Goal: Task Accomplishment & Management: Manage account settings

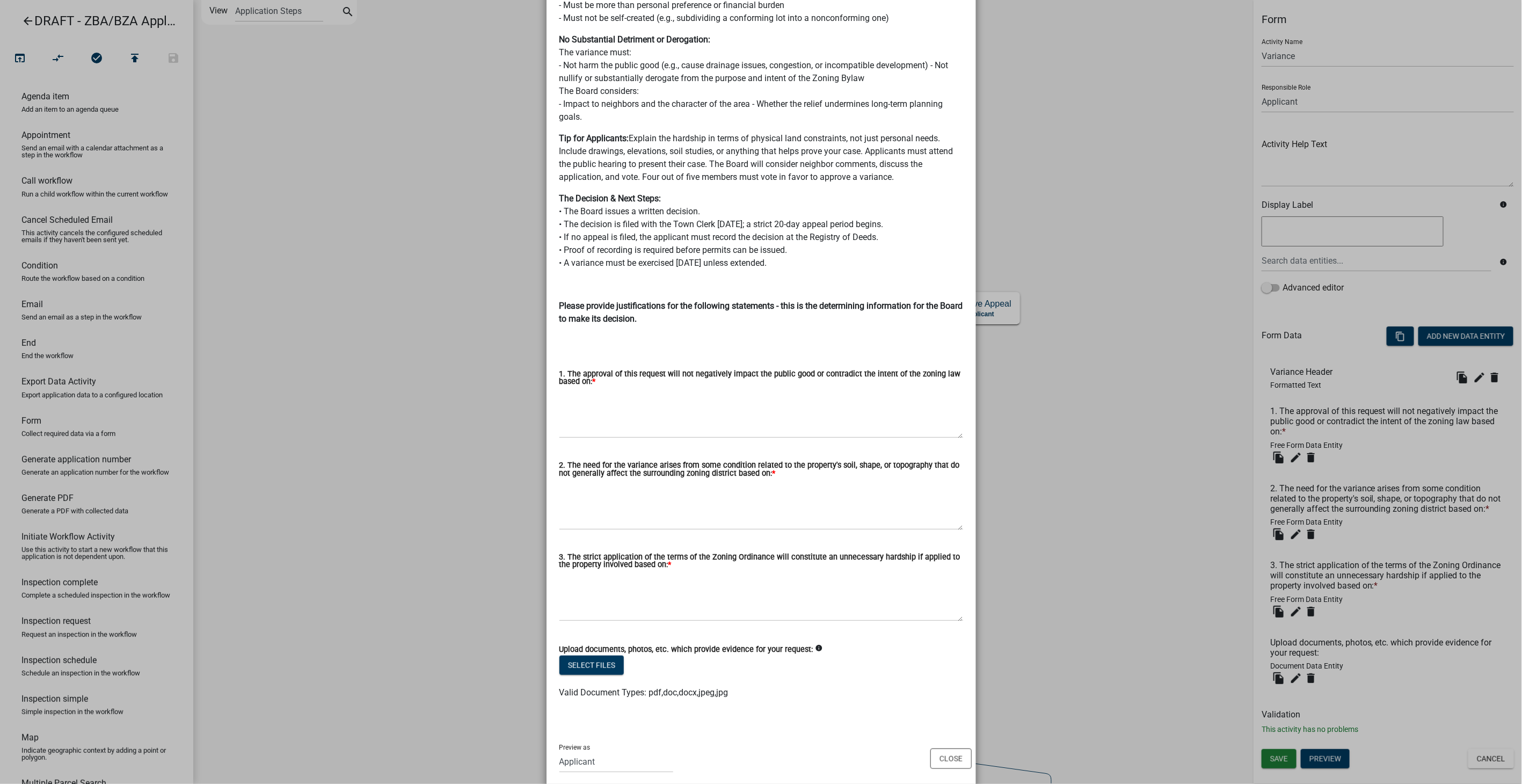
scroll to position [455, 0]
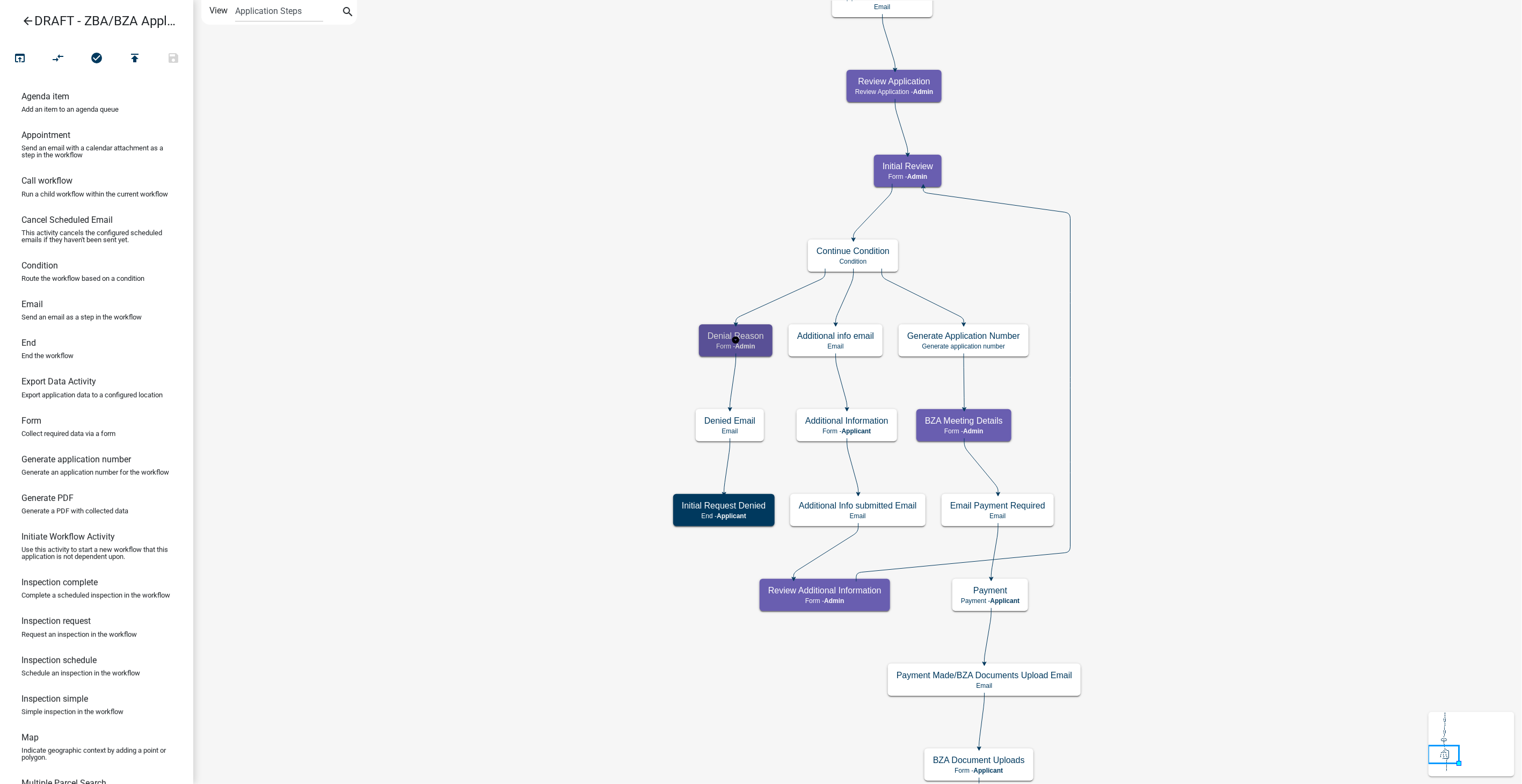
click at [753, 334] on h5 "Denial Reason" at bounding box center [736, 335] width 57 height 10
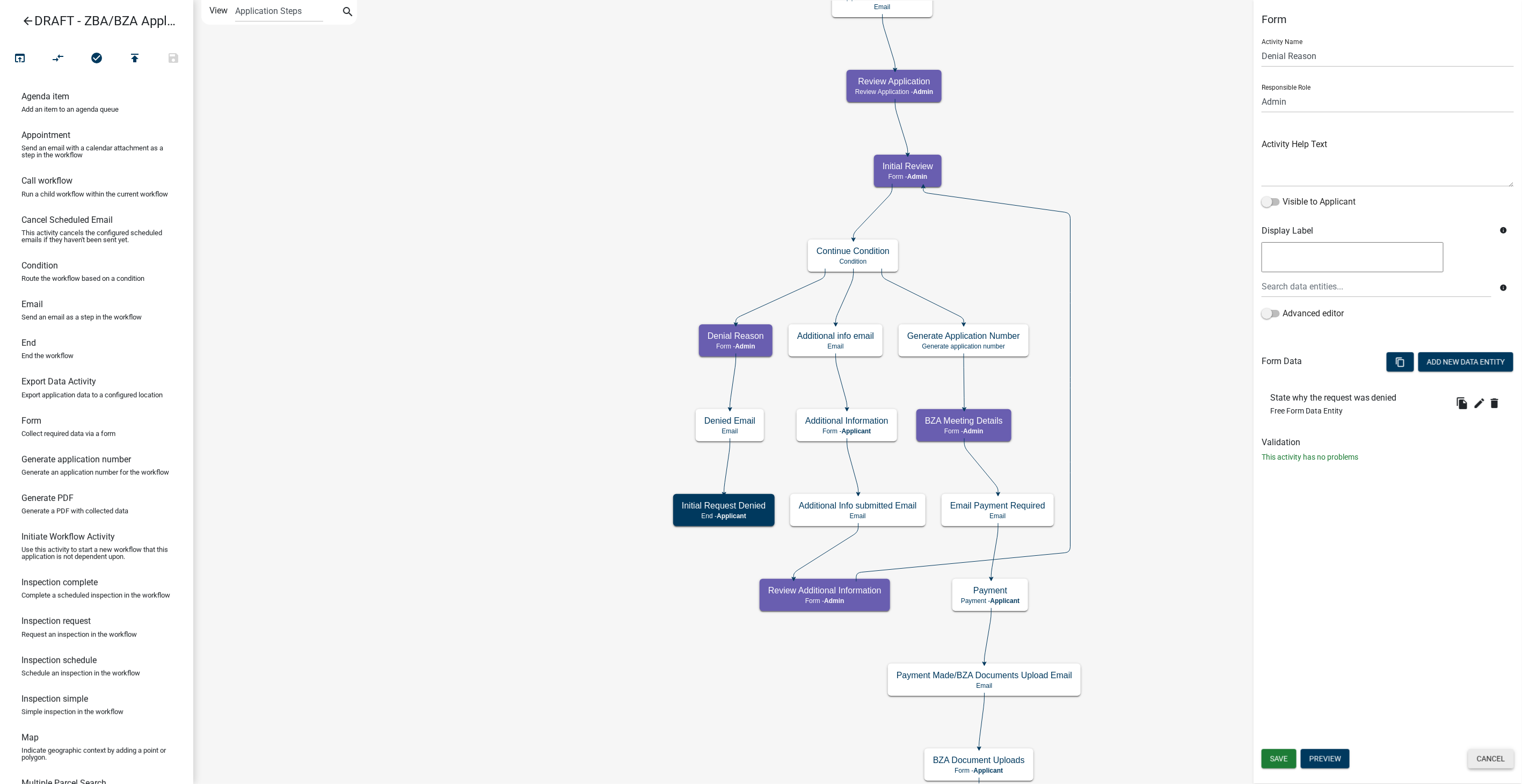
click at [1494, 764] on button "Cancel" at bounding box center [1491, 758] width 45 height 19
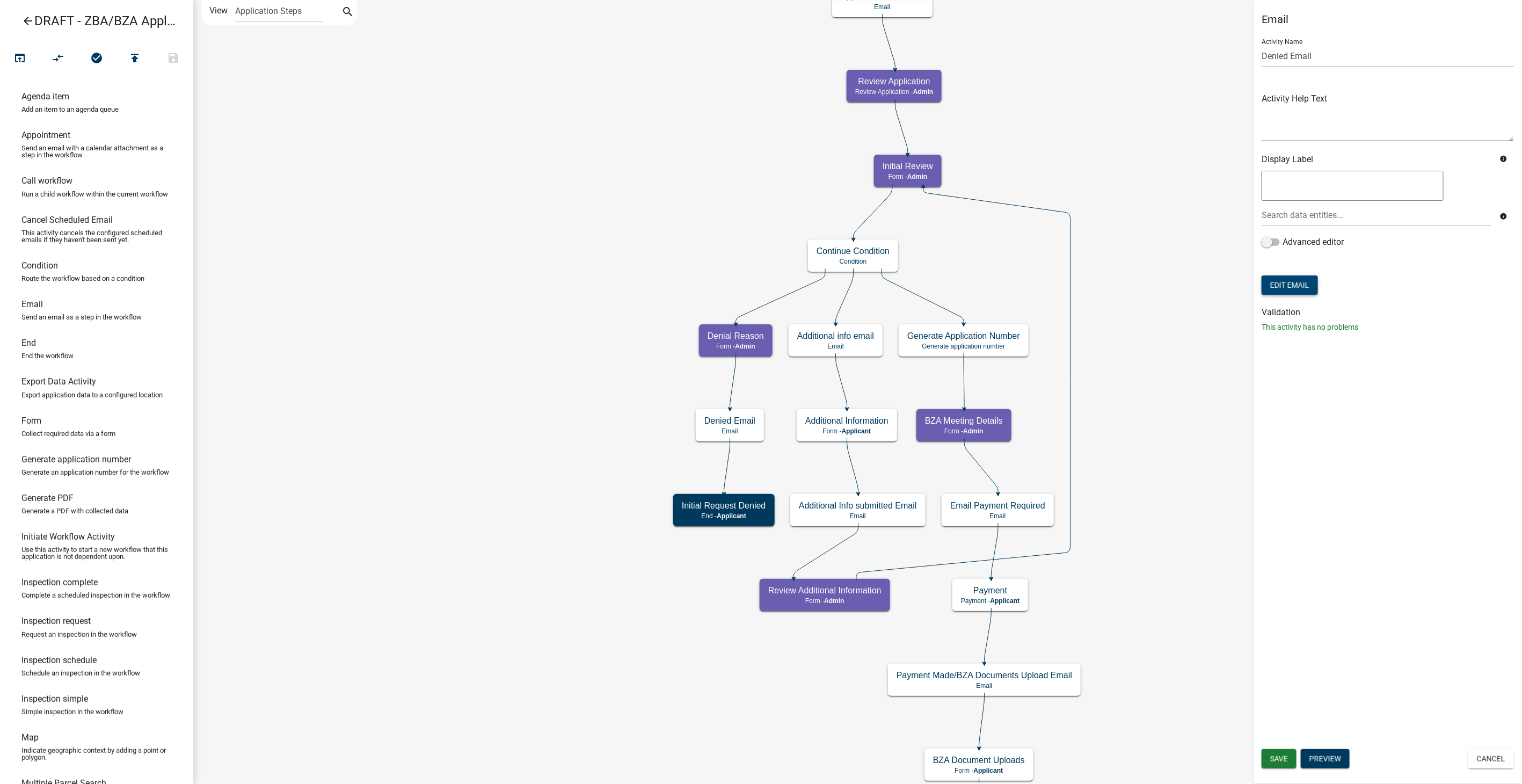
click at [1278, 292] on button "Edit Email" at bounding box center [1290, 285] width 57 height 19
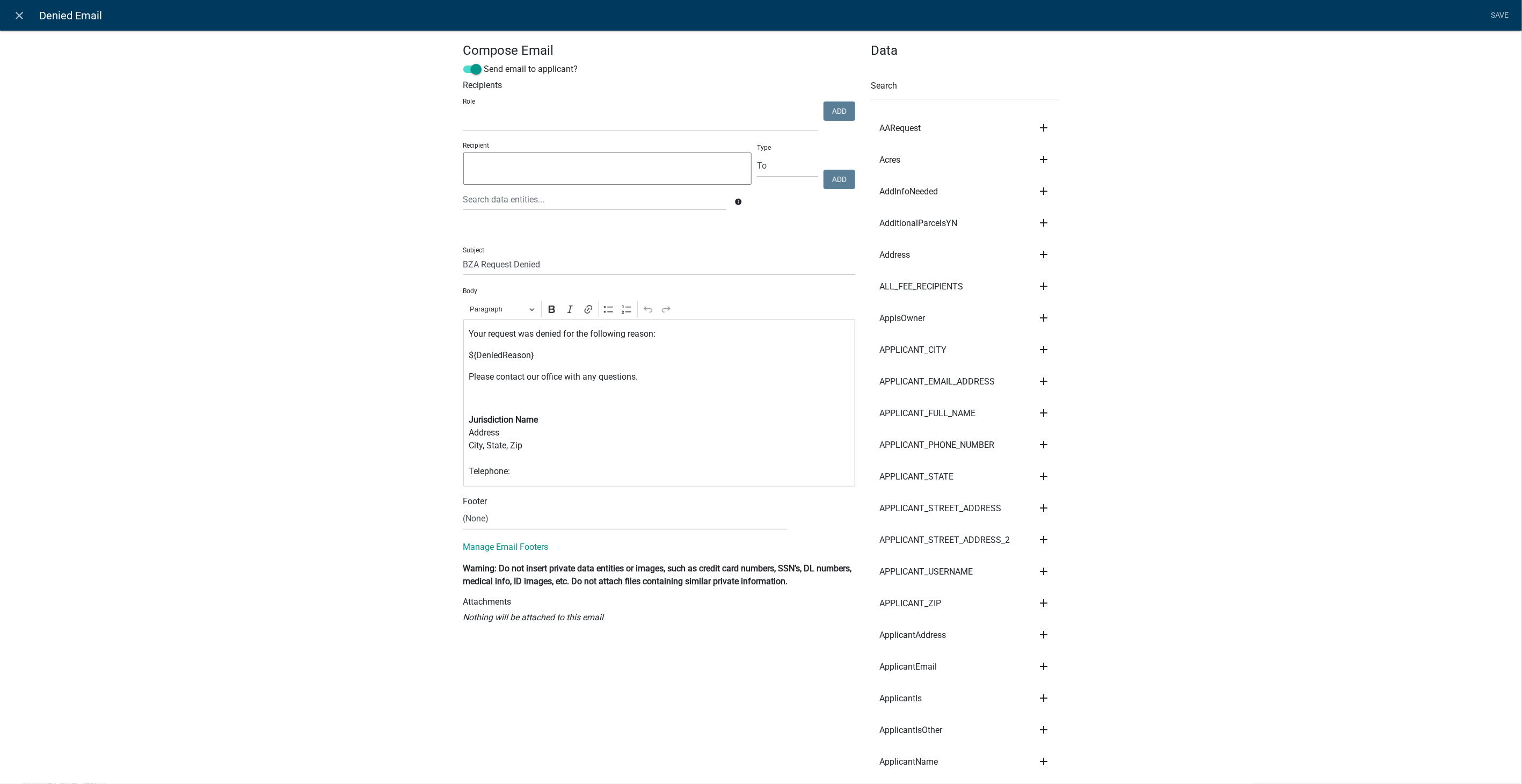
select select
drag, startPoint x: 512, startPoint y: 468, endPoint x: 454, endPoint y: 416, distance: 77.9
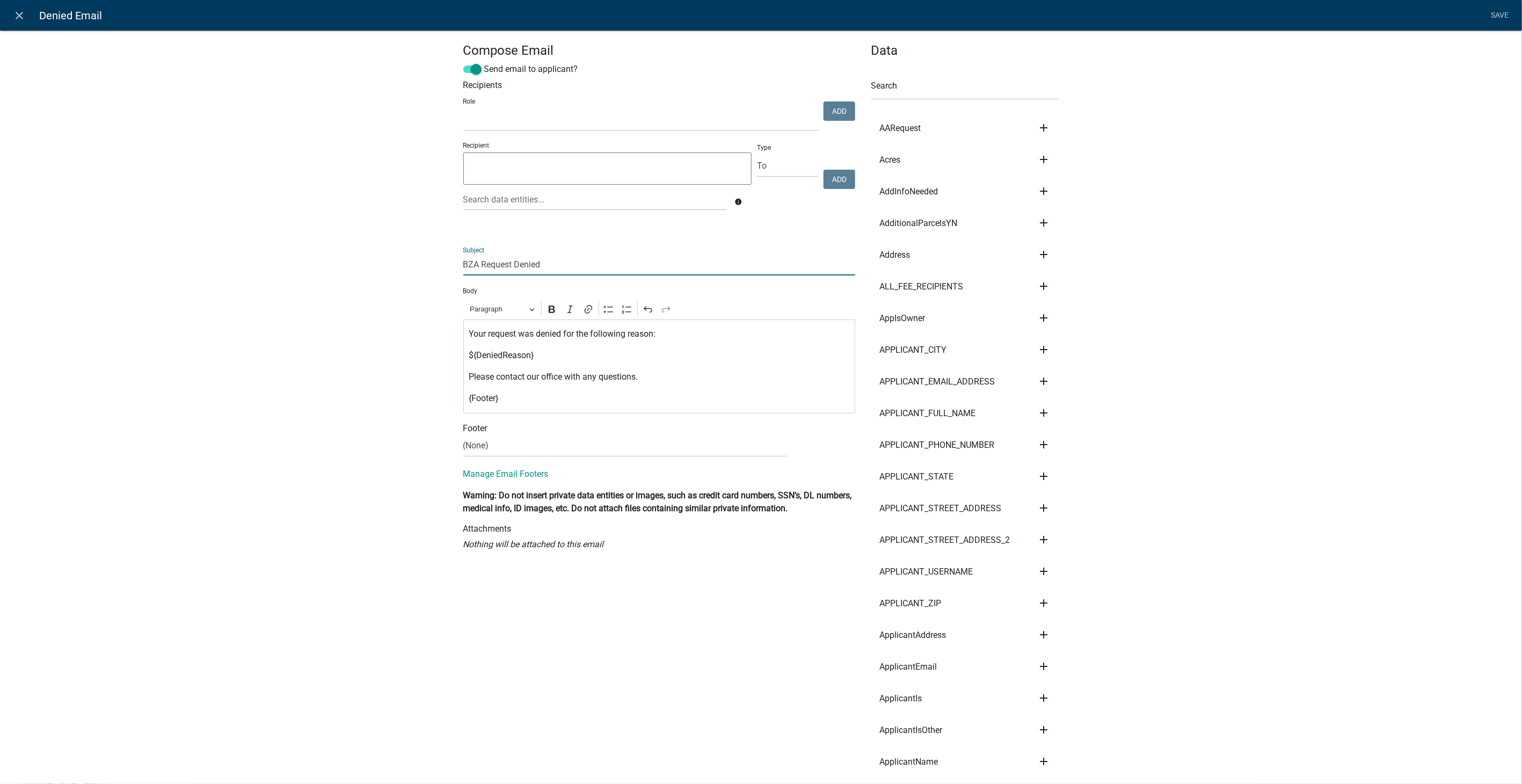
click at [472, 270] on input "BZA Request Denied" at bounding box center [659, 264] width 392 height 22
type input "ZBA Request Denied"
click at [1500, 13] on link "Save" at bounding box center [1500, 16] width 27 height 21
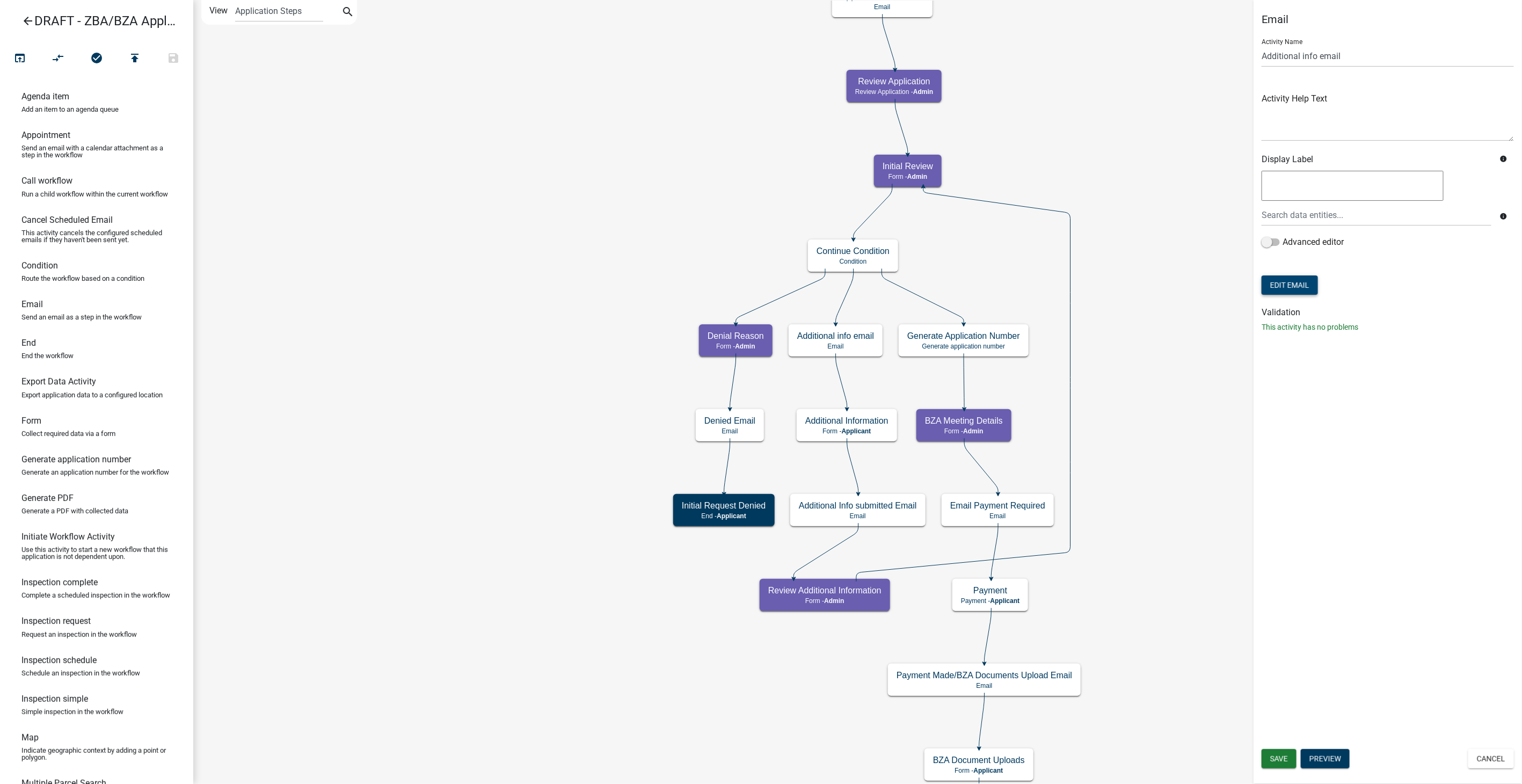
click at [1298, 285] on button "Edit Email" at bounding box center [1290, 285] width 57 height 19
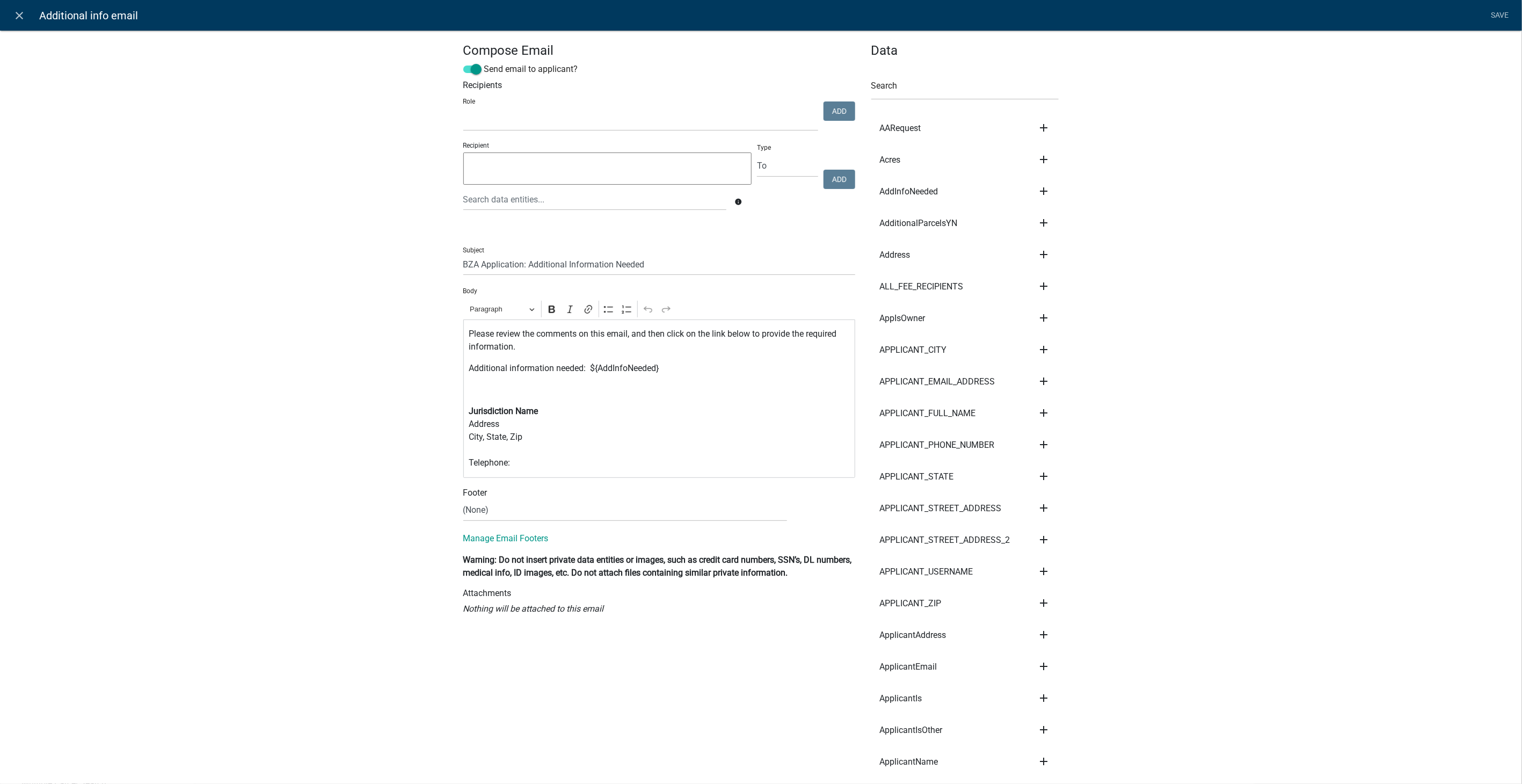
select select
drag, startPoint x: 522, startPoint y: 465, endPoint x: 421, endPoint y: 380, distance: 132.0
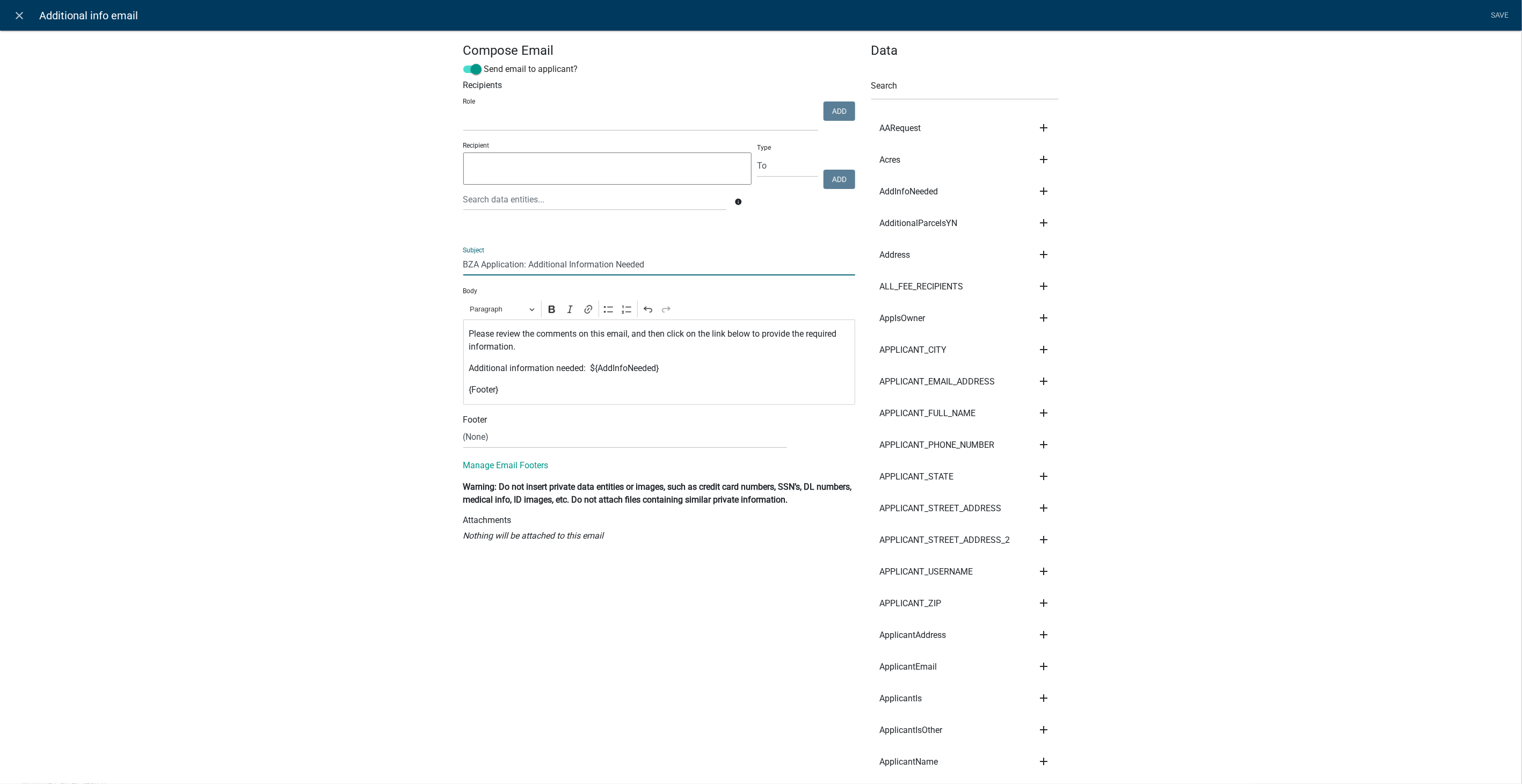
click at [475, 263] on input "BZA Application: Additional Information Needed" at bounding box center [659, 264] width 392 height 22
type input "Additional Information Needed"
click at [1505, 17] on link "Save" at bounding box center [1500, 16] width 27 height 21
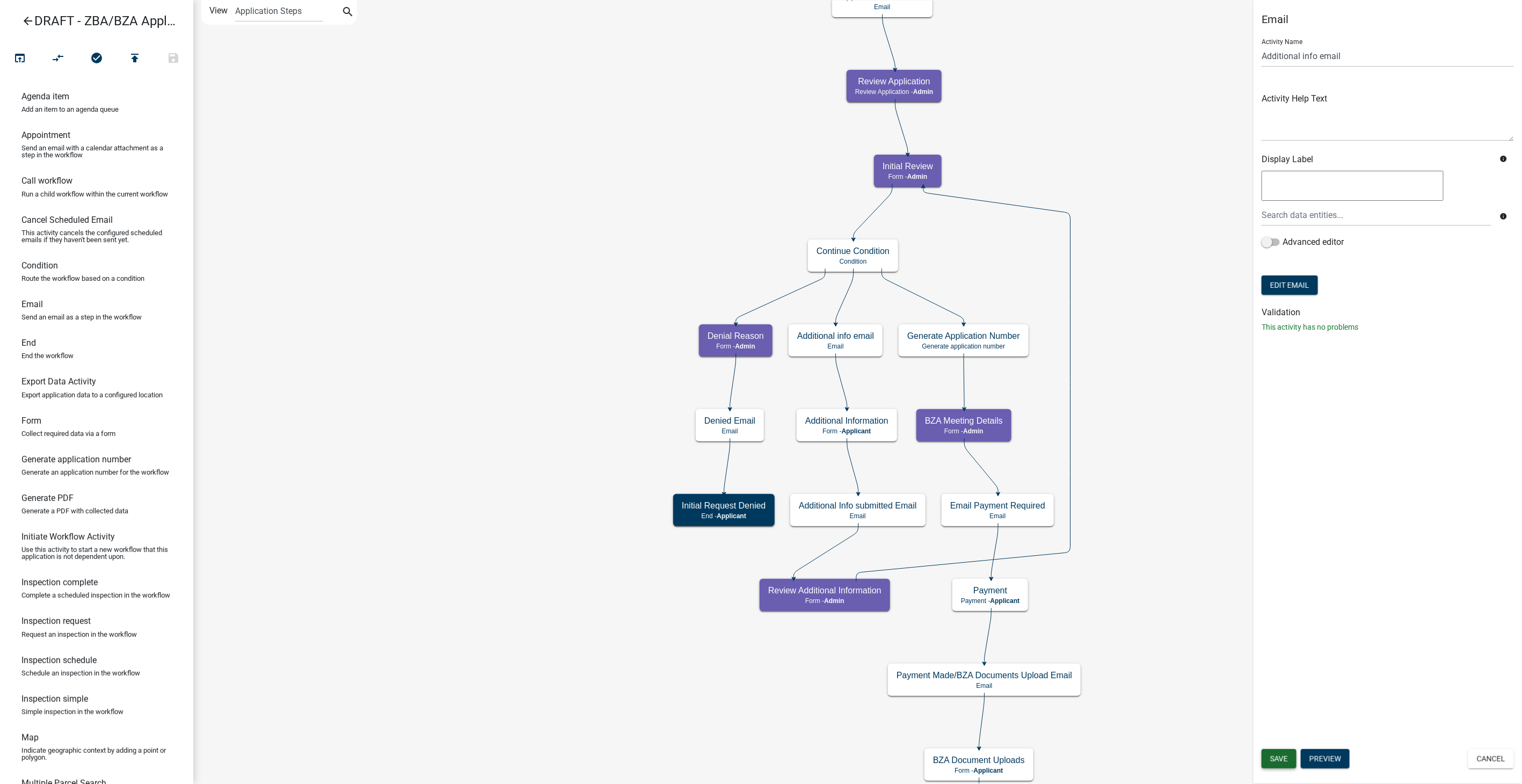
click at [1279, 760] on span "Save" at bounding box center [1279, 757] width 18 height 9
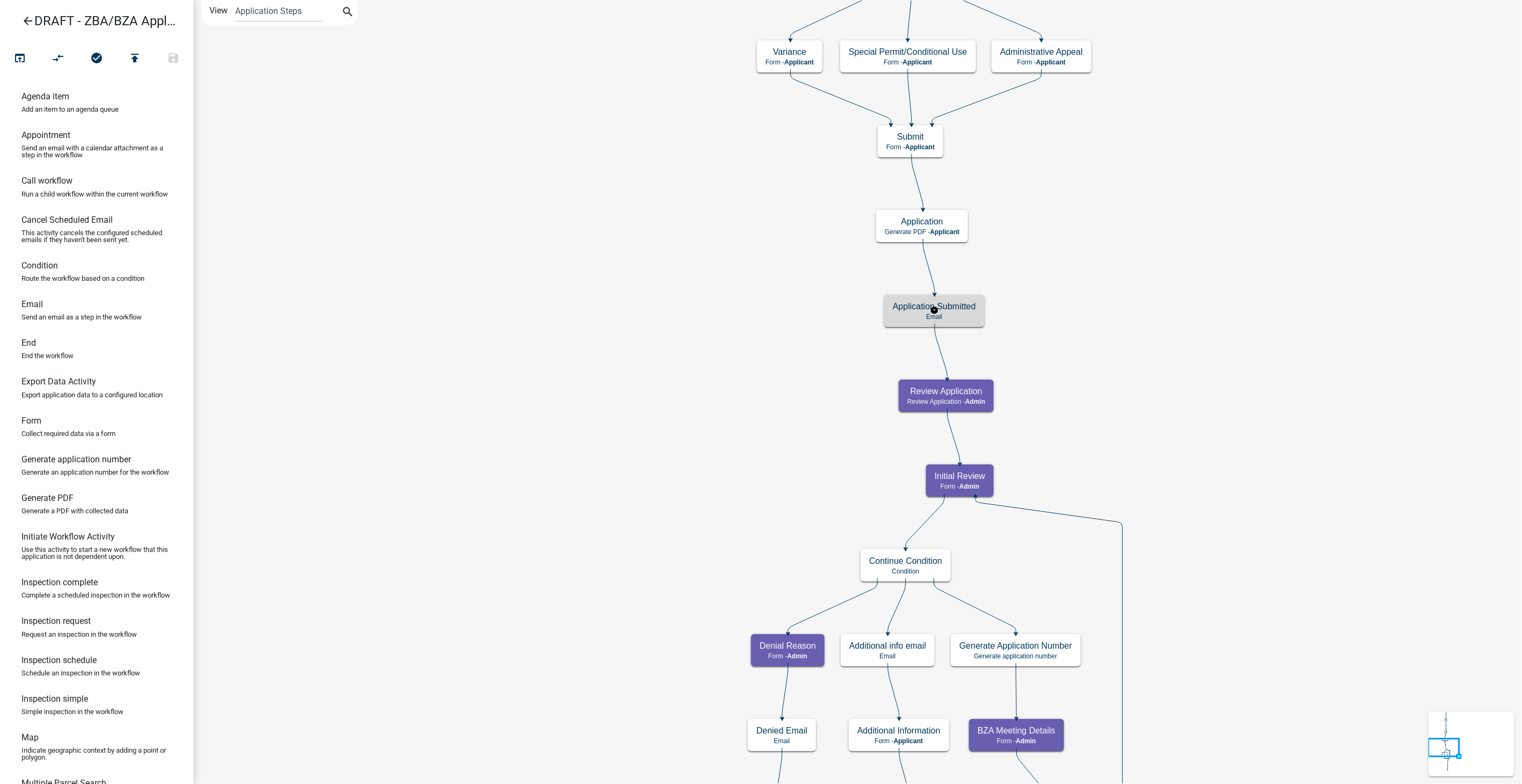
click at [977, 320] on div "Application Submitted Email" at bounding box center [935, 311] width 100 height 32
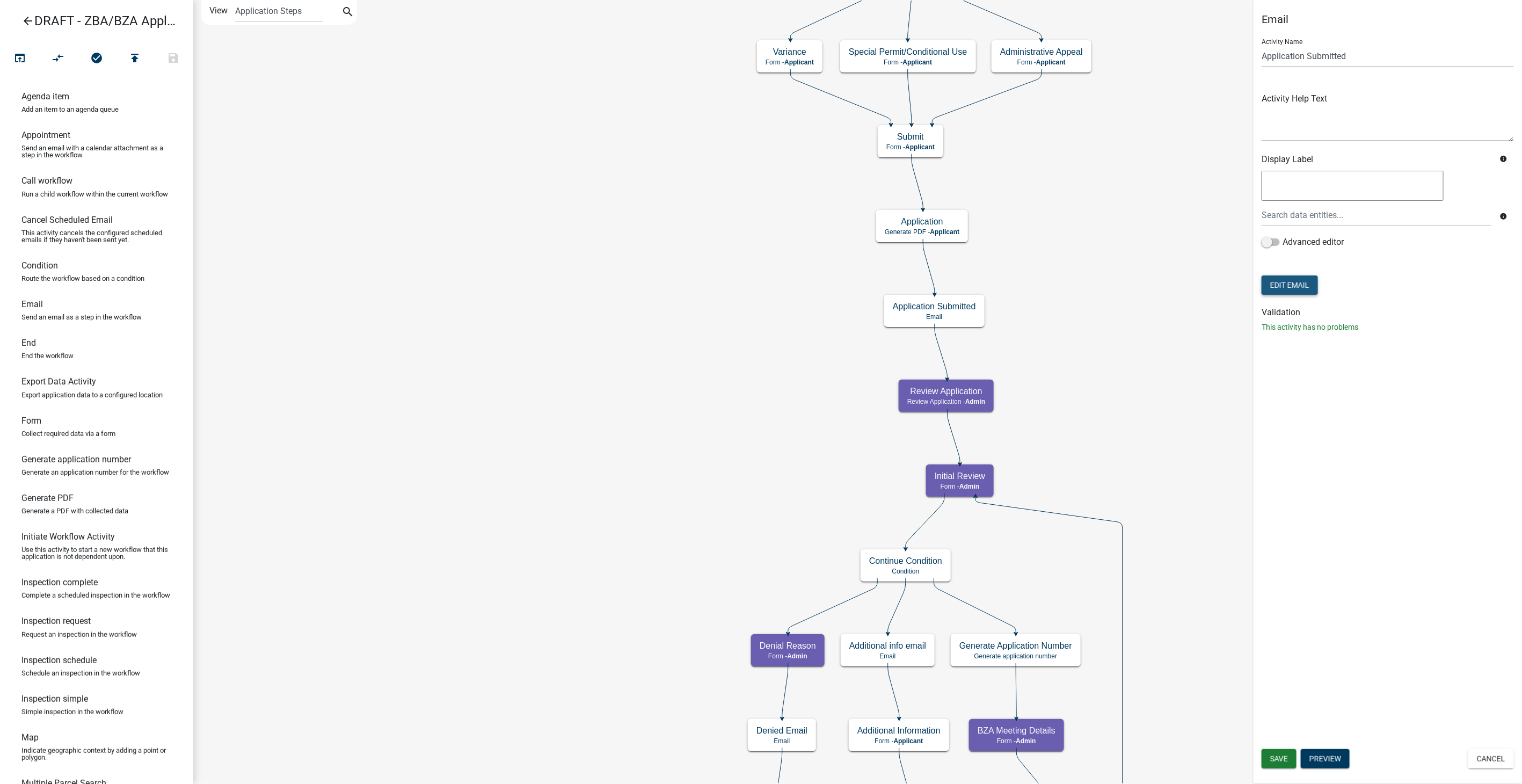
click at [1276, 287] on button "Edit Email" at bounding box center [1290, 285] width 57 height 19
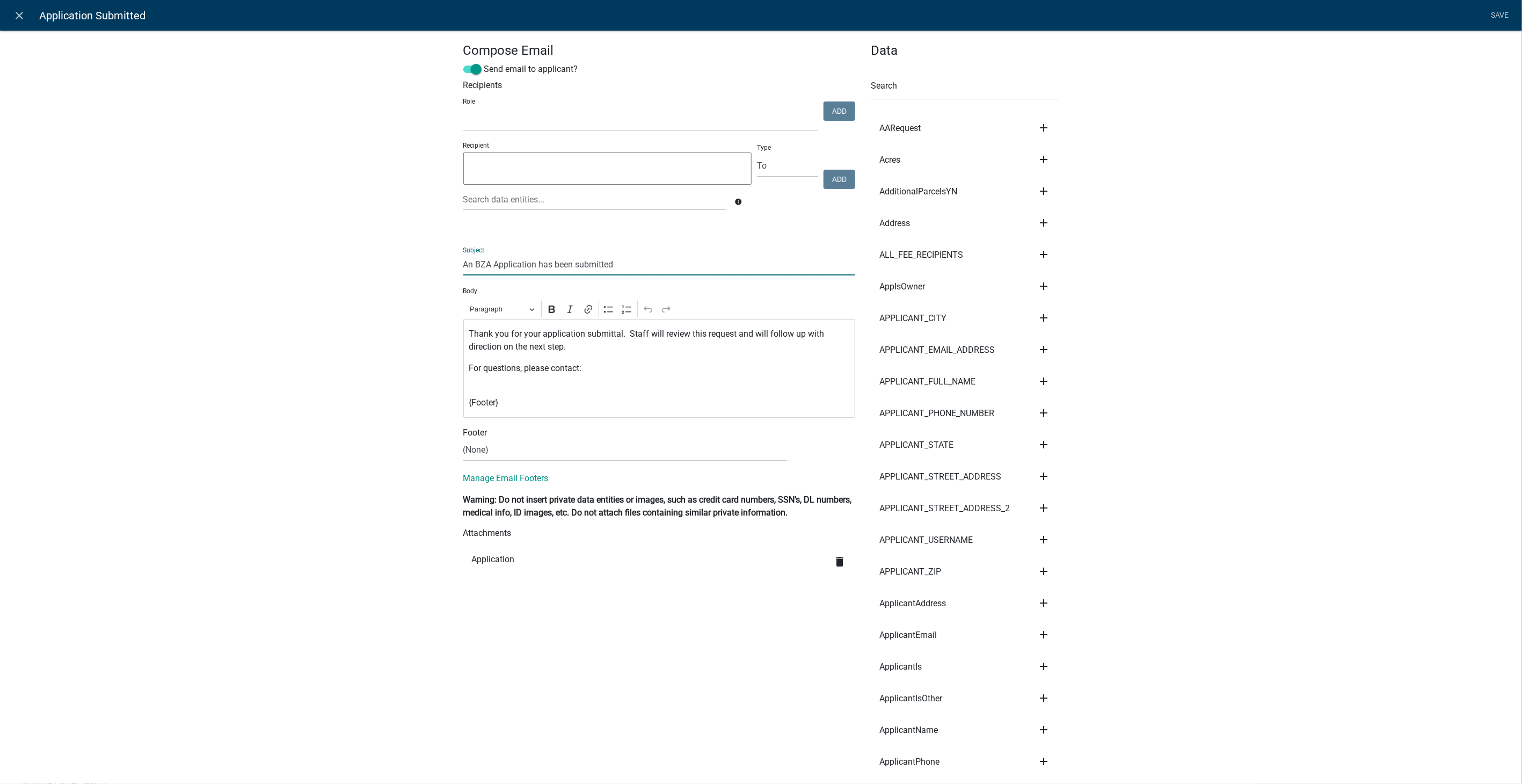
click at [621, 258] on input "An BZA Application has been submitted" at bounding box center [659, 264] width 392 height 22
type input "A"
type input "Application Submitted"
click at [494, 118] on select "Admin SDR Septic Maintenance Company" at bounding box center [640, 119] width 355 height 22
select select "1617a353-6361-48c5-9ba0-ce34fd9b68f8"
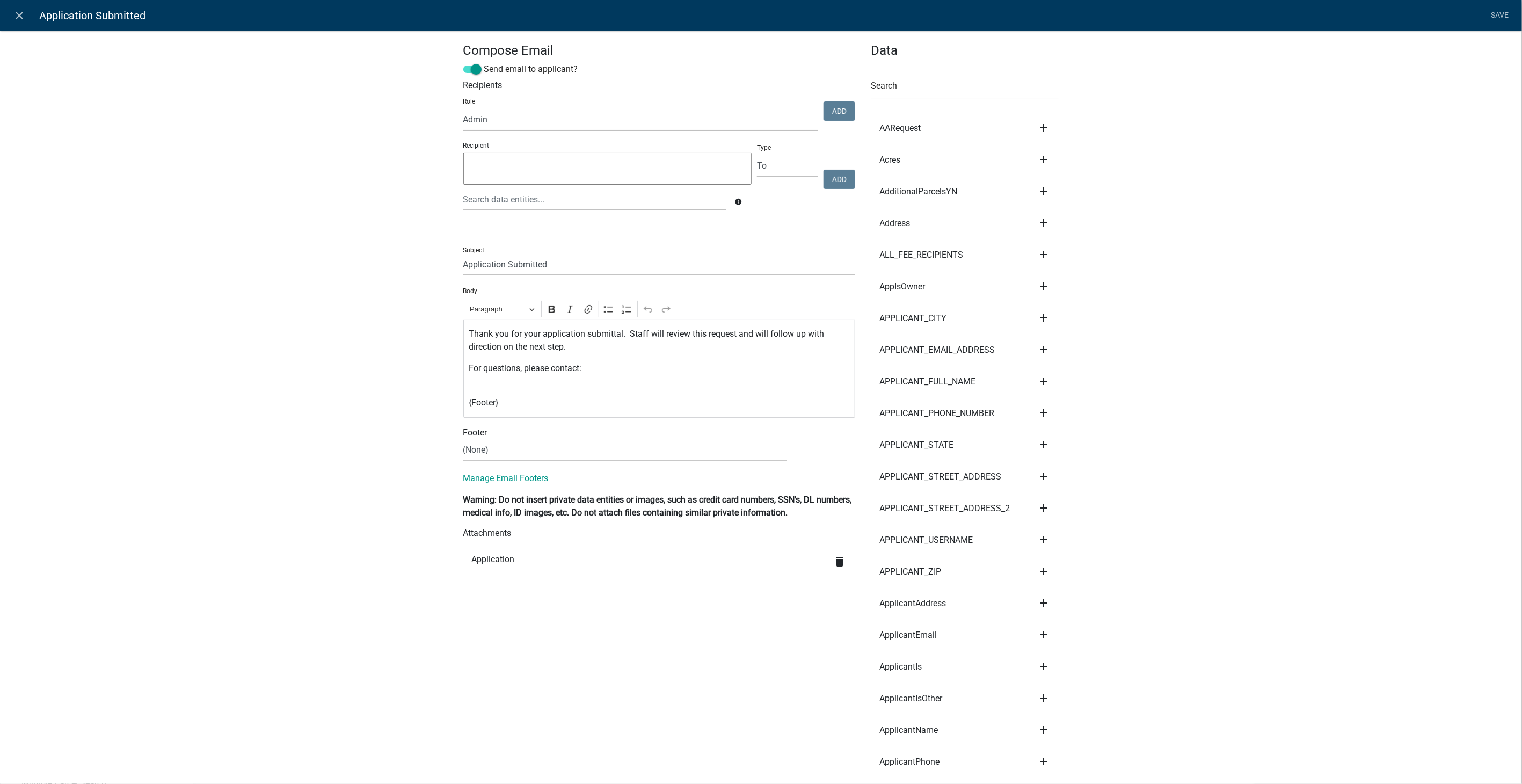
click at [463, 110] on select "Admin SDR Septic Maintenance Company" at bounding box center [640, 119] width 355 height 22
click at [828, 109] on button "Add" at bounding box center [839, 111] width 31 height 19
select select
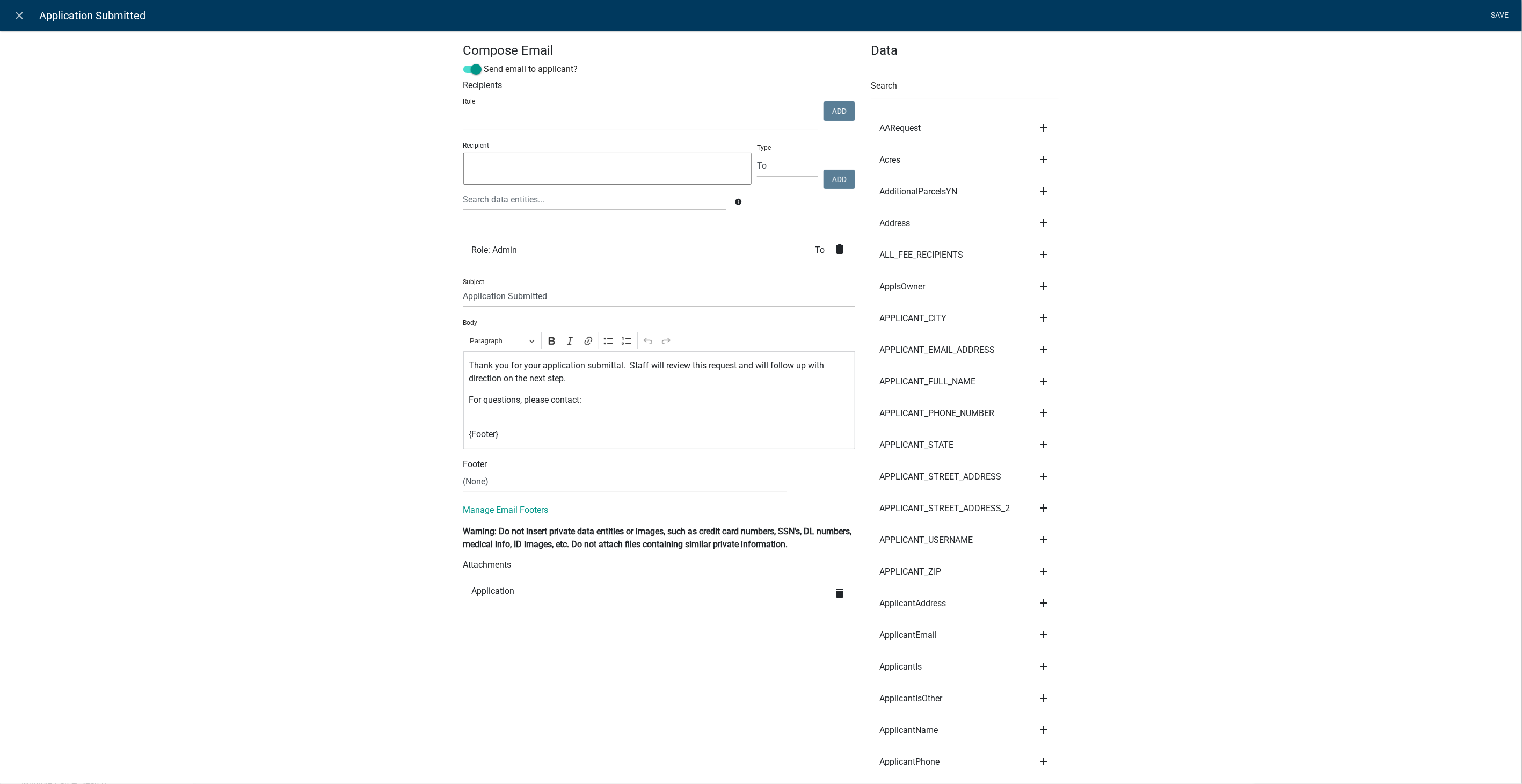
click at [1493, 17] on link "Save" at bounding box center [1500, 16] width 27 height 21
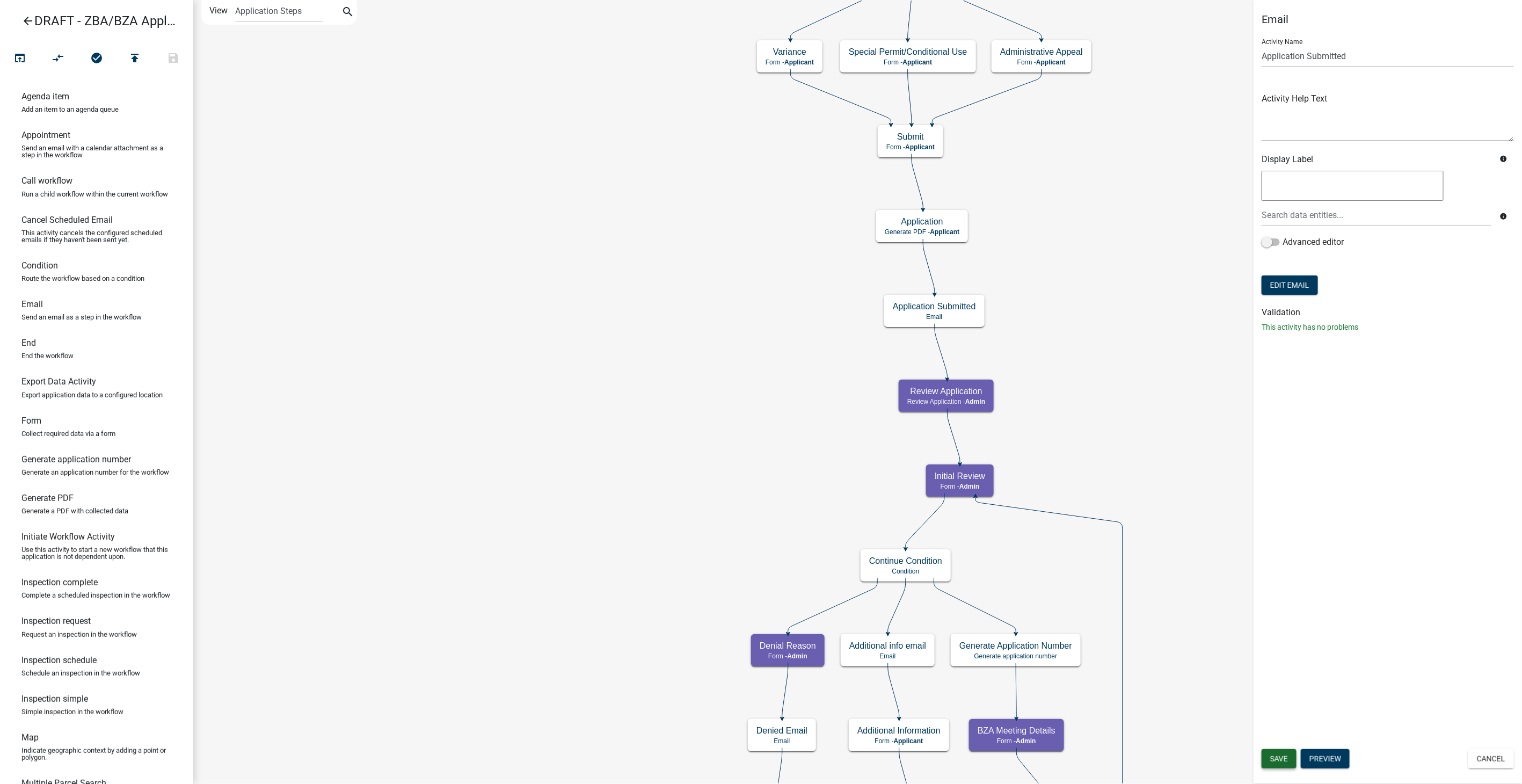
click at [1275, 762] on span "Save" at bounding box center [1279, 757] width 18 height 9
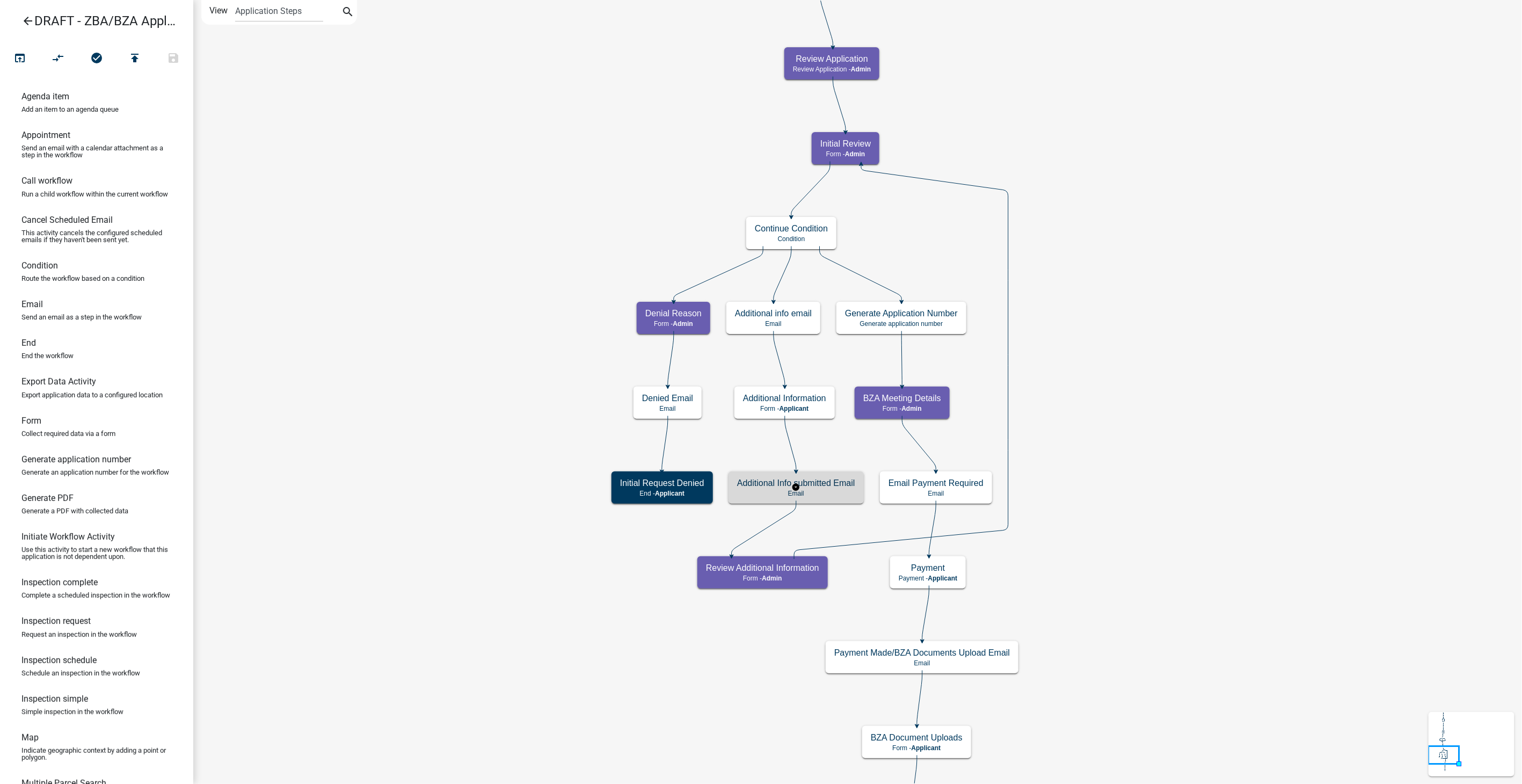
click at [768, 492] on p "Email" at bounding box center [796, 493] width 118 height 8
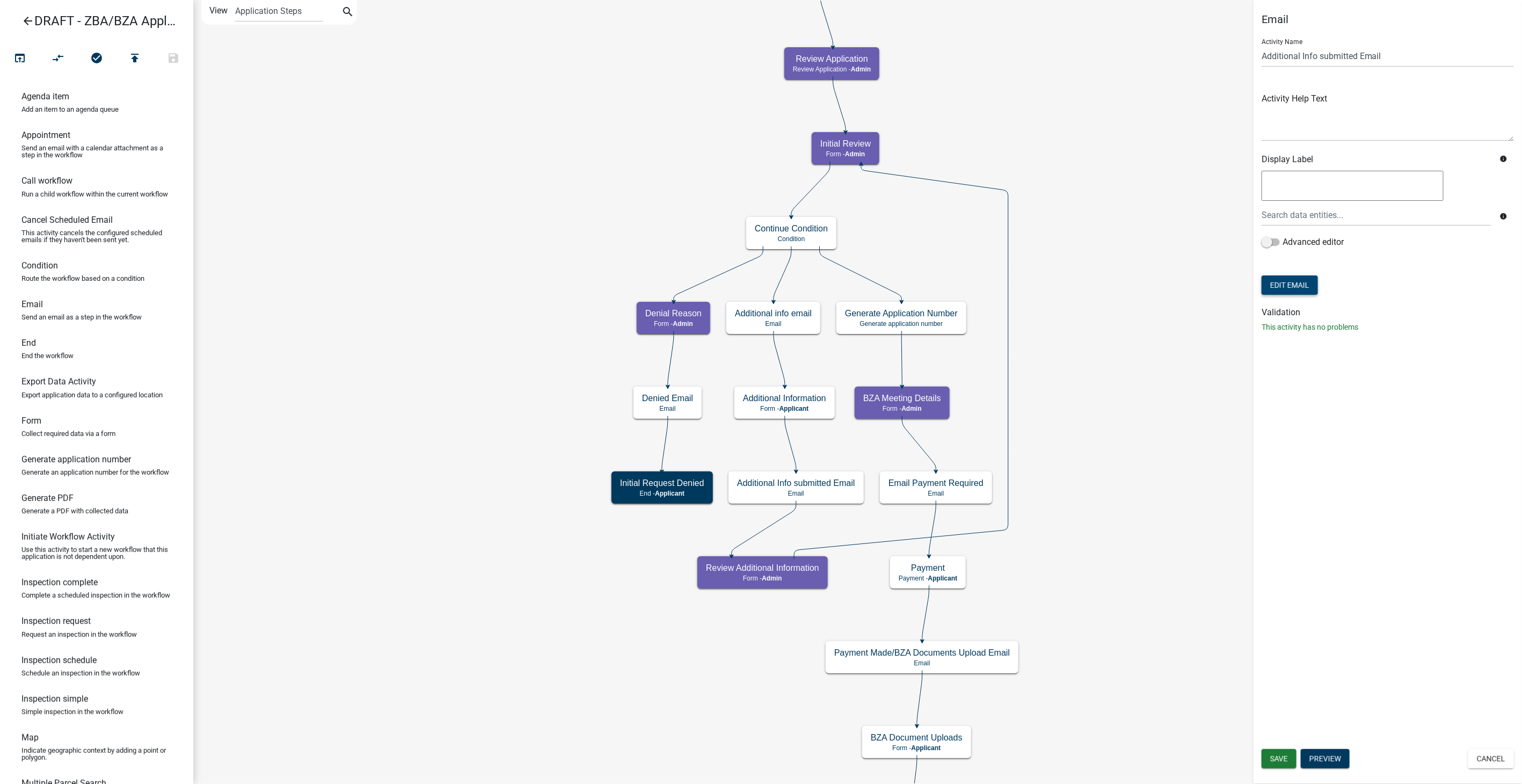
click at [1303, 287] on button "Edit Email" at bounding box center [1290, 285] width 57 height 19
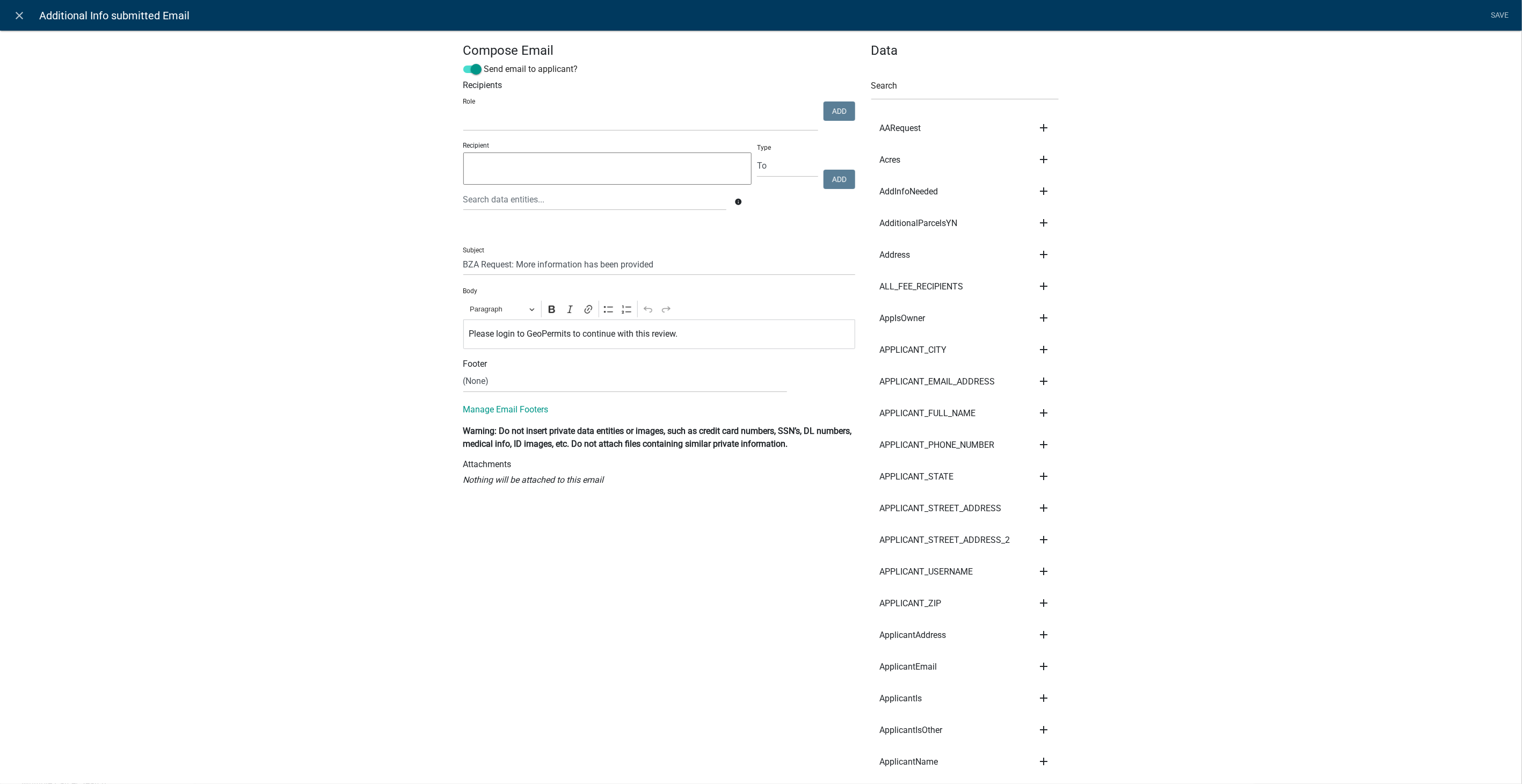
select select
click at [514, 265] on input "BZA Request: More information has been provided" at bounding box center [659, 264] width 392 height 22
type input "More information has been provided"
click at [471, 66] on span at bounding box center [472, 69] width 18 height 8
click at [484, 62] on input "Send email to applicant?" at bounding box center [484, 62] width 0 height 0
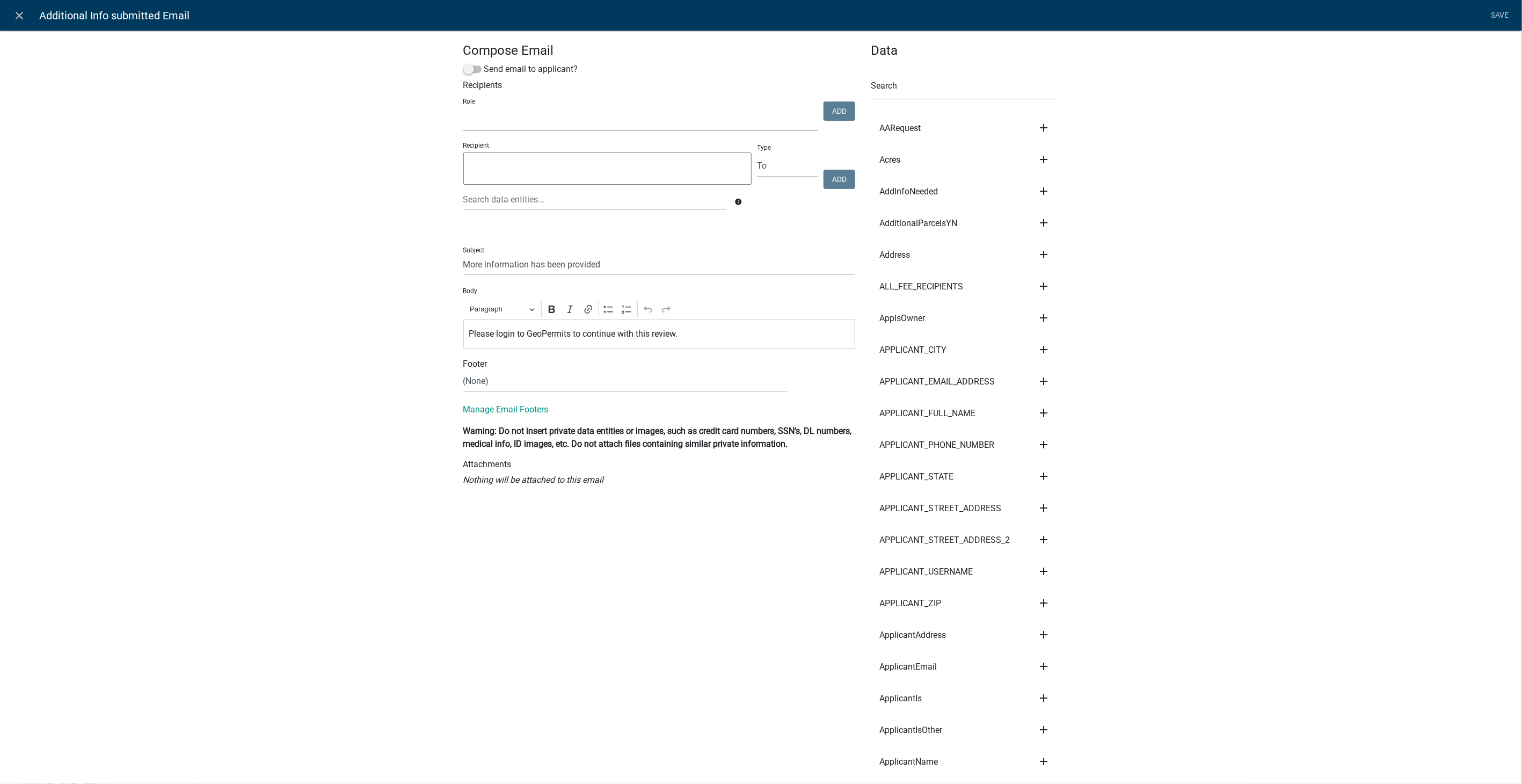
click at [500, 111] on select "Admin SDR Septic Maintenance Company" at bounding box center [640, 119] width 355 height 22
select select "1617a353-6361-48c5-9ba0-ce34fd9b68f8"
click at [463, 110] on select "Admin SDR Septic Maintenance Company" at bounding box center [640, 119] width 355 height 22
click at [842, 113] on button "Add" at bounding box center [839, 111] width 31 height 19
select select
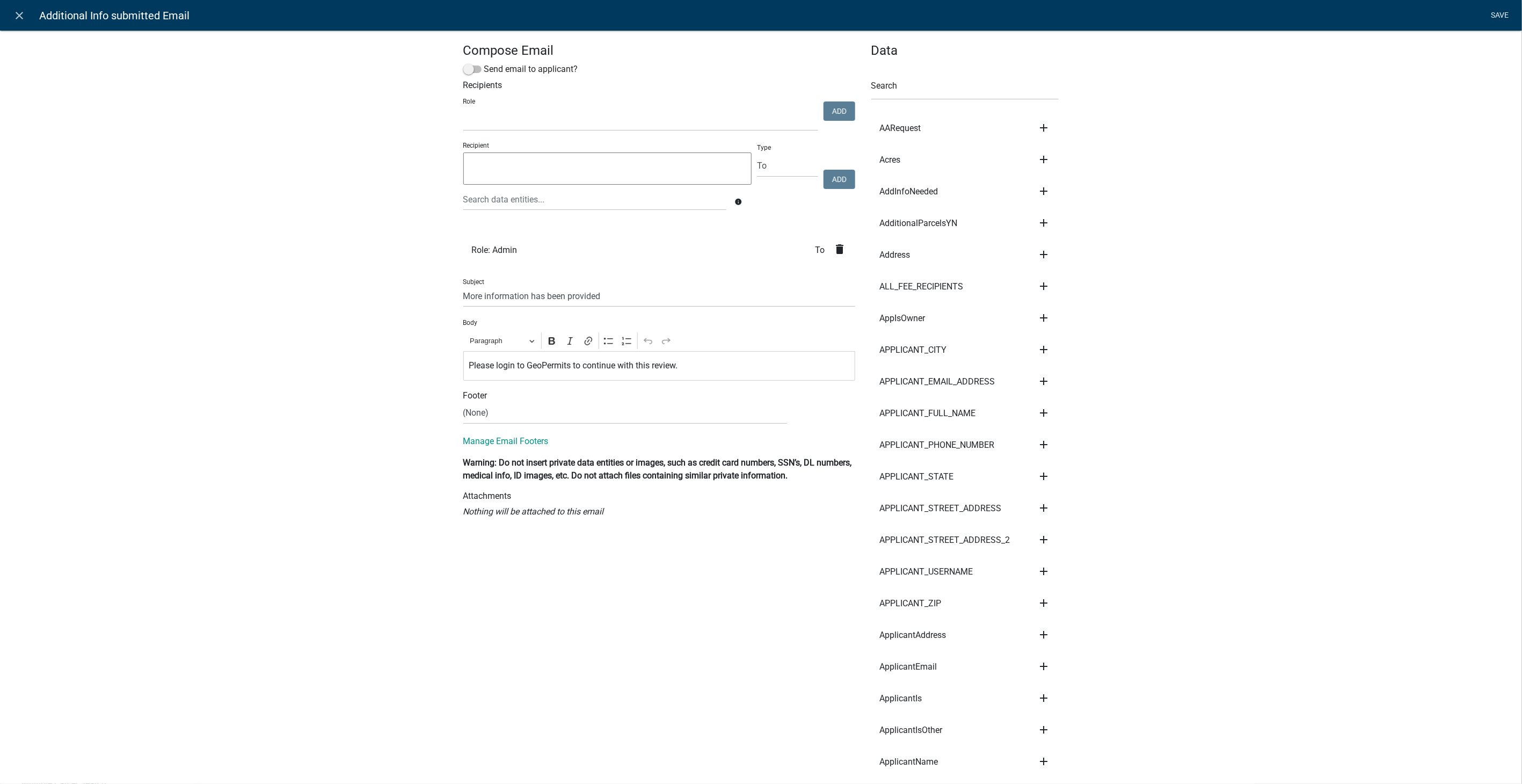
click at [1502, 9] on link "Save" at bounding box center [1500, 16] width 27 height 21
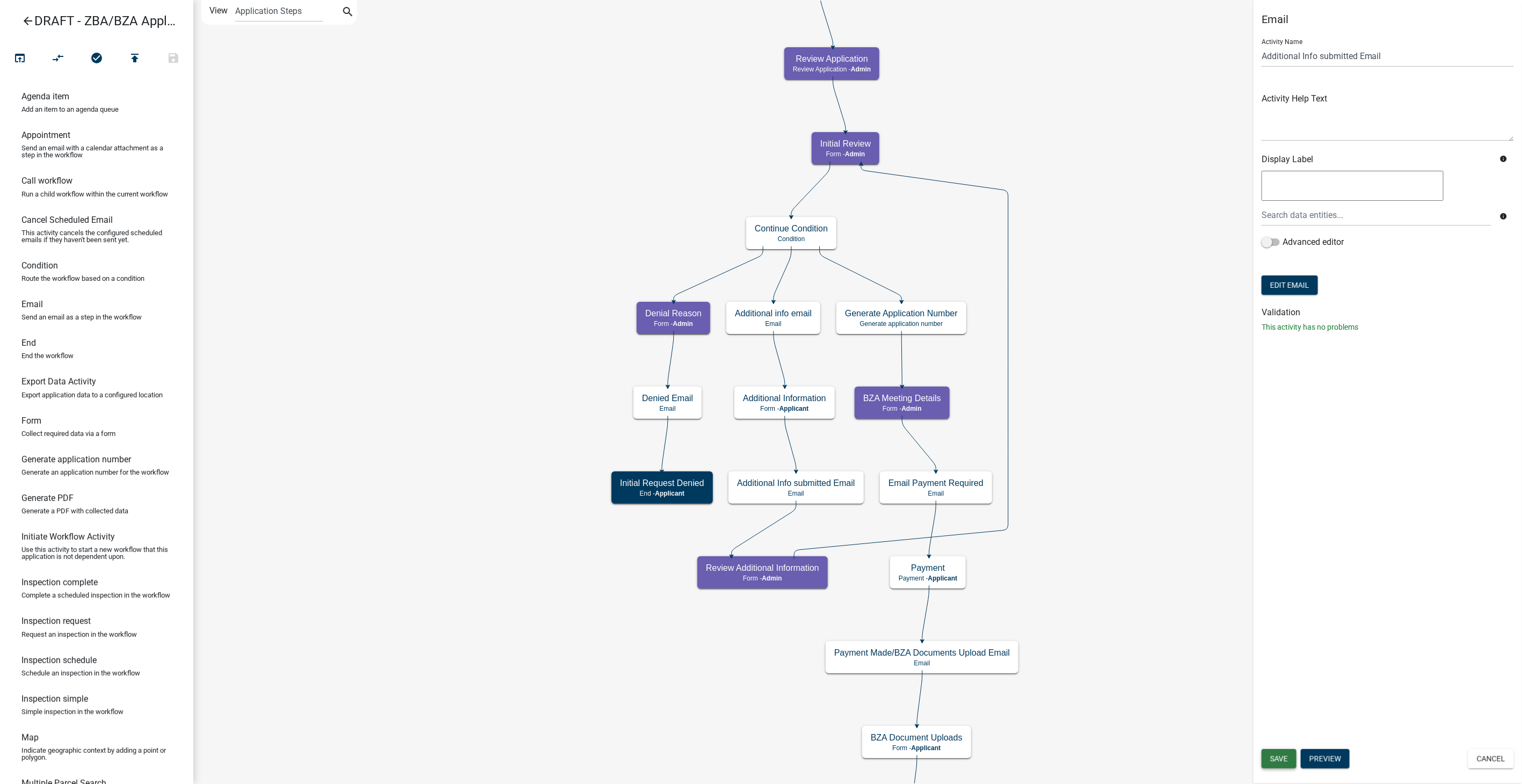
click at [1278, 750] on button "Save" at bounding box center [1279, 758] width 35 height 19
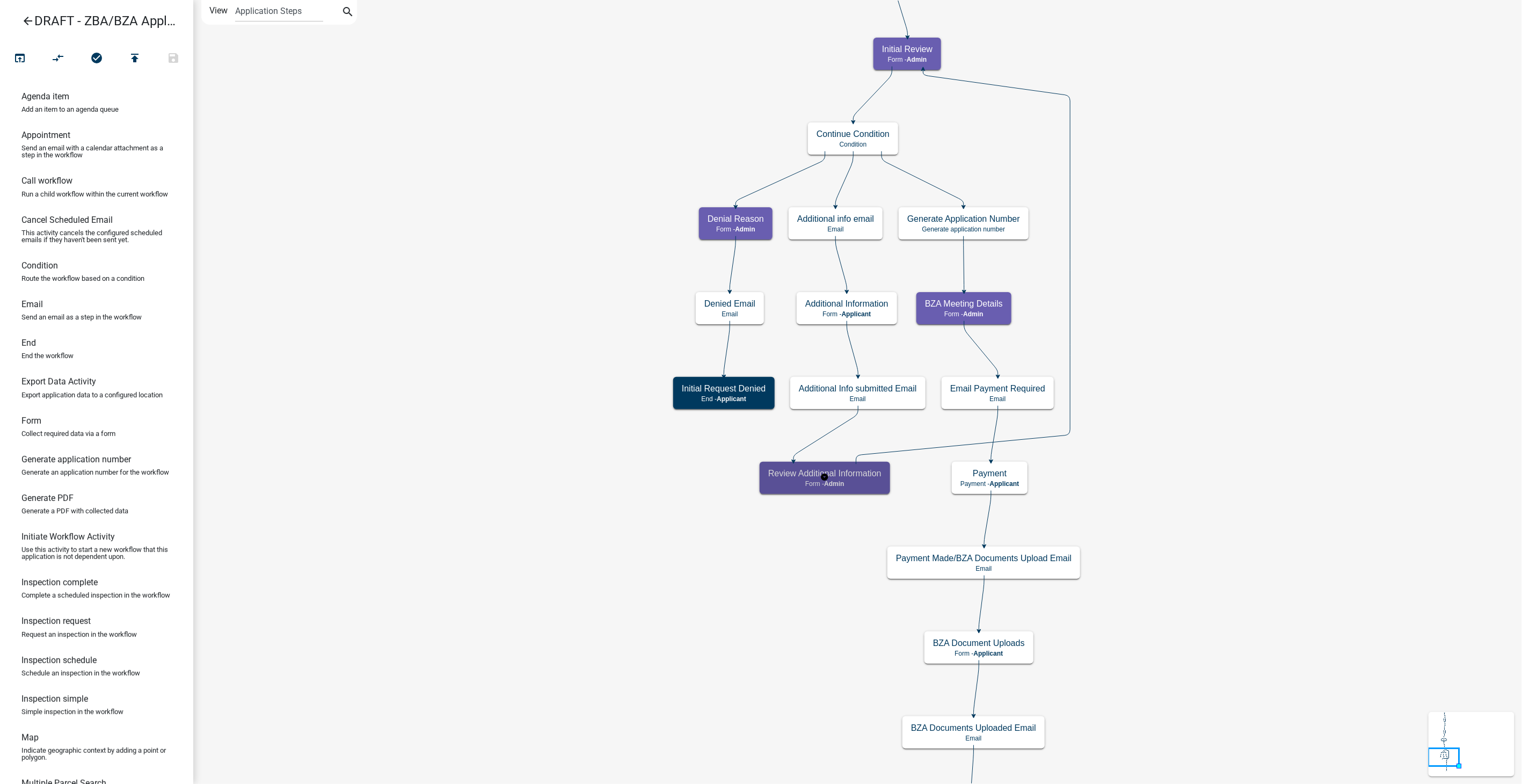
click at [853, 476] on h5 "Review Additional Information" at bounding box center [825, 472] width 114 height 10
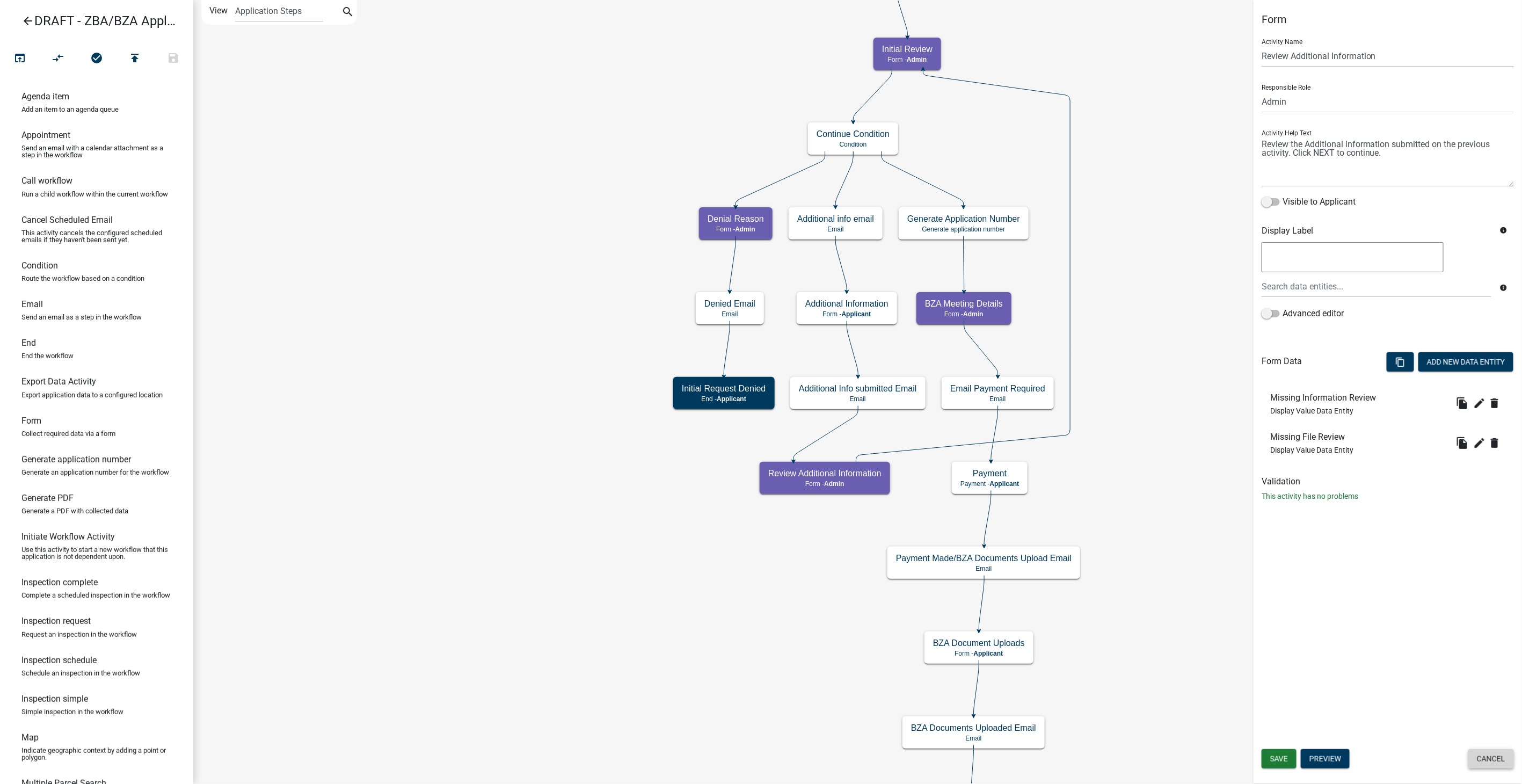
click at [1487, 762] on button "Cancel" at bounding box center [1491, 758] width 45 height 19
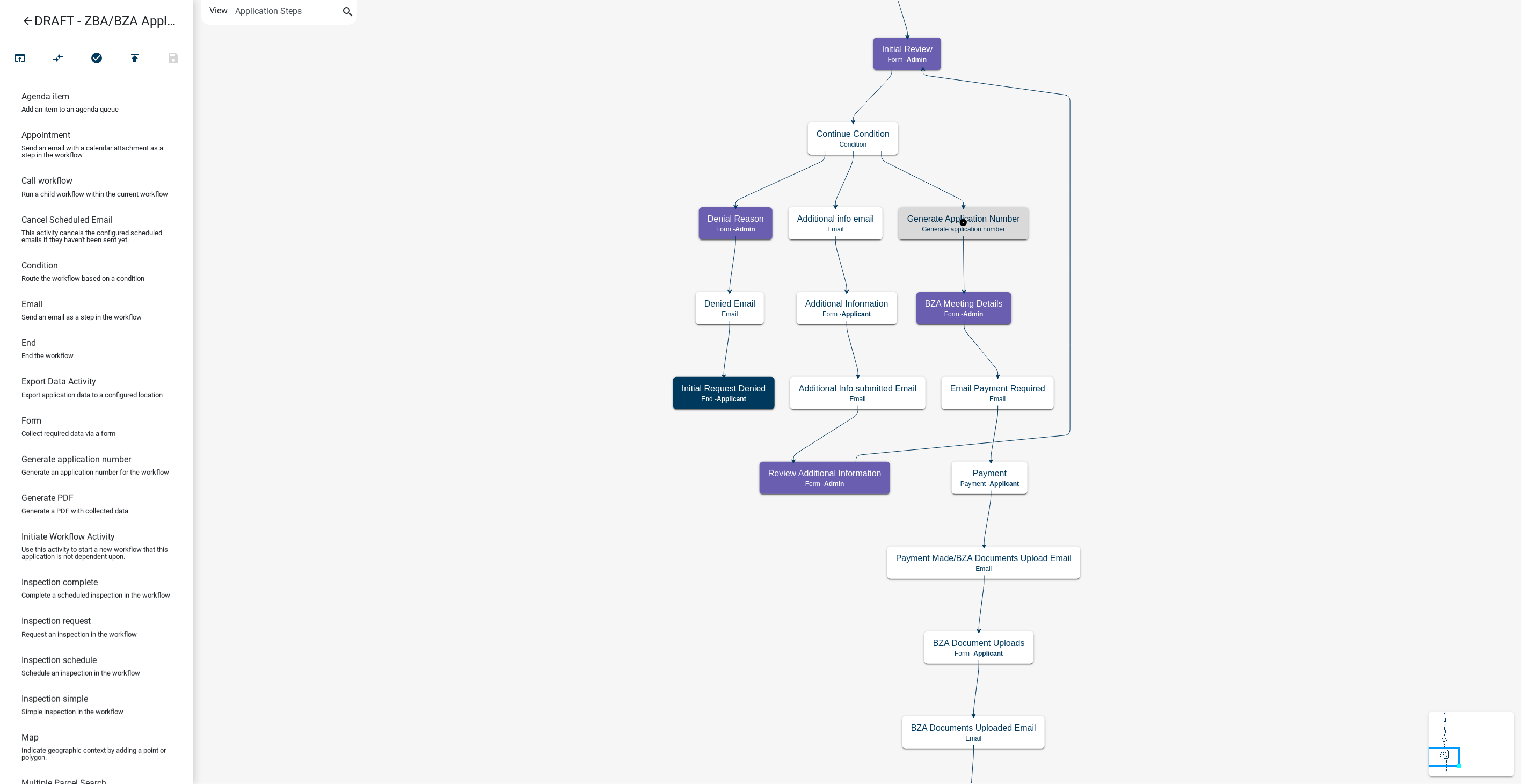
click at [1005, 218] on h5 "Generate Application Number" at bounding box center [963, 219] width 113 height 10
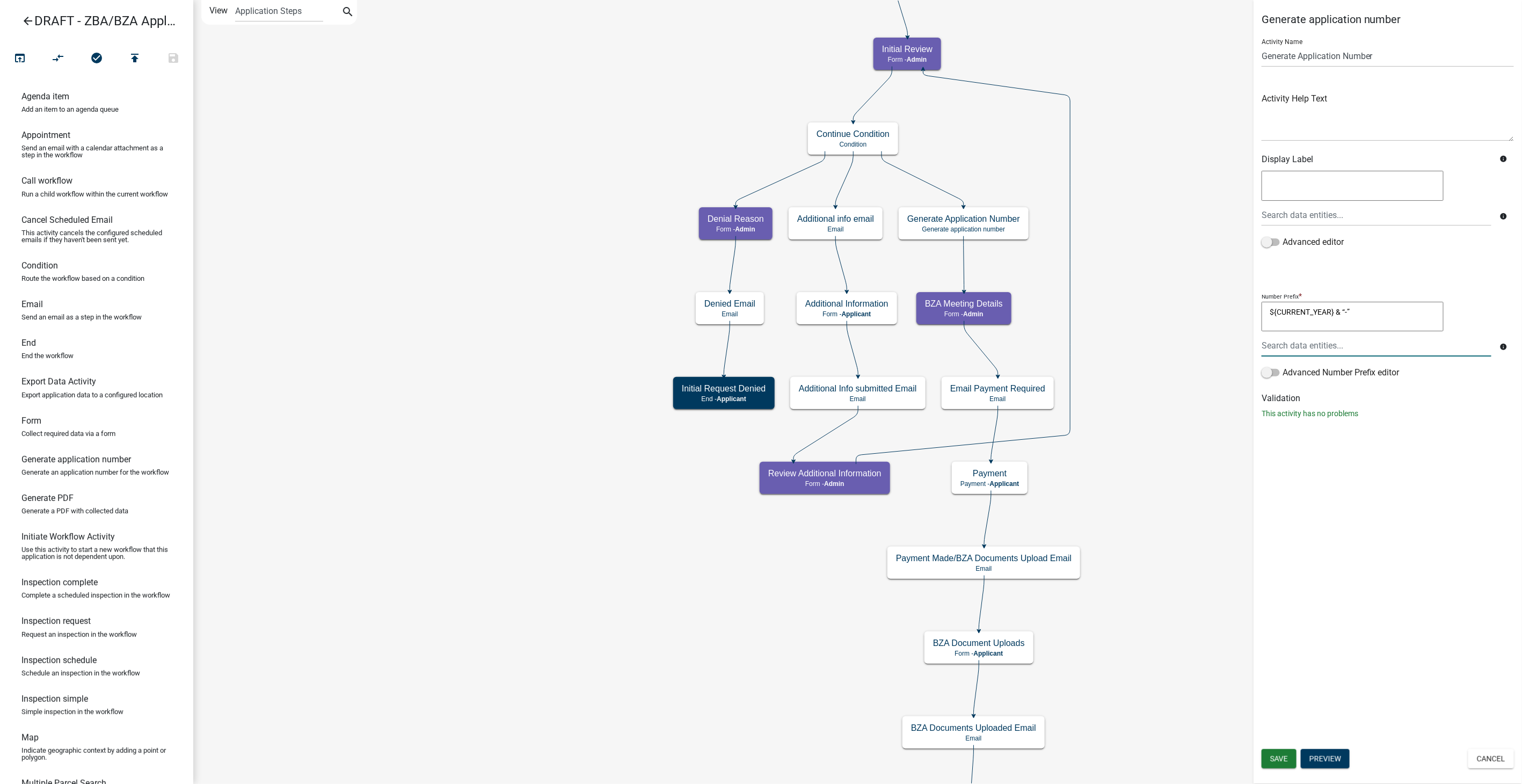
drag, startPoint x: 1355, startPoint y: 308, endPoint x: 1223, endPoint y: 307, distance: 132.0
click at [1223, 307] on main "Start Start - Applicant Owner Information Form - Applicant Parcel search Parcel…" at bounding box center [857, 392] width 1329 height 784
click at [1267, 380] on span at bounding box center [1270, 383] width 18 height 8
click at [1282, 378] on input "Advanced Number Prefix editor" at bounding box center [1282, 378] width 0 height 0
click at [1280, 346] on button "Add Target" at bounding box center [1292, 348] width 61 height 19
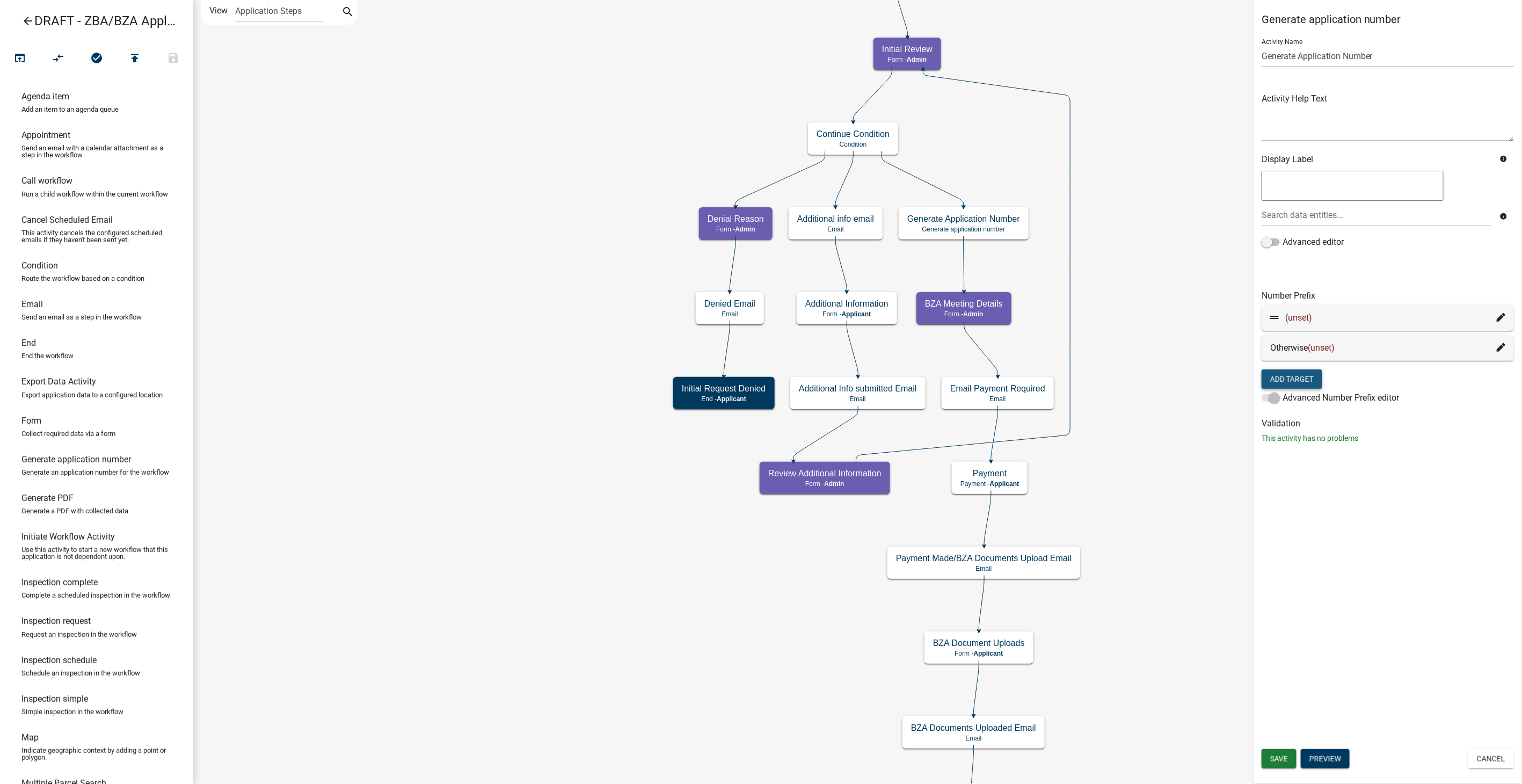
click at [1306, 382] on button "Add Target" at bounding box center [1292, 379] width 61 height 19
click at [1500, 314] on icon at bounding box center [1500, 316] width 9 height 9
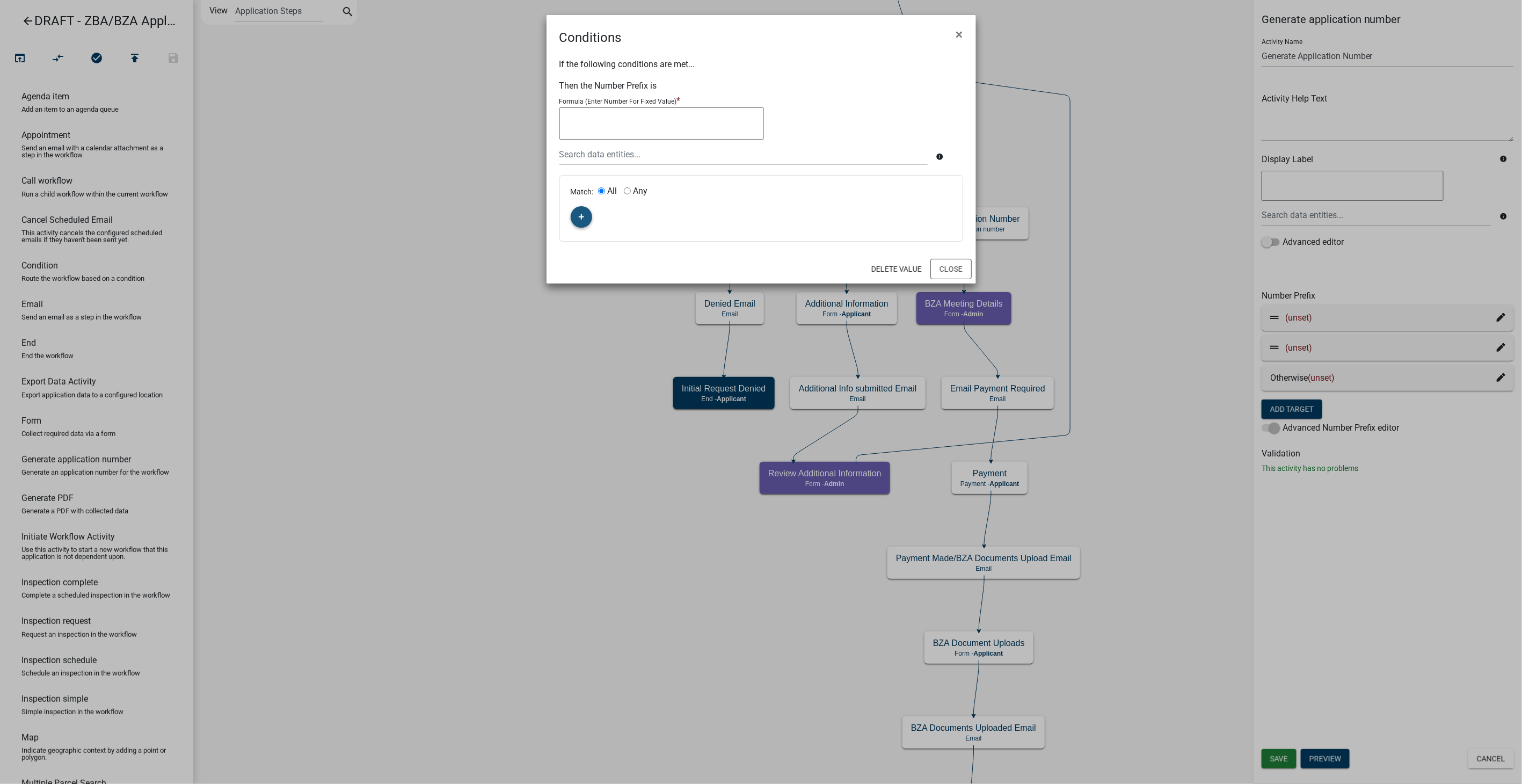
click at [577, 212] on button "button" at bounding box center [582, 217] width 22 height 22
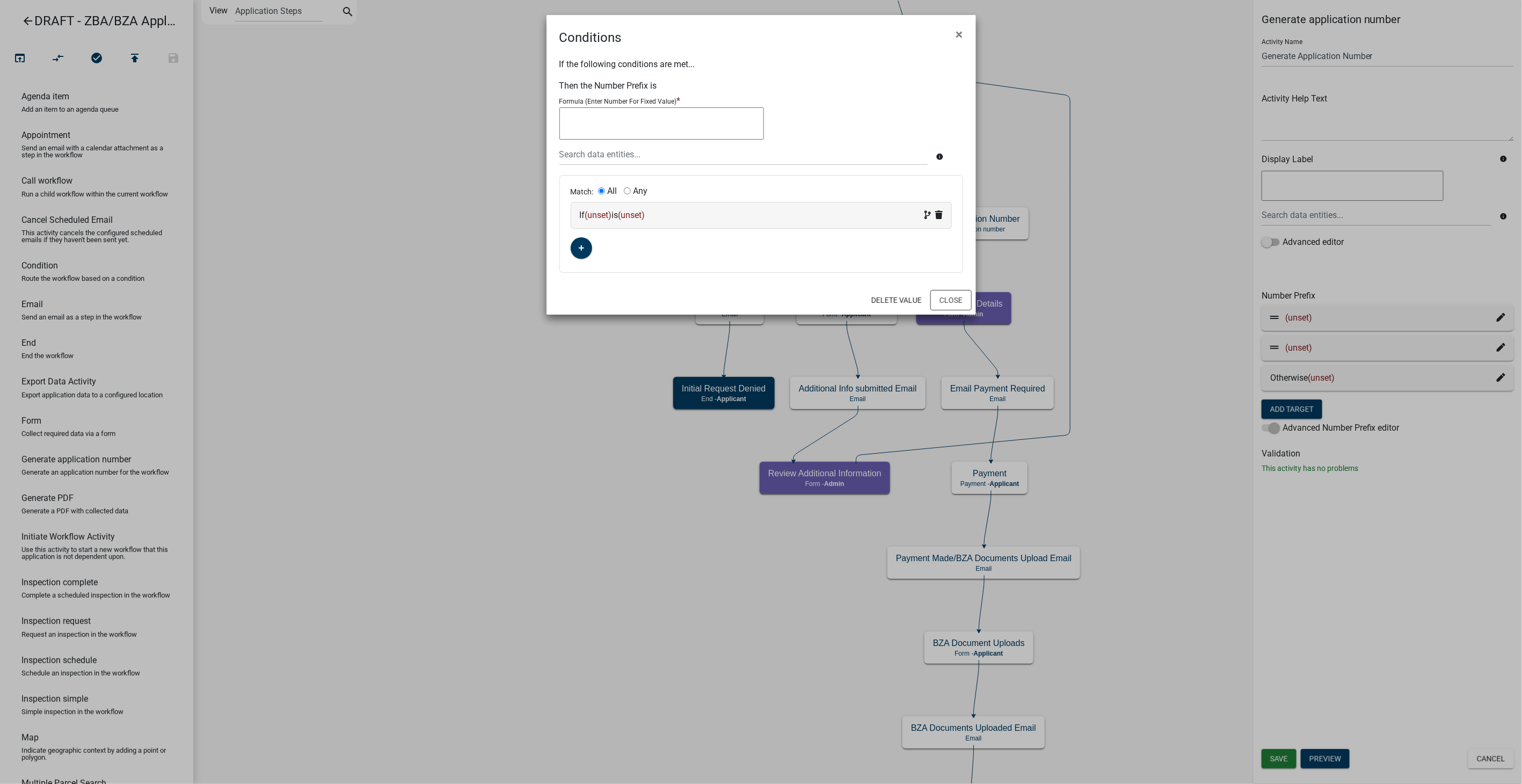
click at [684, 218] on div "If (unset) is (unset)" at bounding box center [761, 216] width 363 height 13
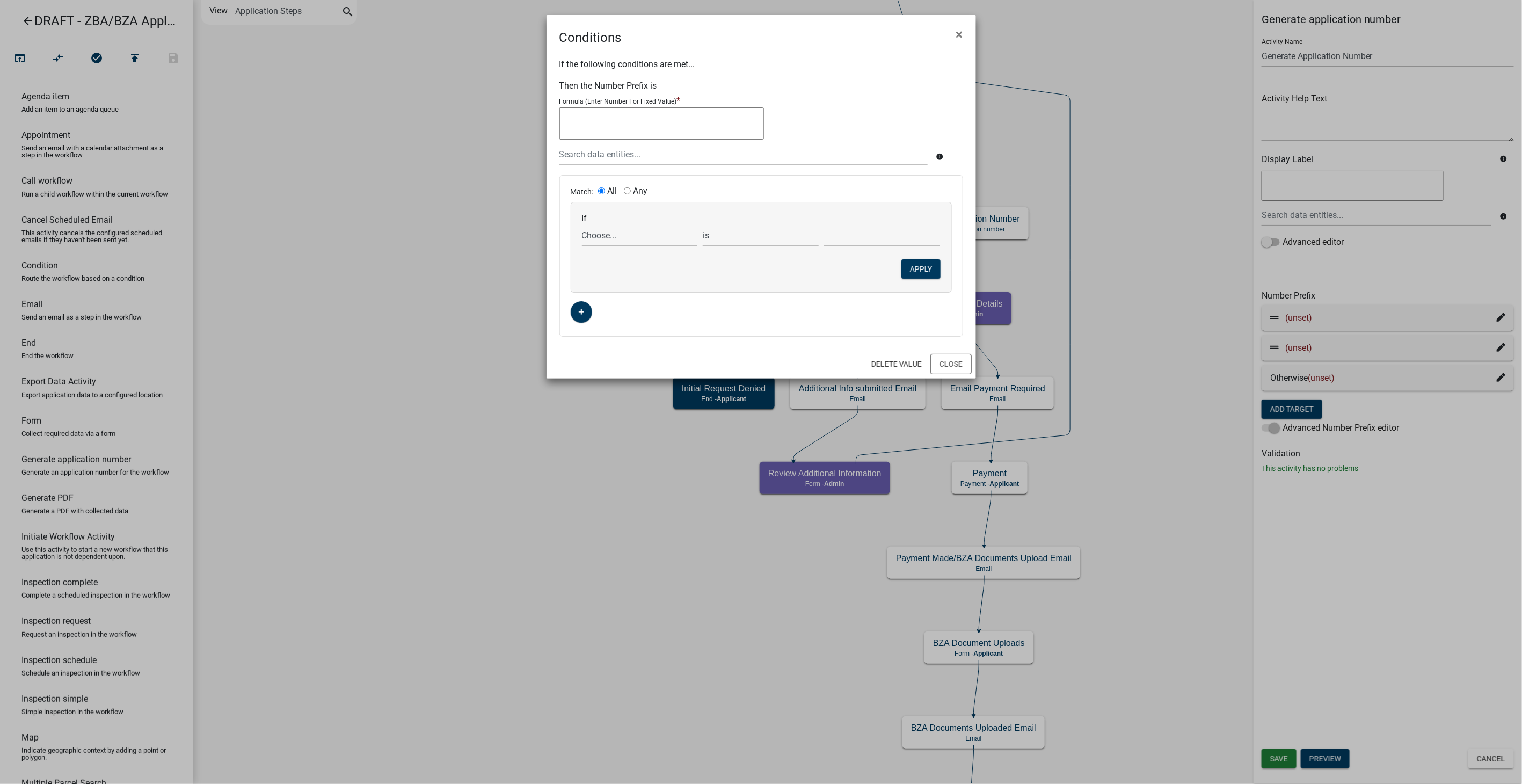
click at [612, 235] on select "Choose... AAHeader AARequest AAUpload Acres AddInfoNeeded AdditionalParcelsYN A…" at bounding box center [640, 235] width 116 height 22
select select "166: RequestType"
click at [582, 224] on select "Choose... AAHeader AARequest AAUpload Acres AddInfoNeeded AdditionalParcelsYN A…" at bounding box center [640, 235] width 116 height 22
click at [851, 232] on select "Choose... Administrative Appeal Development Standards Variance Special Exceptio…" at bounding box center [882, 235] width 116 height 22
select select "3: Special Exception/Conditional Use"
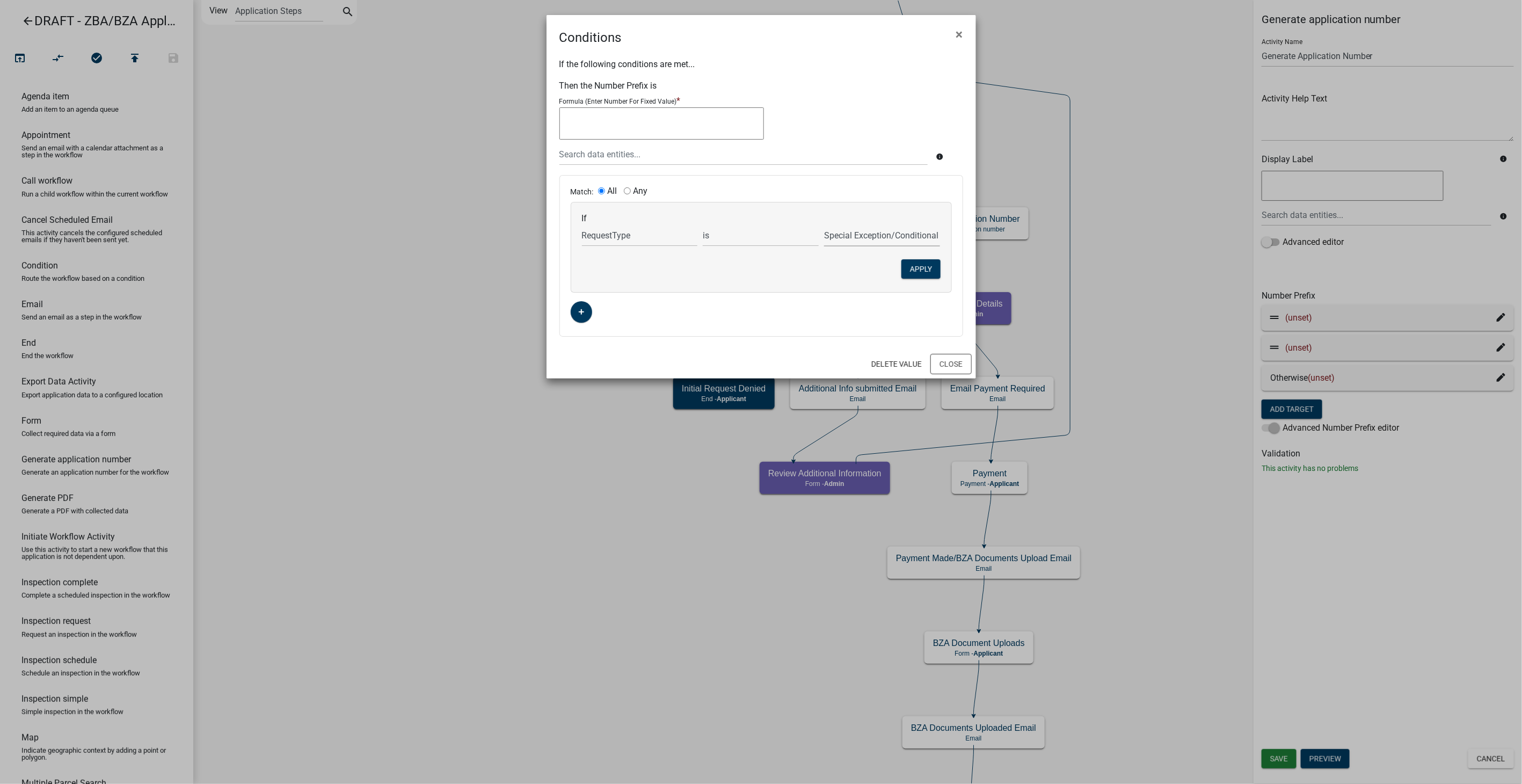
click at [824, 224] on select "Choose... Administrative Appeal Development Standards Variance Special Exceptio…" at bounding box center [882, 235] width 116 height 22
click at [913, 270] on button "Apply" at bounding box center [921, 269] width 39 height 19
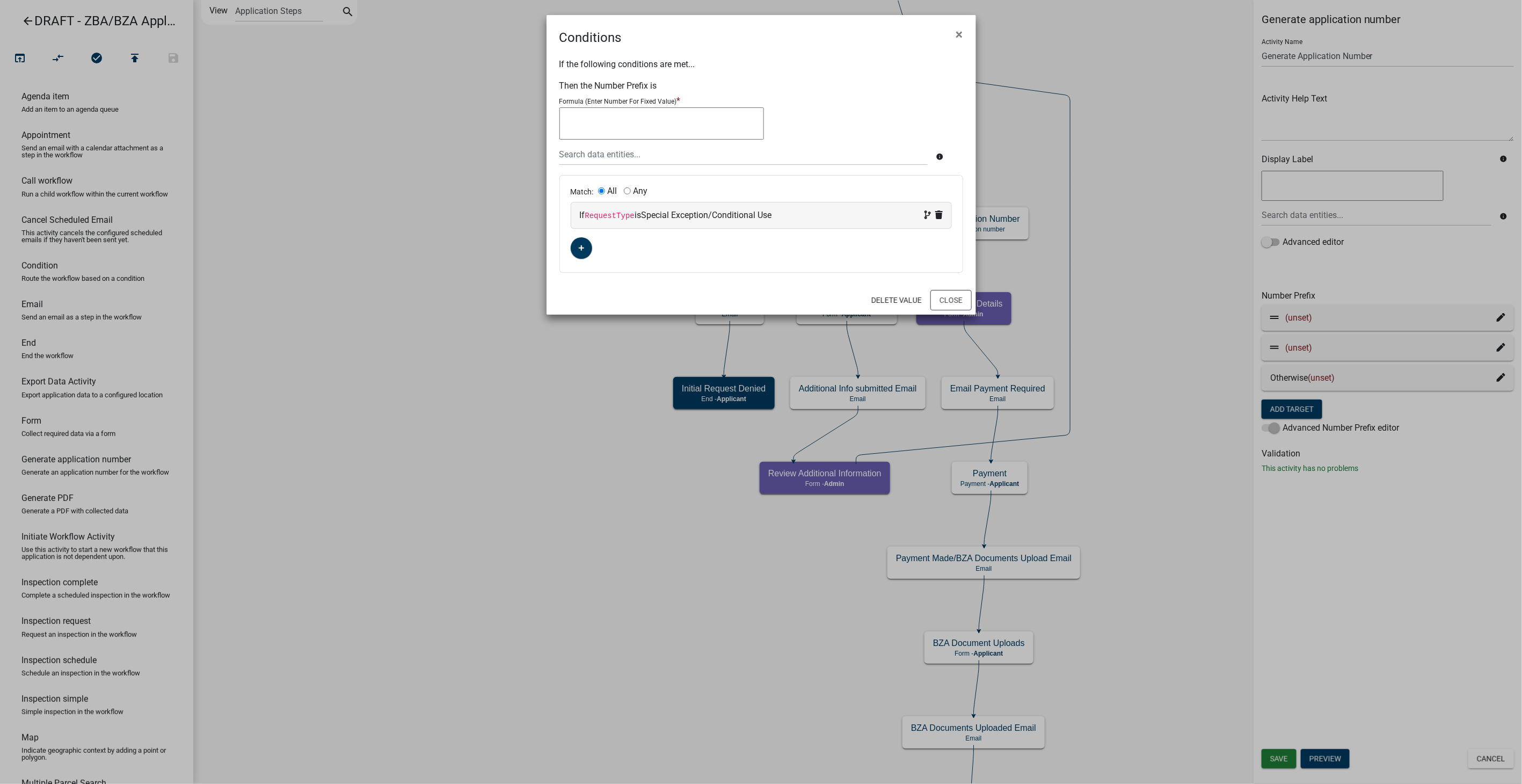
click at [571, 119] on textarea at bounding box center [662, 123] width 205 height 32
click at [582, 125] on textarea at bounding box center [662, 123] width 205 height 32
type textarea "SP-"
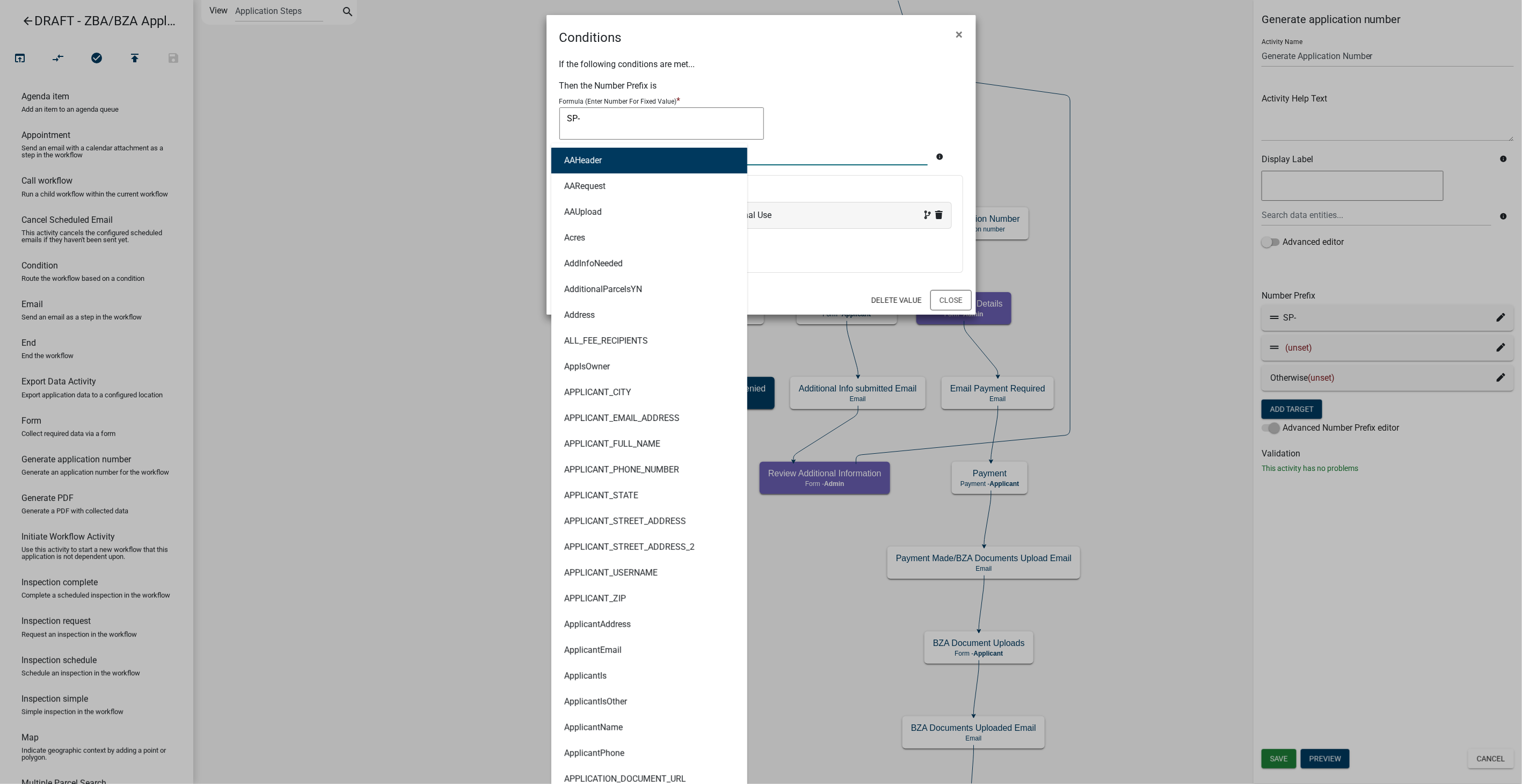
click at [589, 157] on div "AAHeader AARequest AAUpload Acres AddInfoNeeded AdditionalParcelsYN Address ALL…" at bounding box center [743, 153] width 385 height 22
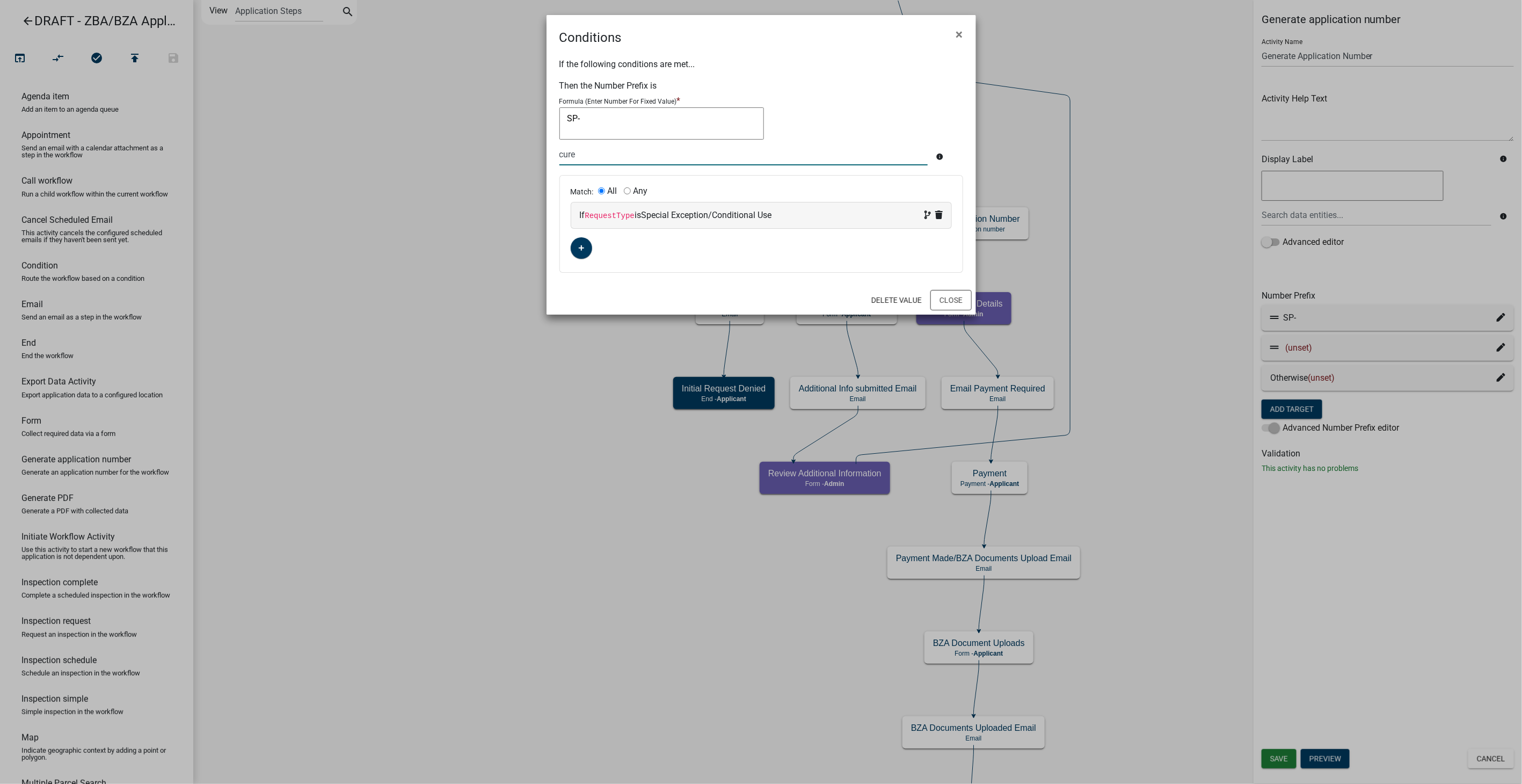
type input "cur"
click at [599, 182] on ngb-highlight "CUR RENT_YEAR" at bounding box center [596, 186] width 63 height 9
type textarea "SP-CURRENT_YEAR"
click at [664, 118] on textarea "SP-CURRENT_YEAR" at bounding box center [662, 123] width 205 height 32
type textarea "SP-CURRENT_YEAR-"
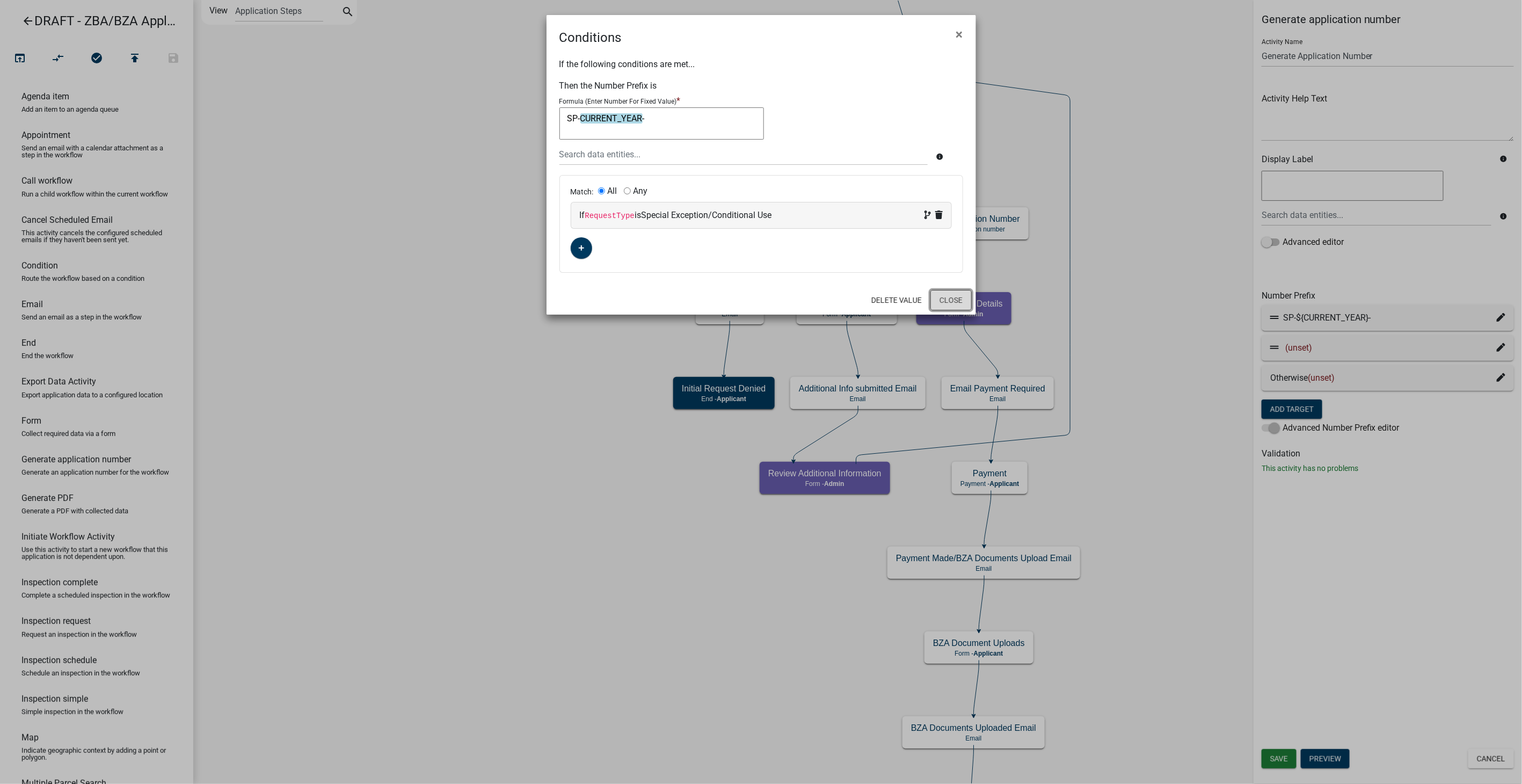
click at [946, 300] on button "Close" at bounding box center [951, 300] width 42 height 21
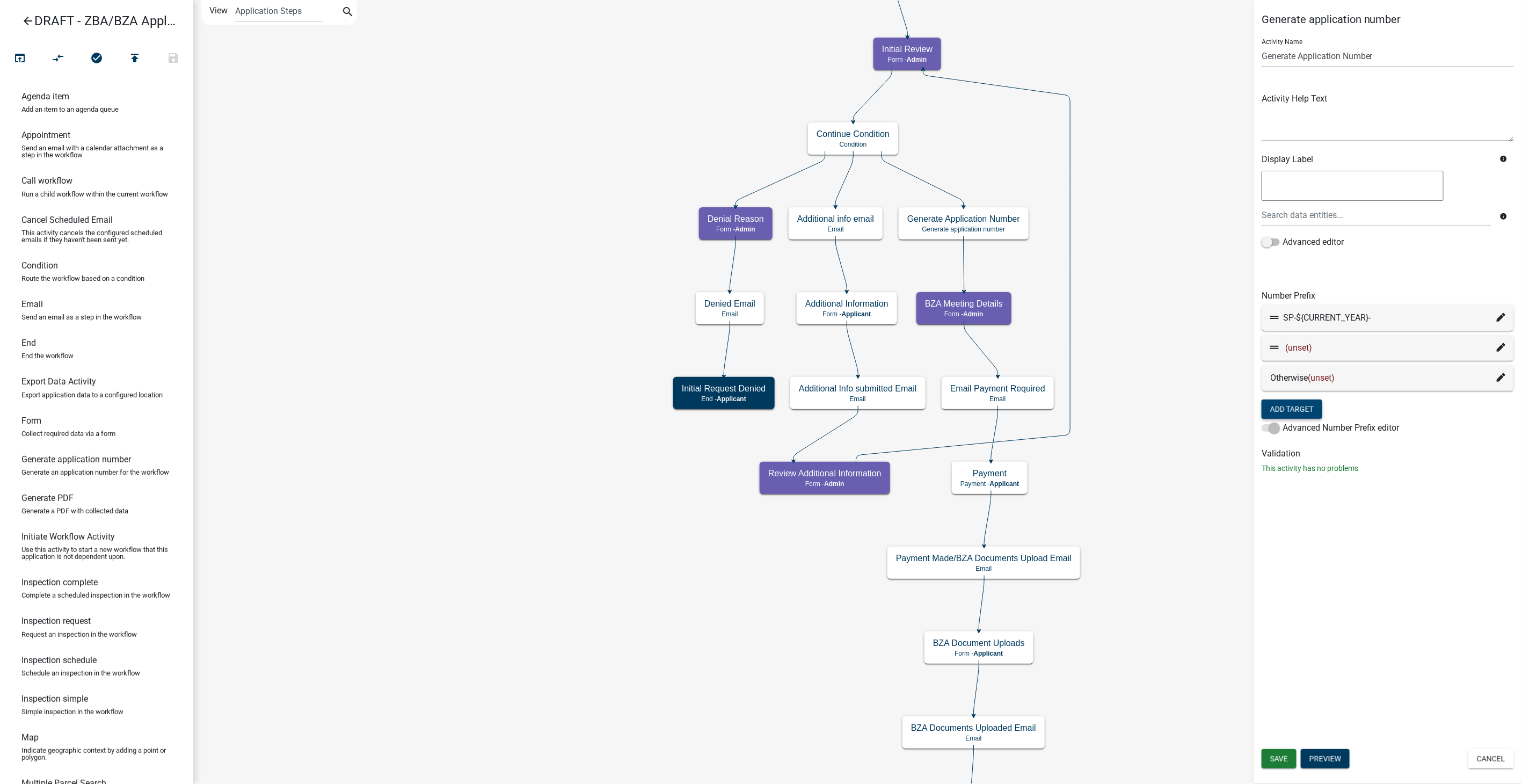
click at [1504, 347] on icon at bounding box center [1500, 347] width 9 height 9
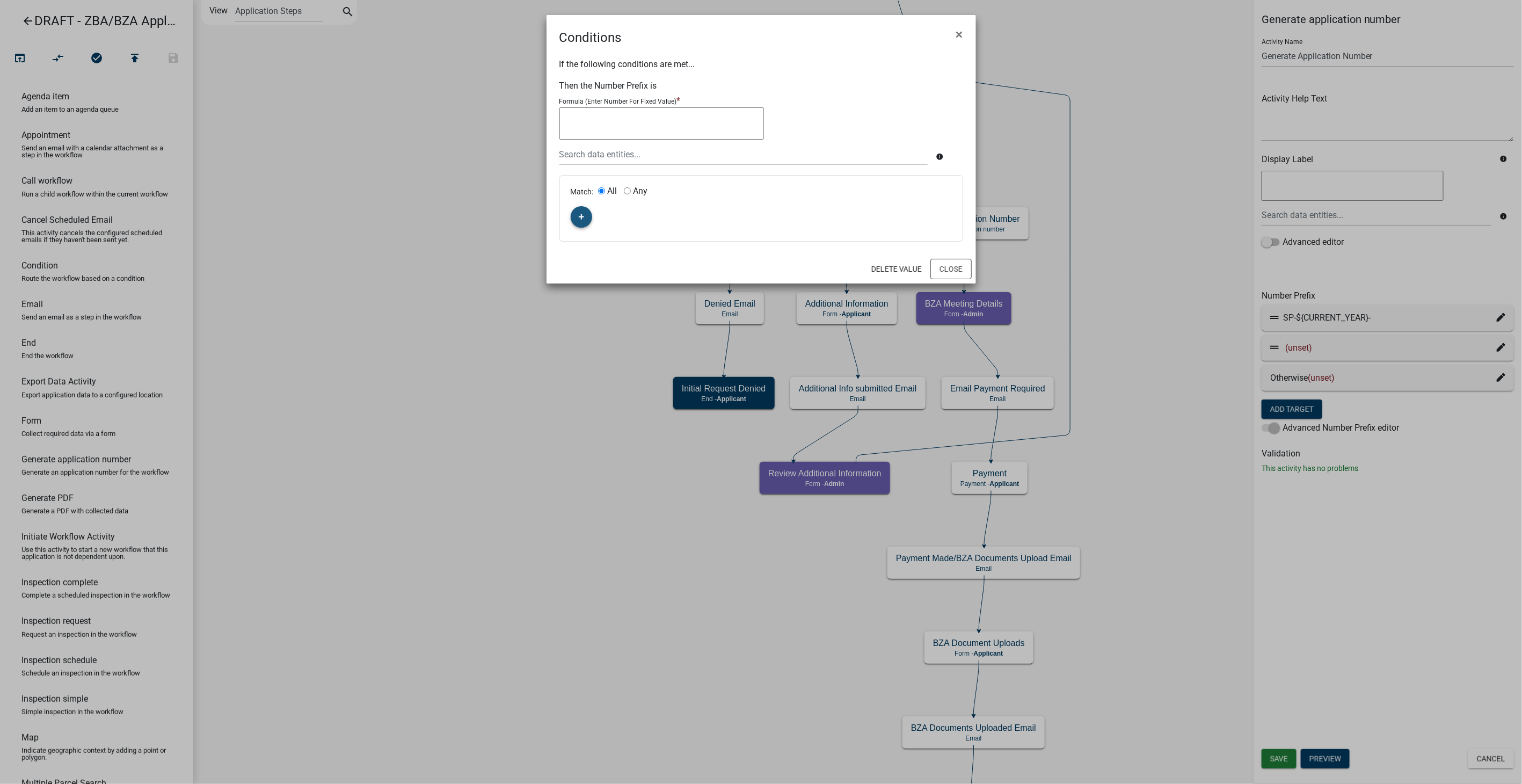
click at [582, 218] on icon "button" at bounding box center [582, 217] width 6 height 7
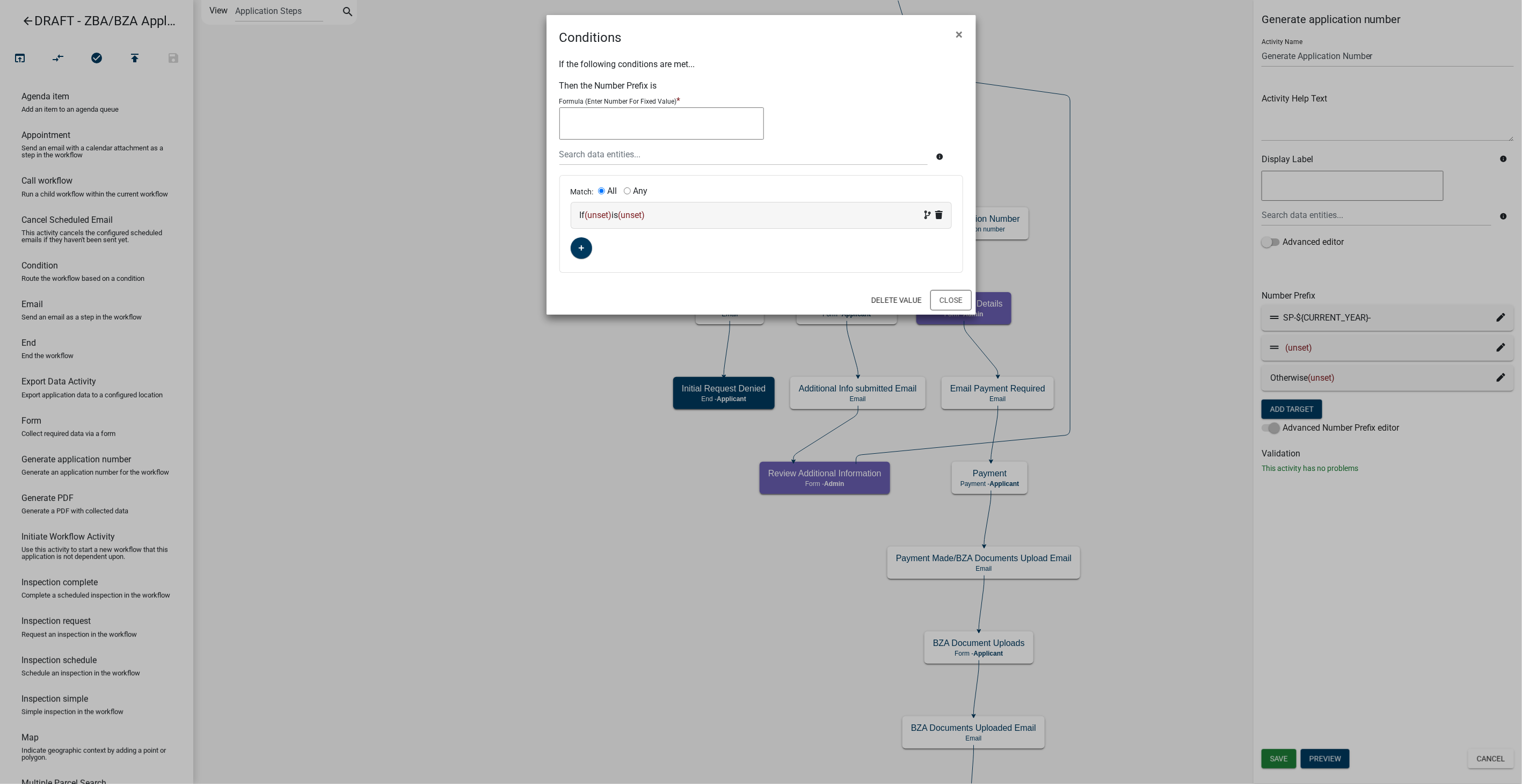
click at [689, 210] on div "If (unset) is (unset)" at bounding box center [761, 216] width 363 height 13
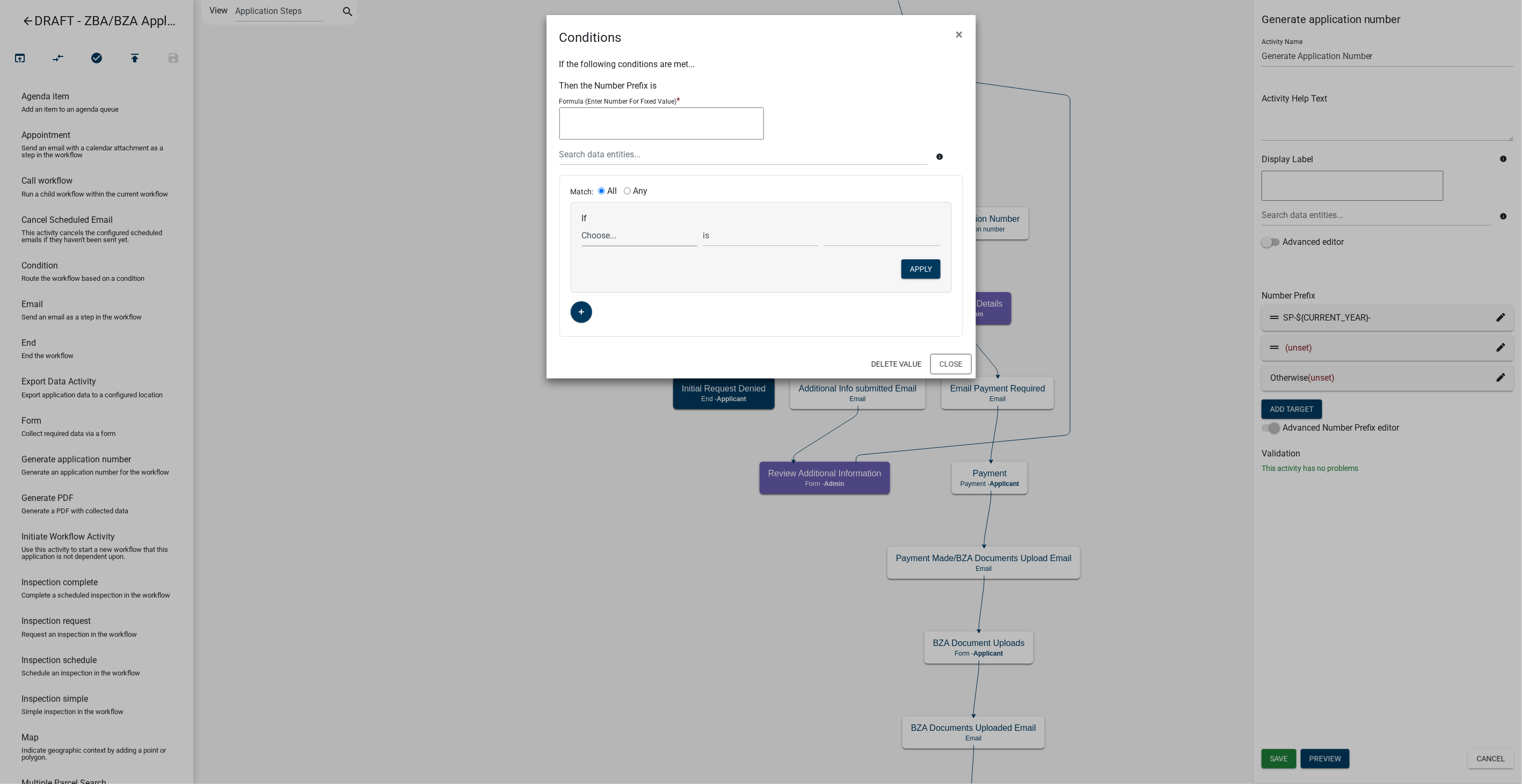
click at [605, 234] on select "Choose... AAHeader AARequest AAUpload Acres AddInfoNeeded AdditionalParcelsYN A…" at bounding box center [640, 235] width 116 height 22
select select "166: RequestType"
click at [582, 224] on select "Choose... AAHeader AARequest AAUpload Acres AddInfoNeeded AdditionalParcelsYN A…" at bounding box center [640, 235] width 116 height 22
click at [864, 239] on select "Choose... Administrative Appeal Development Standards Variance Special Exceptio…" at bounding box center [882, 235] width 116 height 22
select select "4: Use Variance"
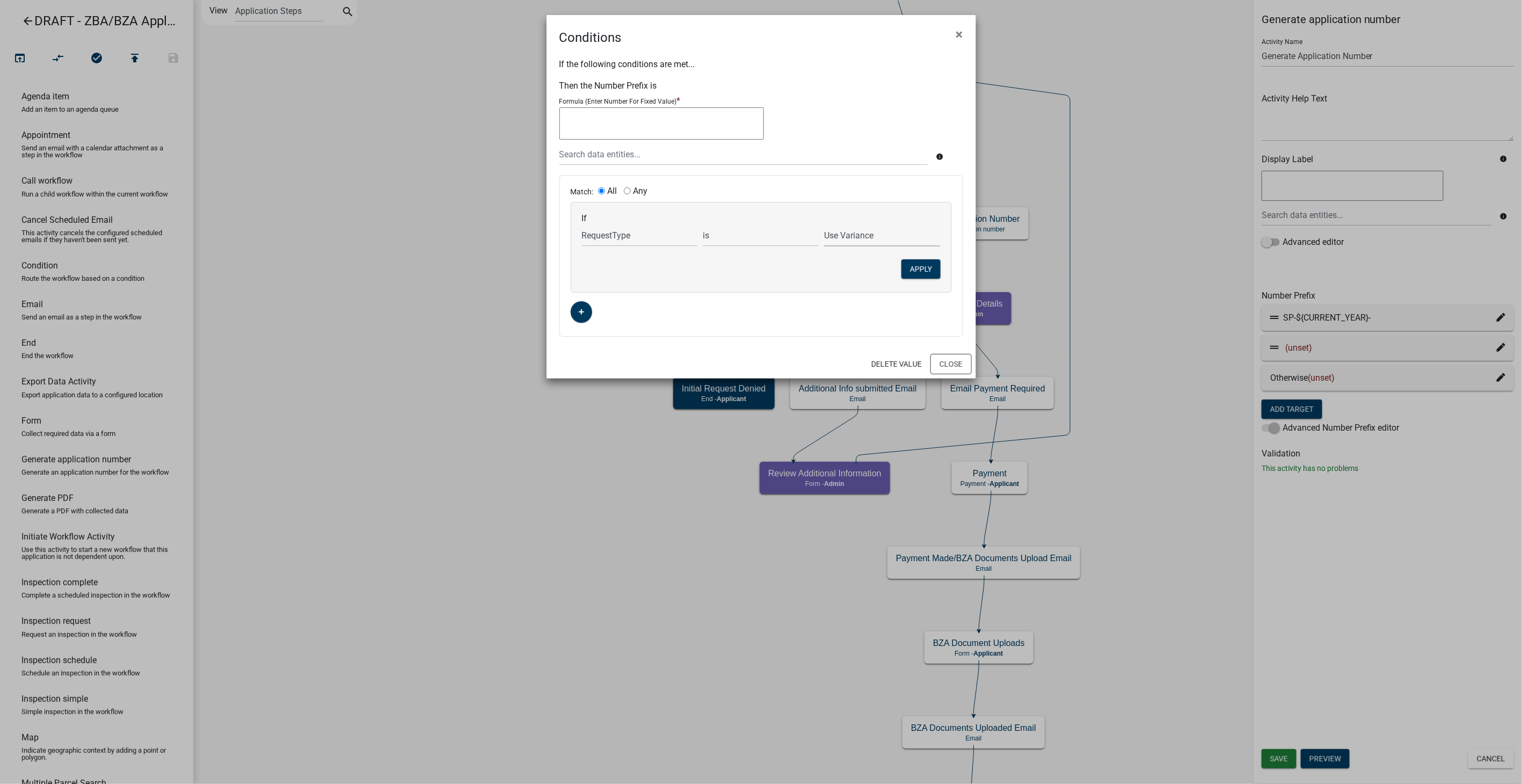
click at [824, 224] on select "Choose... Administrative Appeal Development Standards Variance Special Exceptio…" at bounding box center [882, 235] width 116 height 22
click at [917, 273] on button "Apply" at bounding box center [921, 269] width 39 height 19
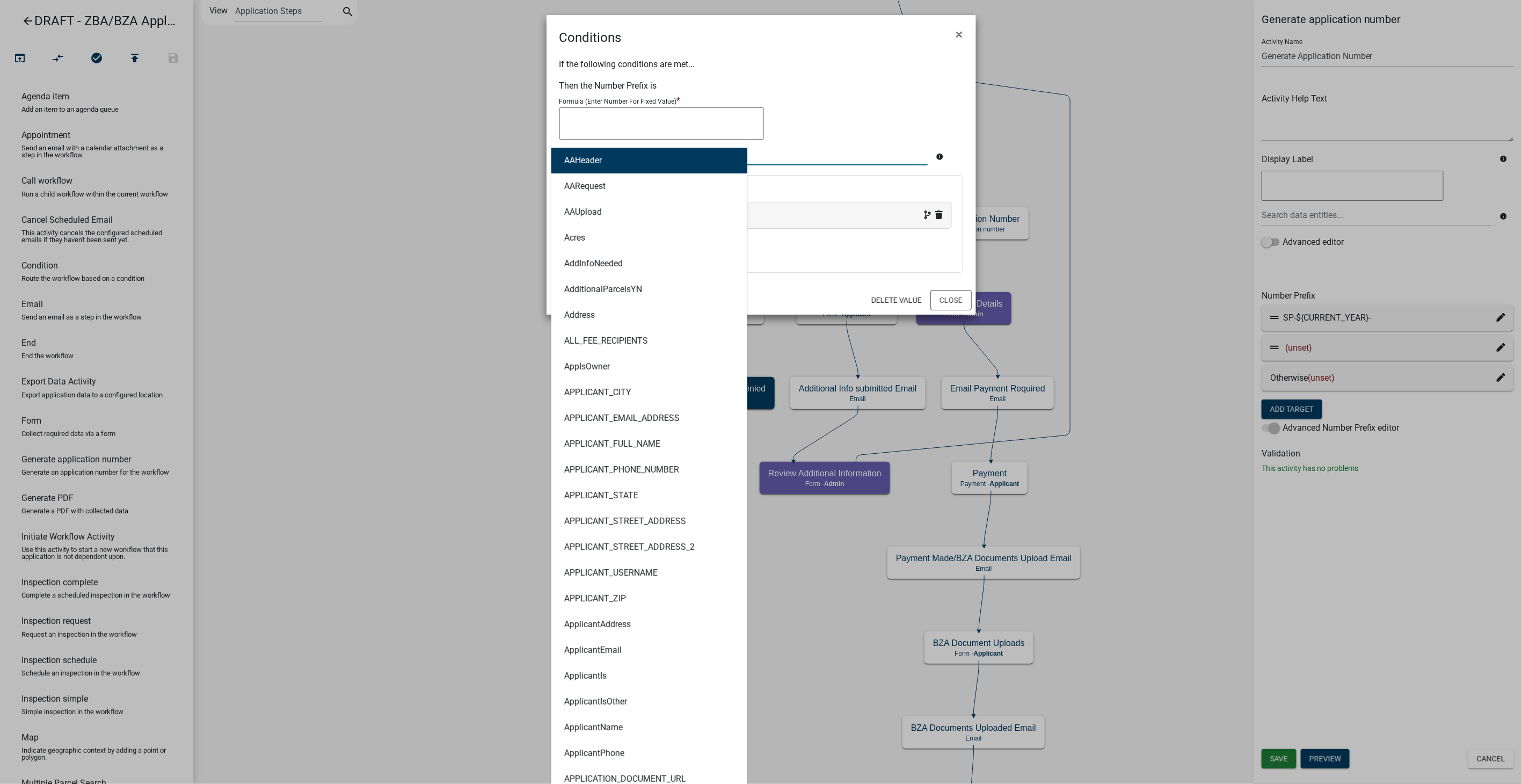
click at [591, 158] on div "AAHeader AARequest AAUpload Acres AddInfoNeeded AdditionalParcelsYN Address ALL…" at bounding box center [743, 153] width 385 height 22
click at [587, 126] on textarea at bounding box center [662, 123] width 205 height 32
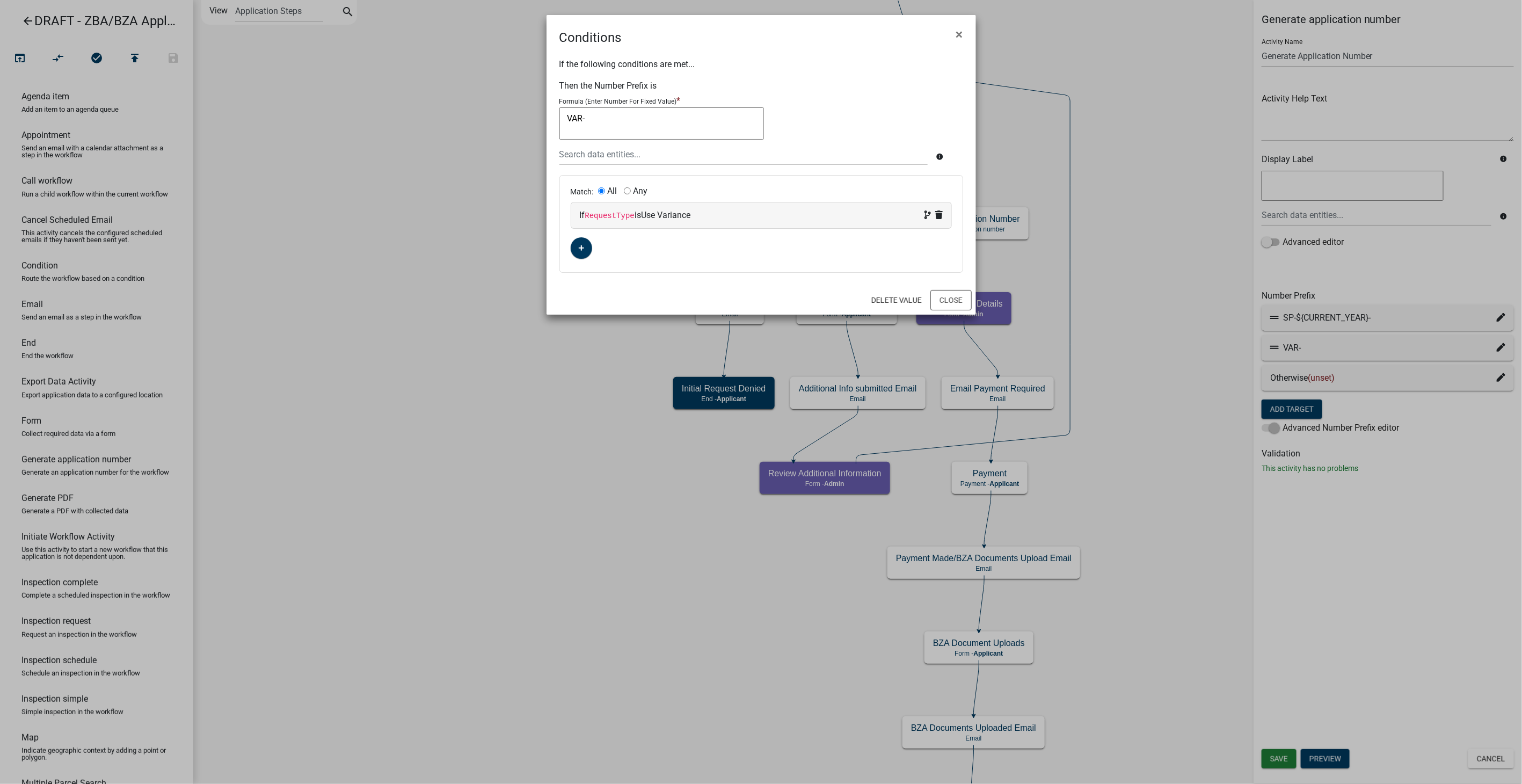
type textarea "VAR-"
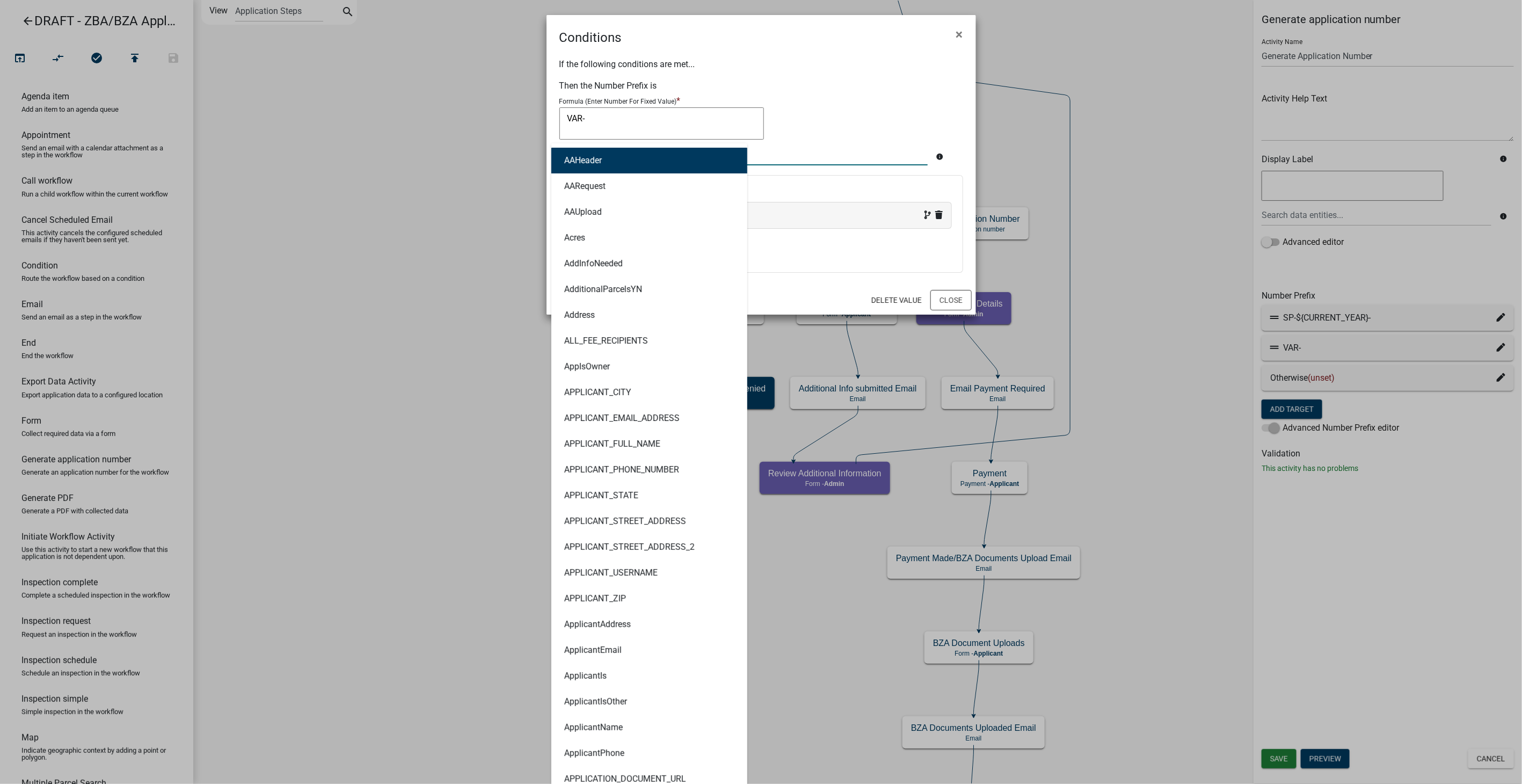
click at [568, 158] on div "AAHeader AARequest AAUpload Acres AddInfoNeeded AdditionalParcelsYN Address ALL…" at bounding box center [743, 153] width 385 height 22
type input "current"
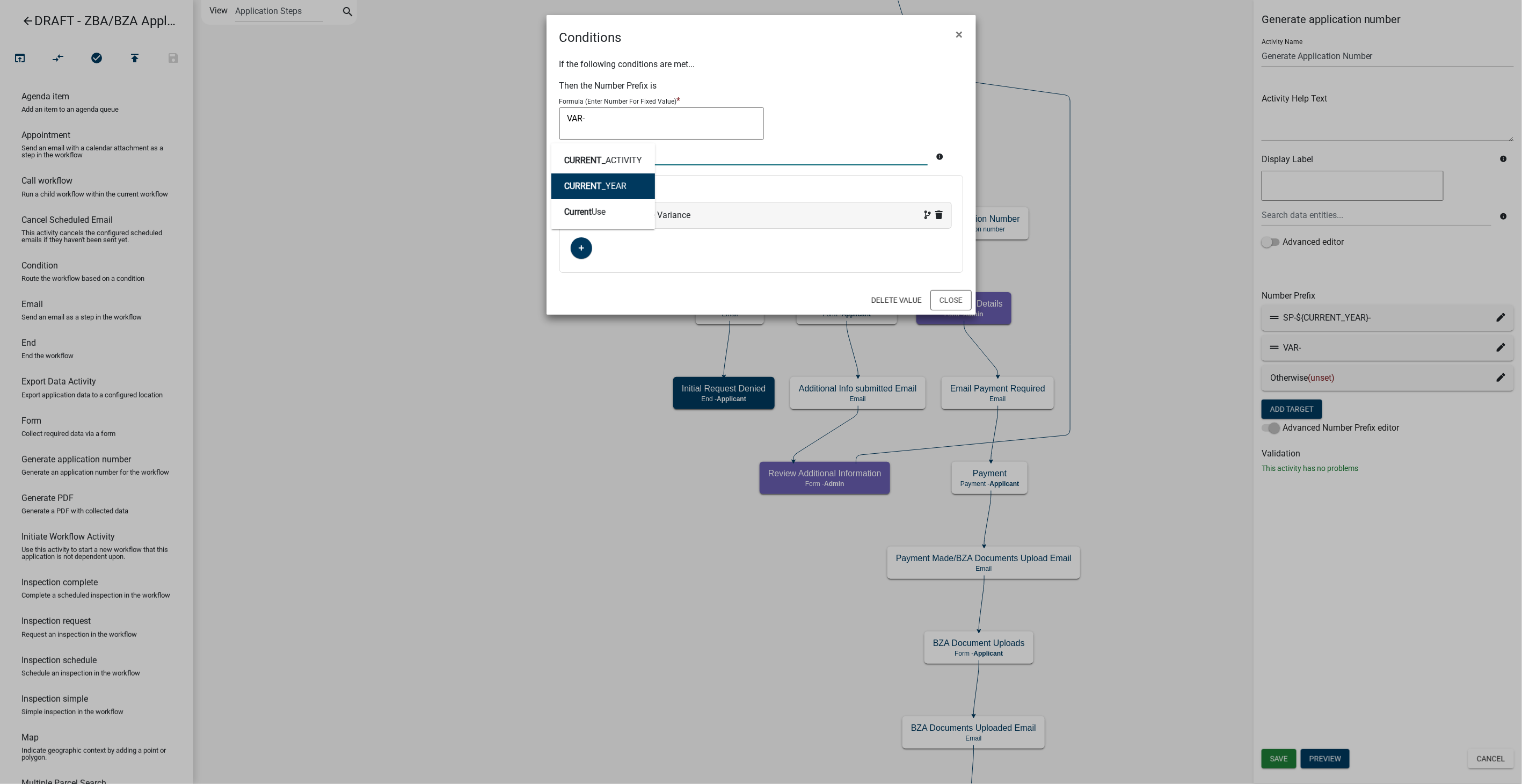
click at [585, 186] on span "CURRENT" at bounding box center [583, 186] width 38 height 10
type textarea "VAR-CURRENT_YEAR"
click at [657, 118] on textarea "VAR-CURRENT_YEAR" at bounding box center [662, 123] width 205 height 32
type textarea "VAR-CURRENT_YEAR-"
click at [955, 295] on button "Close" at bounding box center [951, 300] width 42 height 21
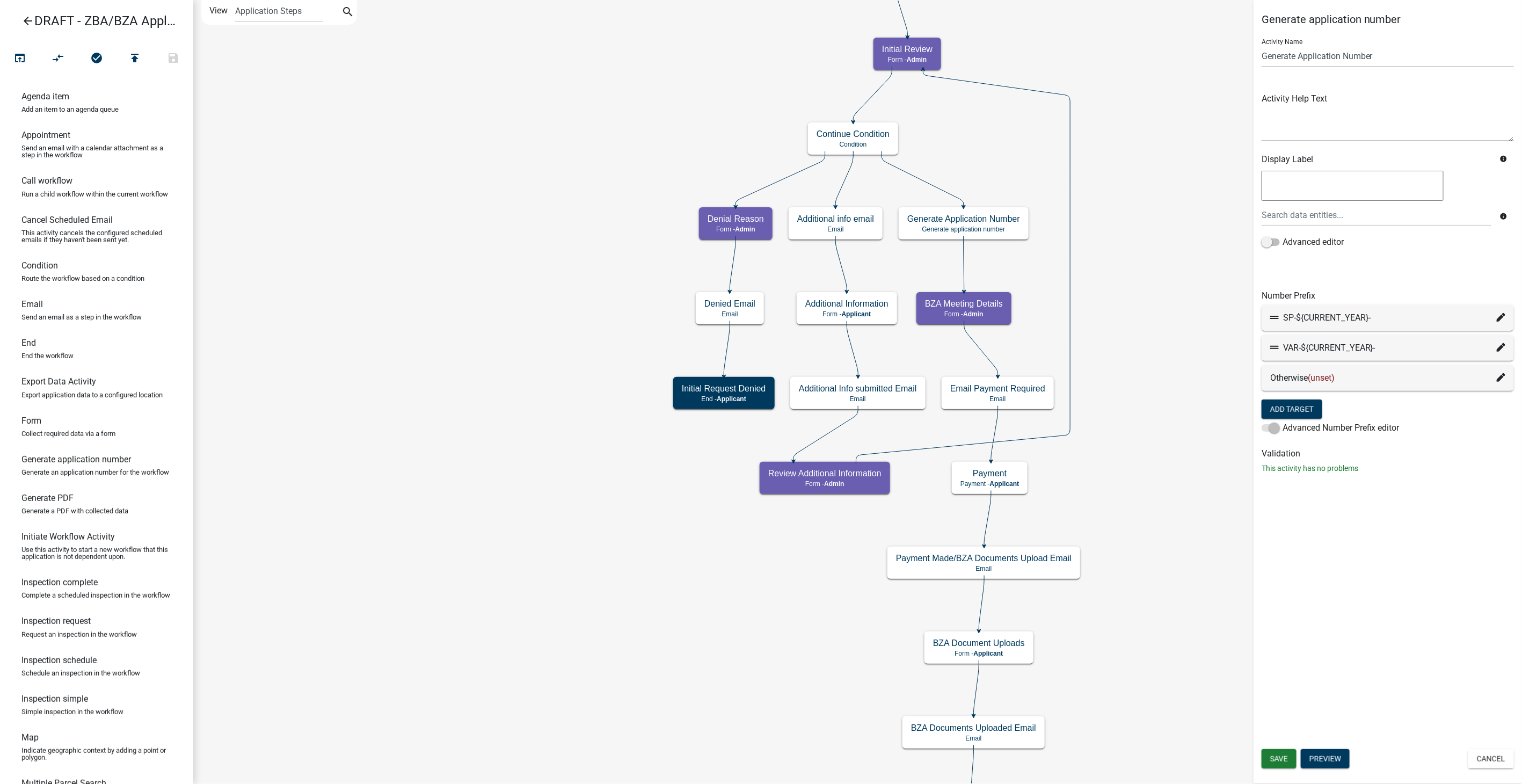
click at [1500, 374] on icon at bounding box center [1500, 377] width 9 height 9
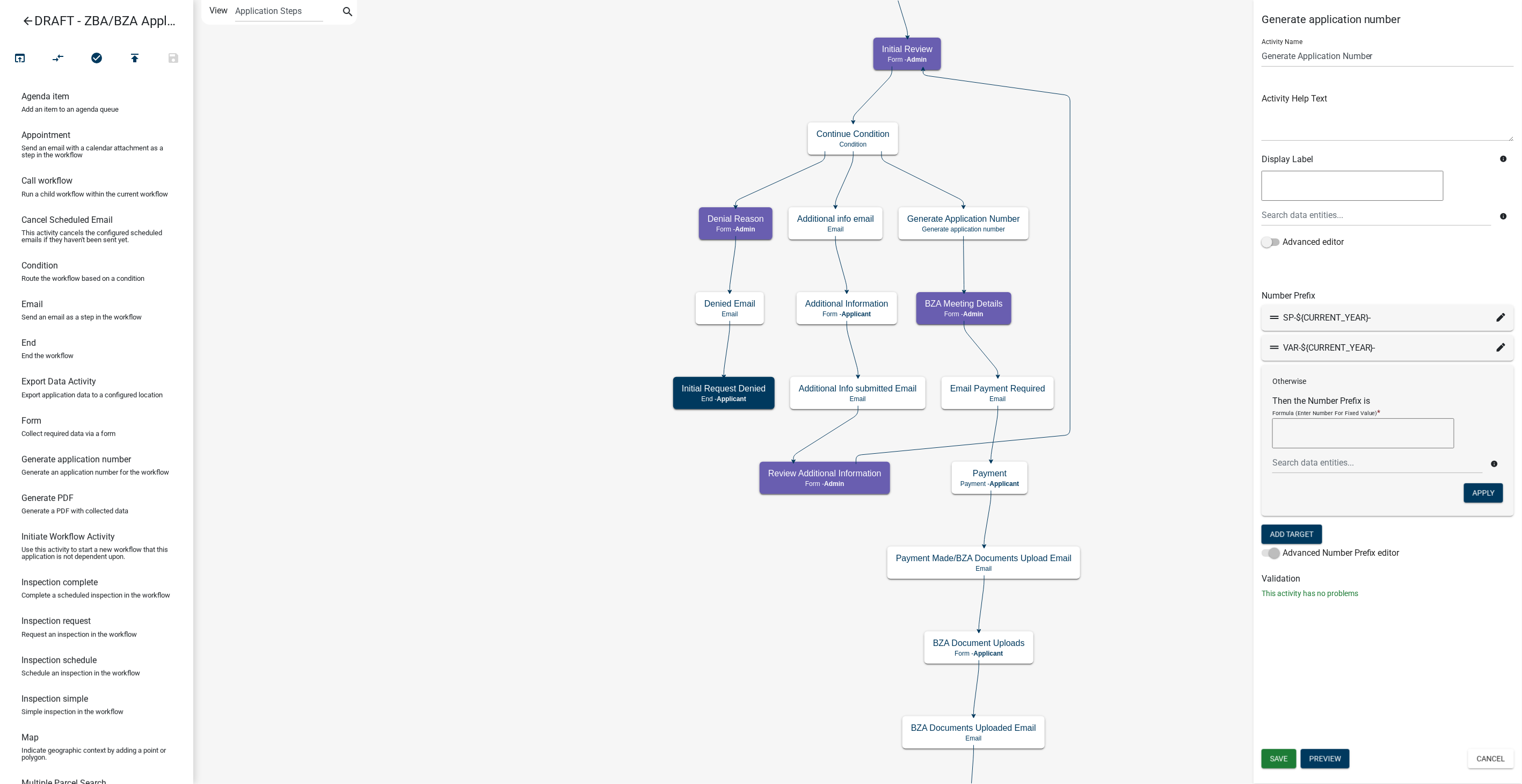
click at [1294, 435] on textarea at bounding box center [1364, 434] width 182 height 30
type textarea "AA-"
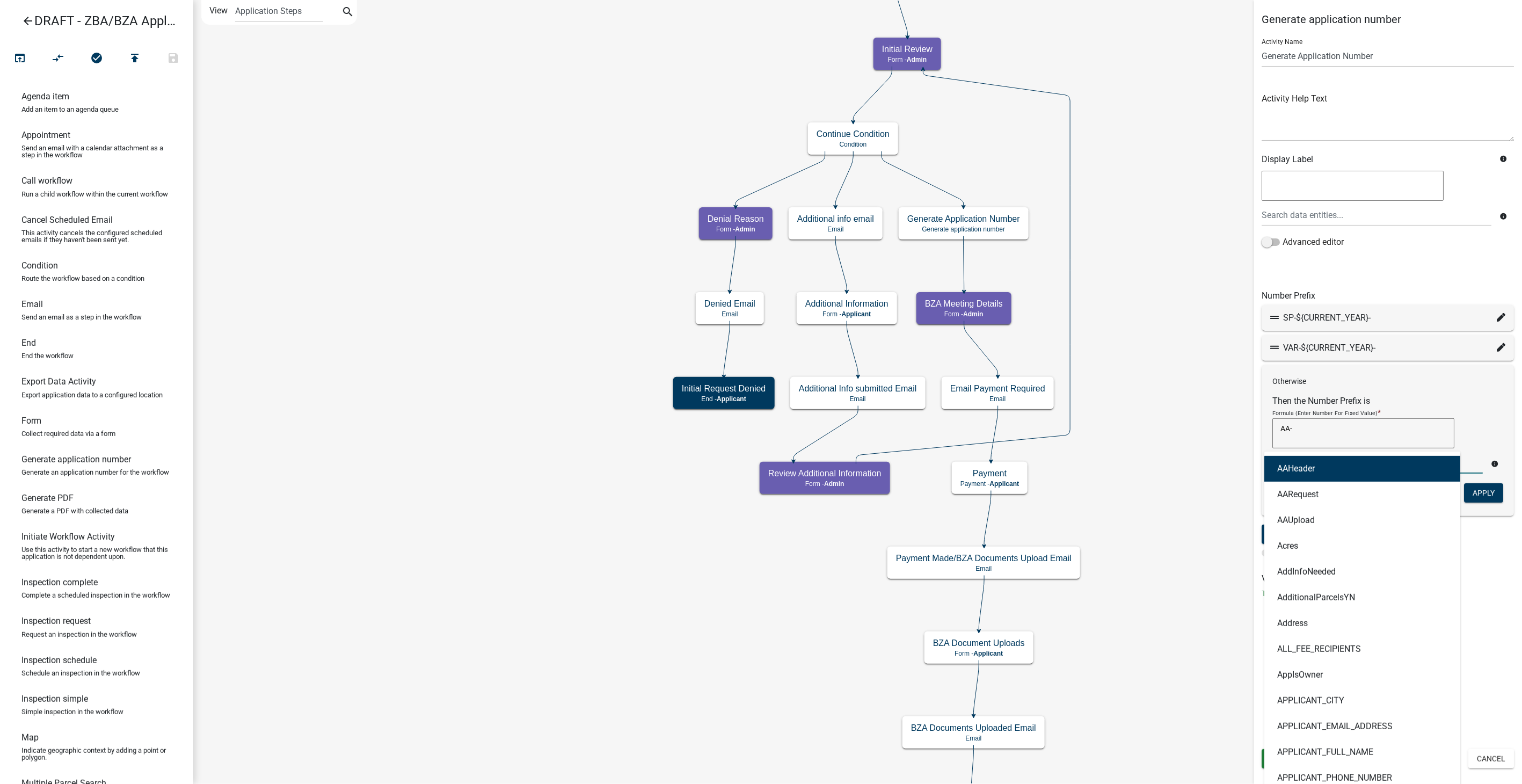
click at [1300, 471] on div "AAHeader AARequest AAUpload Acres AddInfoNeeded AdditionalParcelsYN Address ALL…" at bounding box center [1377, 462] width 226 height 22
type input "curren"
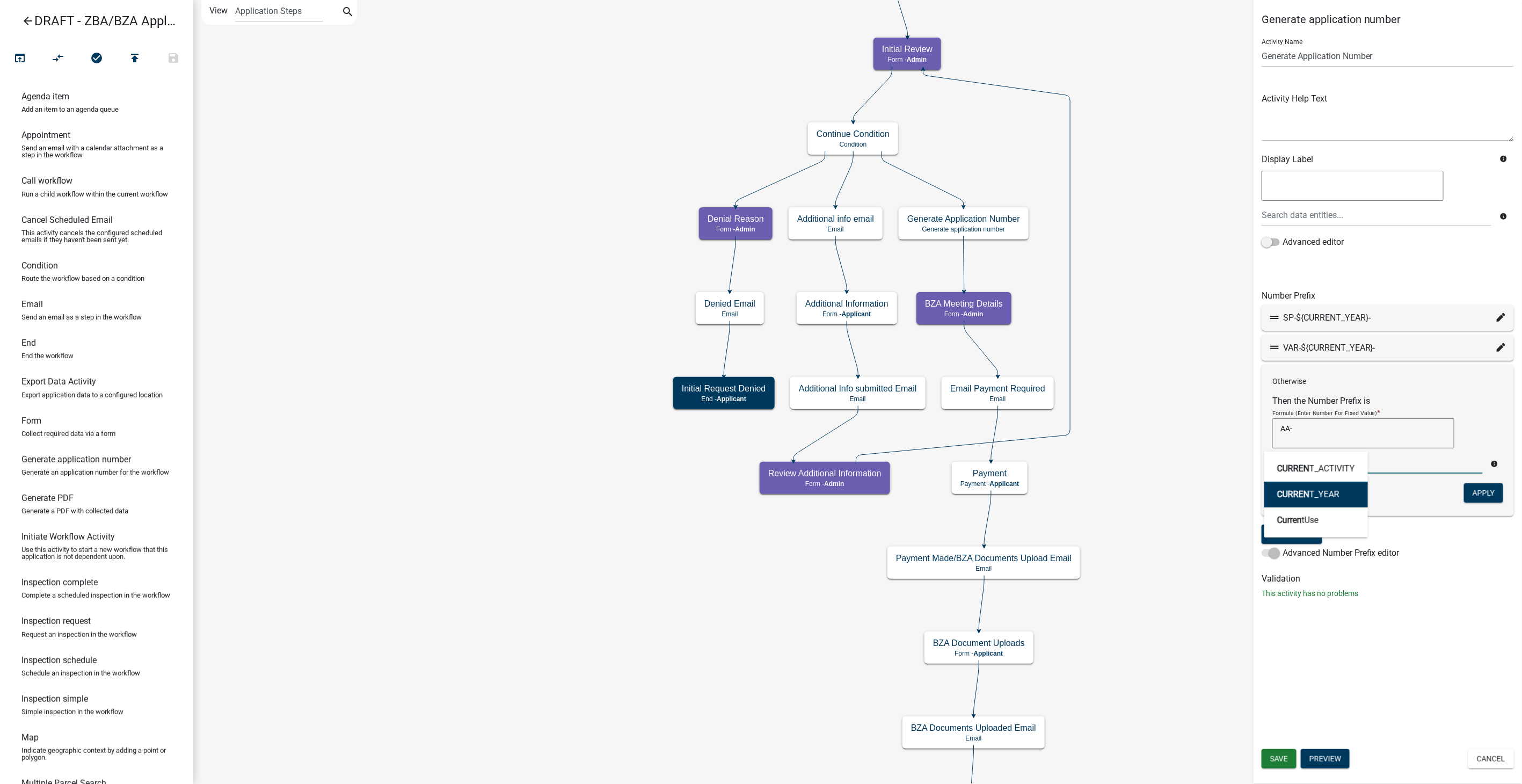
drag, startPoint x: 1300, startPoint y: 489, endPoint x: 1344, endPoint y: 451, distance: 58.1
click at [1315, 478] on ngb-typeahead-window "CURREN T_ACTIVITY CURREN T_YEAR Curren tUse" at bounding box center [1316, 494] width 103 height 86
drag, startPoint x: 1341, startPoint y: 488, endPoint x: 1344, endPoint y: 476, distance: 12.4
click at [1344, 476] on ngb-typeahead-window "CURREN T_ACTIVITY CURREN T_YEAR Curren tUse" at bounding box center [1316, 494] width 103 height 86
click at [1341, 495] on button "CURREN T_YEAR" at bounding box center [1316, 493] width 103 height 26
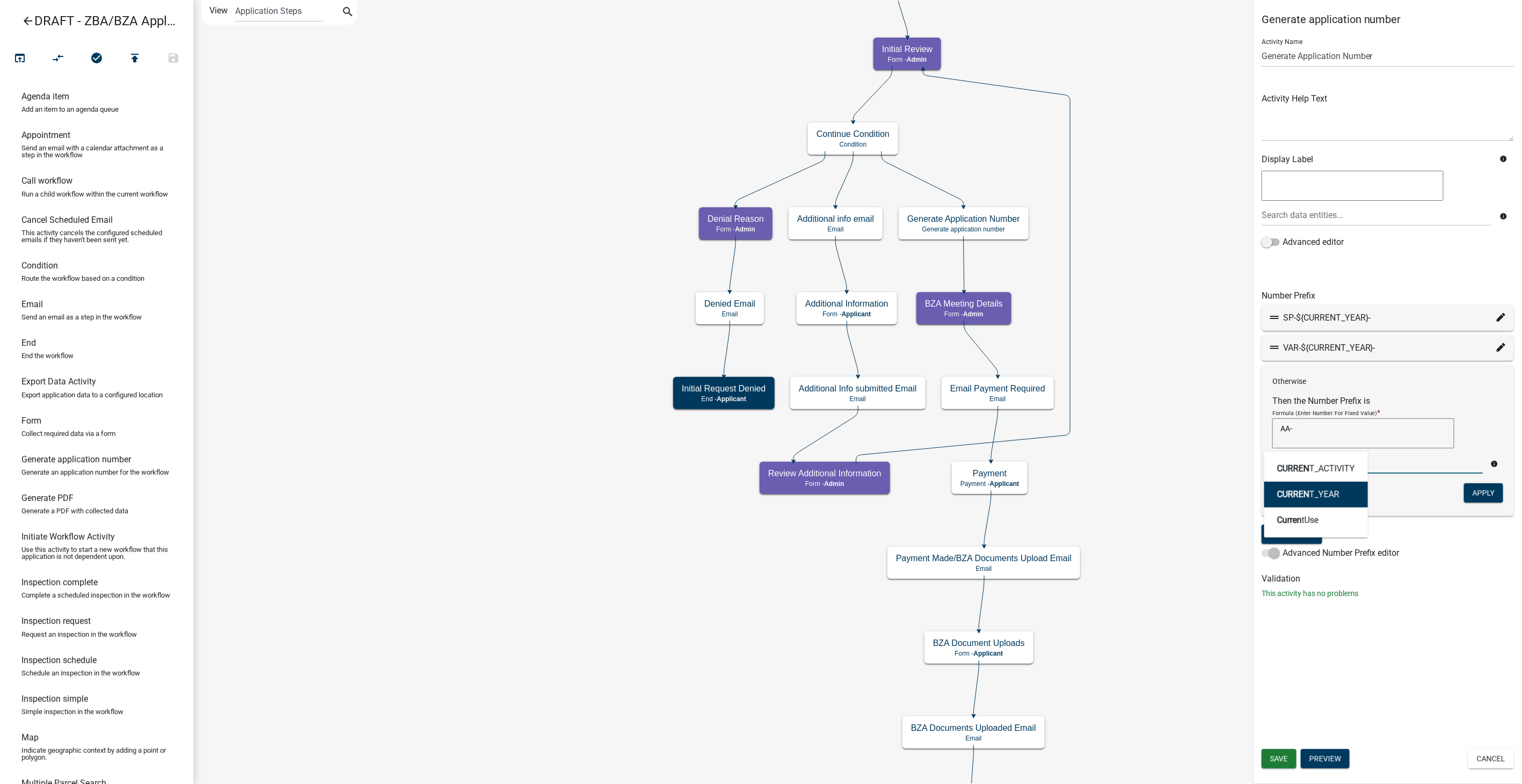
type textarea "AA-CURRENT_YEAR"
click at [1356, 424] on textarea "AA-CURRENT_YEAR" at bounding box center [1364, 434] width 182 height 30
type textarea "AA-CURRENT_YEAR-"
click at [1482, 491] on button "Apply" at bounding box center [1483, 492] width 39 height 19
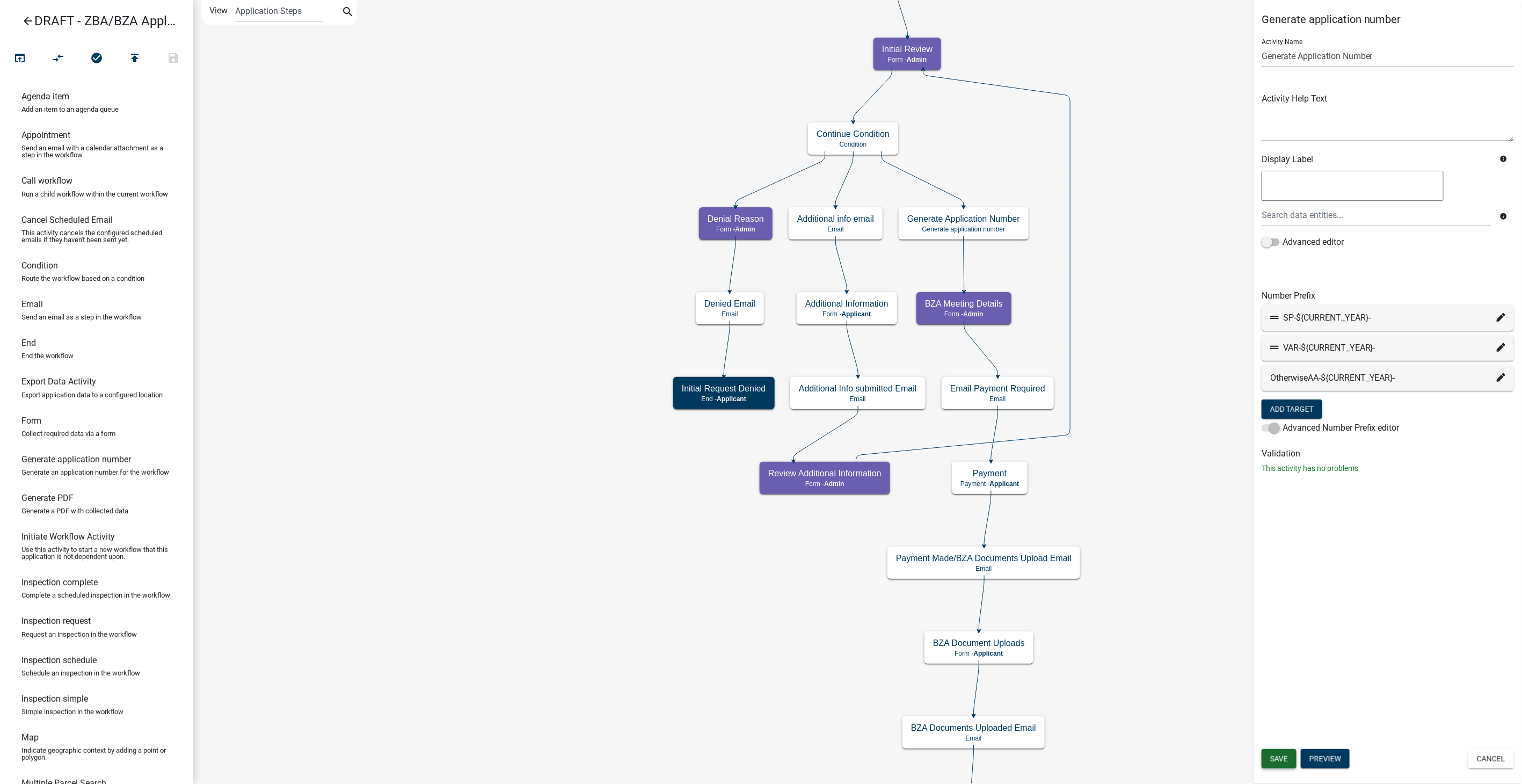
click at [1286, 760] on span "Save" at bounding box center [1279, 757] width 18 height 9
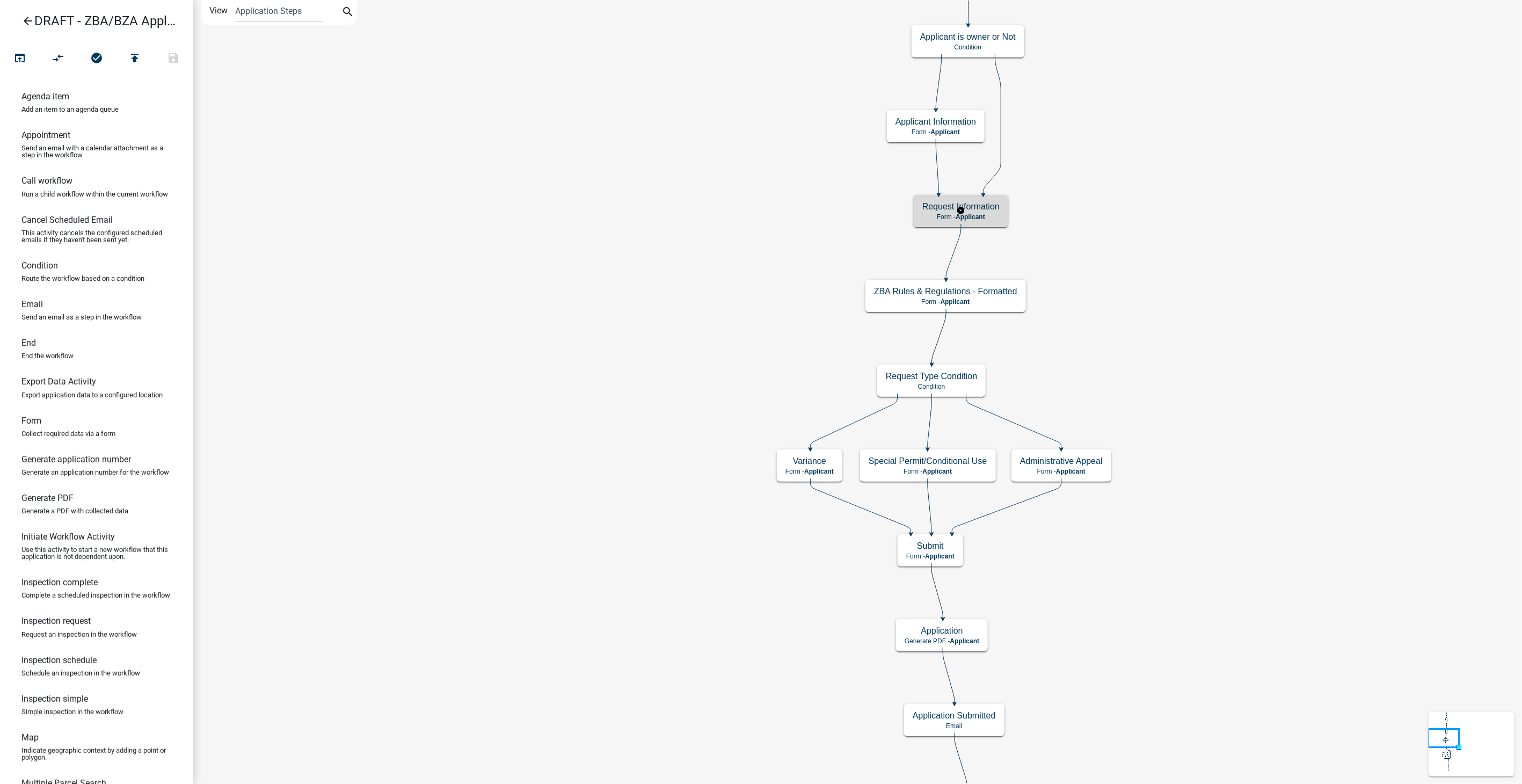
click at [976, 203] on h5 "Request Information" at bounding box center [961, 206] width 78 height 10
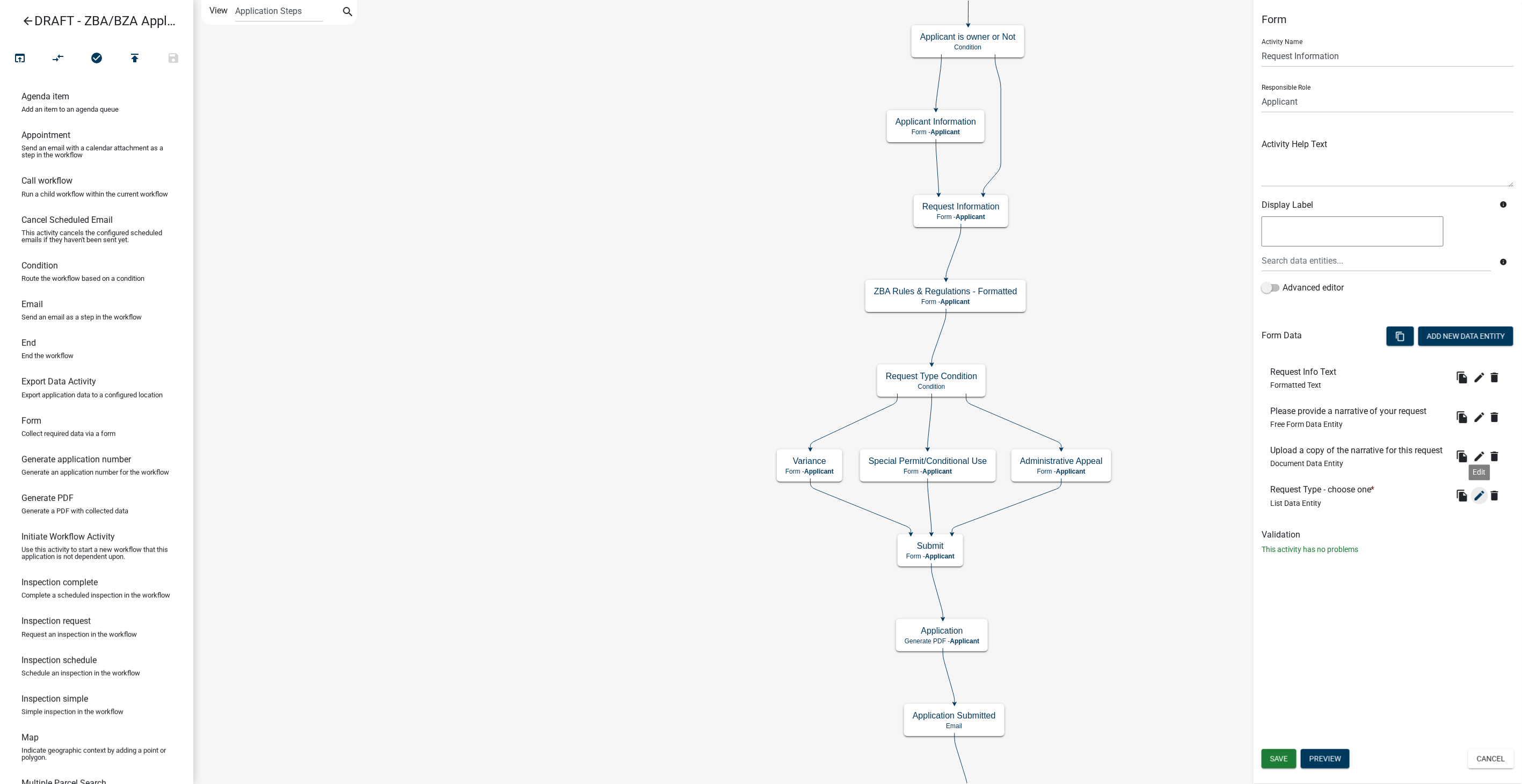
click at [1477, 502] on button "edit" at bounding box center [1479, 495] width 17 height 17
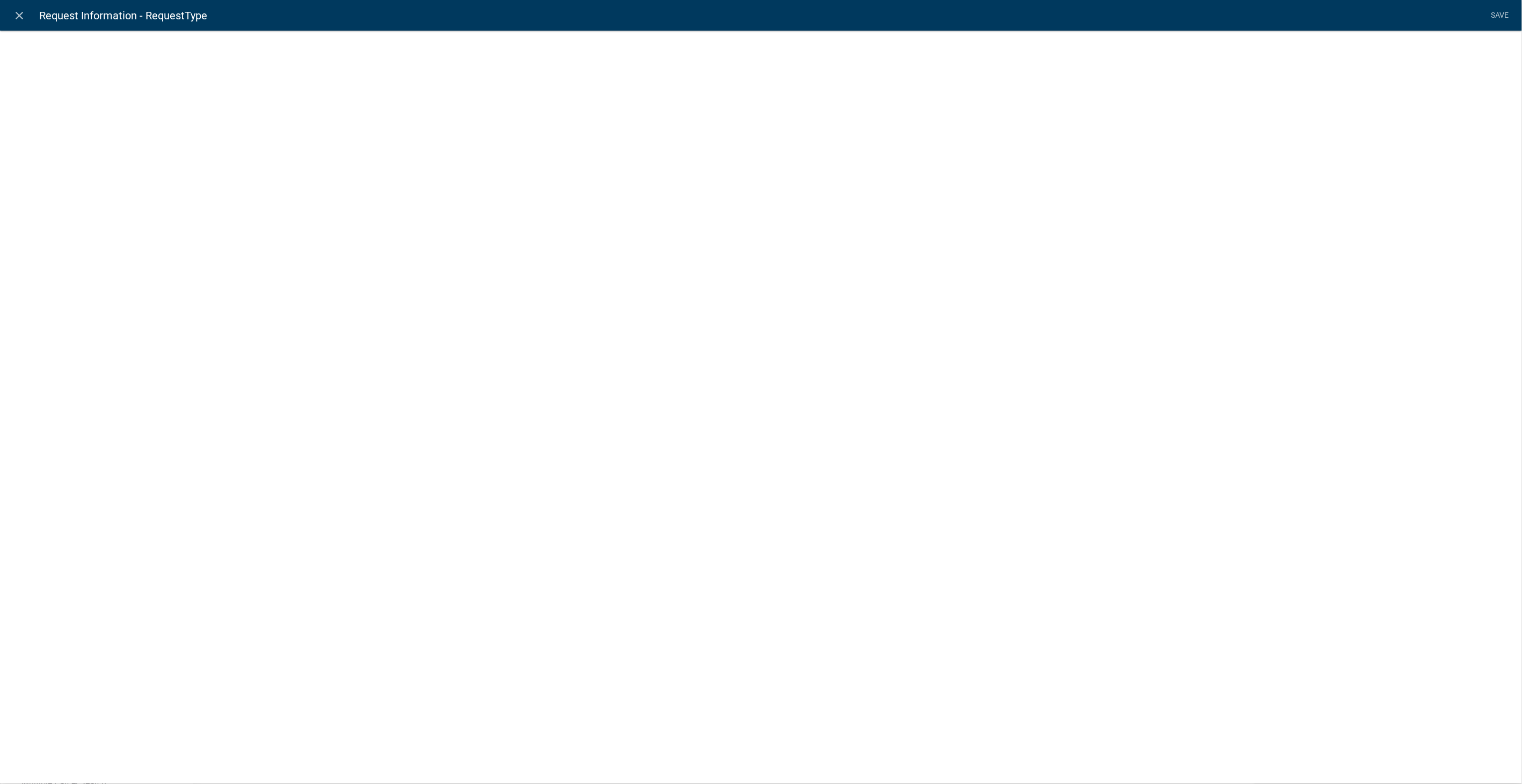
select select "list-data"
select select
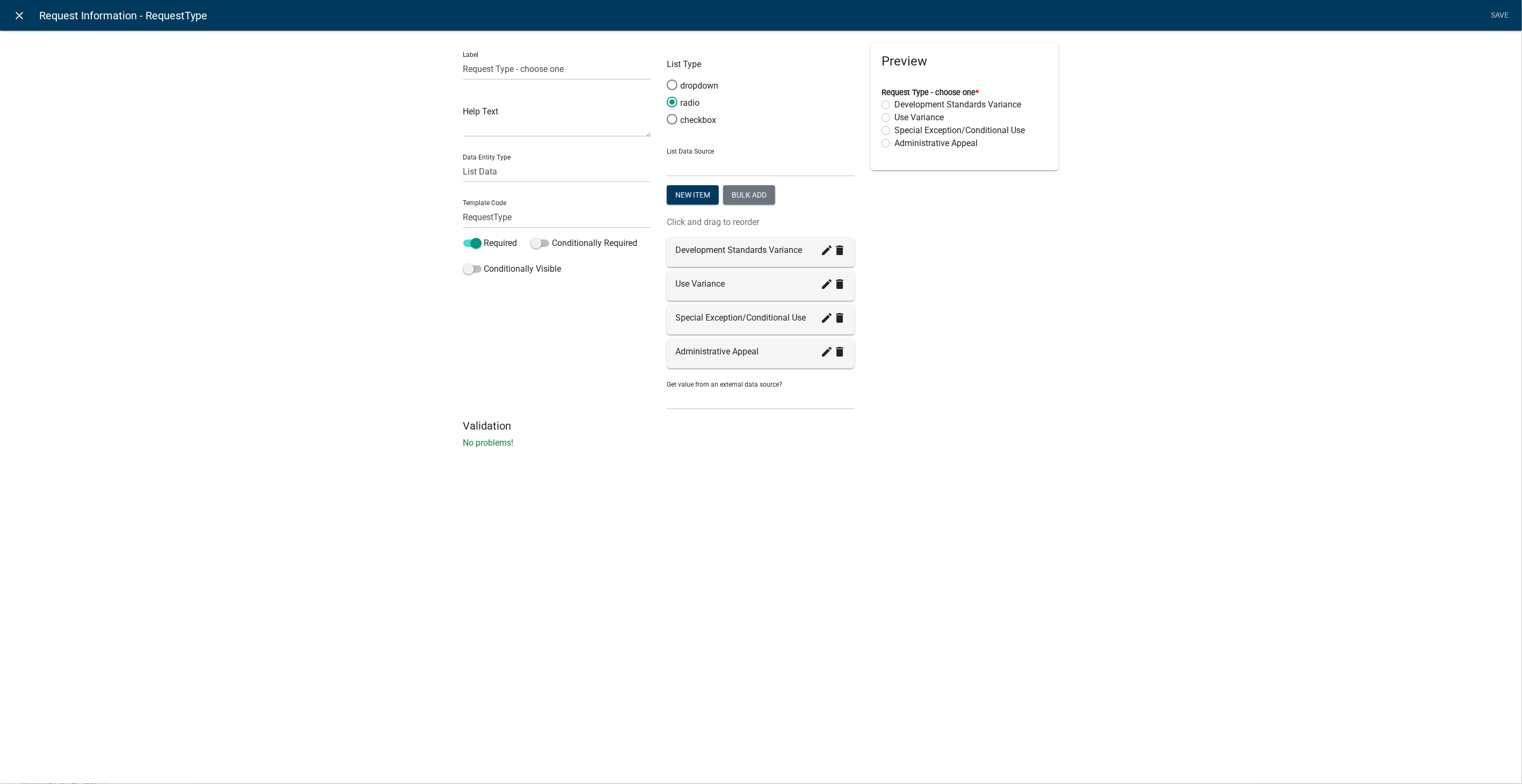
click at [17, 14] on icon "close" at bounding box center [20, 16] width 13 height 13
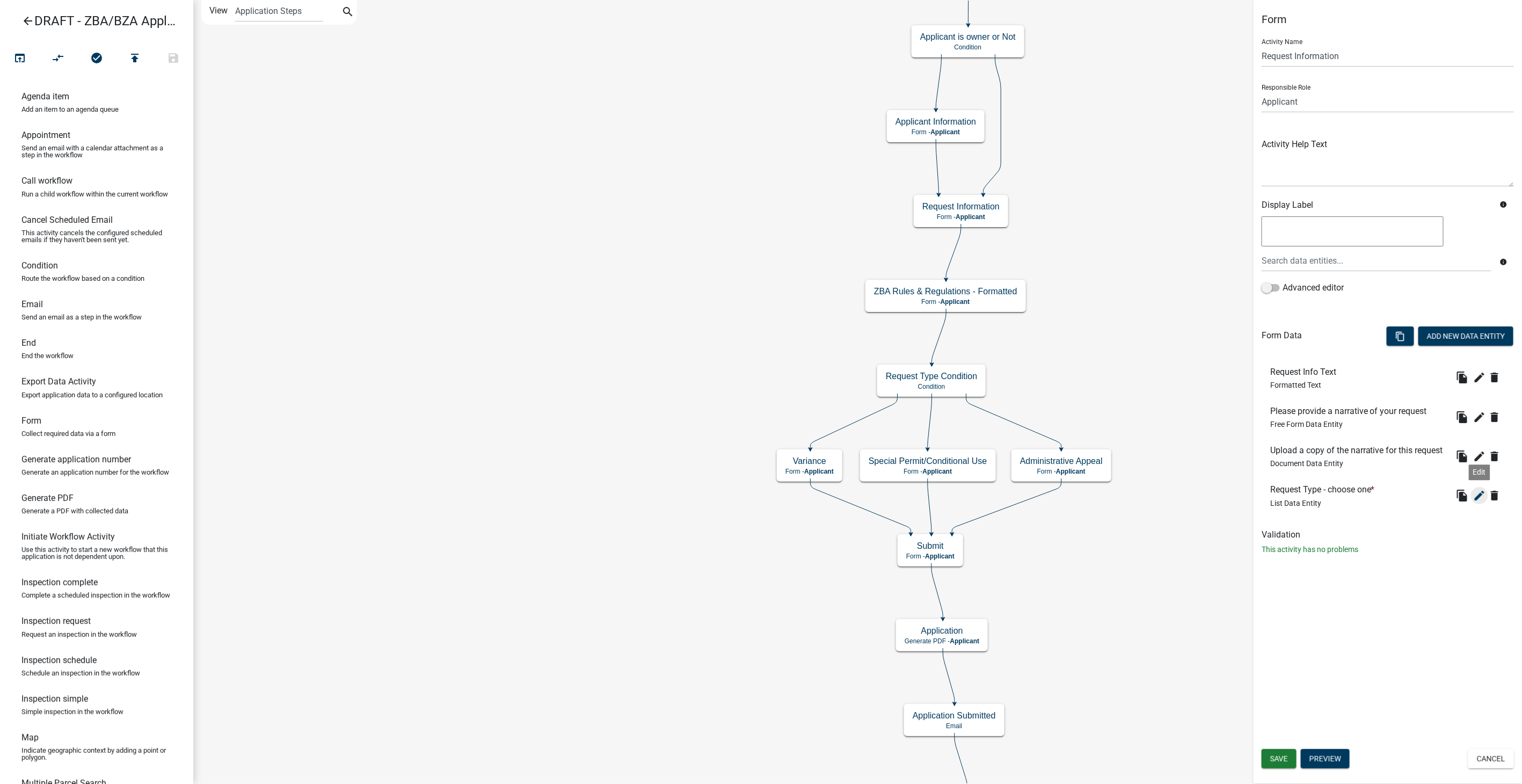
click at [1476, 494] on icon "edit" at bounding box center [1480, 495] width 13 height 13
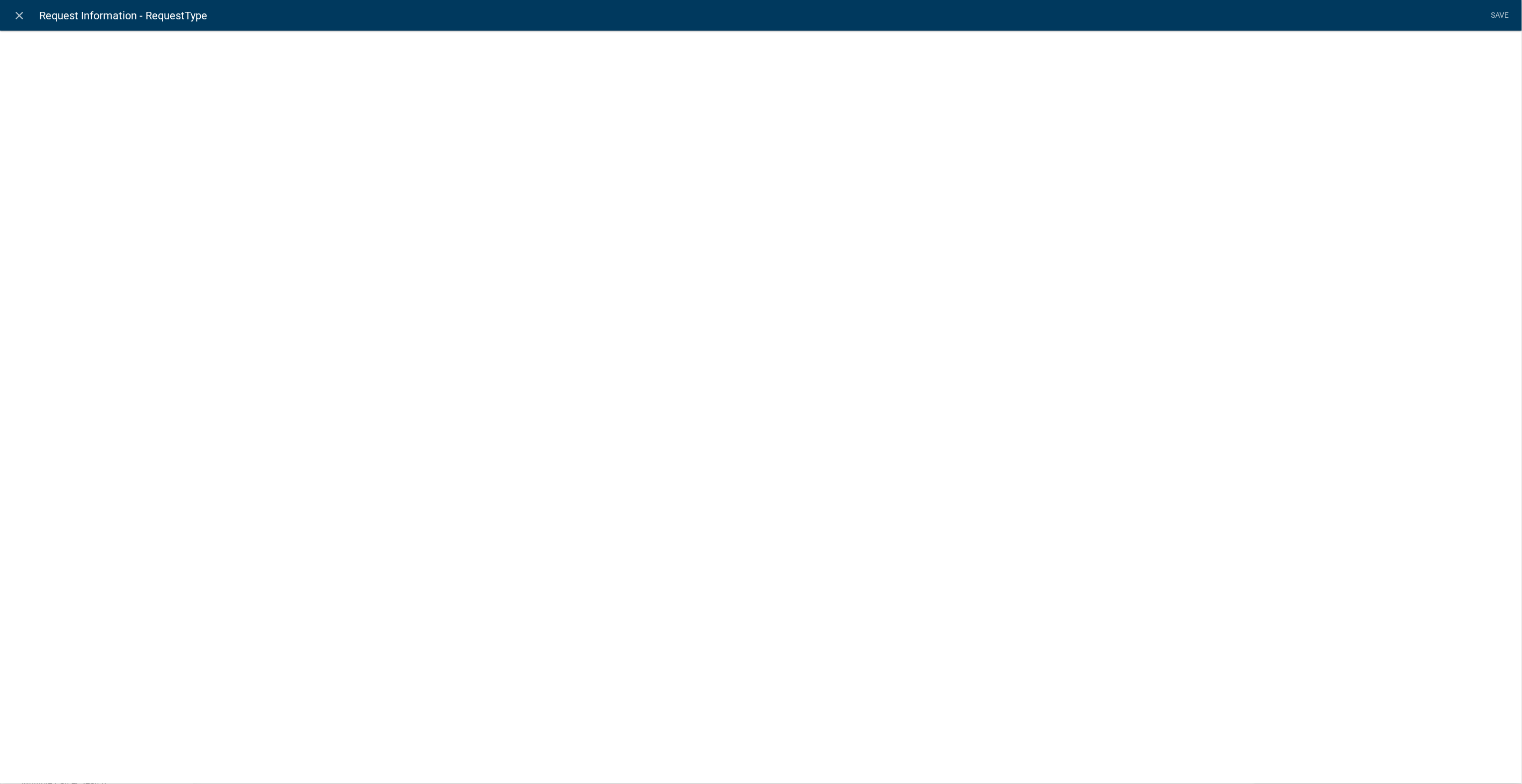
select select "list-data"
select select
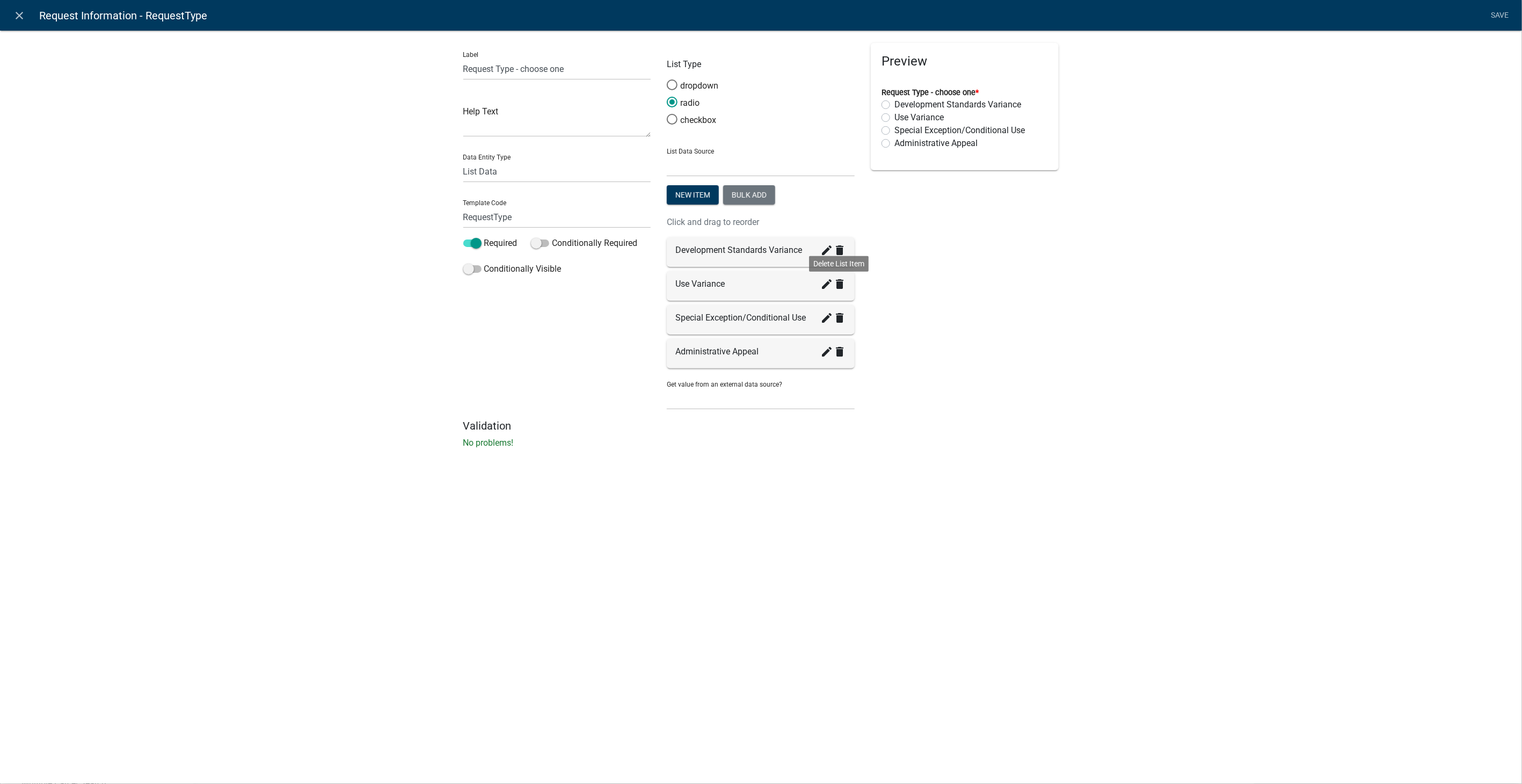
click at [840, 285] on icon "delete" at bounding box center [840, 284] width 13 height 13
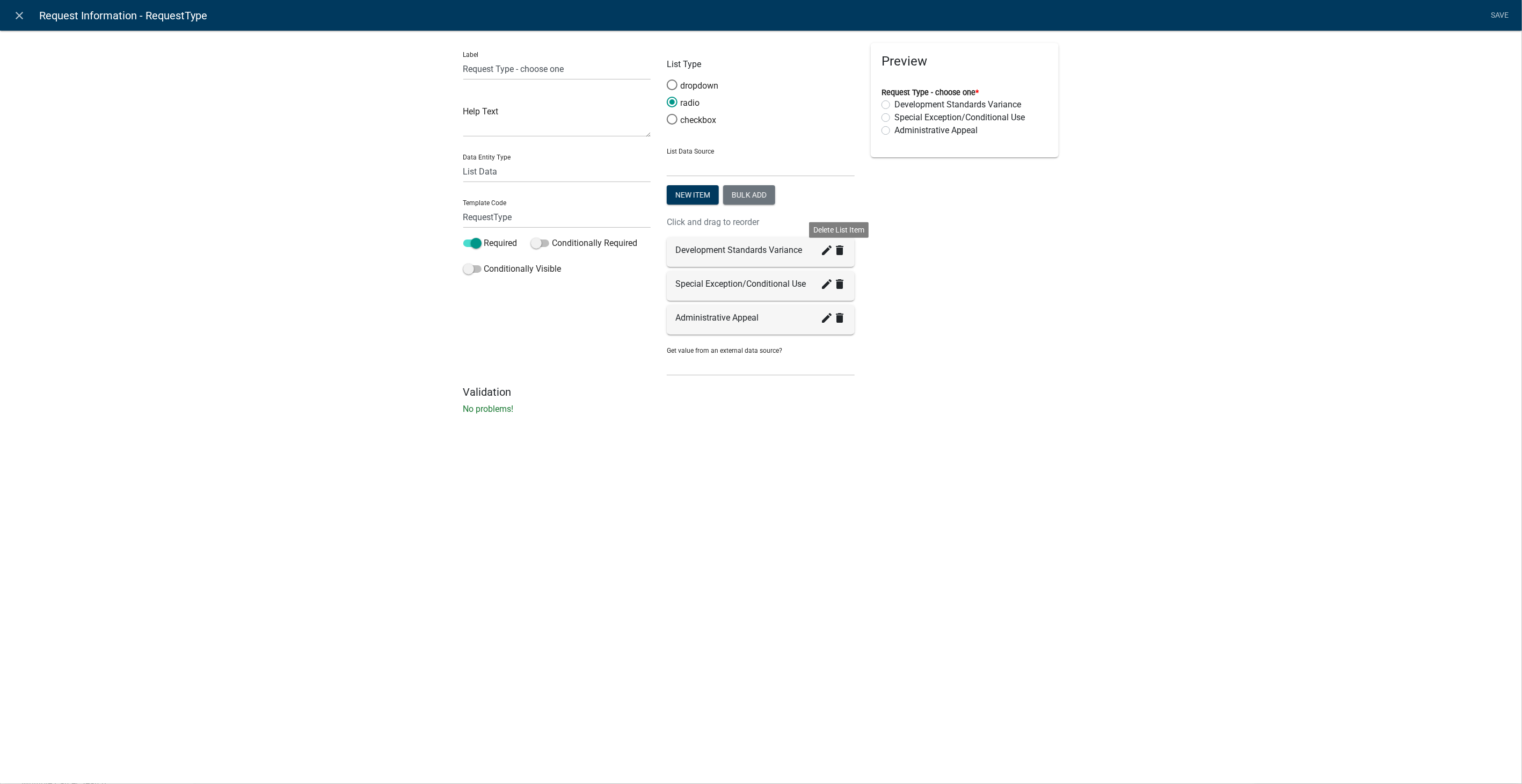
click at [842, 248] on icon "delete" at bounding box center [840, 250] width 13 height 13
click at [828, 248] on icon "create" at bounding box center [827, 250] width 13 height 13
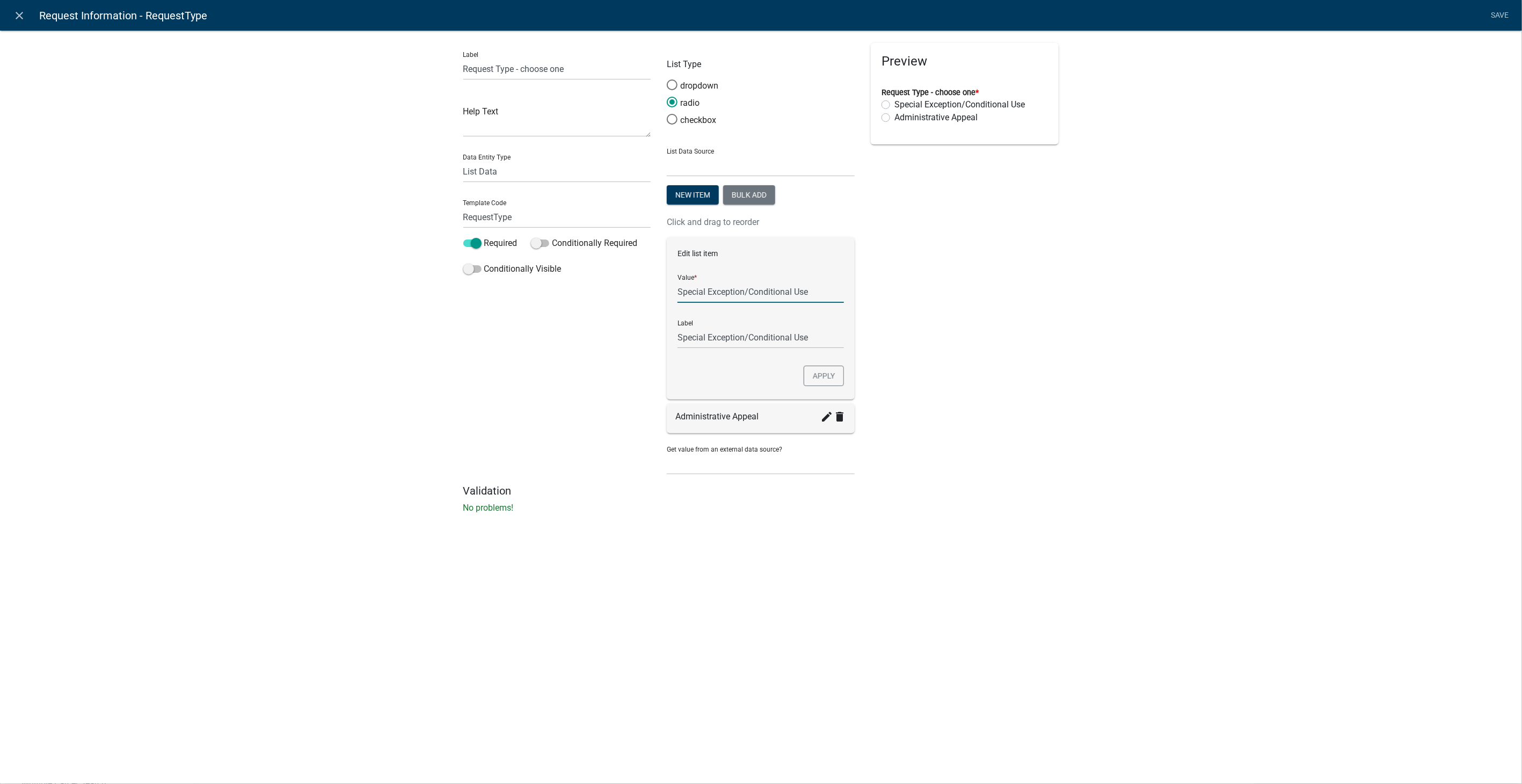
click at [745, 294] on input "Special Exception/Conditional Use" at bounding box center [761, 291] width 167 height 22
type input "Special Permit/Conditional Use"
click at [743, 340] on input "Special Permit/Conditional Use" at bounding box center [761, 337] width 167 height 22
click at [814, 378] on button "Apply" at bounding box center [824, 376] width 41 height 21
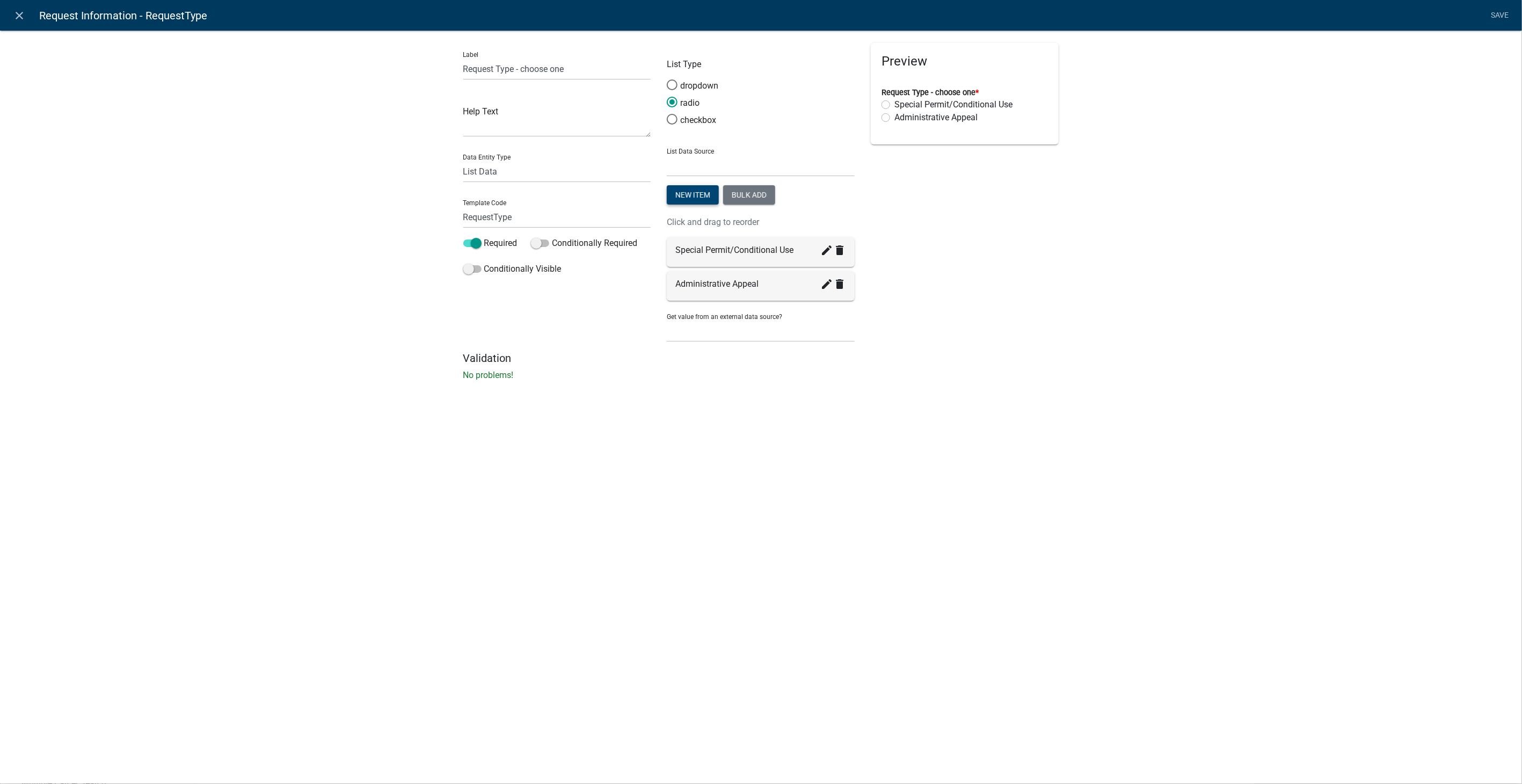
click at [692, 186] on div "New item Bulk add" at bounding box center [761, 196] width 188 height 22
click at [691, 199] on button "New item" at bounding box center [692, 195] width 52 height 19
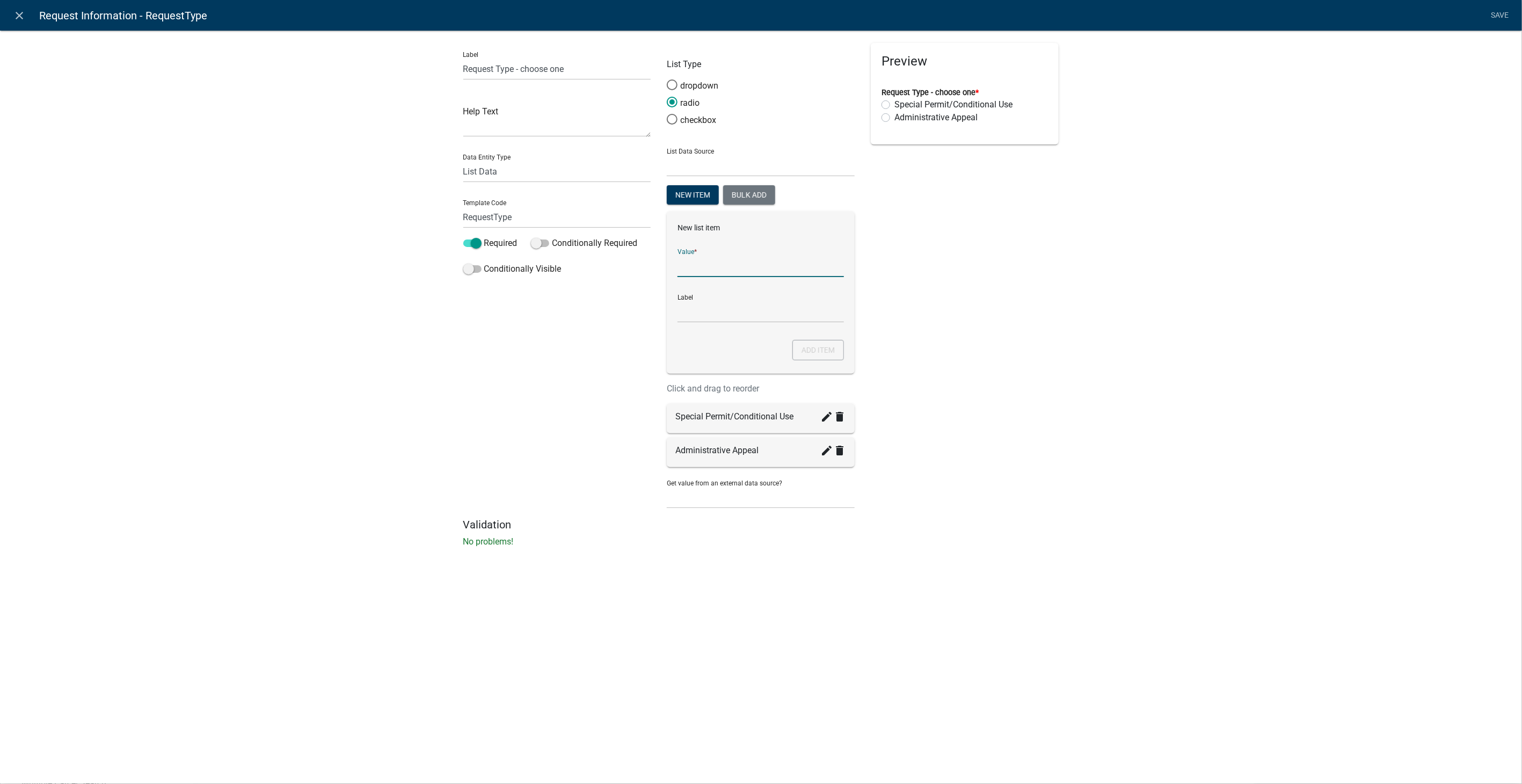
click at [701, 258] on input "List Data Source" at bounding box center [761, 265] width 167 height 22
type input "Variance"
click at [700, 316] on input "Variance" at bounding box center [761, 311] width 167 height 22
click at [810, 348] on button "Add item" at bounding box center [818, 350] width 51 height 21
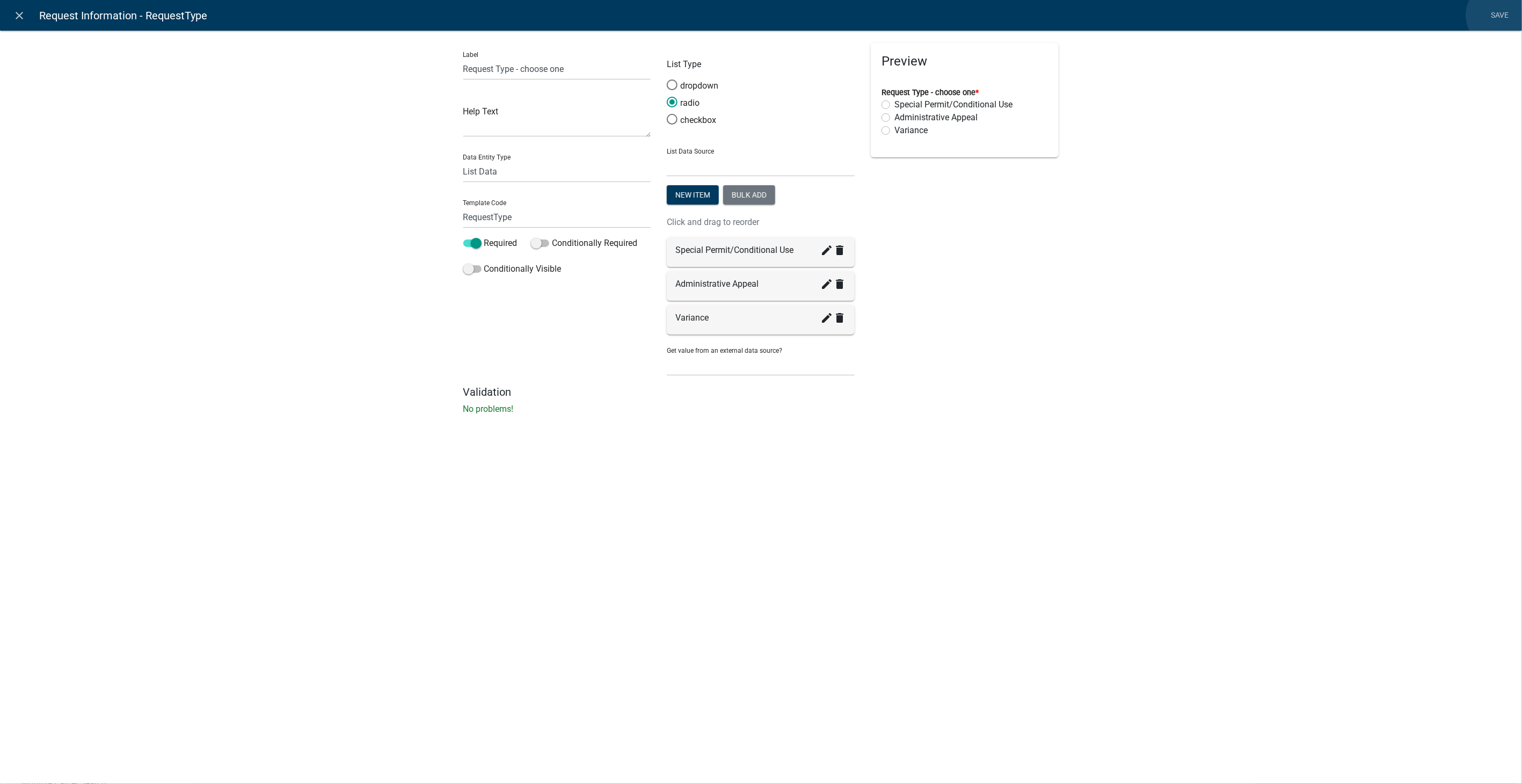
drag, startPoint x: 1499, startPoint y: 15, endPoint x: 1381, endPoint y: 73, distance: 131.5
click at [1499, 15] on link "Save" at bounding box center [1500, 16] width 27 height 21
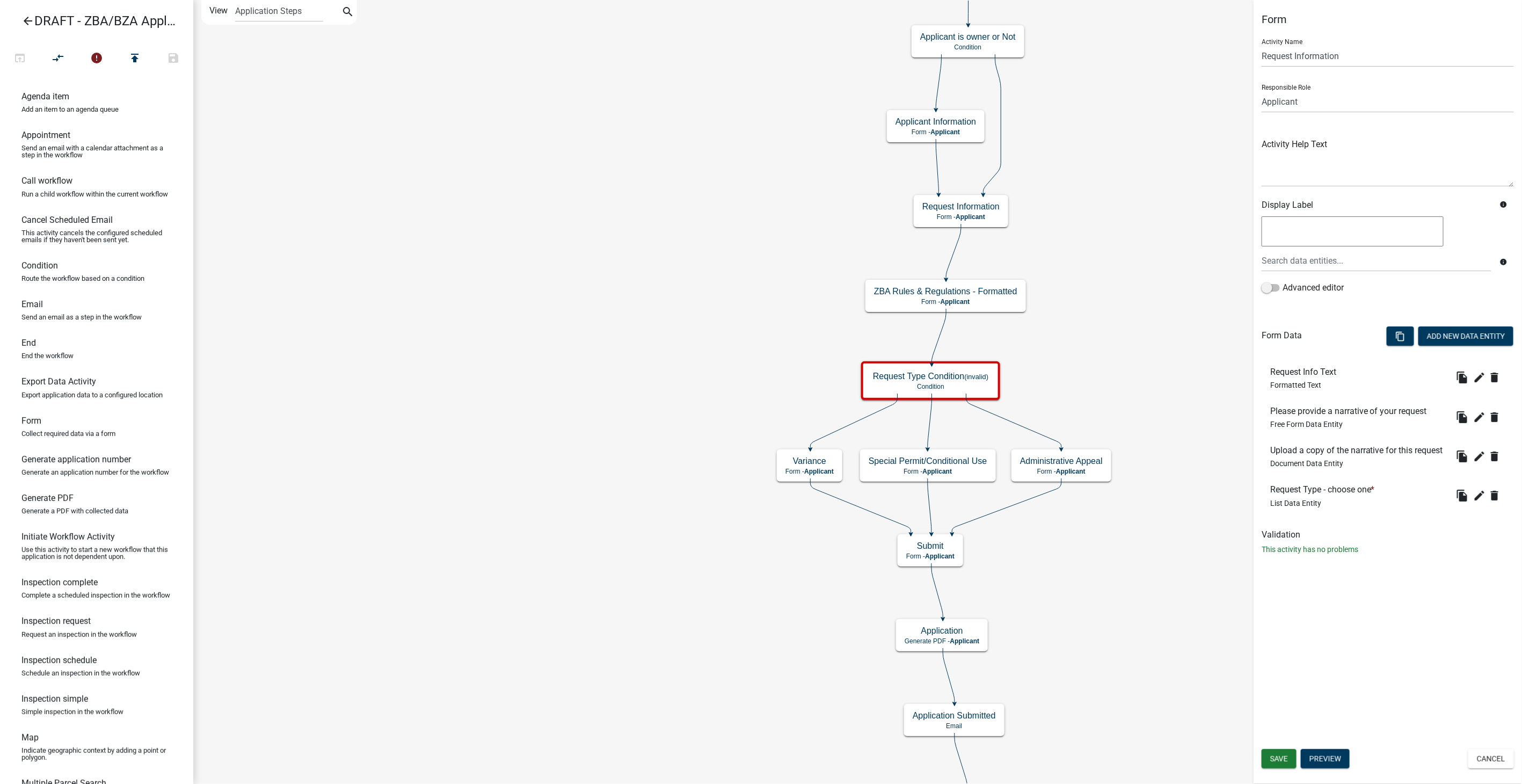
click at [1280, 769] on div "Save Preview Cancel" at bounding box center [1388, 759] width 268 height 22
click at [1280, 754] on span "Save" at bounding box center [1279, 757] width 18 height 9
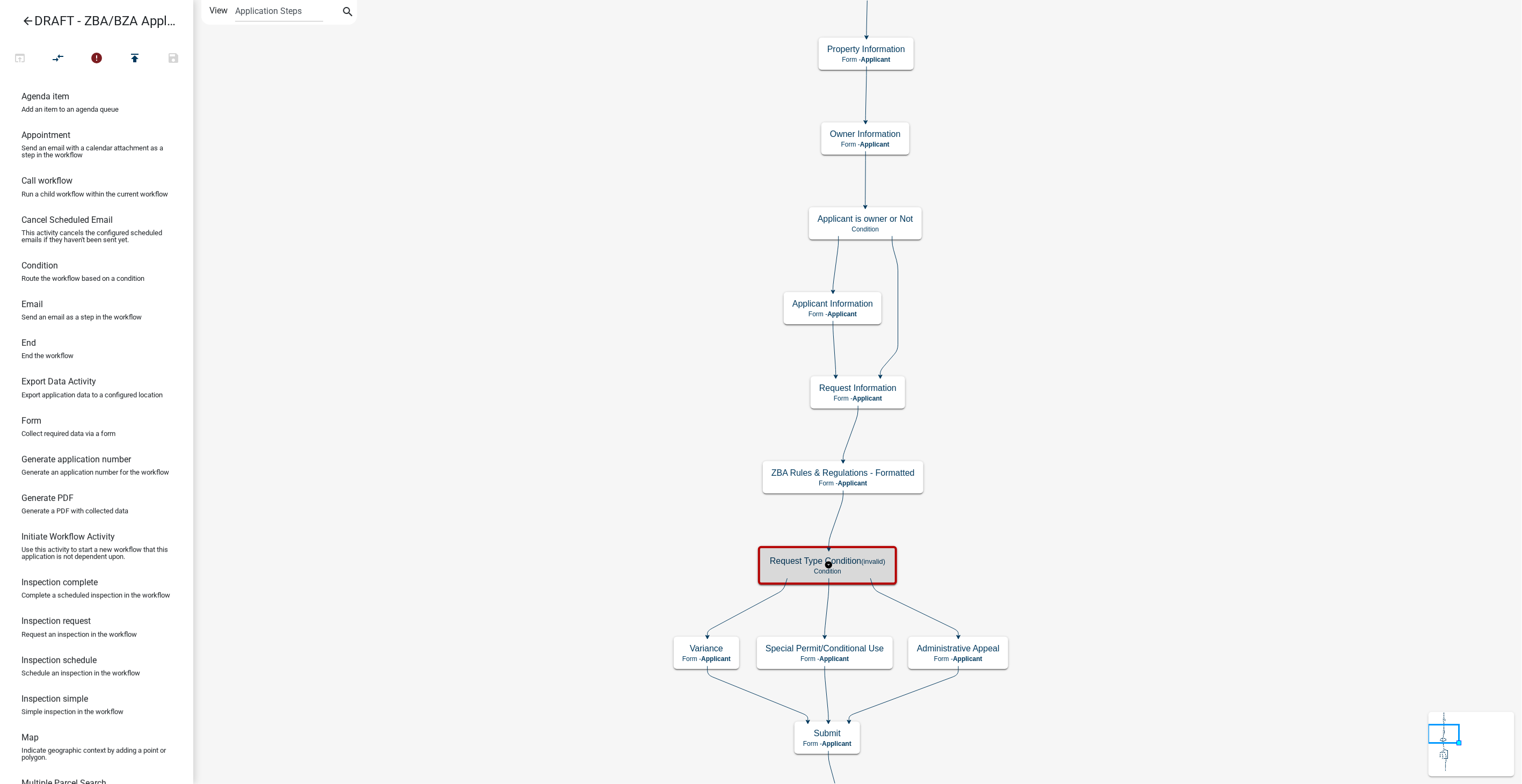
click at [851, 562] on h5 "Request Type Condition (invalid)" at bounding box center [828, 561] width 116 height 10
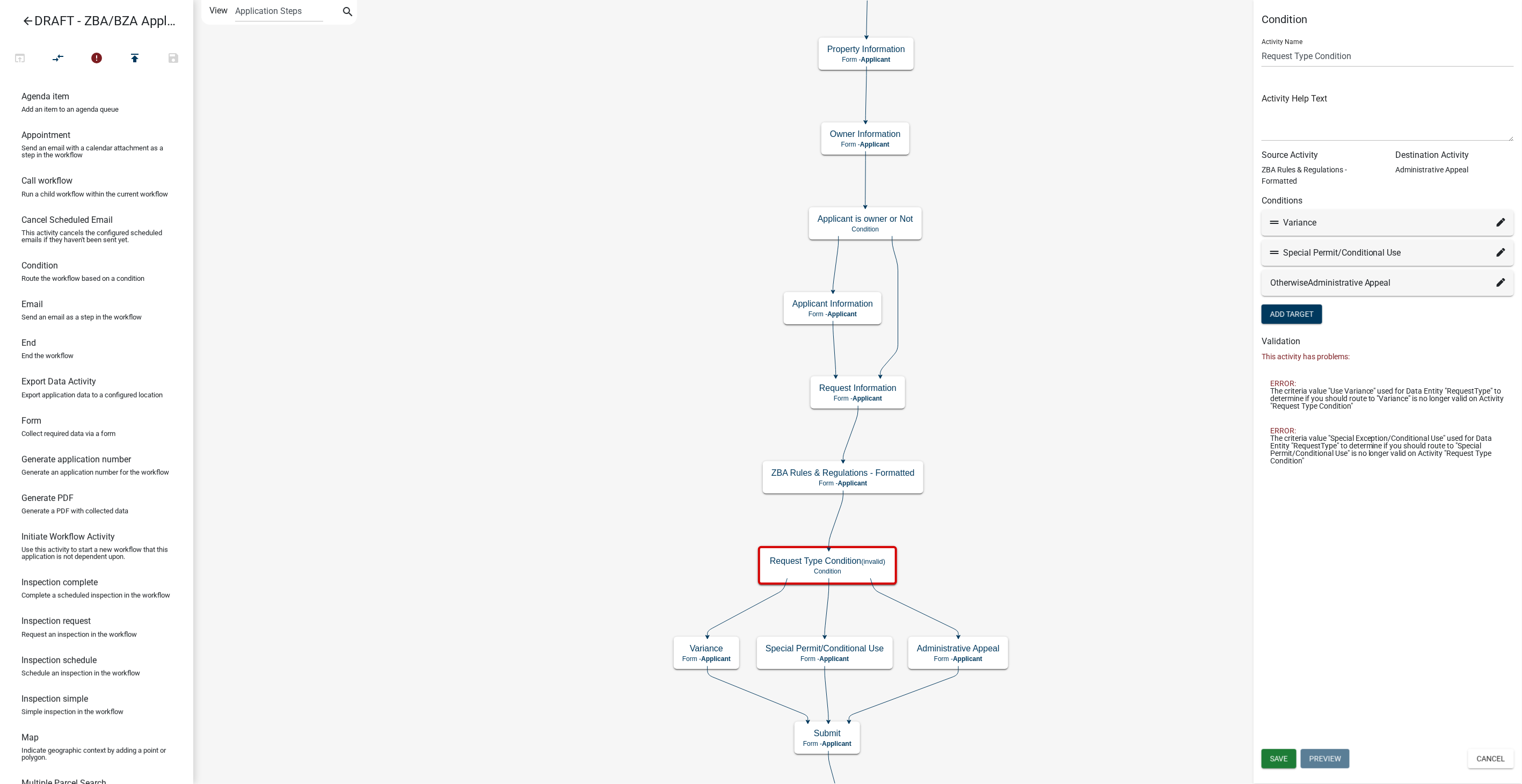
click at [1500, 223] on icon at bounding box center [1500, 222] width 9 height 9
select select "30: cdeab351-0465-4729-b616-bff1cc7de5ca"
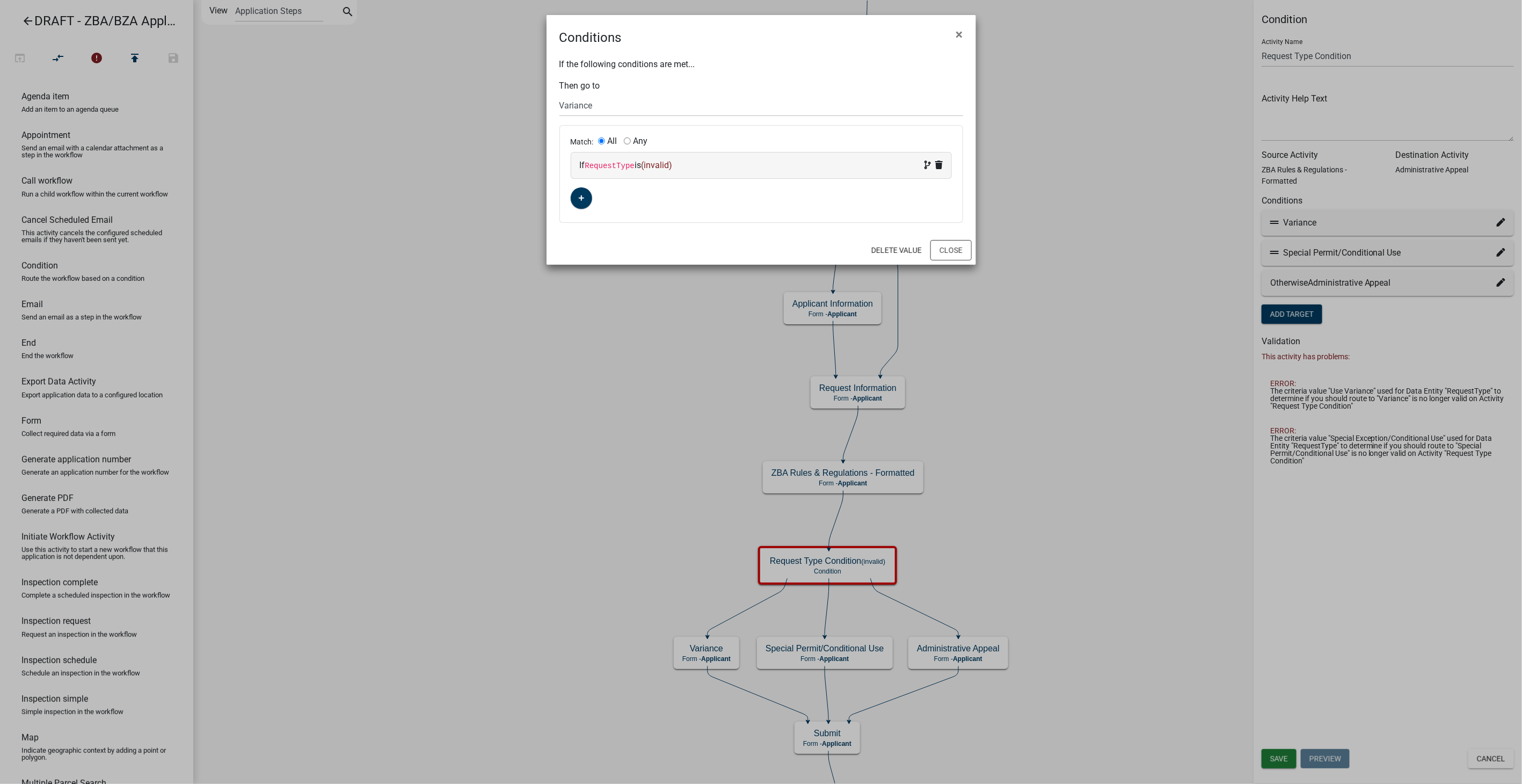
click at [740, 157] on div "If RequestType is (invalid)" at bounding box center [761, 165] width 380 height 26
select select "149: RequestType"
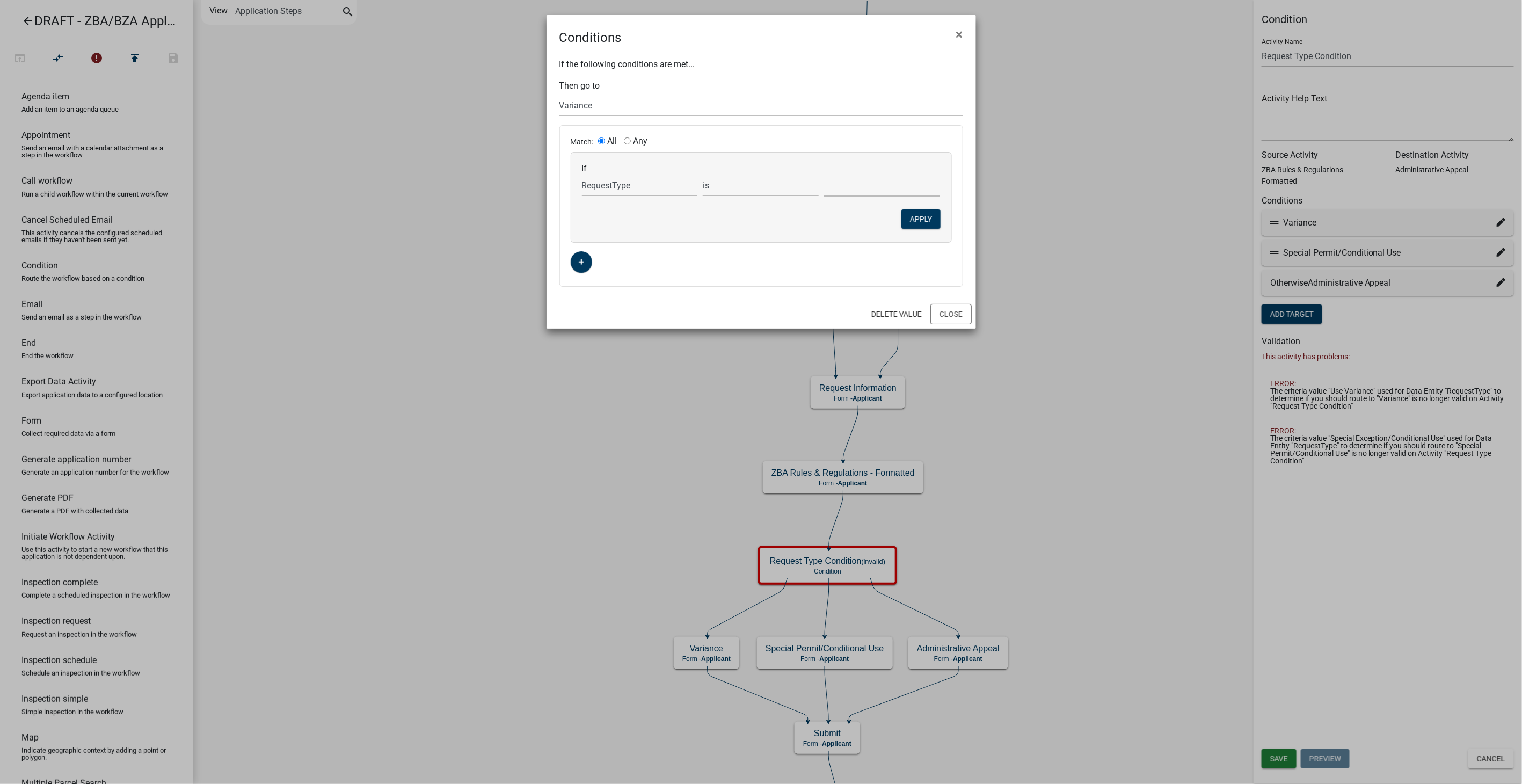
click at [850, 191] on select "Administrative Appeal Special Permit/Conditional Use Variance" at bounding box center [882, 185] width 116 height 22
select select "2: Variance"
click at [824, 174] on select "Administrative Appeal Special Permit/Conditional Use Variance" at bounding box center [882, 185] width 116 height 22
click at [912, 216] on button "Apply" at bounding box center [921, 219] width 39 height 19
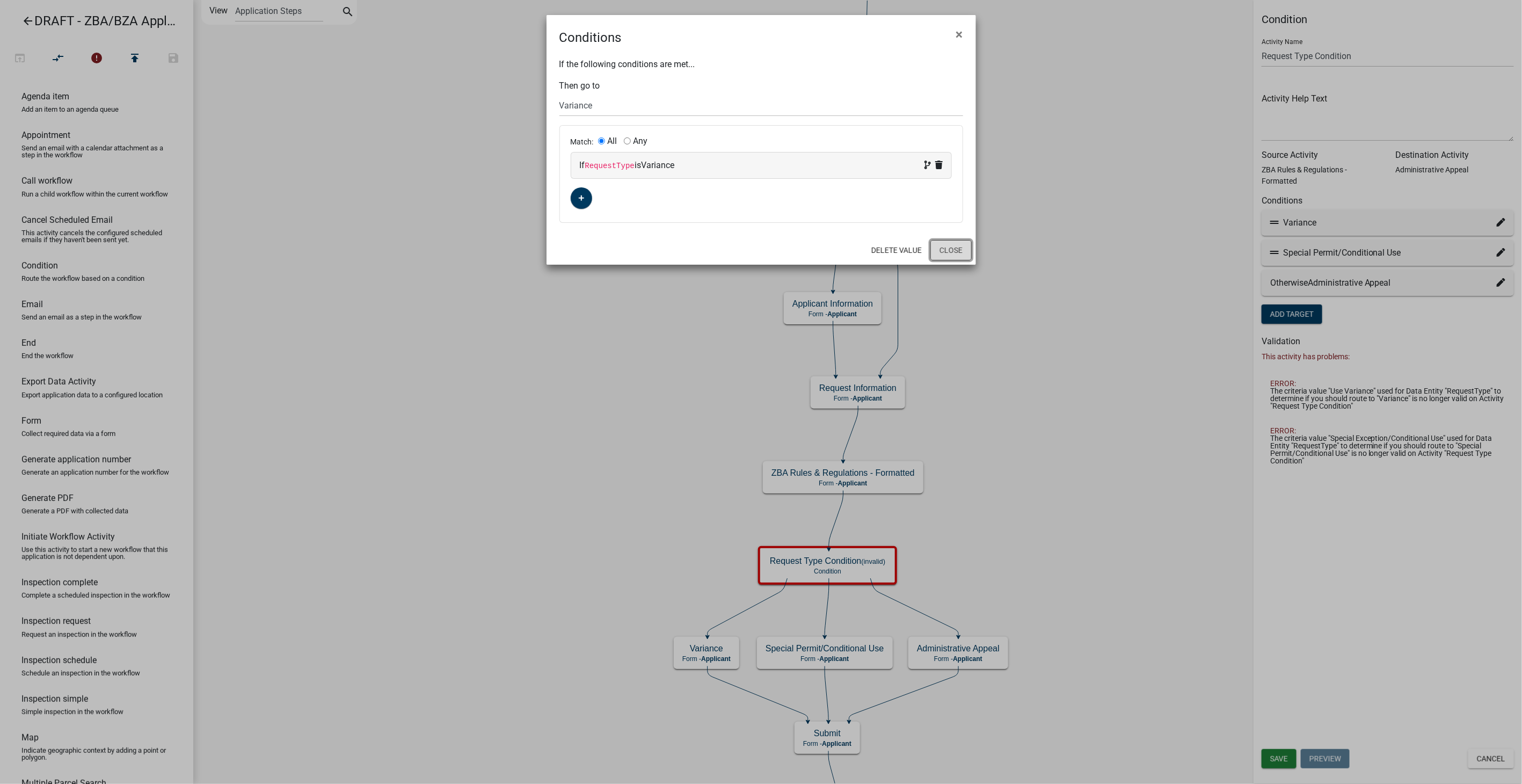
click at [940, 252] on button "Close" at bounding box center [951, 250] width 42 height 21
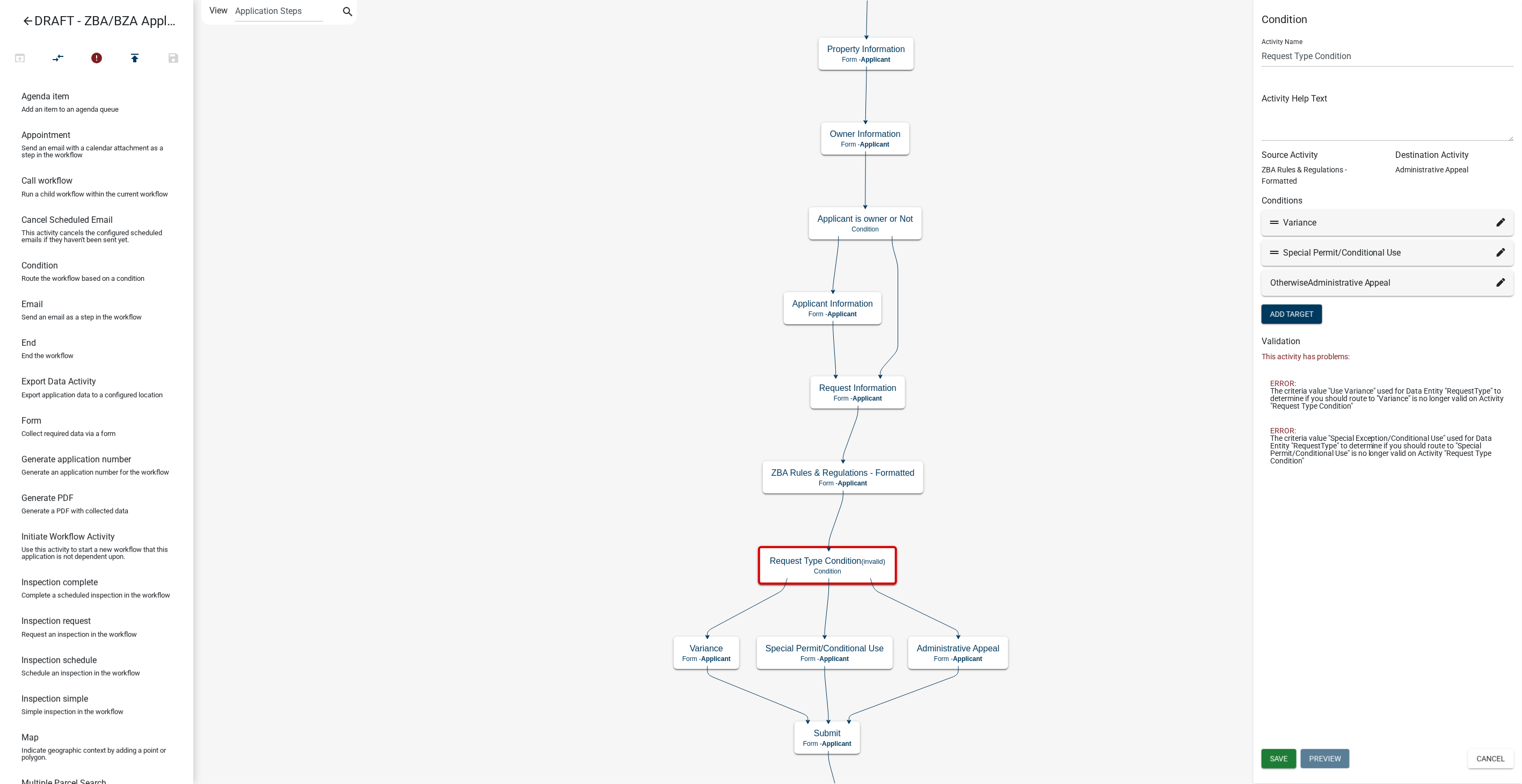
click at [1502, 253] on icon at bounding box center [1500, 252] width 9 height 9
select select "32: e6249080-5632-47c3-bbab-449f2e79dd20"
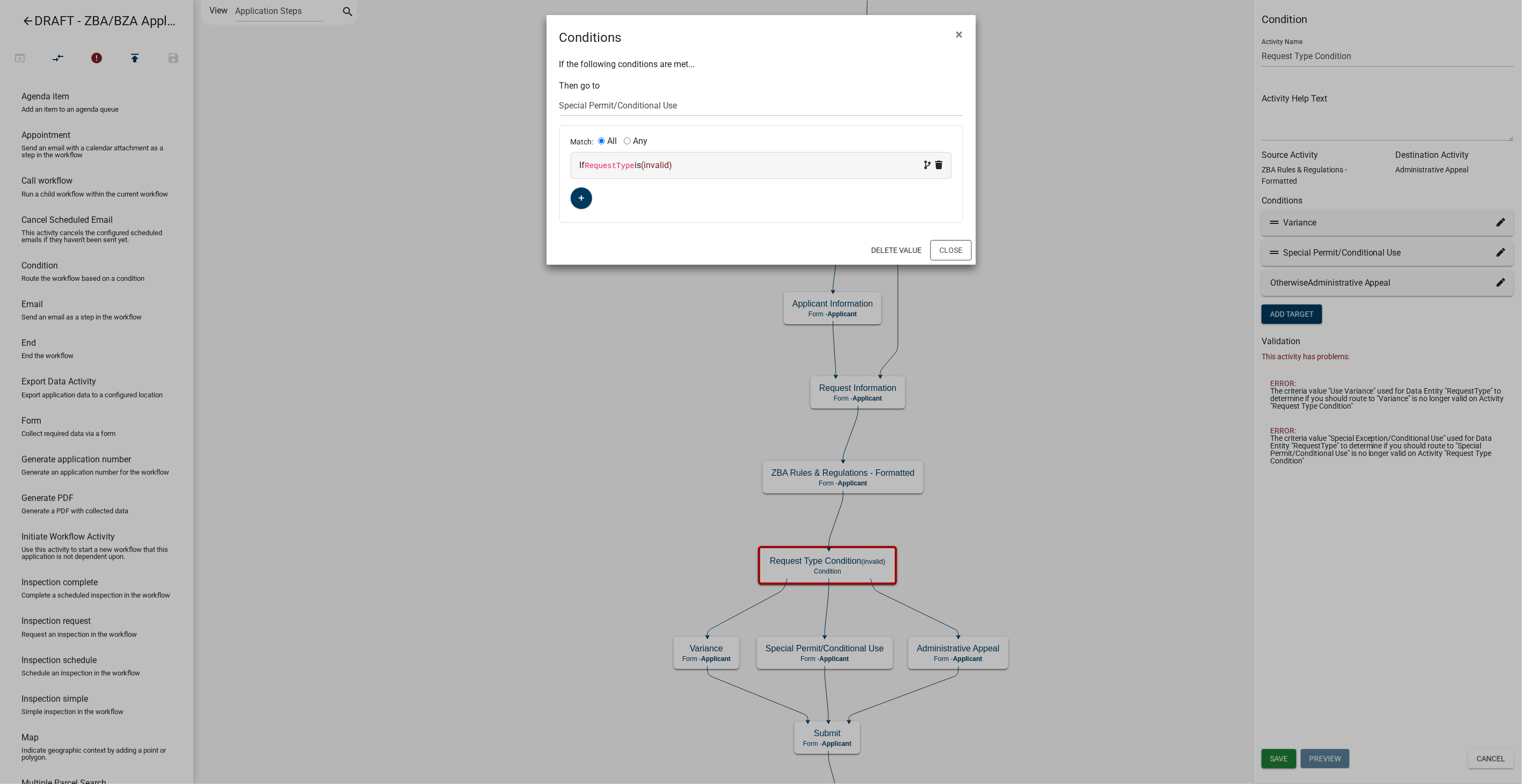
drag, startPoint x: 749, startPoint y: 151, endPoint x: 755, endPoint y: 151, distance: 6.0
click at [755, 151] on div "Match: All Any If RequestType is (invalid)" at bounding box center [761, 174] width 403 height 97
click at [834, 169] on div "If RequestType is (invalid)" at bounding box center [761, 166] width 363 height 13
select select "149: RequestType"
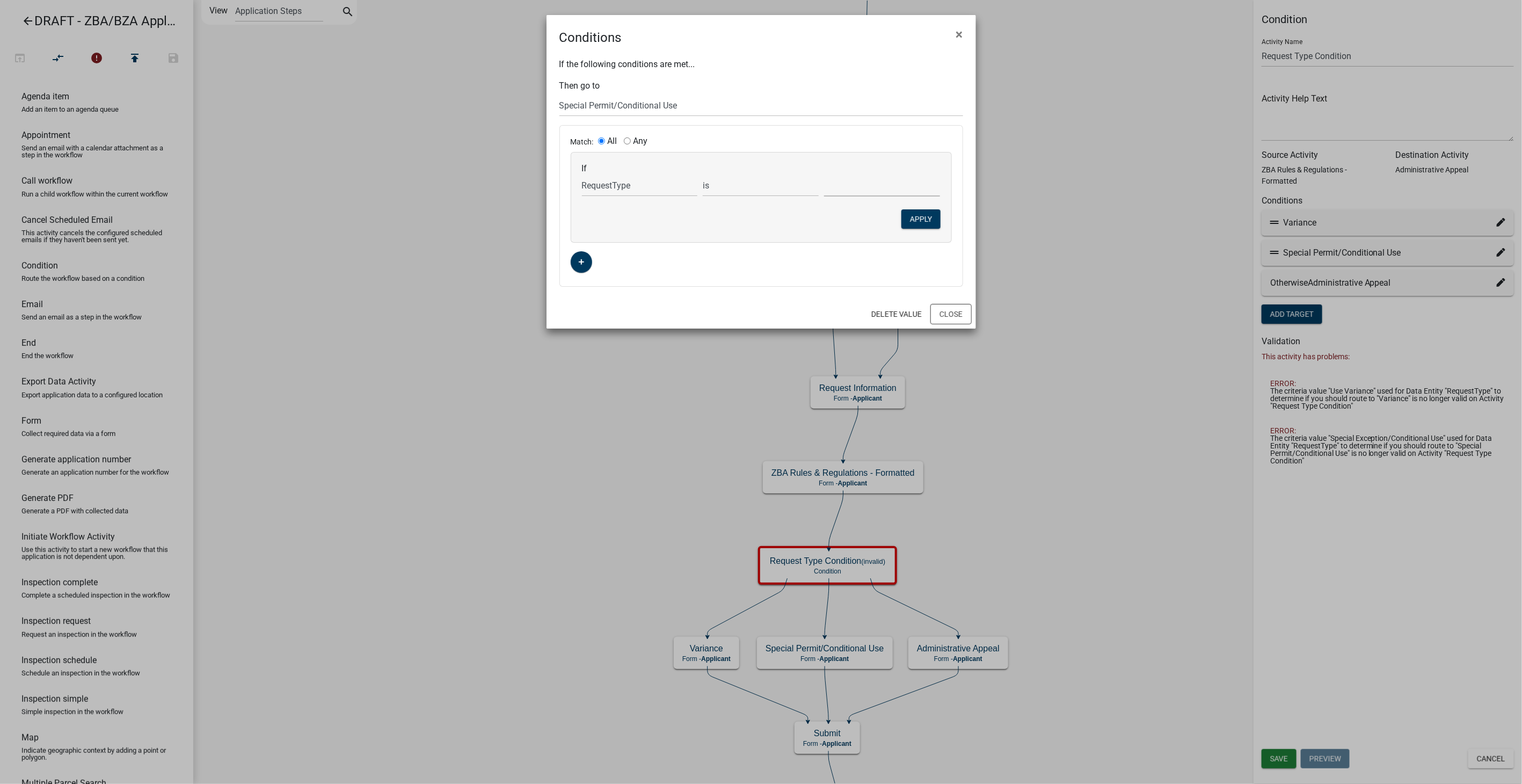
click at [880, 182] on select "Administrative Appeal Special Permit/Conditional Use Variance" at bounding box center [882, 185] width 116 height 22
select select "1: Special Permit/Conditional Use"
click at [824, 174] on select "Administrative Appeal Special Permit/Conditional Use Variance" at bounding box center [882, 185] width 116 height 22
click at [906, 215] on button "Apply" at bounding box center [921, 219] width 39 height 19
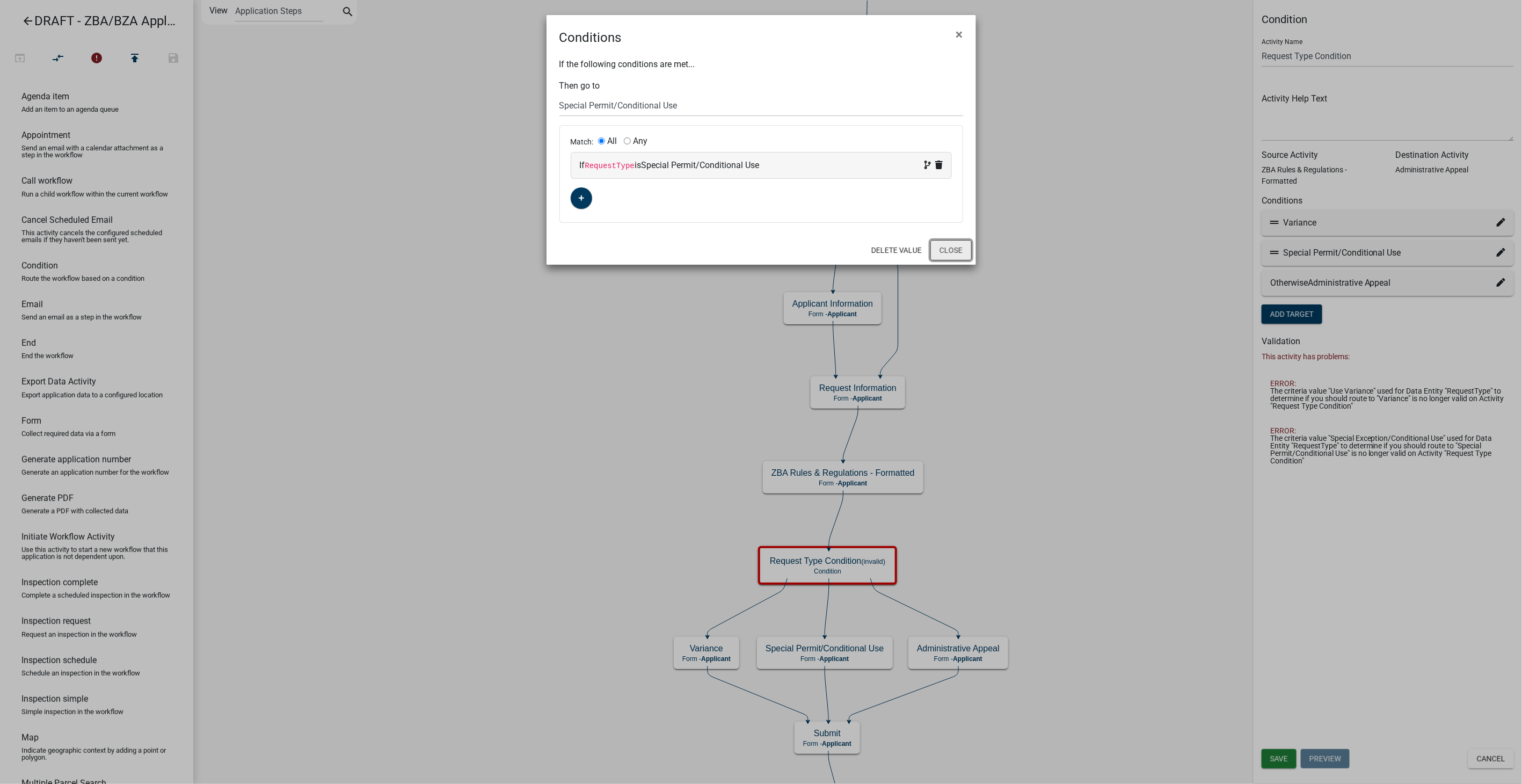
click at [944, 256] on button "Close" at bounding box center [951, 250] width 42 height 21
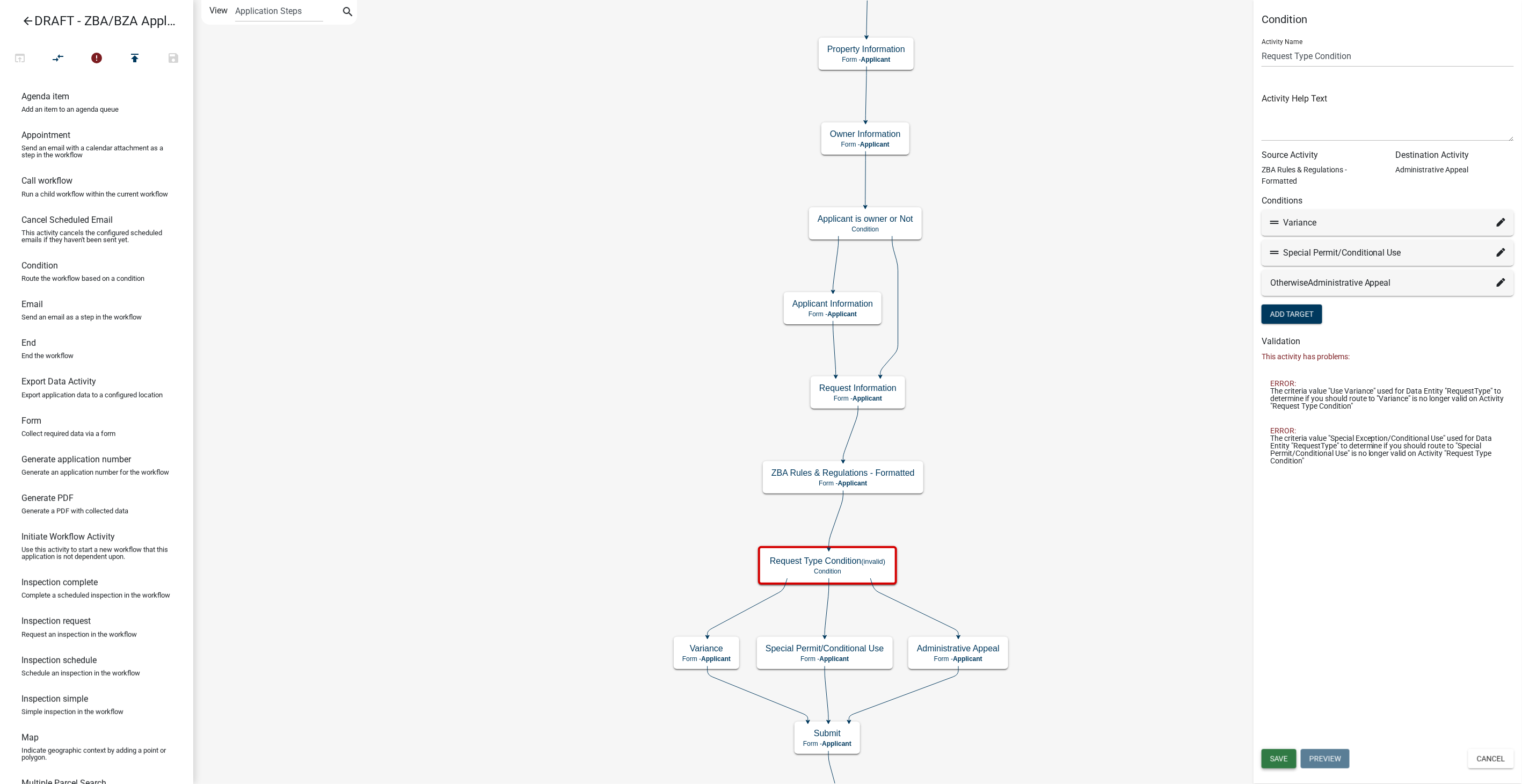
click at [1282, 757] on span "Save" at bounding box center [1279, 757] width 18 height 9
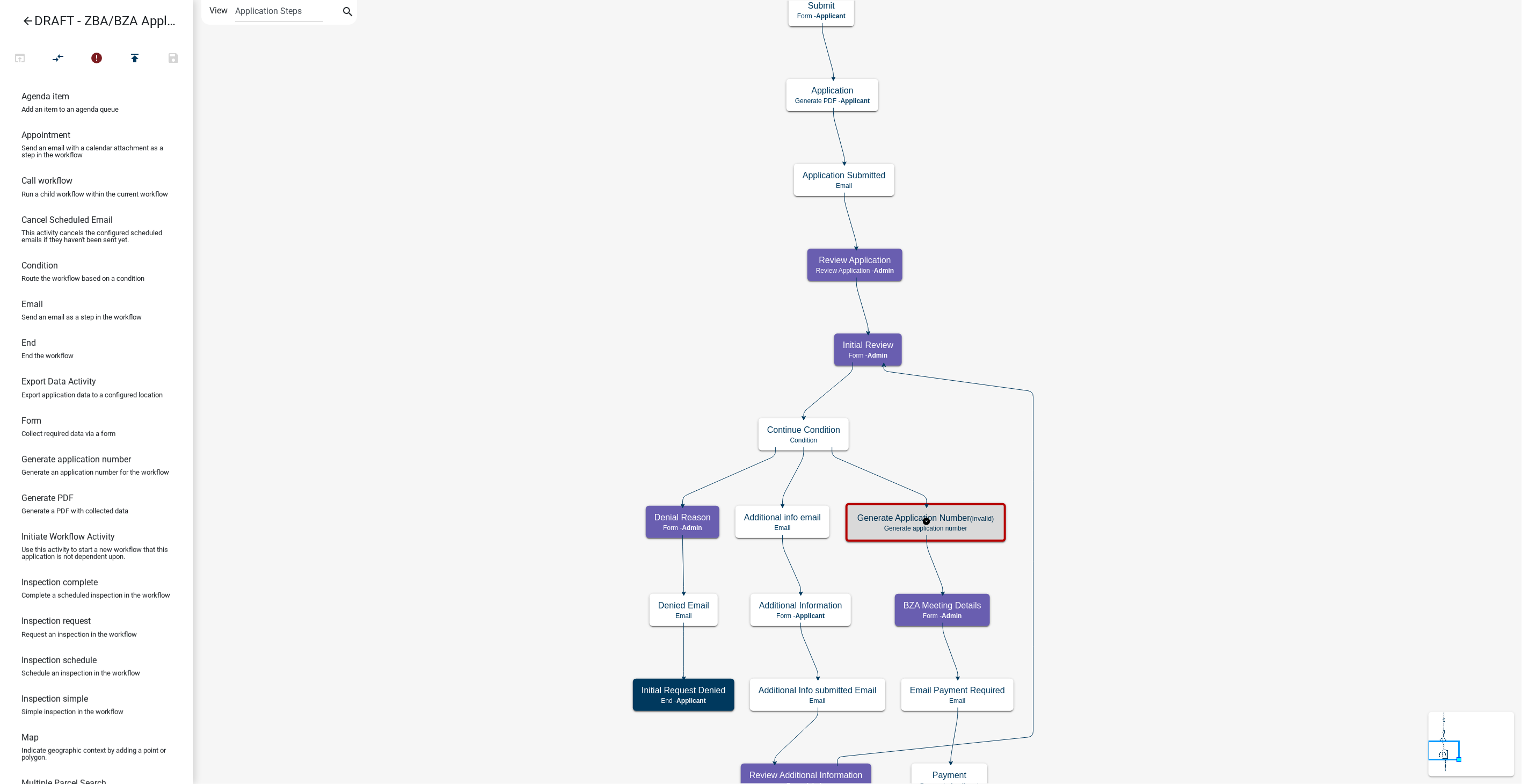
click at [975, 535] on div "Generate Application Number (invalid) Generate application number" at bounding box center [925, 523] width 154 height 32
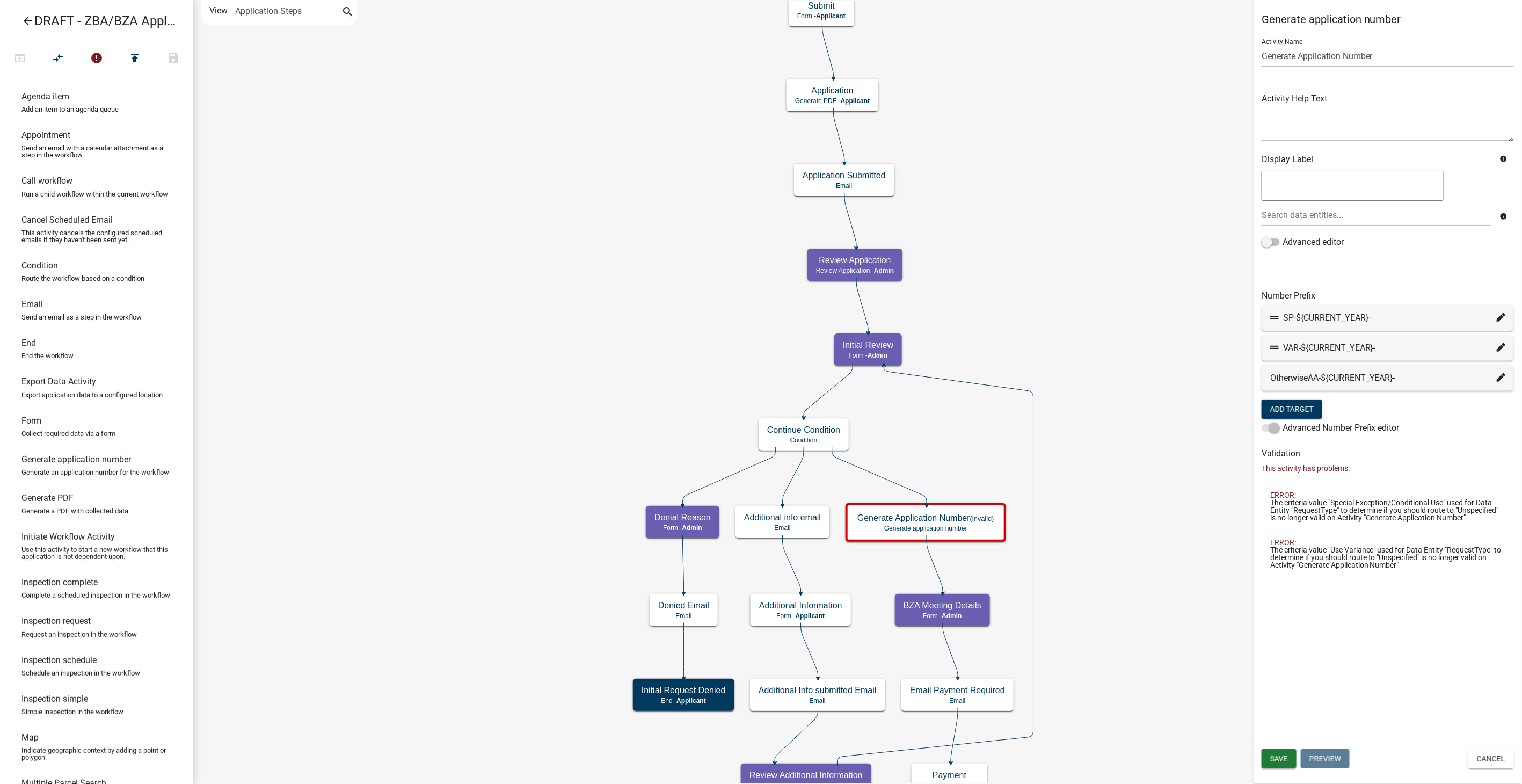
click at [1502, 315] on icon at bounding box center [1500, 316] width 9 height 9
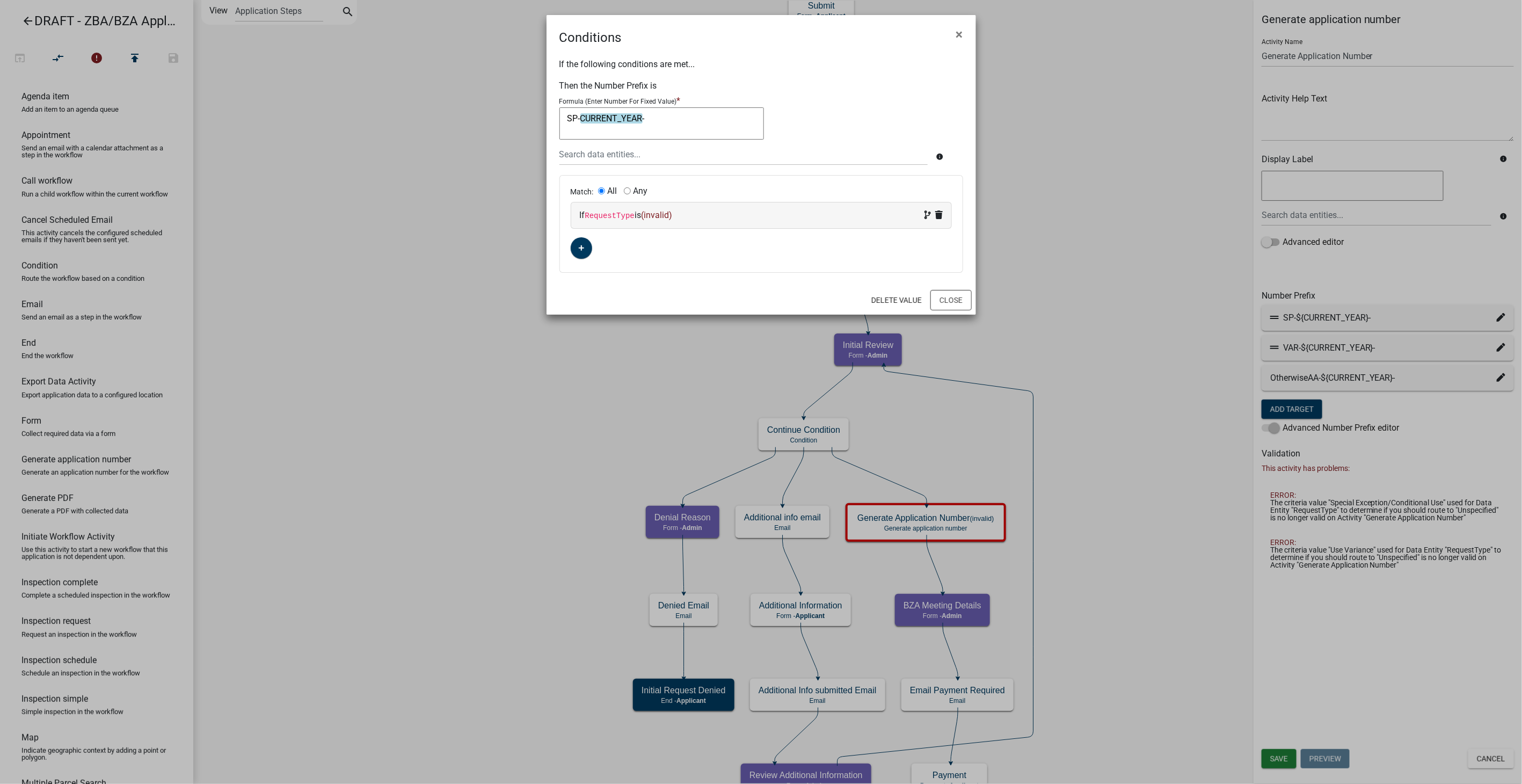
click at [718, 219] on div "If RequestType is (invalid)" at bounding box center [761, 216] width 363 height 13
select select "166: RequestType"
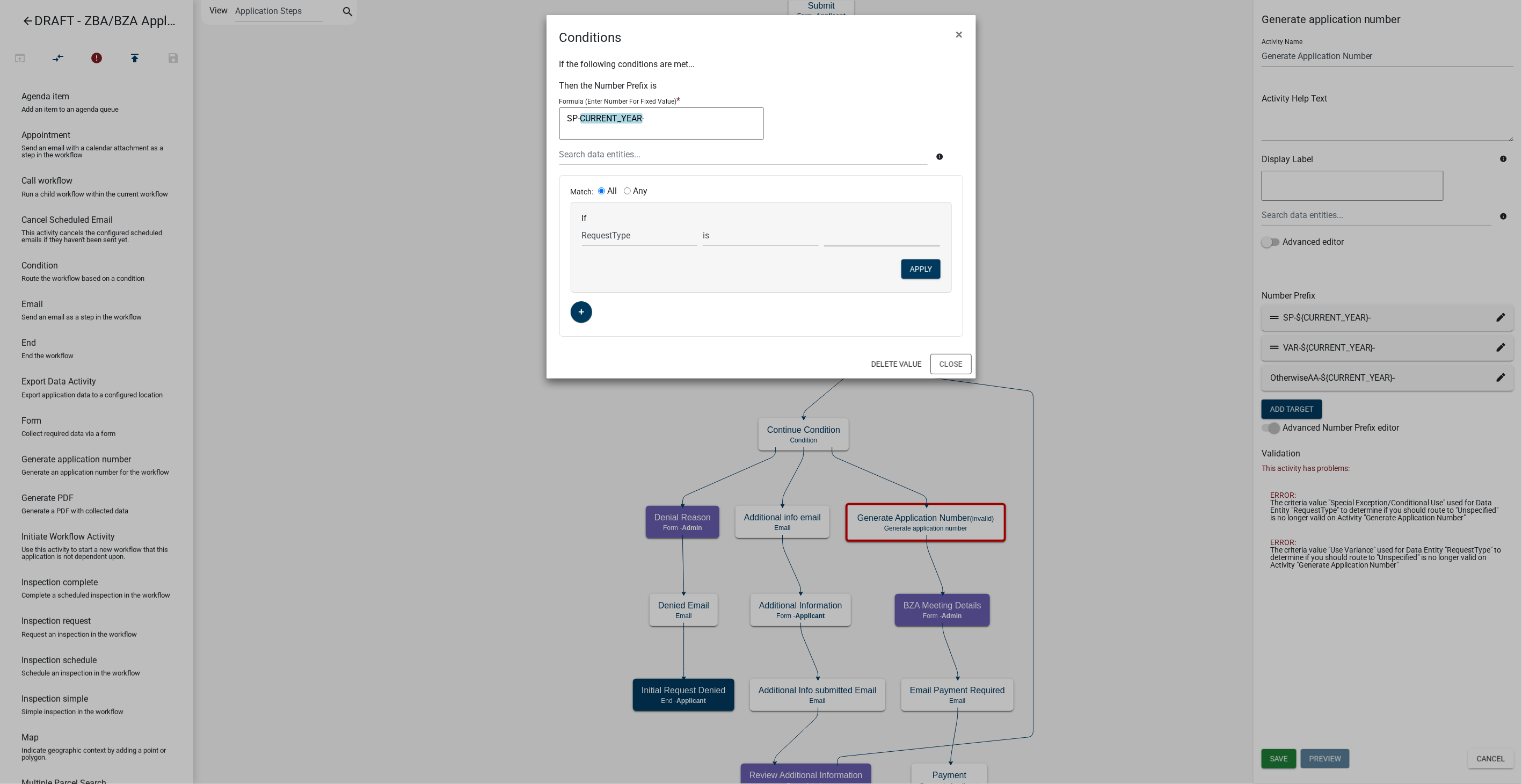
click at [847, 242] on select "Administrative Appeal Special Permit/Conditional Use Variance" at bounding box center [882, 235] width 116 height 22
select select "1: Special Permit/Conditional Use"
click at [824, 224] on select "Administrative Appeal Special Permit/Conditional Use Variance" at bounding box center [882, 235] width 116 height 22
click at [921, 267] on button "Apply" at bounding box center [921, 269] width 39 height 19
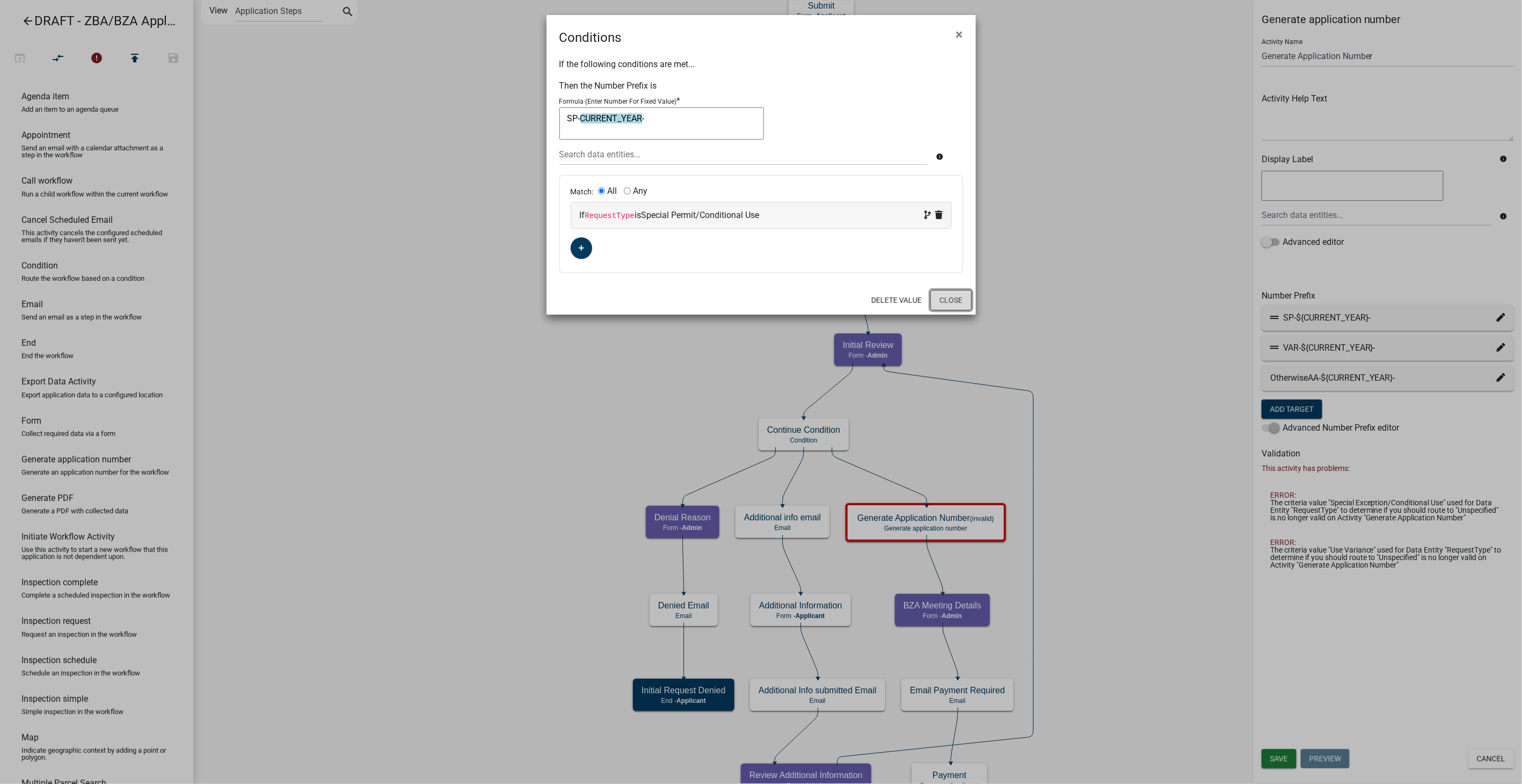
click at [955, 300] on button "Close" at bounding box center [951, 300] width 42 height 21
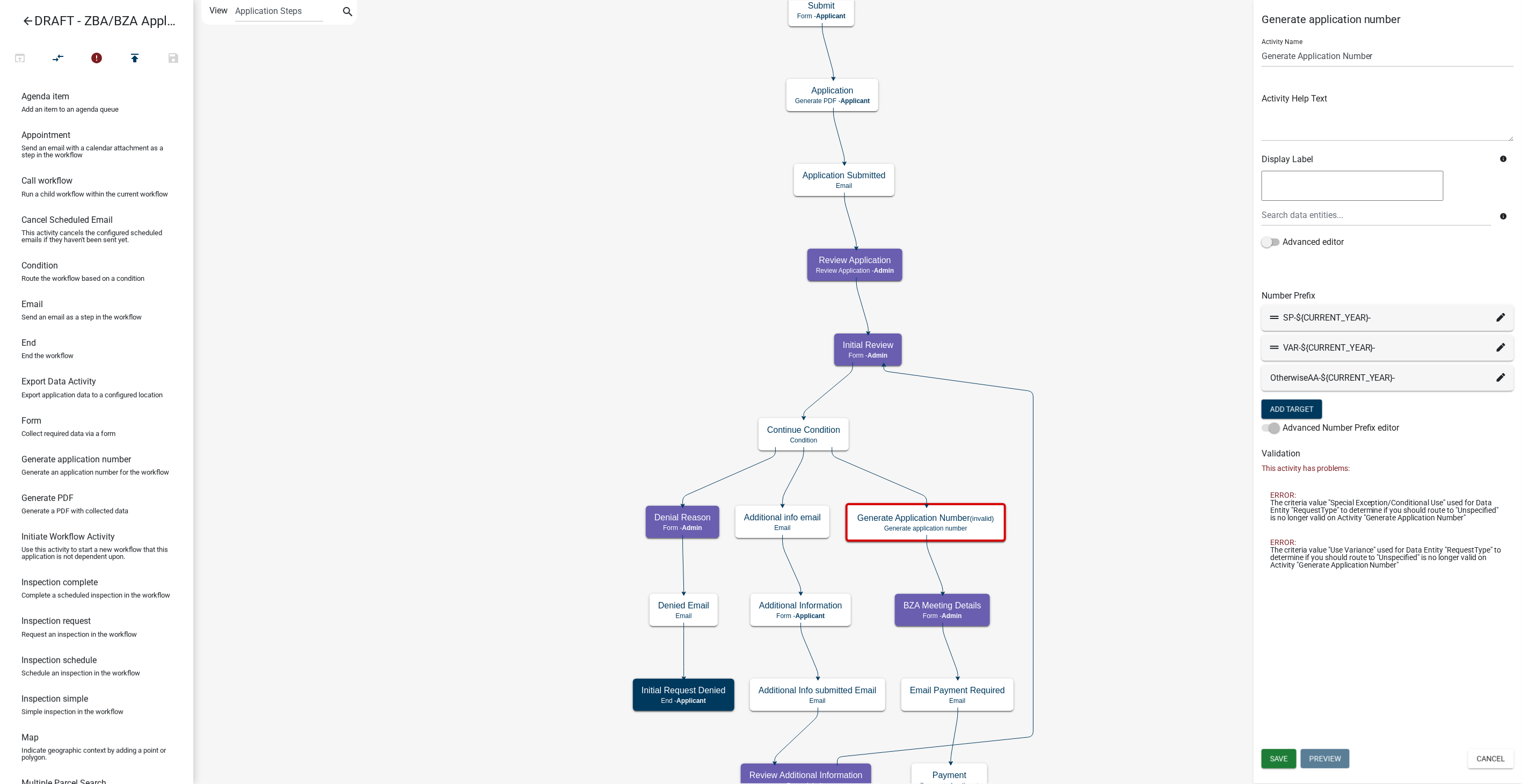
click at [1502, 347] on icon at bounding box center [1500, 347] width 9 height 9
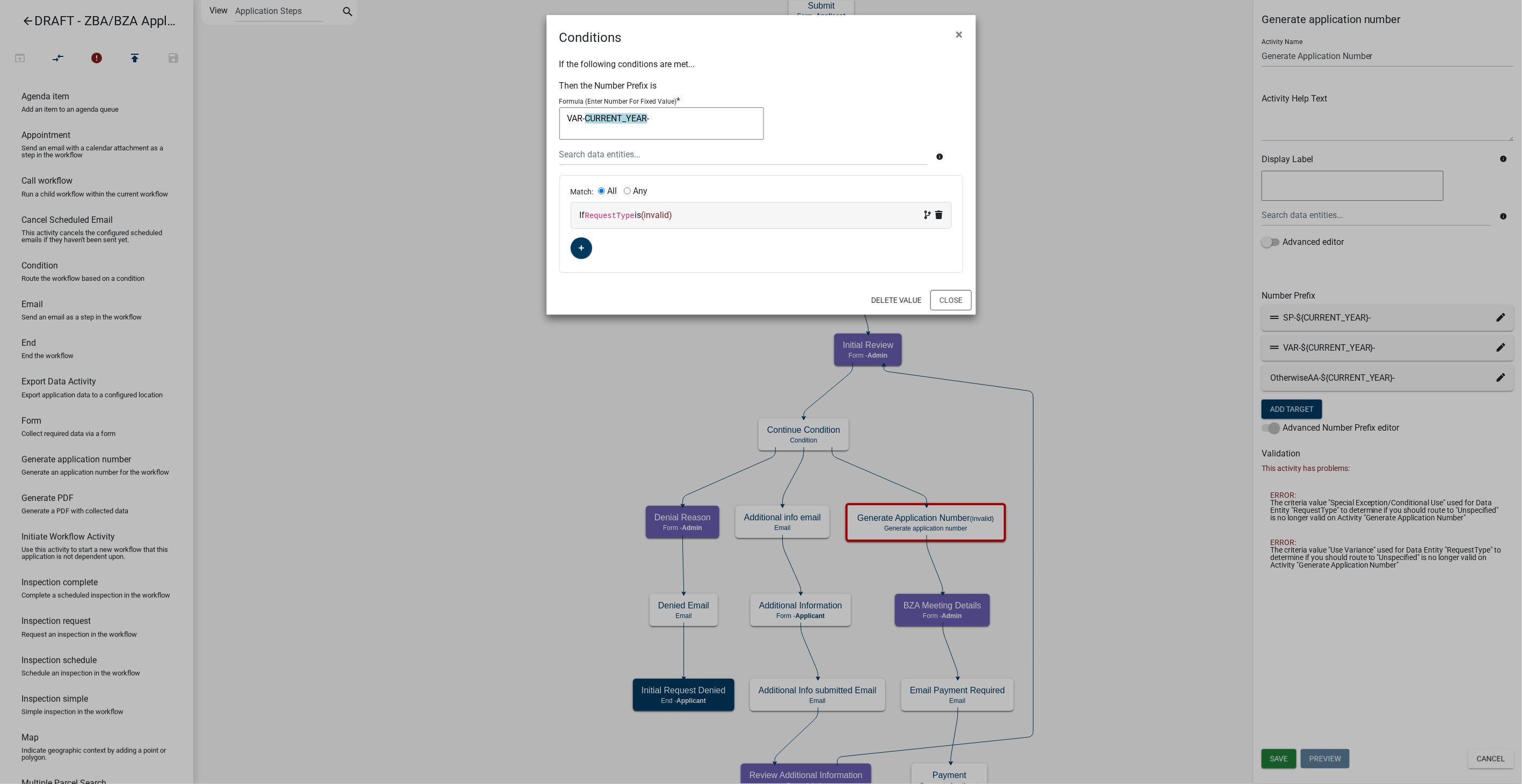
click at [754, 215] on div "If RequestType is (invalid)" at bounding box center [761, 216] width 363 height 13
select select "166: RequestType"
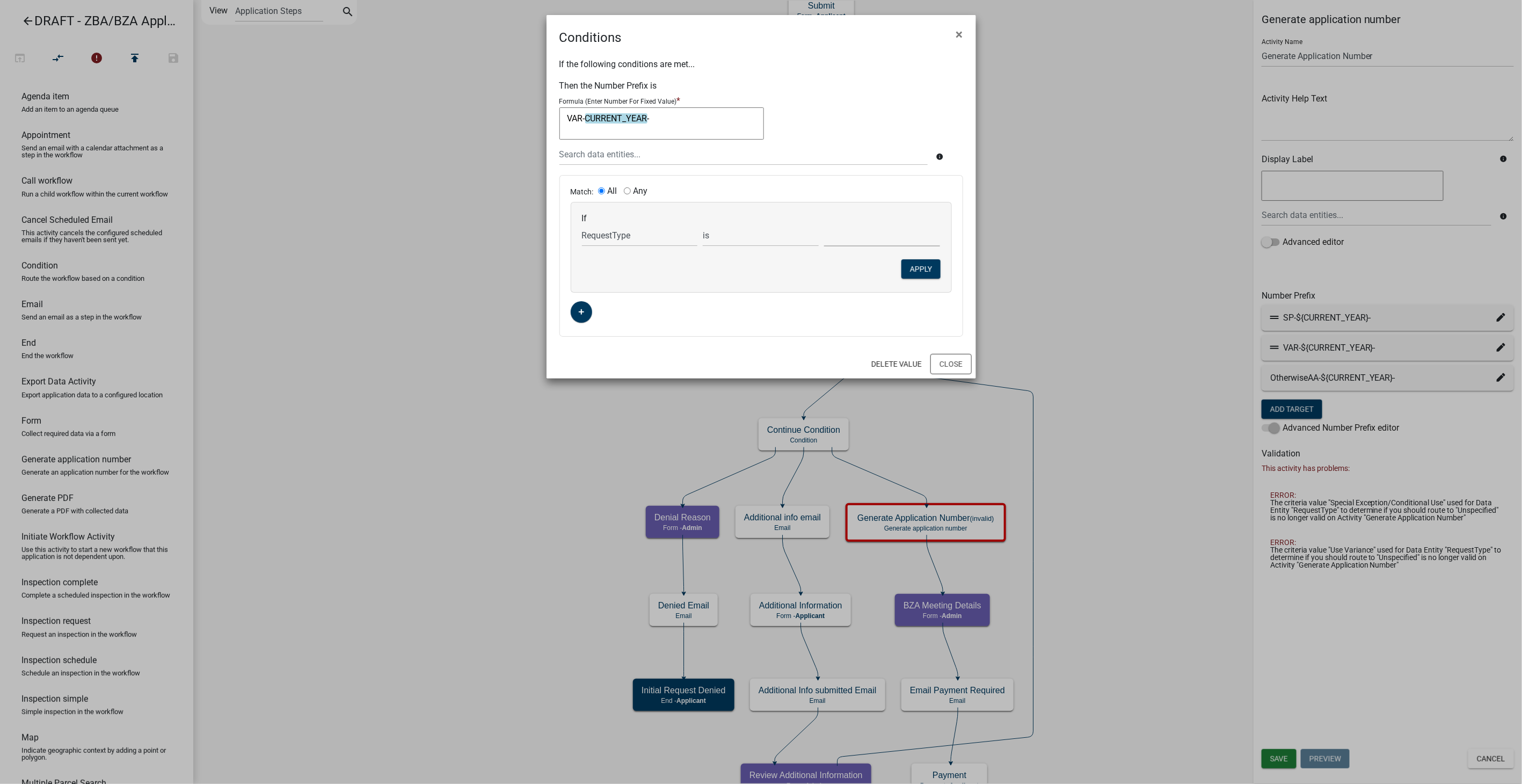
click at [868, 237] on select "Administrative Appeal Special Permit/Conditional Use Variance" at bounding box center [882, 235] width 116 height 22
select select "2: Variance"
click at [824, 224] on select "Administrative Appeal Special Permit/Conditional Use Variance" at bounding box center [882, 235] width 116 height 22
click at [922, 270] on button "Apply" at bounding box center [921, 269] width 39 height 19
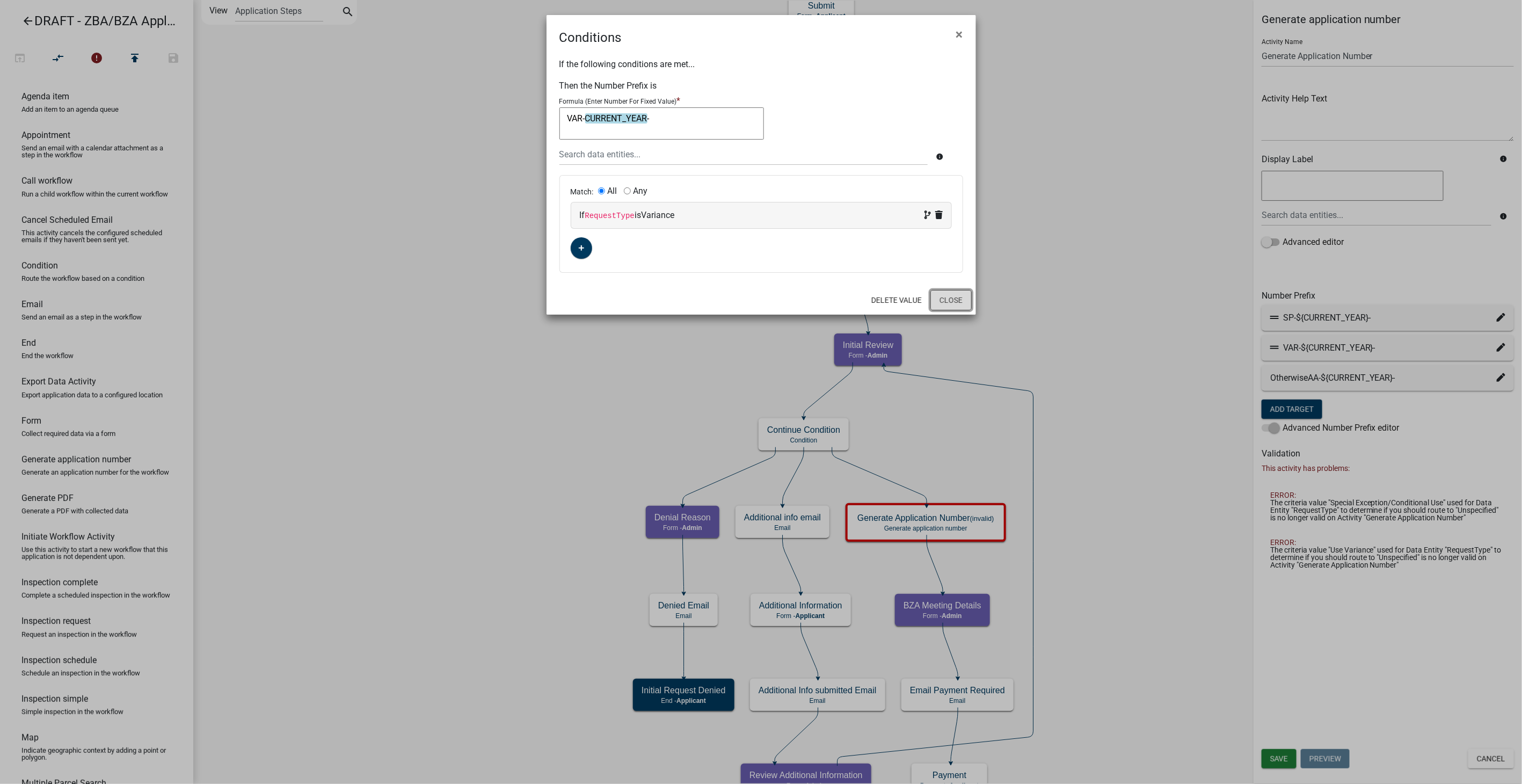
click at [941, 296] on button "Close" at bounding box center [951, 300] width 42 height 21
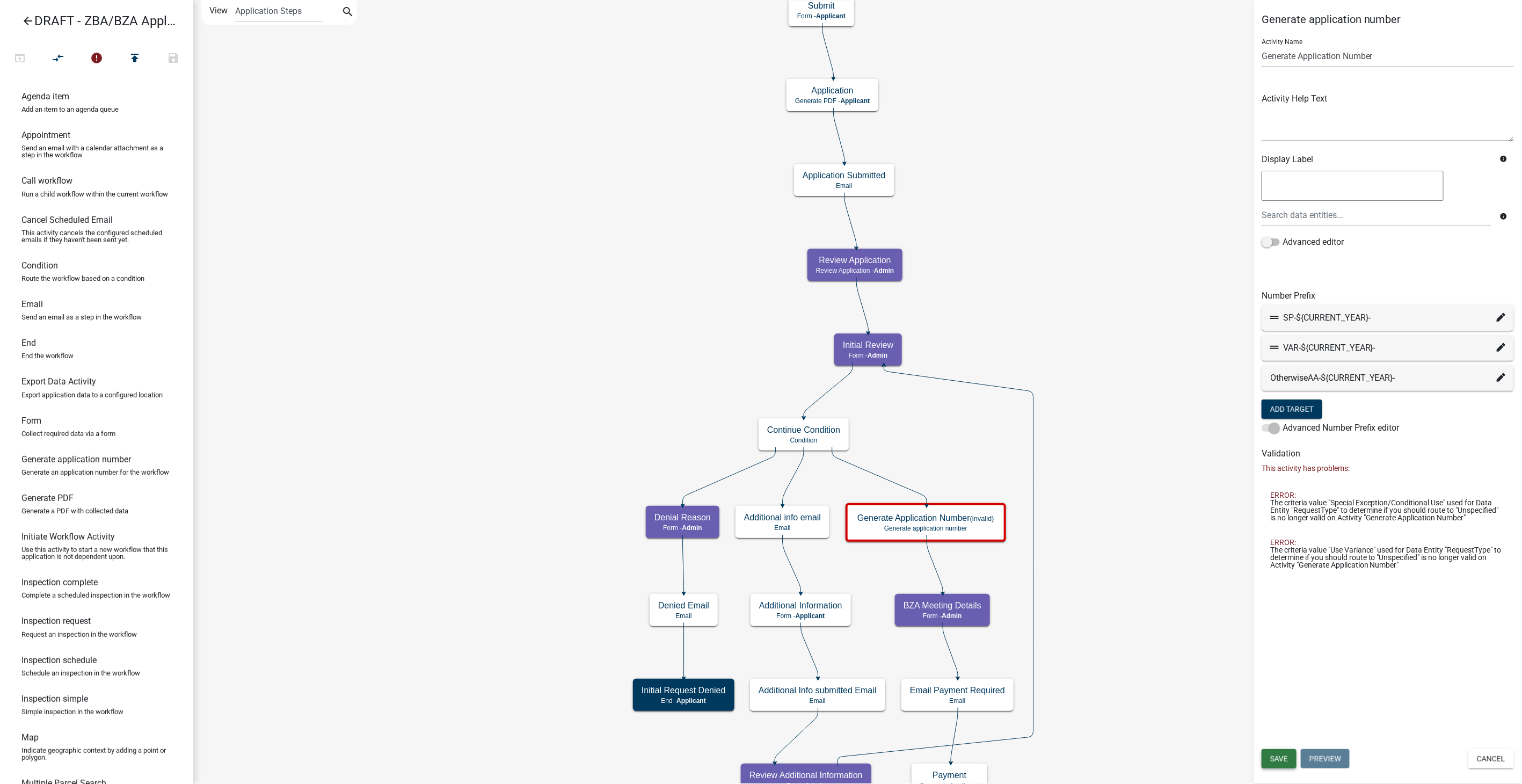
click at [1276, 756] on span "Save" at bounding box center [1279, 757] width 18 height 9
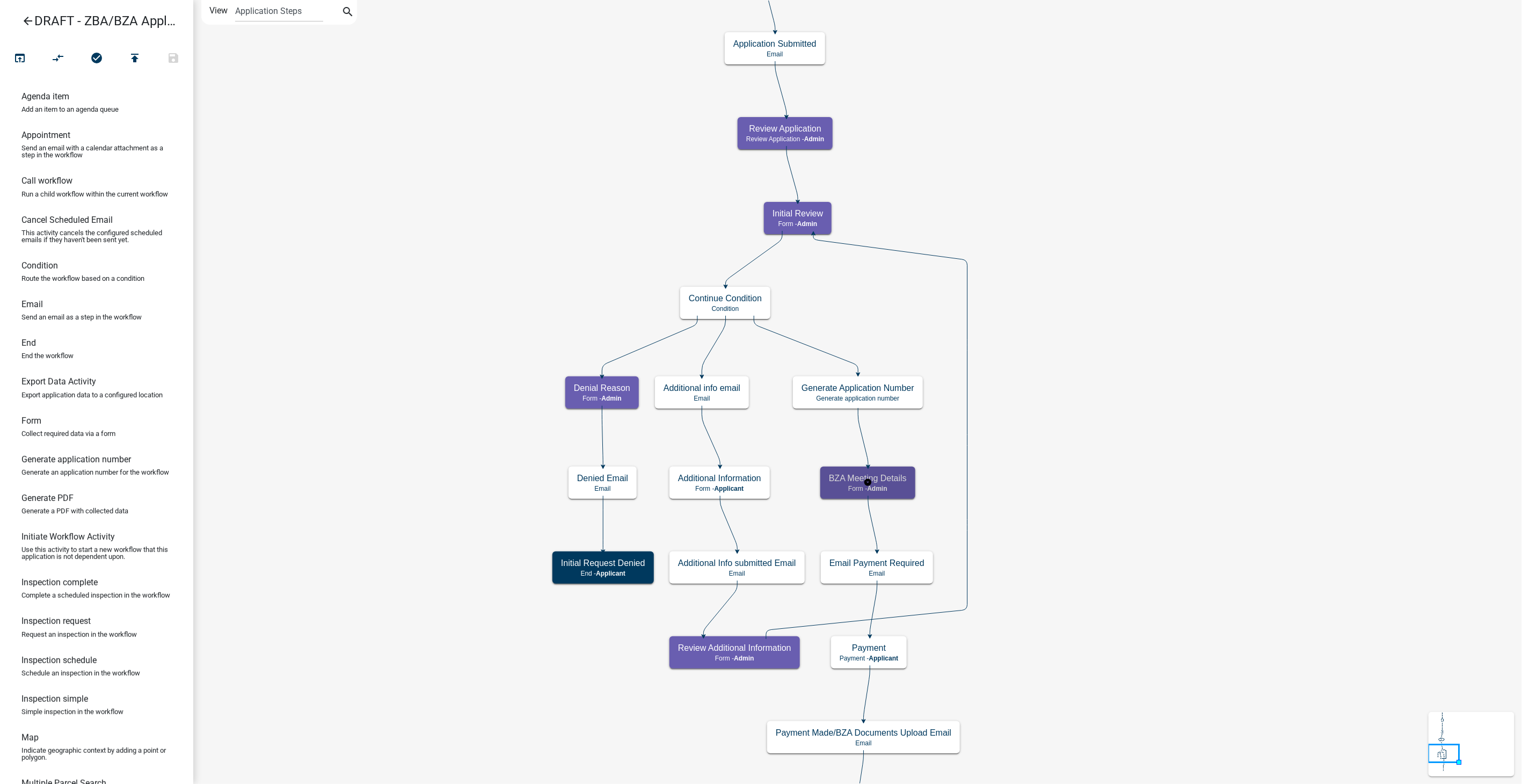
click at [896, 481] on h5 "BZA Meeting Details" at bounding box center [868, 477] width 78 height 10
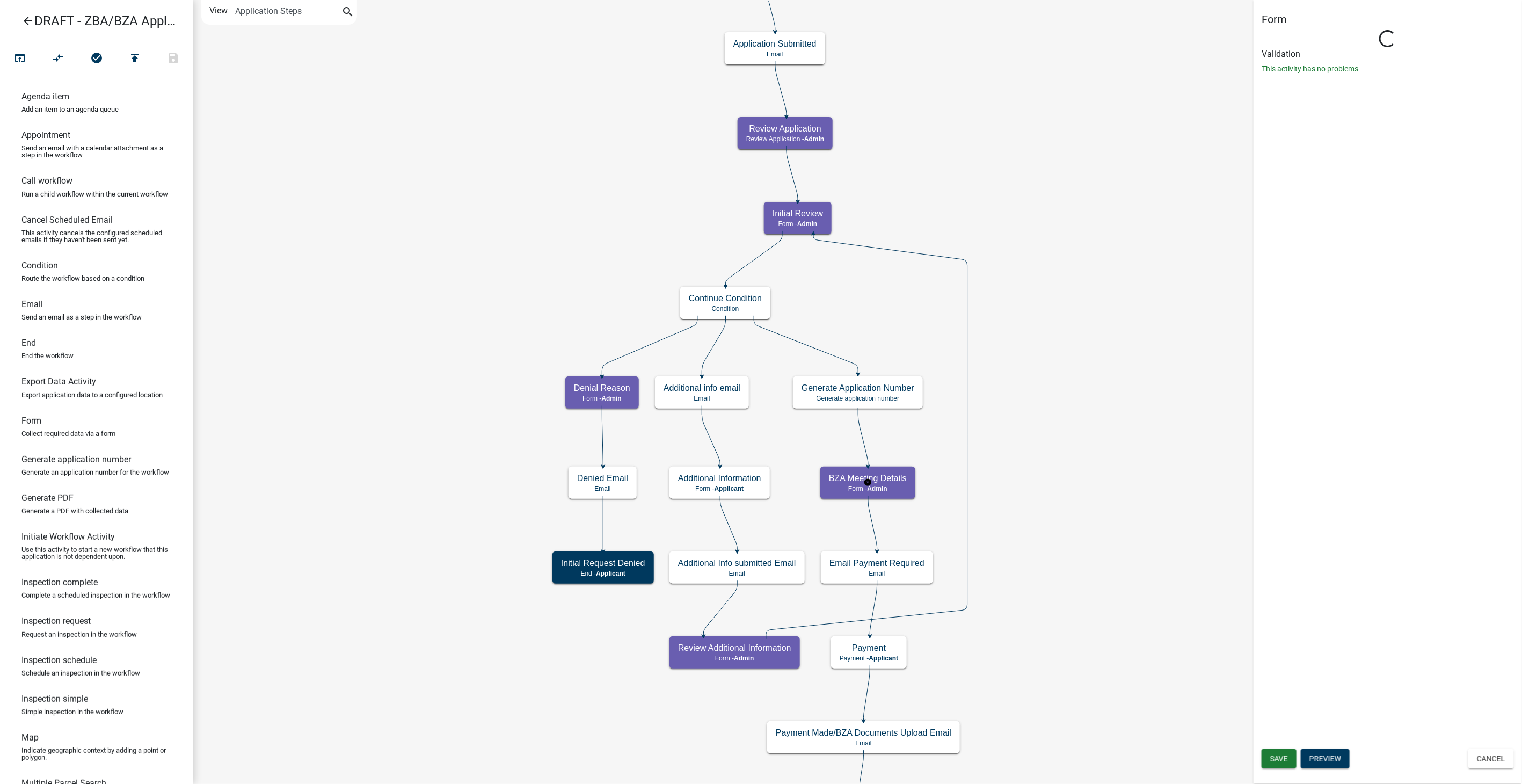
select select "1617A353-6361-48C5-9BA0-CE34FD9B68F8"
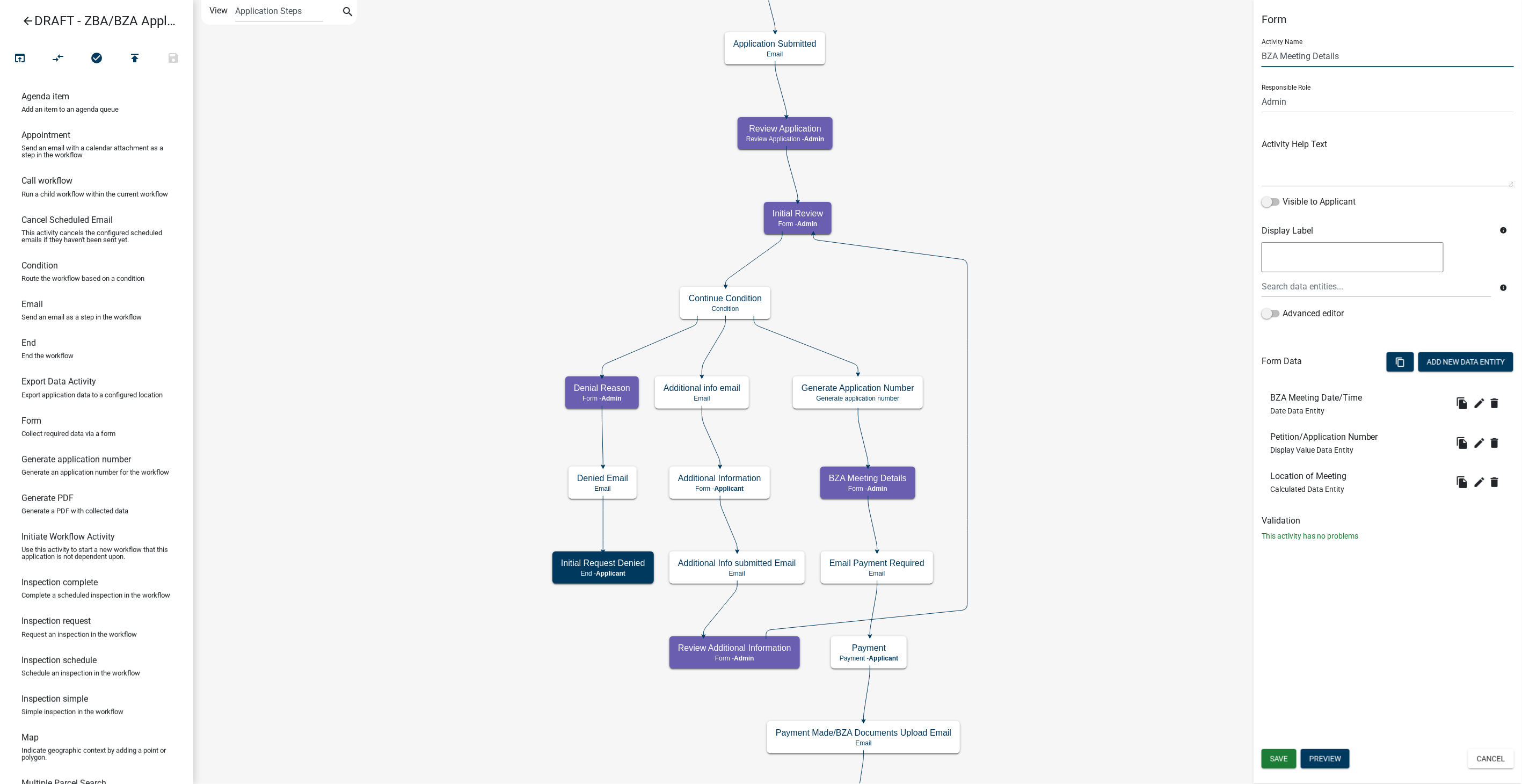
click at [1277, 57] on input "BZA Meeting Details" at bounding box center [1388, 56] width 252 height 22
click at [1482, 402] on icon "edit" at bounding box center [1480, 403] width 13 height 13
type input "ZBA Meeting Details"
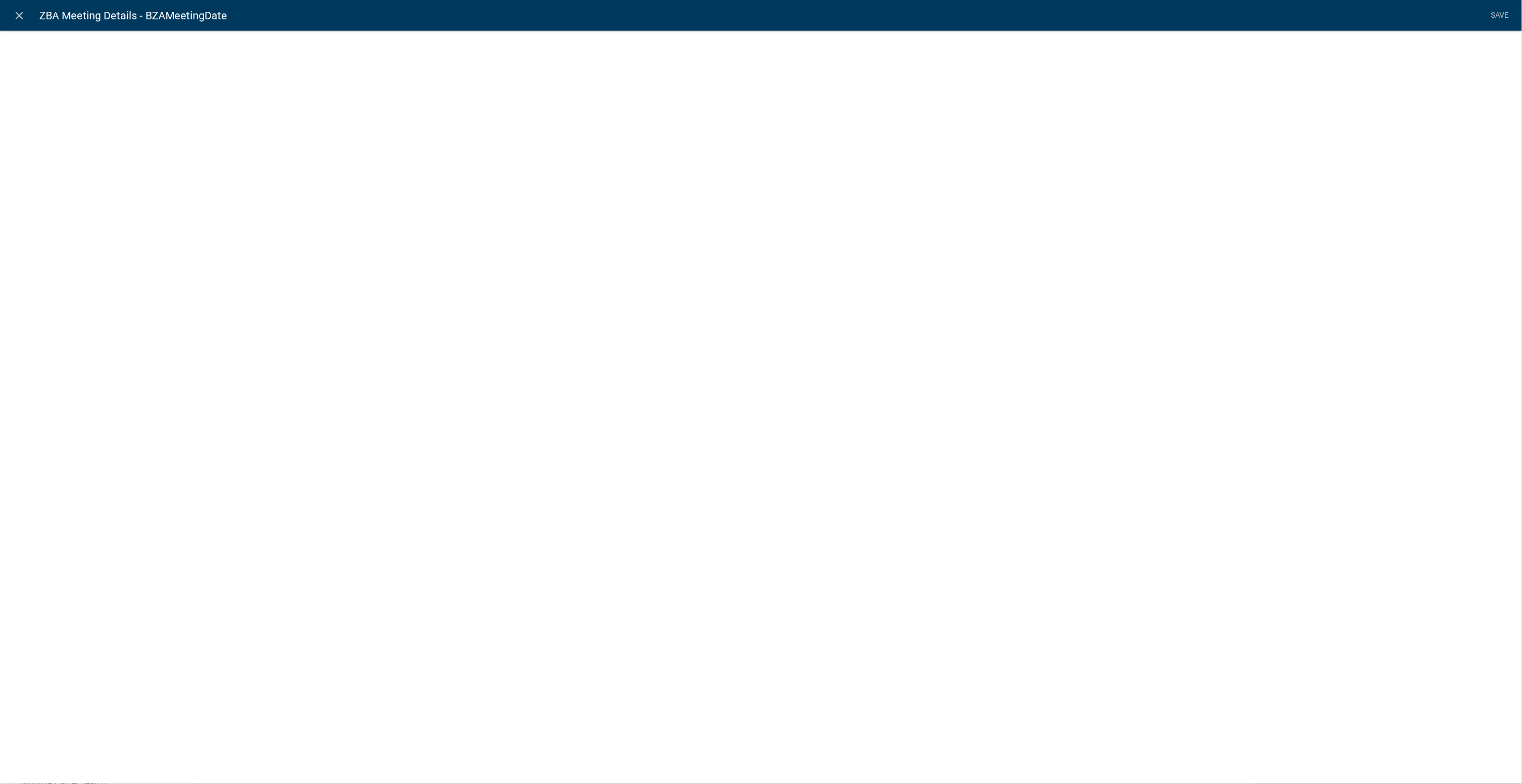
select select "date"
select select
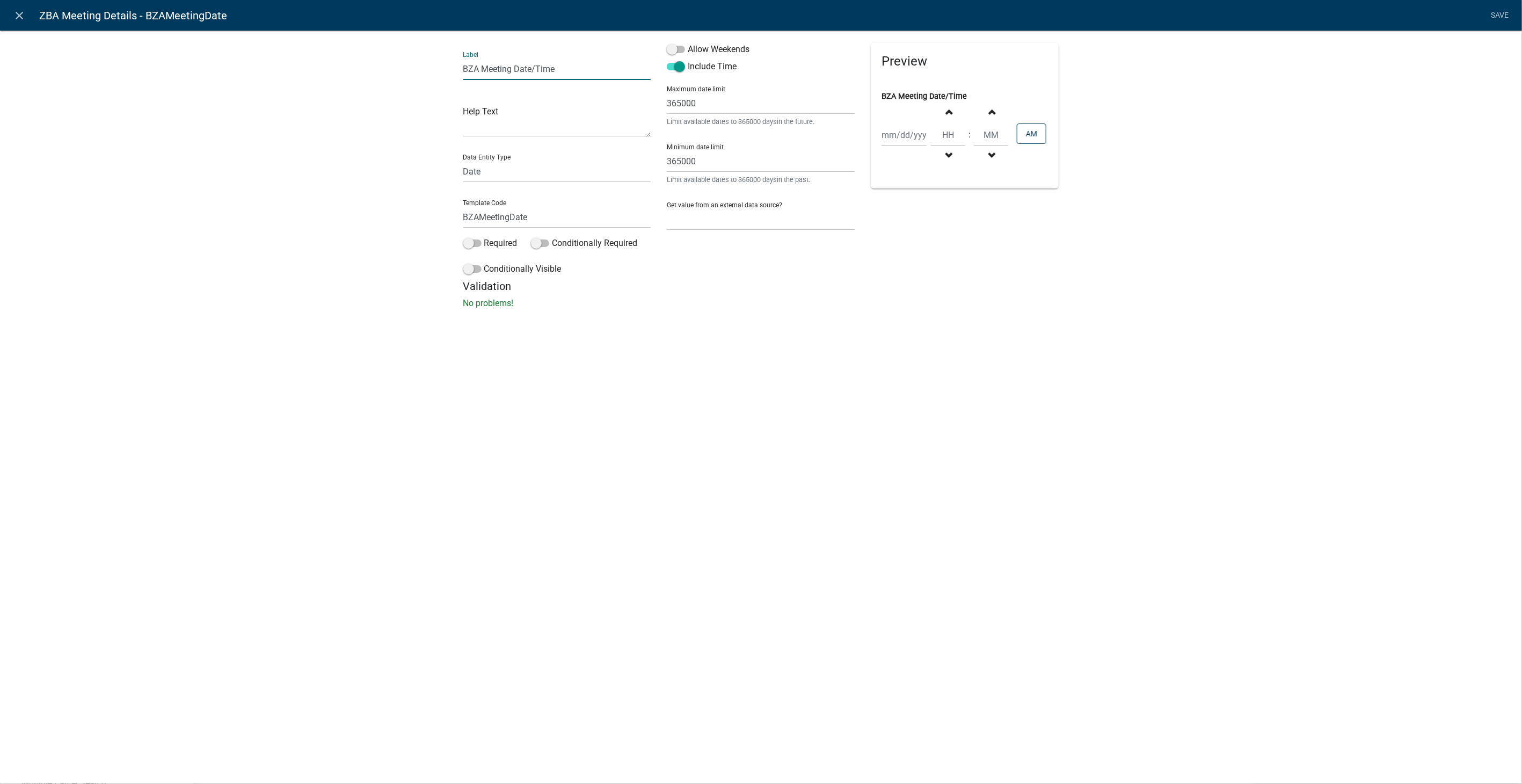
click at [476, 70] on input "BZA Meeting Date/Time" at bounding box center [557, 68] width 188 height 22
type input "ZBA Meeting Date/Time"
click at [1501, 15] on link "Save" at bounding box center [1500, 16] width 27 height 21
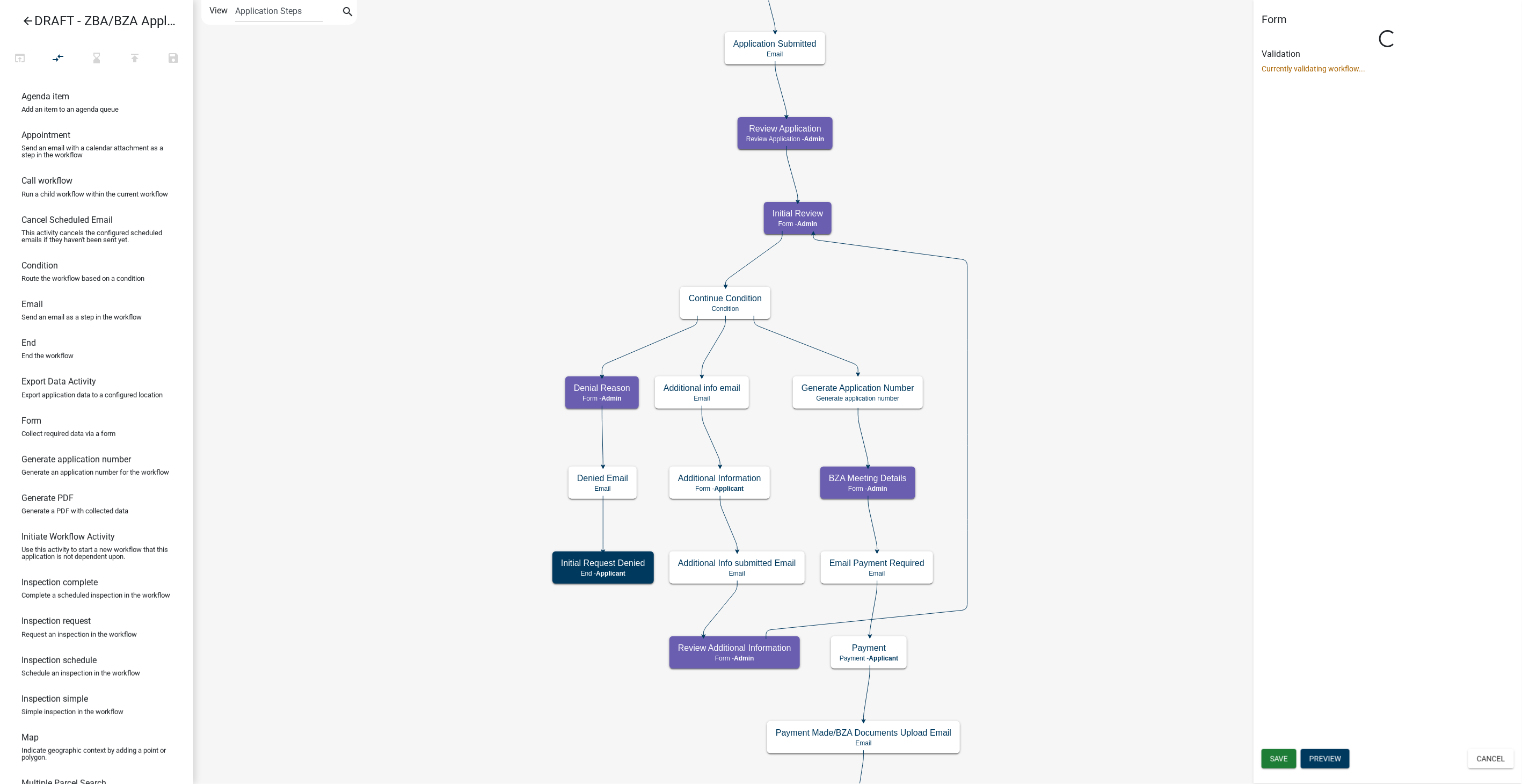
select select "1617A353-6361-48C5-9BA0-CE34FD9B68F8"
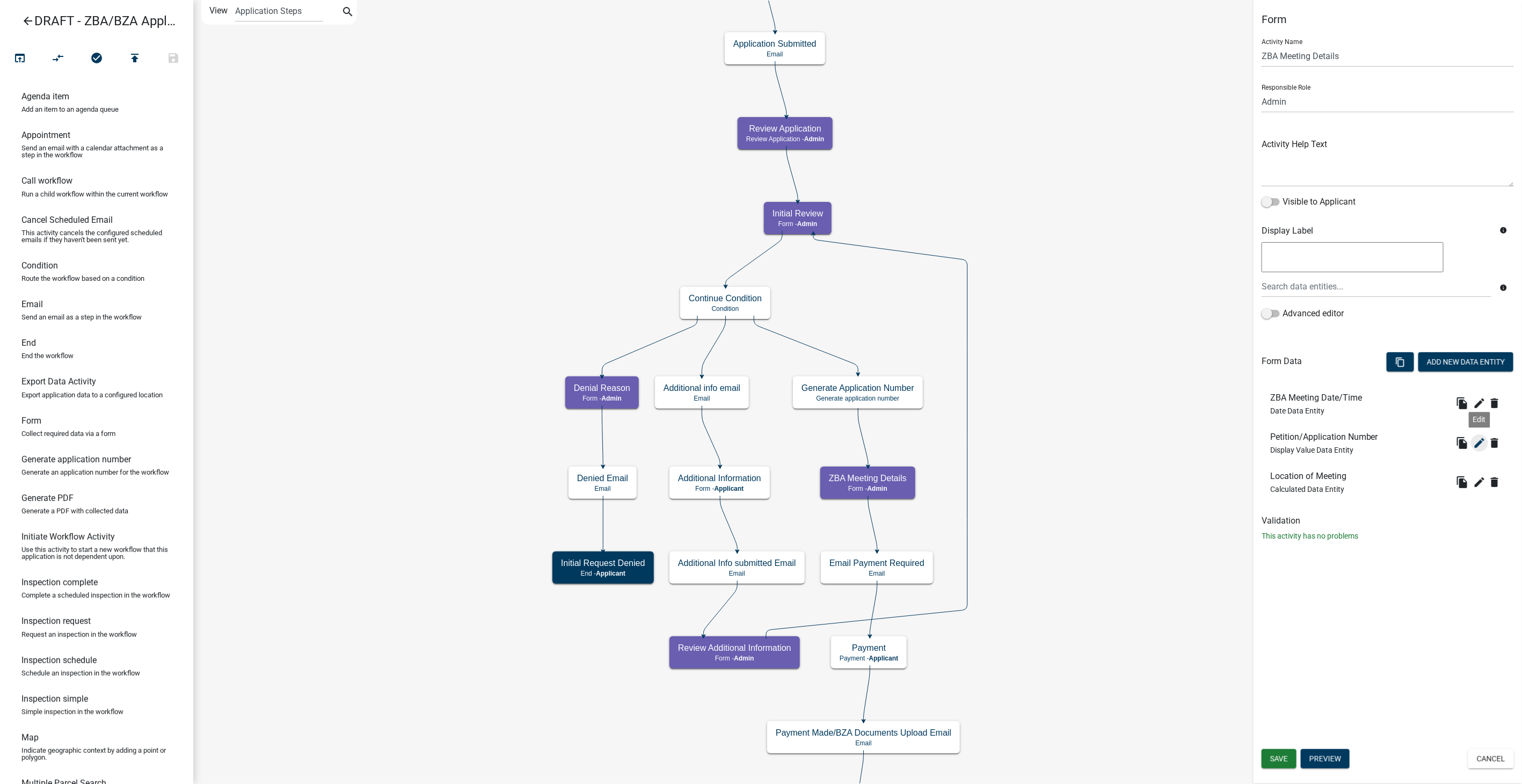
click at [1479, 440] on icon "edit" at bounding box center [1480, 443] width 13 height 13
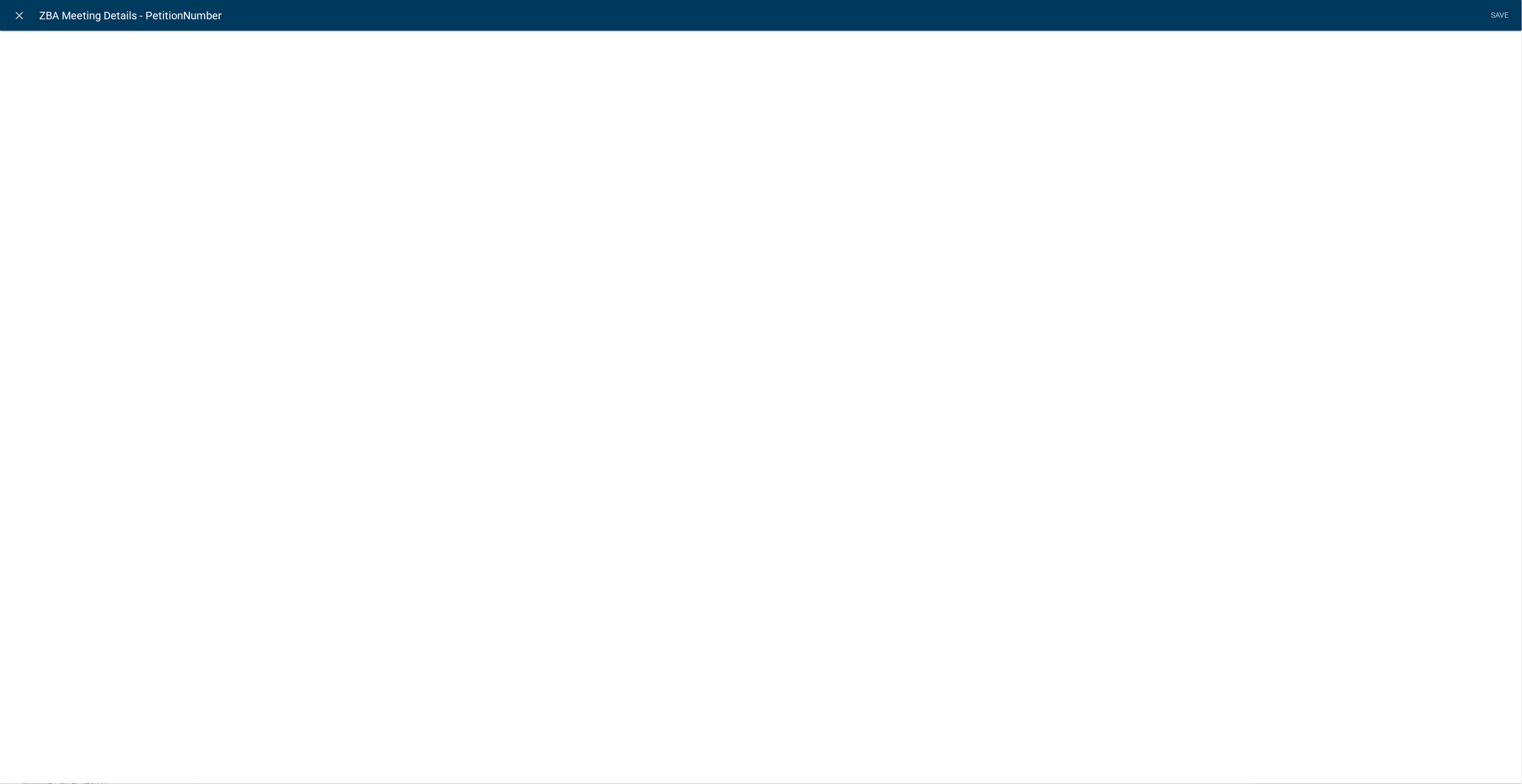
select select "display-entity-value"
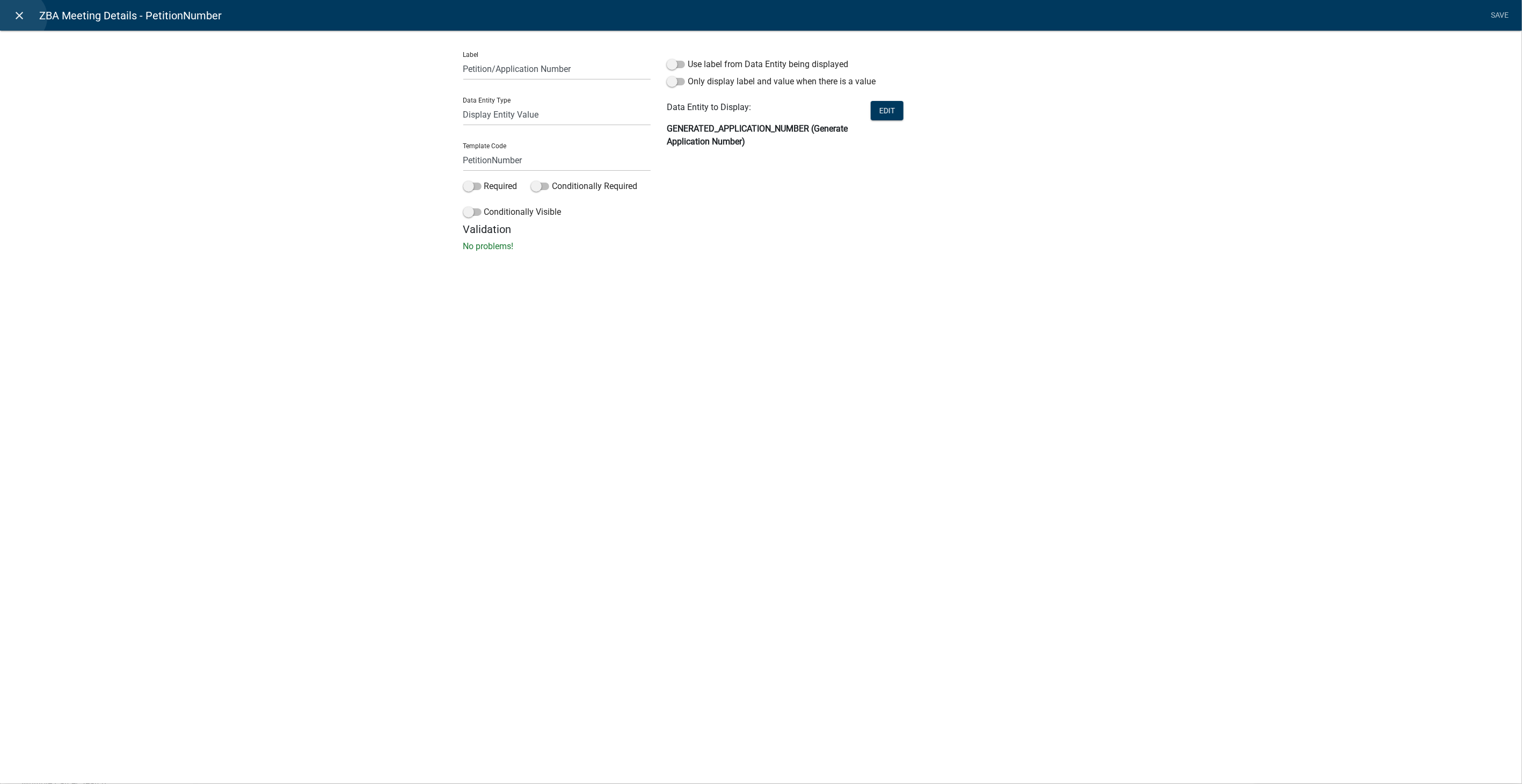
click at [20, 17] on icon "close" at bounding box center [20, 16] width 13 height 13
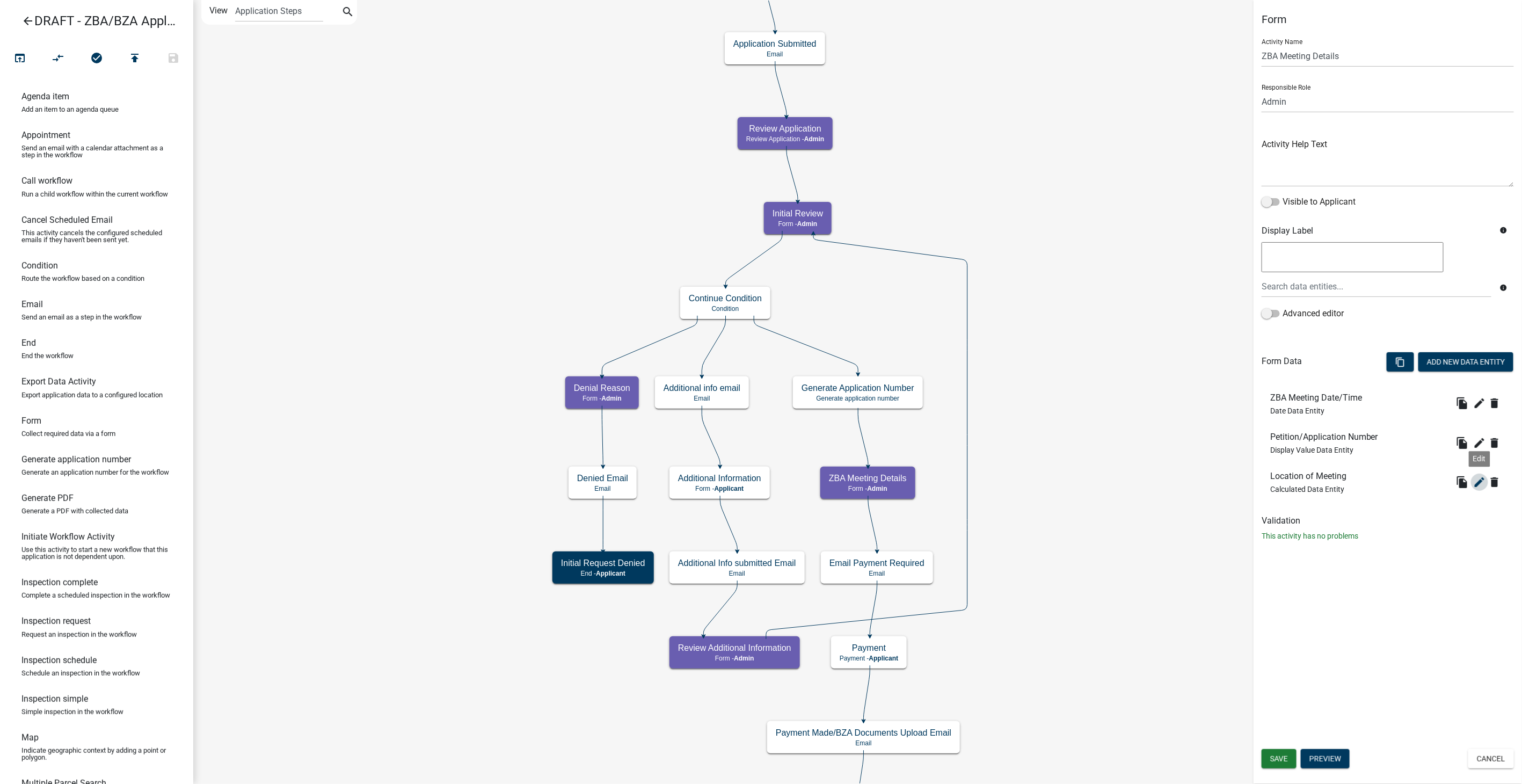
click at [1479, 477] on icon "edit" at bounding box center [1480, 482] width 13 height 13
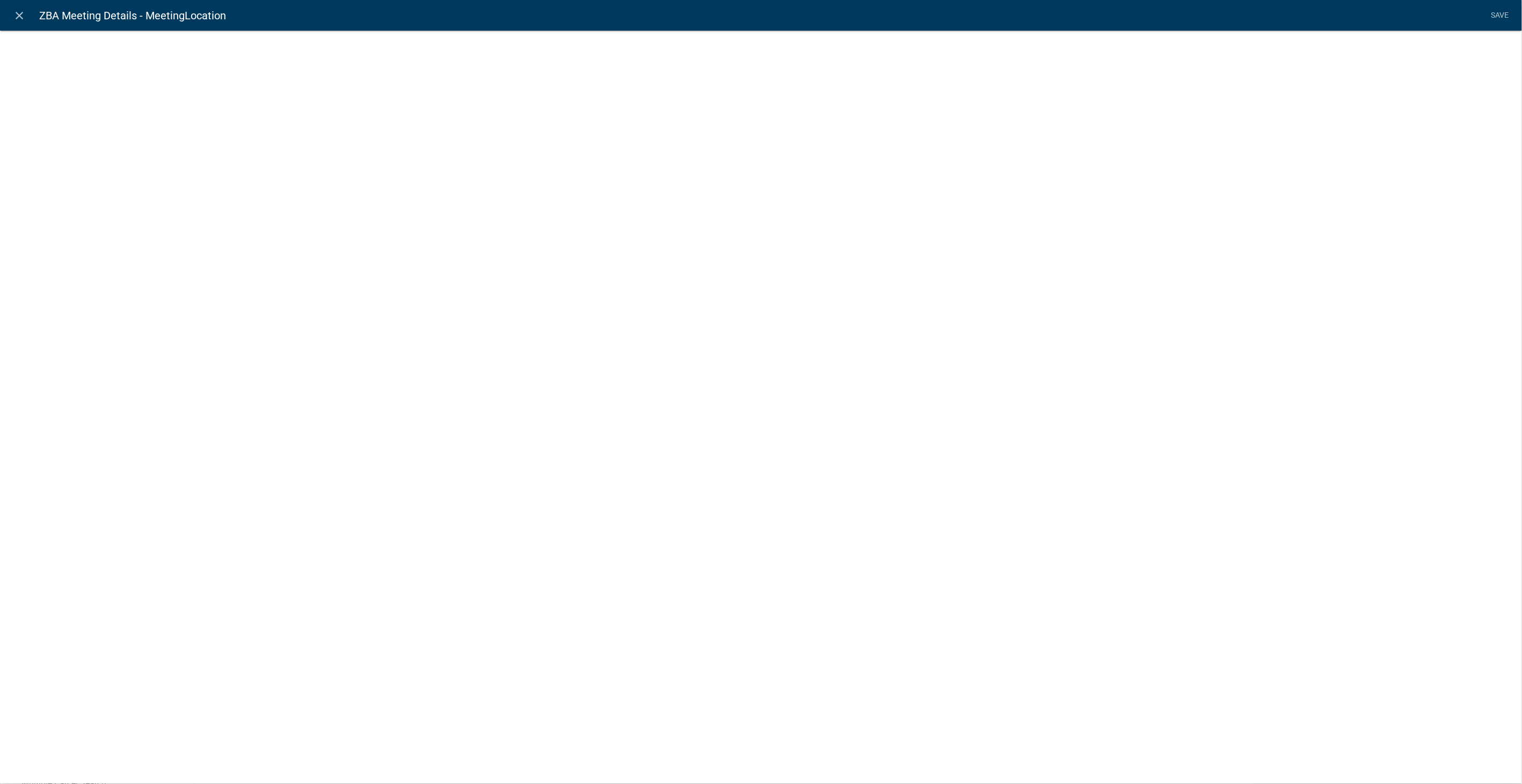
select select "calculated-value"
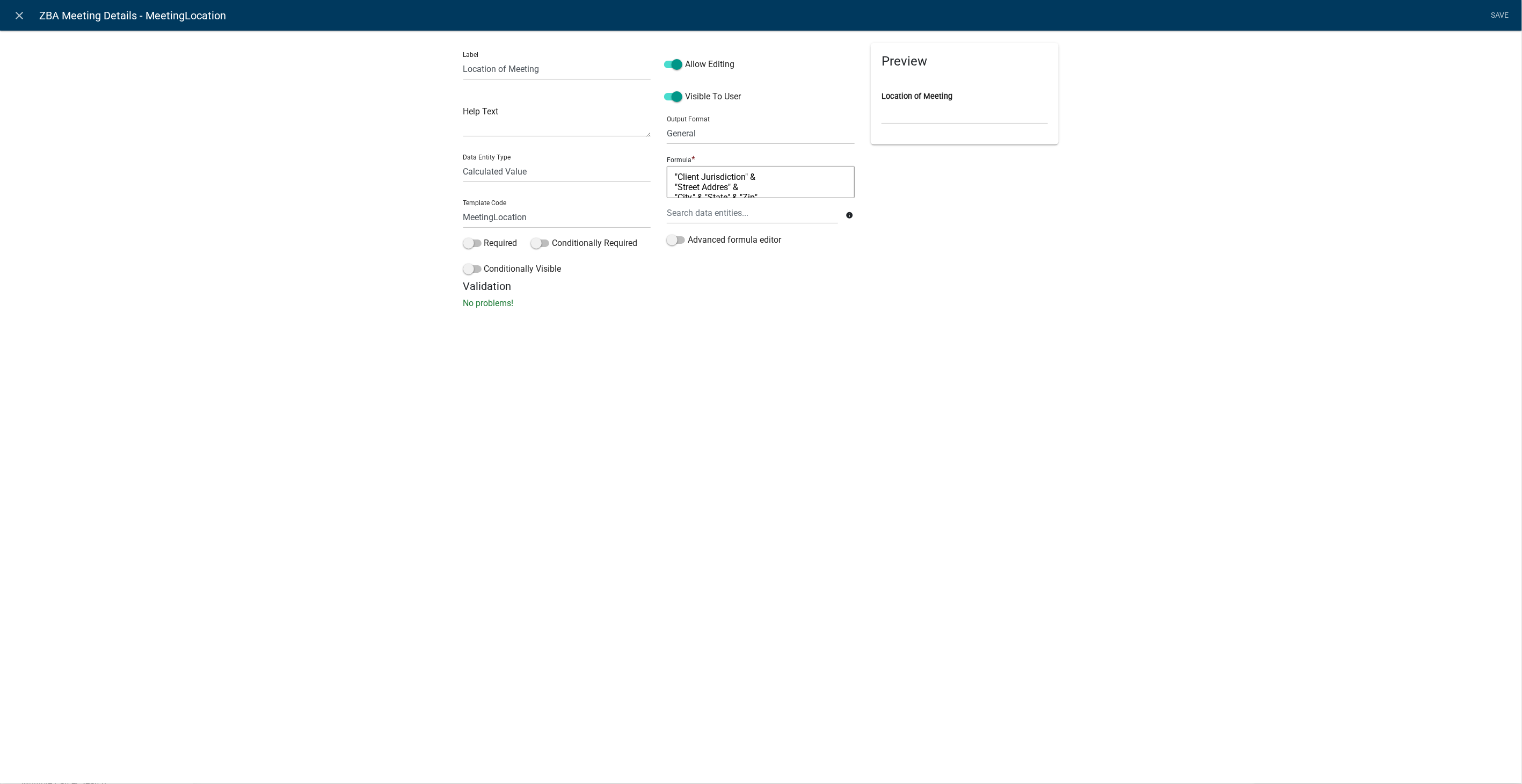
scroll to position [10, 0]
click at [17, 17] on icon "close" at bounding box center [20, 16] width 13 height 13
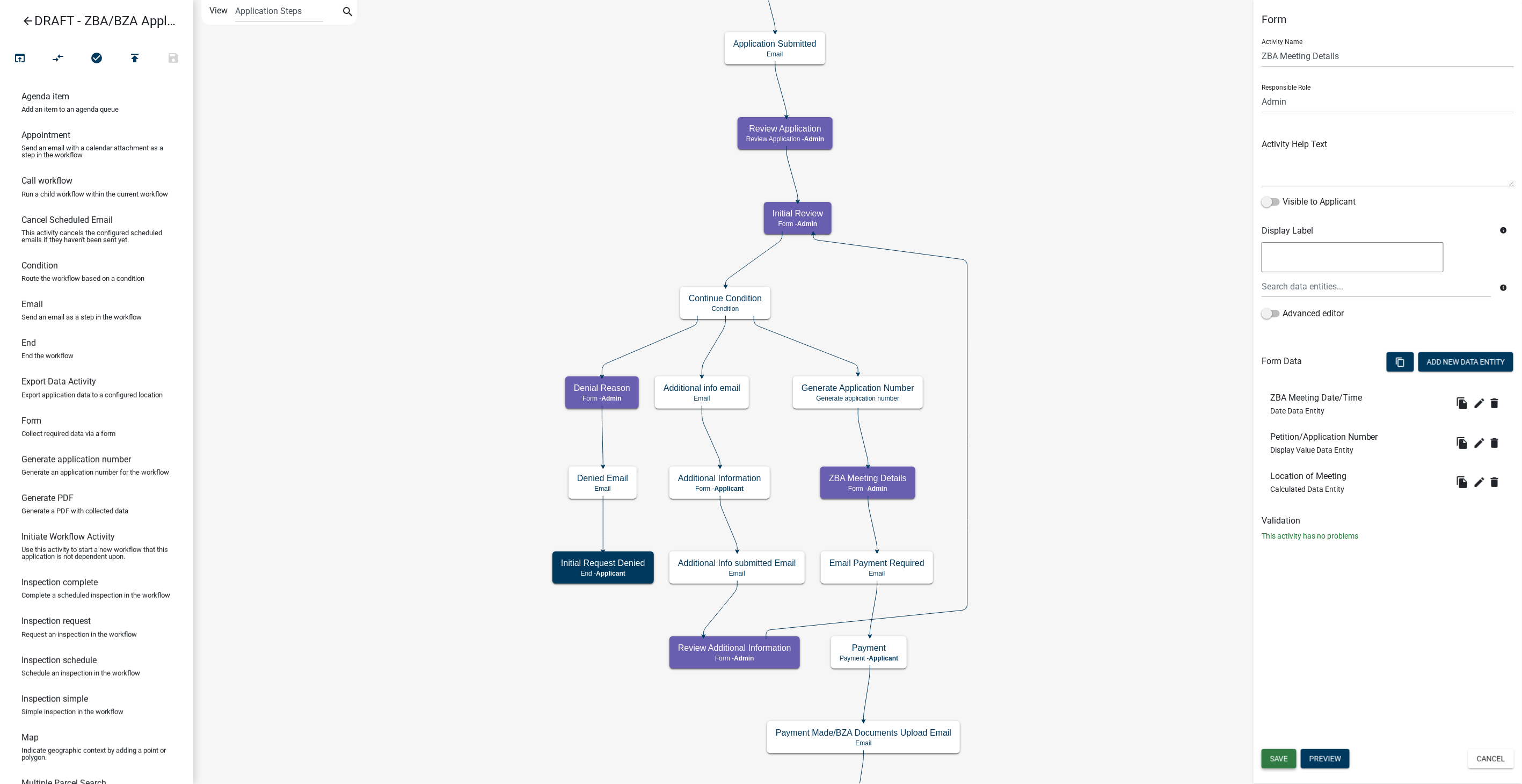
click at [1276, 759] on span "Save" at bounding box center [1279, 757] width 18 height 9
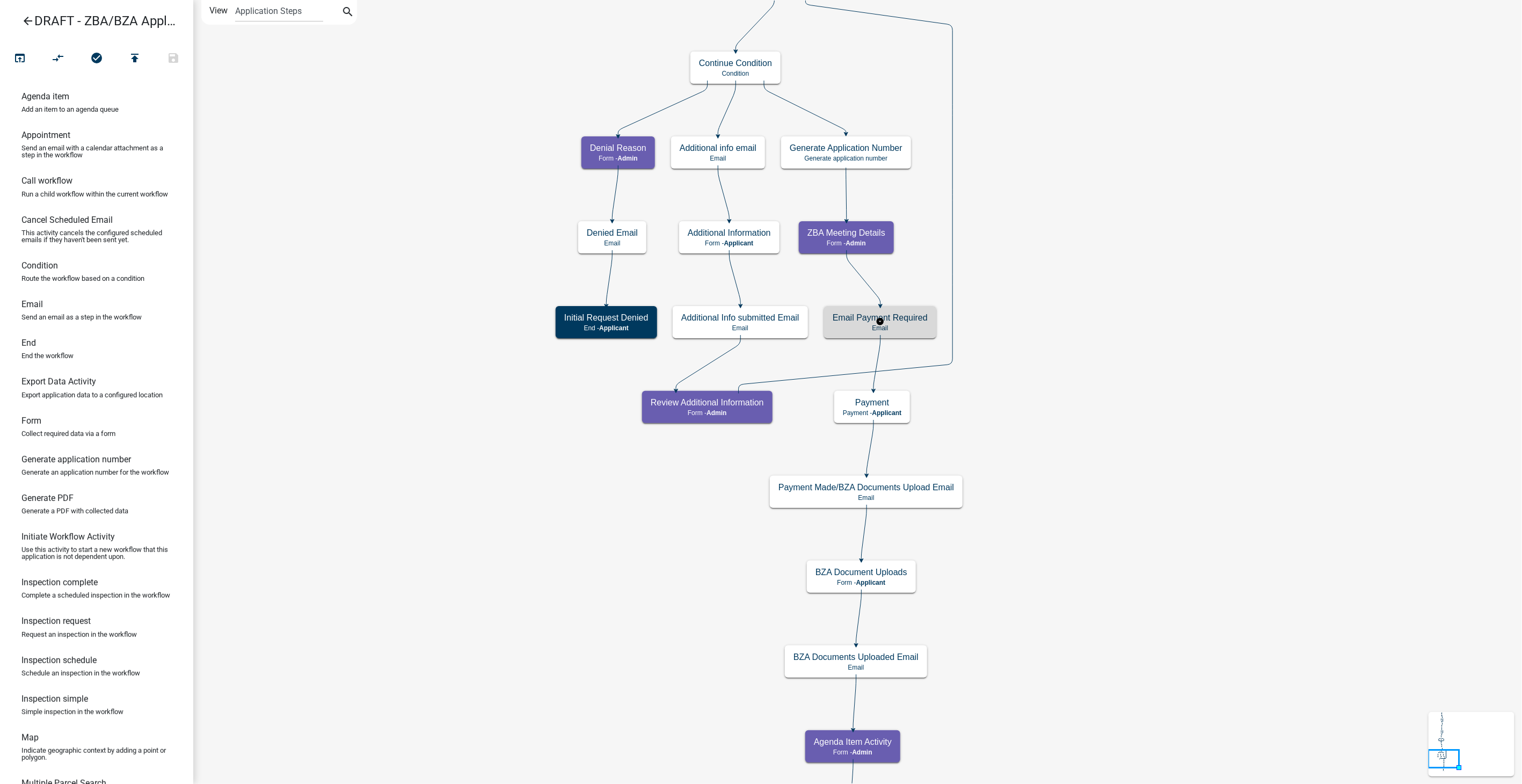
click at [913, 331] on p "Email" at bounding box center [880, 328] width 95 height 8
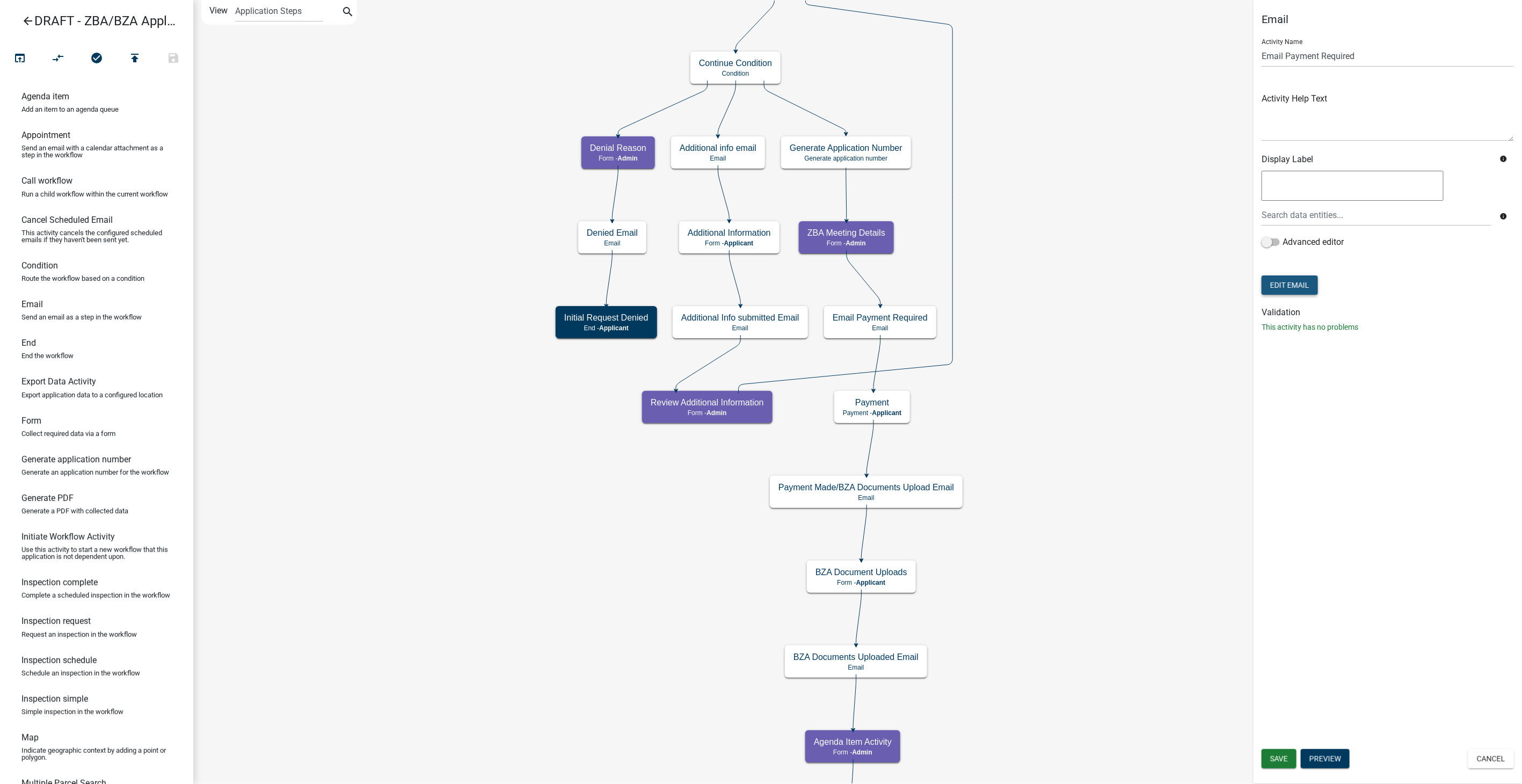
click at [1275, 282] on button "Edit Email" at bounding box center [1290, 285] width 57 height 19
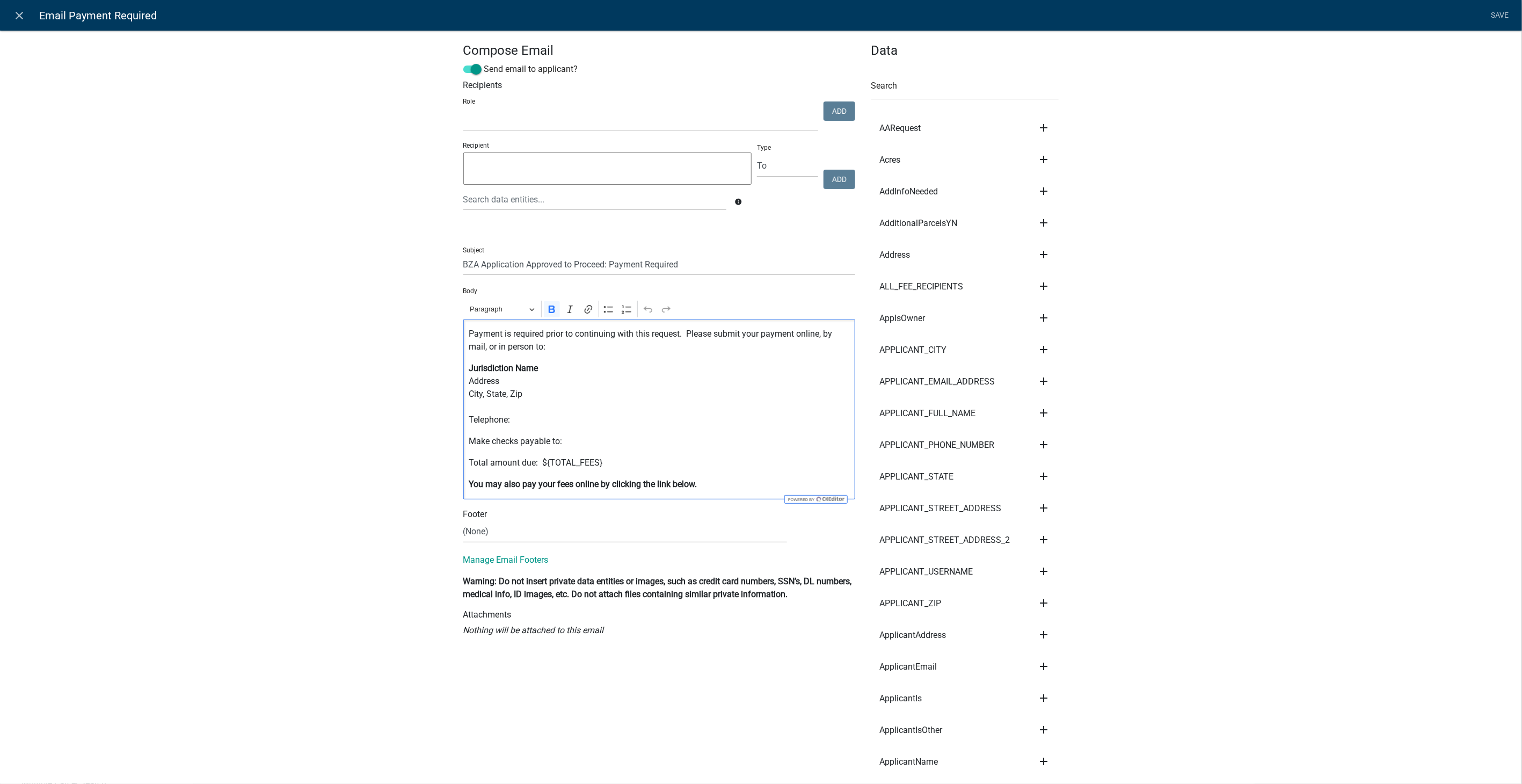
drag, startPoint x: 517, startPoint y: 423, endPoint x: 463, endPoint y: 372, distance: 74.3
click at [463, 372] on div "Payment is required prior to continuing with this request. Please submit your p…" at bounding box center [659, 409] width 392 height 180
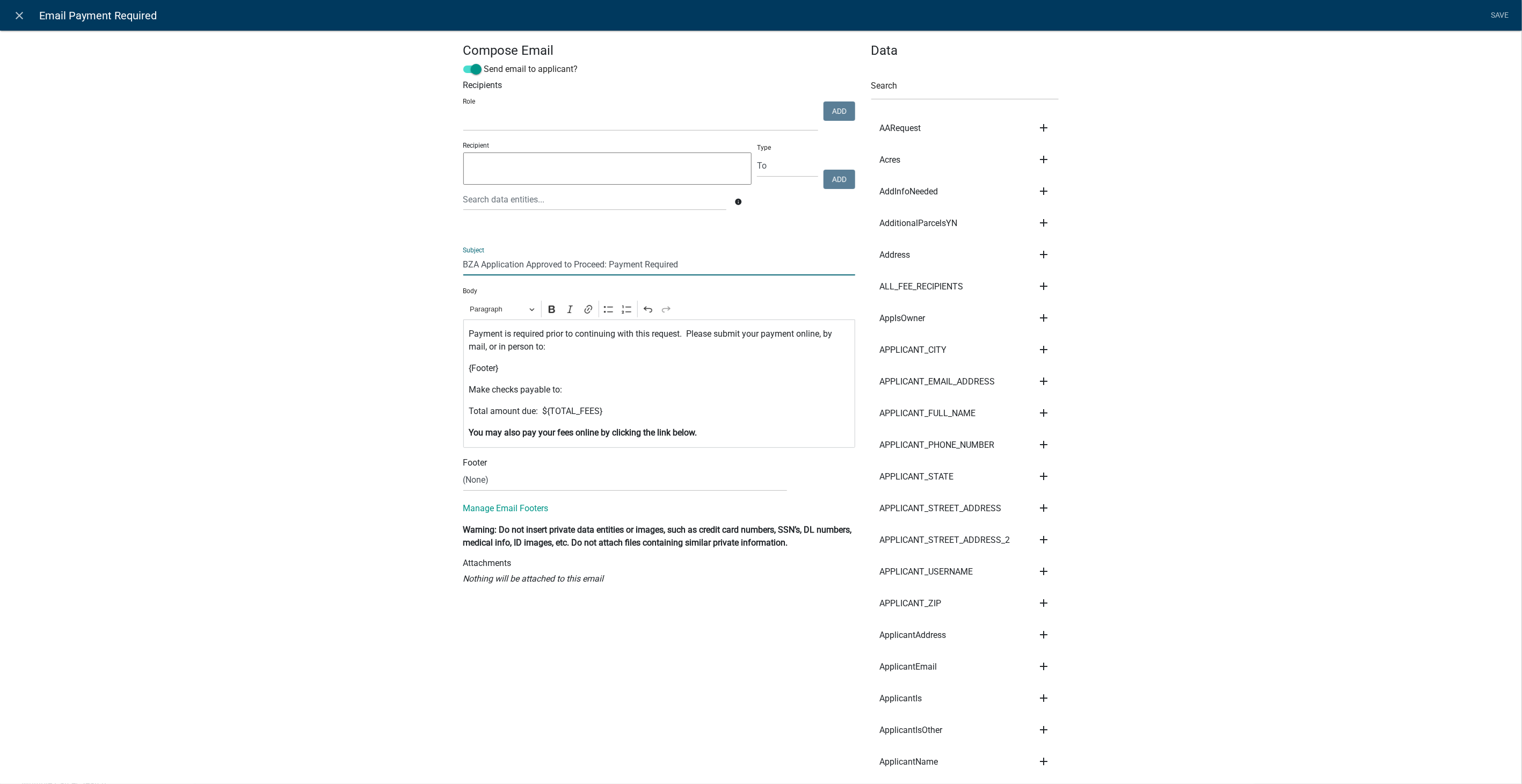
click at [478, 267] on input "BZA Application Approved to Proceed: Payment Required" at bounding box center [659, 264] width 392 height 22
type input "ZBA Application Approved to Proceed: Payment Required"
click at [1491, 13] on link "Save" at bounding box center [1500, 16] width 27 height 21
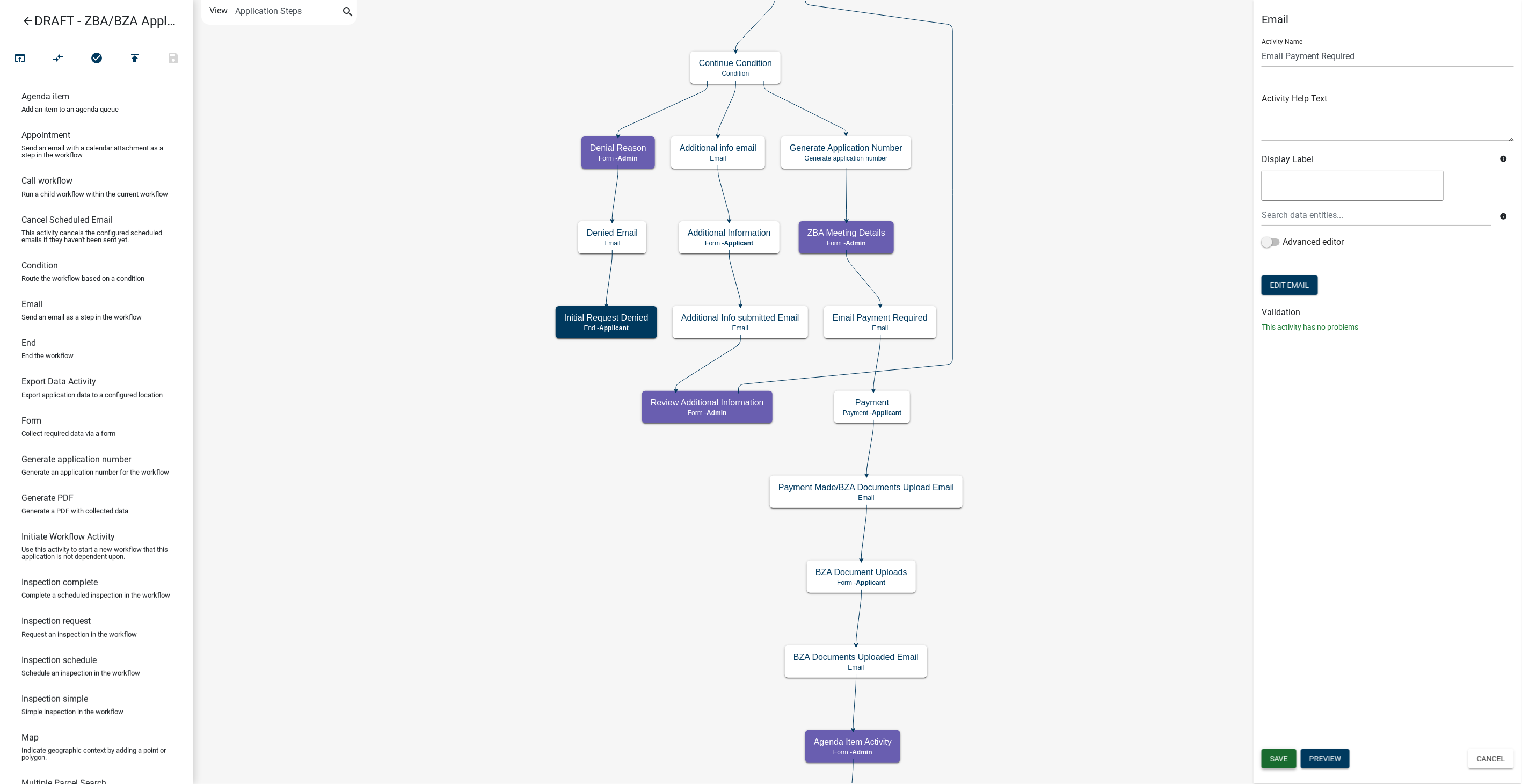
click at [1282, 757] on span "Save" at bounding box center [1279, 757] width 18 height 9
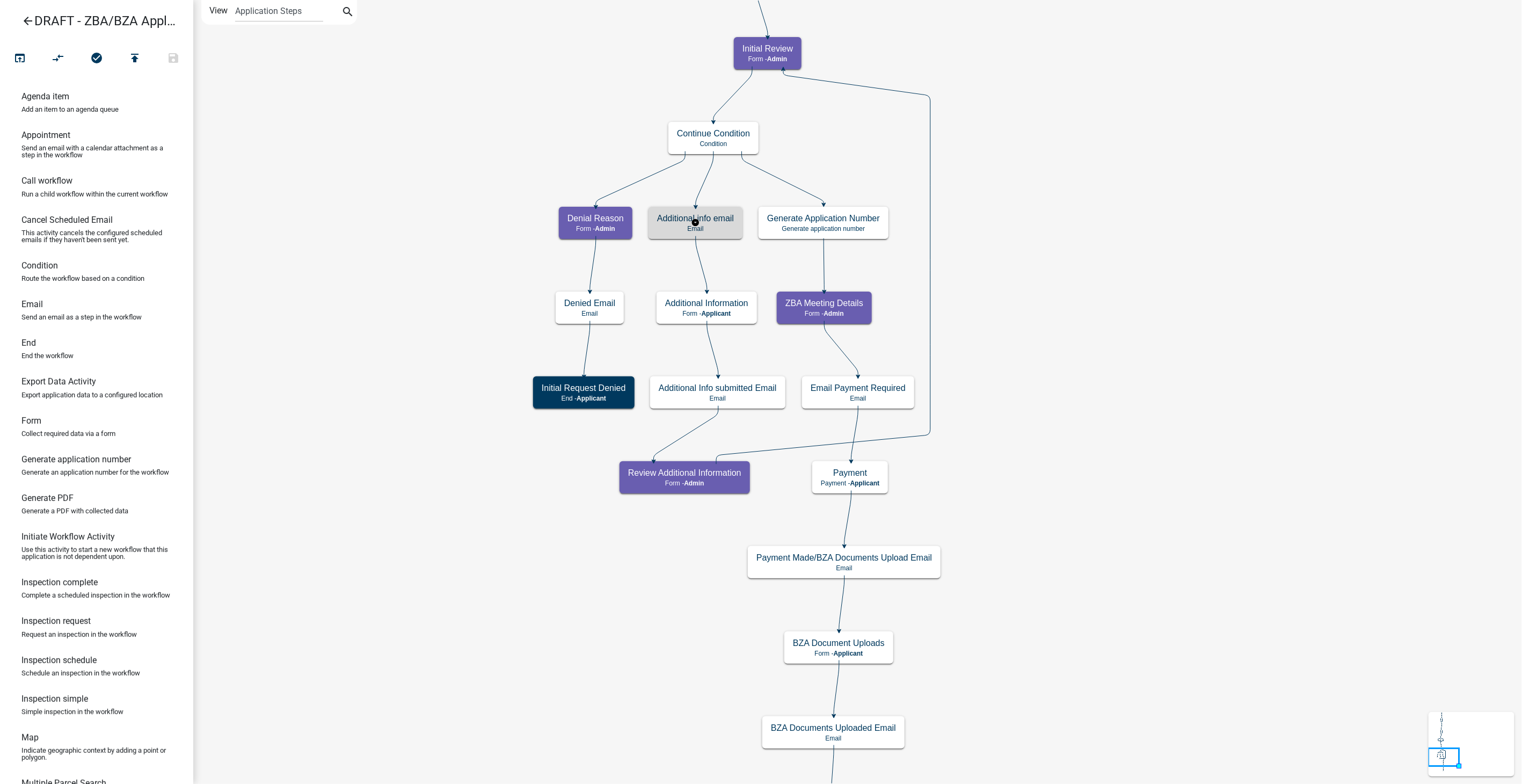
click at [725, 222] on h5 "Additional info email" at bounding box center [695, 218] width 77 height 10
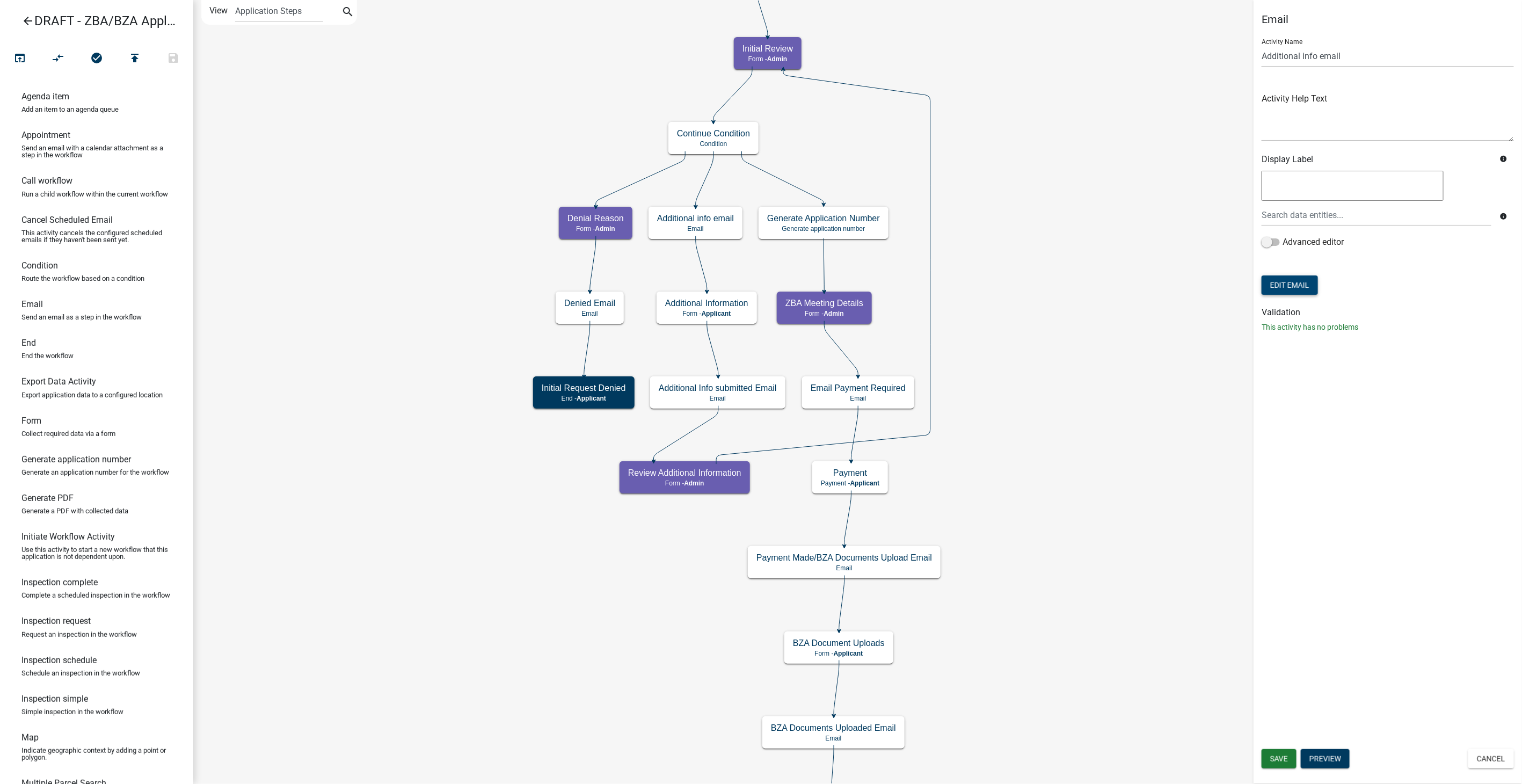
click at [1286, 283] on button "Edit Email" at bounding box center [1290, 285] width 57 height 19
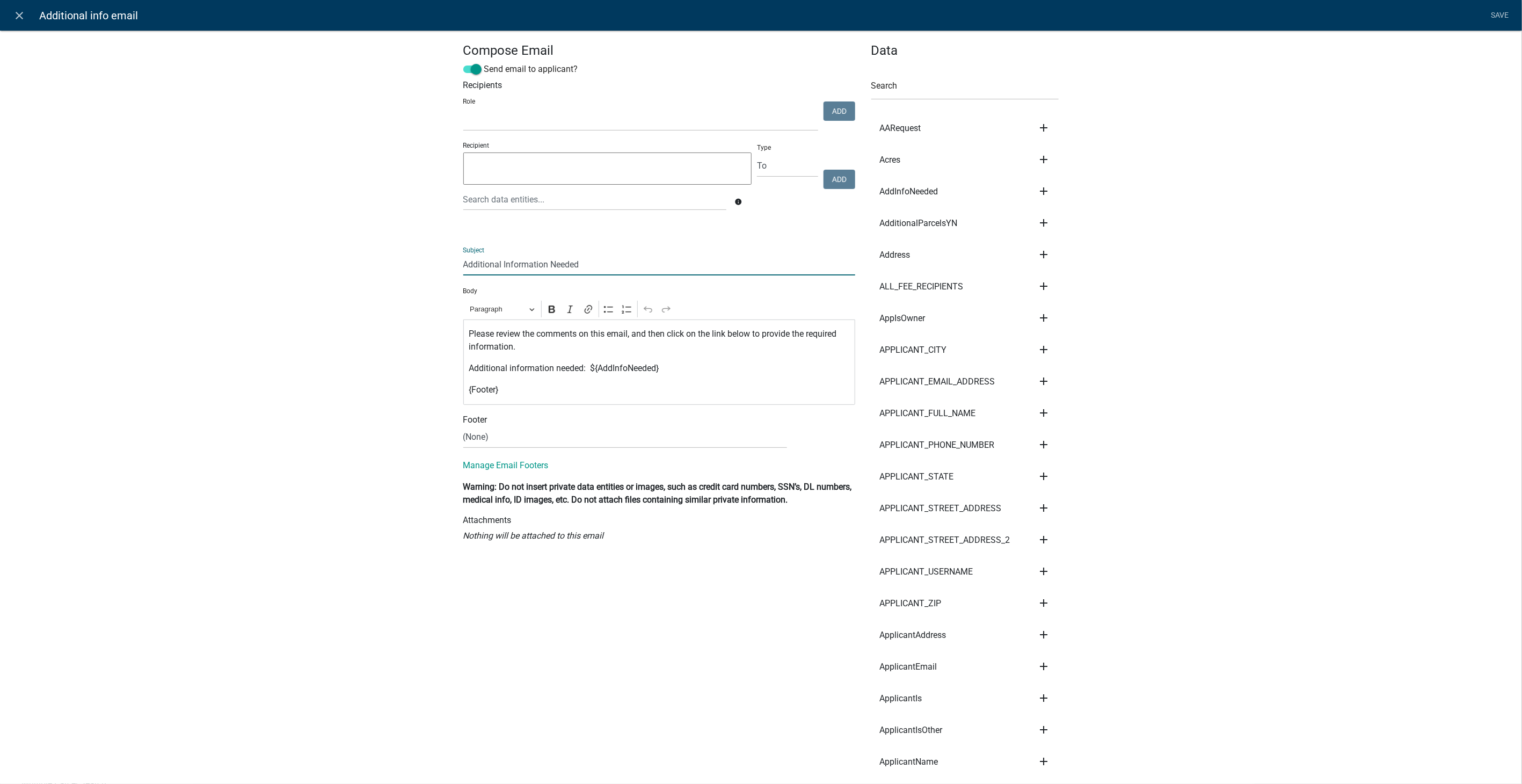
click at [463, 263] on input "Additional Information Needed" at bounding box center [659, 264] width 392 height 22
type input "ZBA Application: Additional Information Needed"
click at [1504, 15] on link "Save" at bounding box center [1500, 16] width 27 height 21
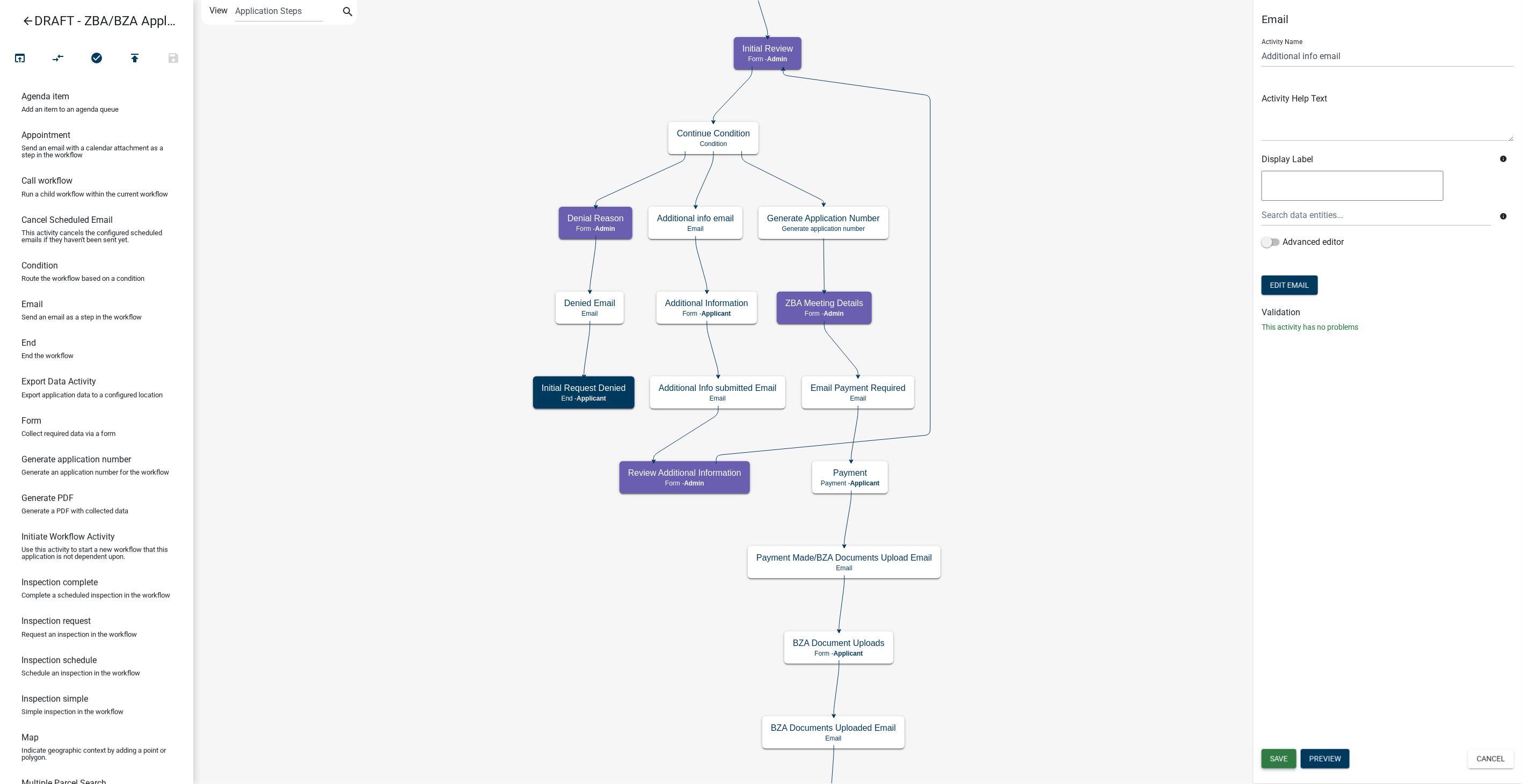
click at [1273, 762] on span "Save" at bounding box center [1279, 757] width 18 height 9
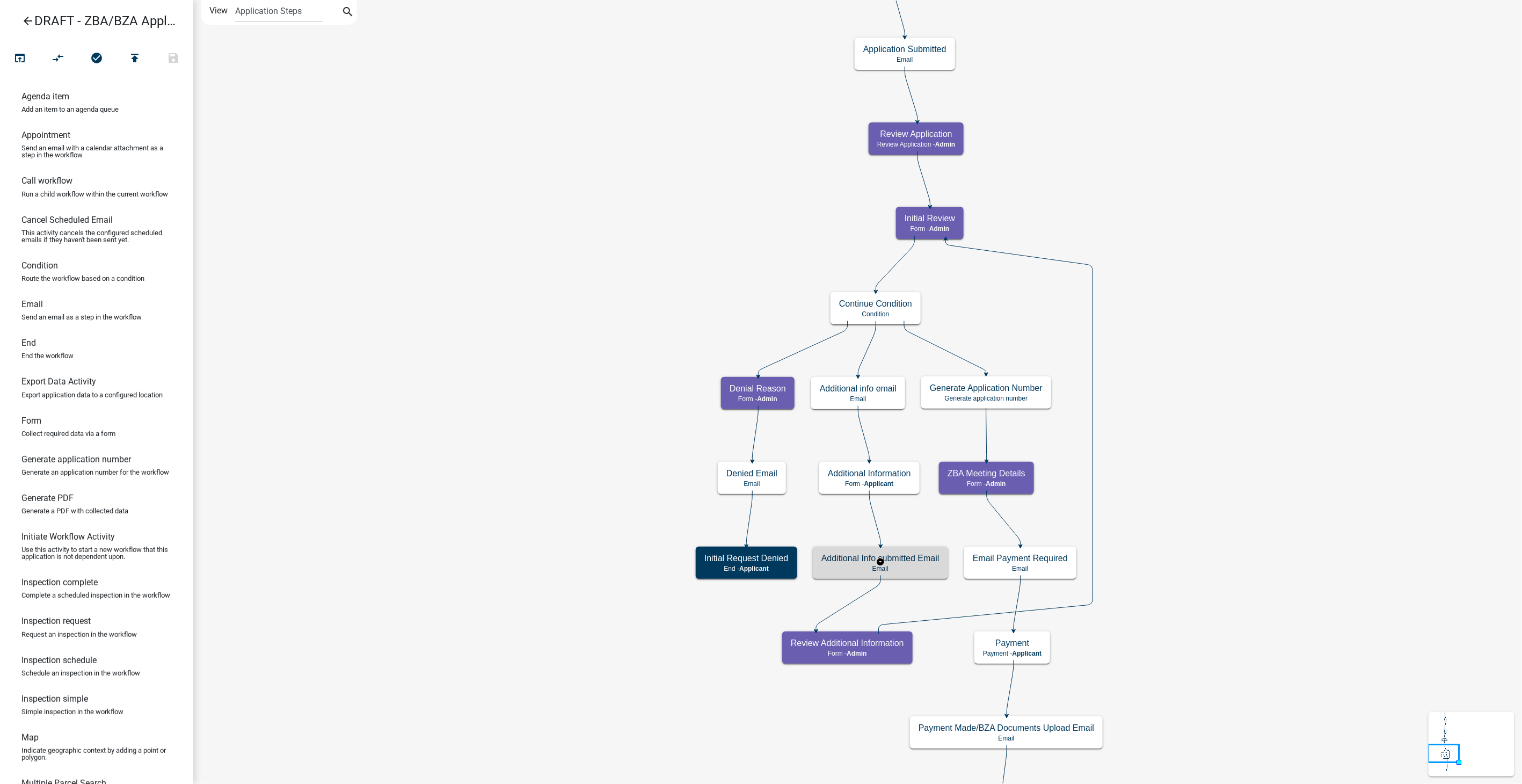
click at [852, 575] on div "Additional Info submitted Email Email" at bounding box center [880, 562] width 135 height 32
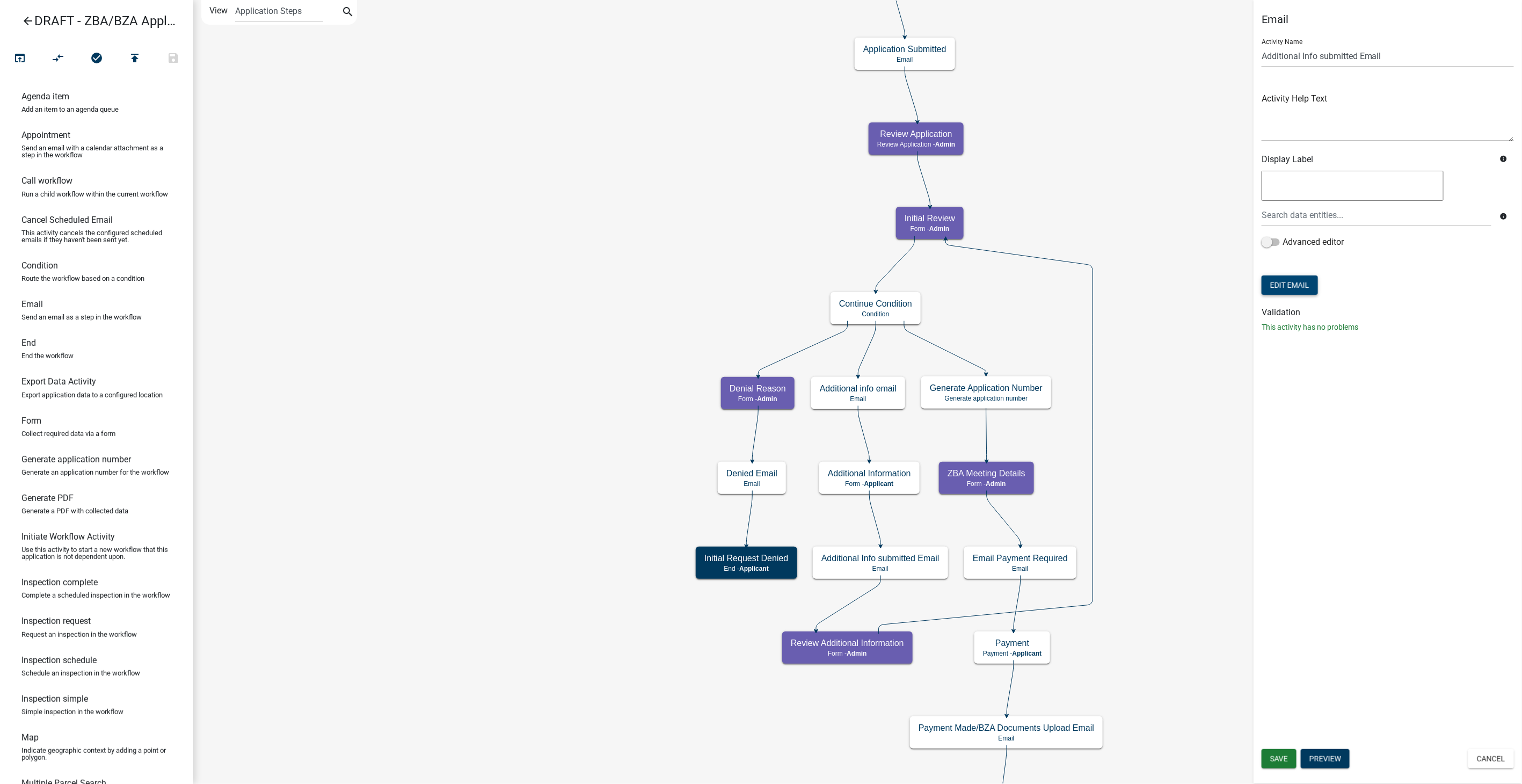
click at [1301, 290] on button "Edit Email" at bounding box center [1290, 285] width 57 height 19
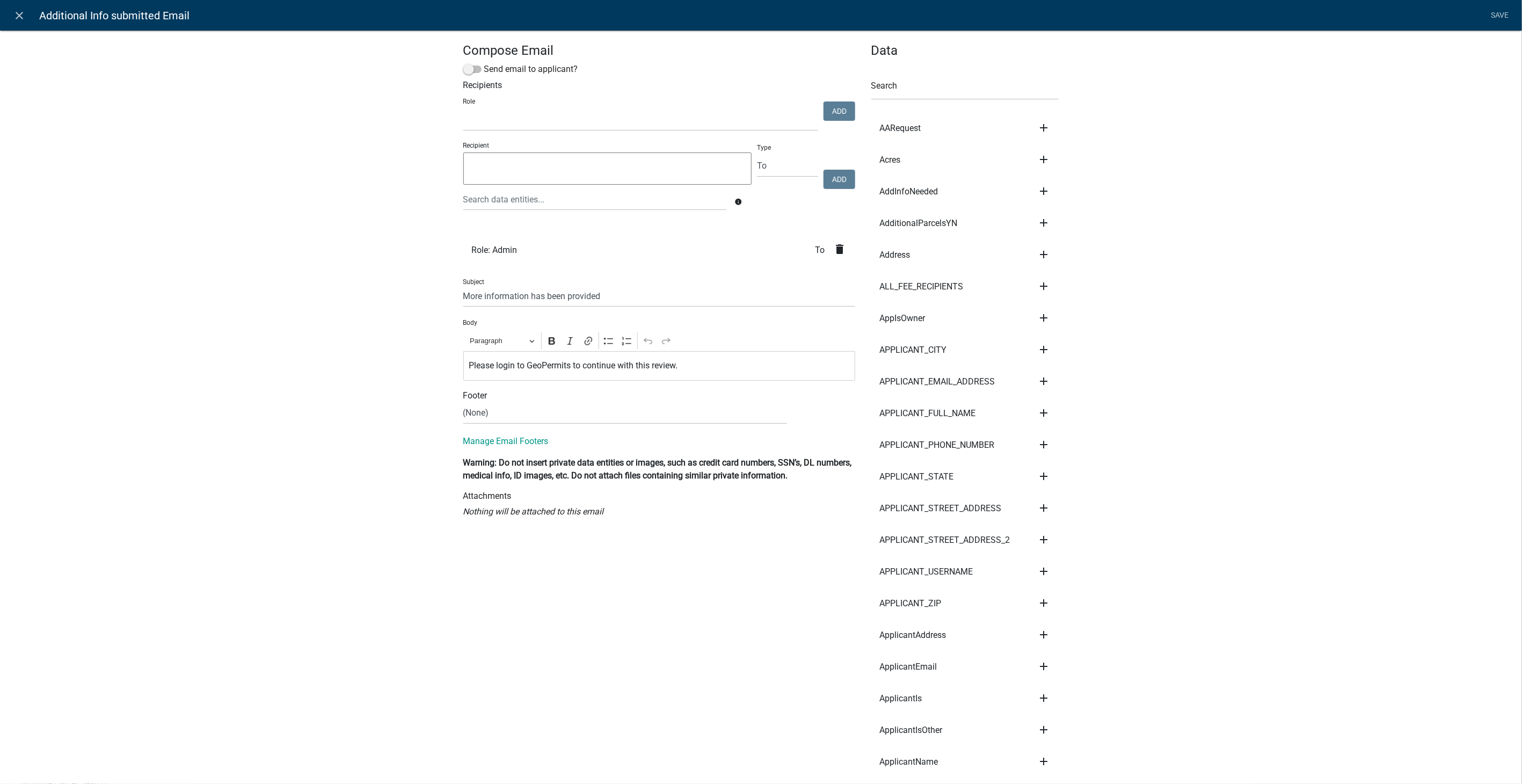
select select
click at [463, 295] on input "More information has been provided" at bounding box center [659, 295] width 392 height 22
type input "ZBA Application: More information has been provided"
click at [1502, 14] on link "Save" at bounding box center [1500, 16] width 27 height 21
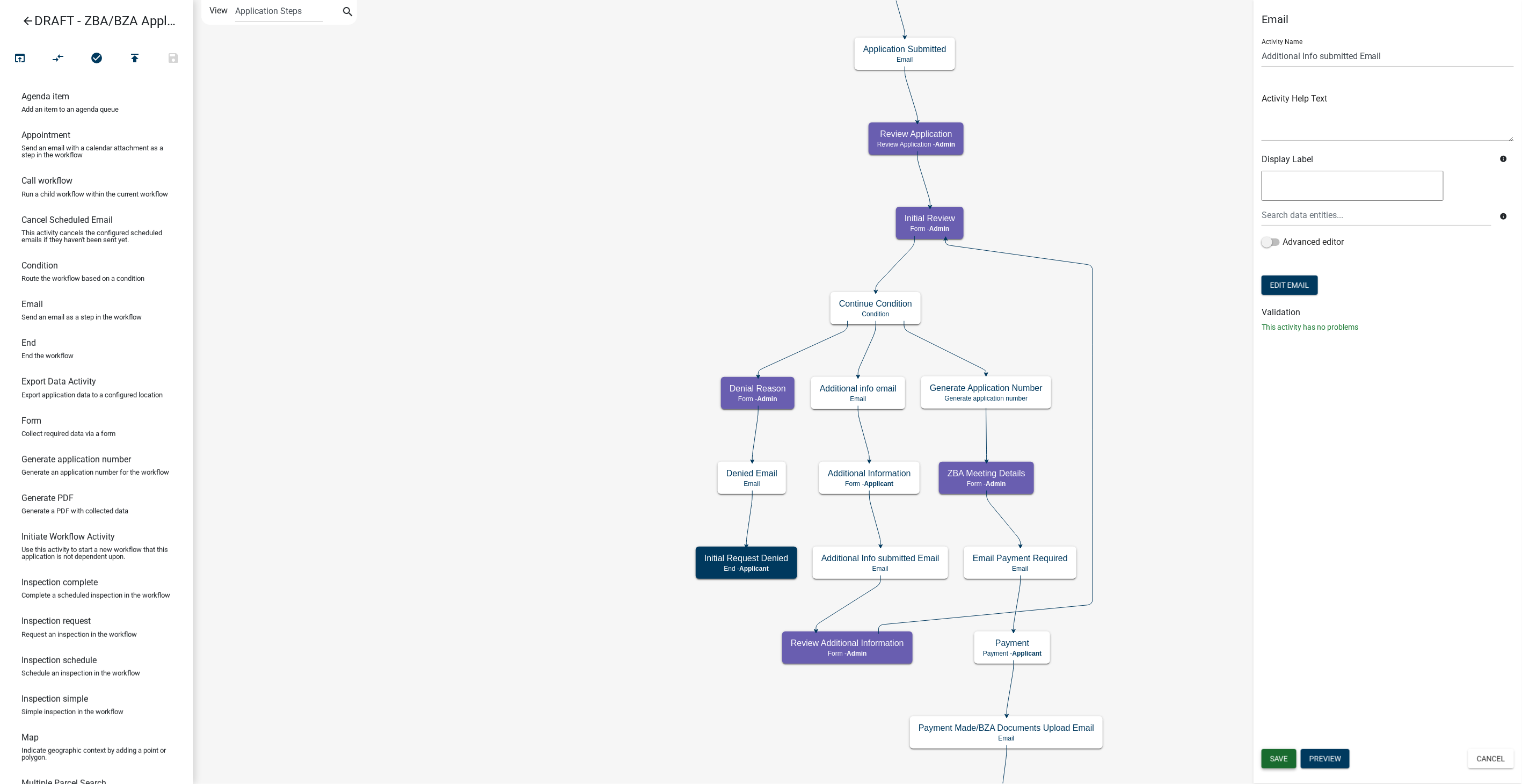
click at [1280, 760] on span "Save" at bounding box center [1279, 757] width 18 height 9
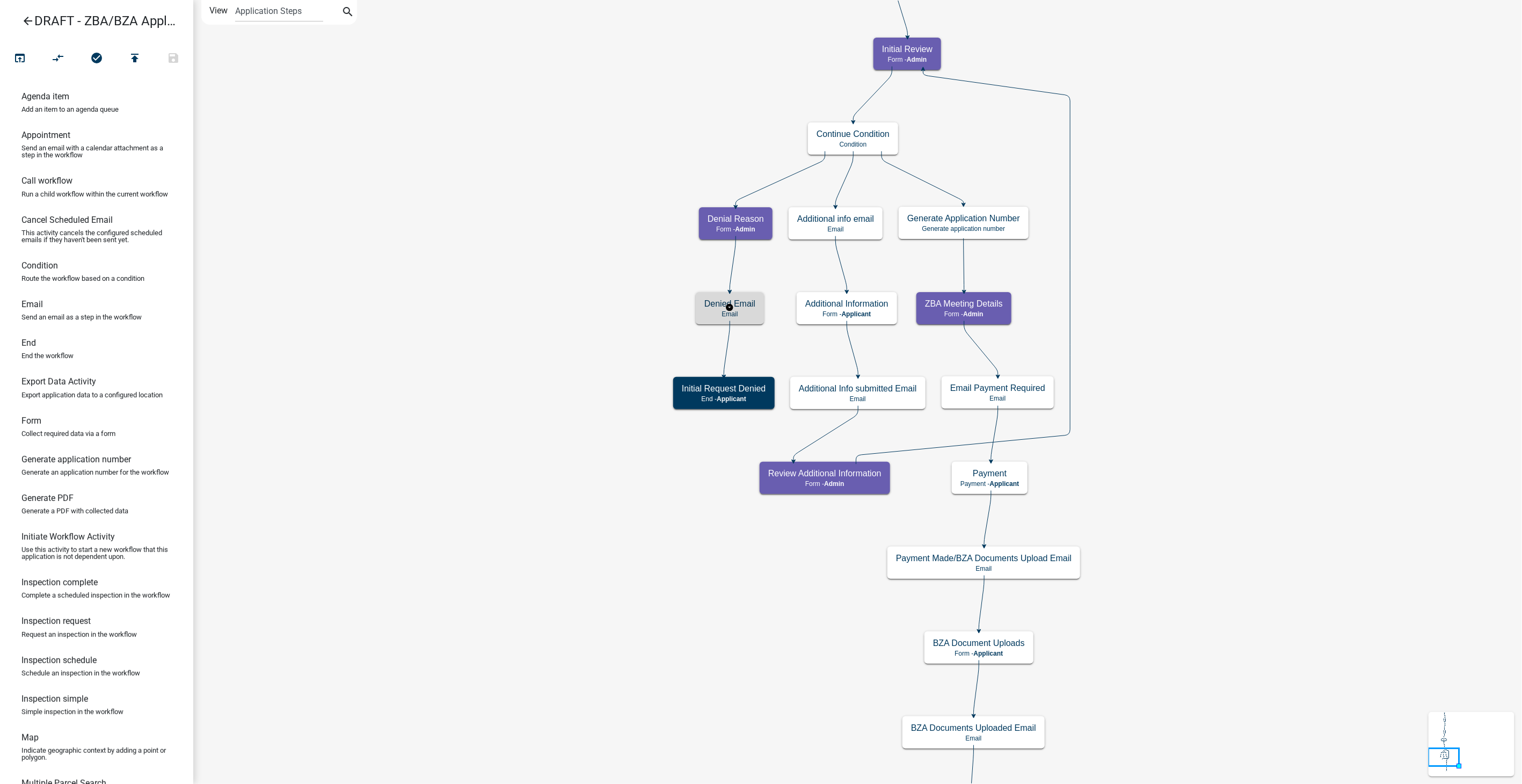
click at [745, 313] on p "Email" at bounding box center [730, 314] width 51 height 8
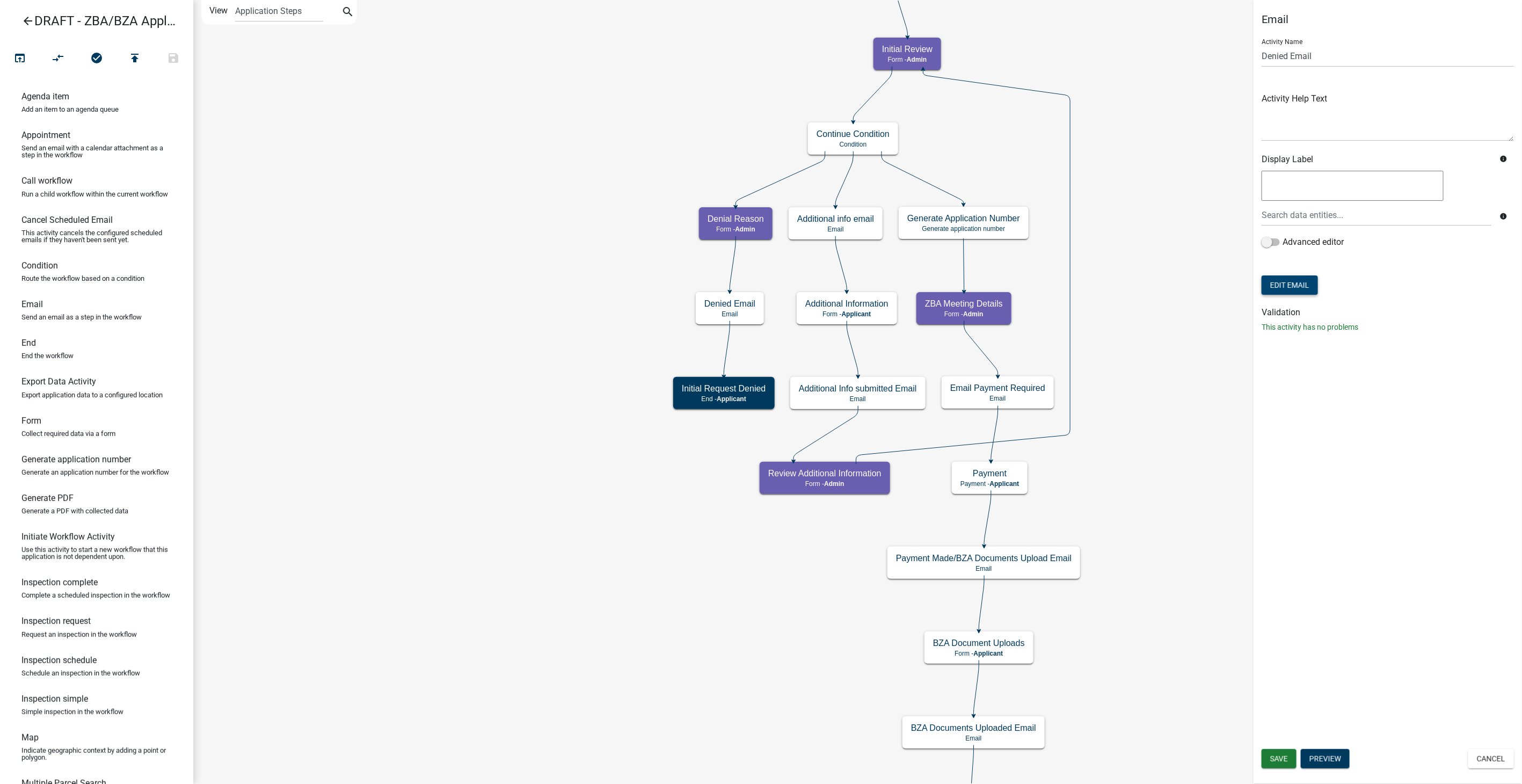
click at [1290, 279] on button "Edit Email" at bounding box center [1290, 285] width 57 height 19
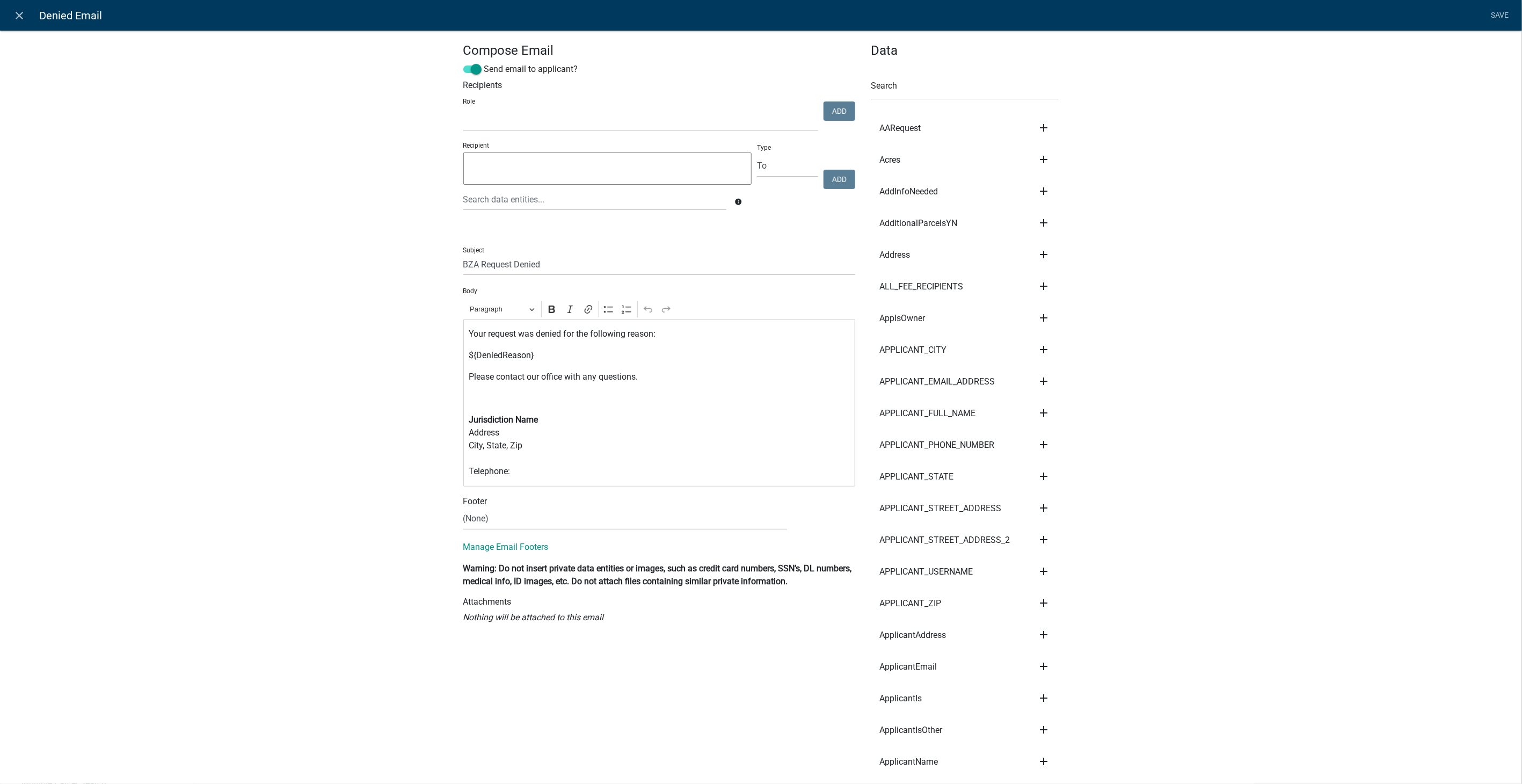
select select
click at [475, 266] on input "BZA Request Denied" at bounding box center [659, 264] width 392 height 22
type input "ZBA Request Denied"
drag, startPoint x: 510, startPoint y: 473, endPoint x: 434, endPoint y: 418, distance: 93.8
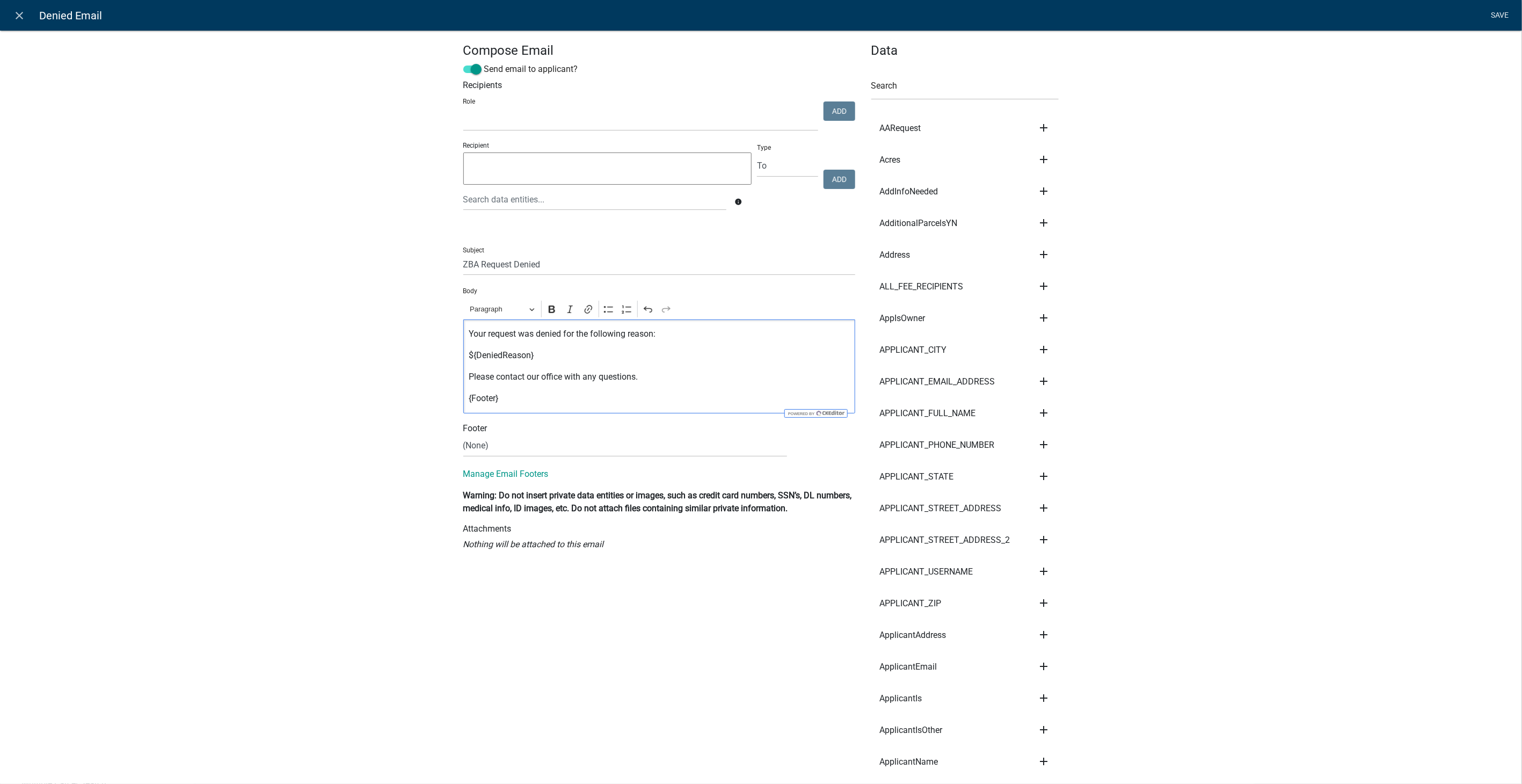
click at [1496, 15] on link "Save" at bounding box center [1500, 16] width 27 height 21
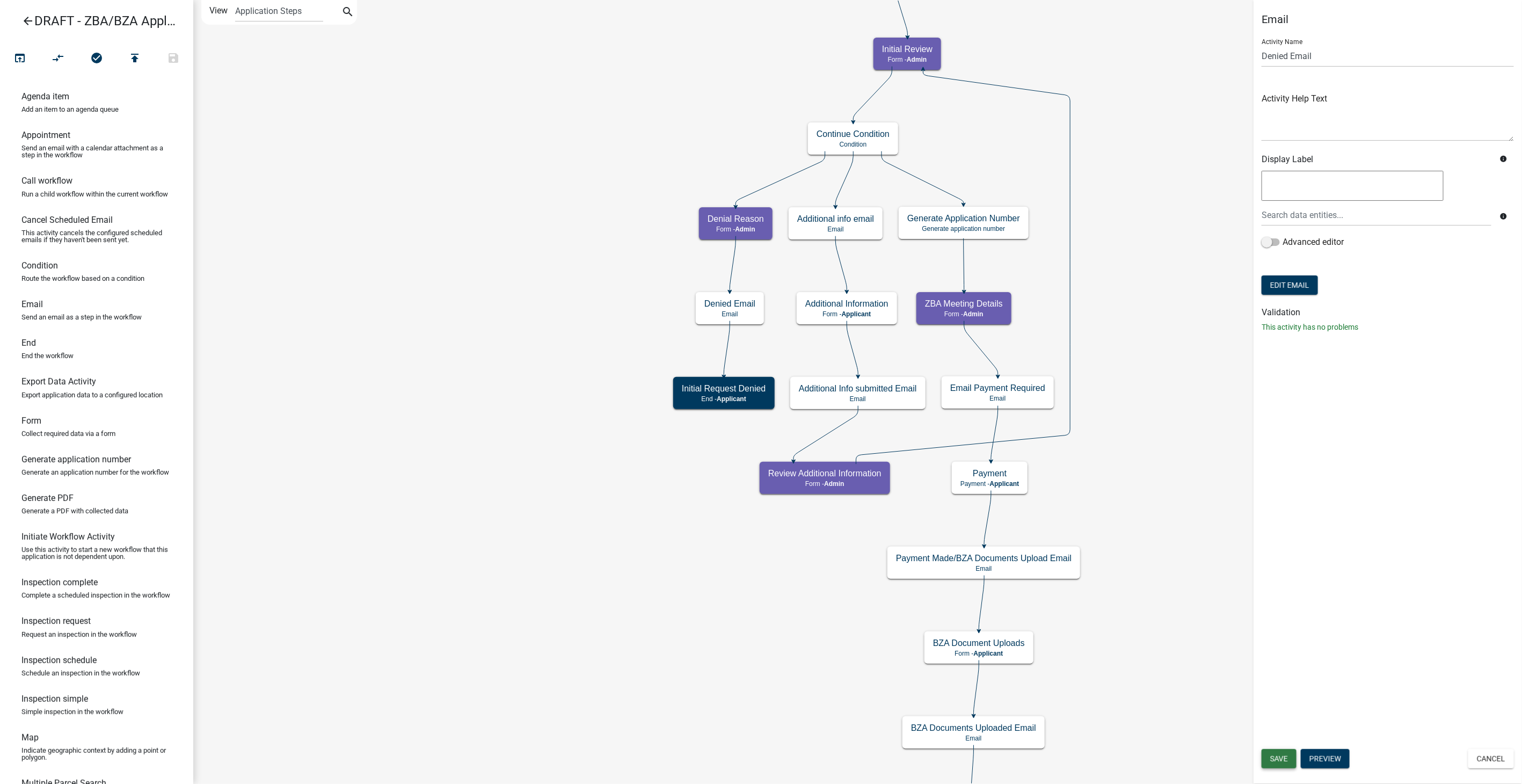
click at [1283, 757] on span "Save" at bounding box center [1279, 757] width 18 height 9
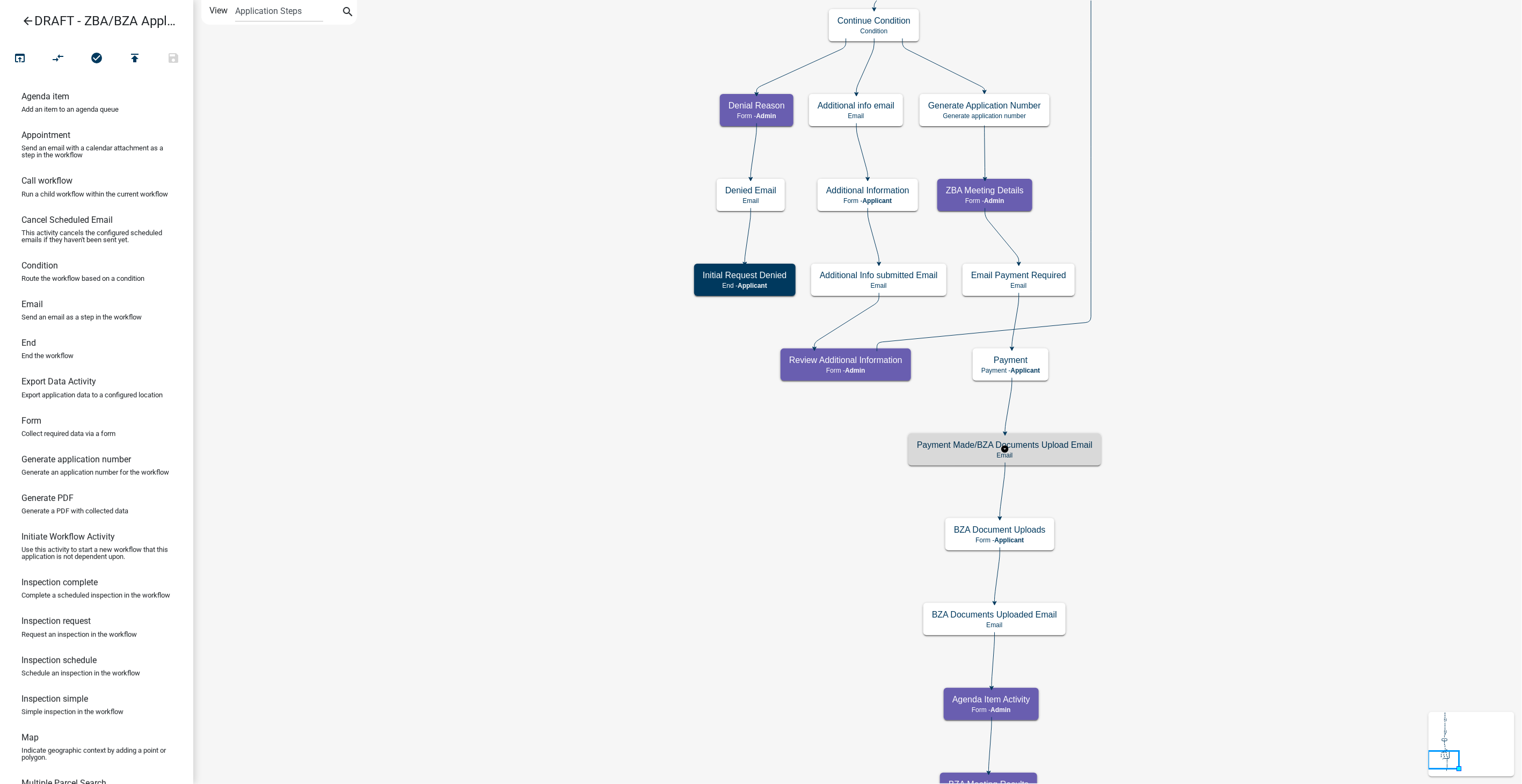
click at [1050, 456] on p "Email" at bounding box center [1004, 455] width 175 height 8
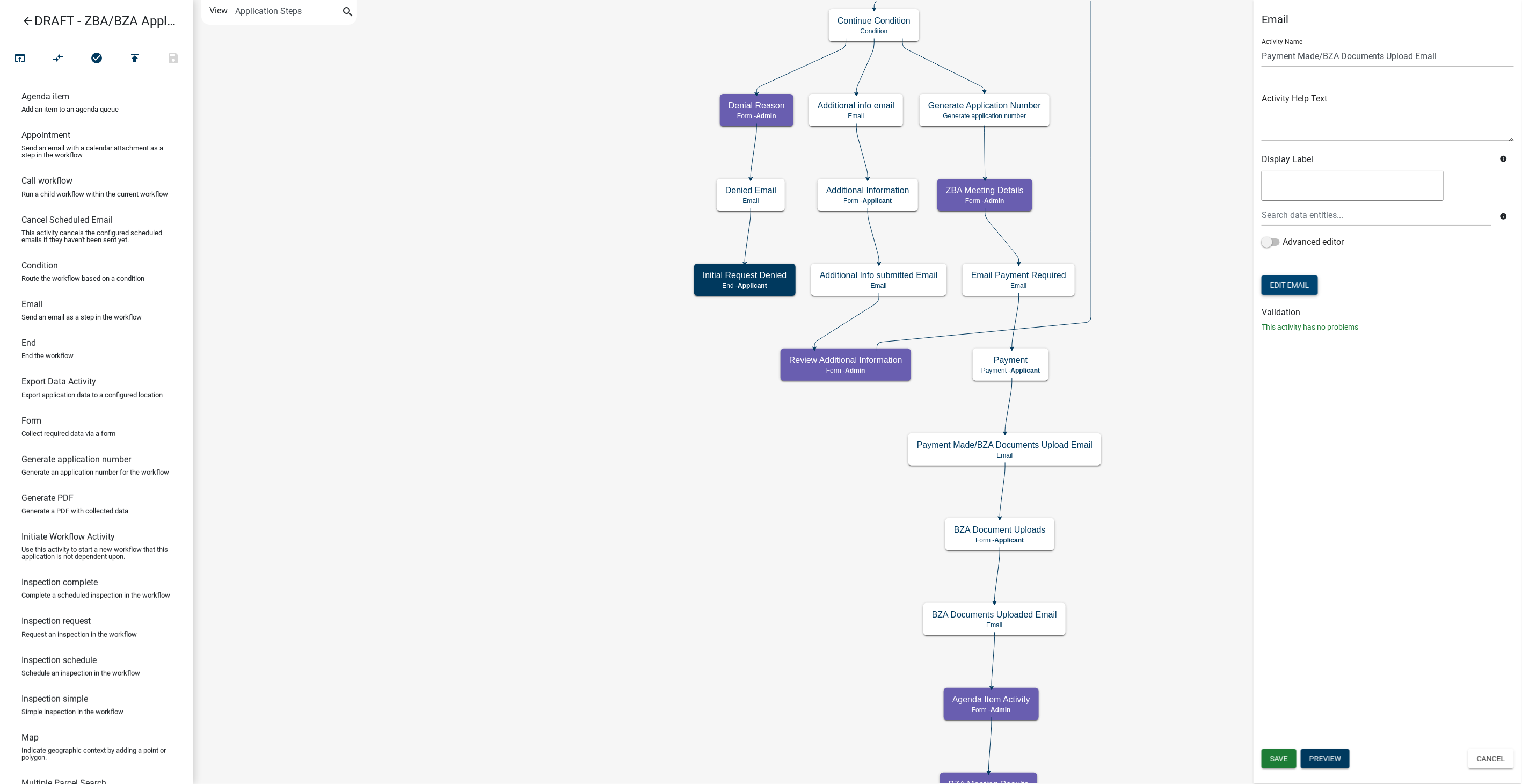
click at [1279, 283] on button "Edit Email" at bounding box center [1290, 285] width 57 height 19
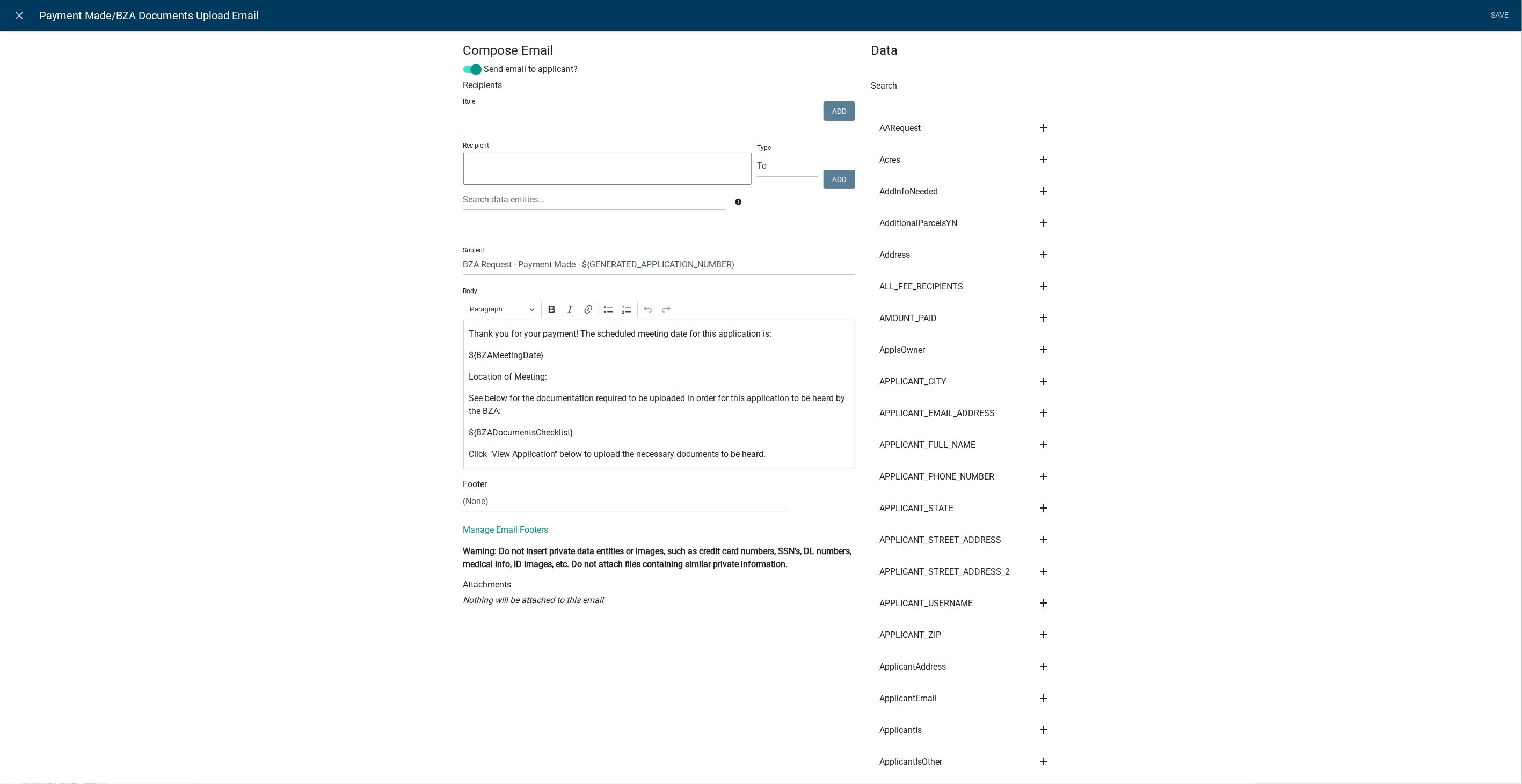
select select
click at [473, 270] on input "BZA Request - Payment Made - ${GENERATED_APPLICATION_NUMBER}" at bounding box center [659, 264] width 392 height 22
type input "ZBA Request - Payment Made - ${GENERATED_APPLICATION_NUMBER}"
click at [773, 456] on p "Click "View Application" below to upload the necessary documents to be heard." at bounding box center [659, 454] width 381 height 13
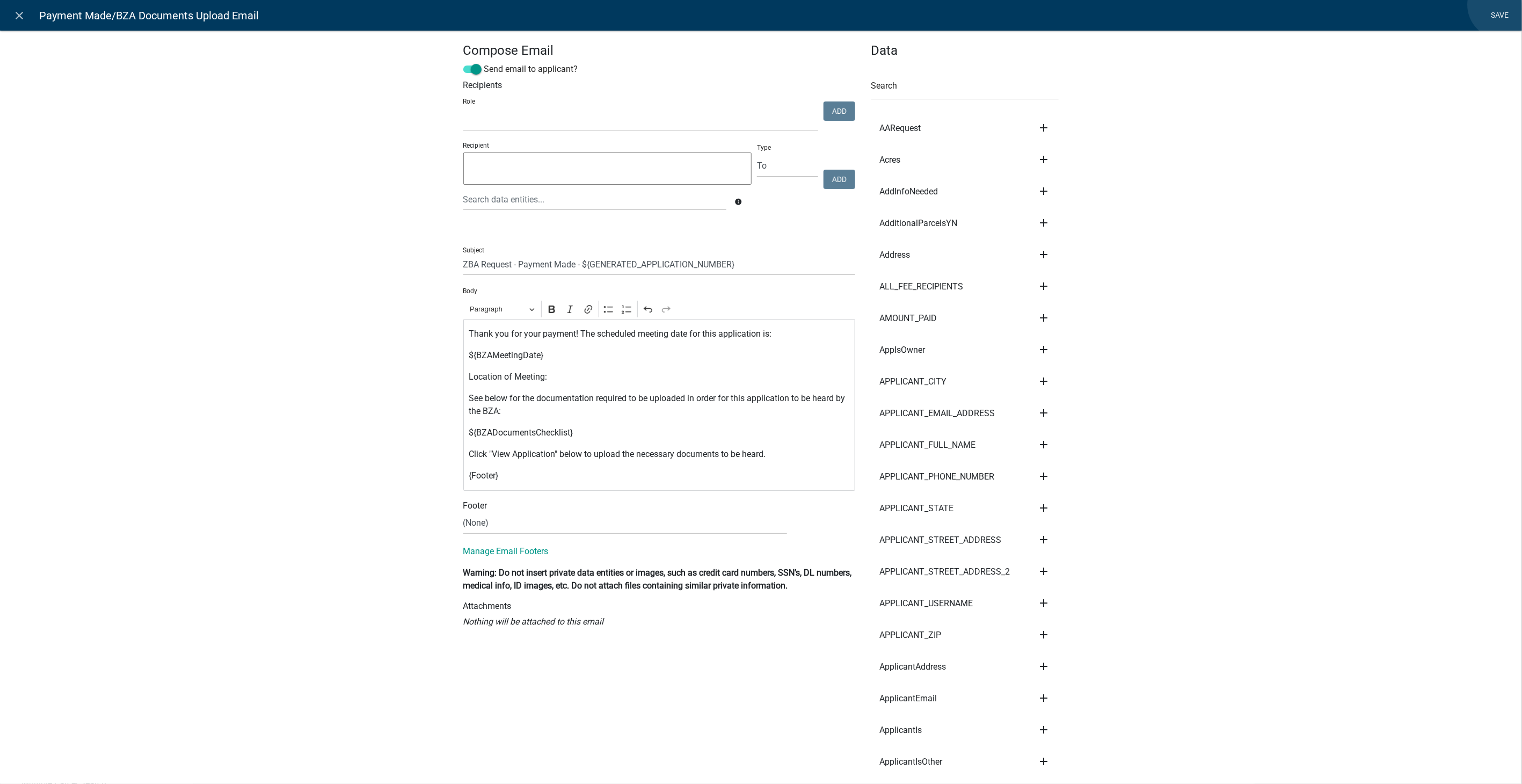
click at [1502, 6] on link "Save" at bounding box center [1500, 16] width 27 height 21
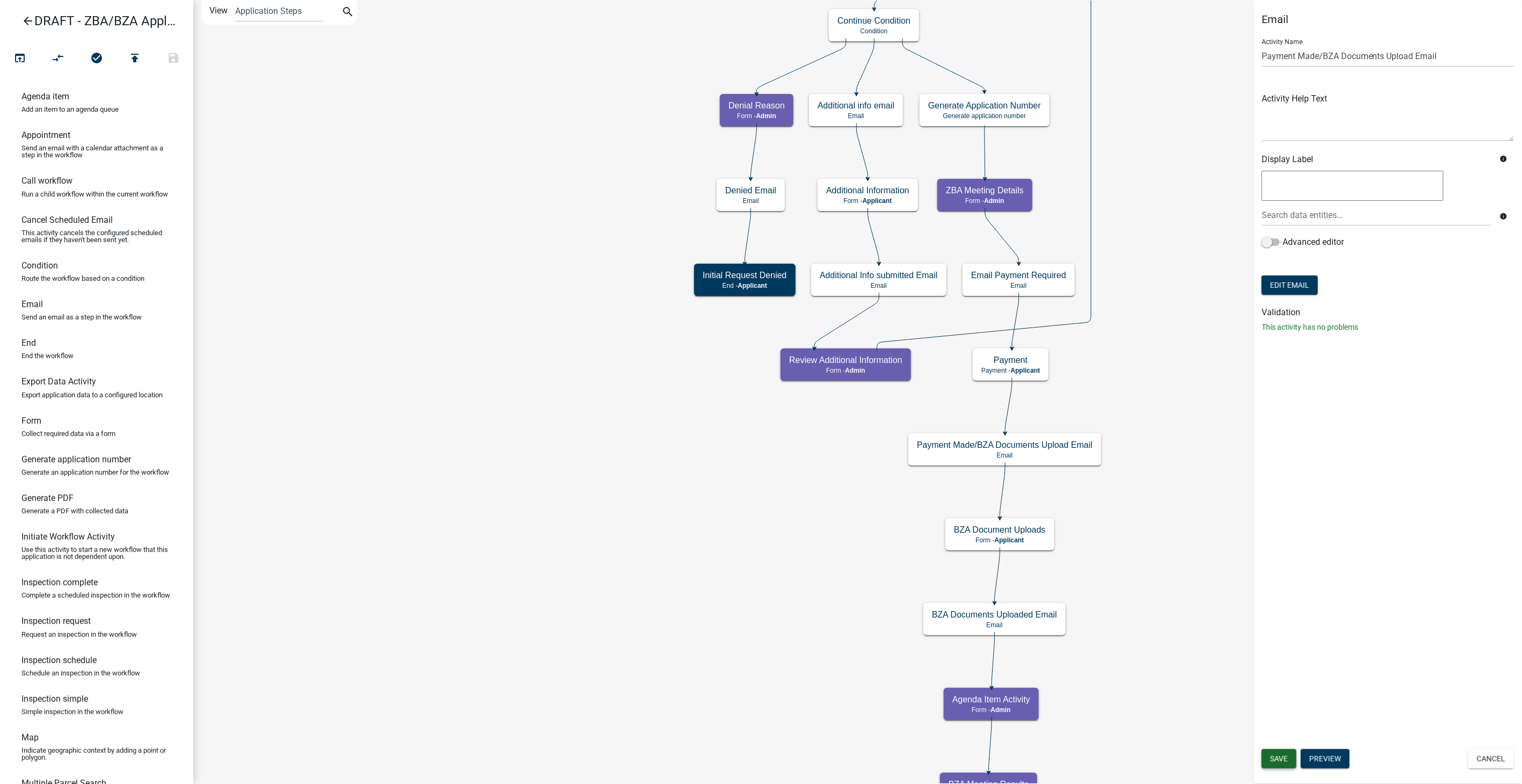
click at [1278, 760] on span "Save" at bounding box center [1279, 757] width 18 height 9
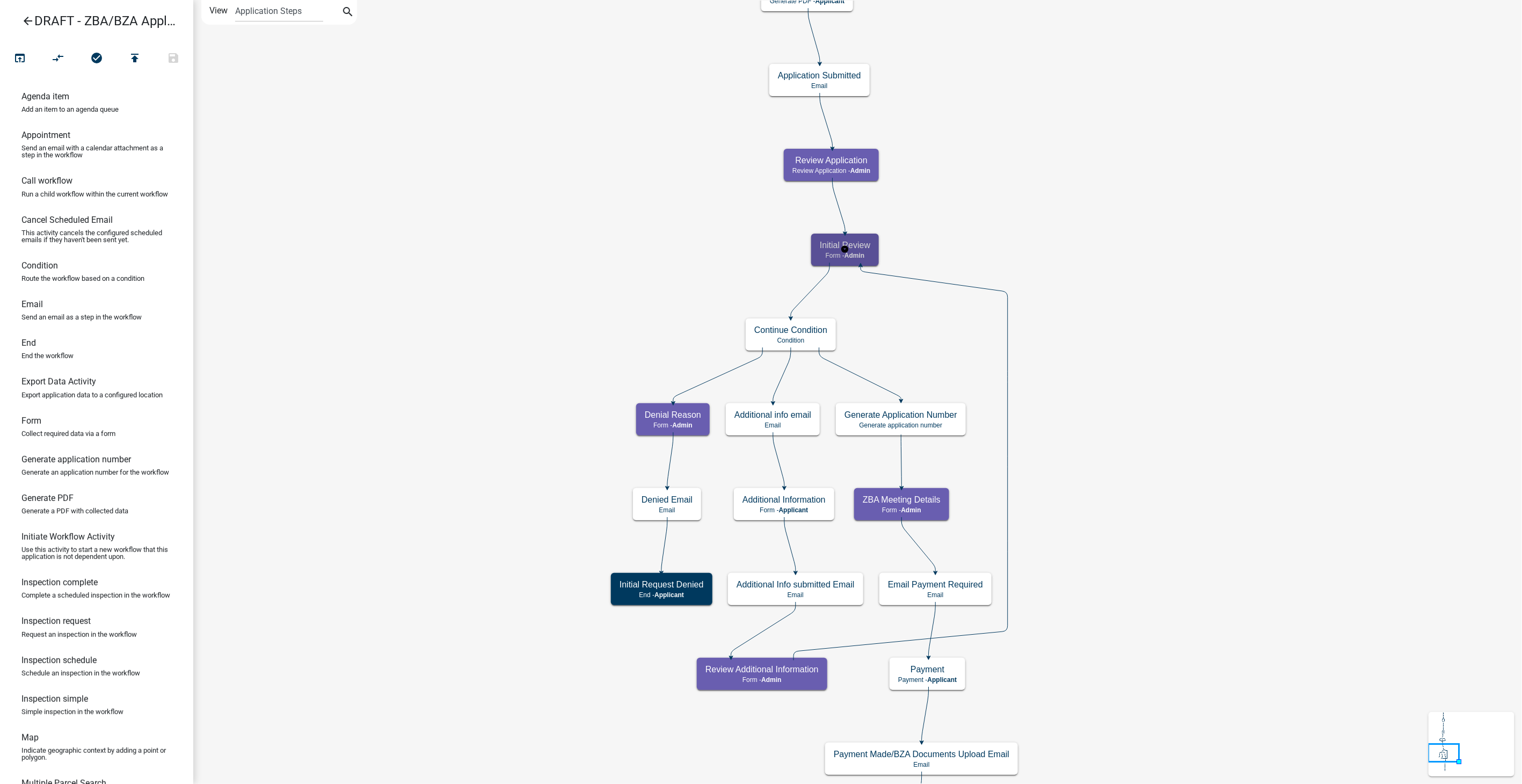
click at [877, 248] on div "Initial Review Form - Admin" at bounding box center [845, 250] width 67 height 32
click at [866, 247] on h5 "Initial Review" at bounding box center [845, 244] width 50 height 10
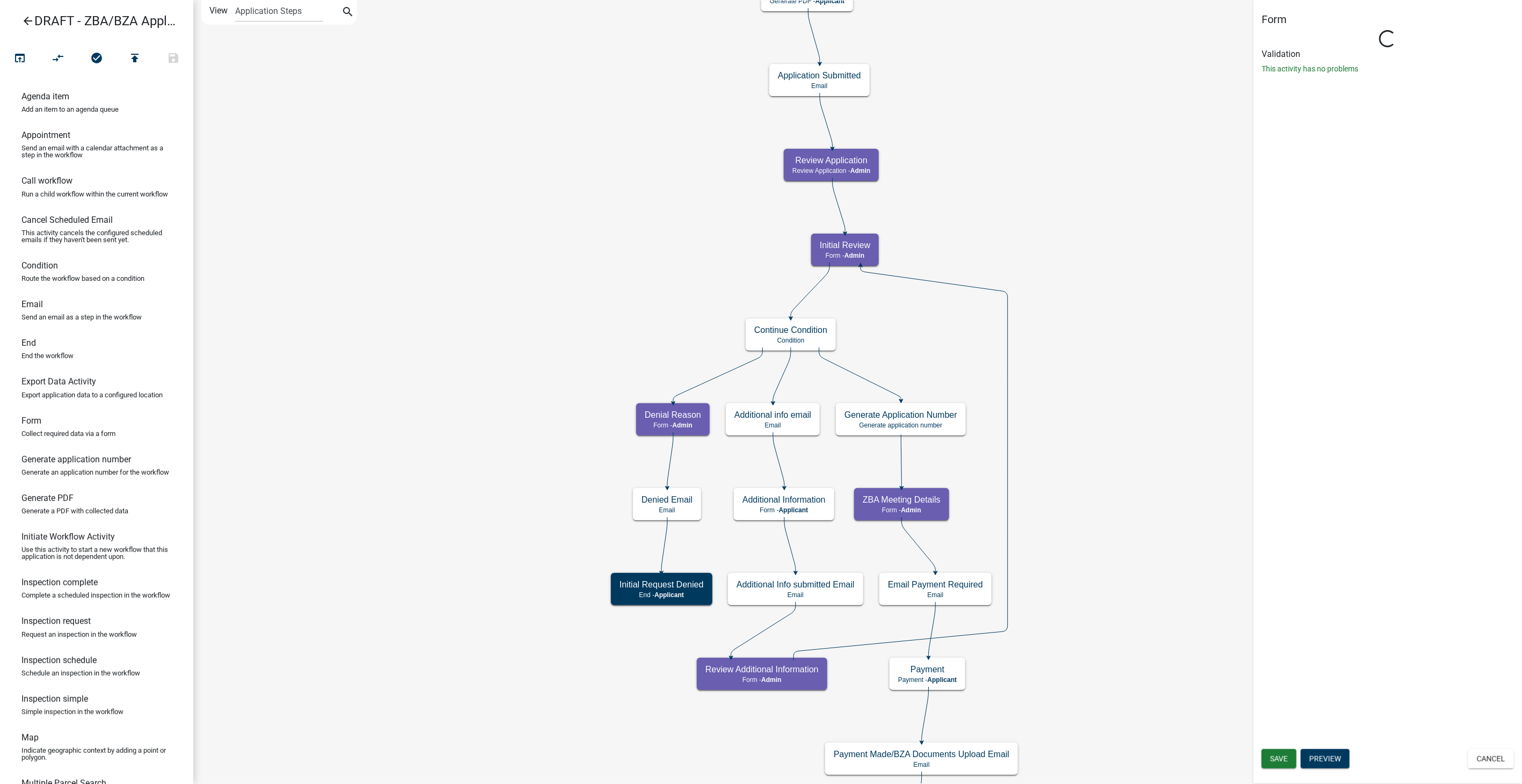
select select "1617A353-6361-48C5-9BA0-CE34FD9B68F8"
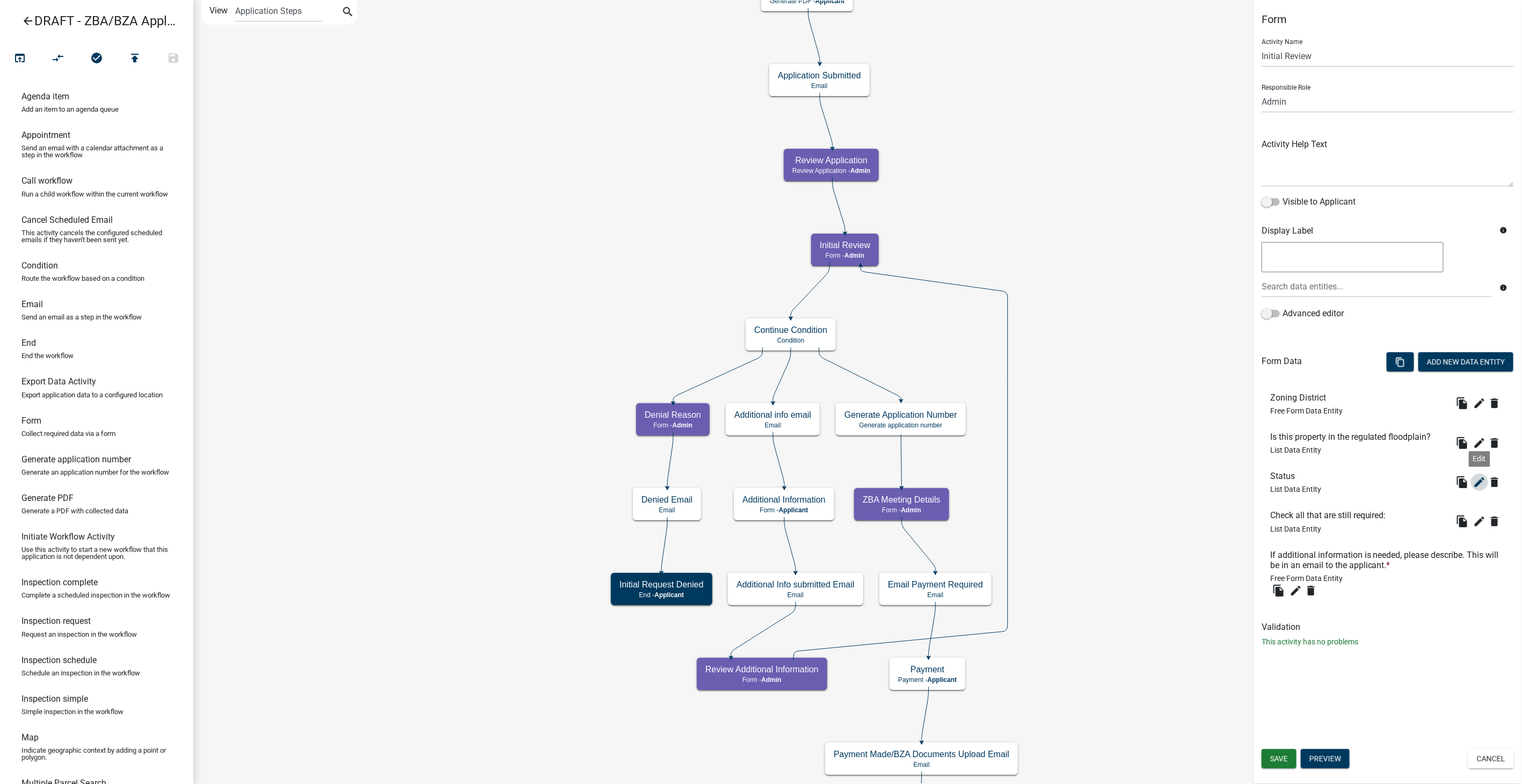
click at [1480, 481] on icon "edit" at bounding box center [1480, 482] width 13 height 13
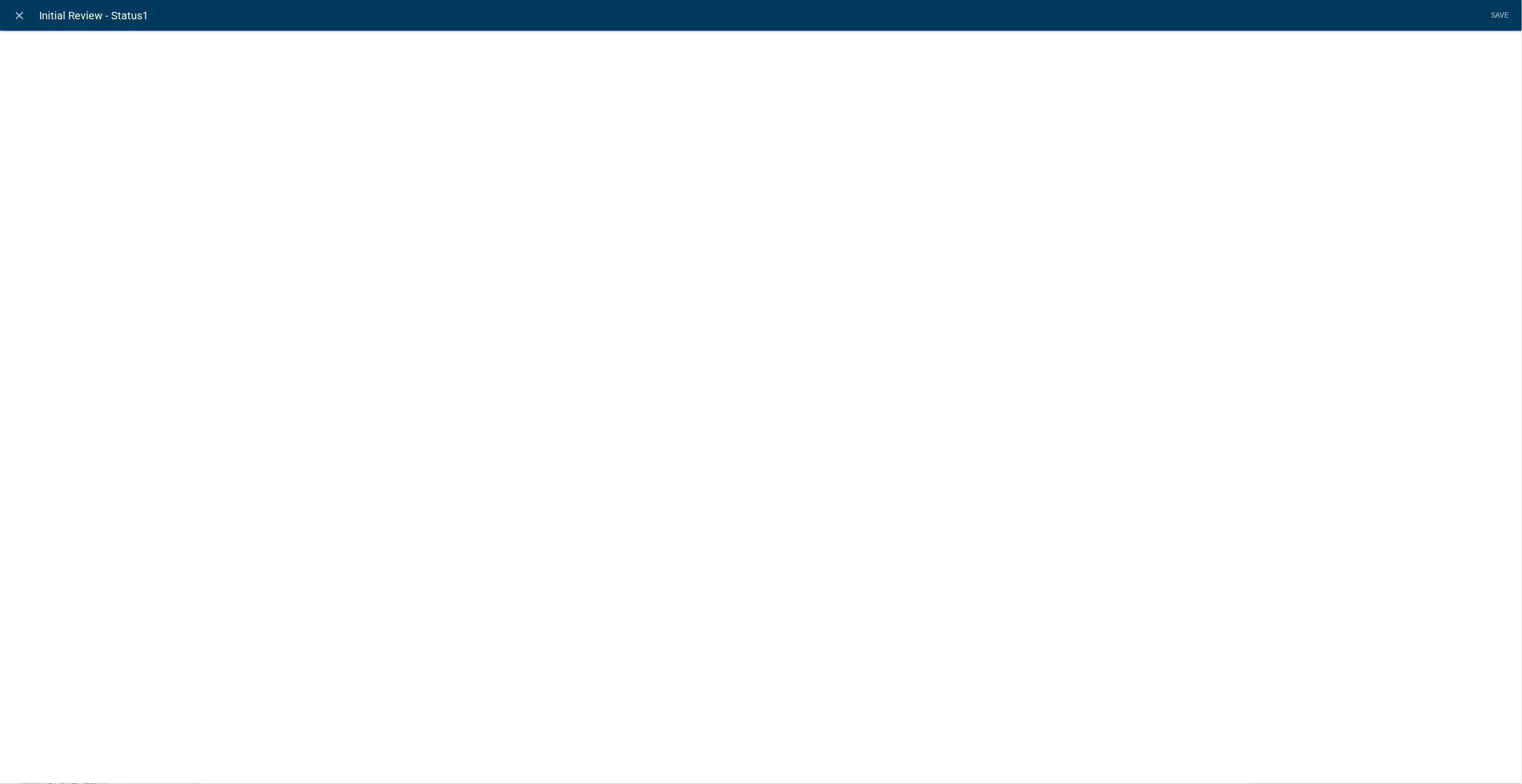
select select "list-data"
select select
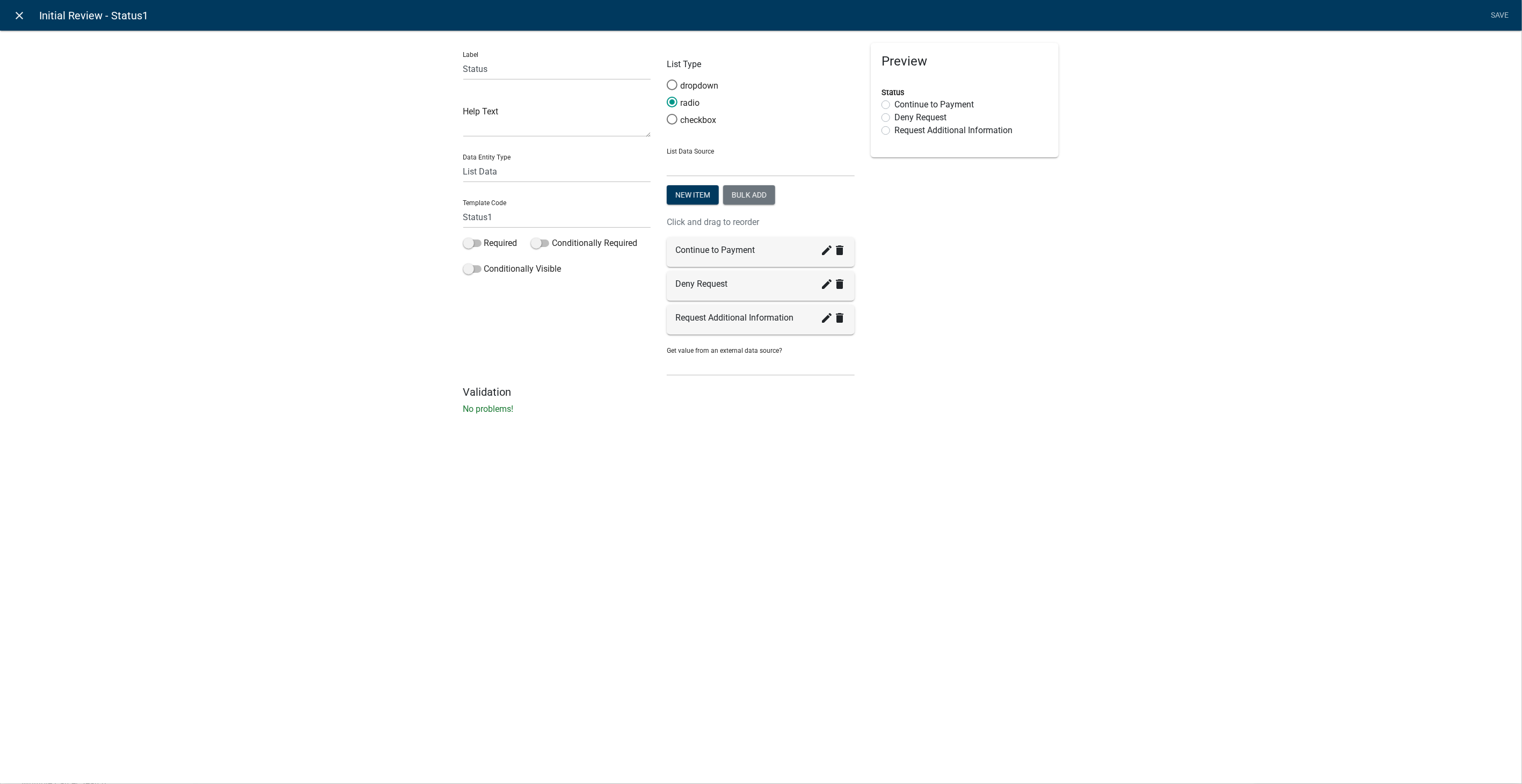
click at [20, 18] on icon "close" at bounding box center [20, 16] width 13 height 13
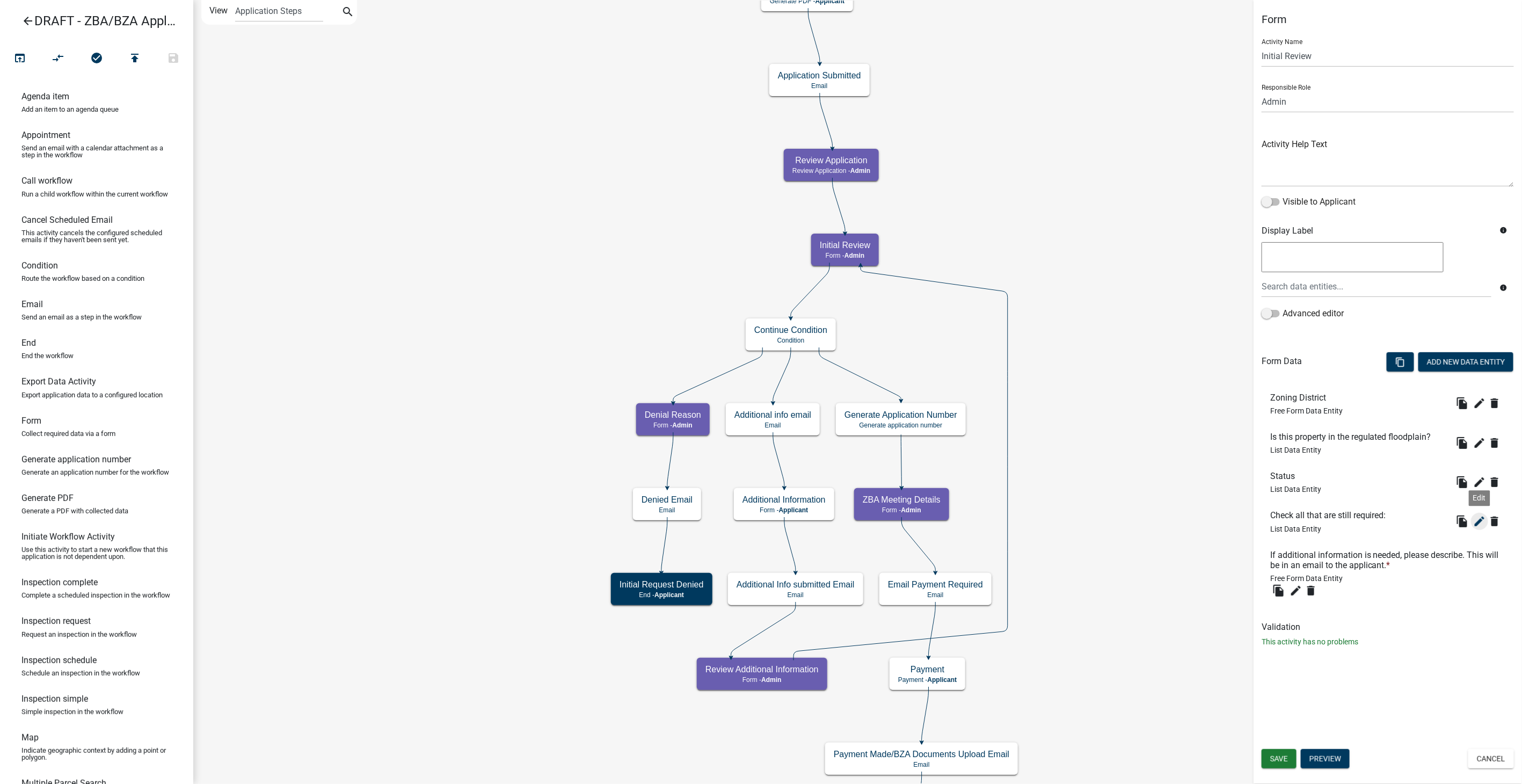
click at [1477, 515] on icon "edit" at bounding box center [1480, 522] width 13 height 13
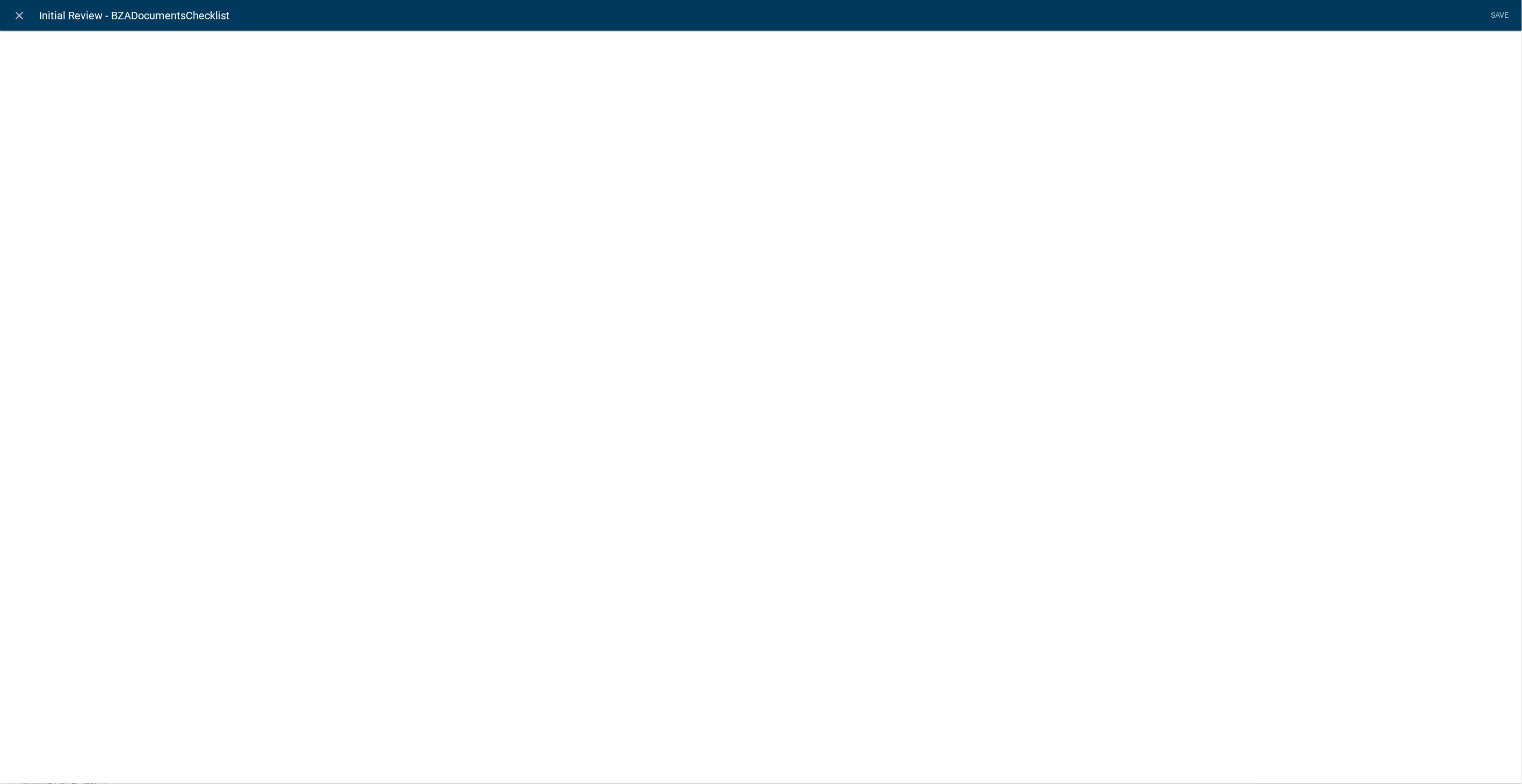
select select "list-data"
select select
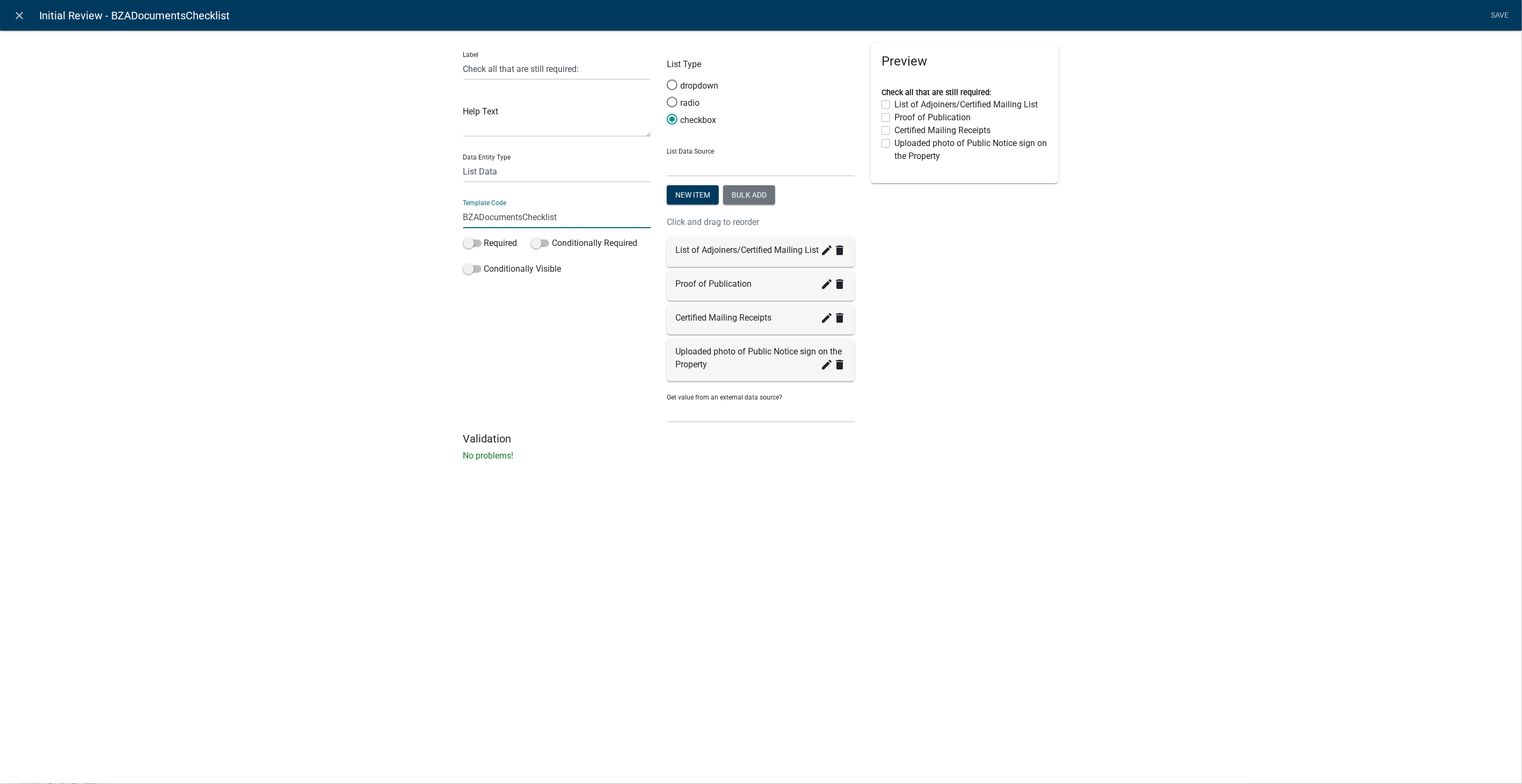
click at [476, 218] on input "BZADocumentsChecklist" at bounding box center [557, 217] width 188 height 22
type input "ZBADocumentsChecklist"
click at [1508, 9] on li "Save" at bounding box center [1500, 16] width 27 height 21
click at [1494, 14] on link "Save" at bounding box center [1500, 16] width 27 height 21
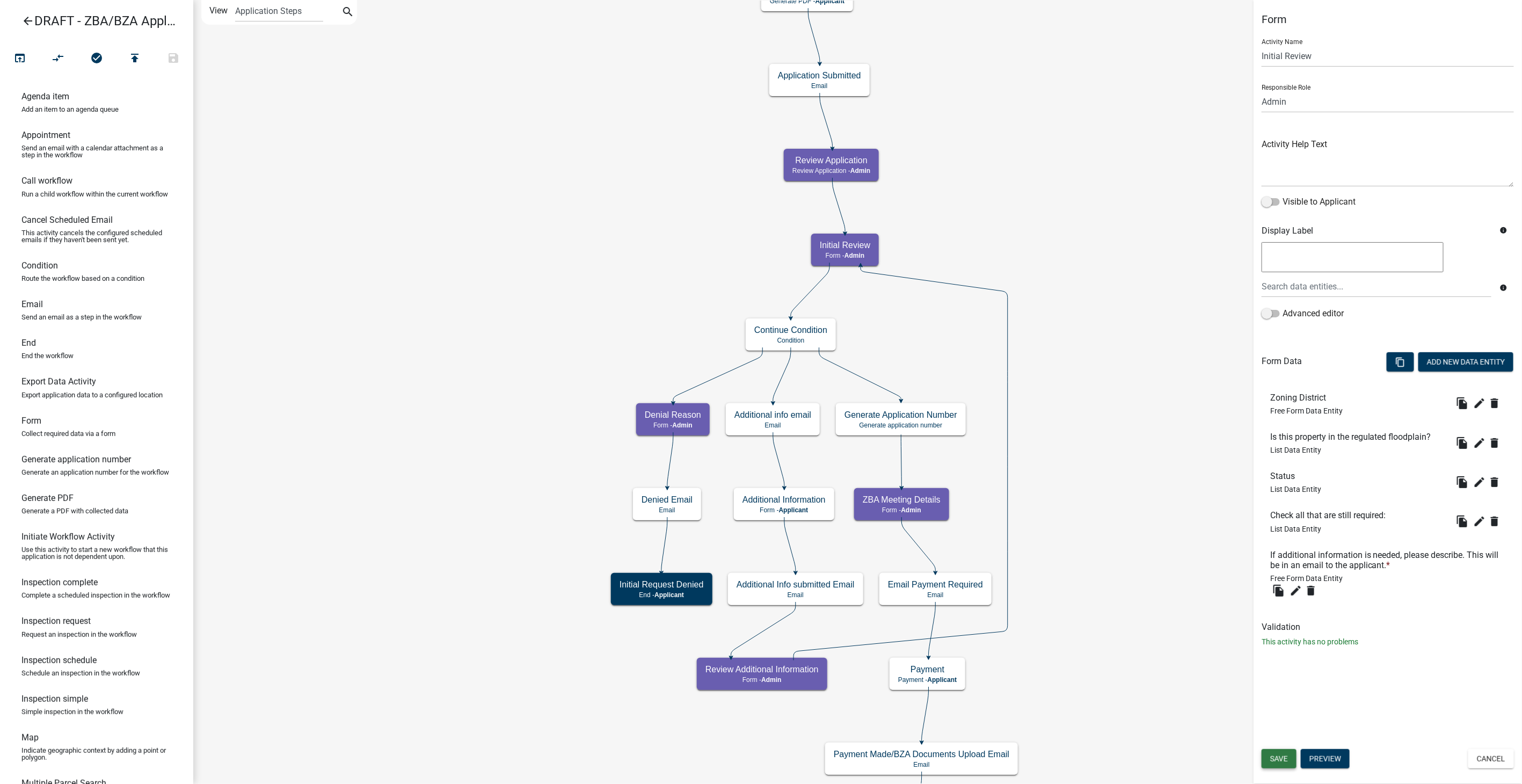
click at [1288, 760] on span "Save" at bounding box center [1279, 757] width 18 height 9
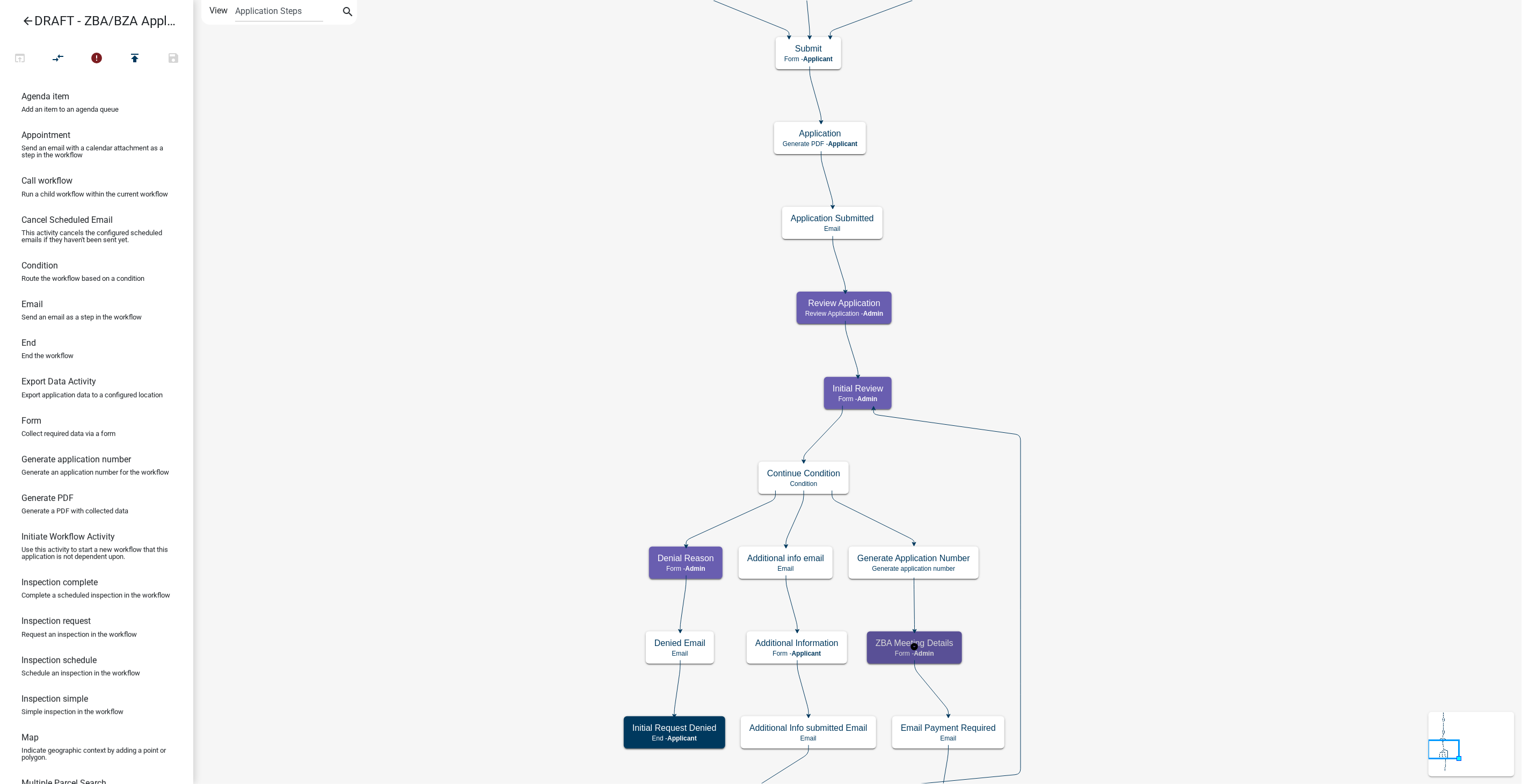
click at [940, 648] on div "ZBA Meeting Details Form - Admin" at bounding box center [915, 648] width 95 height 32
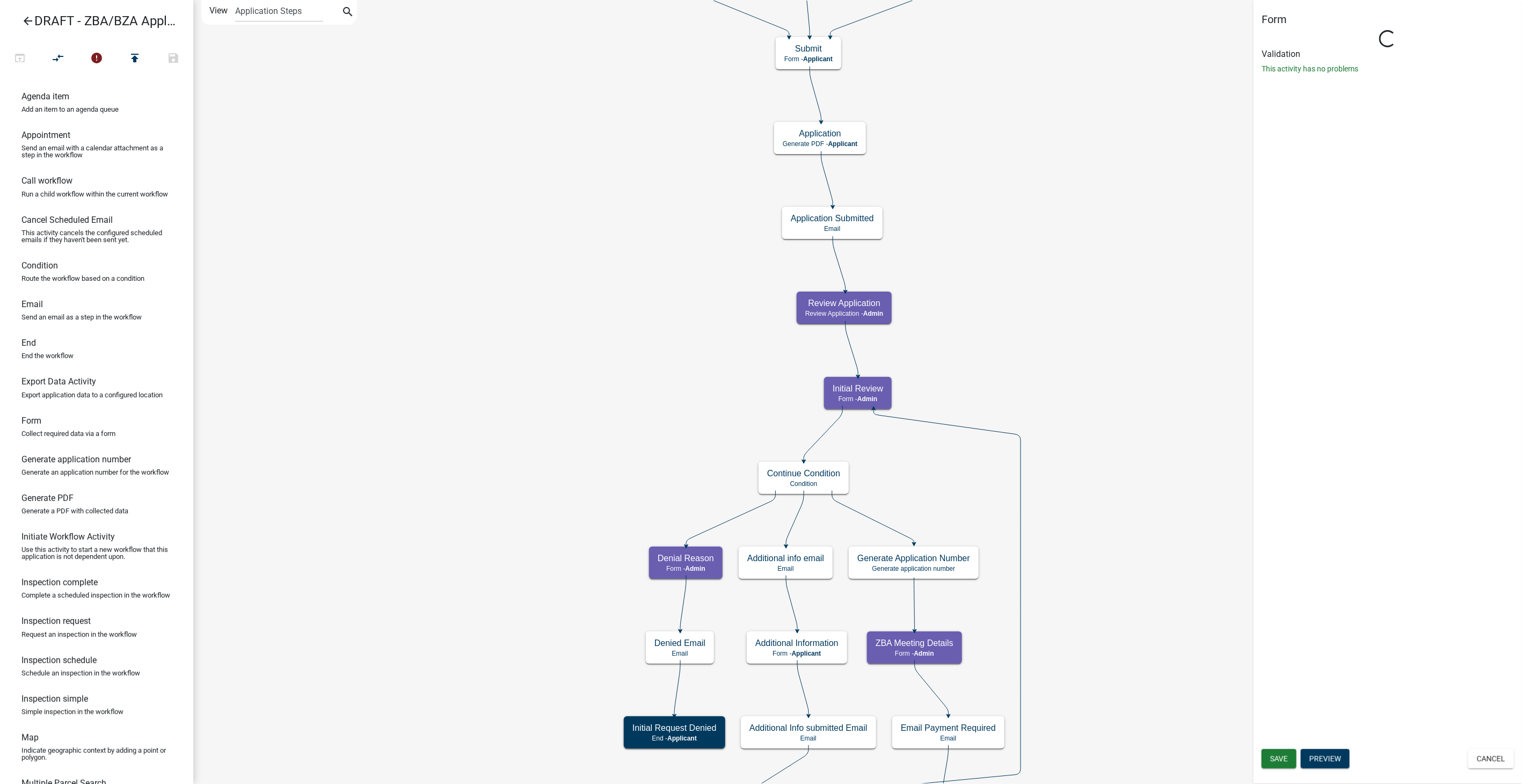
select select "1617A353-6361-48C5-9BA0-CE34FD9B68F8"
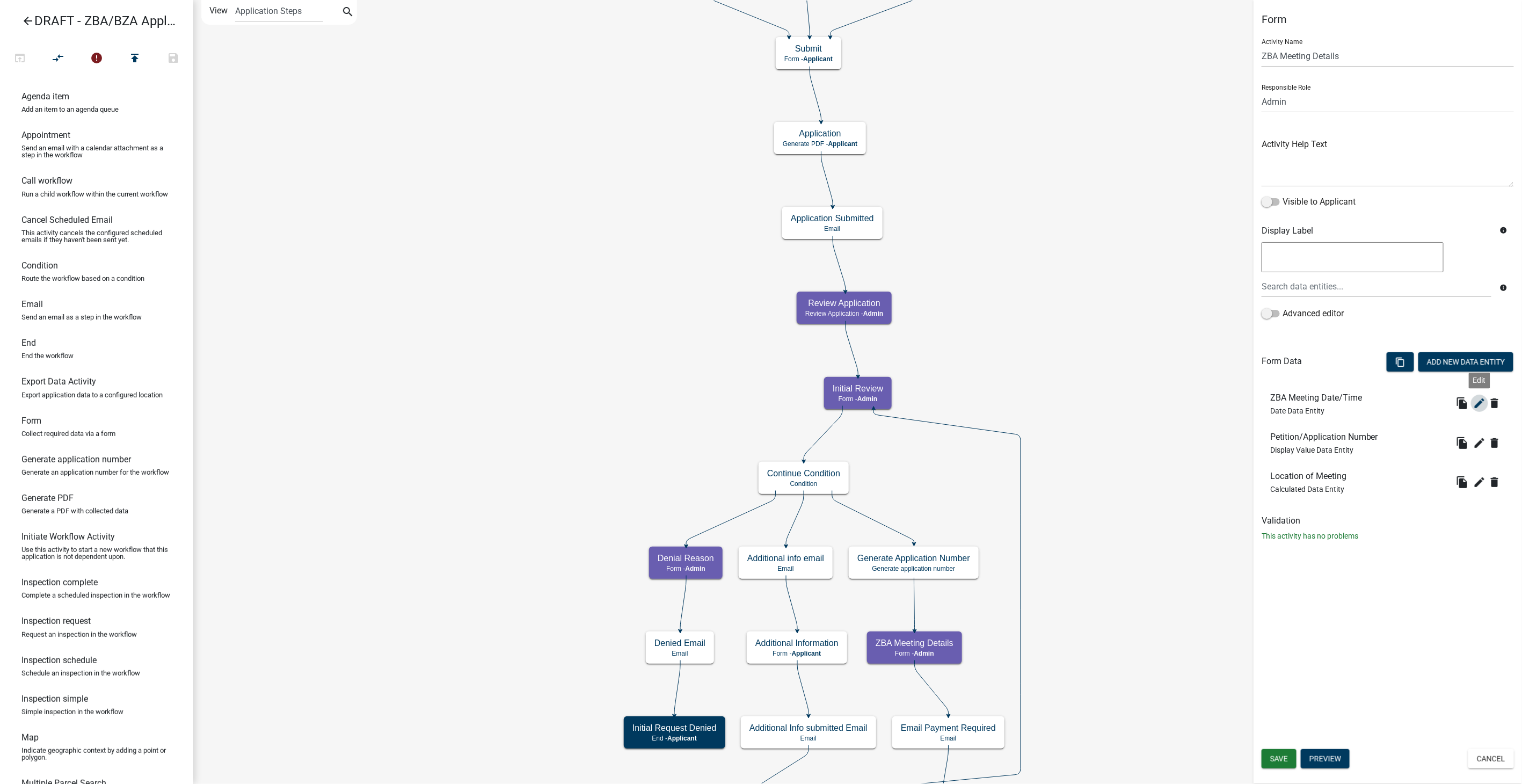
click at [1479, 402] on icon "edit" at bounding box center [1480, 403] width 13 height 13
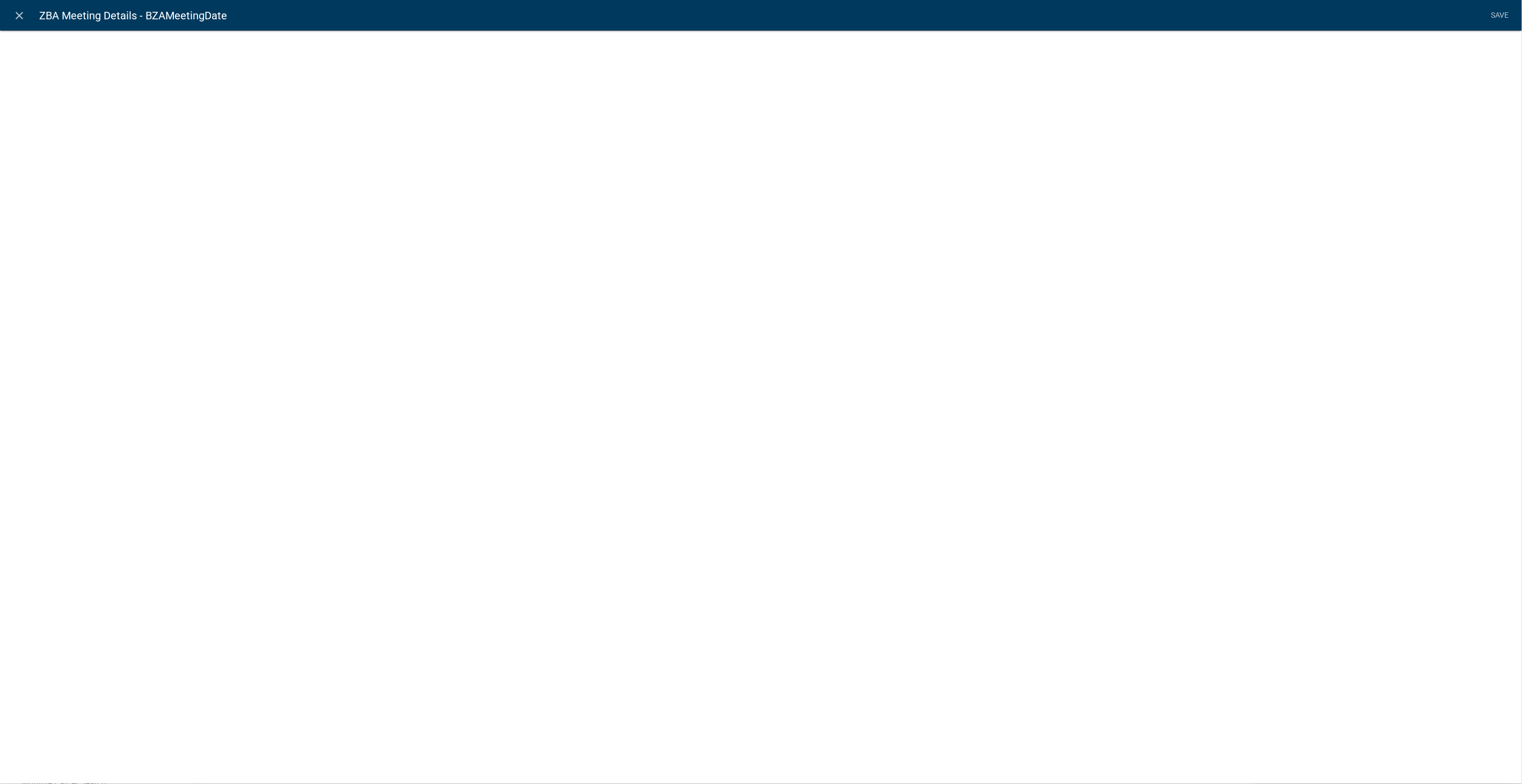
select select "date"
select select
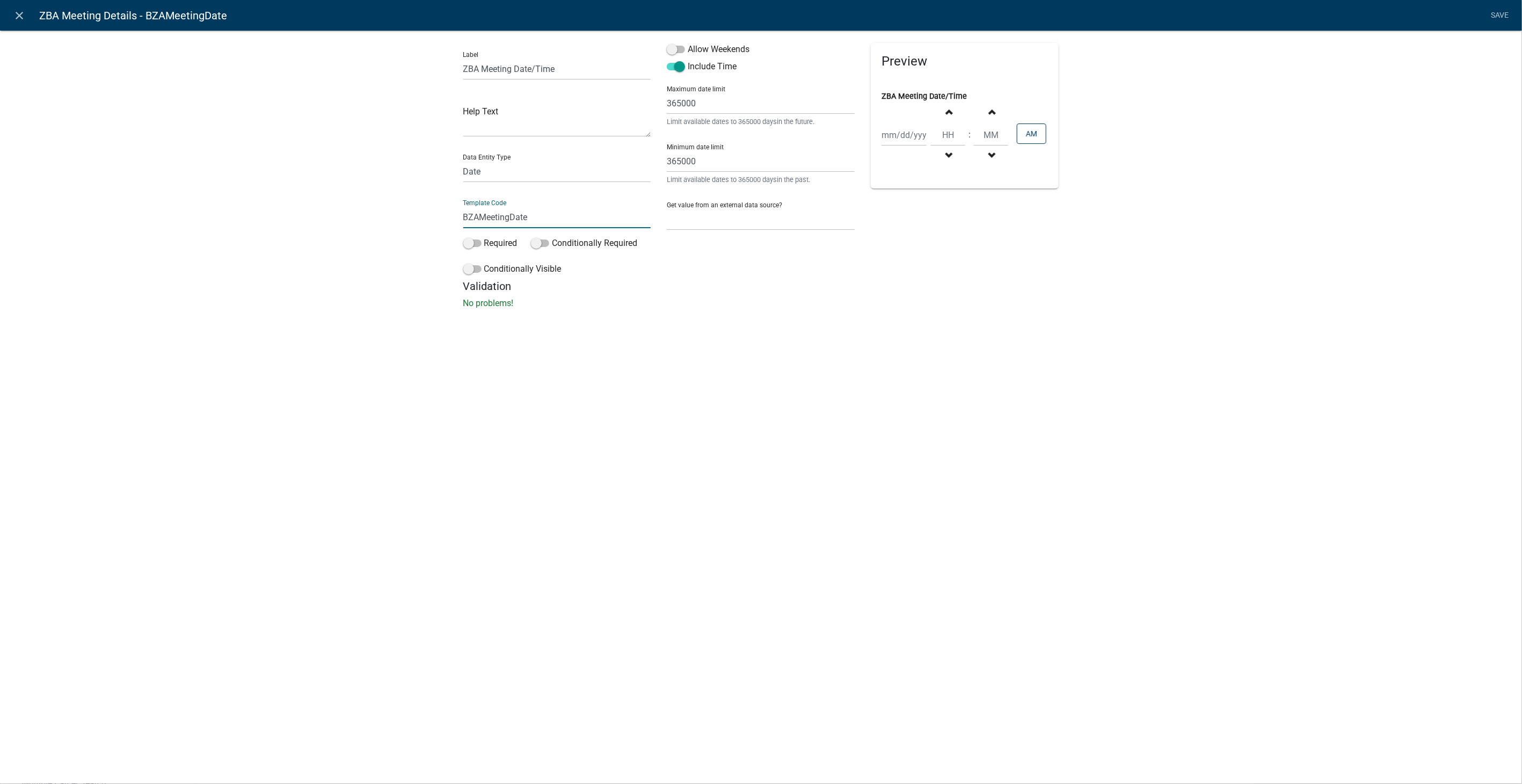
click at [475, 216] on input "BZAMeetingDate" at bounding box center [557, 217] width 188 height 22
type input "ZBAMeetingDate"
click at [1496, 14] on li "Save" at bounding box center [1500, 16] width 27 height 21
click at [1496, 14] on link "Save" at bounding box center [1500, 16] width 27 height 21
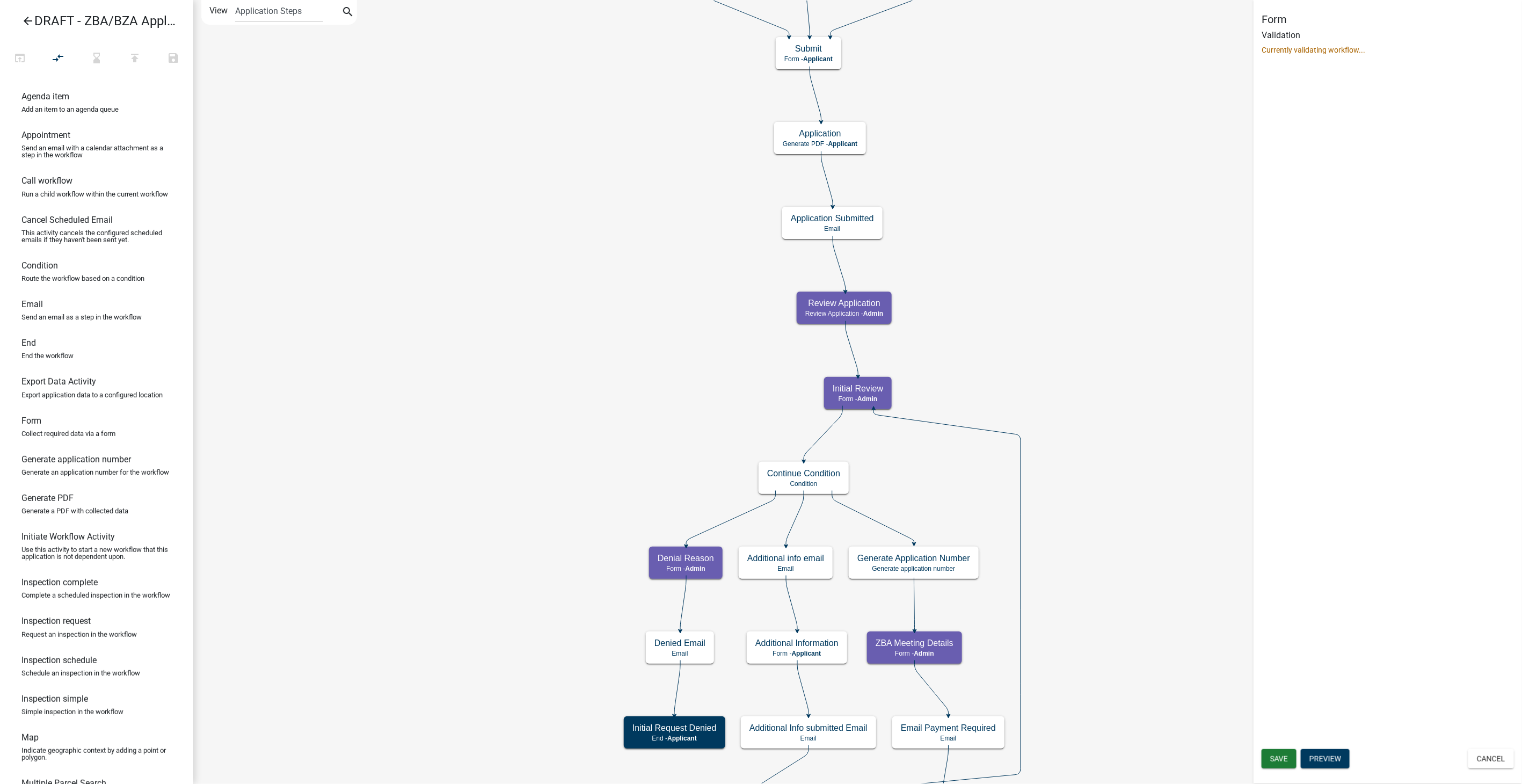
select select "1617A353-6361-48C5-9BA0-CE34FD9B68F8"
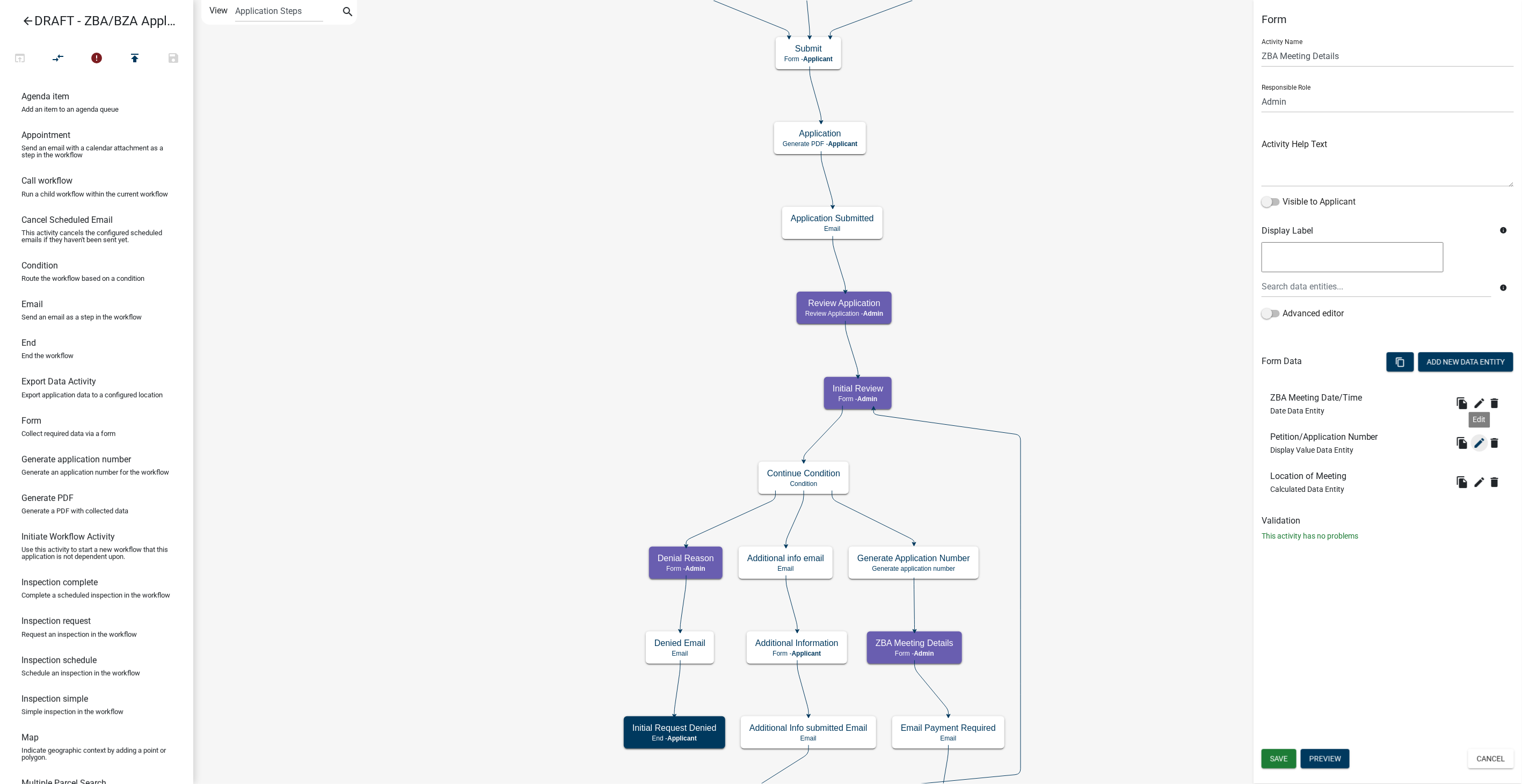
click at [1479, 437] on icon "edit" at bounding box center [1480, 443] width 13 height 13
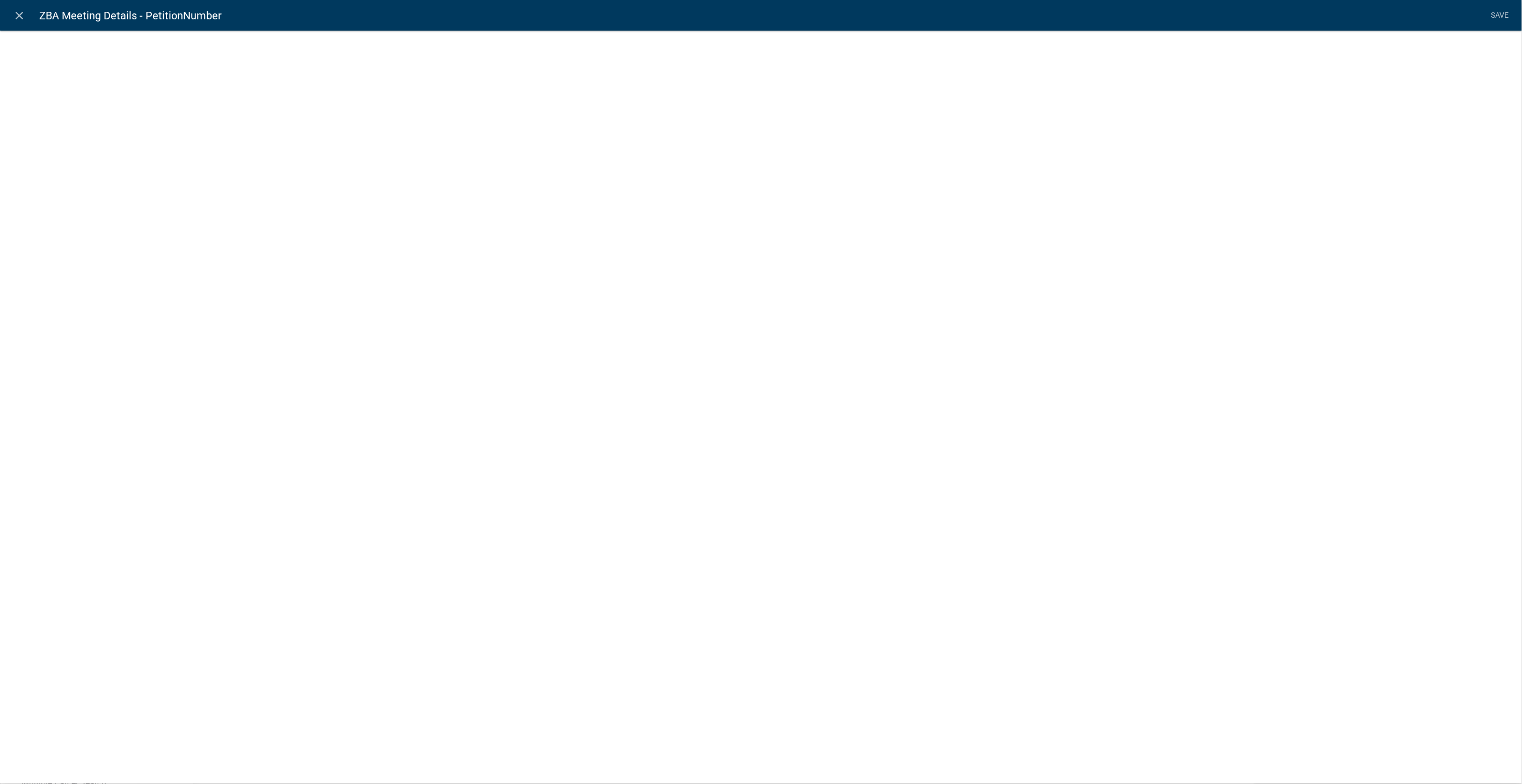
select select "display-entity-value"
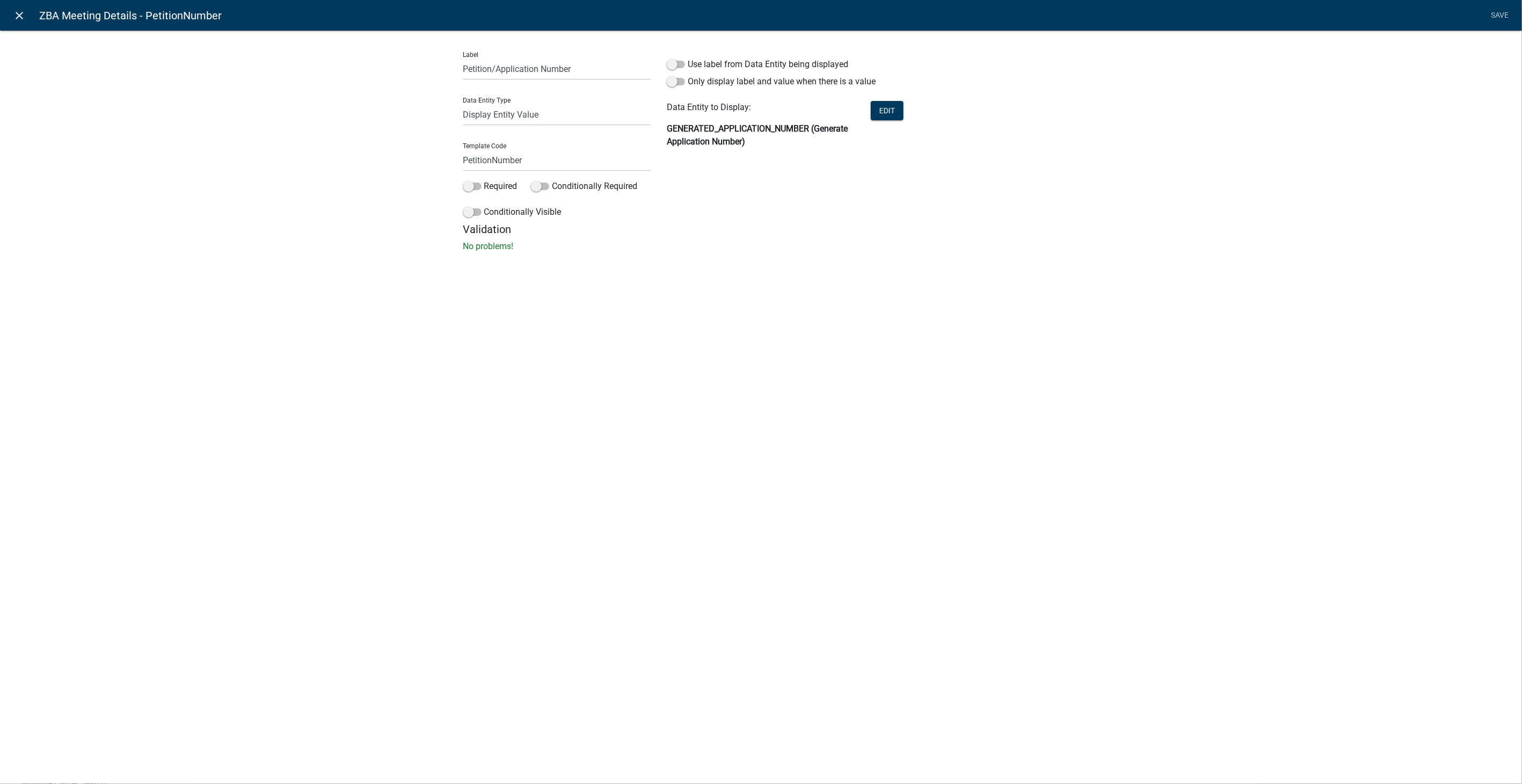
click at [26, 11] on link "close" at bounding box center [19, 15] width 22 height 22
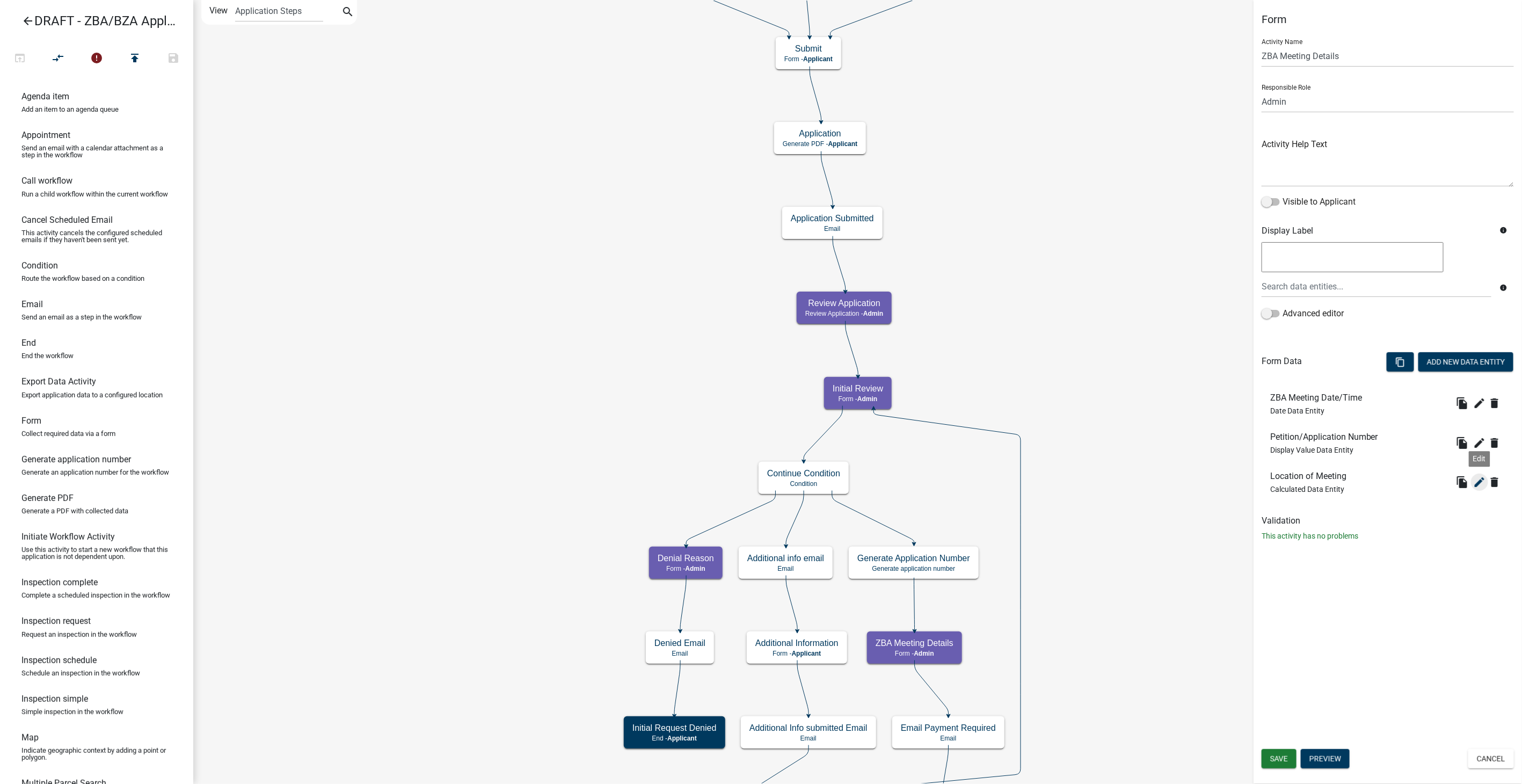
click at [1482, 481] on icon "edit" at bounding box center [1480, 482] width 13 height 13
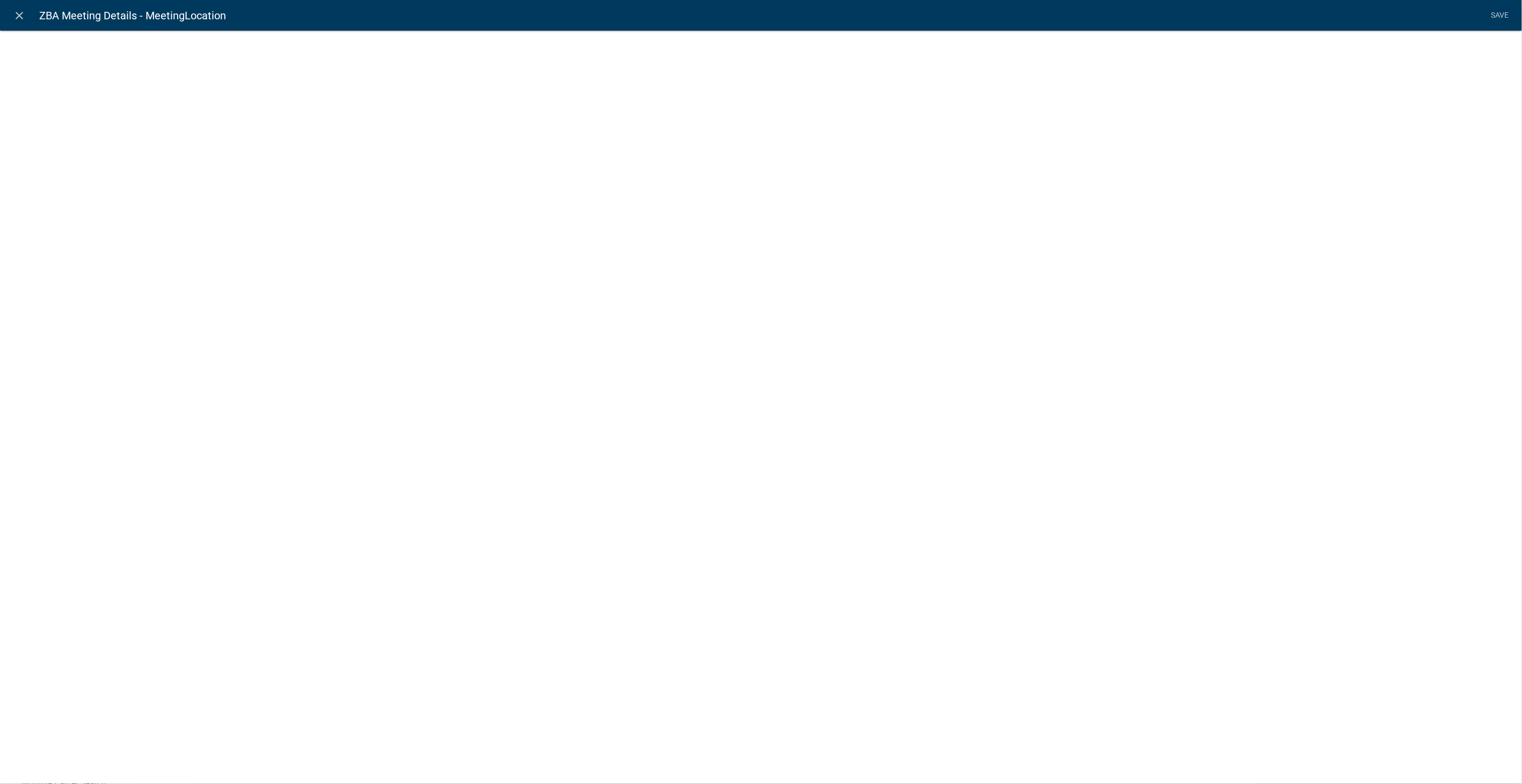
select select "calculated-value"
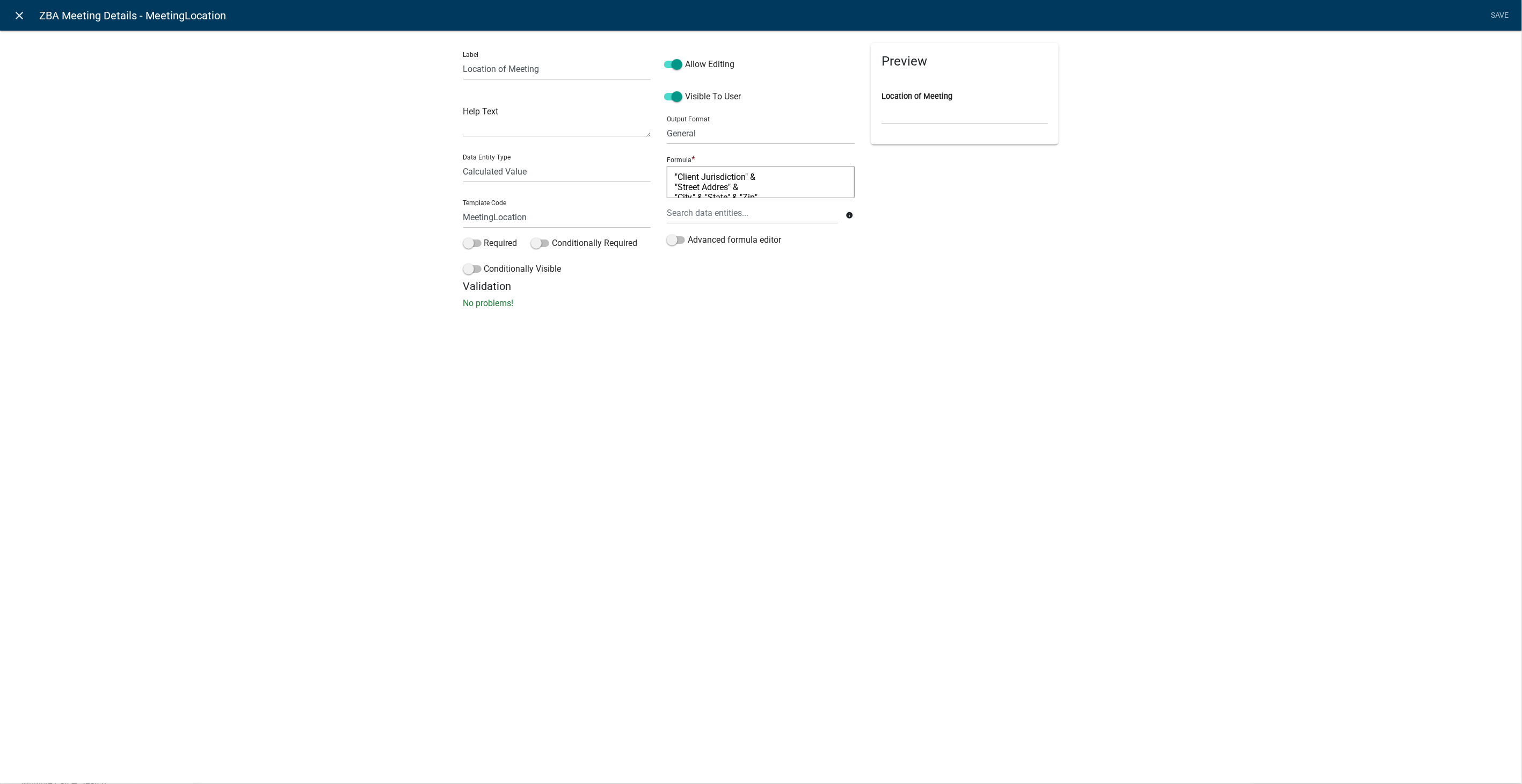
click at [17, 14] on icon "close" at bounding box center [20, 16] width 13 height 13
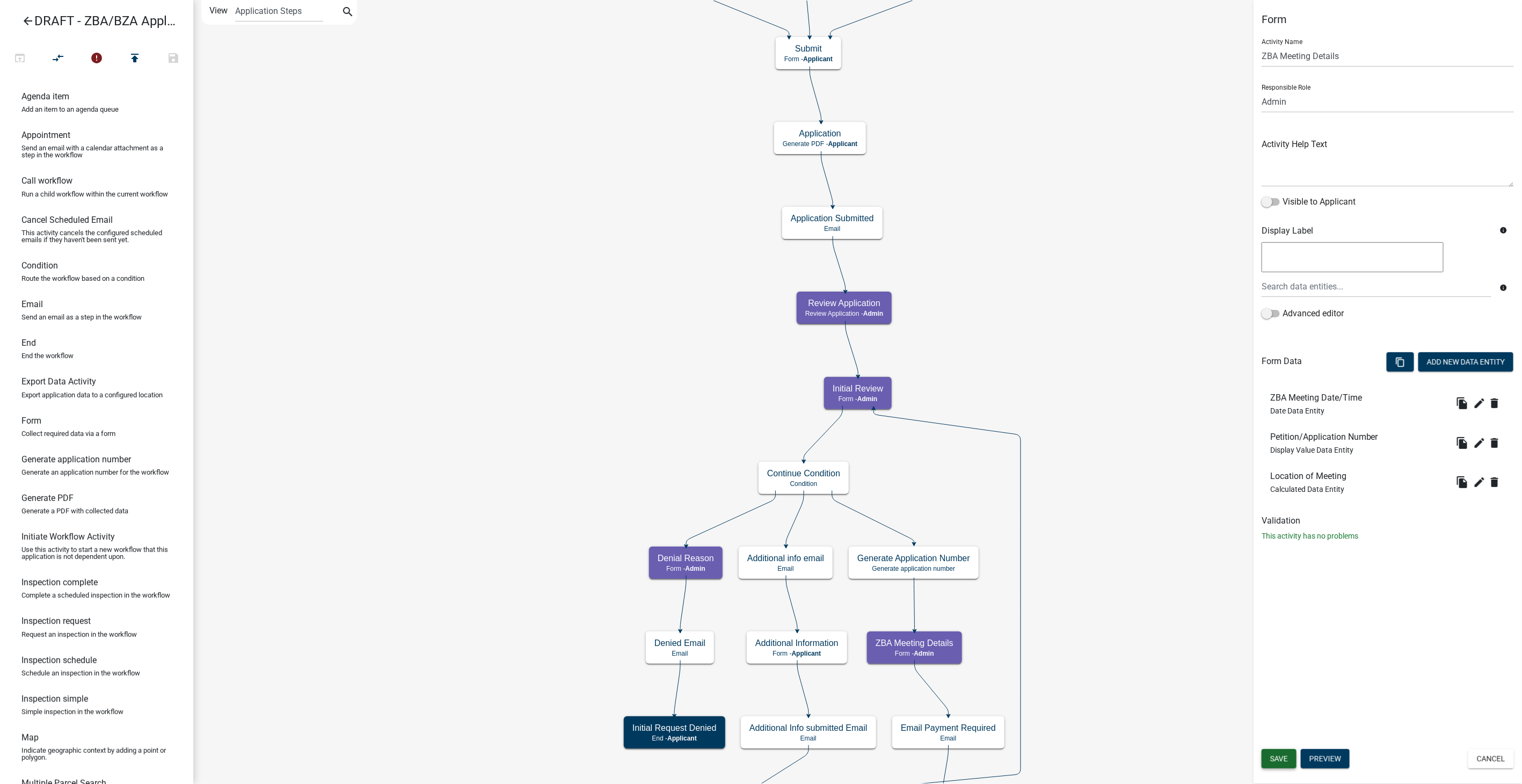
click at [1282, 756] on span "Save" at bounding box center [1279, 757] width 18 height 9
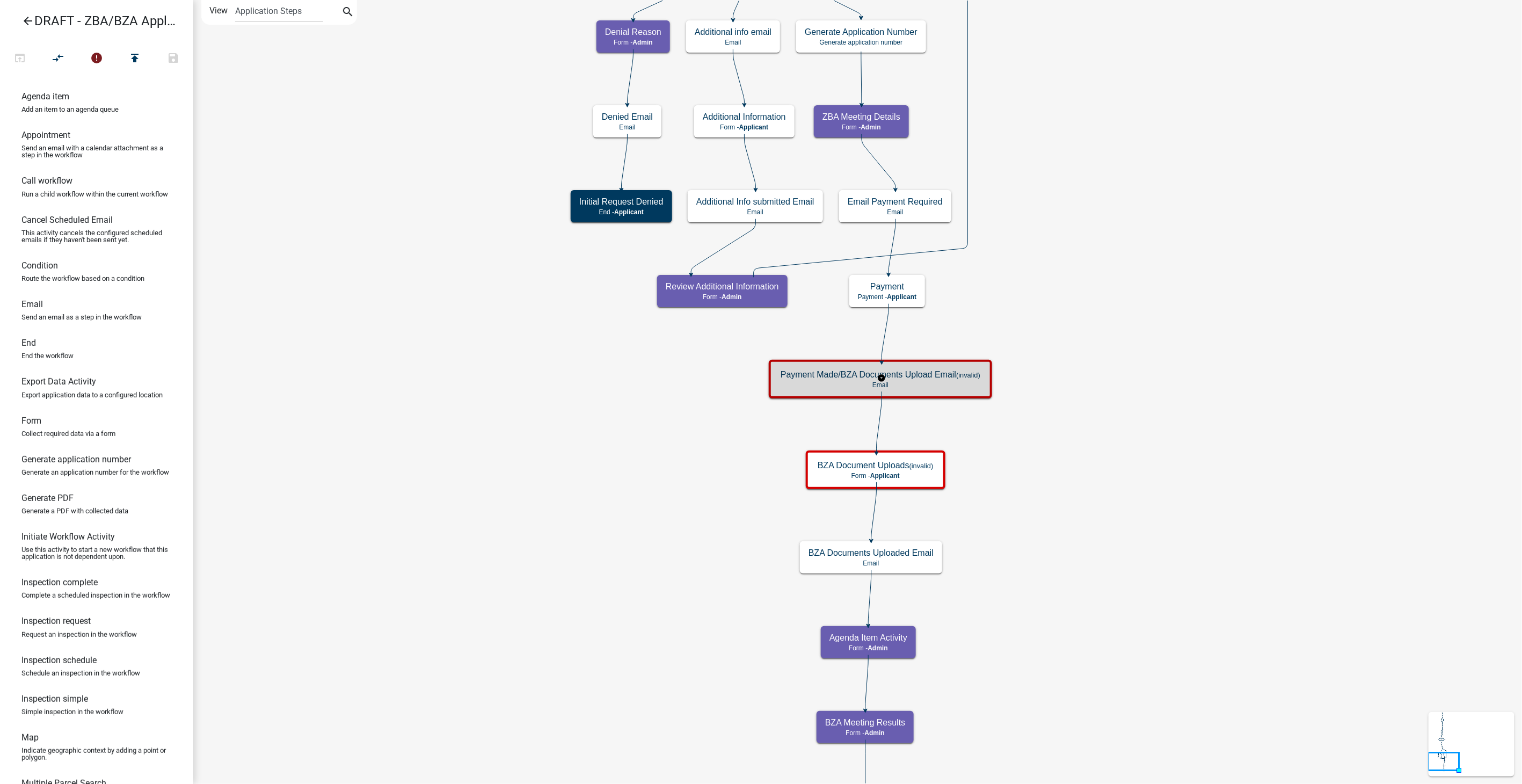
click at [927, 382] on p "Email" at bounding box center [880, 384] width 200 height 8
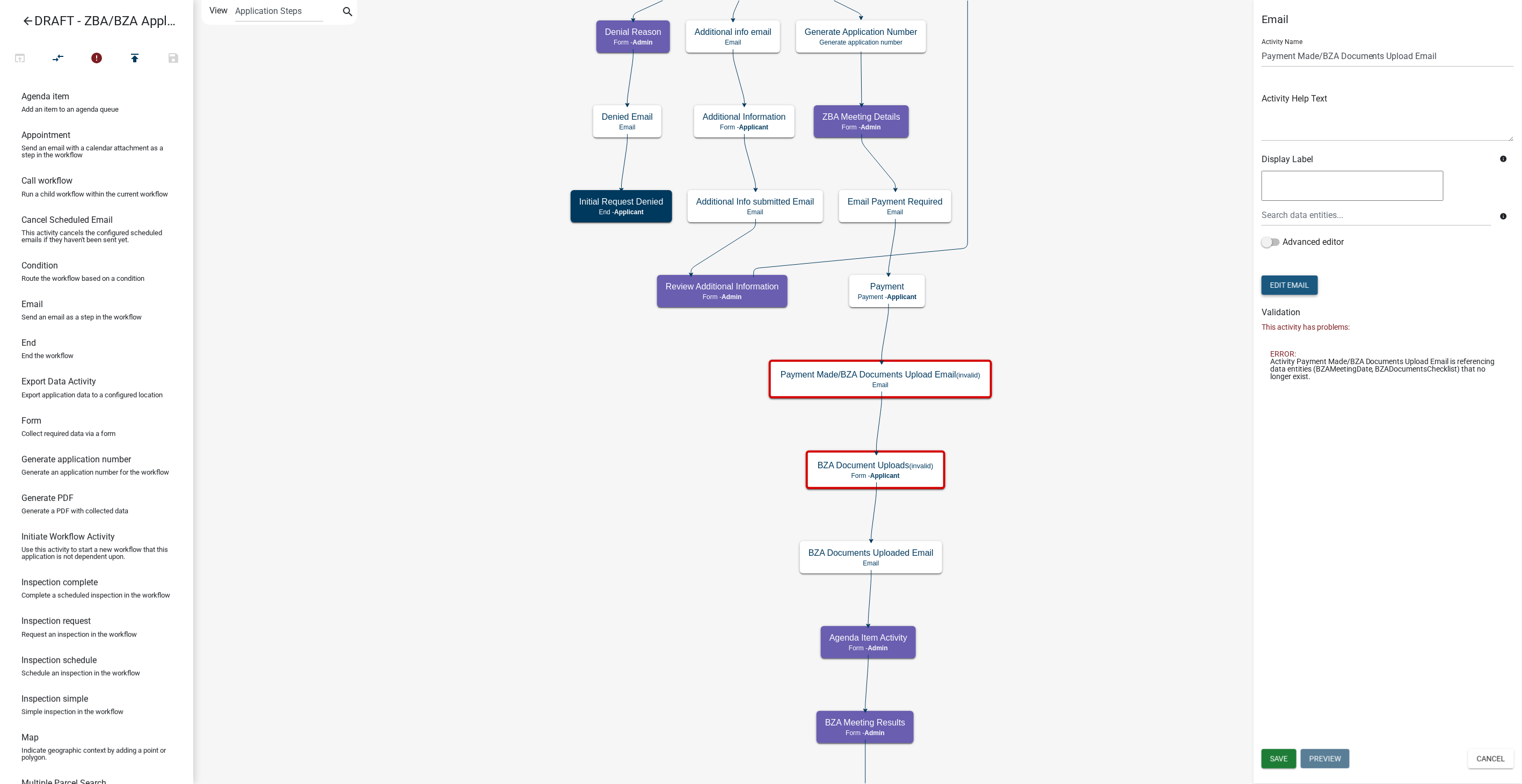
click at [1282, 288] on button "Edit Email" at bounding box center [1290, 285] width 57 height 19
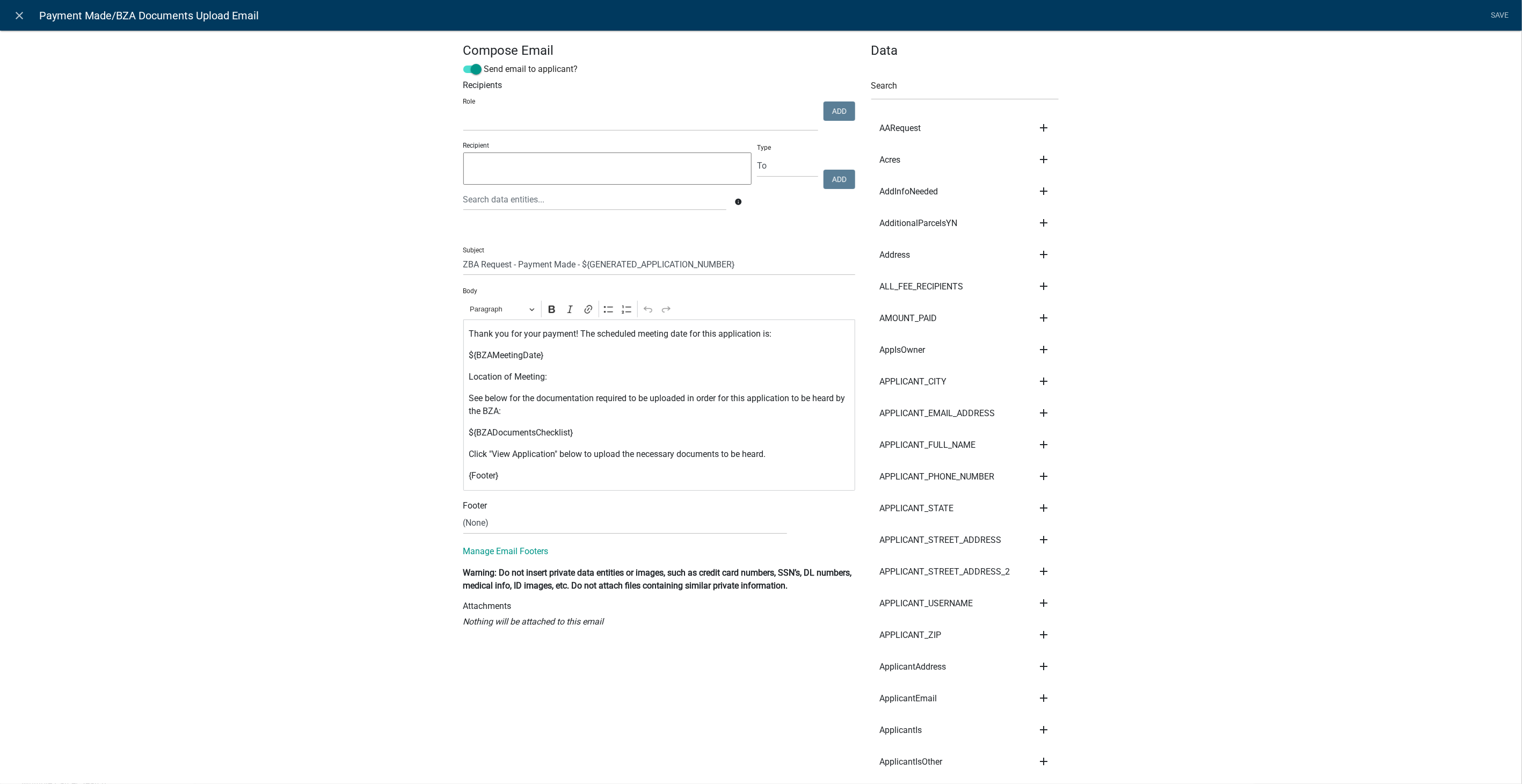
select select
click at [490, 353] on p "${BZAMeetingDate}" at bounding box center [659, 355] width 381 height 13
click at [492, 412] on p "See below for the documentation required to be uploaded in order for this appli…" at bounding box center [659, 404] width 381 height 26
click at [486, 432] on p "${BZADocumentsChecklist}" at bounding box center [659, 433] width 381 height 13
click at [1498, 12] on link "Save" at bounding box center [1500, 16] width 27 height 21
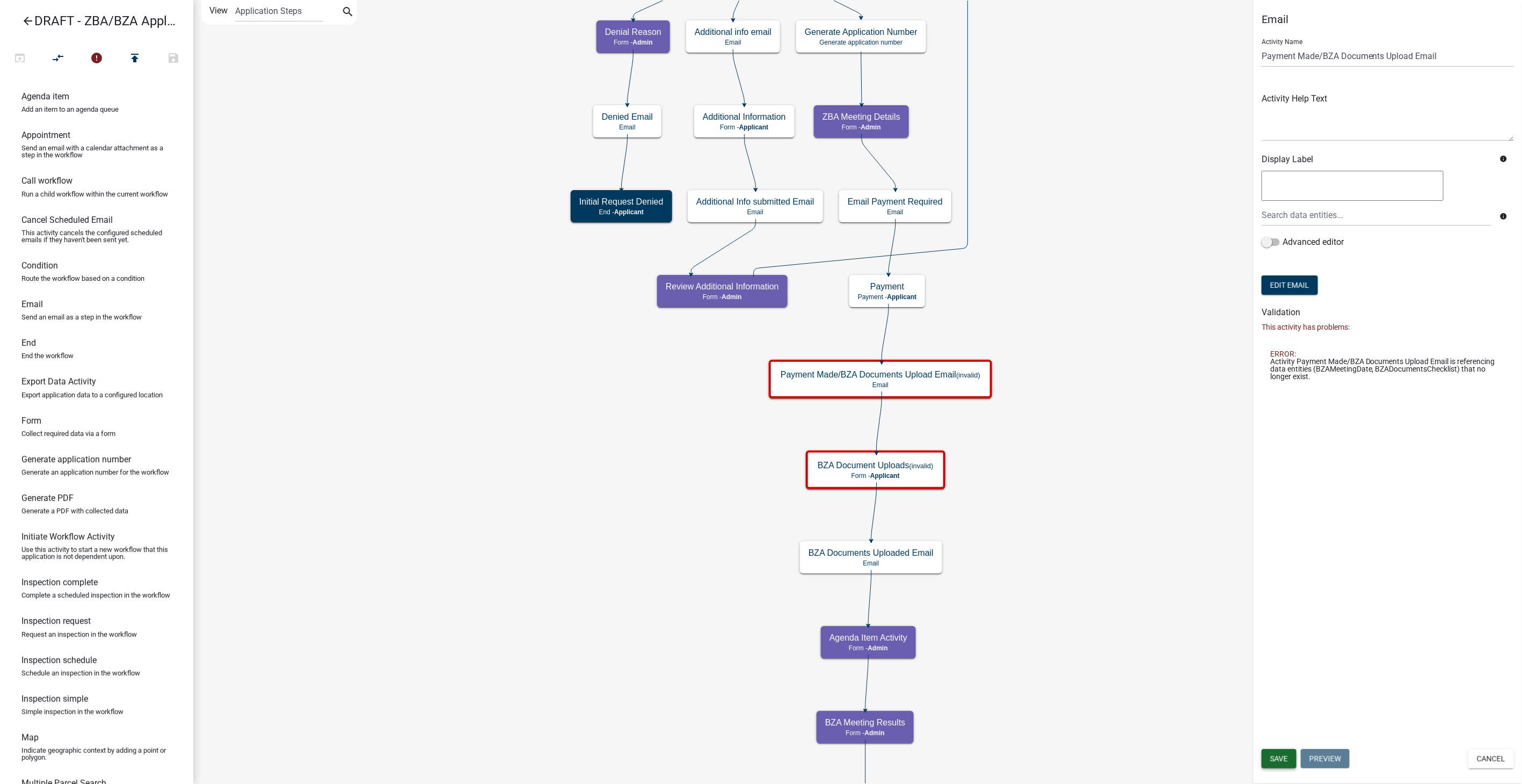
click at [1275, 757] on span "Save" at bounding box center [1279, 757] width 18 height 9
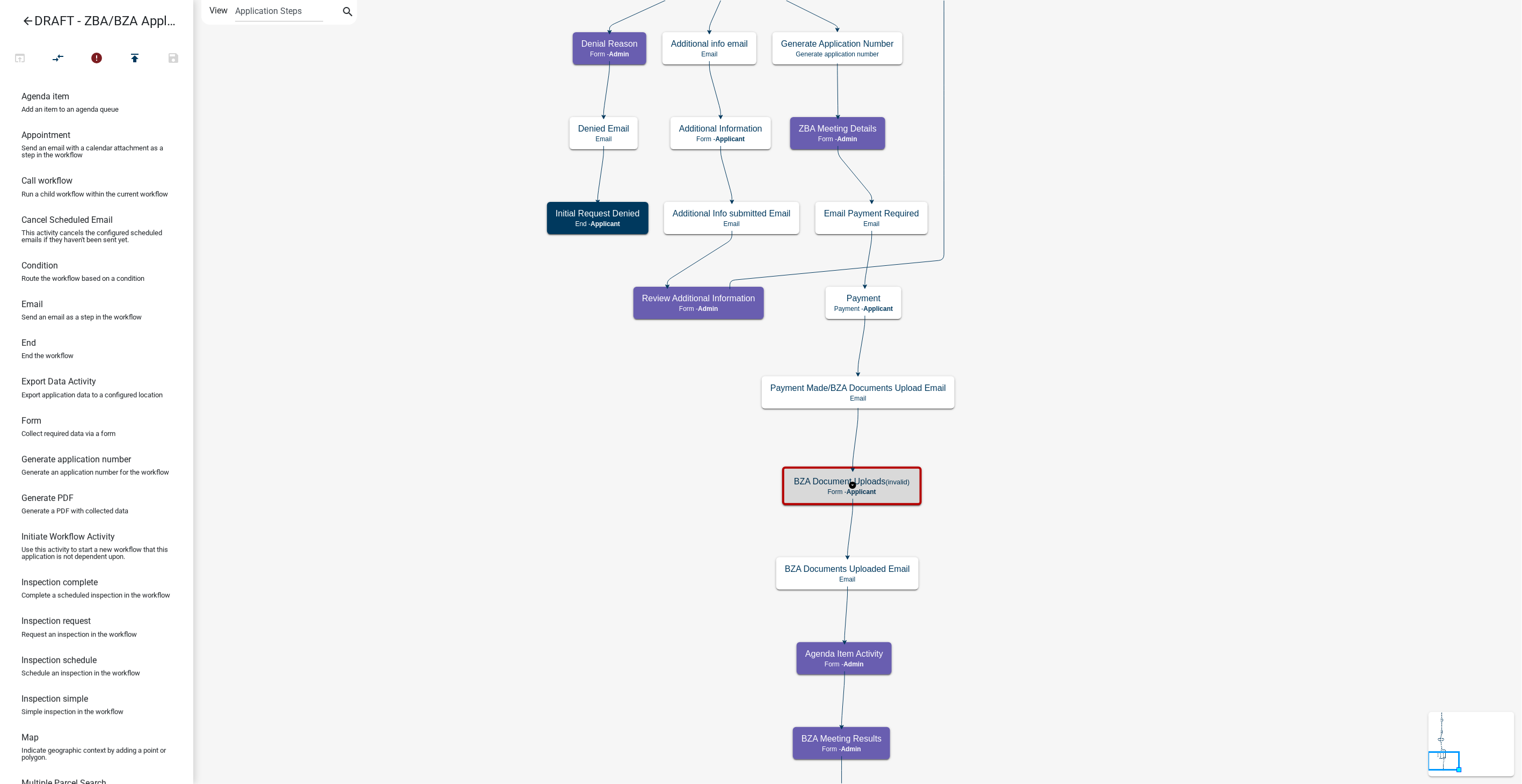
click at [874, 480] on h5 "BZA Document Uploads (invalid)" at bounding box center [851, 481] width 116 height 10
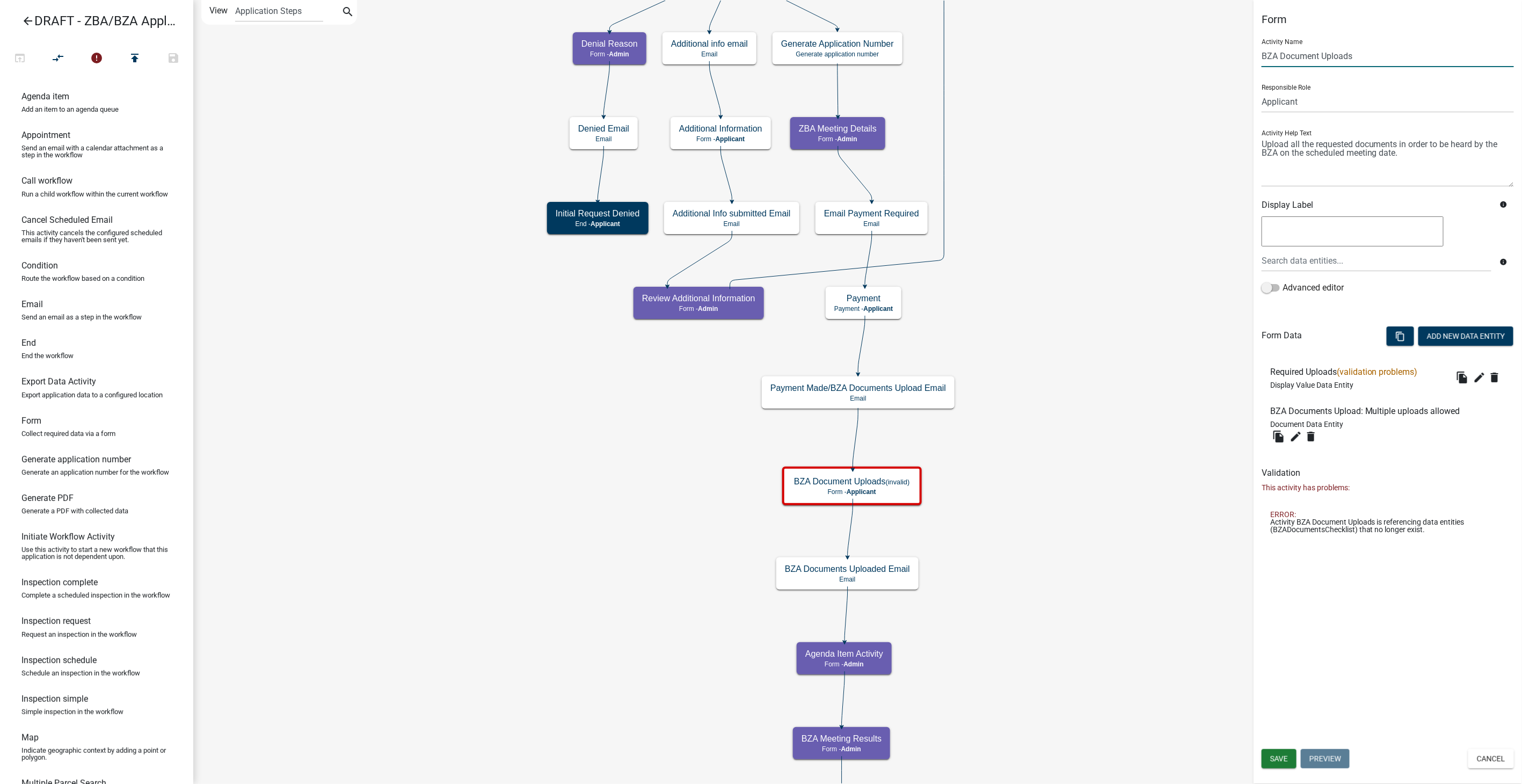
click at [1278, 53] on input "BZA Document Uploads" at bounding box center [1388, 56] width 252 height 22
click at [1475, 372] on icon "edit" at bounding box center [1480, 378] width 13 height 13
type input "ZBA Document Uploads"
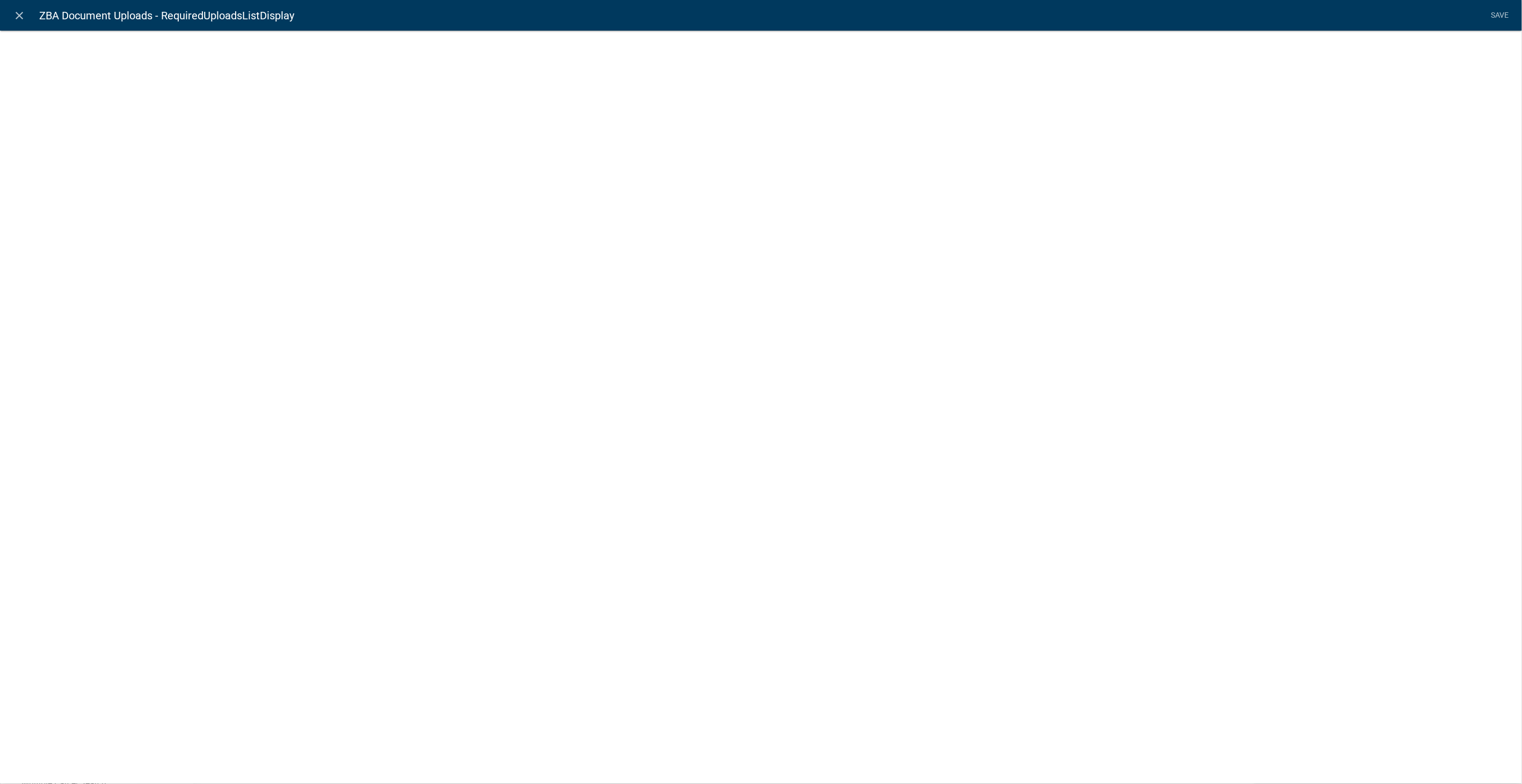
select select "display-entity-value"
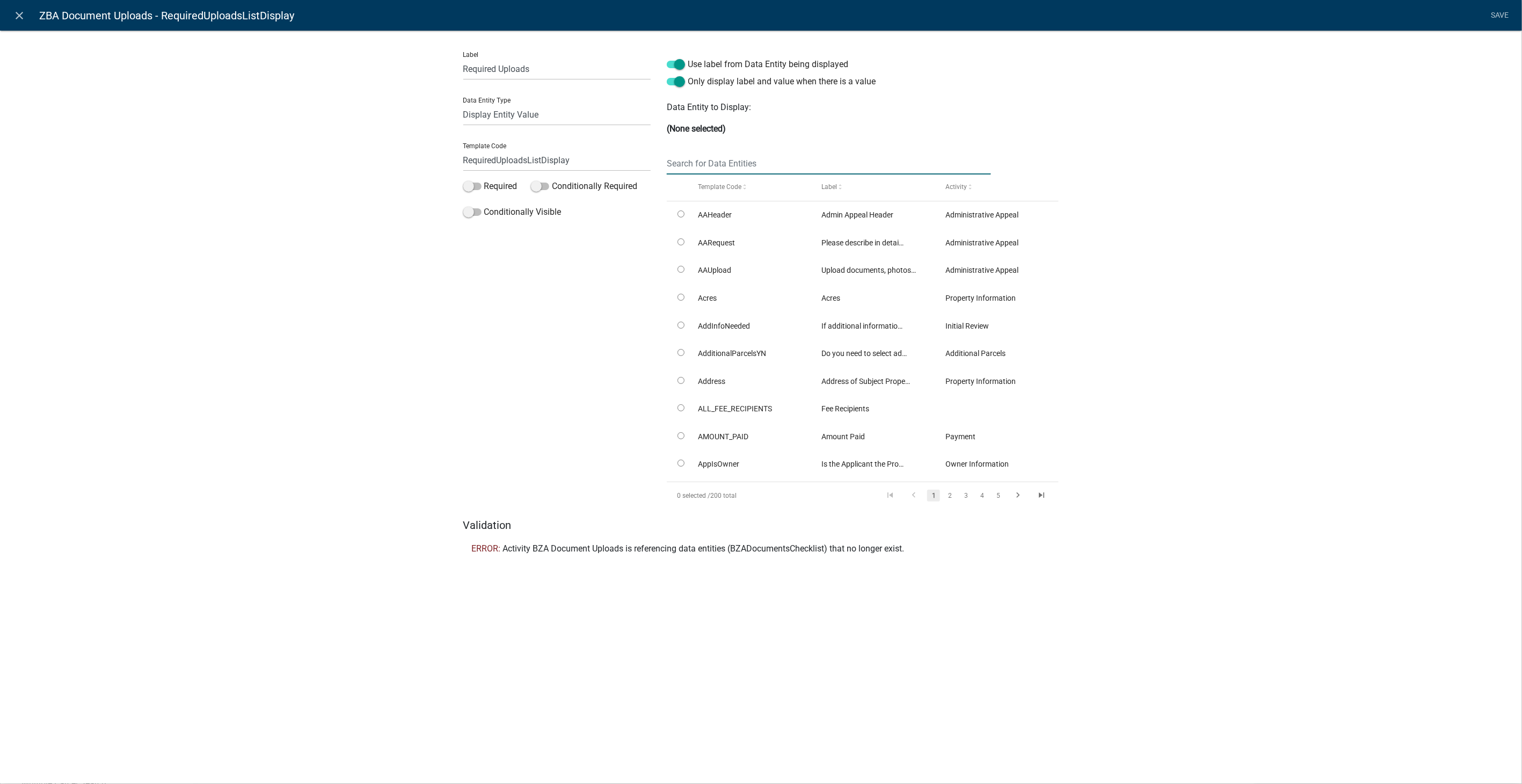
click at [705, 165] on input "text" at bounding box center [829, 163] width 324 height 22
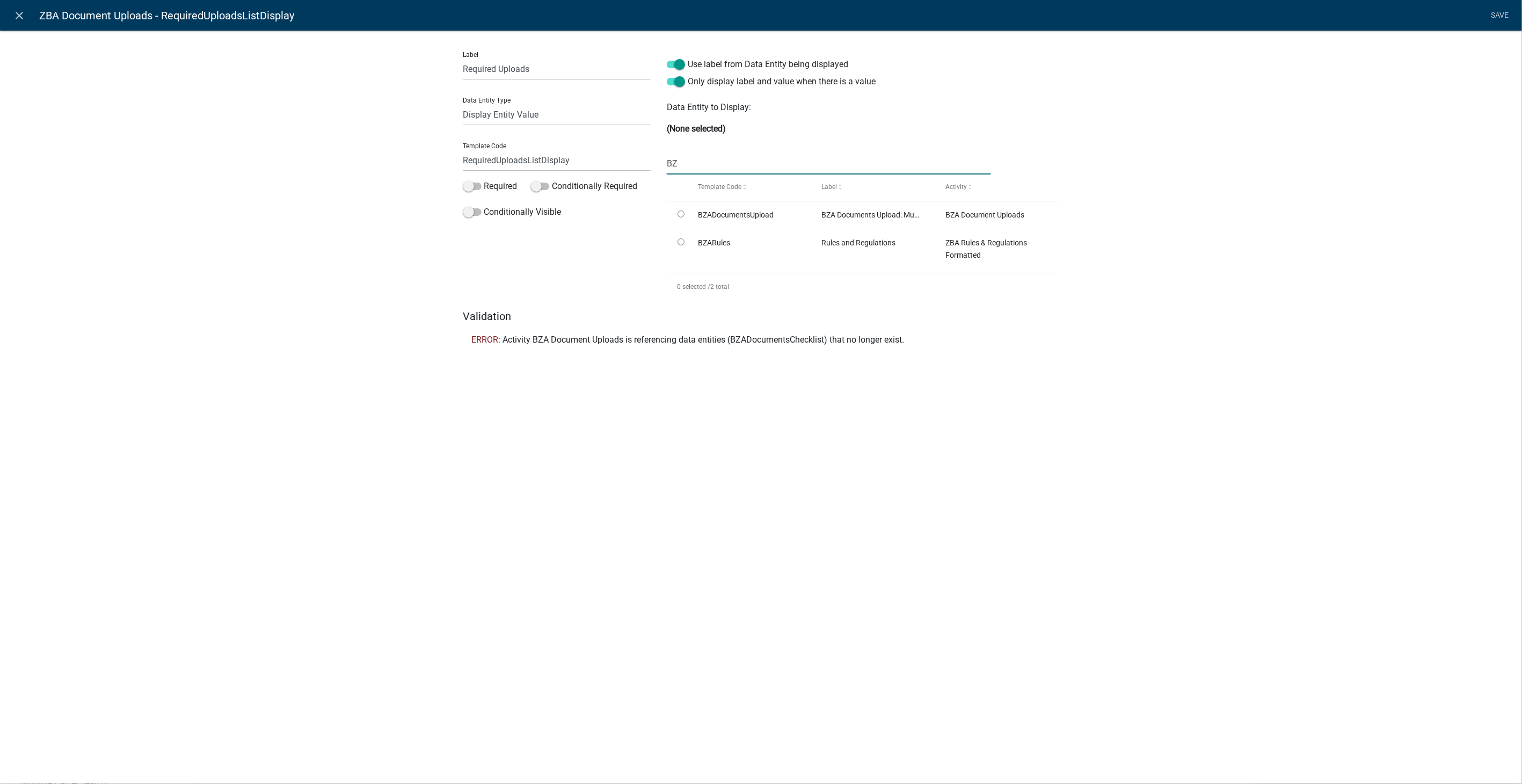
type input "B"
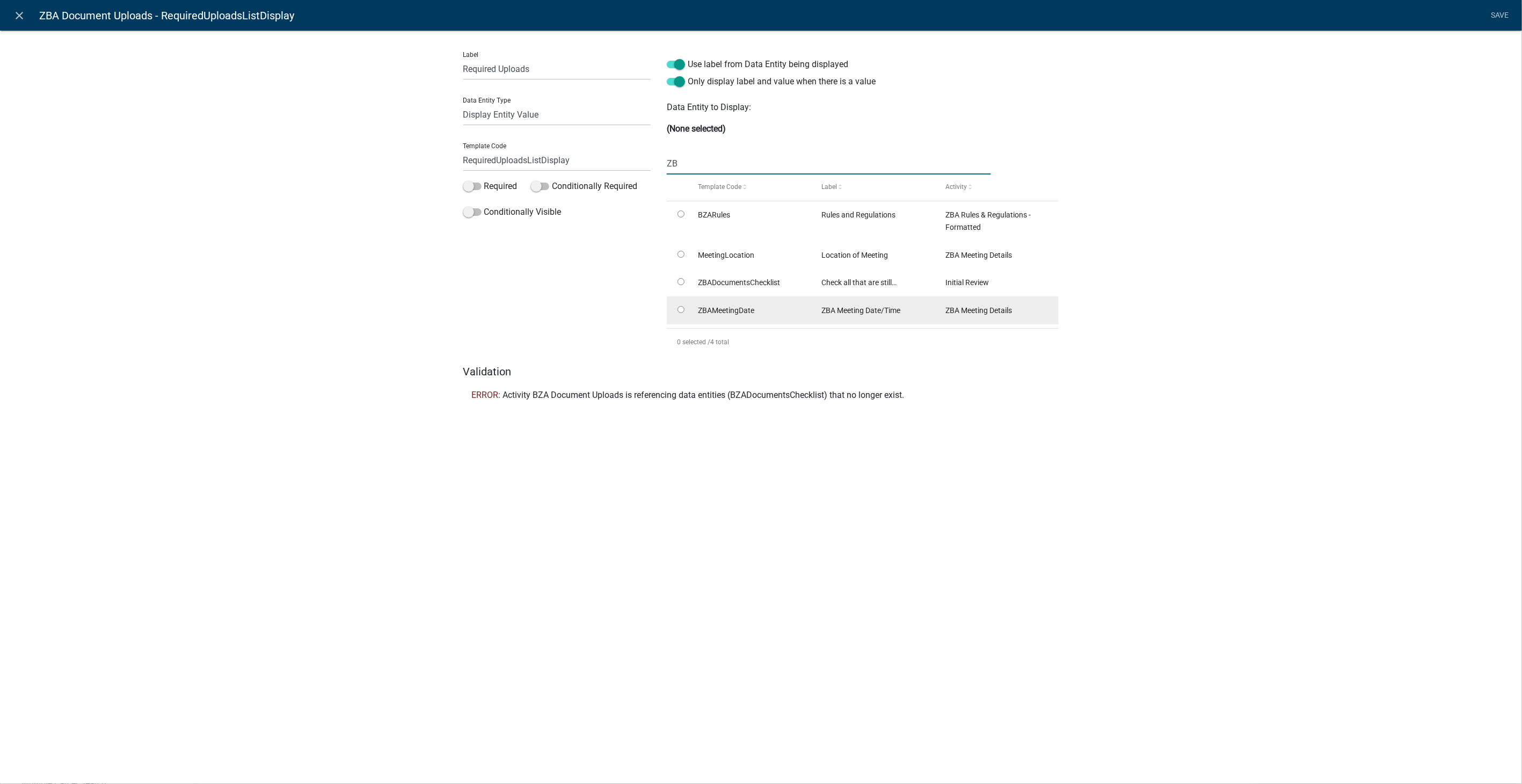
type input "Z"
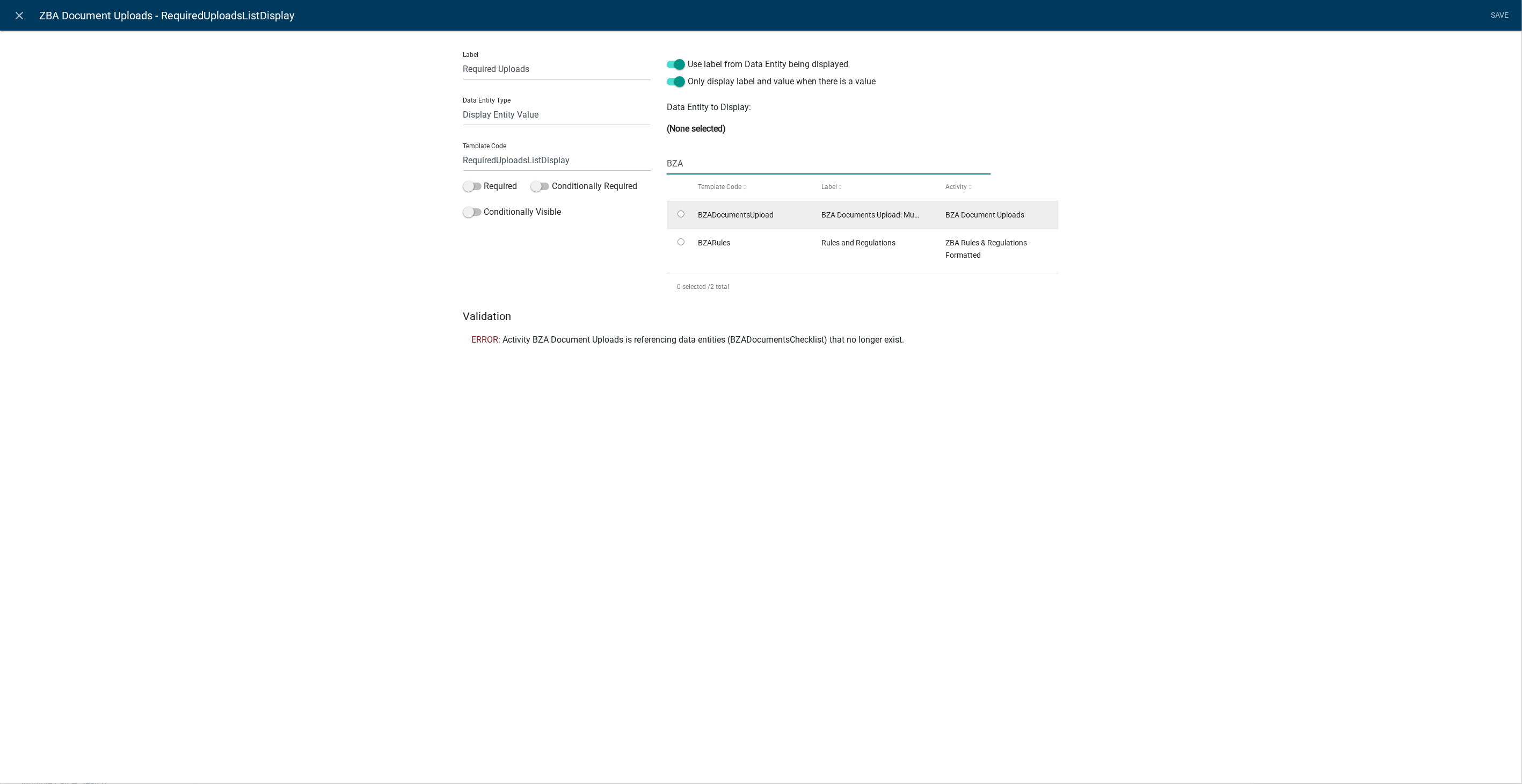
type input "BZA"
click at [680, 212] on input "radio" at bounding box center [680, 213] width 7 height 7
radio input "true"
click at [1505, 11] on link "Save" at bounding box center [1500, 16] width 27 height 21
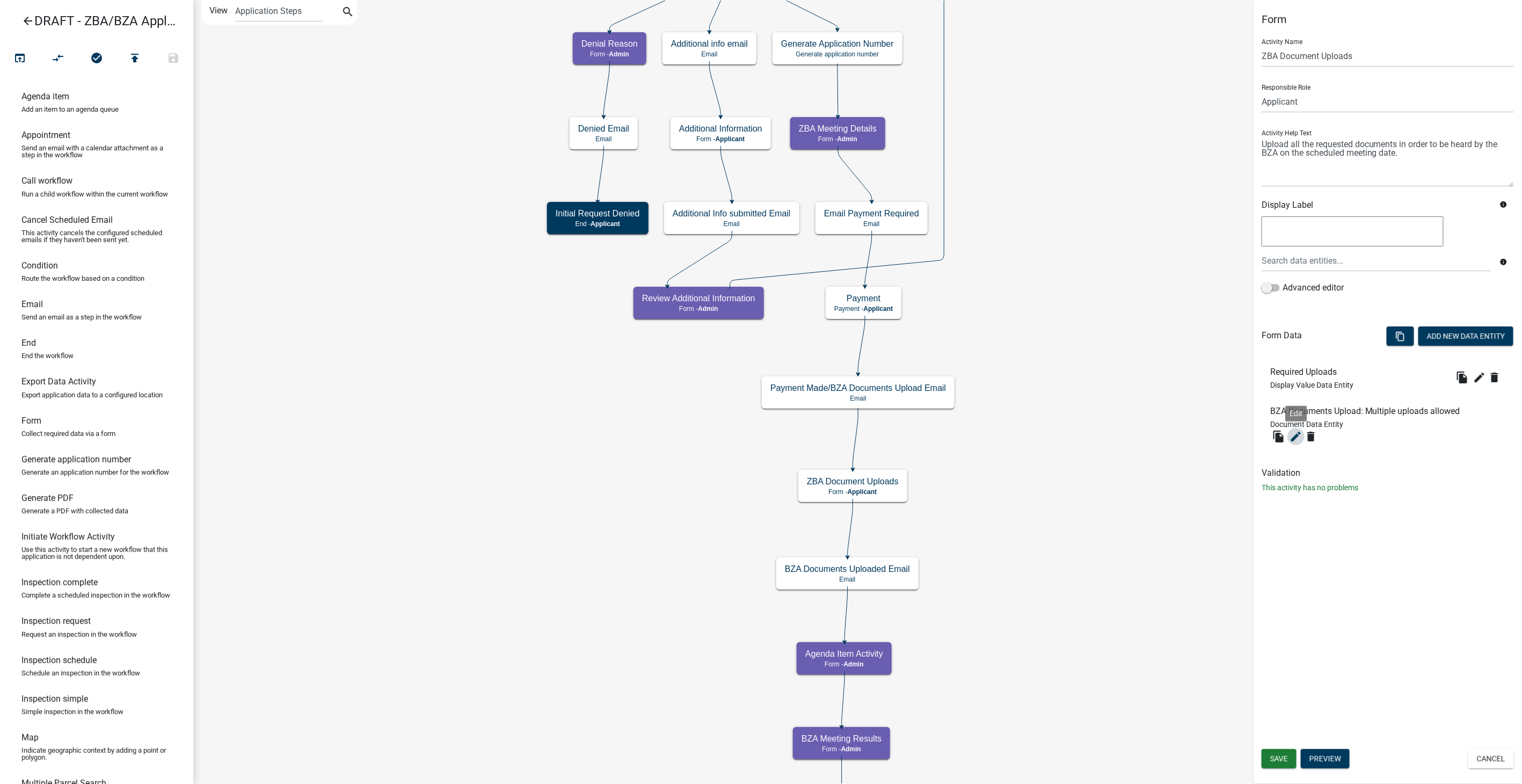
click at [1297, 432] on icon "edit" at bounding box center [1297, 437] width 13 height 13
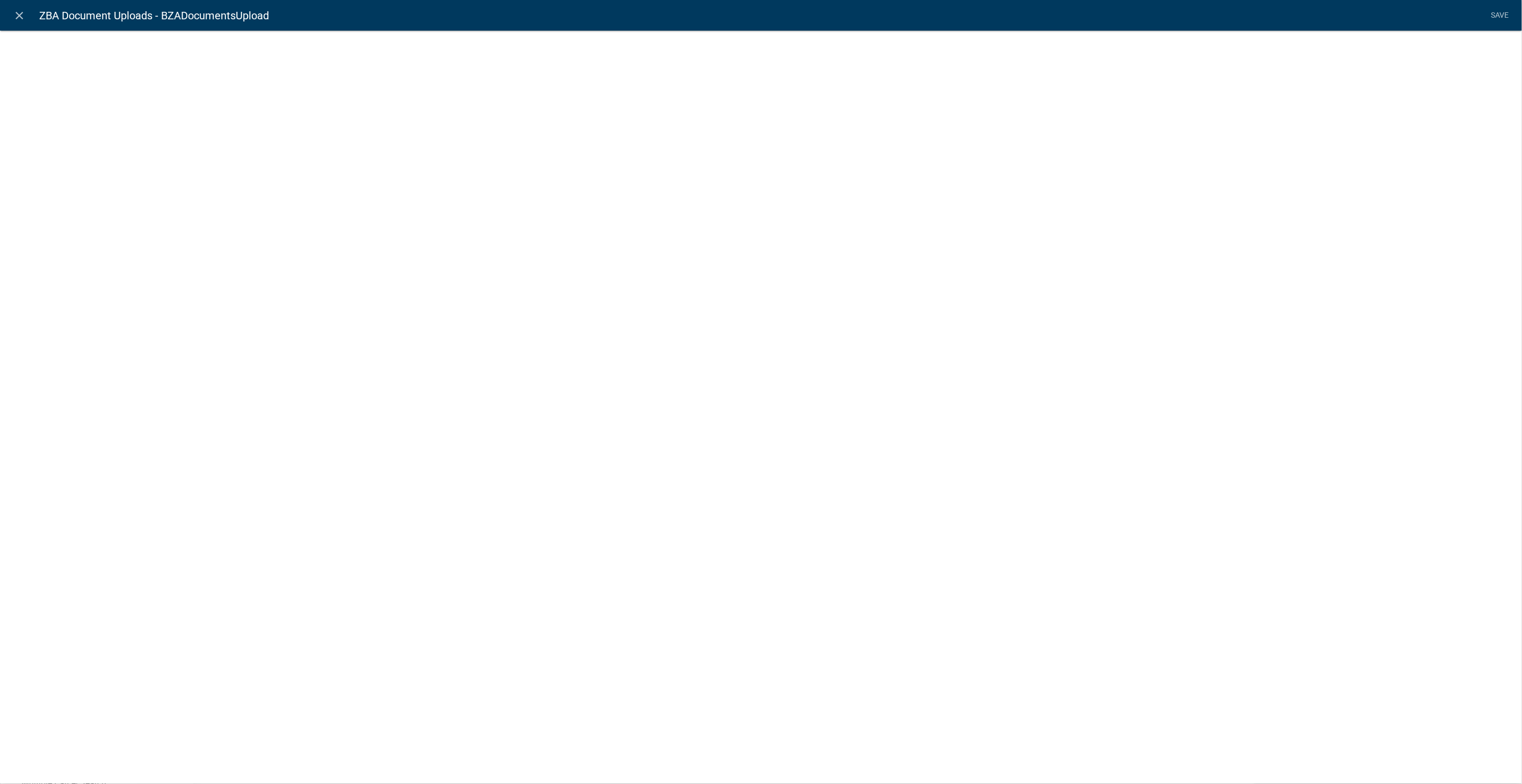
select select "document"
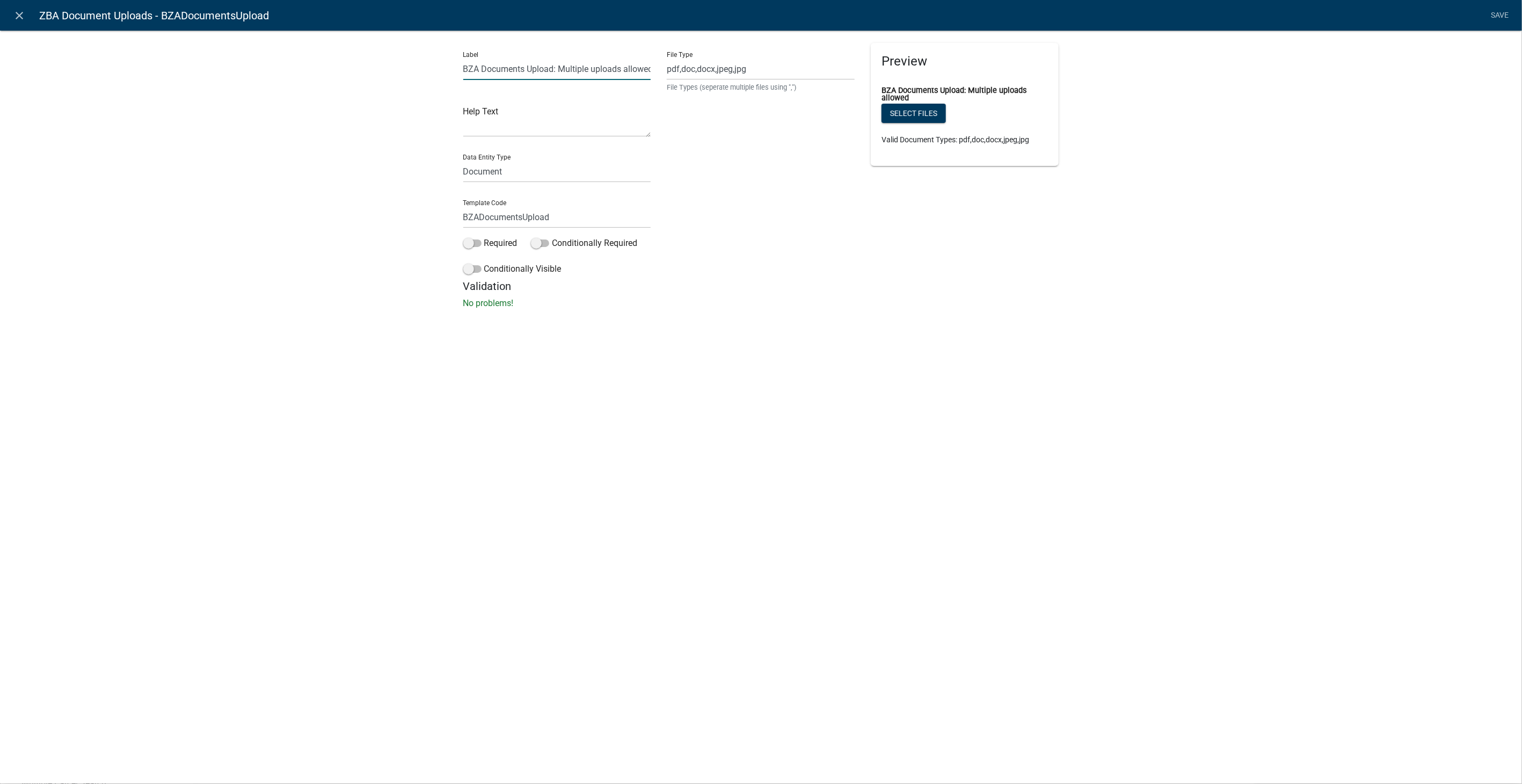
click at [479, 69] on input "BZA Documents Upload: Multiple uploads allowed" at bounding box center [557, 68] width 188 height 22
type input "ZBA Documents Upload: Multiple uploads allowed"
click at [477, 216] on input "BZADocumentsUpload" at bounding box center [557, 217] width 188 height 22
type input "ZBADocumentsUpload"
click at [1008, 299] on p "No problems!" at bounding box center [761, 303] width 596 height 13
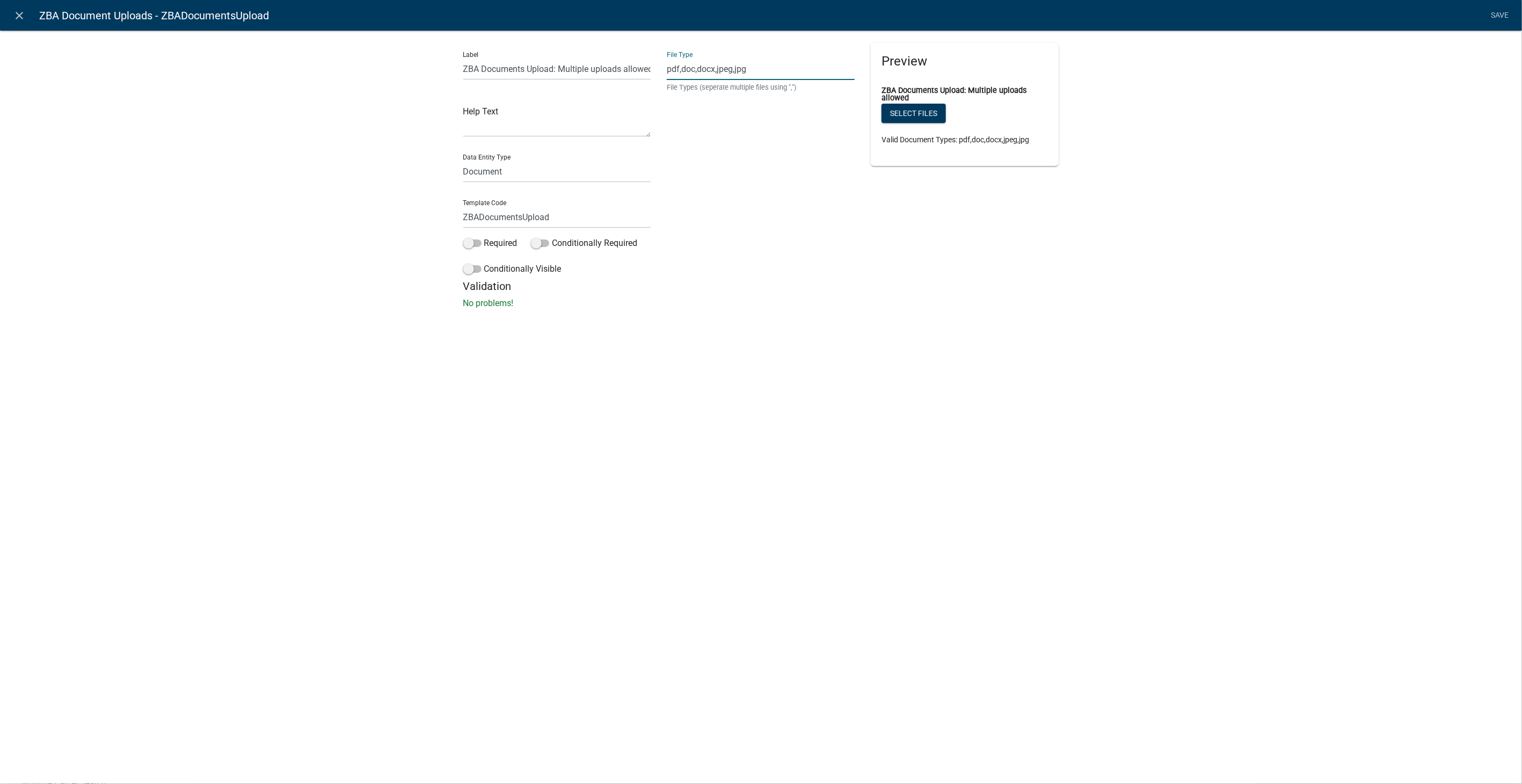
drag, startPoint x: 761, startPoint y: 77, endPoint x: 637, endPoint y: 54, distance: 126.1
click at [637, 54] on div "Label ZBA Documents Upload: Multiple uploads allowed Help Text Data Entity Type…" at bounding box center [761, 161] width 612 height 237
click at [704, 69] on input "text" at bounding box center [761, 68] width 188 height 22
type input "pdf,jpeg,jpg,xls,doc,docx,xlsx"
click at [1494, 16] on link "Save" at bounding box center [1500, 16] width 27 height 21
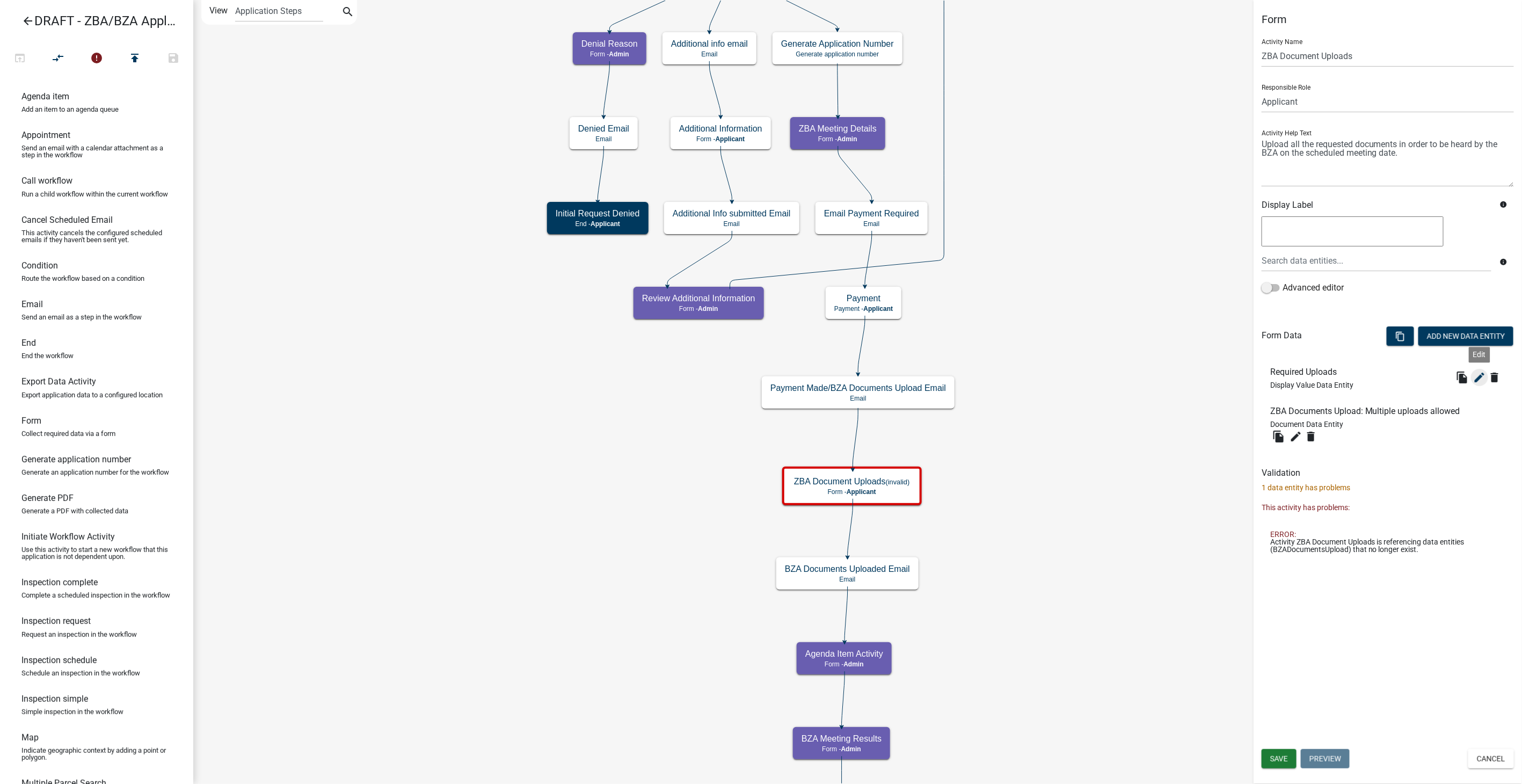
click at [1474, 372] on icon "edit" at bounding box center [1480, 378] width 13 height 13
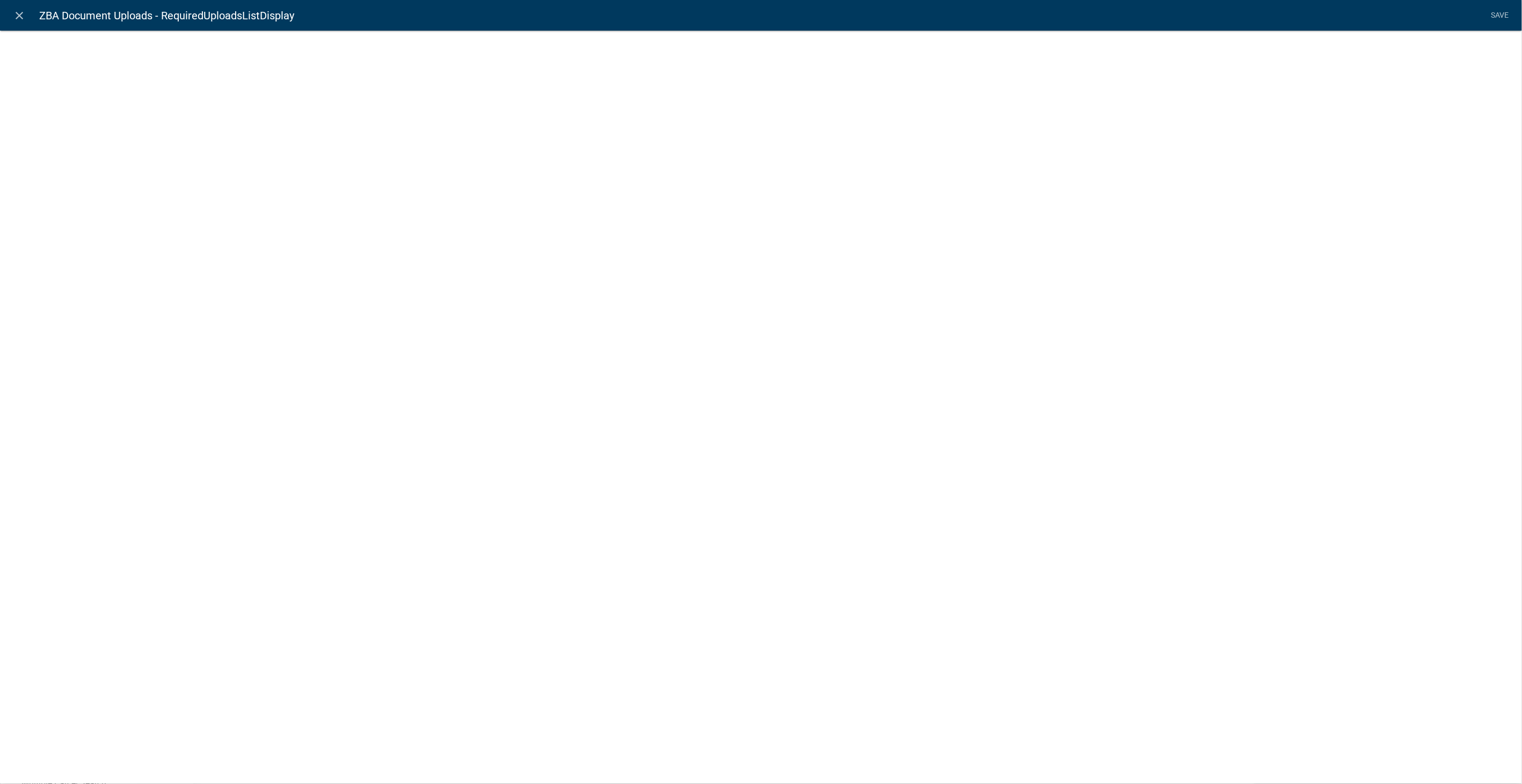
select select "display-entity-value"
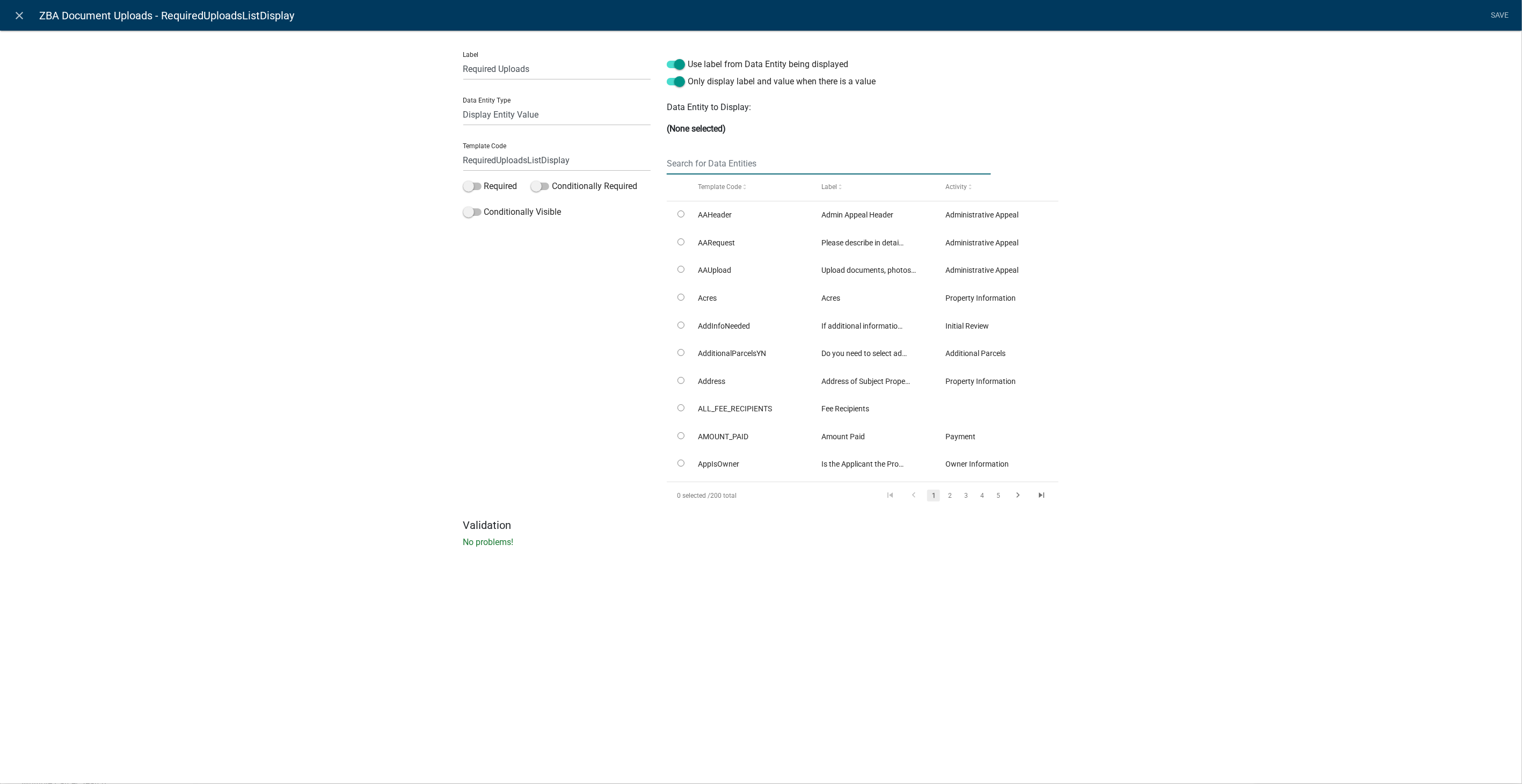
click at [693, 166] on input "text" at bounding box center [829, 163] width 324 height 22
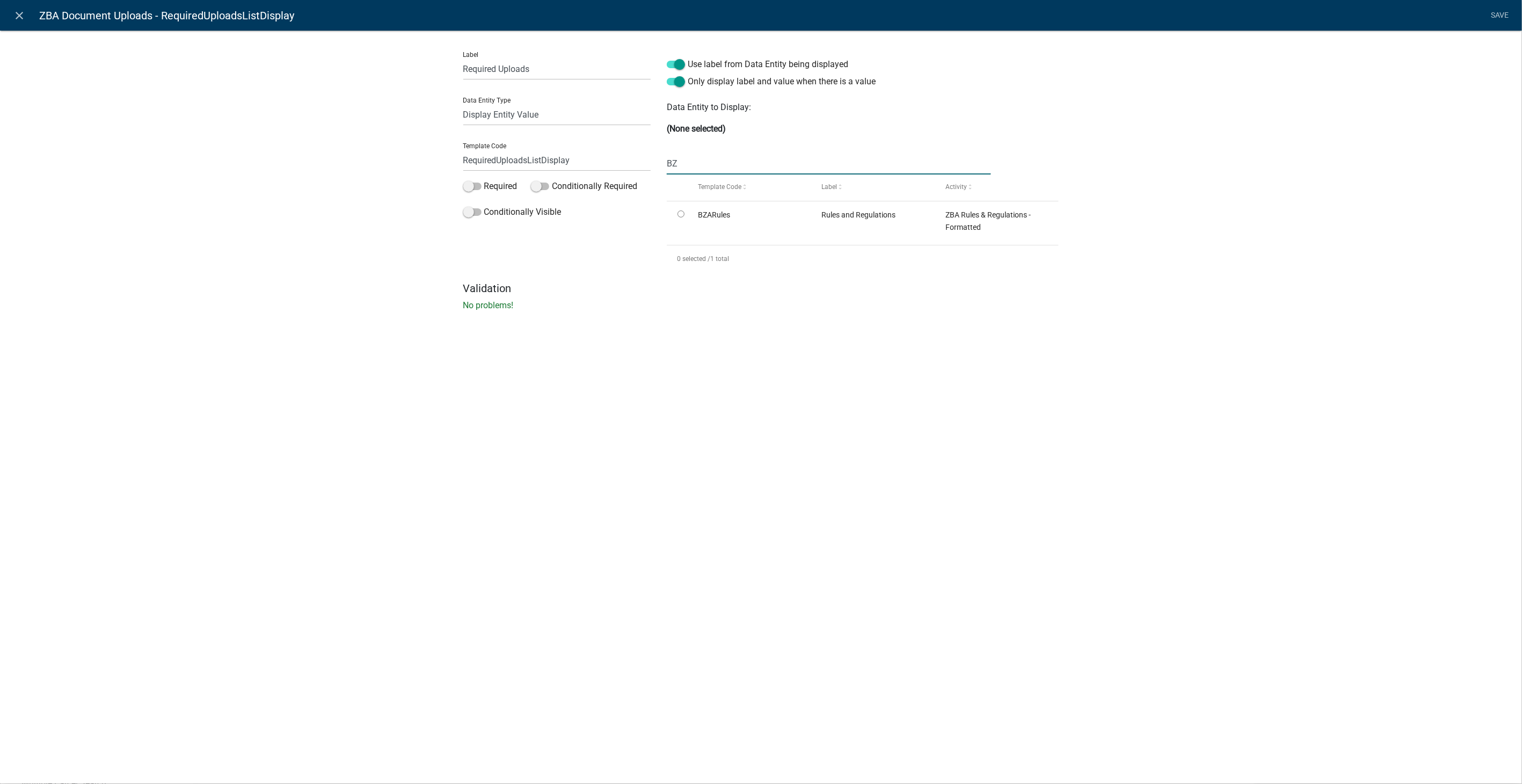
type input "B"
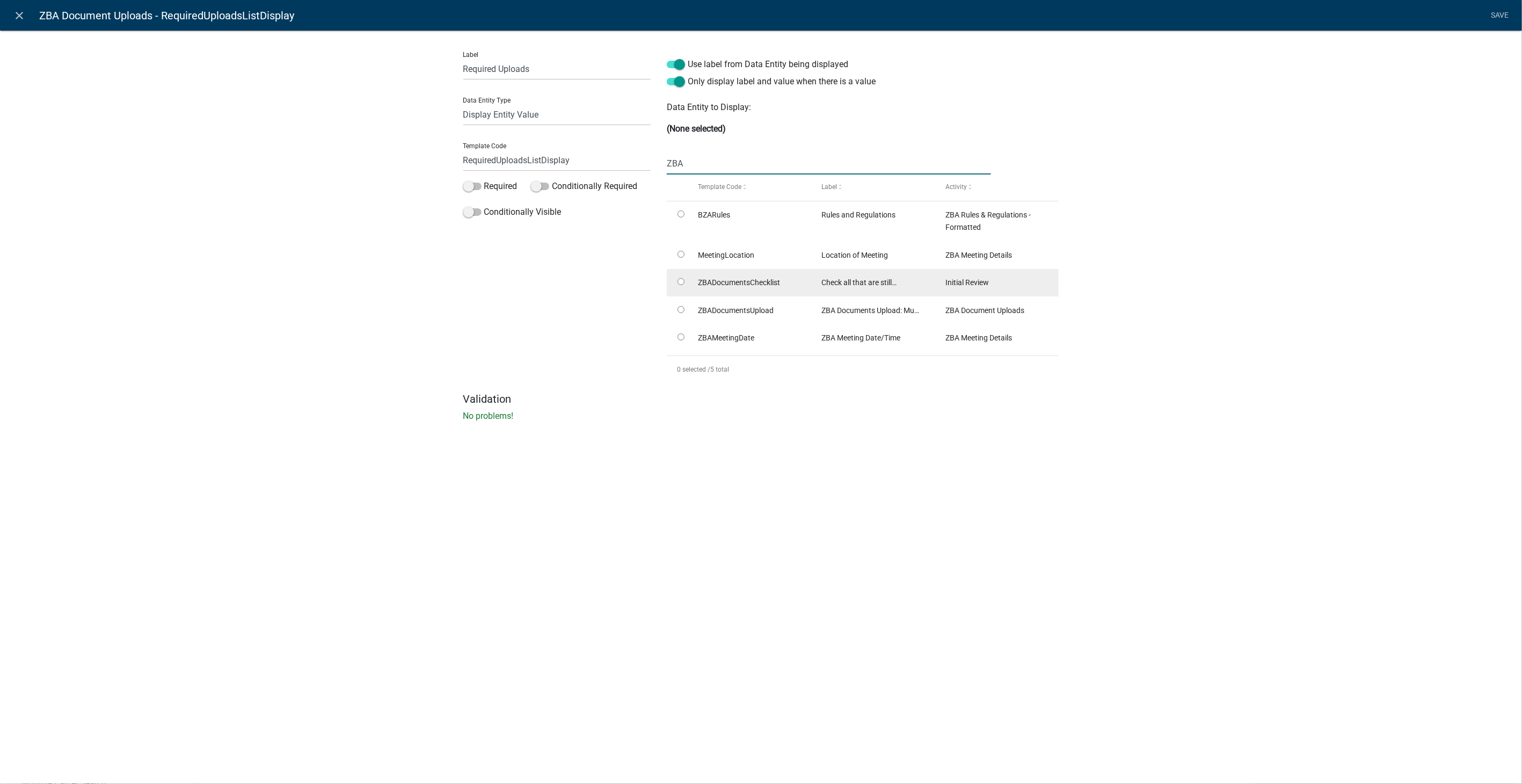
type input "ZBA"
click at [680, 280] on input "radio" at bounding box center [680, 281] width 7 height 7
radio input "true"
click at [1500, 18] on link "Save" at bounding box center [1500, 16] width 27 height 21
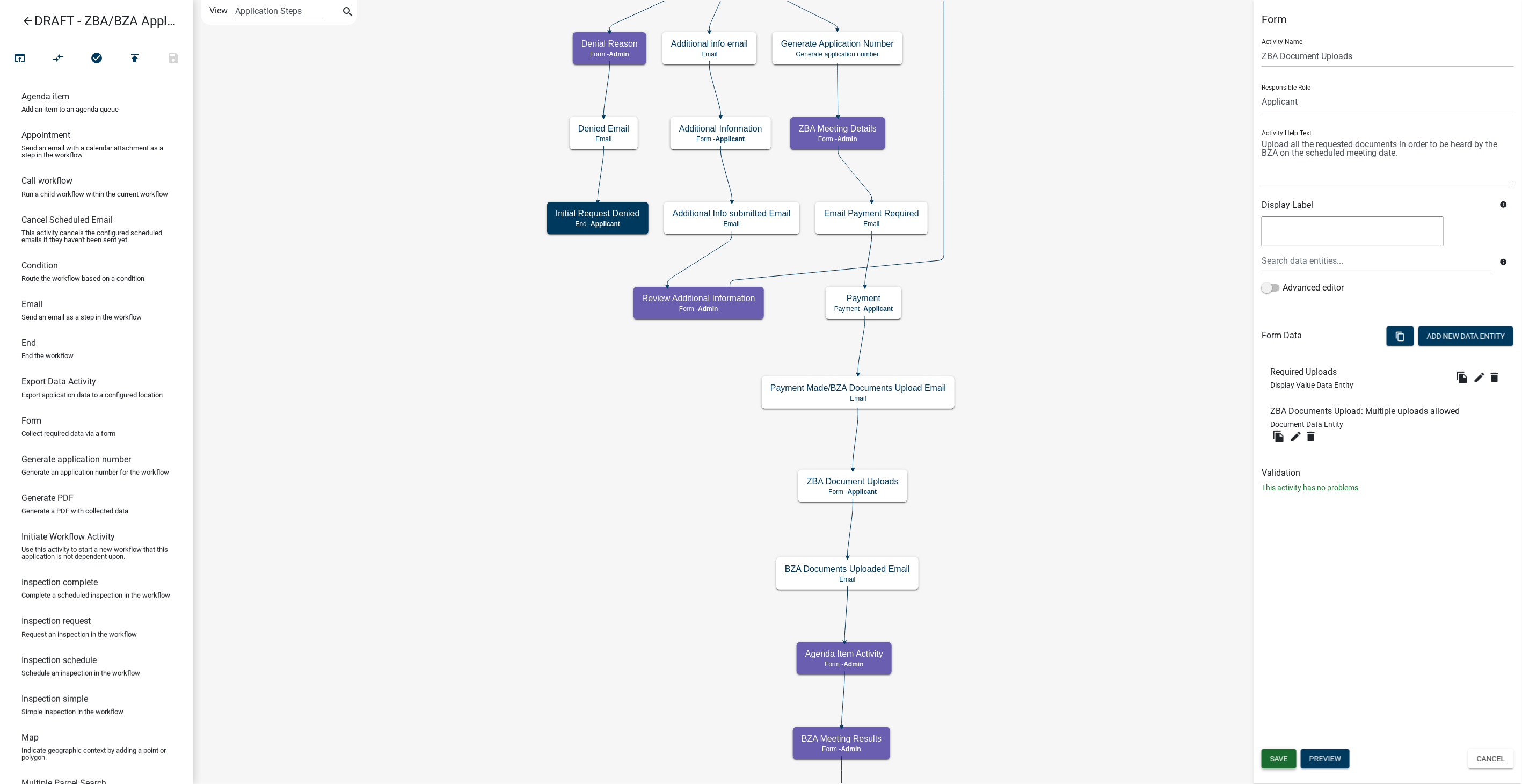
click at [1276, 753] on button "Save" at bounding box center [1279, 758] width 35 height 19
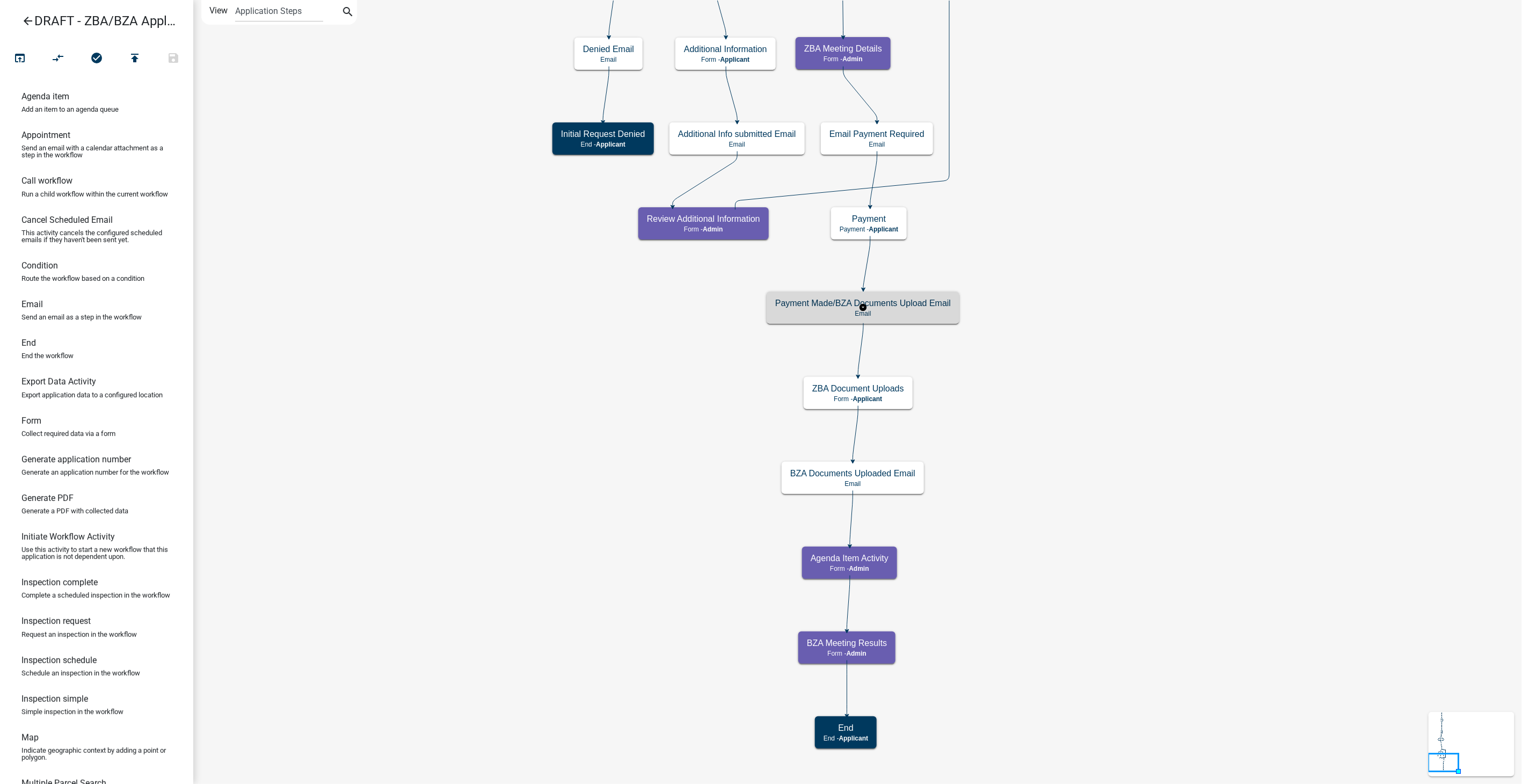
click at [891, 305] on h5 "Payment Made/BZA Documents Upload Email" at bounding box center [863, 303] width 175 height 10
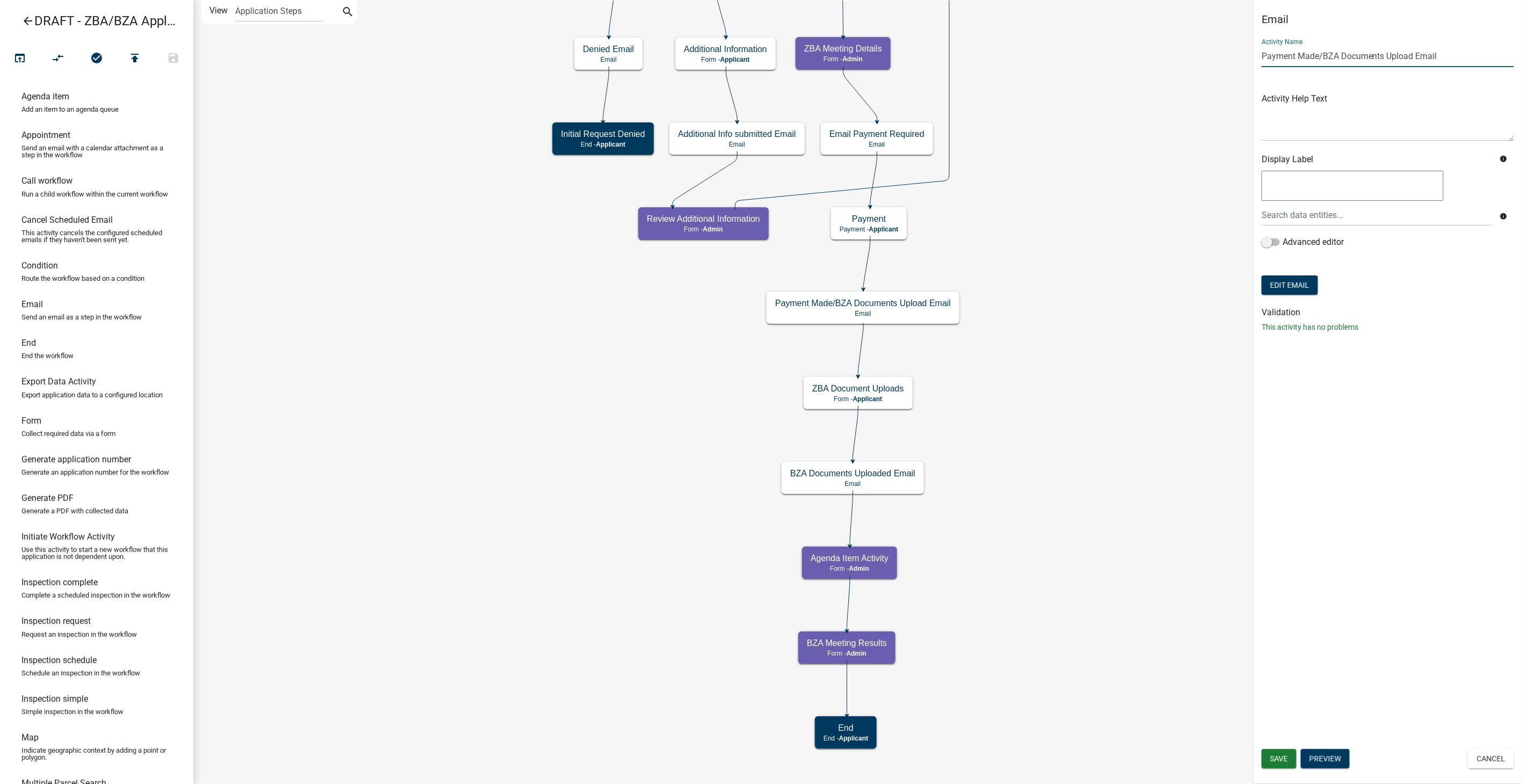
click at [1339, 58] on input "Payment Made/BZA Documents Upload Email" at bounding box center [1388, 56] width 252 height 22
type input "Payment Made/ZBA Documents Upload Email"
click at [1275, 756] on span "Save" at bounding box center [1279, 757] width 18 height 9
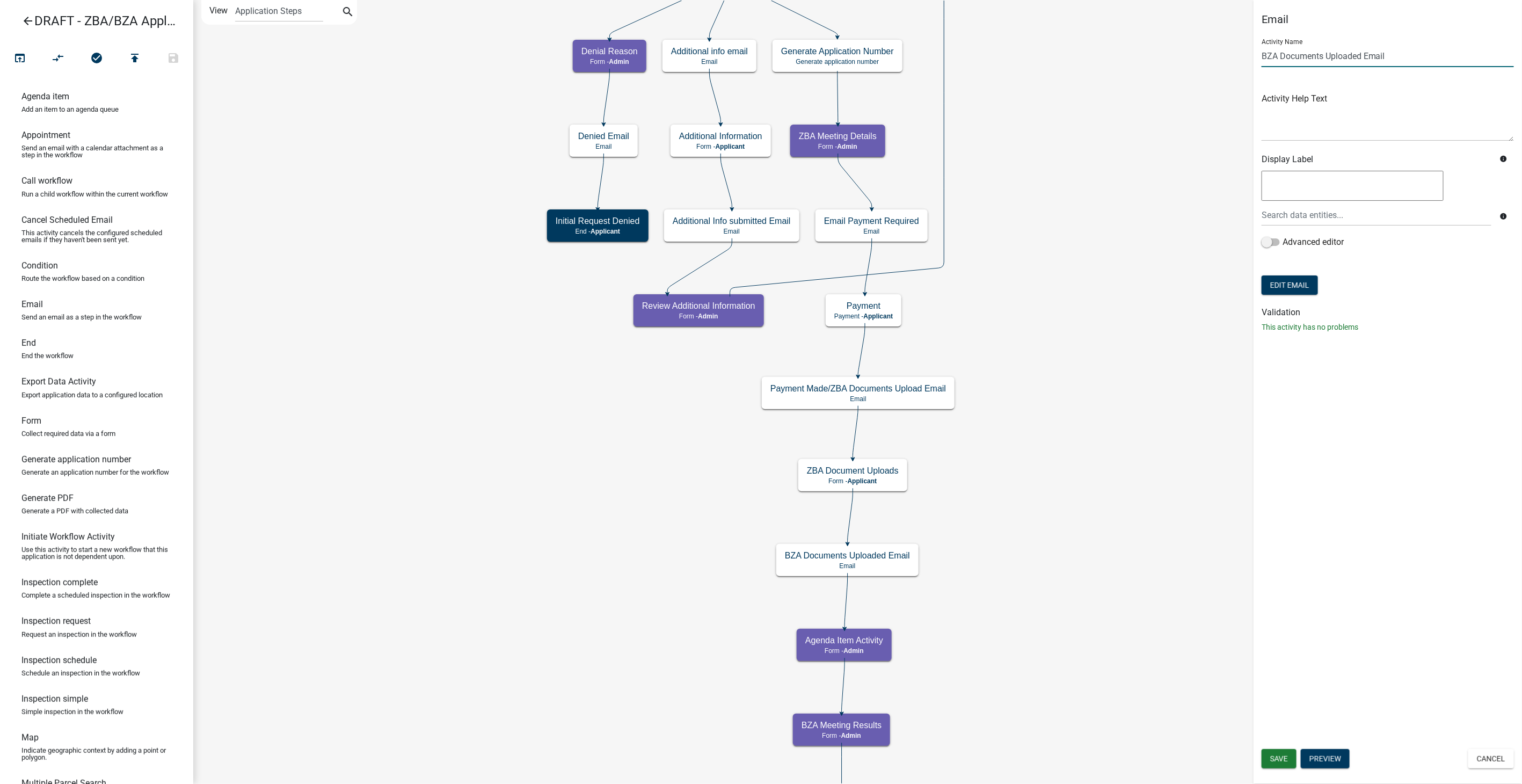
click at [1276, 55] on input "BZA Documents Uploaded Email" at bounding box center [1388, 56] width 252 height 22
type input "ZBA Documents Uploaded Email"
click at [1310, 288] on button "Edit Email" at bounding box center [1290, 285] width 57 height 19
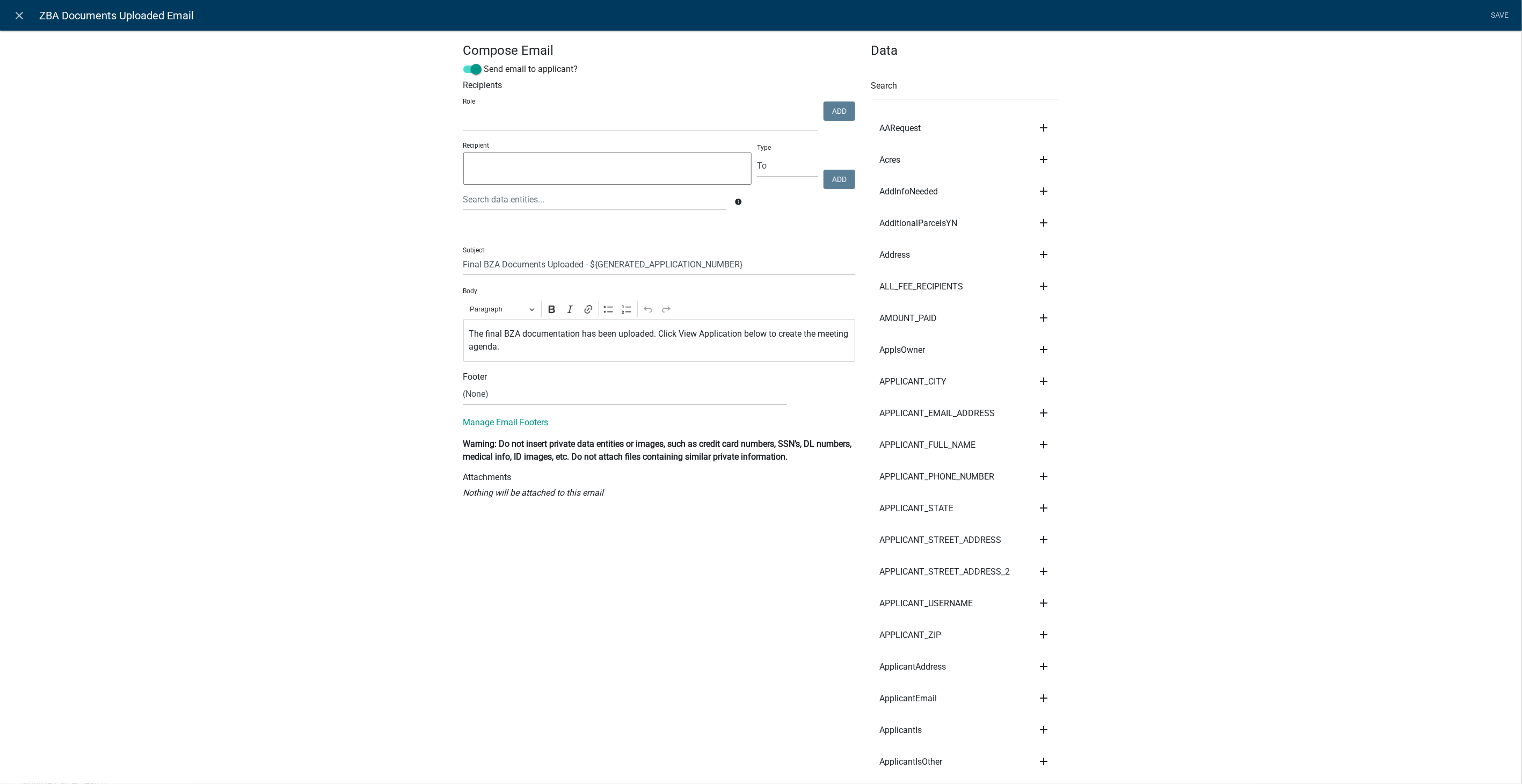
select select
click at [494, 263] on input "Final BZA Documents Uploaded - ${GENERATED_APPLICATION_NUMBER}" at bounding box center [659, 264] width 392 height 22
type input "Final ZBA Documents Uploaded - ${GENERATED_APPLICATION_NUMBER}"
click at [513, 337] on p "The final BZA documentation has been uploaded. Click View Application below to …" at bounding box center [659, 340] width 381 height 26
click at [473, 65] on span at bounding box center [472, 69] width 18 height 8
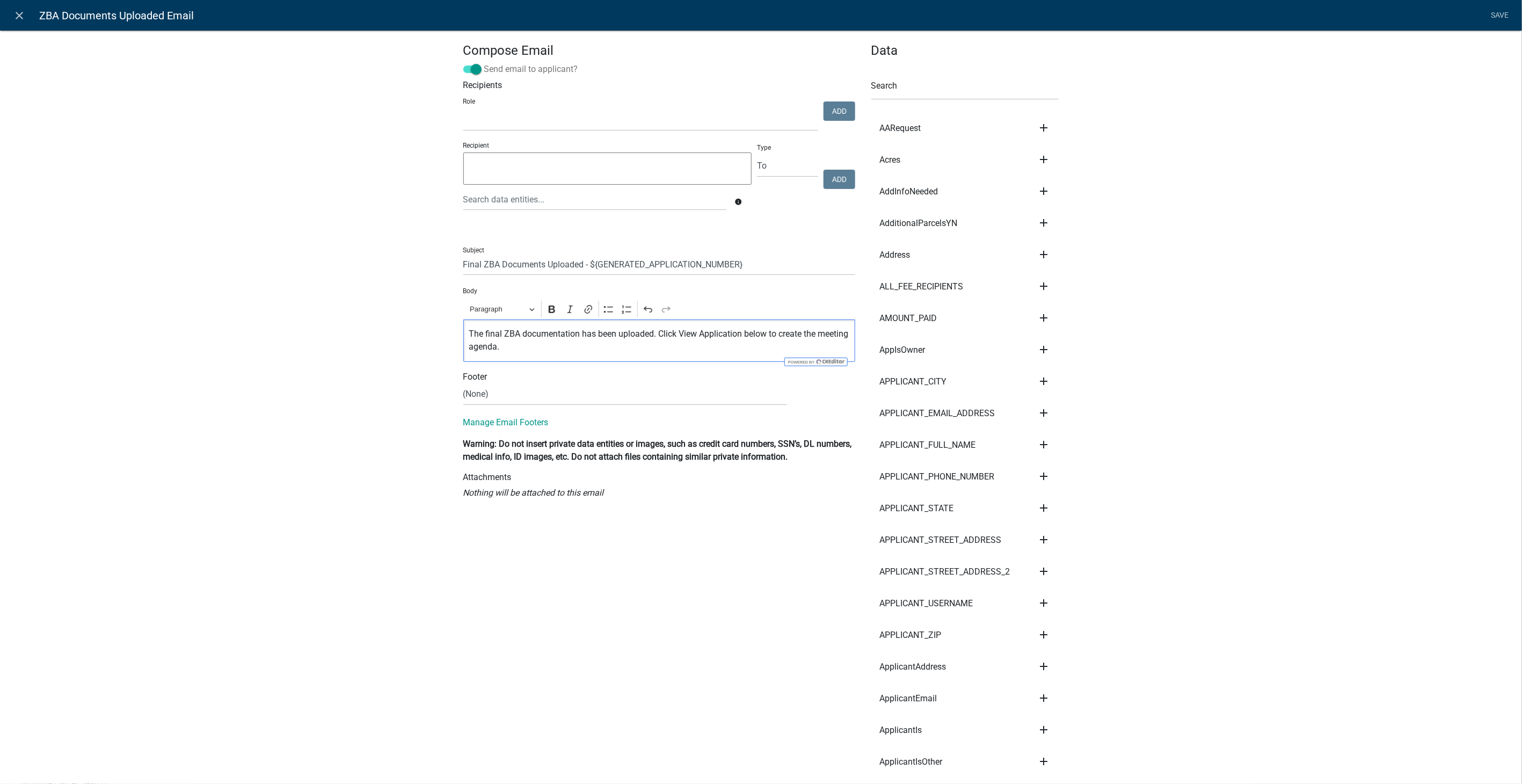
click at [484, 62] on input "Send email to applicant?" at bounding box center [484, 62] width 0 height 0
click at [525, 118] on select "Admin SDR Septic Maintenance Company" at bounding box center [640, 119] width 355 height 22
select select "1617a353-6361-48c5-9ba0-ce34fd9b68f8"
click at [463, 110] on select "Admin SDR Septic Maintenance Company" at bounding box center [640, 119] width 355 height 22
click at [833, 112] on button "Add" at bounding box center [839, 111] width 31 height 19
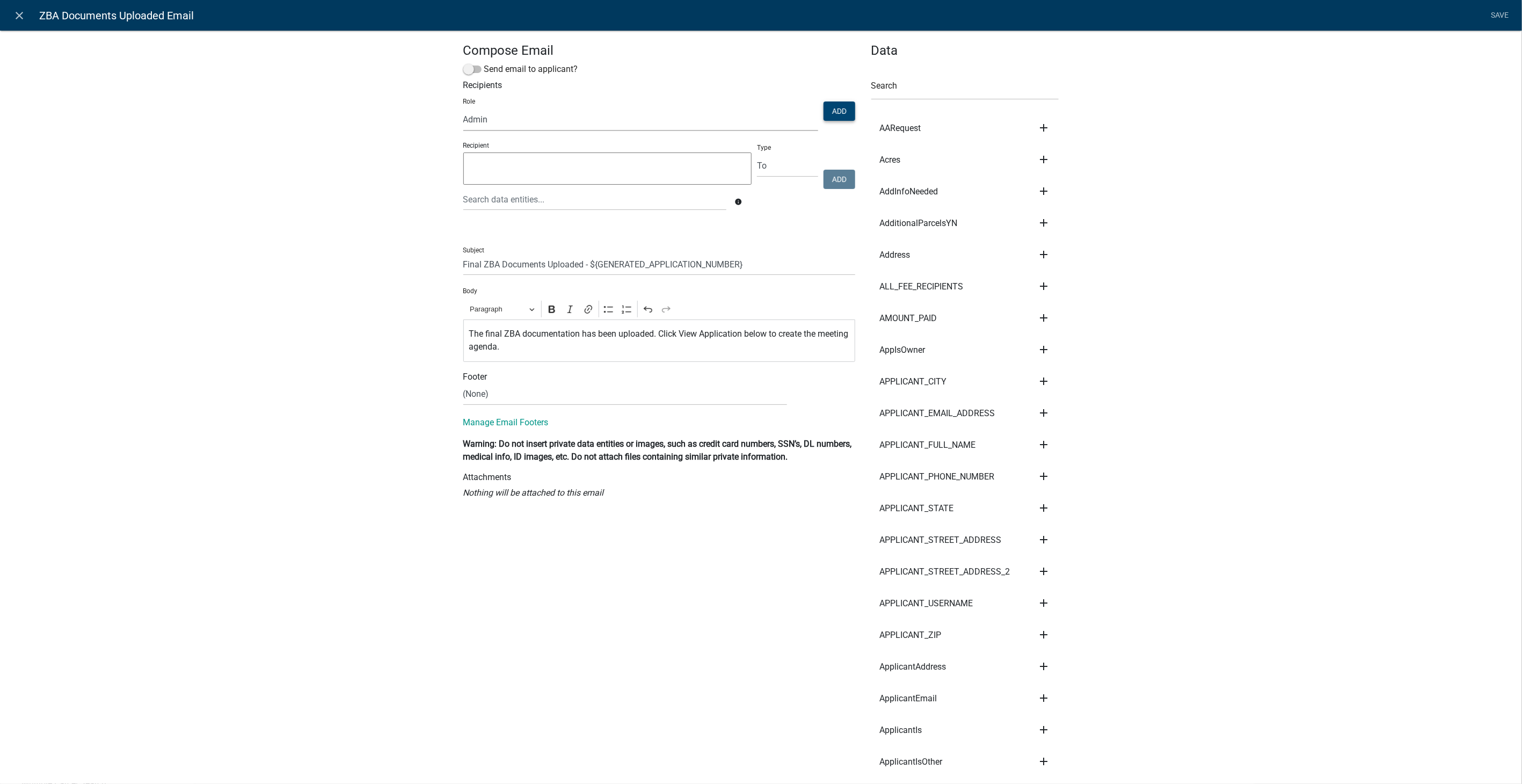
select select
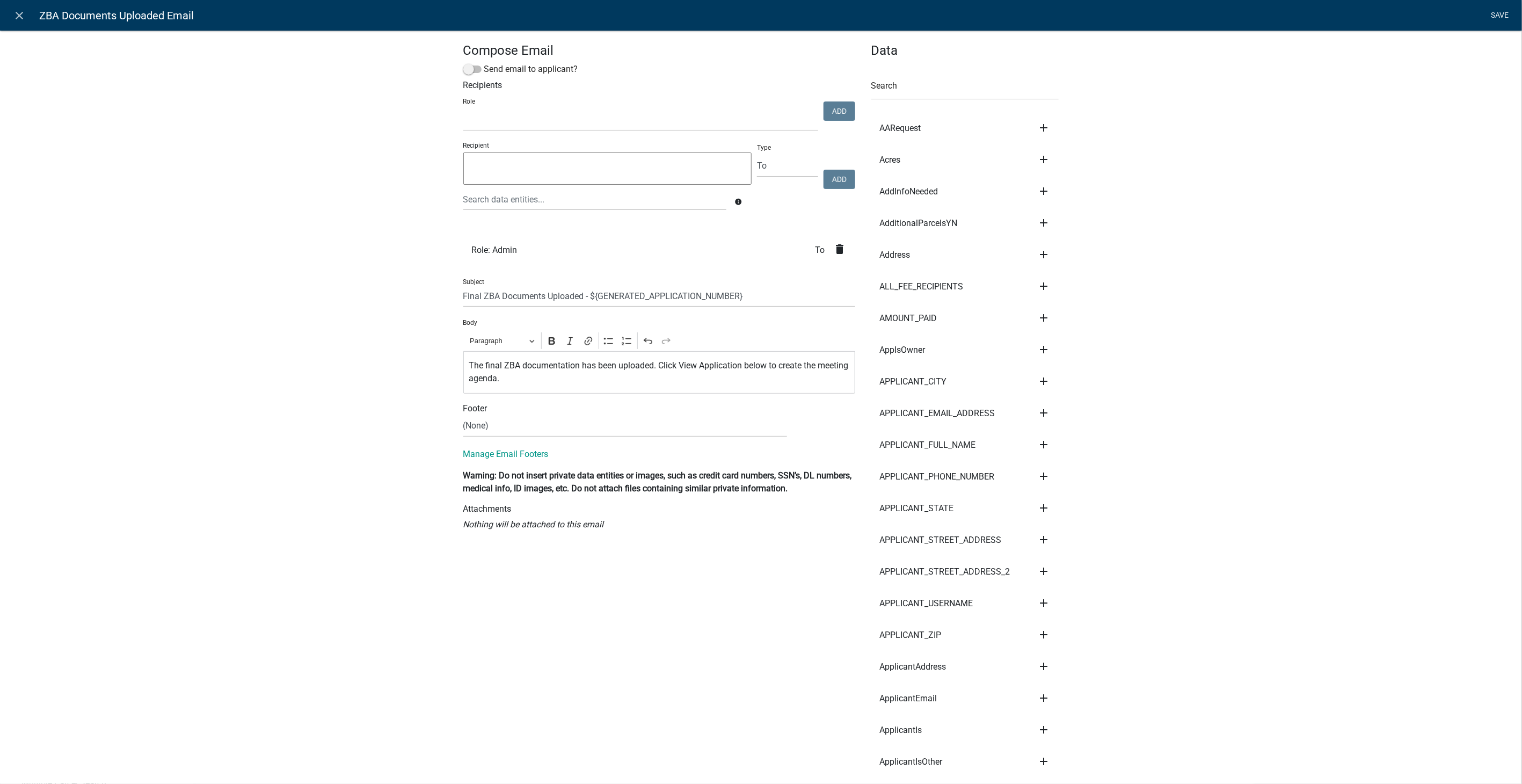
click at [1498, 18] on link "Save" at bounding box center [1500, 16] width 27 height 21
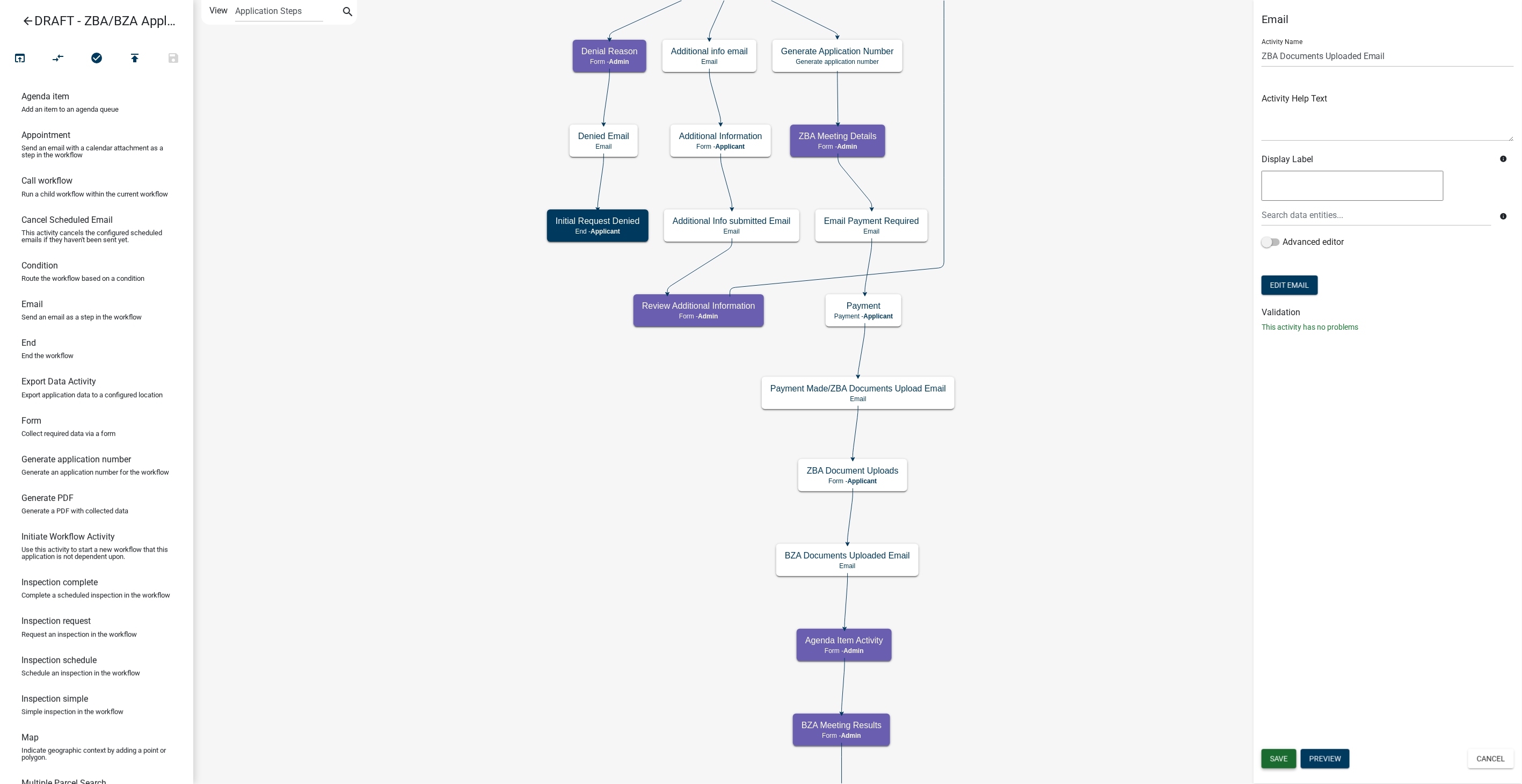
click at [1287, 752] on button "Save" at bounding box center [1279, 758] width 35 height 19
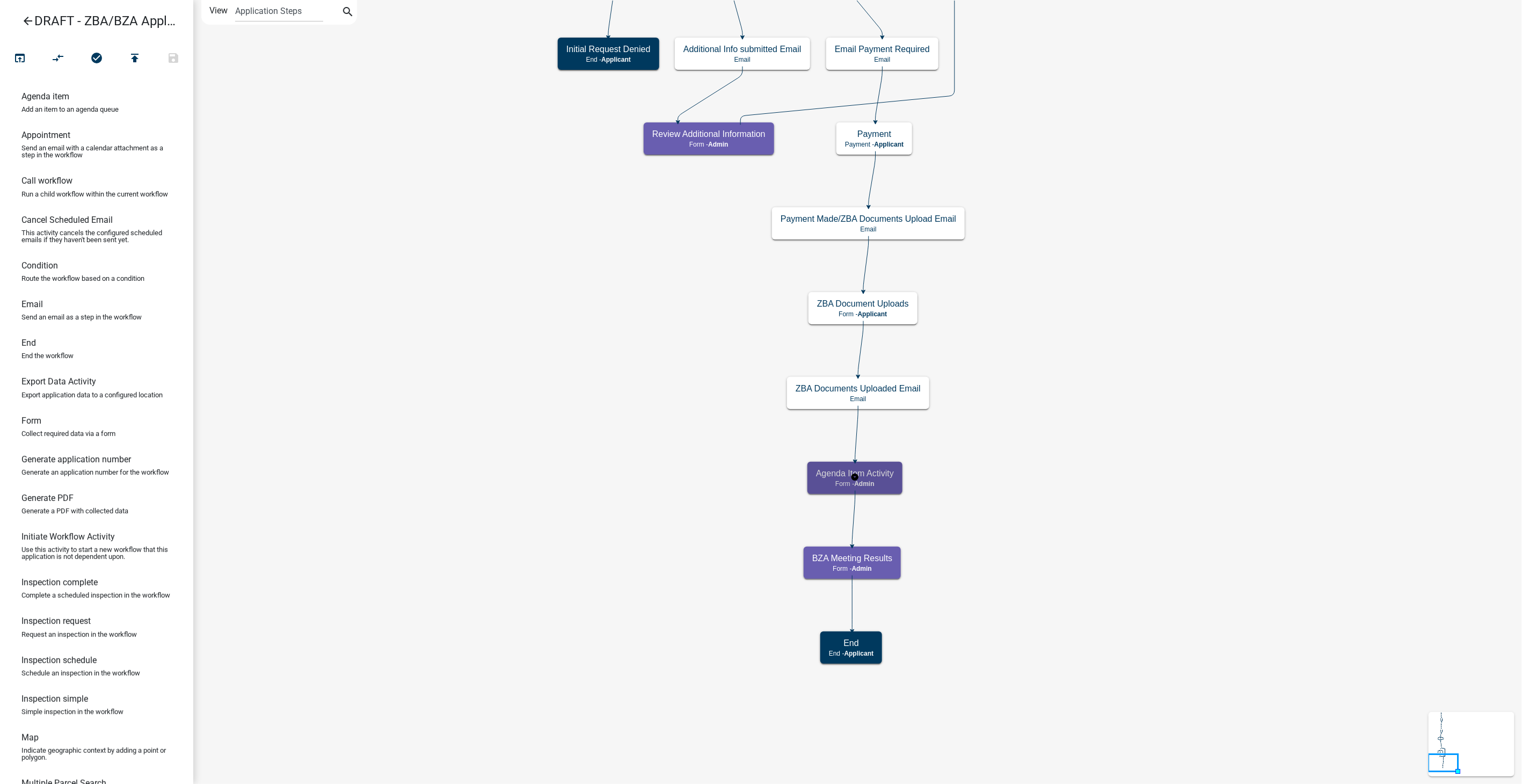
click at [882, 473] on h5 "Agenda Item Activity" at bounding box center [855, 472] width 78 height 10
select select "1617A353-6361-48C5-9BA0-CE34FD9B68F8"
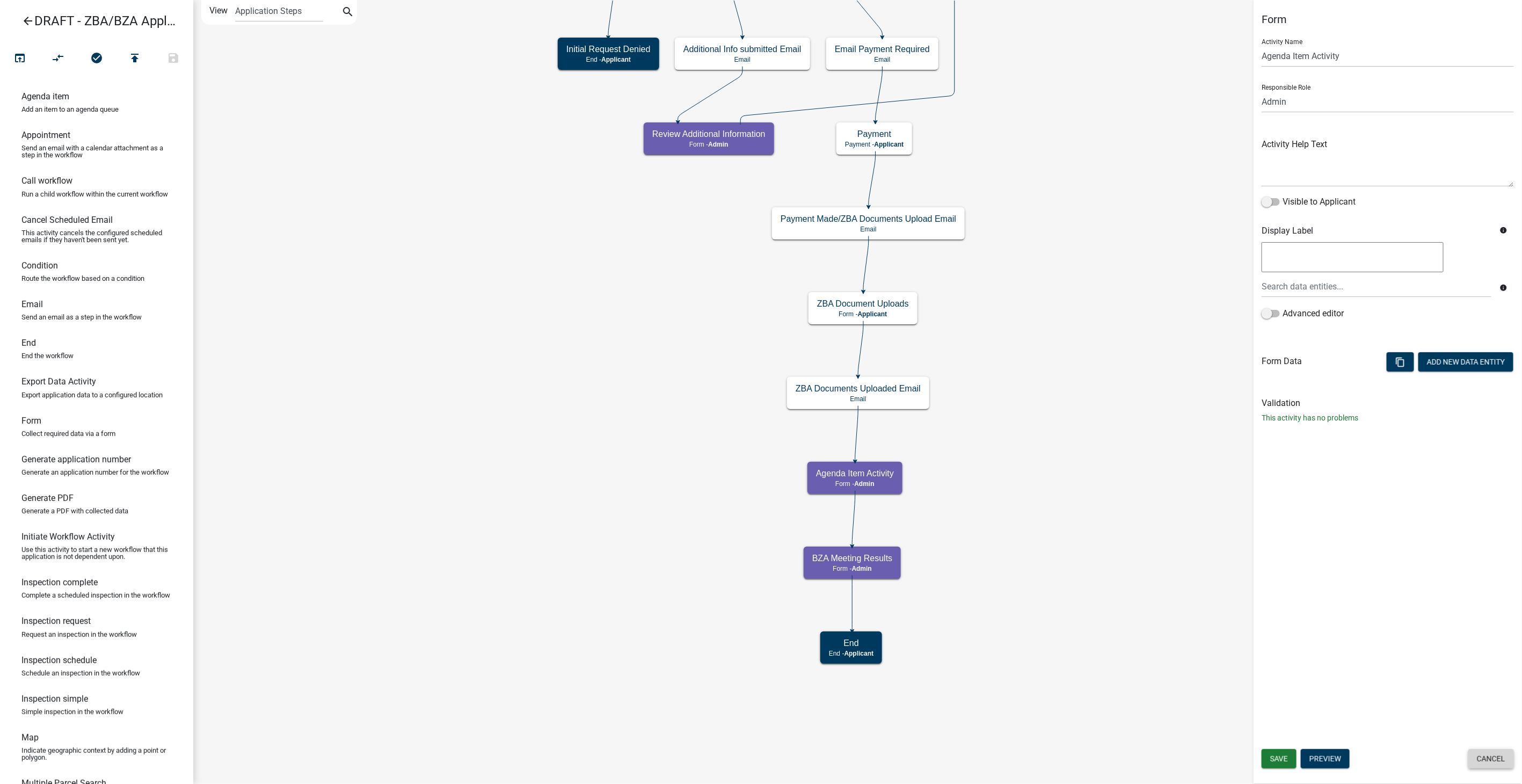
click at [1492, 754] on button "Cancel" at bounding box center [1491, 758] width 45 height 19
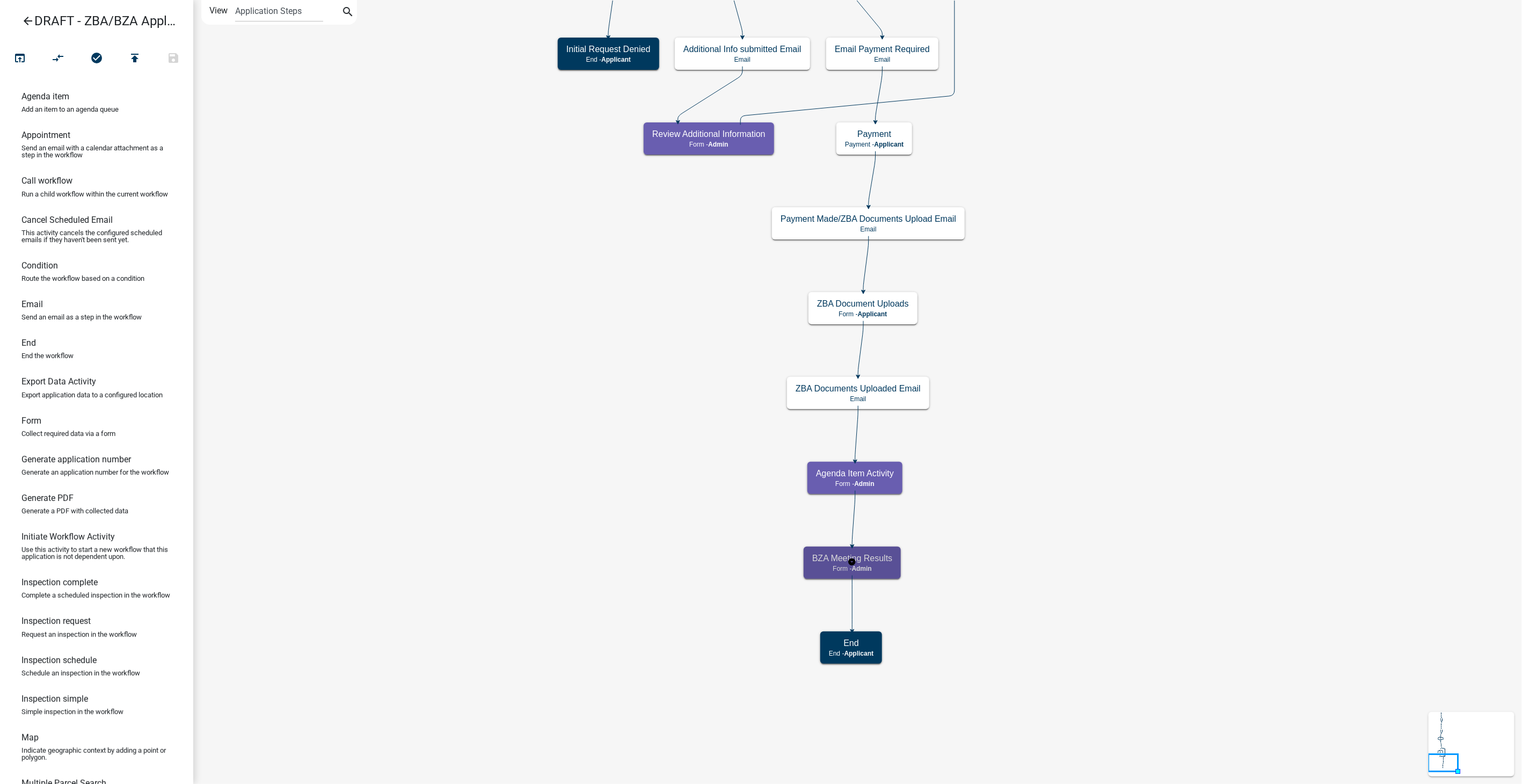
click at [874, 562] on h5 "BZA Meeting Results" at bounding box center [852, 558] width 80 height 10
select select "1617A353-6361-48C5-9BA0-CE34FD9B68F8"
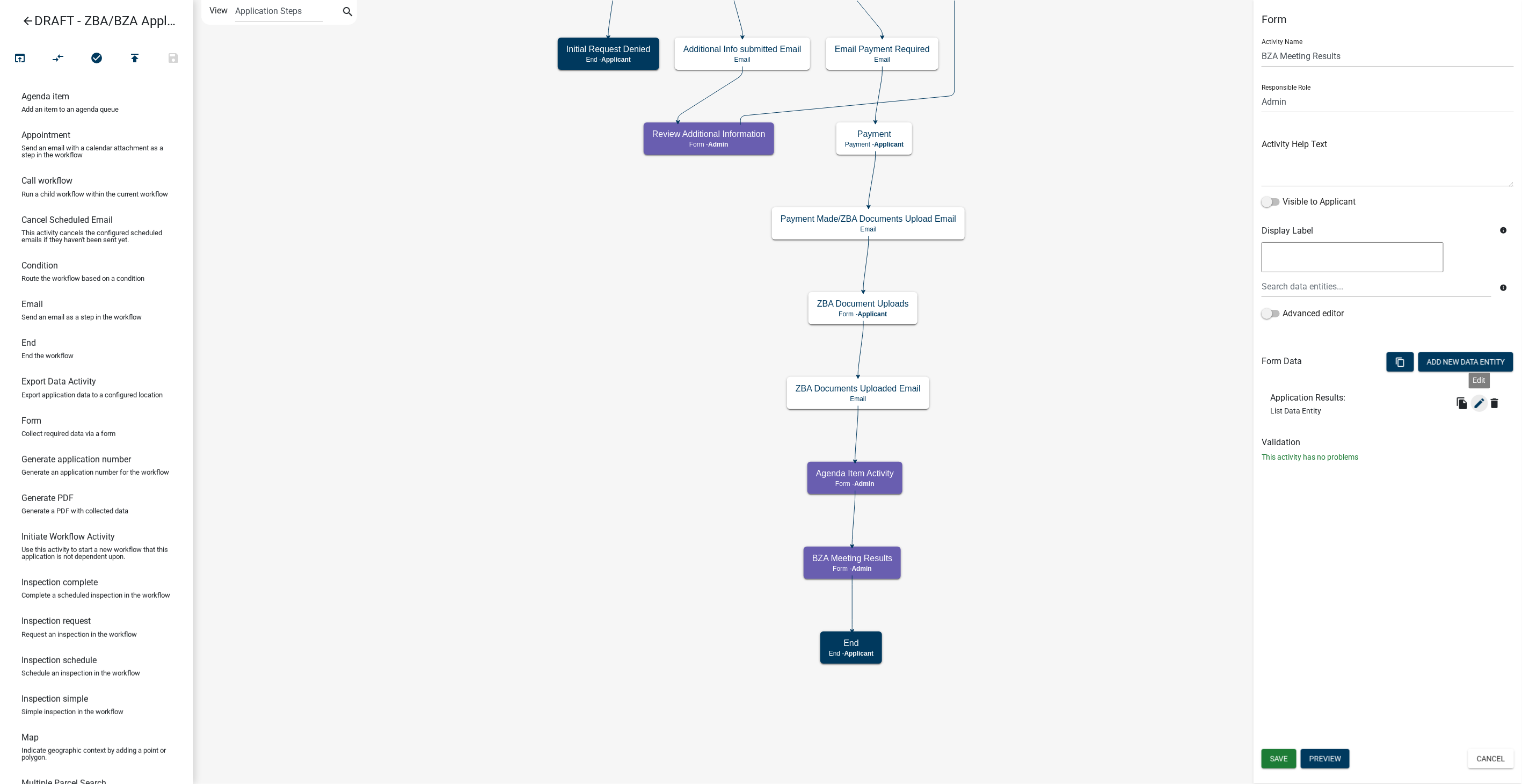
click at [1477, 401] on icon "edit" at bounding box center [1480, 403] width 13 height 13
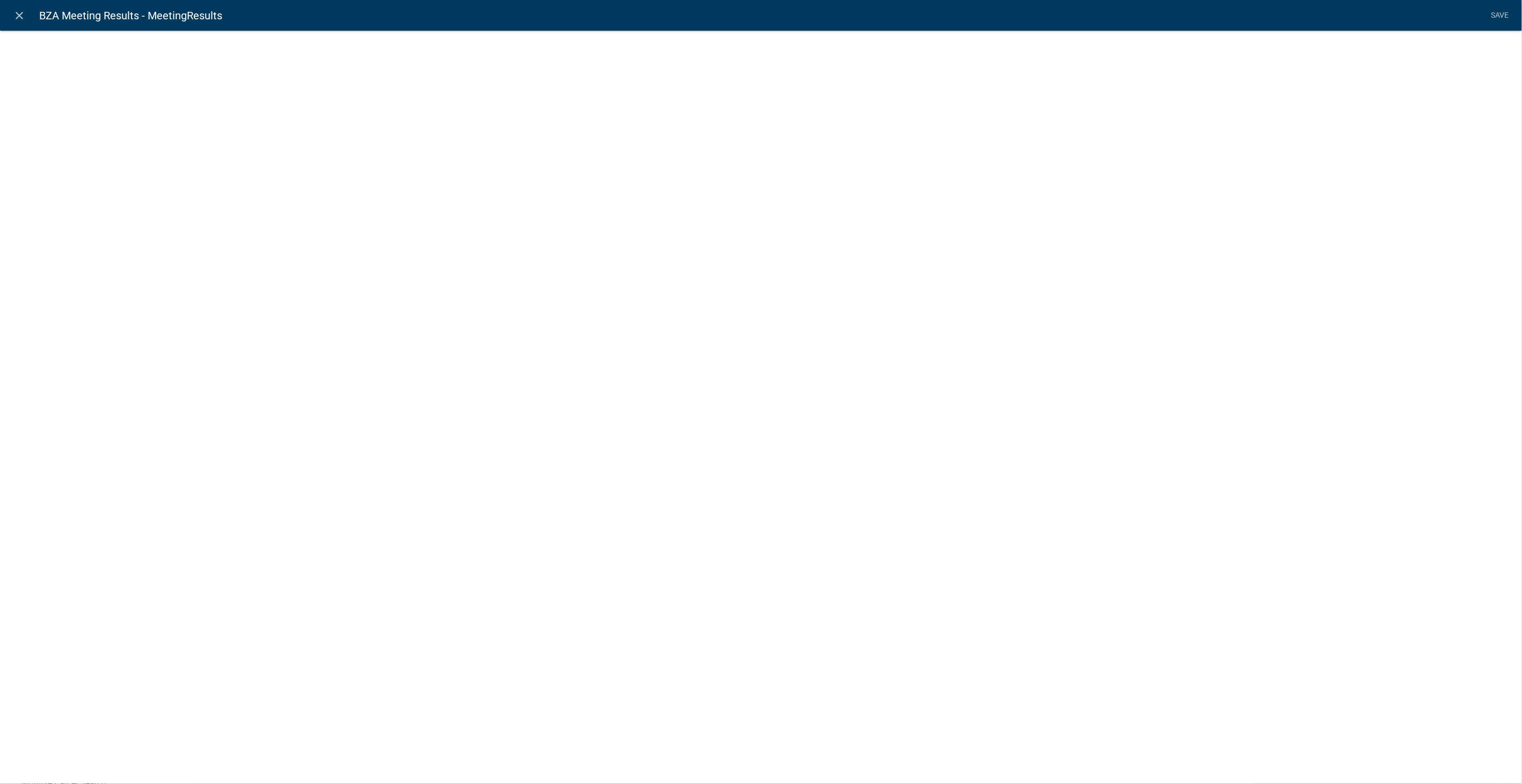
select select "list-data"
select select
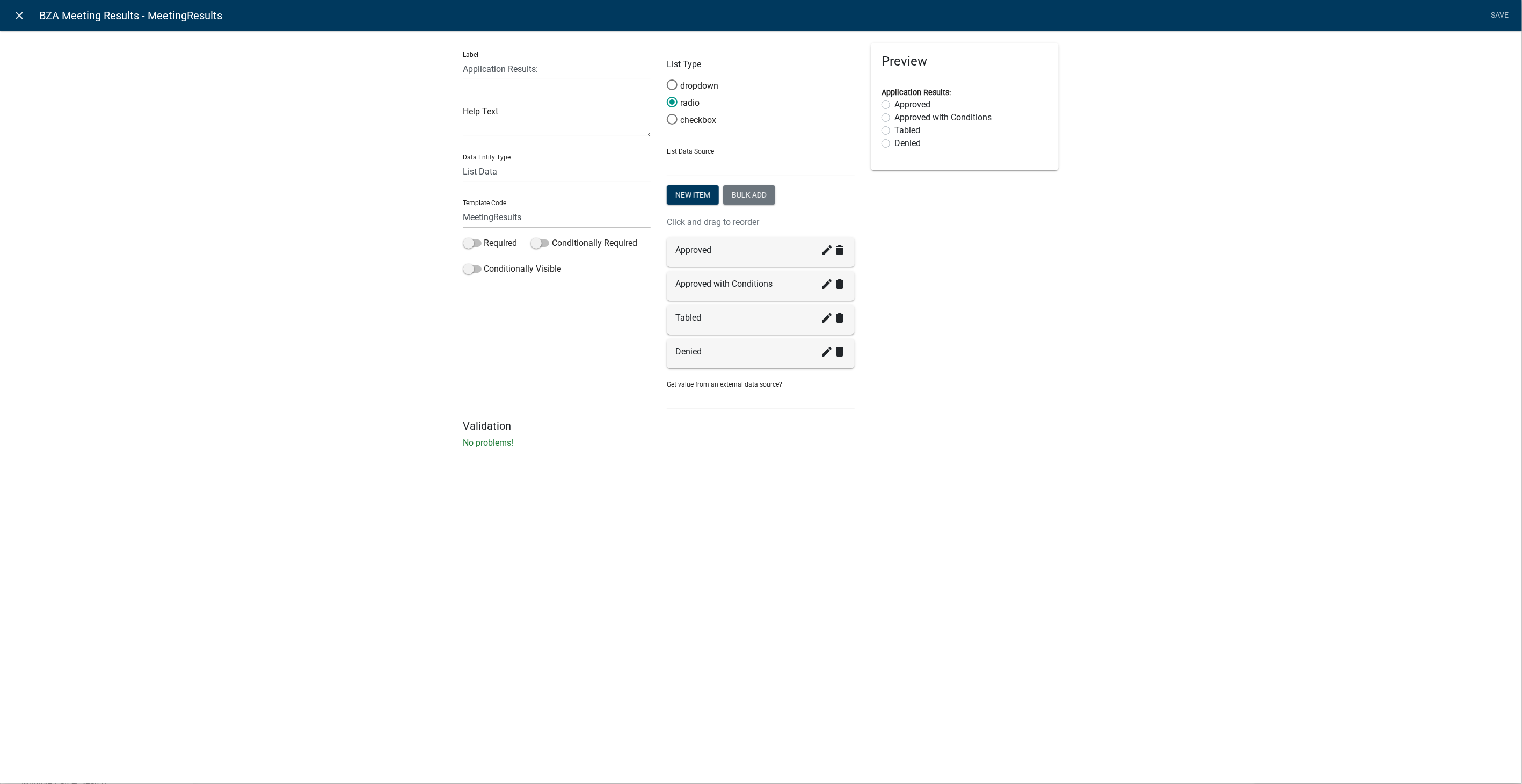
click at [18, 16] on icon "close" at bounding box center [20, 16] width 13 height 13
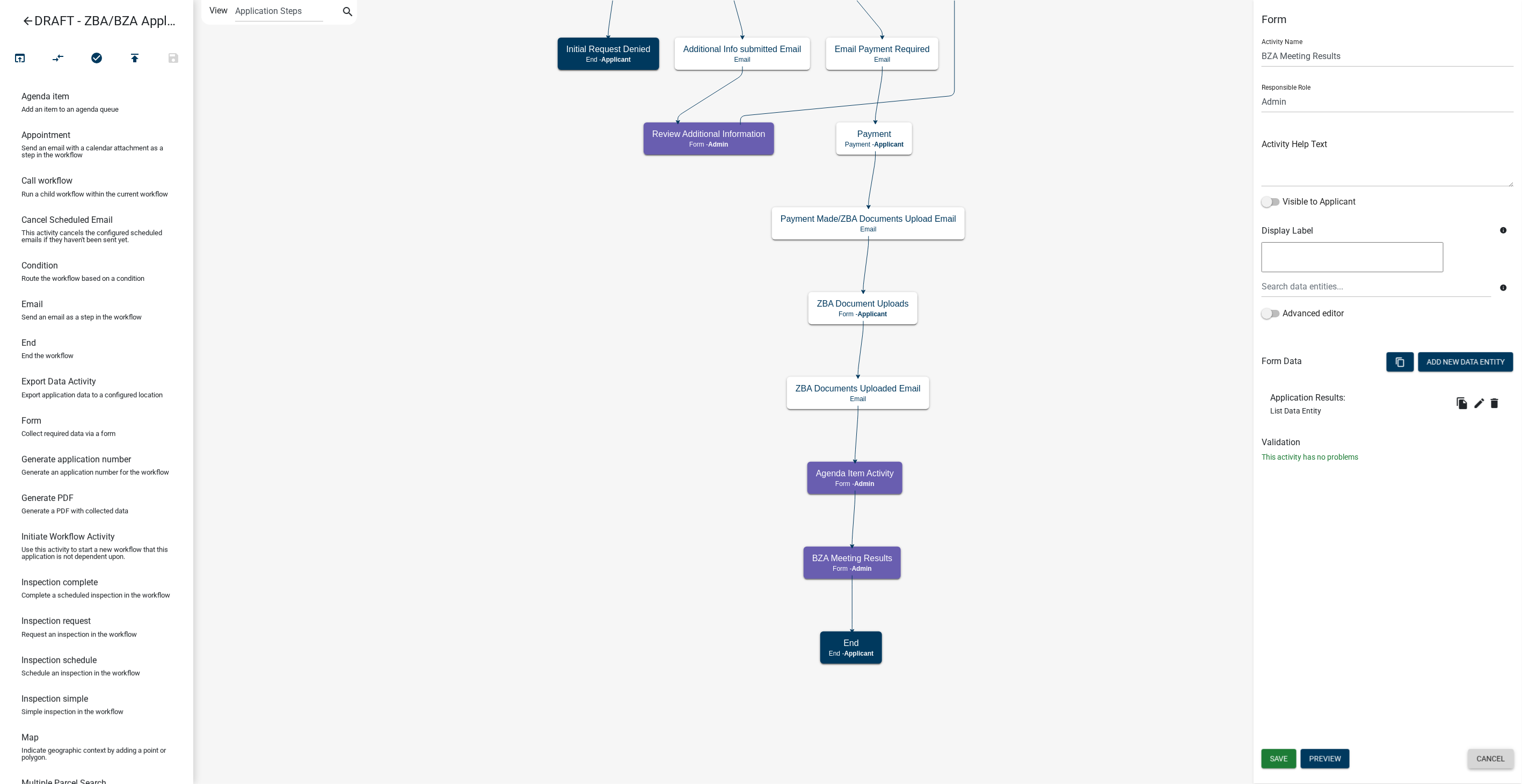
click at [1507, 759] on button "Cancel" at bounding box center [1491, 758] width 45 height 19
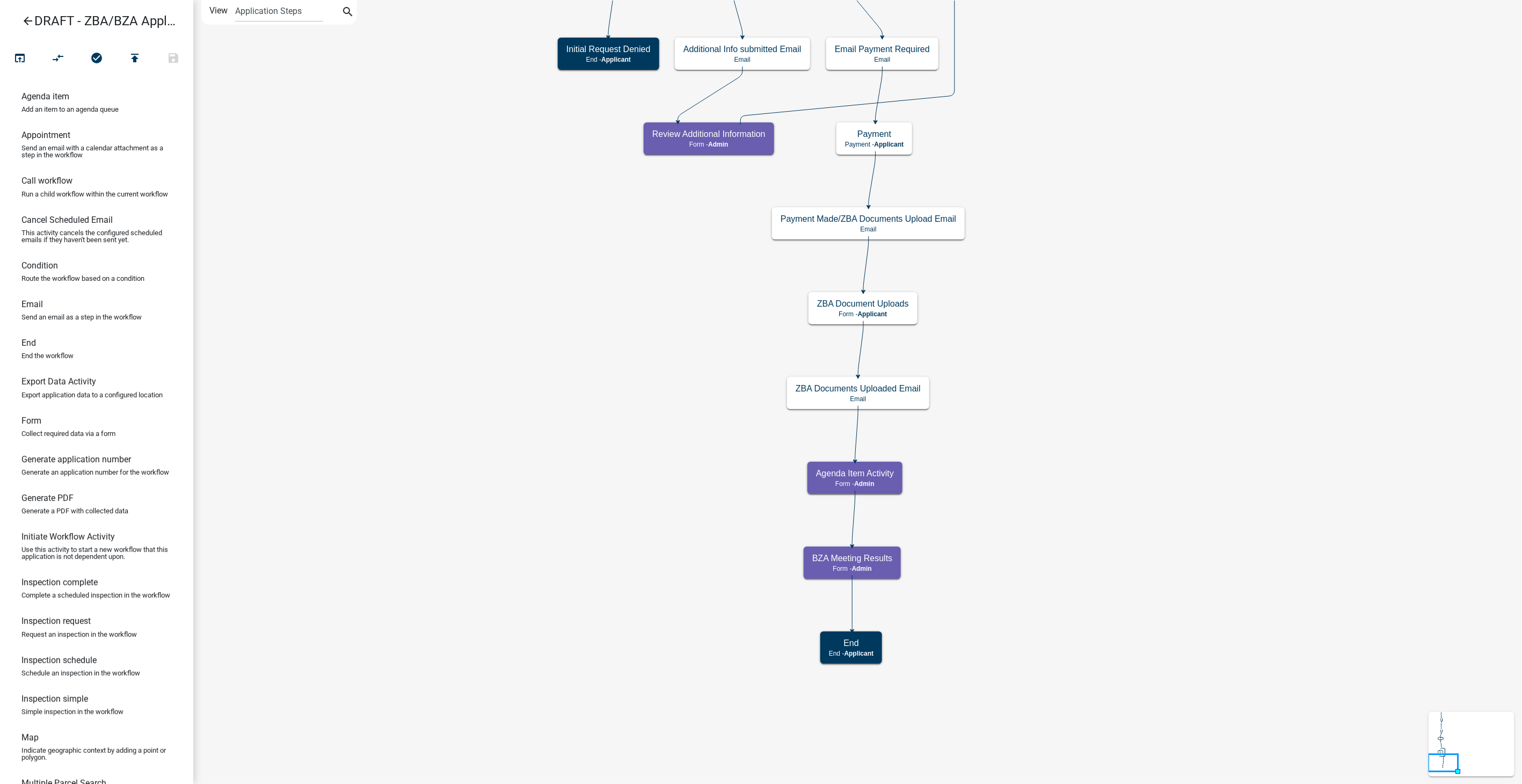
click at [31, 19] on icon "arrow_back" at bounding box center [28, 22] width 13 height 15
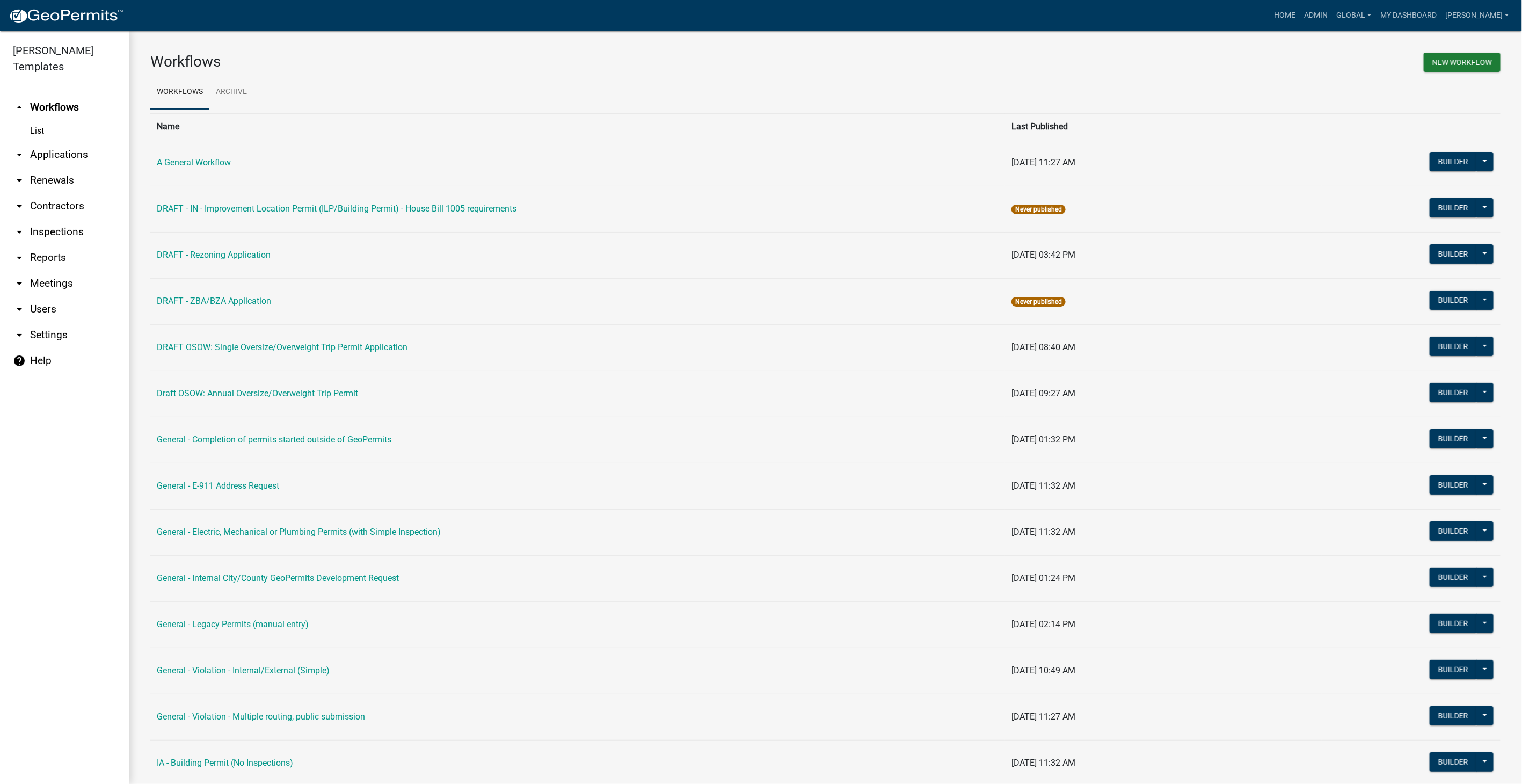
click at [51, 322] on link "arrow_drop_down Settings" at bounding box center [64, 334] width 129 height 26
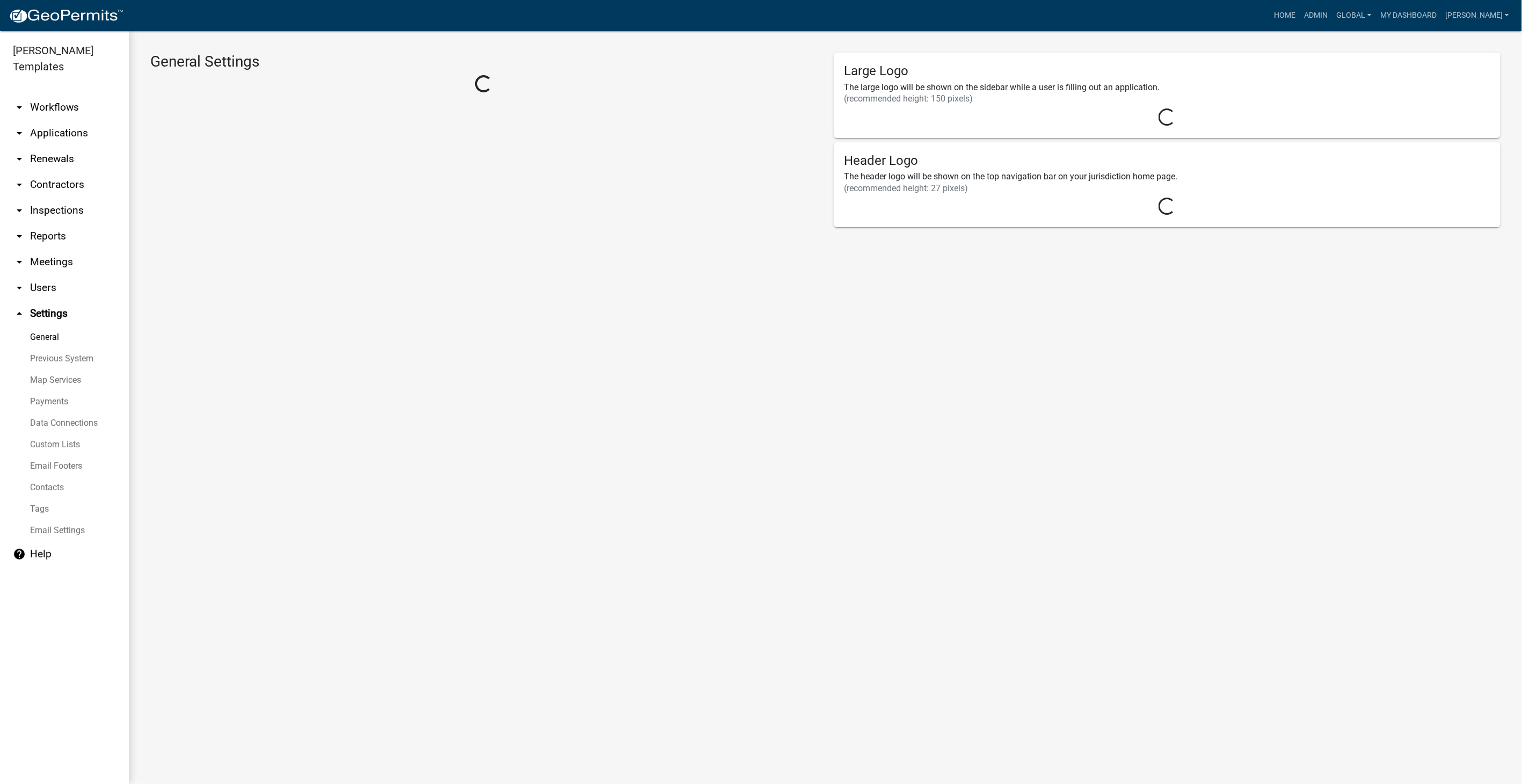
select select "1617a353-6361-48c5-9ba0-ce34fd9b68f8"
select select "IA"
select select "Eastern Standard Time"
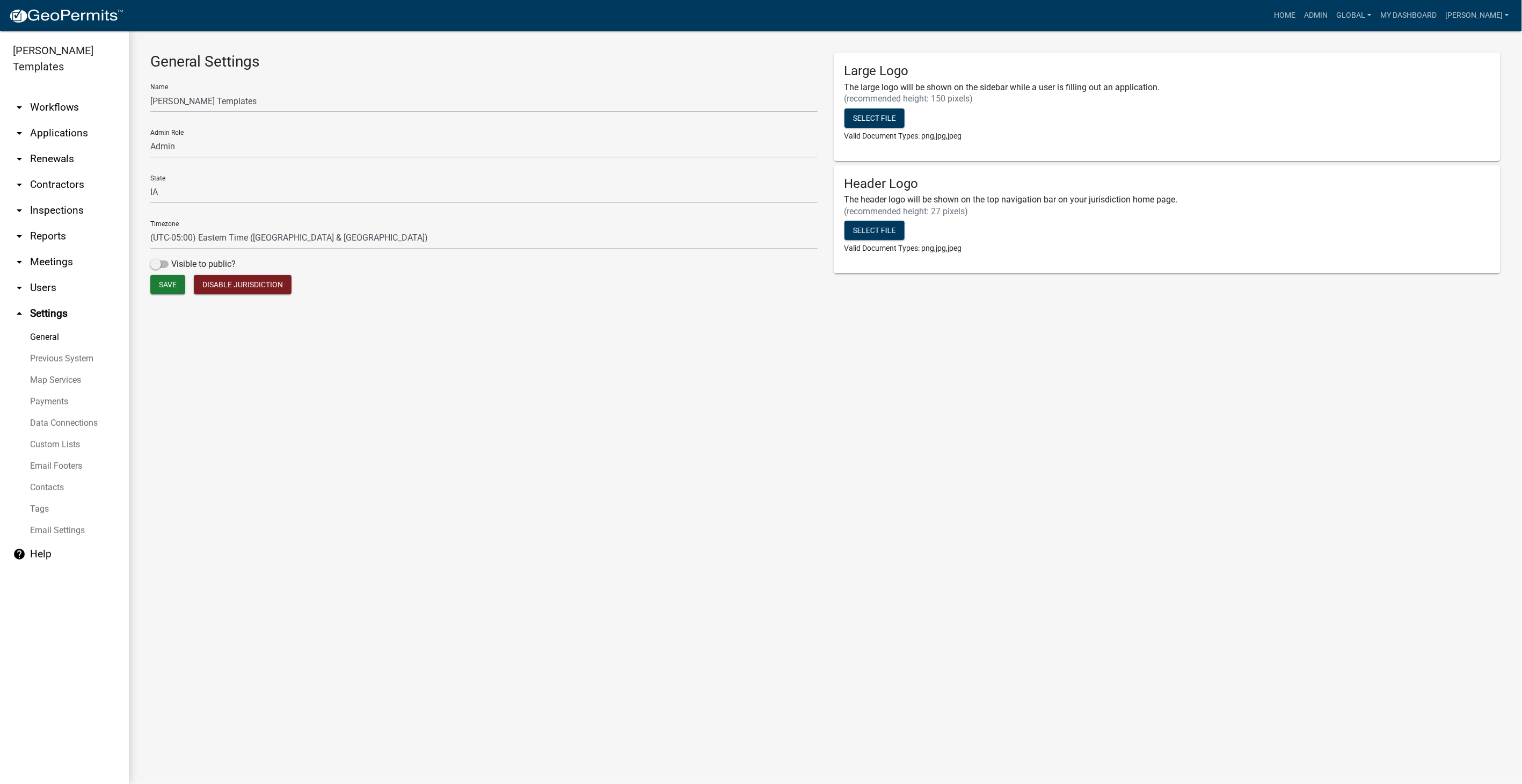
click at [48, 249] on link "arrow_drop_down Meetings" at bounding box center [64, 261] width 129 height 26
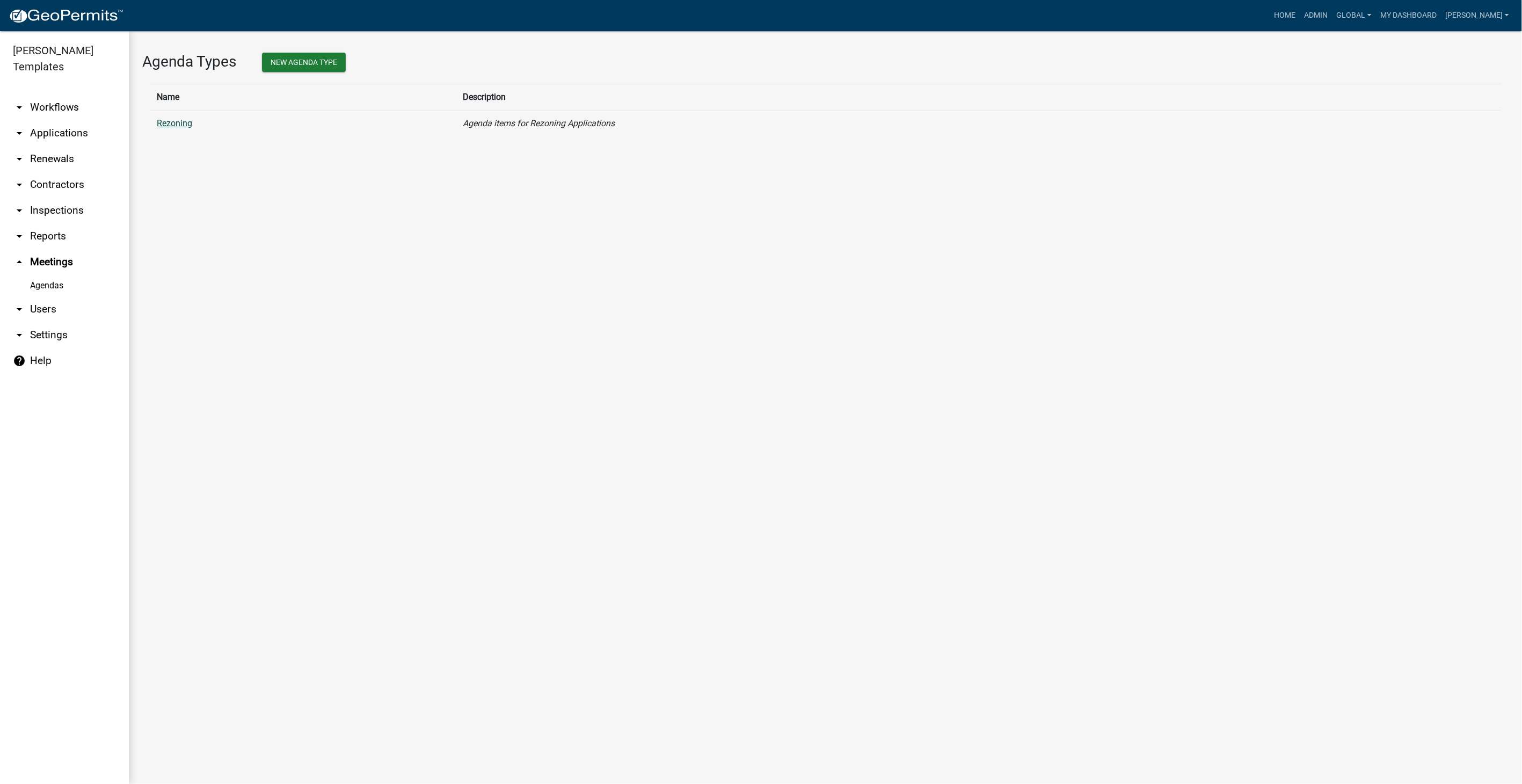
click at [174, 122] on link "Rezoning" at bounding box center [174, 123] width 35 height 10
click at [18, 256] on icon "arrow_drop_up" at bounding box center [20, 262] width 13 height 13
click at [47, 95] on link "arrow_drop_down Workflows" at bounding box center [64, 107] width 129 height 26
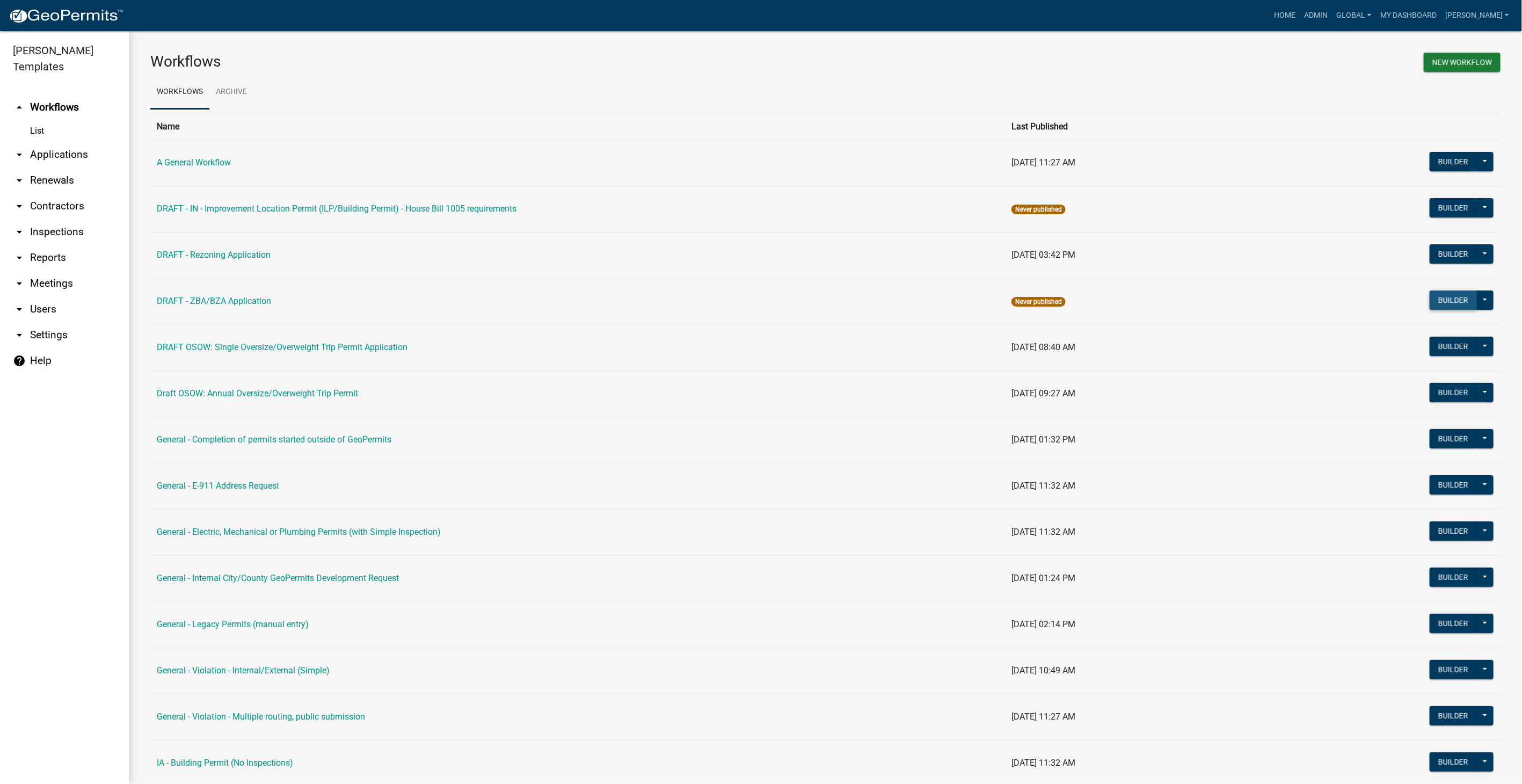
click at [1448, 299] on button "Builder" at bounding box center [1454, 300] width 47 height 19
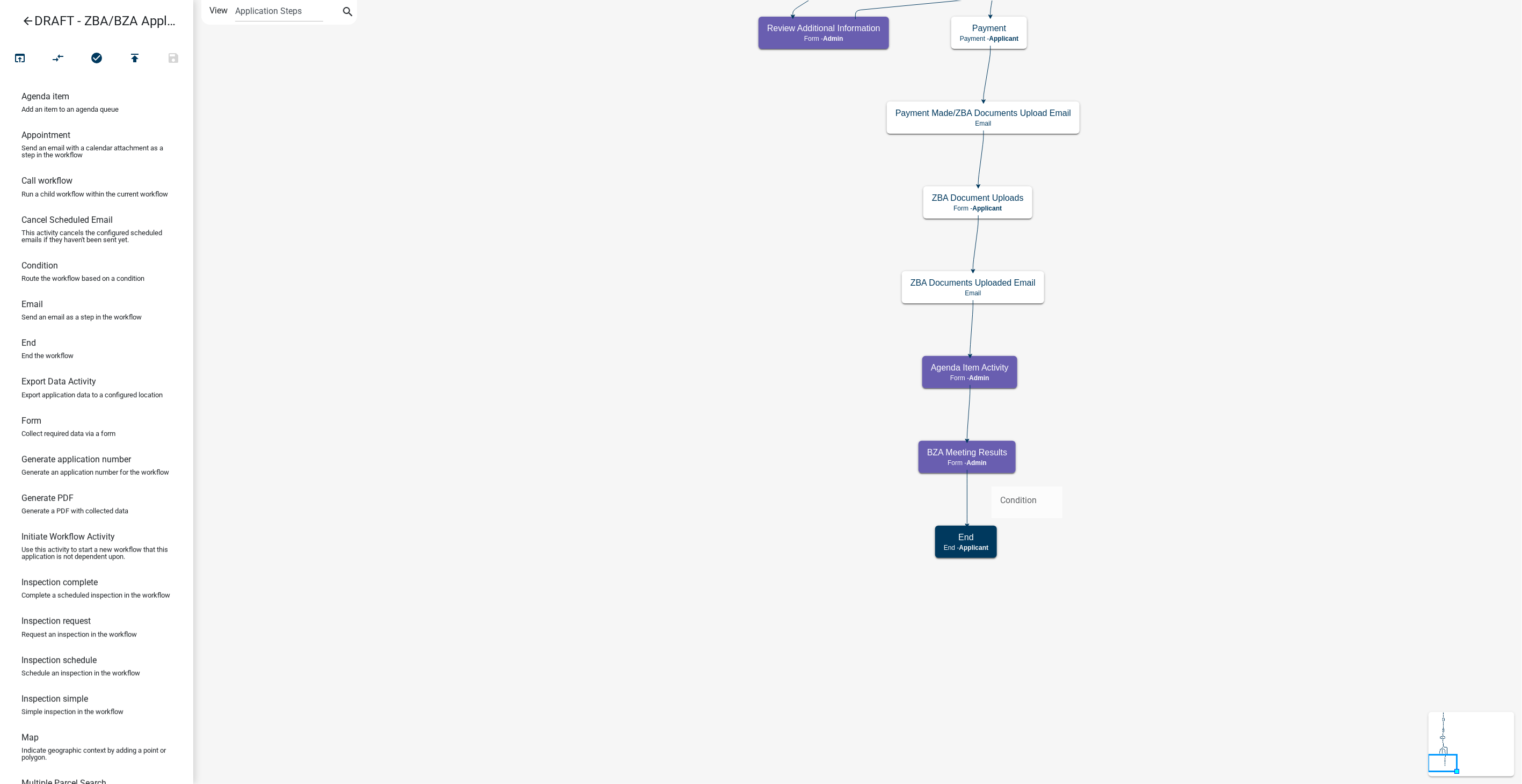
drag, startPoint x: 43, startPoint y: 280, endPoint x: 992, endPoint y: 477, distance: 969.2
click at [992, 477] on div "arrow_back DRAFT - ZBA/BZA Application open_in_browser compare_arrows check_cir…" at bounding box center [761, 392] width 1522 height 784
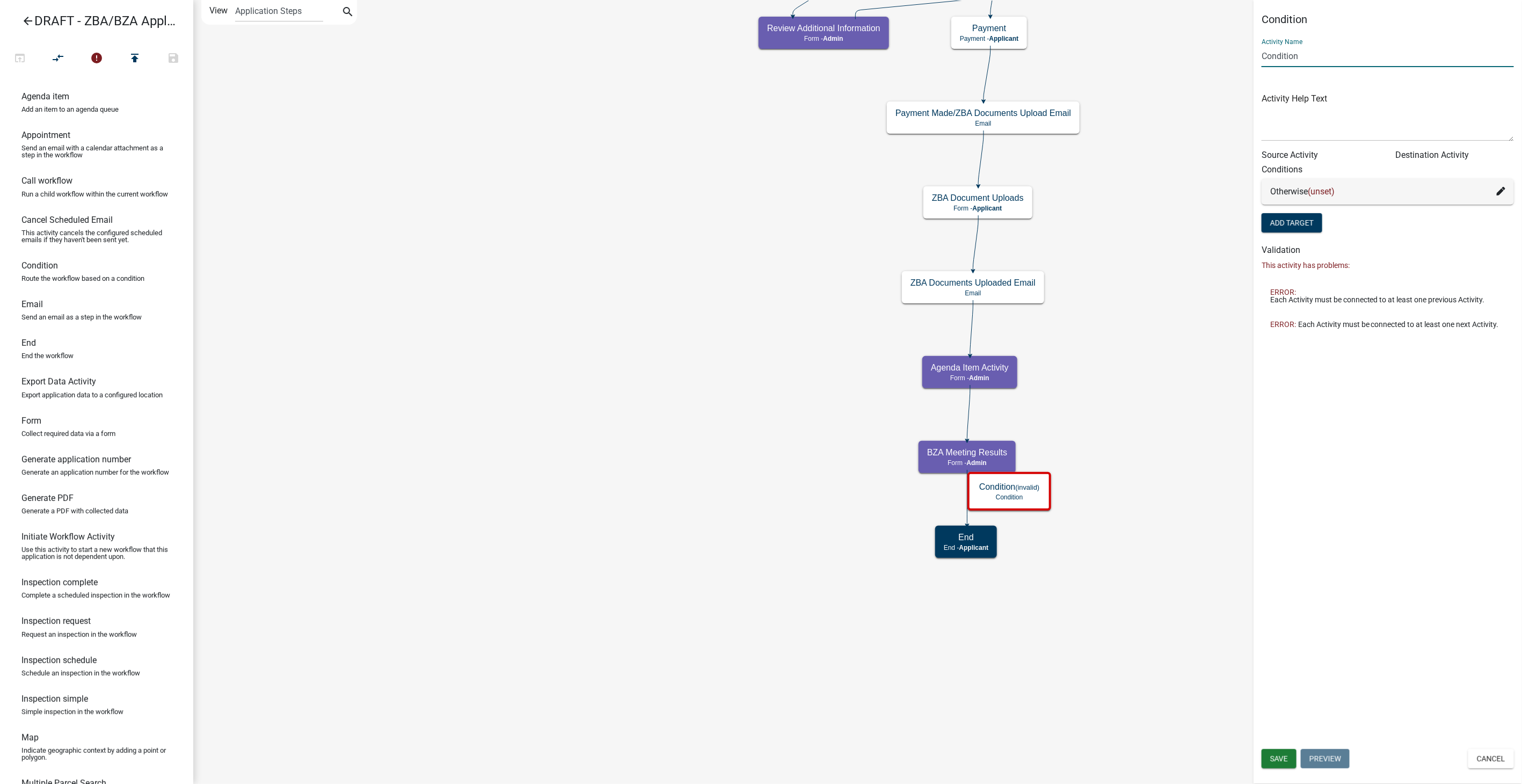
click at [1262, 54] on input "Condition" at bounding box center [1388, 56] width 252 height 22
type input "Meeting Results Condition"
click at [1276, 763] on button "Save" at bounding box center [1279, 758] width 35 height 19
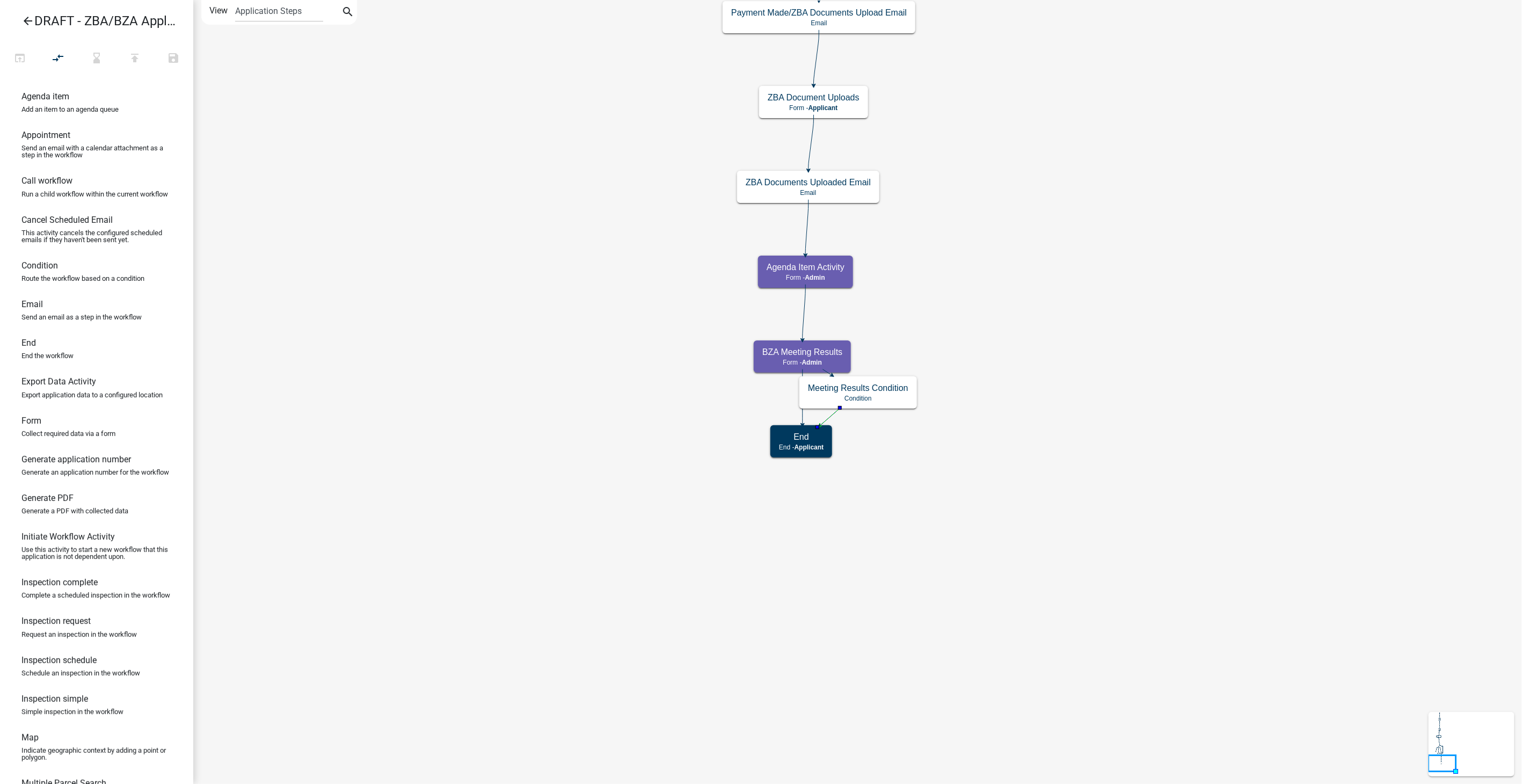
click at [785, 356] on h5 "BZA Meeting Results" at bounding box center [802, 351] width 80 height 10
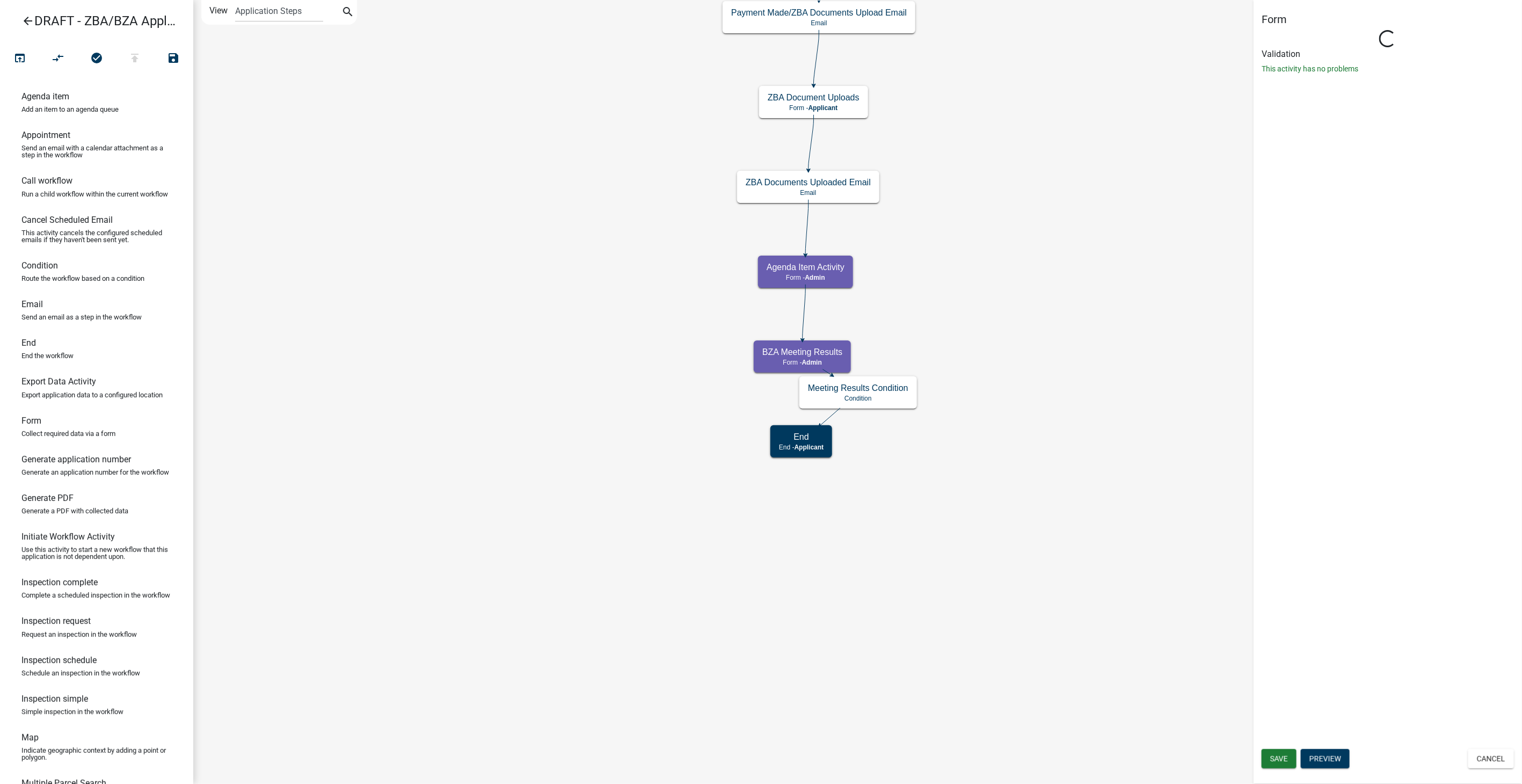
select select "1617A353-6361-48C5-9BA0-CE34FD9B68F8"
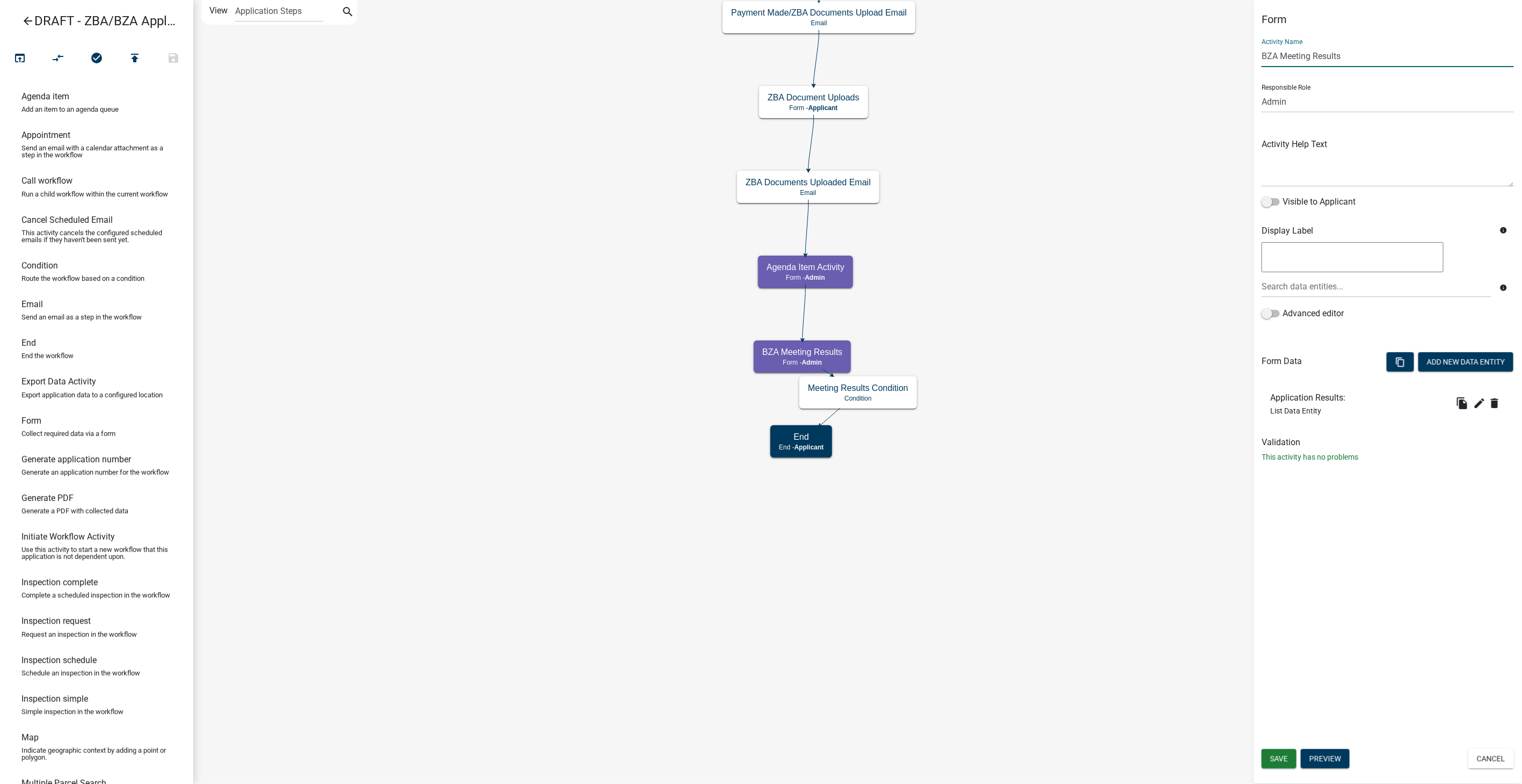
click at [1277, 58] on input "BZA Meeting Results" at bounding box center [1388, 56] width 252 height 22
type input "ZBA Meeting Results"
click at [1279, 751] on button "Save" at bounding box center [1279, 758] width 35 height 19
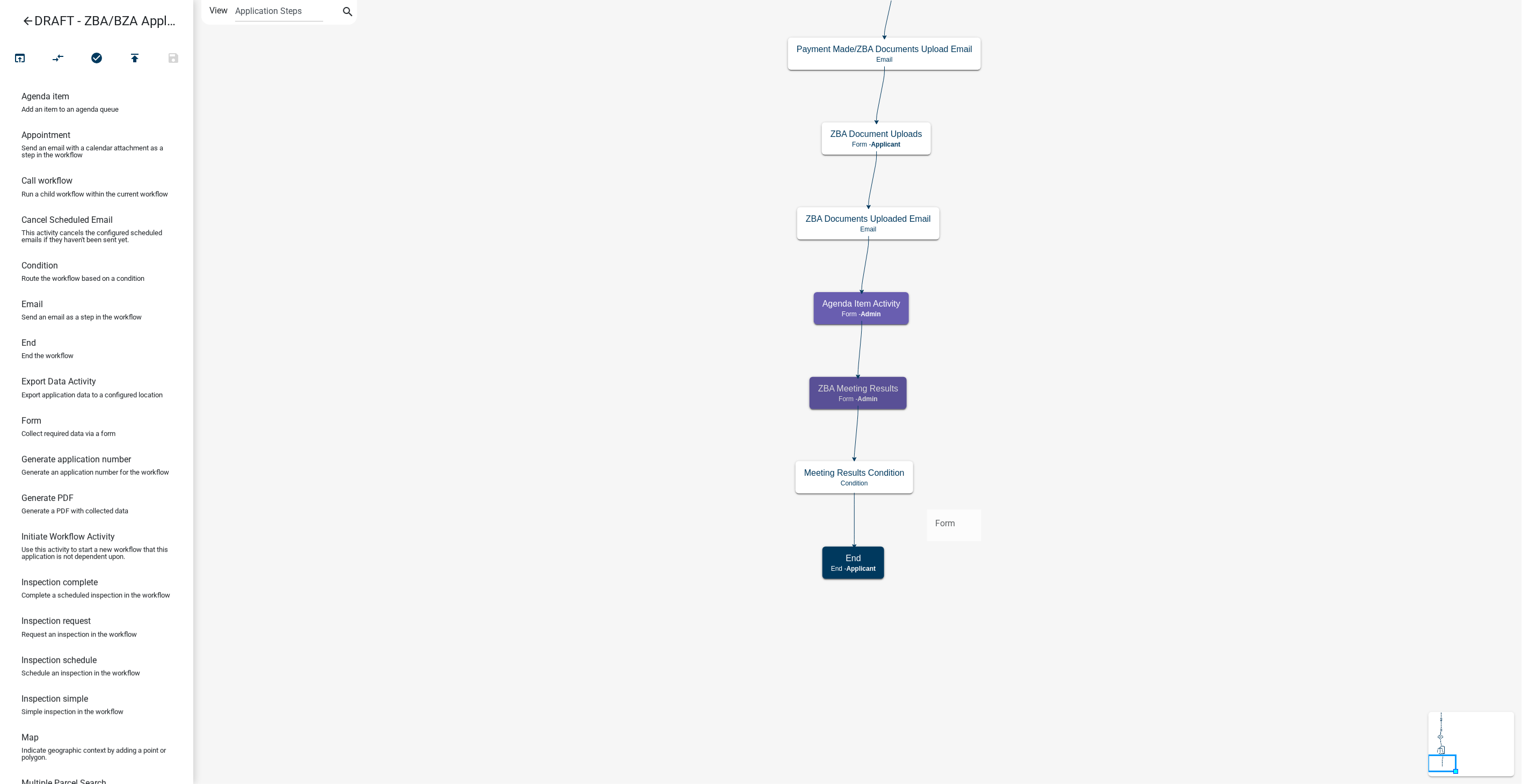
drag, startPoint x: 27, startPoint y: 442, endPoint x: 926, endPoint y: 500, distance: 900.9
click at [926, 500] on div "arrow_back DRAFT - ZBA/BZA Application open_in_browser compare_arrows check_cir…" at bounding box center [761, 392] width 1522 height 784
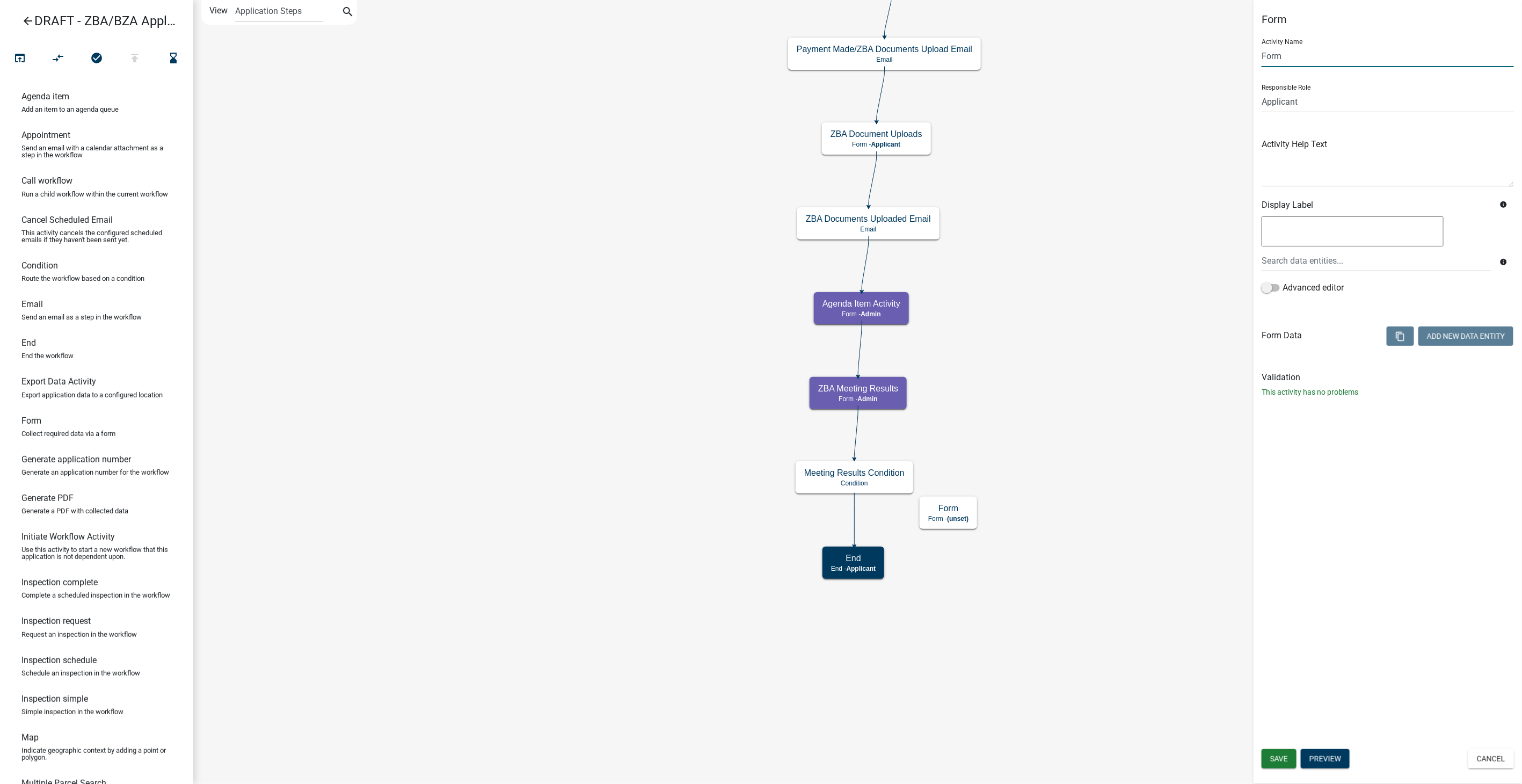
click at [1282, 54] on input "Form" at bounding box center [1388, 56] width 252 height 22
type input "F"
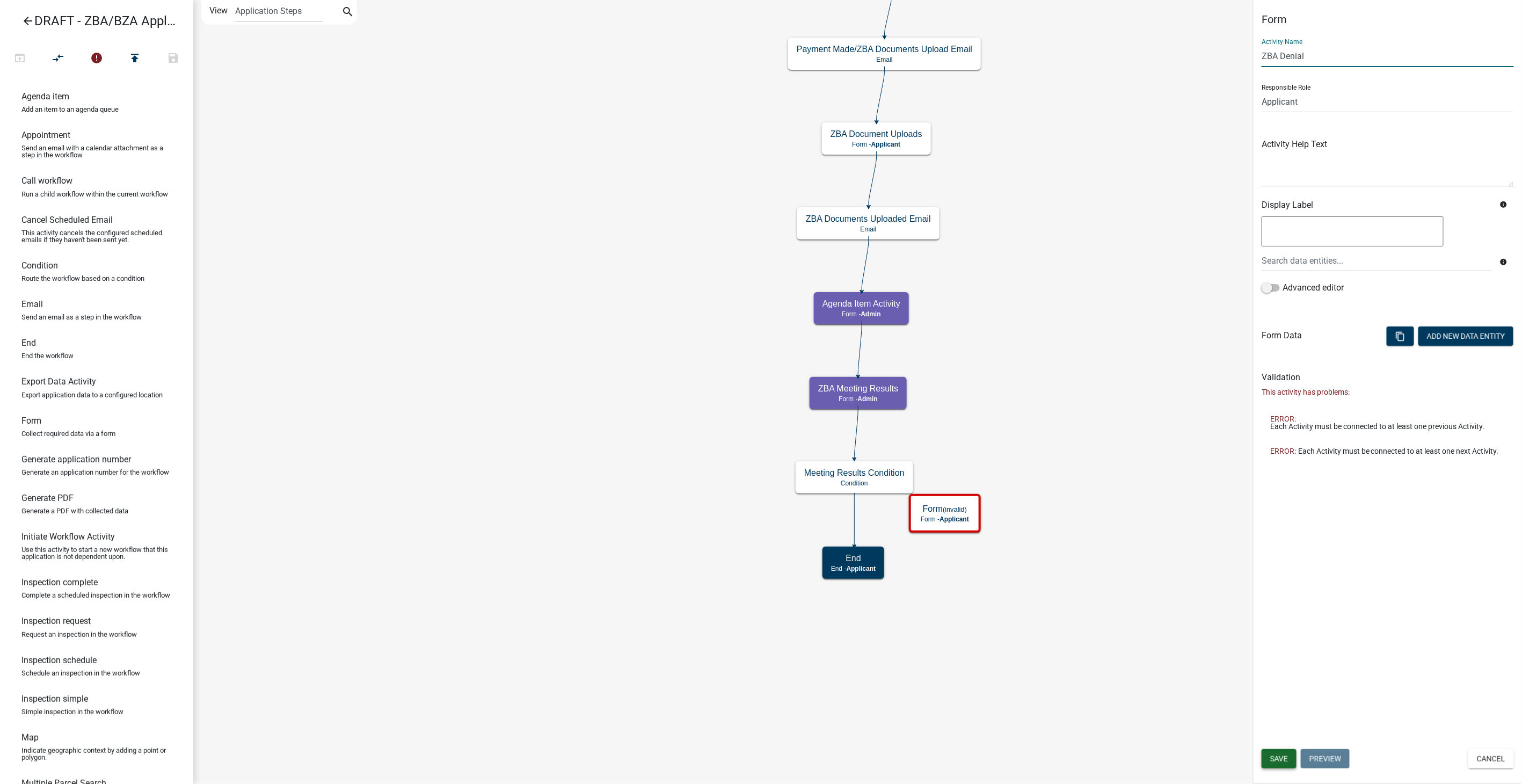
type input "ZBA Denial"
click at [1280, 753] on button "Save" at bounding box center [1279, 758] width 35 height 19
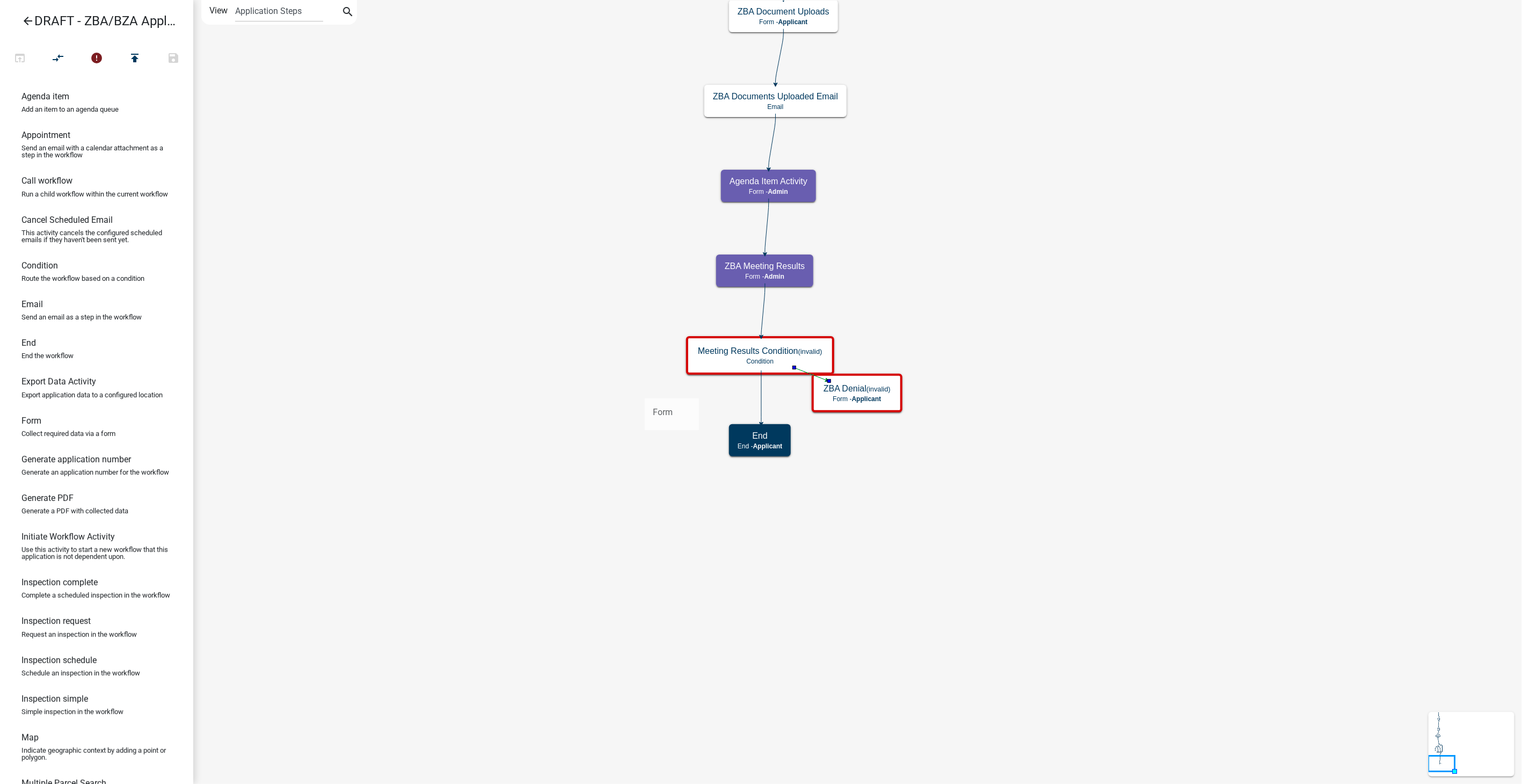
drag, startPoint x: 47, startPoint y: 449, endPoint x: 644, endPoint y: 389, distance: 600.0
click at [644, 389] on div "arrow_back DRAFT - ZBA/BZA Application open_in_browser compare_arrows error pub…" at bounding box center [761, 392] width 1522 height 784
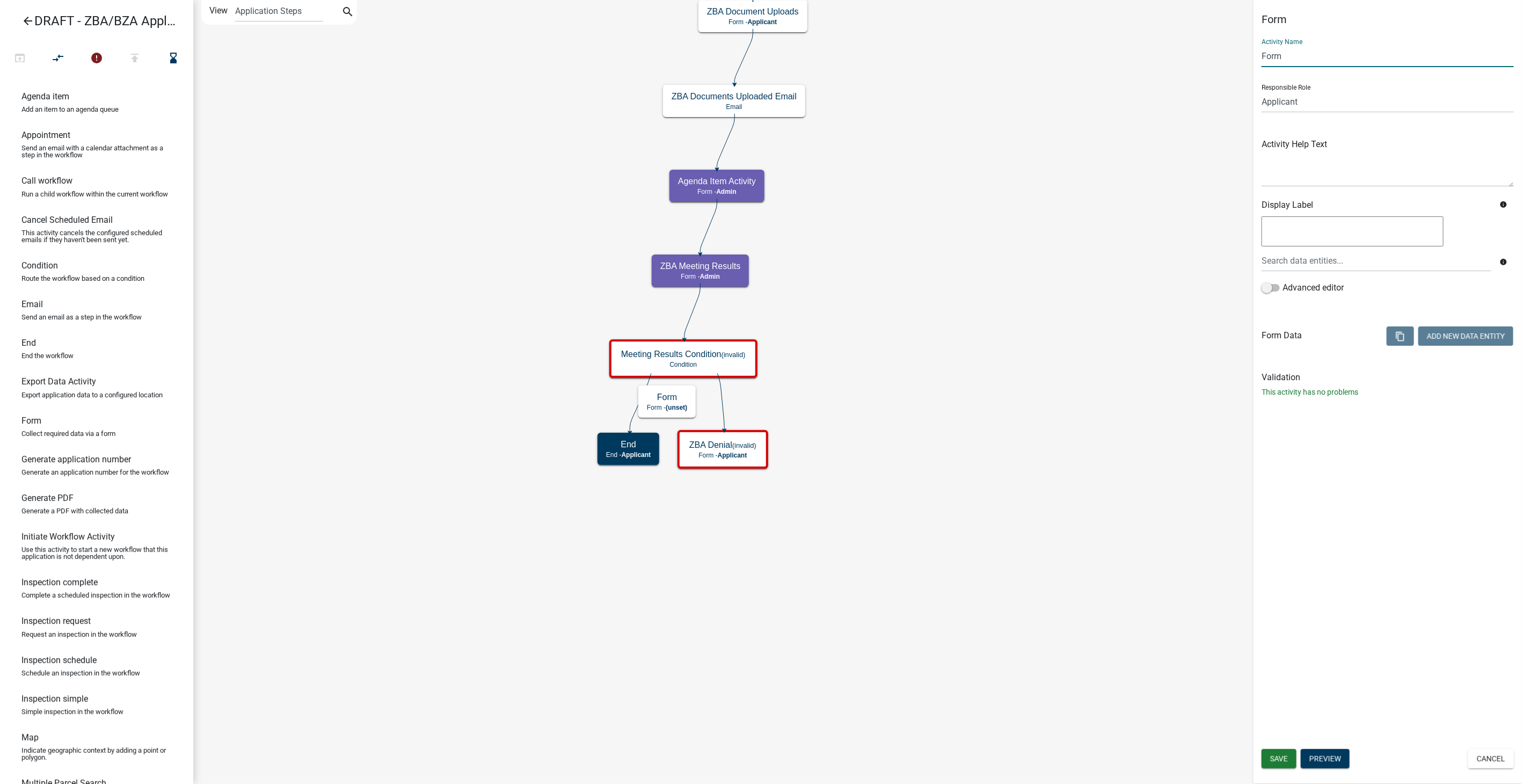
click at [1291, 51] on input "Form" at bounding box center [1388, 56] width 252 height 22
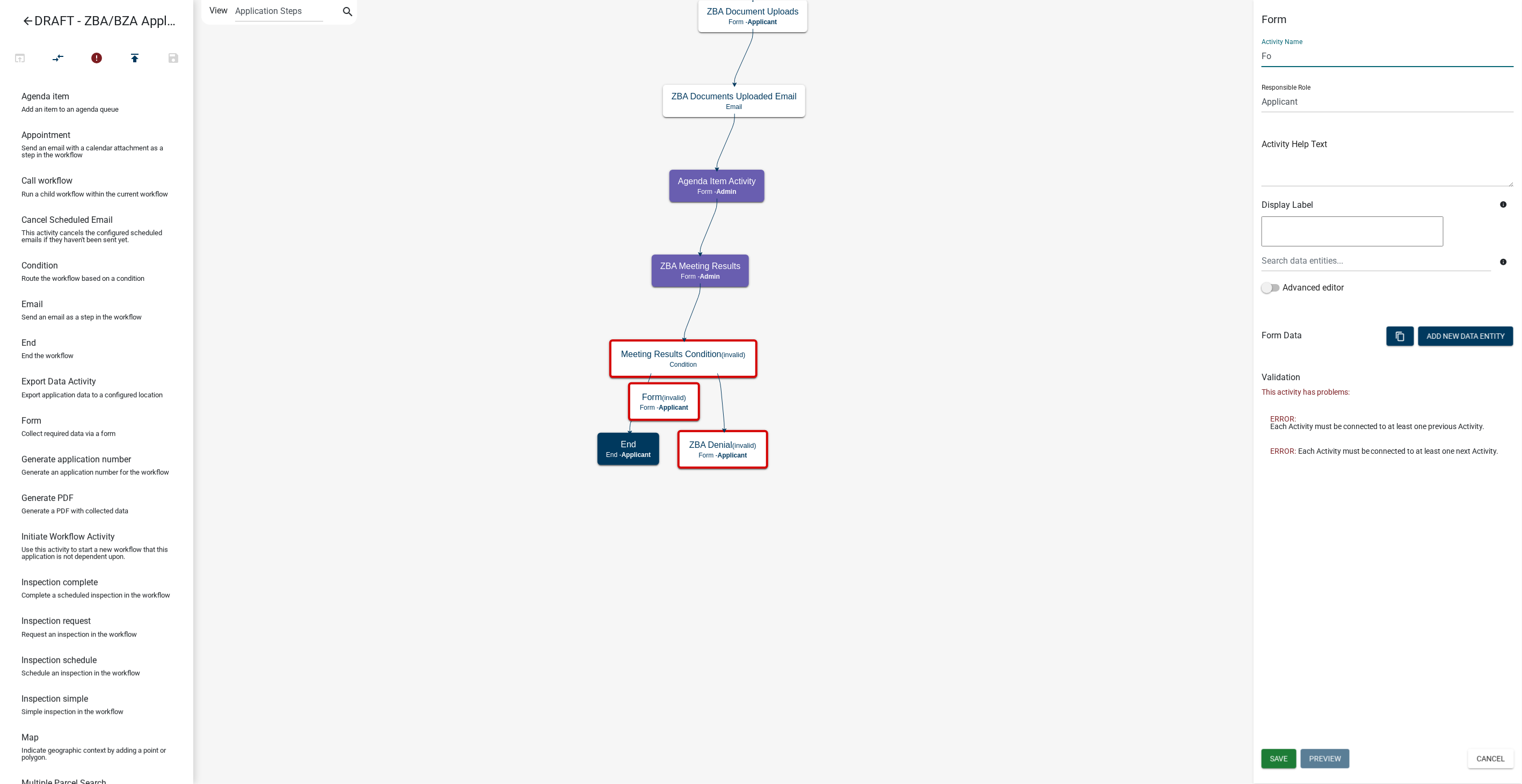
type input "F"
type input "ZBA Approval with Conditions"
click at [1289, 757] on button "Save" at bounding box center [1279, 758] width 35 height 19
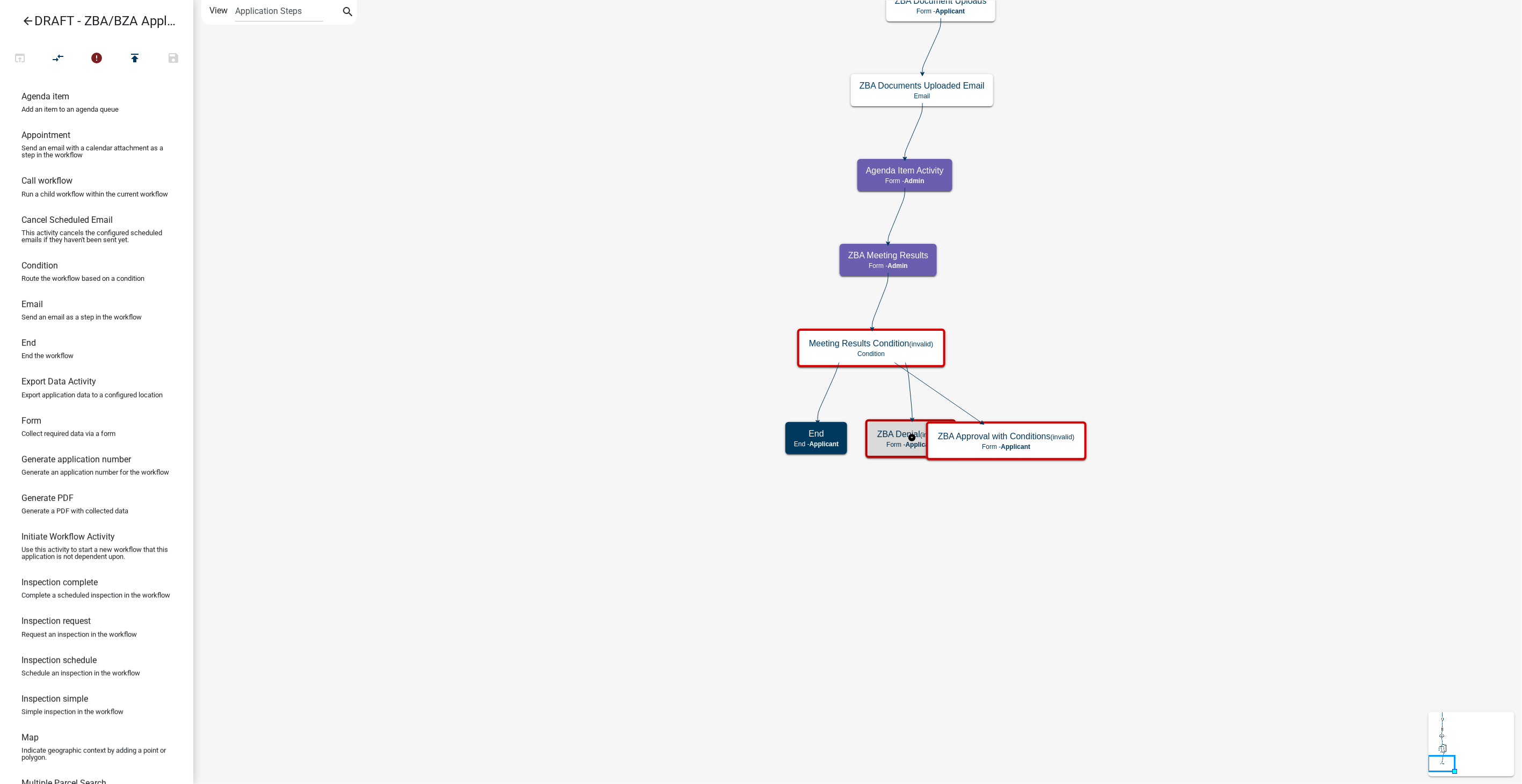
click at [889, 442] on p "Form - Applicant" at bounding box center [910, 444] width 67 height 8
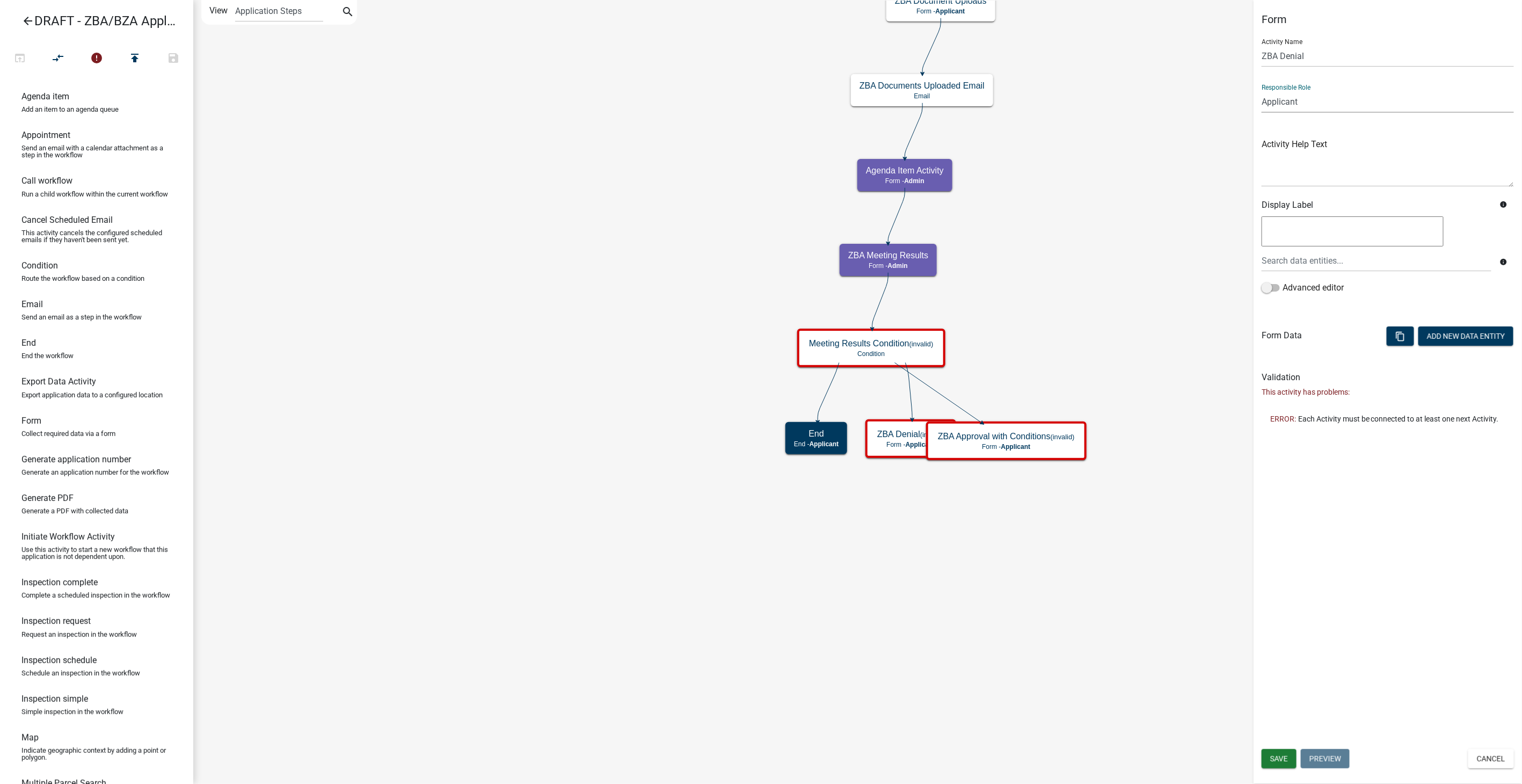
click at [1311, 104] on select "Applicant Admin SDR Septic Maintenance Company" at bounding box center [1388, 101] width 252 height 22
select select "1617A353-6361-48C5-9BA0-CE34FD9B68F8"
click at [1262, 91] on select "Applicant Admin SDR Septic Maintenance Company" at bounding box center [1388, 101] width 252 height 22
drag, startPoint x: 1276, startPoint y: 750, endPoint x: 1251, endPoint y: 698, distance: 57.7
click at [1276, 751] on button "Save" at bounding box center [1279, 758] width 35 height 19
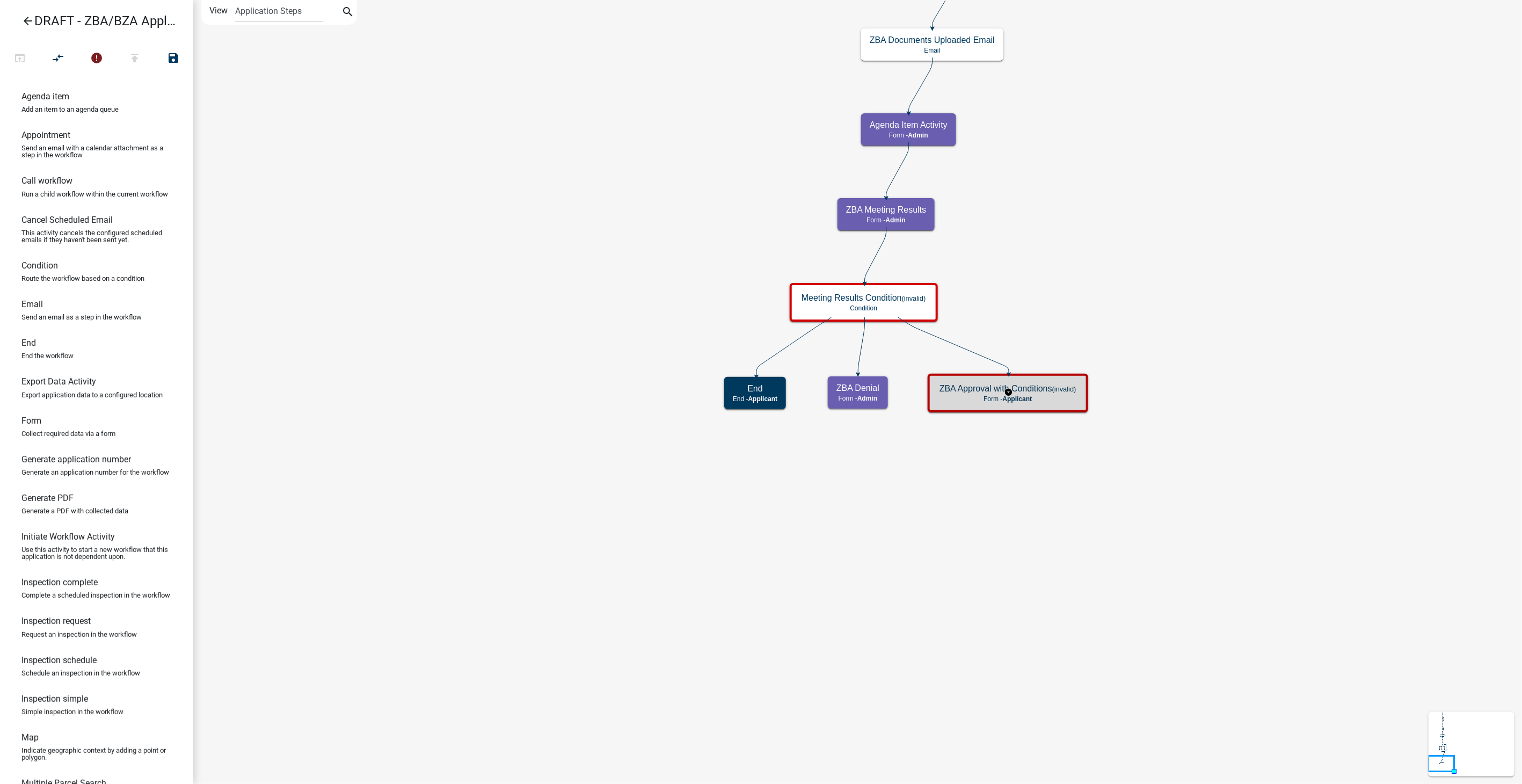
click at [1061, 383] on h5 "ZBA Approval with Conditions (invalid)" at bounding box center [1008, 388] width 137 height 10
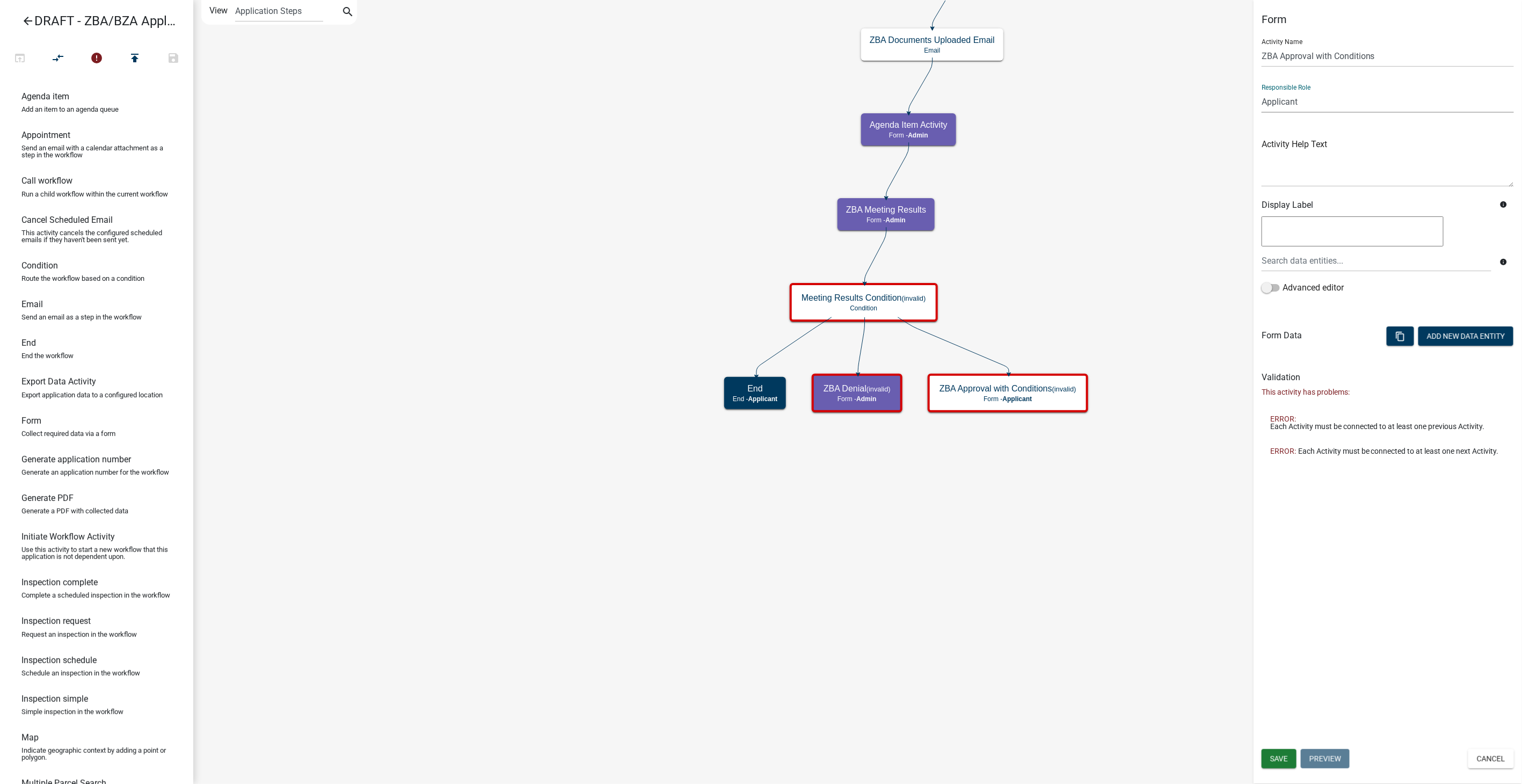
click at [1315, 98] on select "Applicant Admin SDR Septic Maintenance Company" at bounding box center [1388, 101] width 252 height 22
select select "1617A353-6361-48C5-9BA0-CE34FD9B68F8"
click at [1262, 91] on select "Applicant Admin SDR Septic Maintenance Company" at bounding box center [1388, 101] width 252 height 22
click at [1286, 757] on span "Save" at bounding box center [1279, 757] width 18 height 9
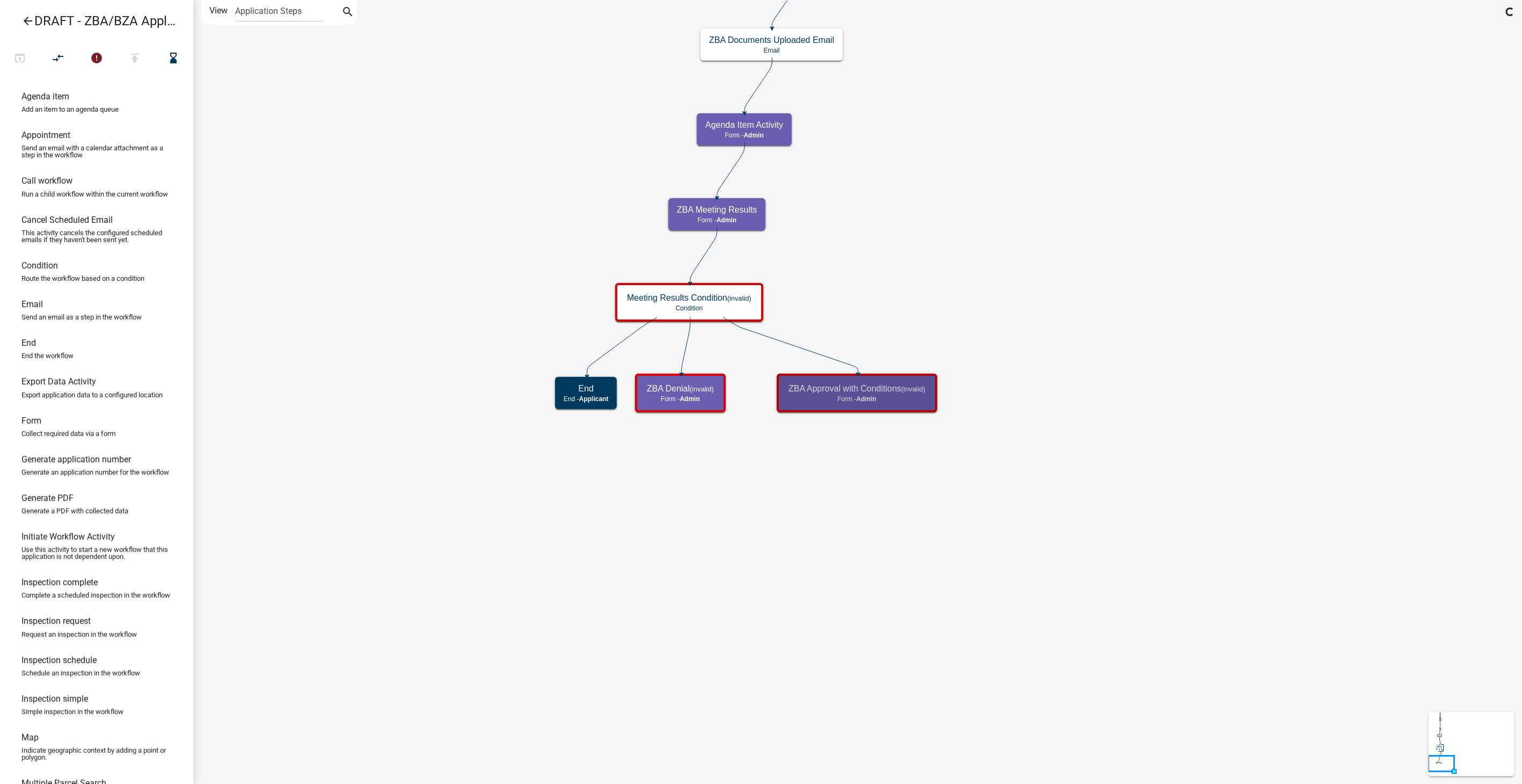
click at [610, 342] on icon "Start Start - Applicant Owner Information Form - Applicant Parcel search Parcel…" at bounding box center [858, 392] width 1328 height 783
click at [615, 347] on icon at bounding box center [622, 347] width 70 height 59
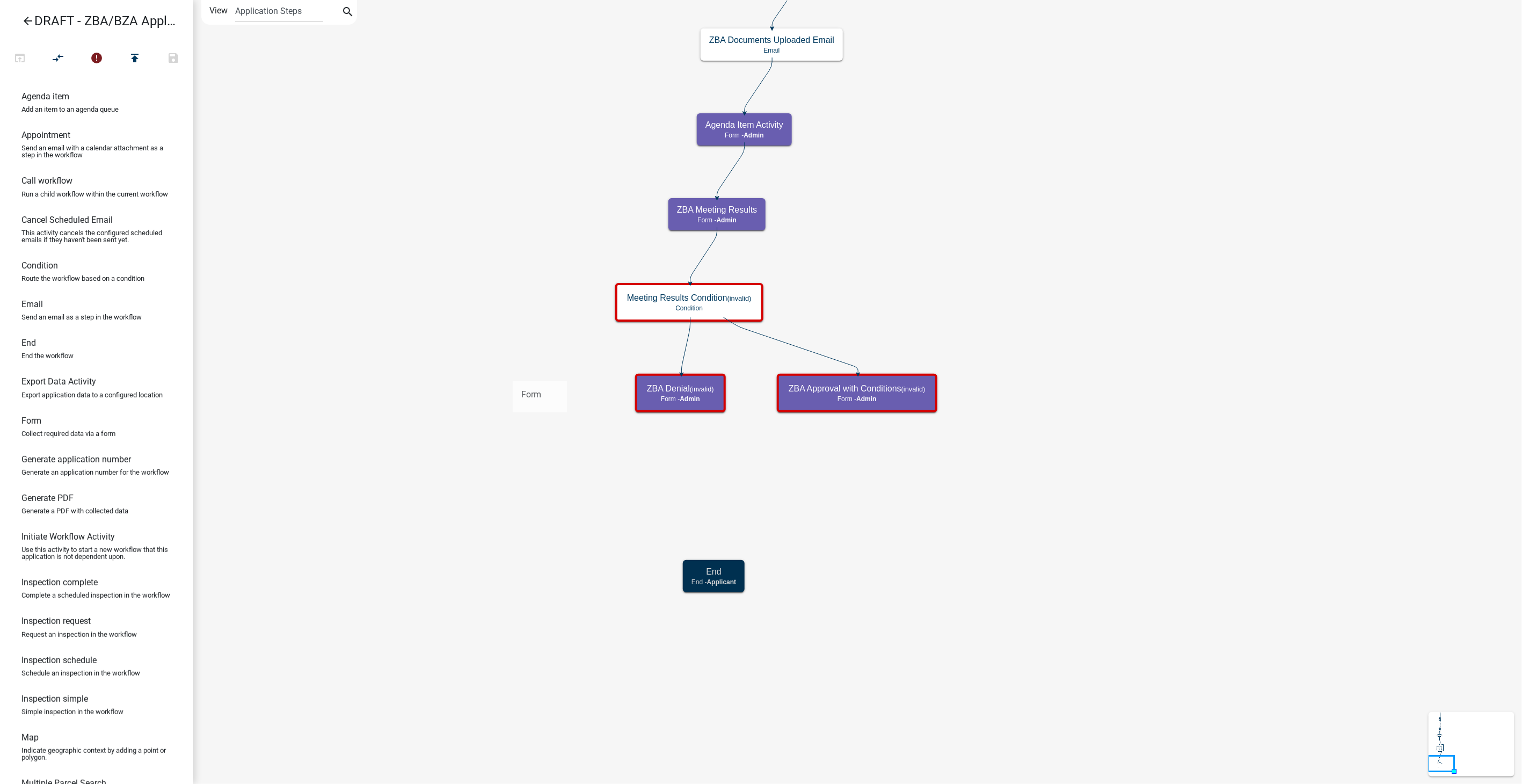
drag, startPoint x: 27, startPoint y: 441, endPoint x: 512, endPoint y: 371, distance: 490.0
click at [512, 371] on div "arrow_back DRAFT - ZBA/BZA Application open_in_browser compare_arrows error pub…" at bounding box center [761, 392] width 1522 height 784
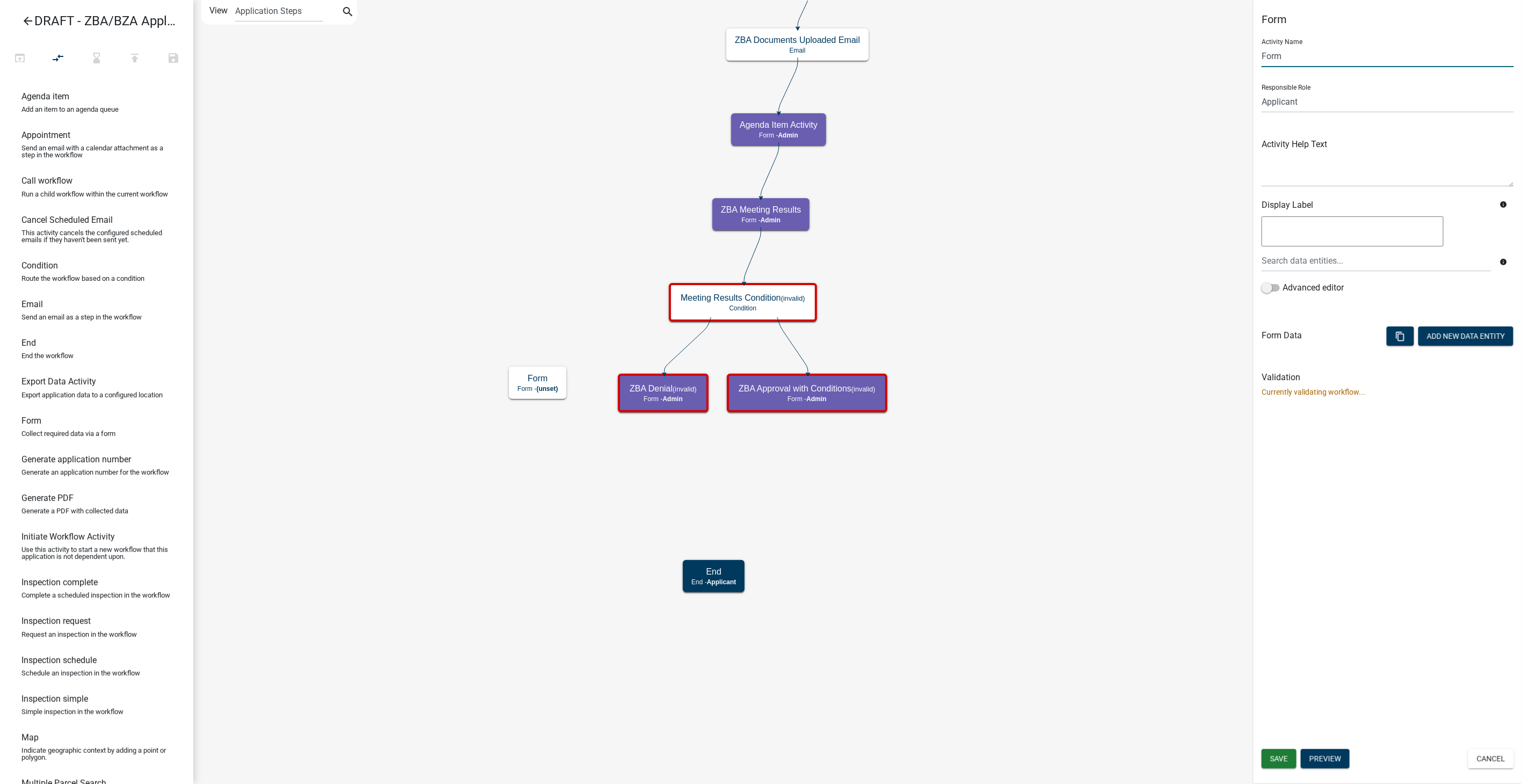
click at [1283, 60] on input "Form" at bounding box center [1388, 56] width 252 height 22
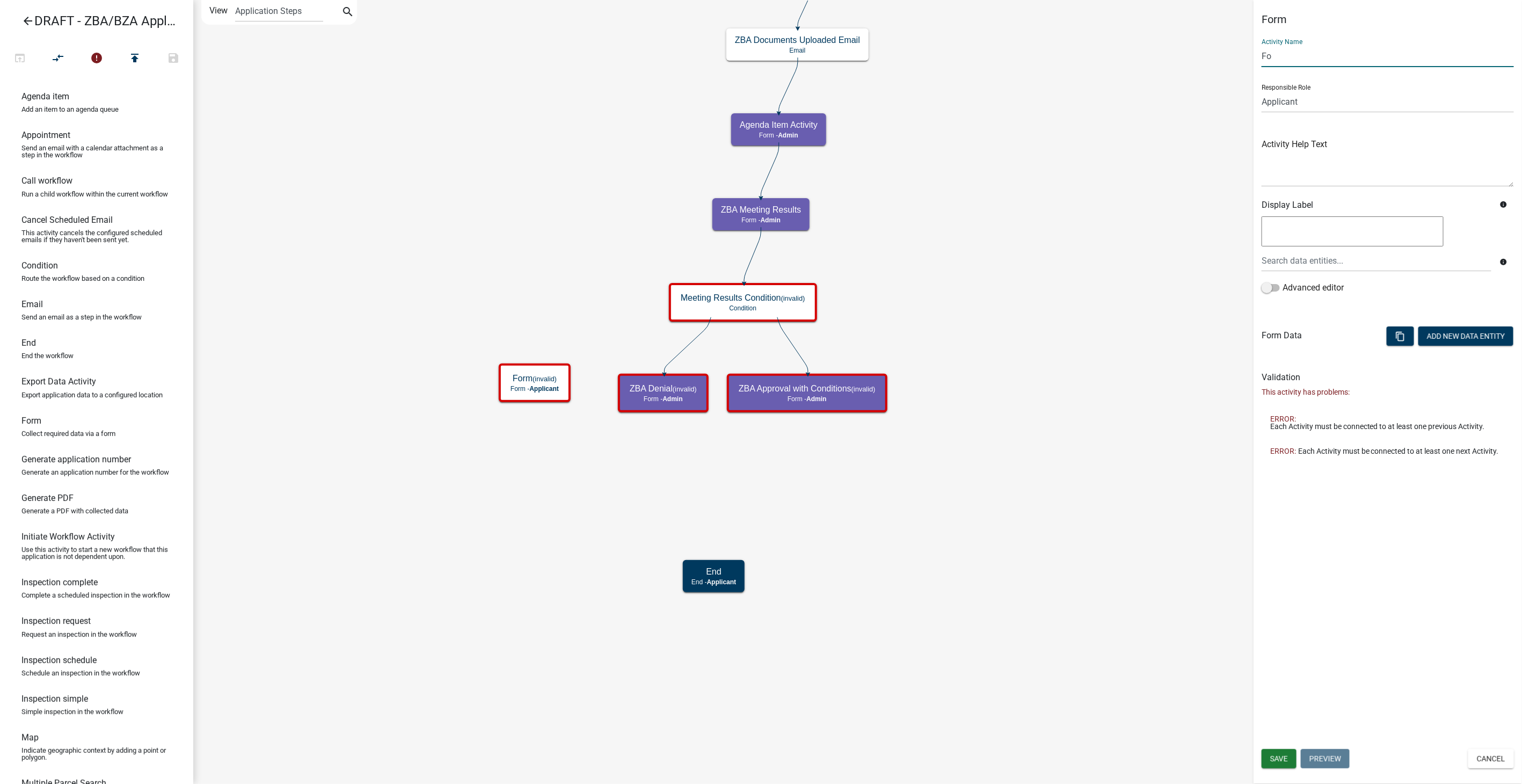
type input "F"
type input "ZBA Tabled"
click at [1318, 103] on select "Applicant Admin SDR Septic Maintenance Company" at bounding box center [1388, 101] width 252 height 22
select select "1617A353-6361-48C5-9BA0-CE34FD9B68F8"
click at [1262, 91] on select "Applicant Admin SDR Septic Maintenance Company" at bounding box center [1388, 101] width 252 height 22
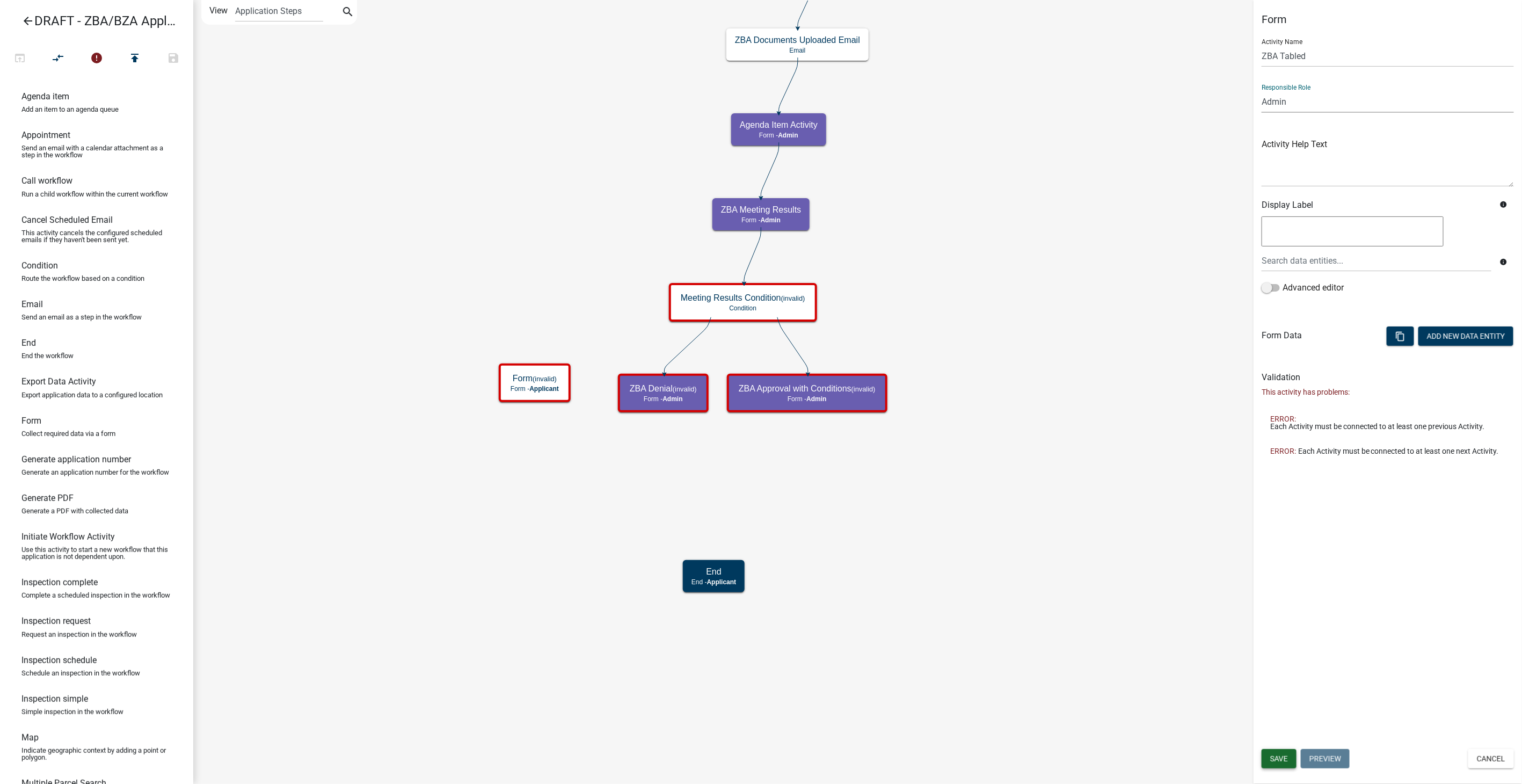
click at [1289, 762] on button "Save" at bounding box center [1279, 758] width 35 height 19
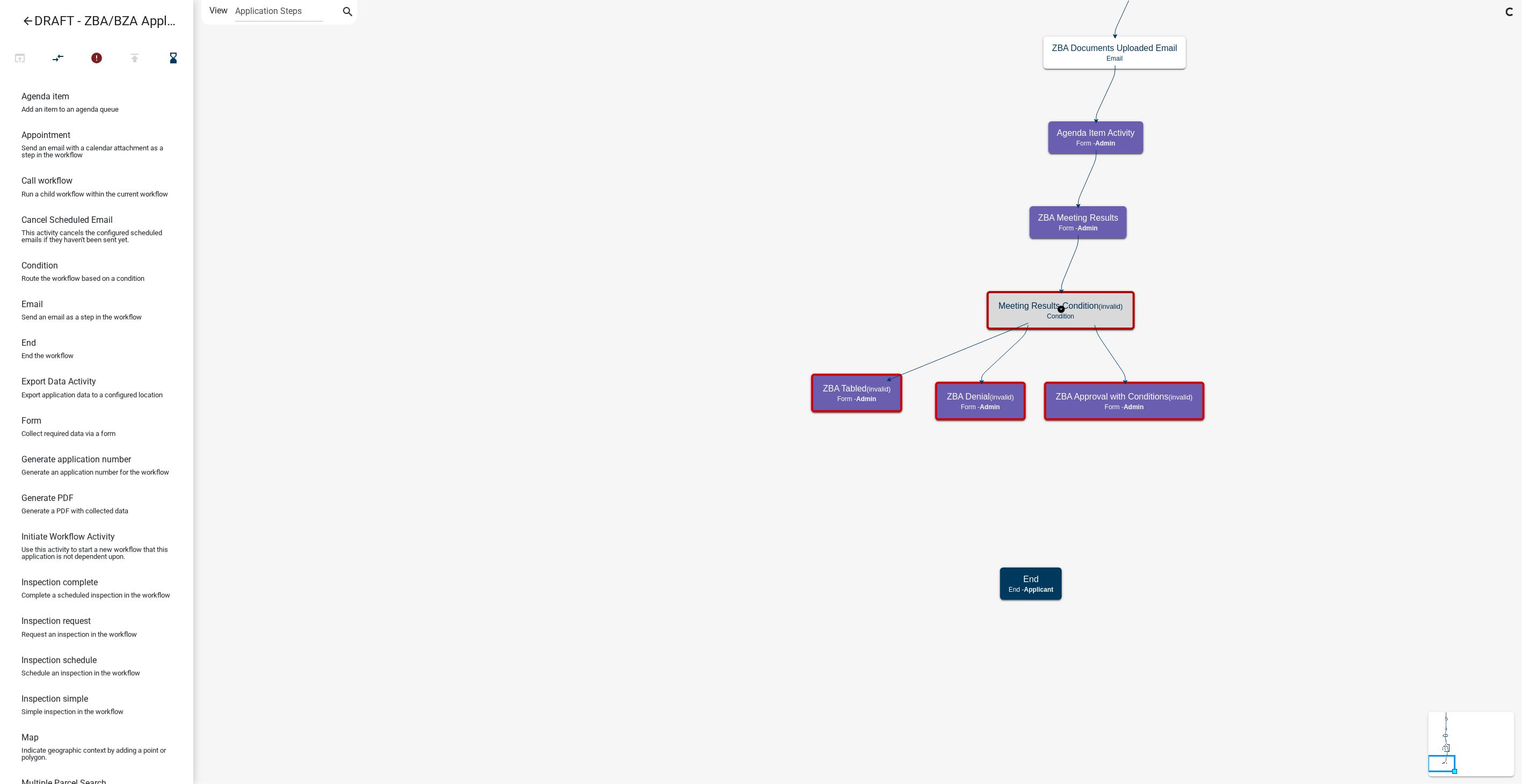
click at [1095, 312] on p "Condition" at bounding box center [1061, 316] width 125 height 8
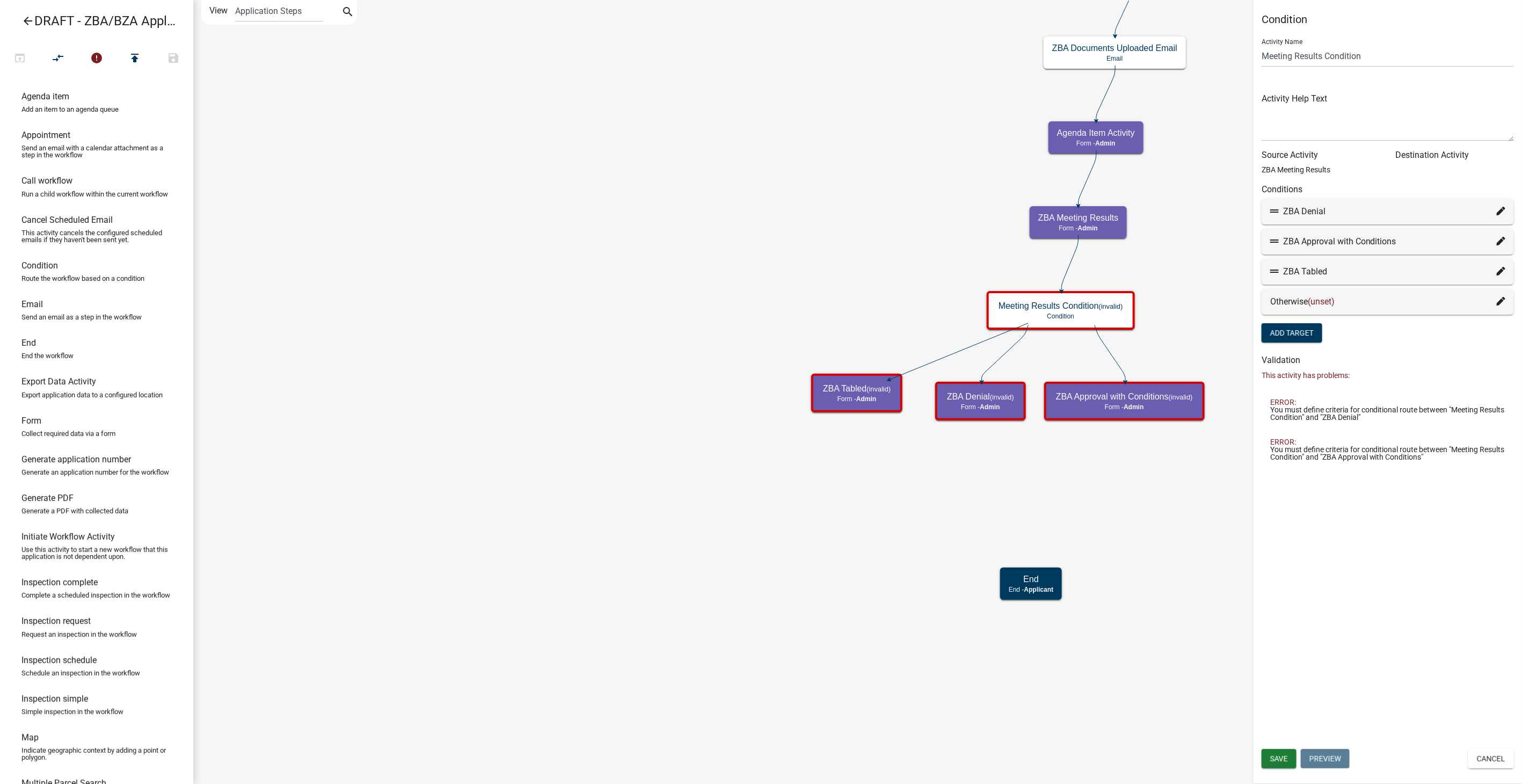
click at [1500, 299] on icon at bounding box center [1500, 300] width 9 height 9
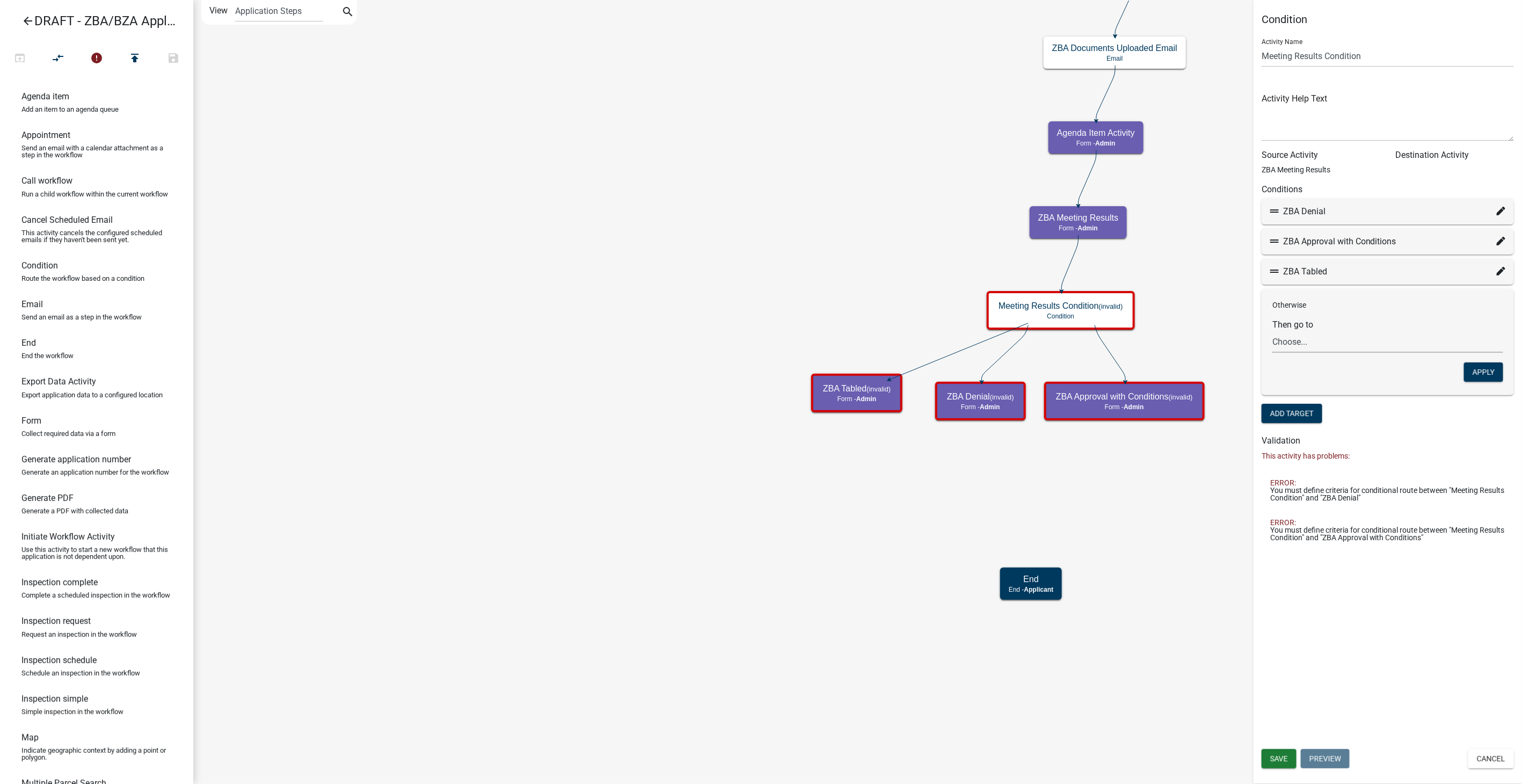
click at [1310, 341] on select "Choose... Start Owner Information Parcel search Require User Submit Application…" at bounding box center [1388, 341] width 231 height 22
select select "40: f3df1c8e-ab66-4f19-9d86-f6afe6514716"
click at [1273, 330] on select "Choose... Start Owner Information Parcel search Require User Submit Application…" at bounding box center [1388, 341] width 231 height 22
click at [1483, 371] on button "Apply" at bounding box center [1483, 372] width 39 height 19
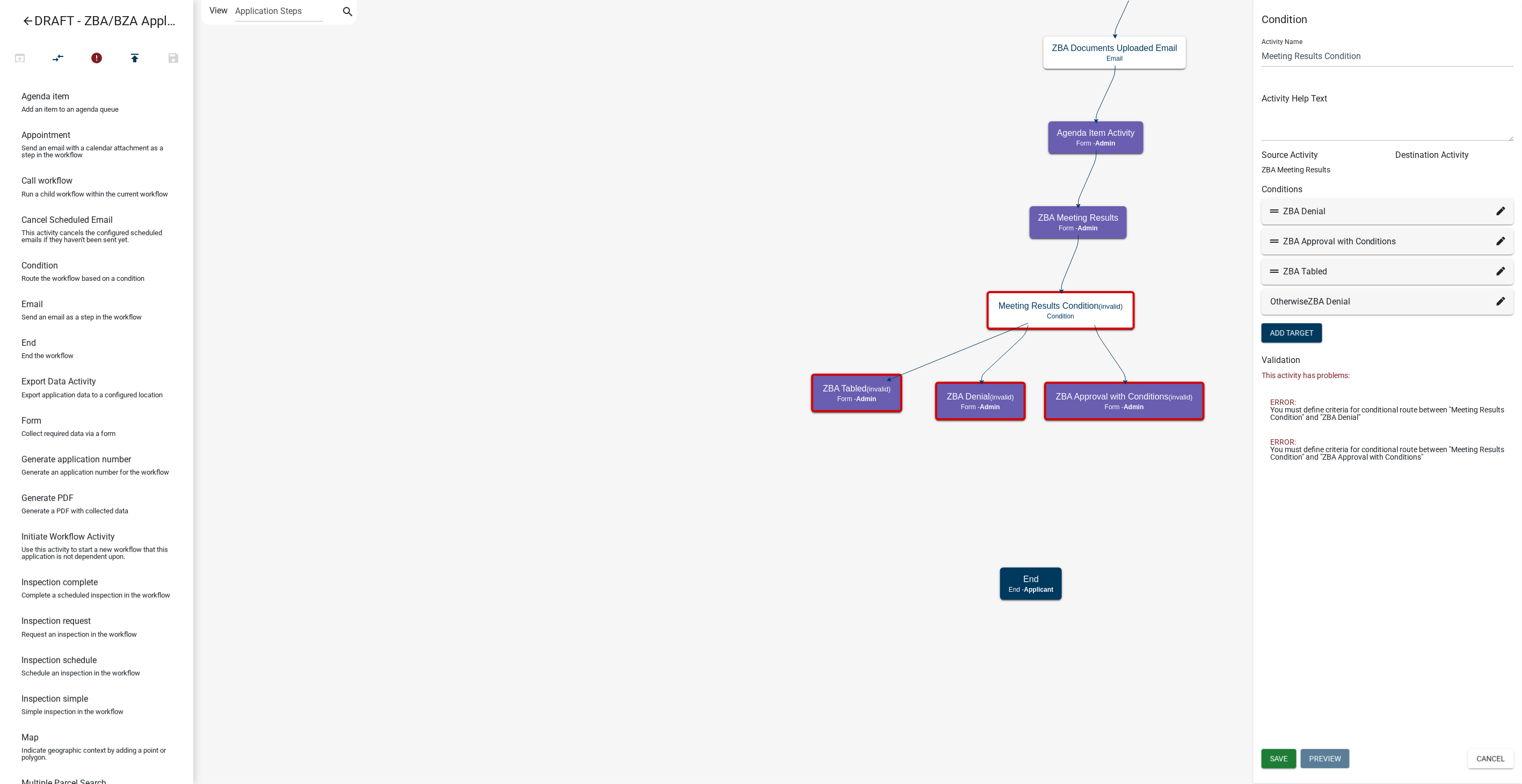
click at [1502, 211] on icon at bounding box center [1500, 210] width 9 height 9
select select "40: f3df1c8e-ab66-4f19-9d86-f6afe6514716"
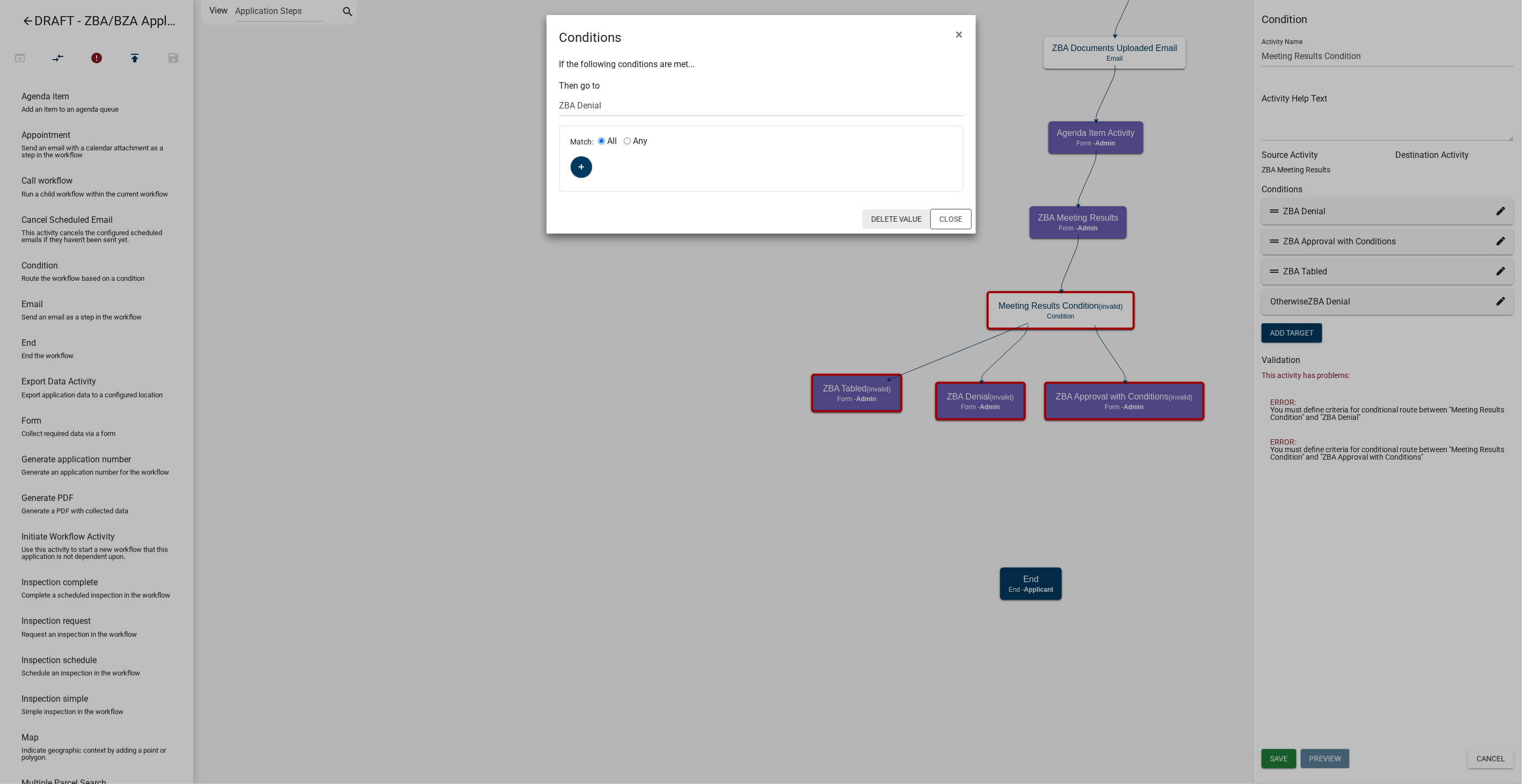
click at [872, 218] on button "Delete Value" at bounding box center [896, 219] width 67 height 19
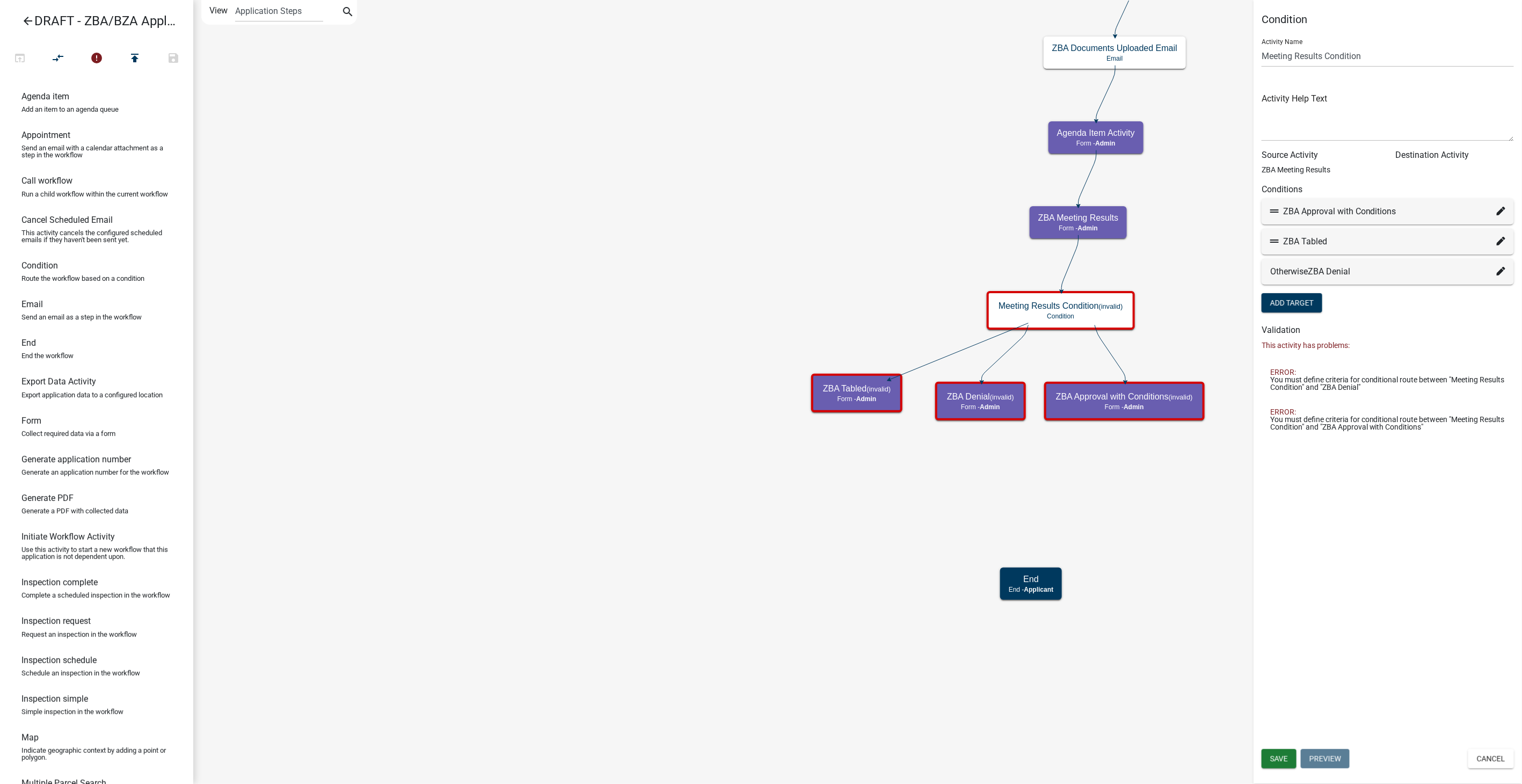
click at [1498, 212] on icon at bounding box center [1500, 210] width 9 height 9
select select "41: 7501544c-6905-4cda-9ef3-213ea5ff802f"
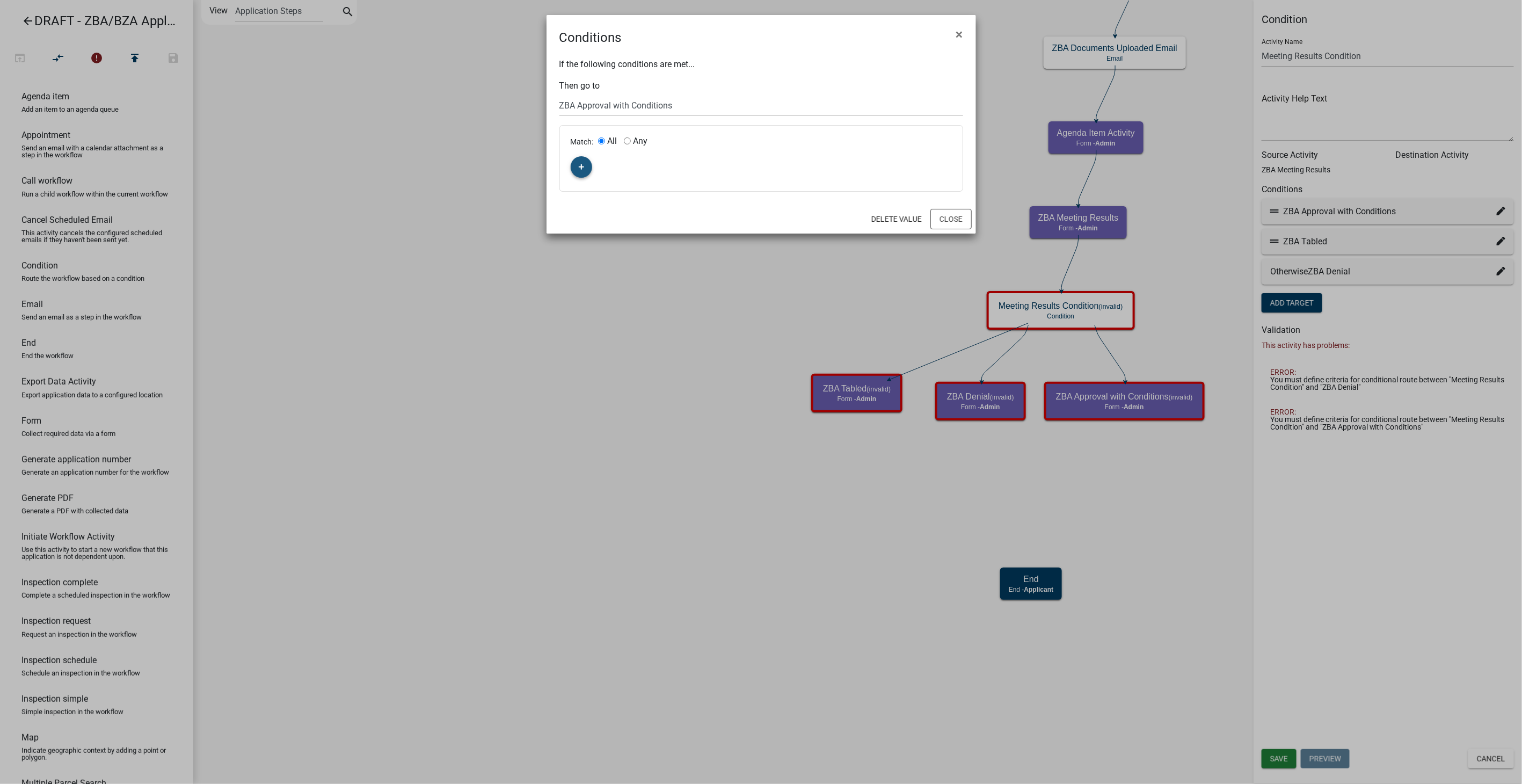
click at [577, 166] on button "button" at bounding box center [582, 167] width 22 height 22
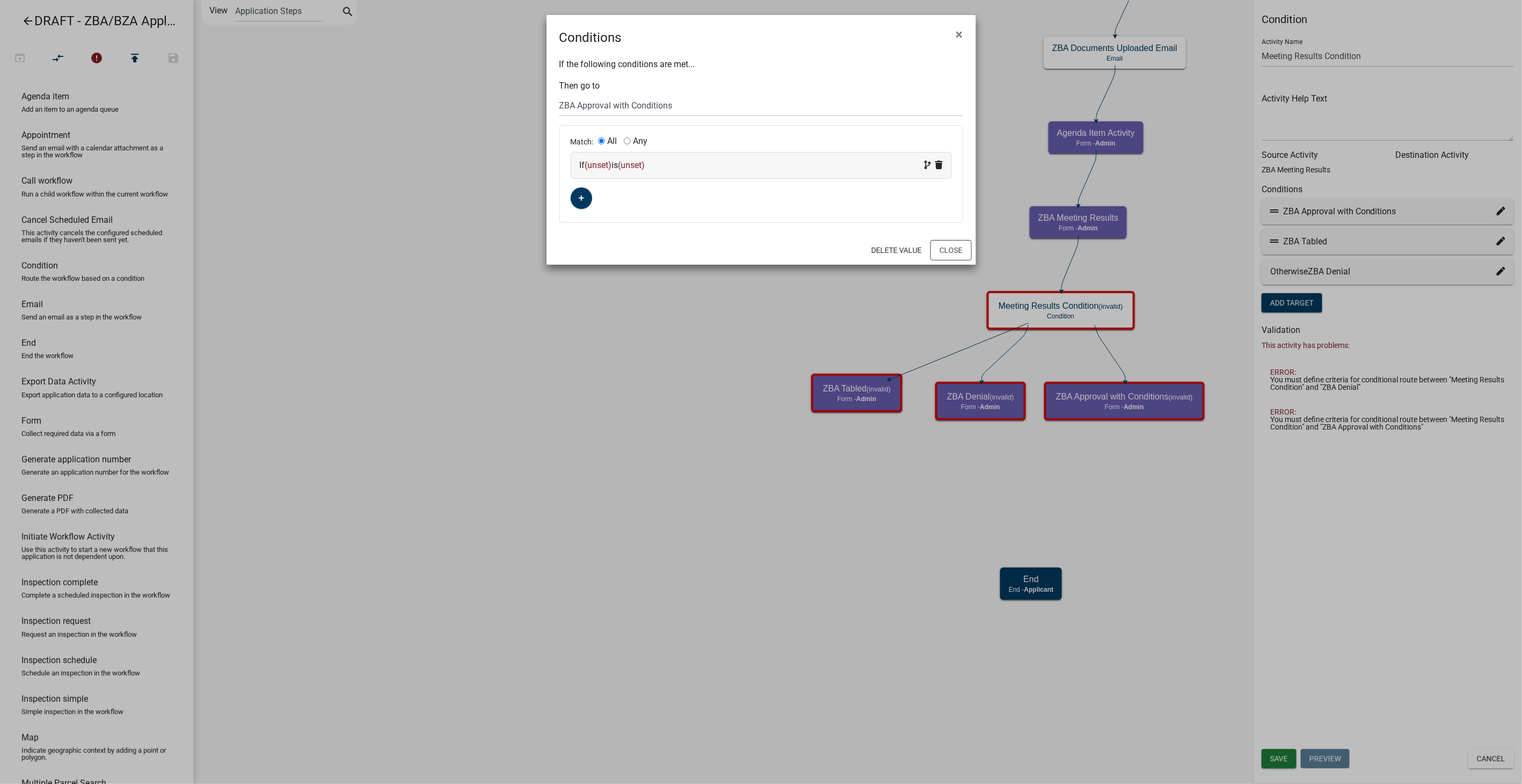
click at [692, 166] on div "If (unset) is (unset)" at bounding box center [761, 166] width 363 height 13
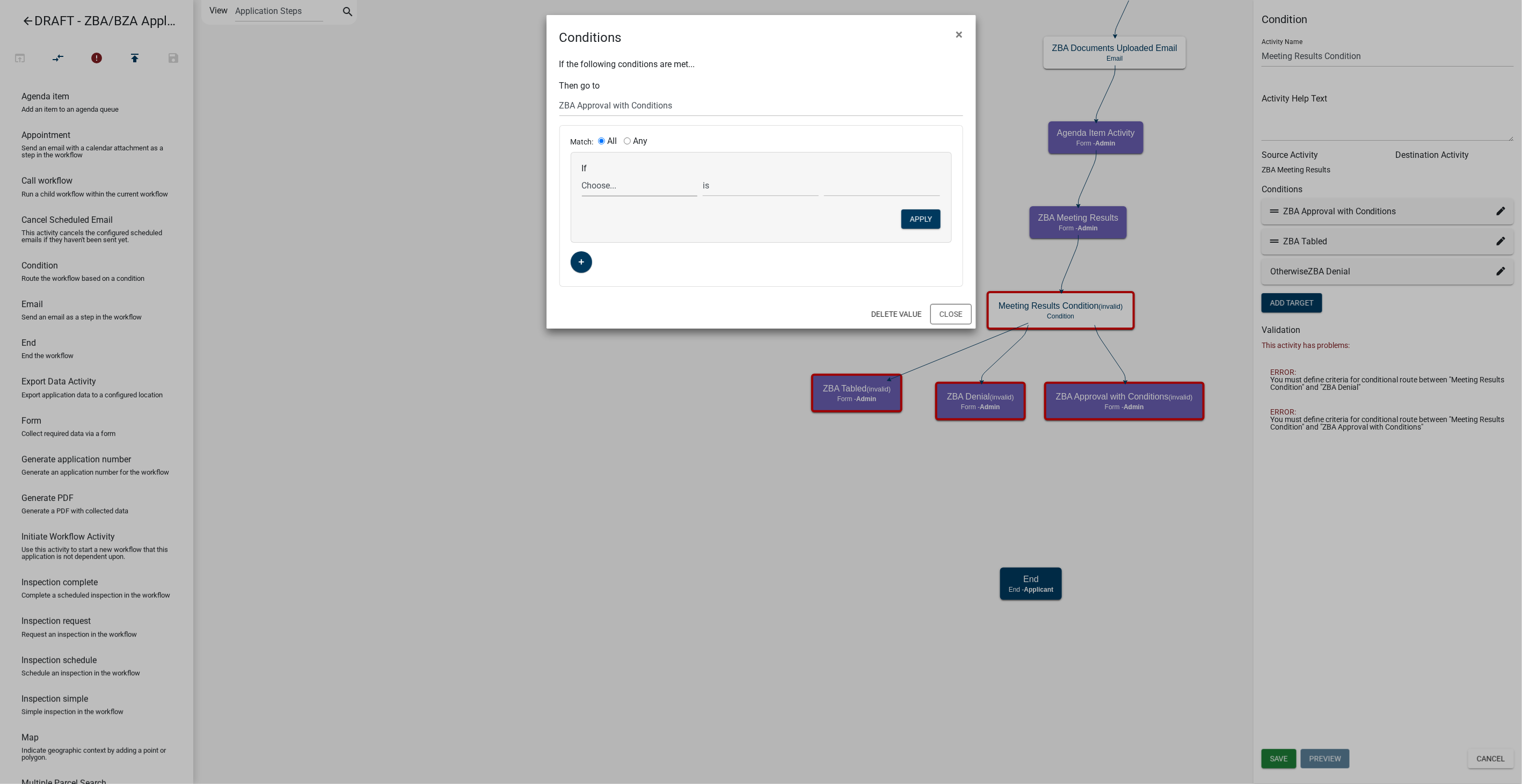
click at [625, 187] on select "Choose... AAHeader AARequest AAUpload Acres AddInfoNeeded AdditionalParcelsYN A…" at bounding box center [640, 185] width 116 height 22
select select "181: State"
click at [537, 397] on ngb-modal-window "Conditions × If the following conditions are met... Then go to Choose... Start …" at bounding box center [761, 392] width 1522 height 784
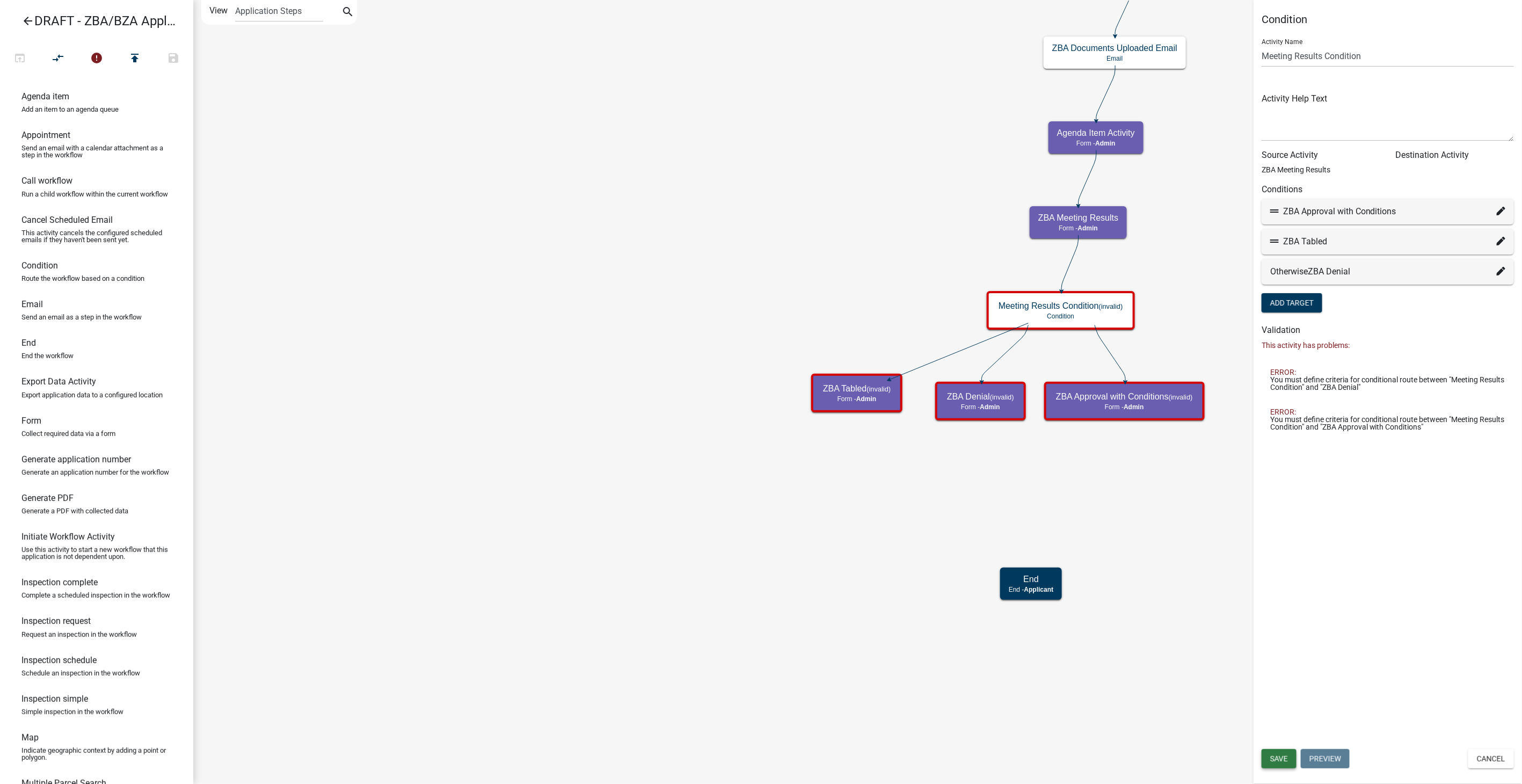
click at [1277, 757] on span "Save" at bounding box center [1279, 757] width 18 height 9
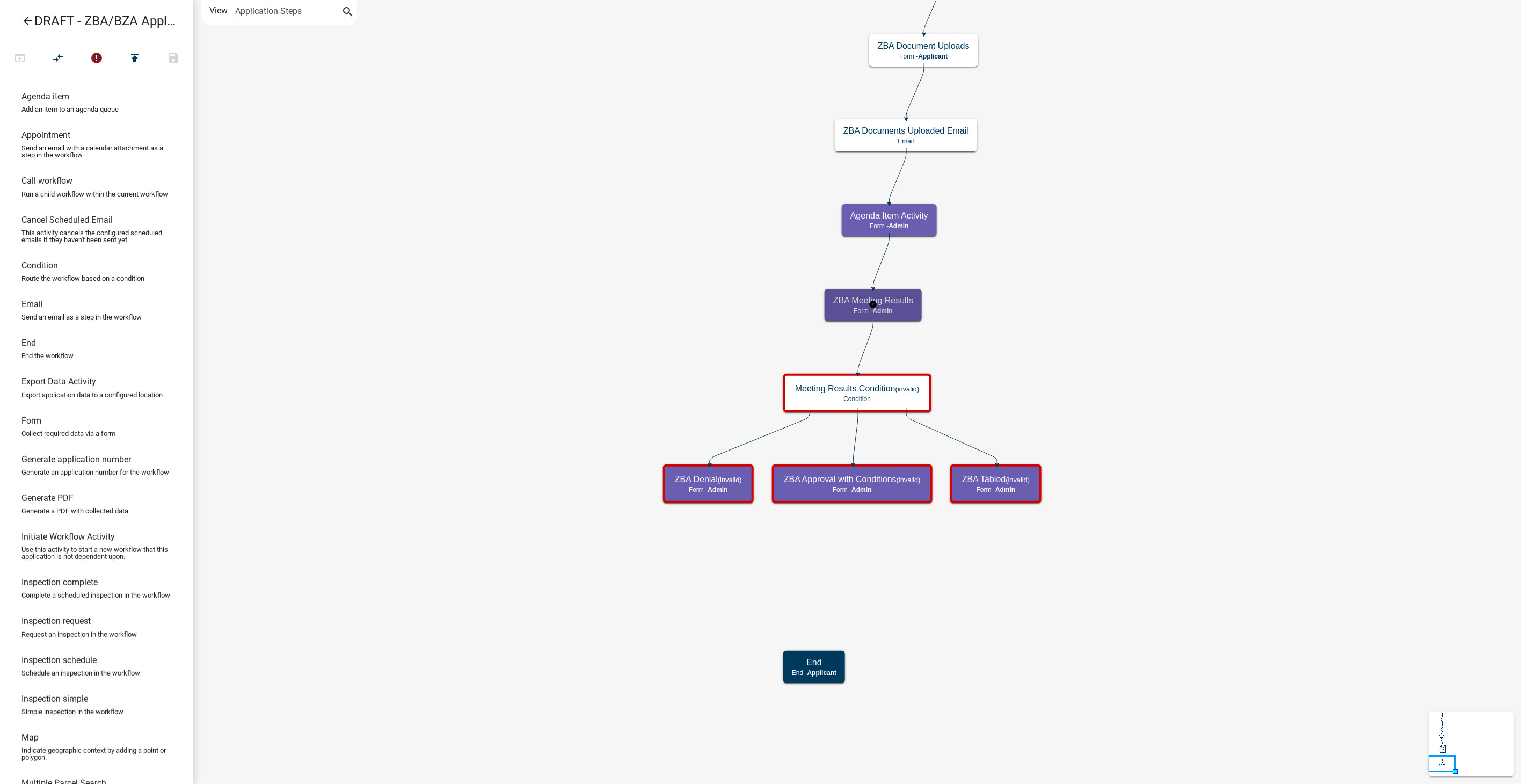
click at [897, 297] on h5 "ZBA Meeting Results" at bounding box center [873, 300] width 80 height 10
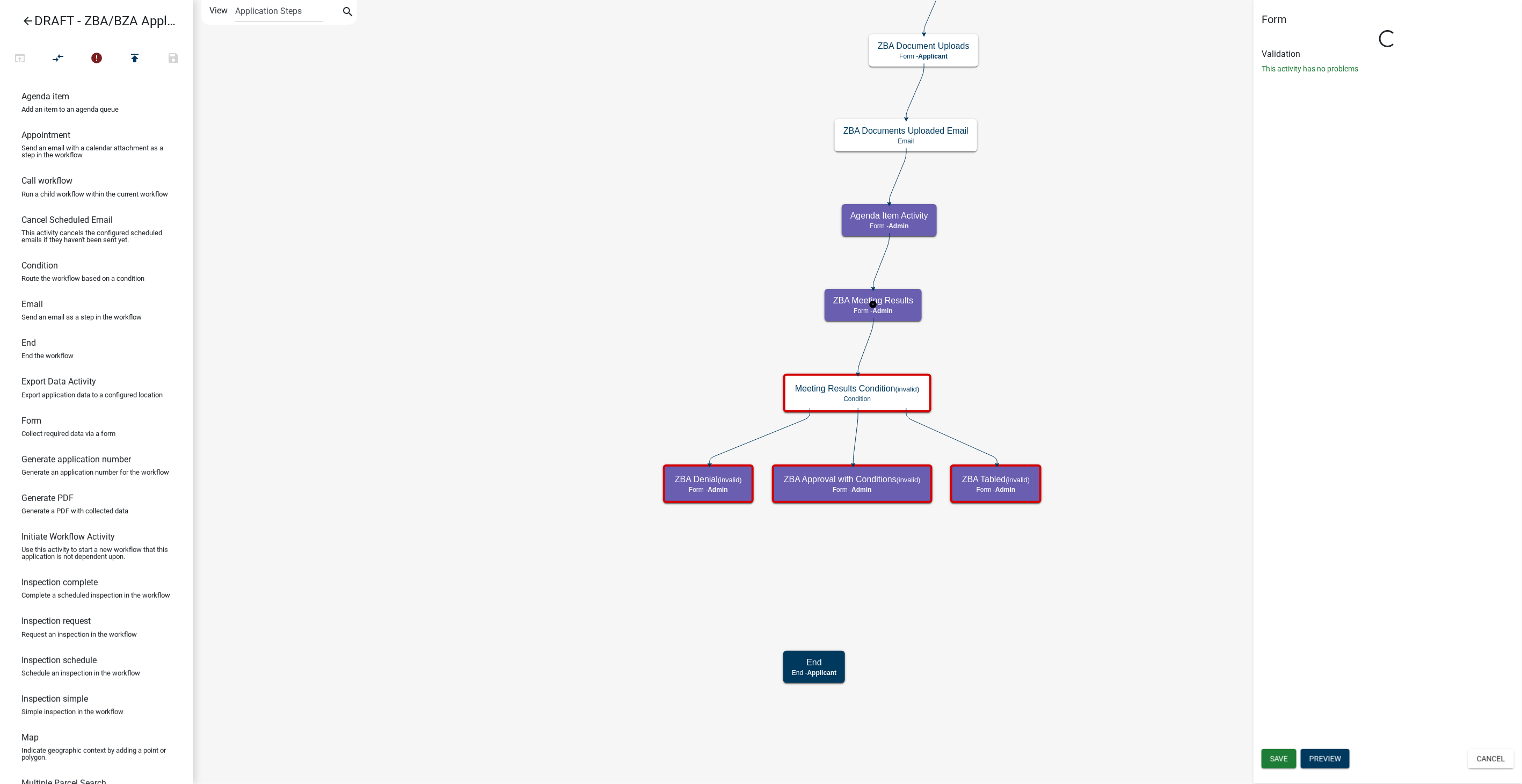
select select "1617A353-6361-48C5-9BA0-CE34FD9B68F8"
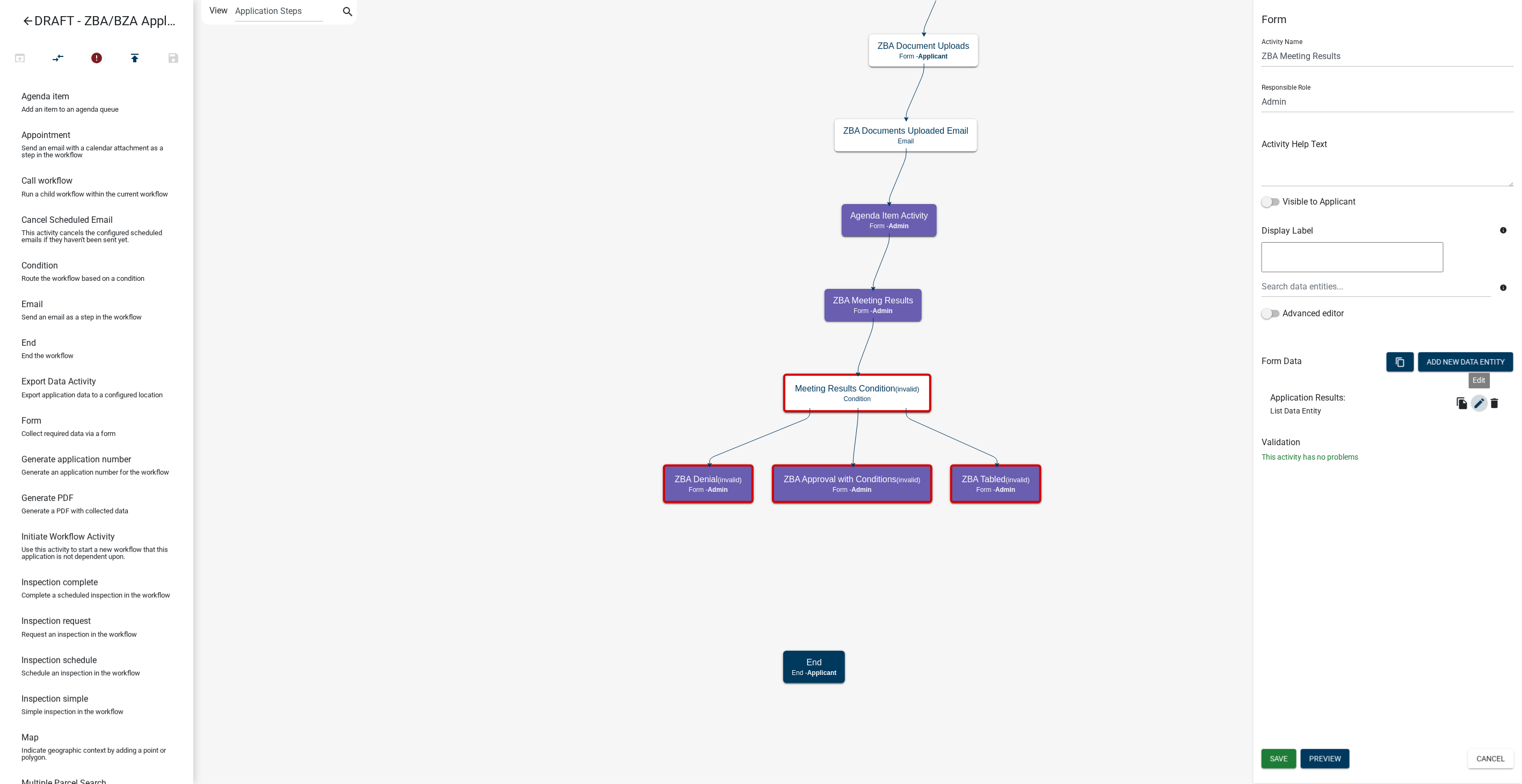
click at [1476, 401] on icon "edit" at bounding box center [1480, 403] width 13 height 13
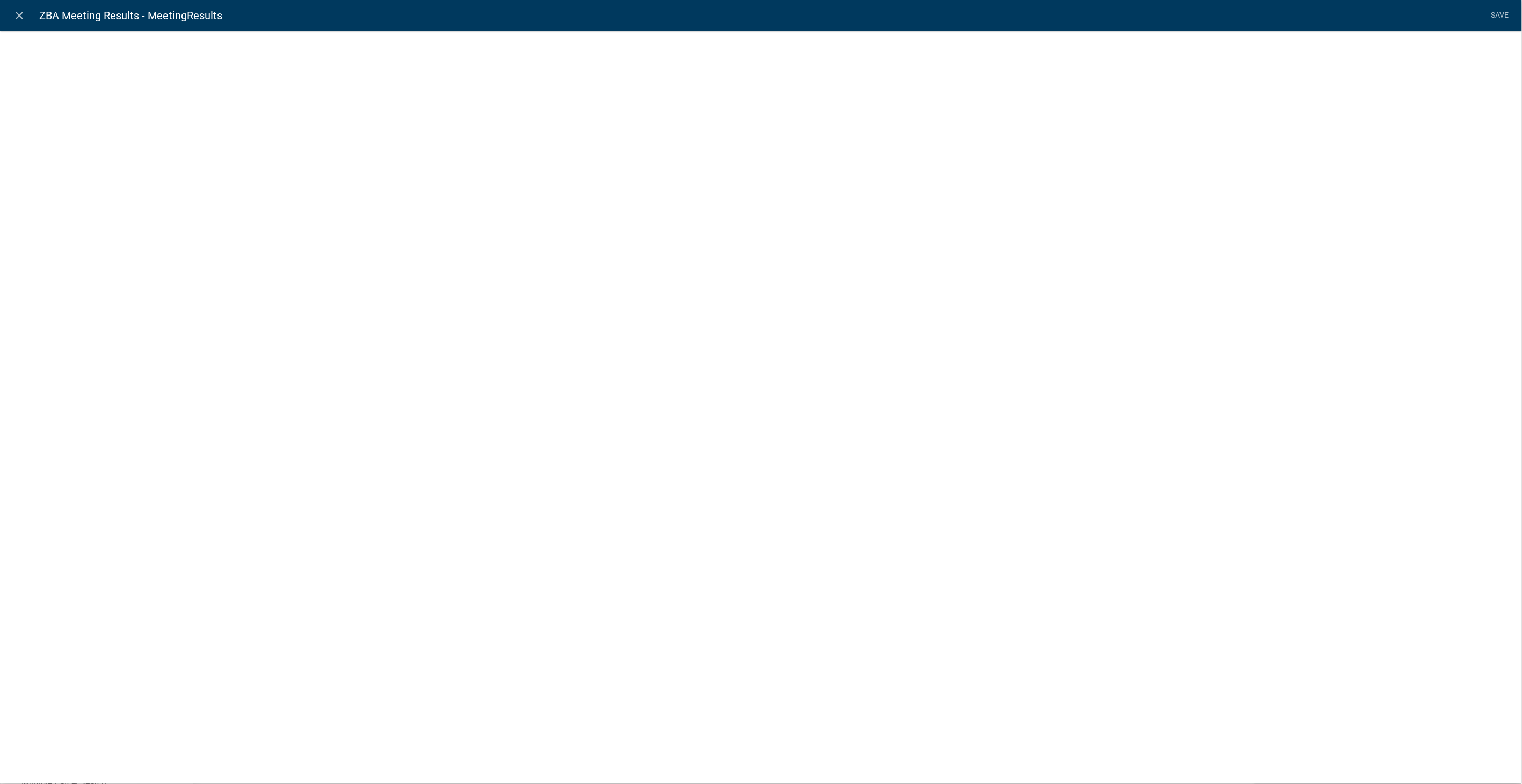
select select "list-data"
select select
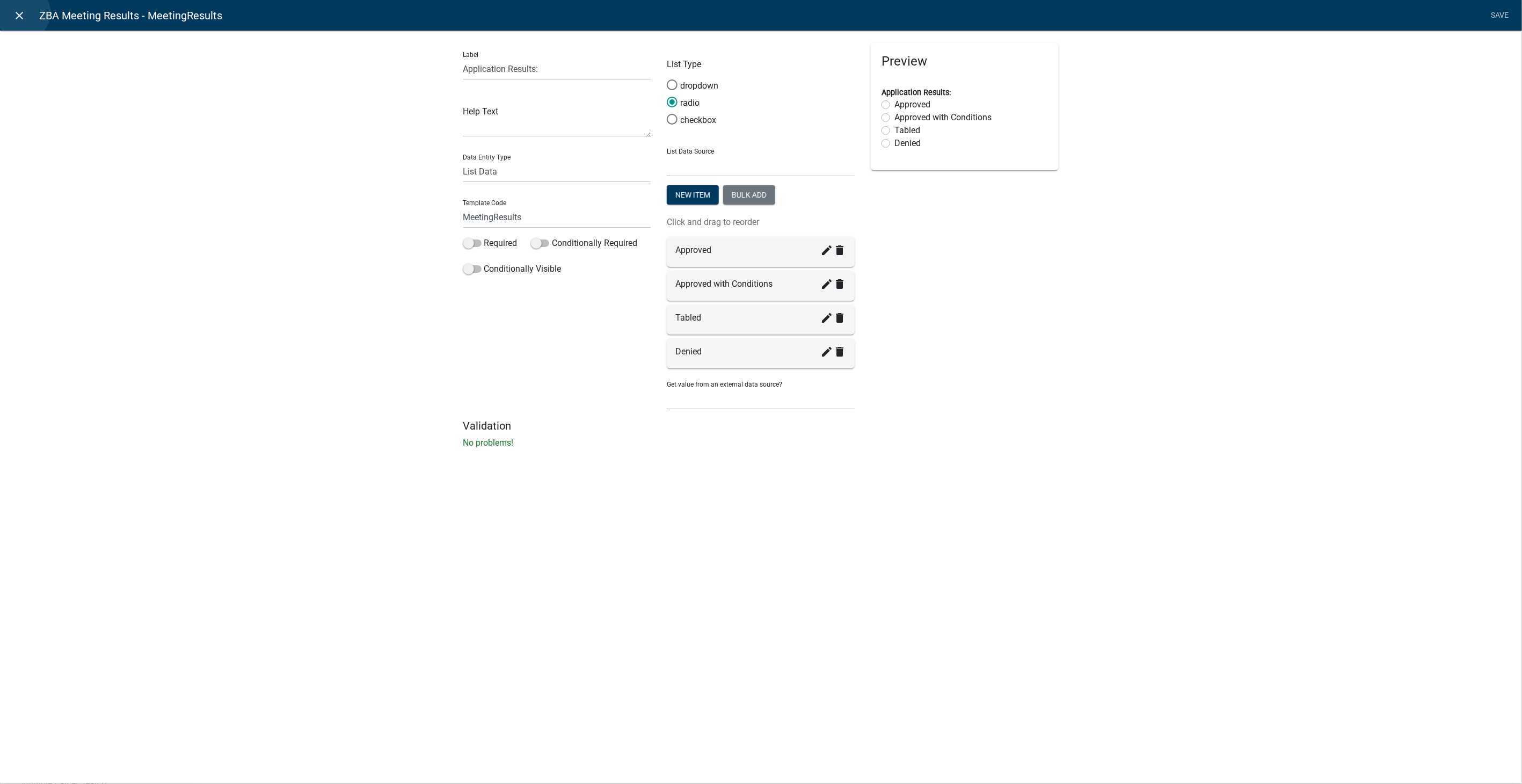
click at [23, 13] on icon "close" at bounding box center [20, 16] width 13 height 13
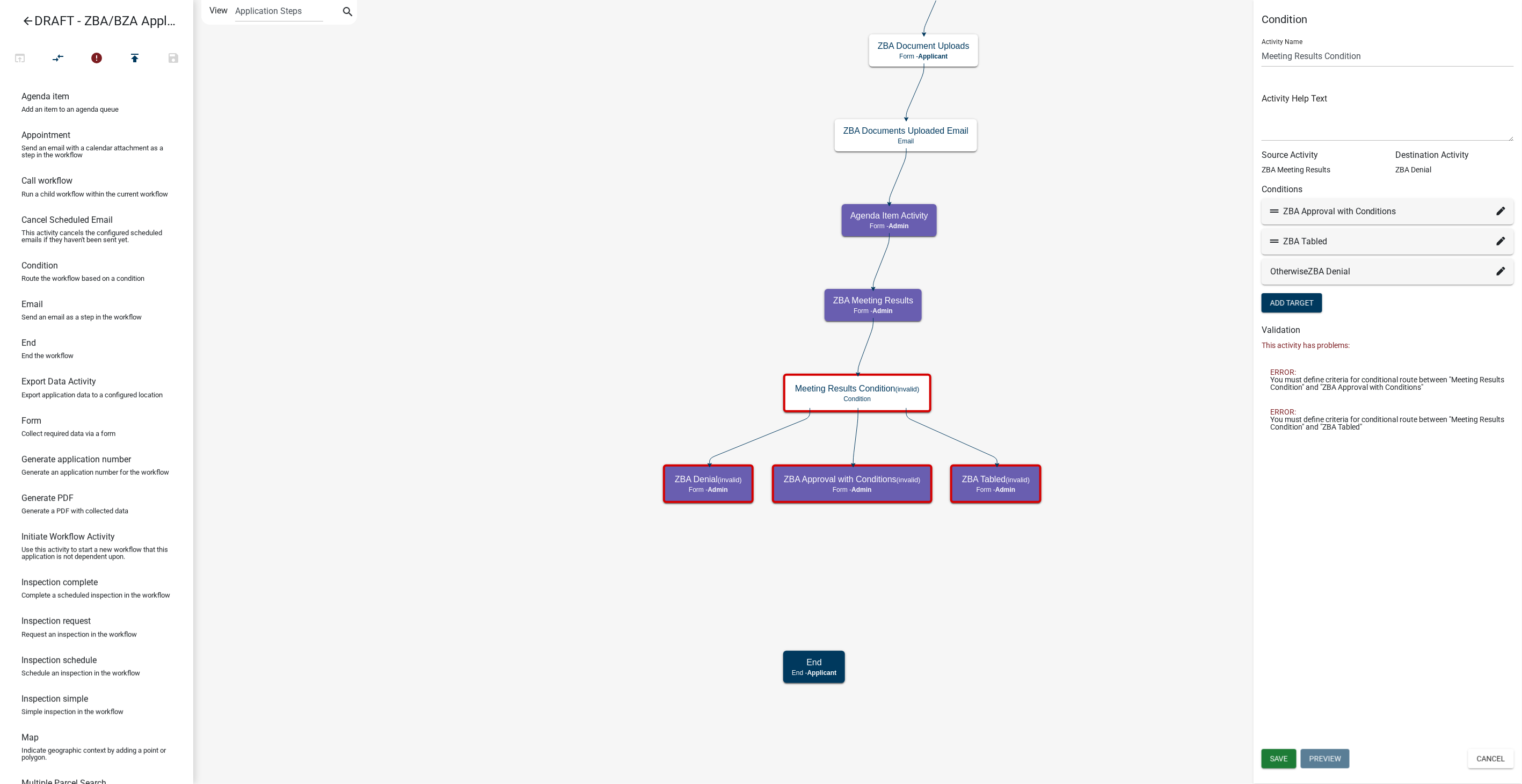
click at [1501, 212] on icon at bounding box center [1500, 210] width 9 height 9
select select "41: 7501544c-6905-4cda-9ef3-213ea5ff802f"
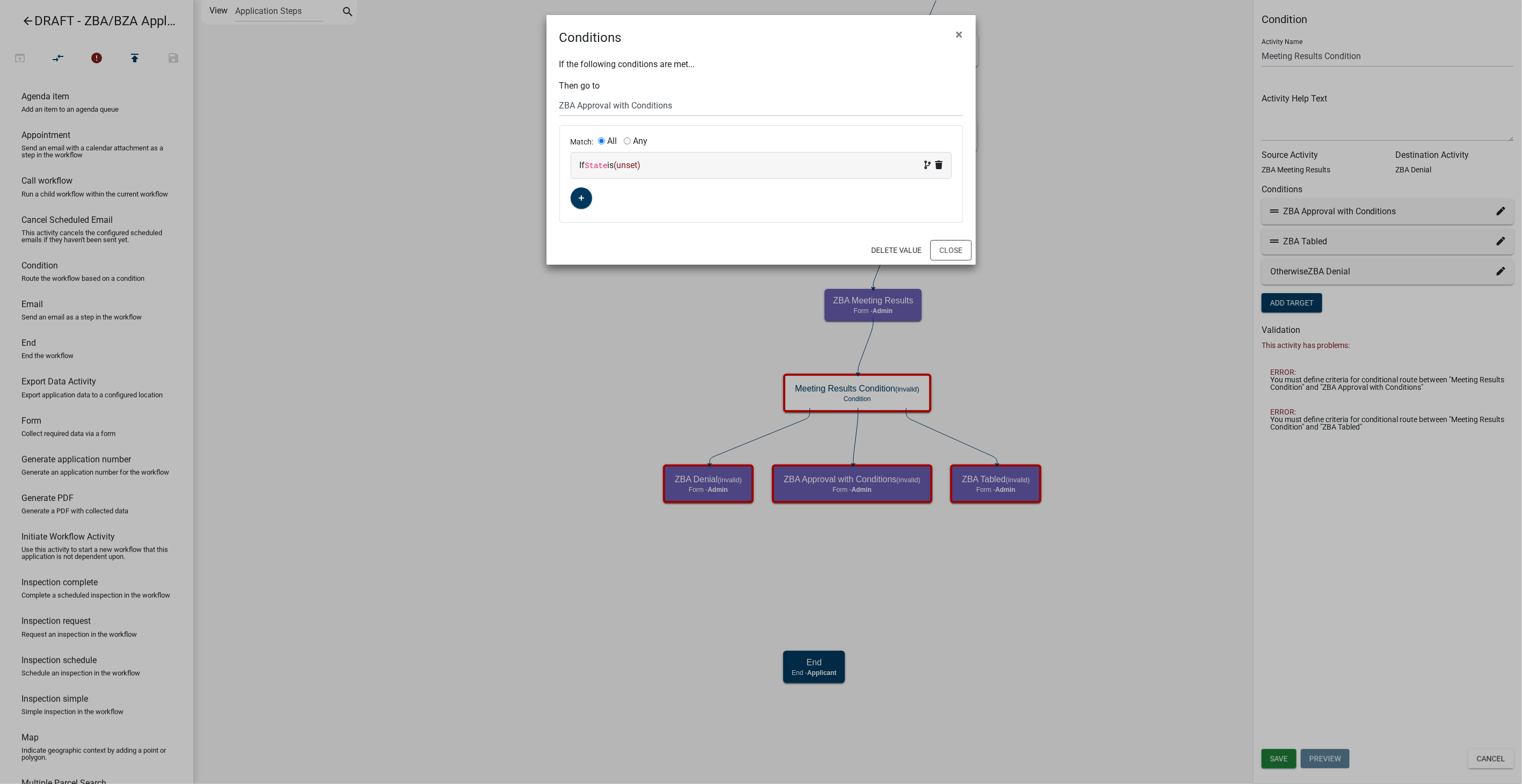
drag, startPoint x: 704, startPoint y: 162, endPoint x: 559, endPoint y: 196, distance: 148.9
click at [699, 163] on div "If State is (unset)" at bounding box center [761, 166] width 363 height 13
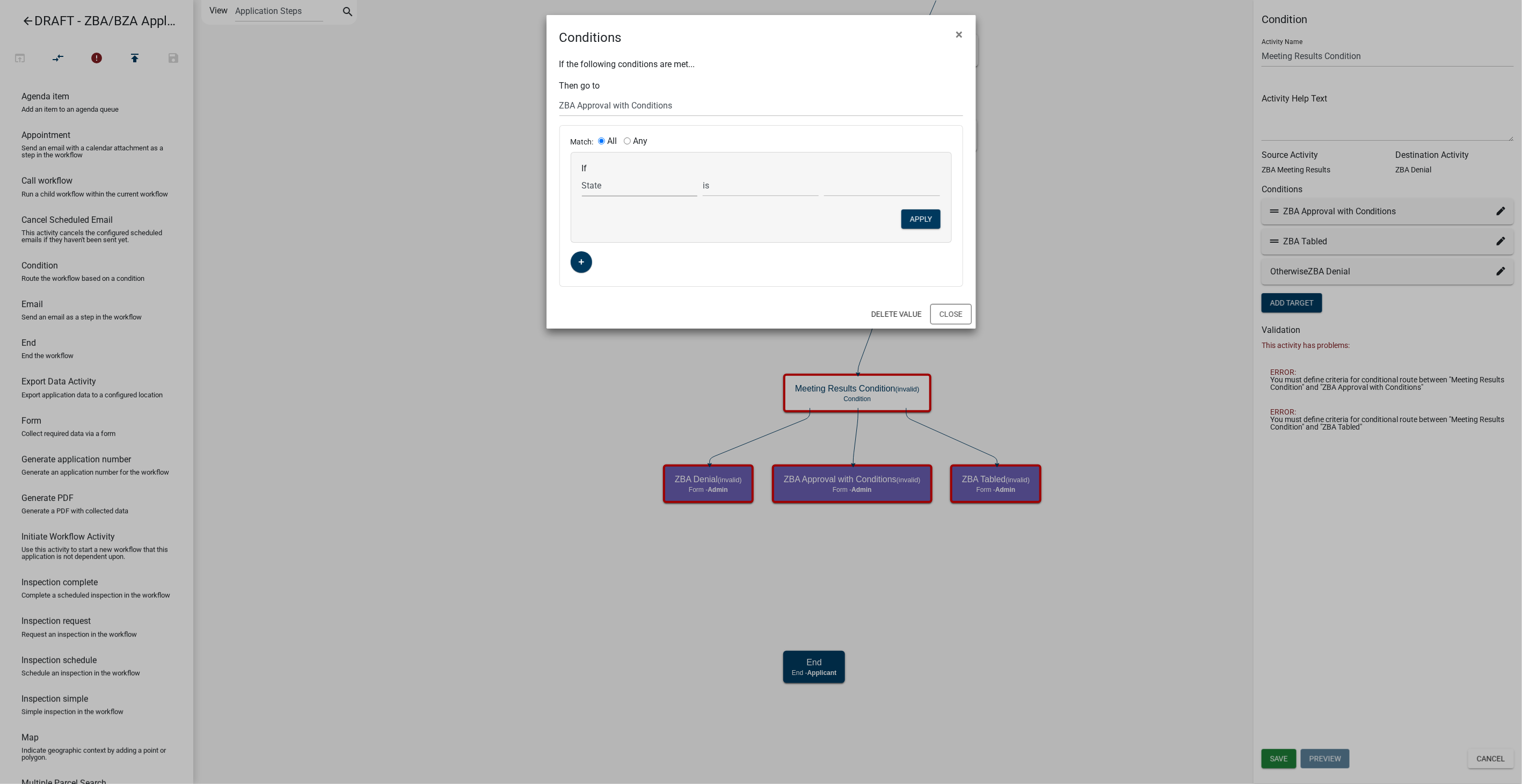
click at [604, 187] on select "Choose... AAHeader AARequest AAUpload Acres AddInfoNeeded AdditionalParcelsYN A…" at bounding box center [640, 185] width 116 height 22
select select "56: MeetingResults"
click at [582, 174] on select "Choose... AAHeader AARequest AAUpload Acres AddInfoNeeded AdditionalParcelsYN A…" at bounding box center [640, 185] width 116 height 22
click at [851, 186] on select "Choose... Approved Approved with Conditions Denied Tabled" at bounding box center [882, 185] width 116 height 22
select select "1: Approved"
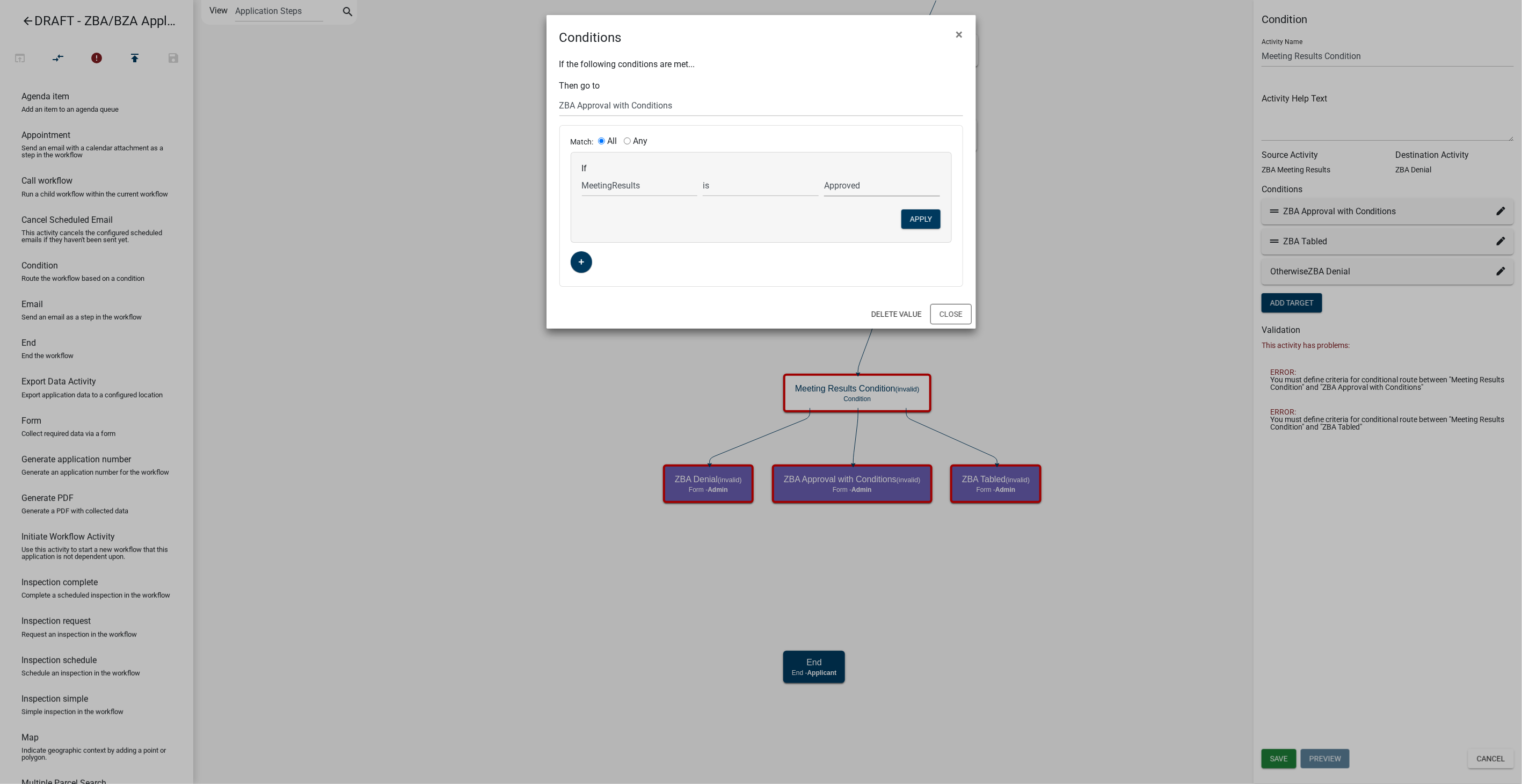
click at [824, 174] on select "Choose... Approved Approved with Conditions Denied Tabled" at bounding box center [882, 185] width 116 height 22
click at [911, 211] on button "Apply" at bounding box center [921, 219] width 39 height 19
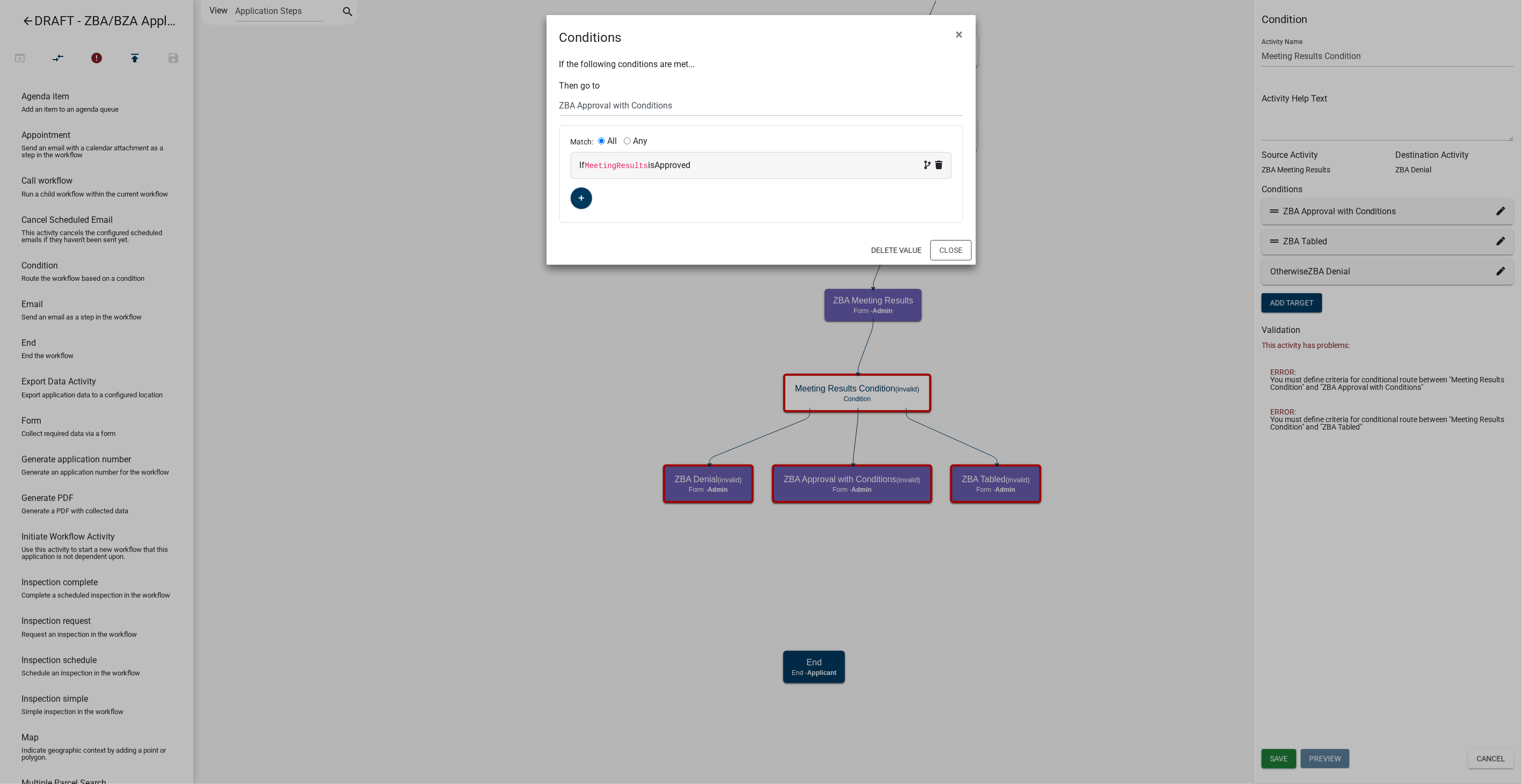
click at [627, 141] on input "Any" at bounding box center [627, 140] width 7 height 7
radio input "true"
radio input "false"
click at [582, 201] on icon "button" at bounding box center [582, 198] width 6 height 7
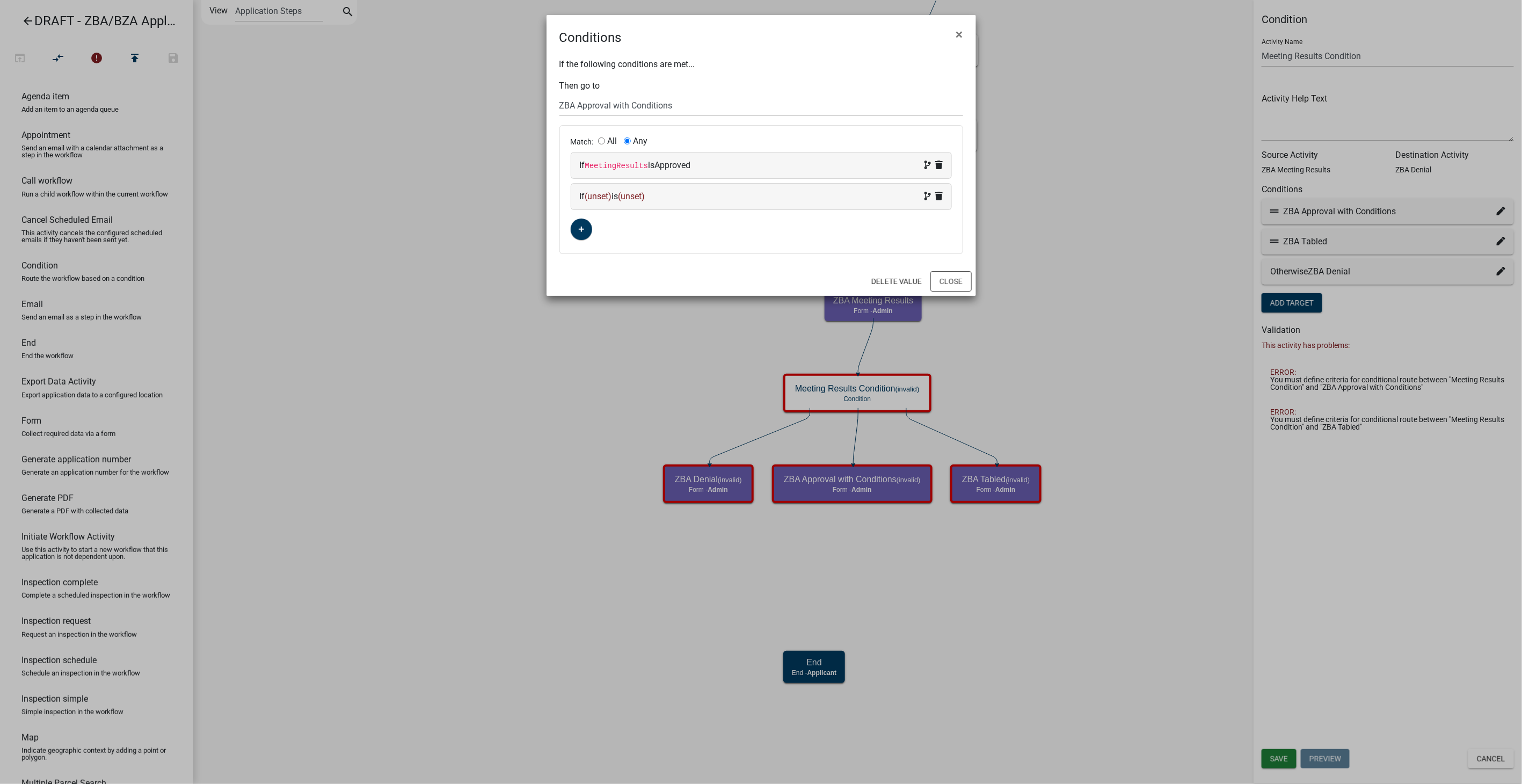
click at [708, 197] on div "If (unset) is (unset)" at bounding box center [761, 197] width 363 height 13
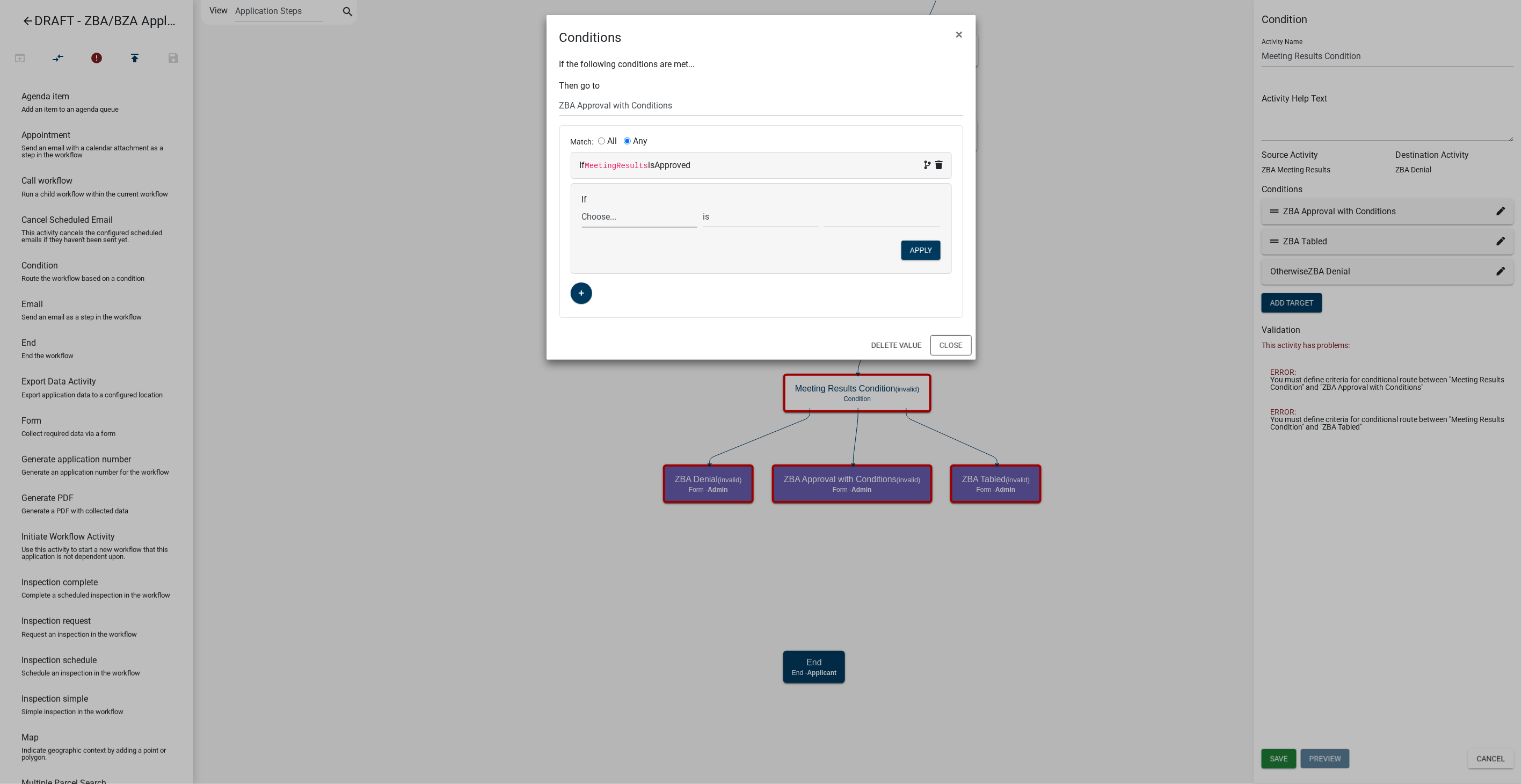
drag, startPoint x: 708, startPoint y: 197, endPoint x: 599, endPoint y: 220, distance: 111.4
click at [599, 220] on select "Choose... AAHeader AARequest AAUpload Acres AddInfoNeeded AdditionalParcelsYN A…" at bounding box center [640, 216] width 116 height 22
click at [633, 215] on select "Choose... AAHeader AARequest AAUpload Acres AddInfoNeeded AdditionalParcelsYN A…" at bounding box center [640, 216] width 116 height 22
select select "56: MeetingResults"
click at [582, 205] on select "Choose... AAHeader AARequest AAUpload Acres AddInfoNeeded AdditionalParcelsYN A…" at bounding box center [640, 216] width 116 height 22
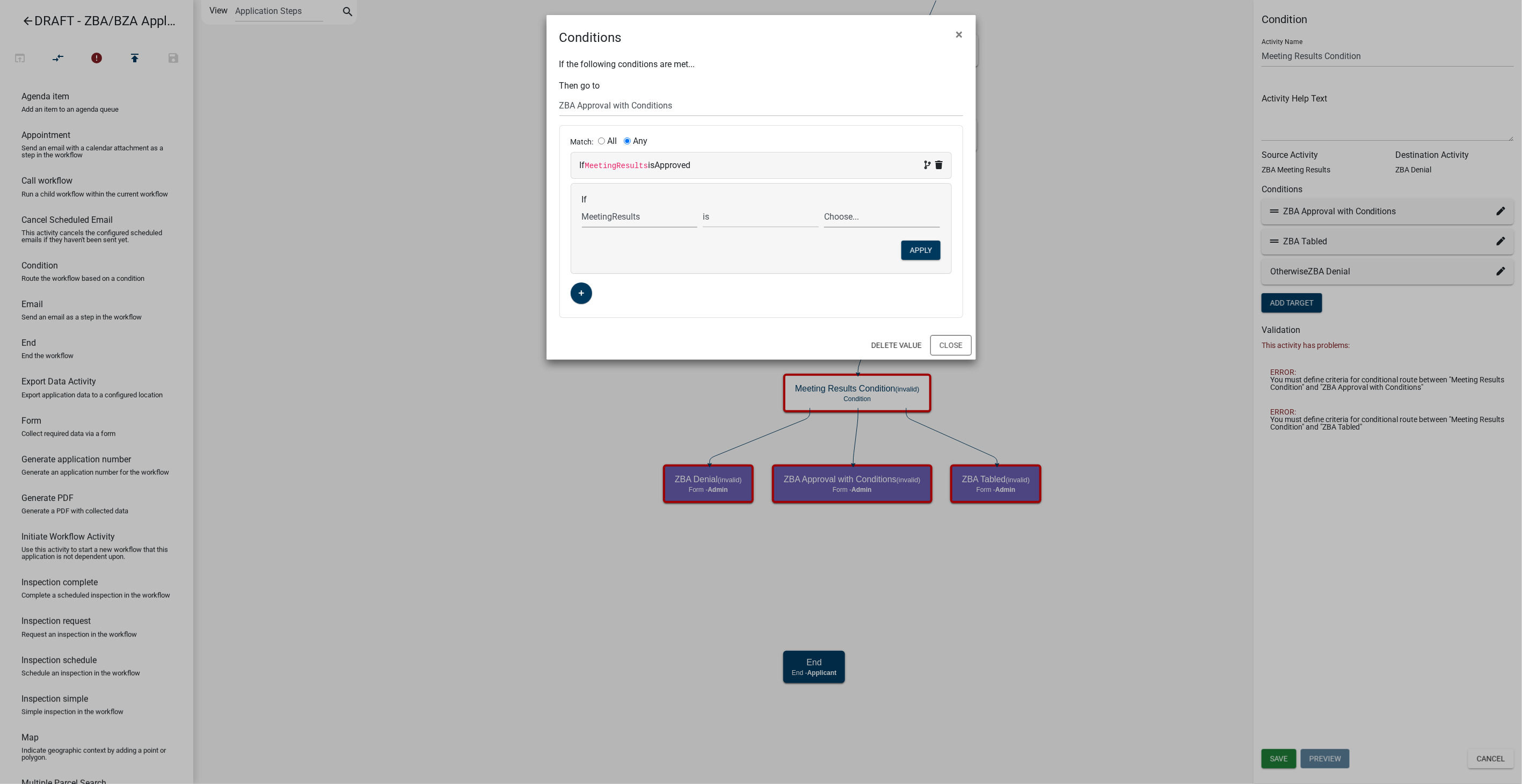
click at [856, 219] on select "Choose... Approved Approved with Conditions Denied Tabled" at bounding box center [882, 216] width 116 height 22
select select "2: Approved with Conditions"
click at [824, 205] on select "Choose... Approved Approved with Conditions Denied Tabled" at bounding box center [882, 216] width 116 height 22
click at [926, 250] on button "Apply" at bounding box center [921, 250] width 39 height 19
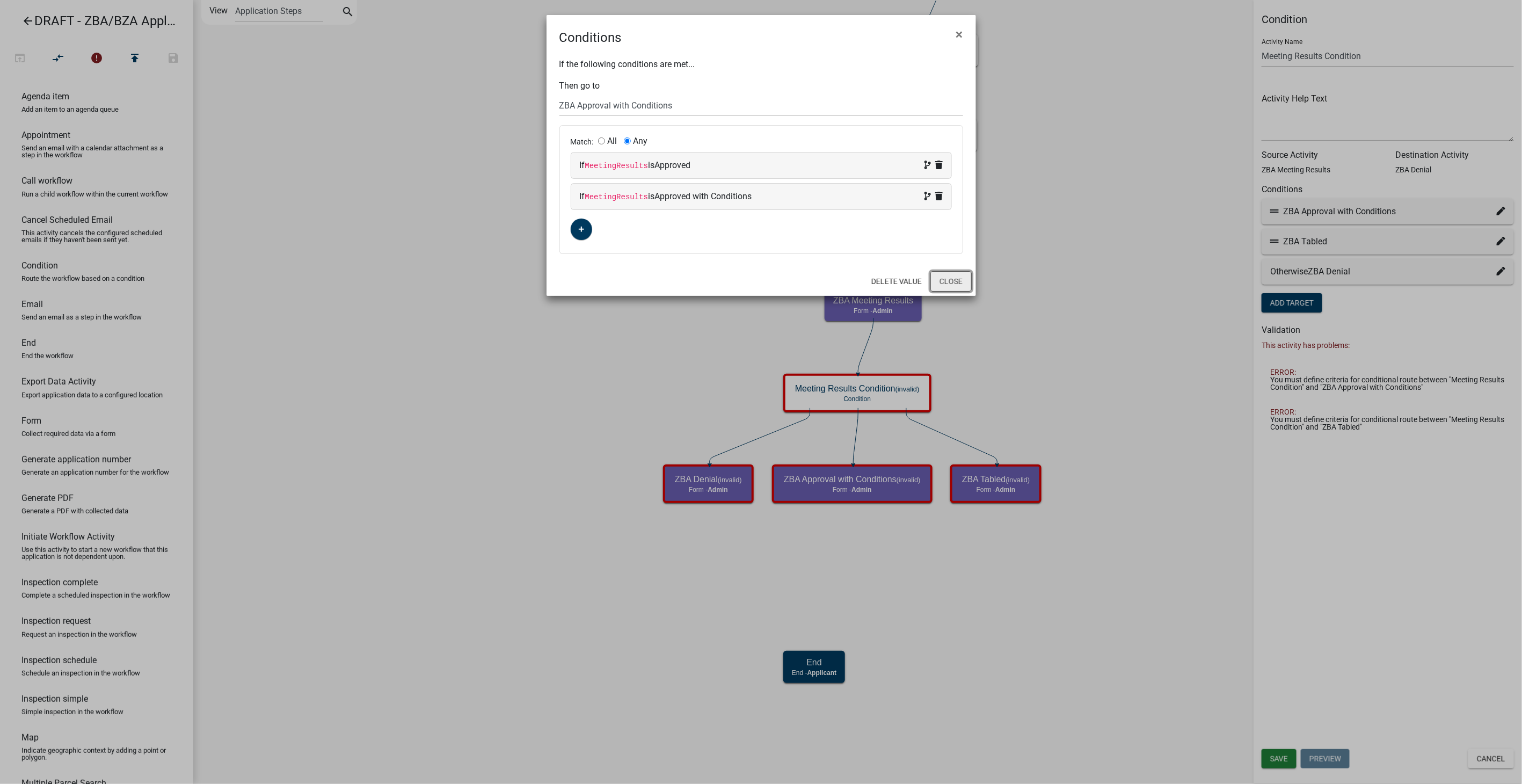
click at [943, 277] on button "Close" at bounding box center [951, 281] width 42 height 21
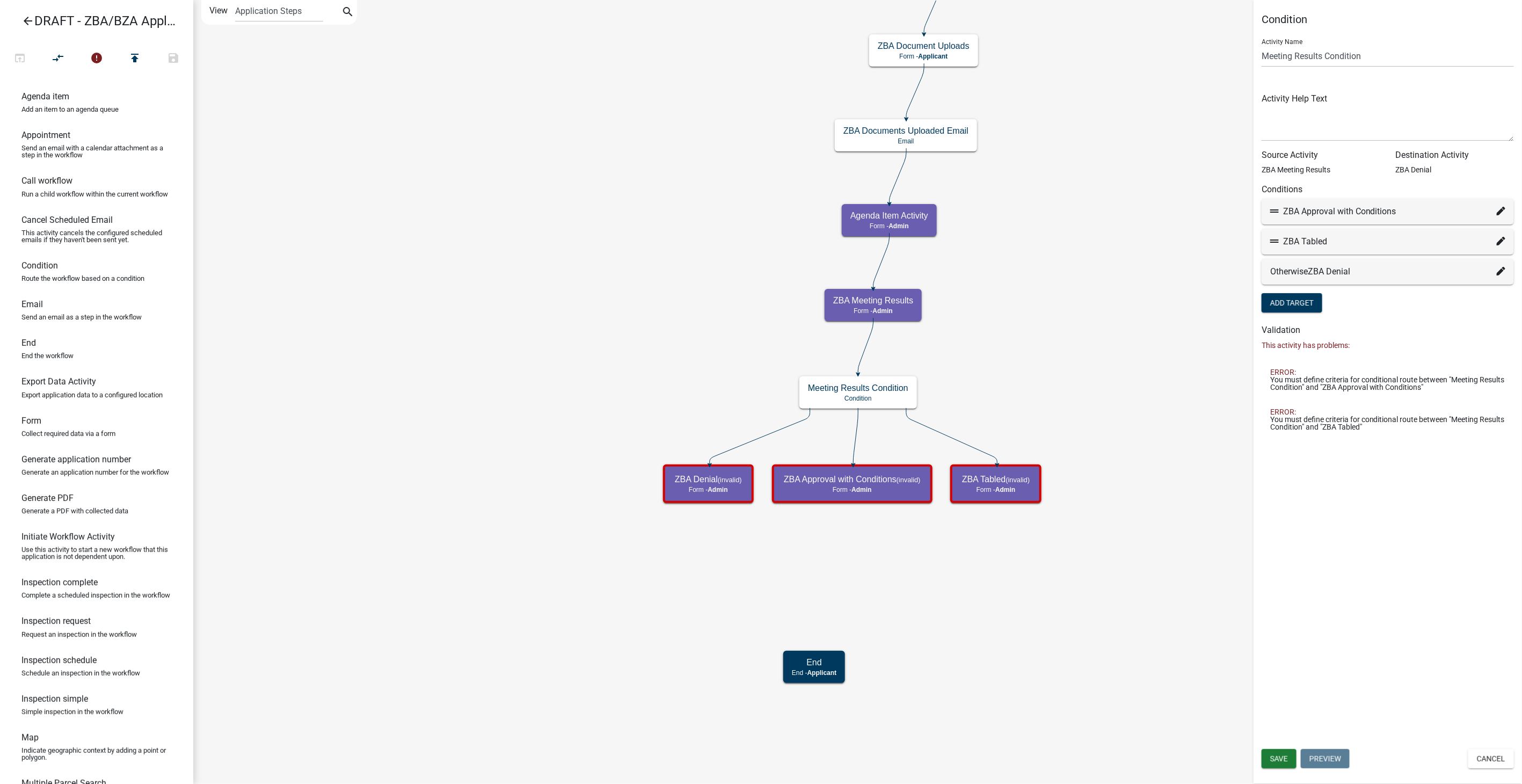
click at [1503, 235] on fa-icon at bounding box center [1500, 241] width 9 height 13
select select "42: 15f71a4e-f339-4ad4-9653-f1e87f1a83e9"
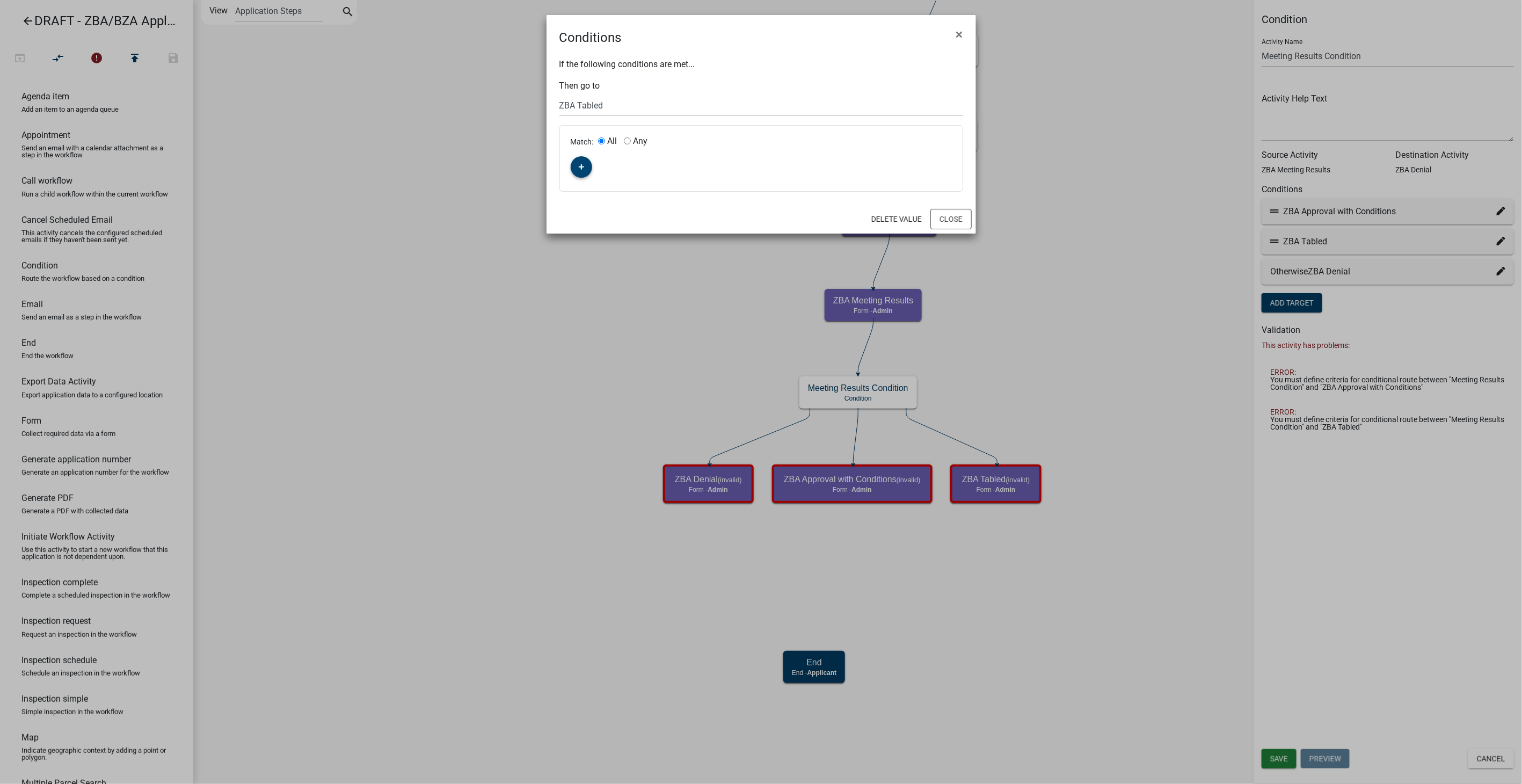
click at [579, 171] on fa-icon "button" at bounding box center [582, 167] width 6 height 10
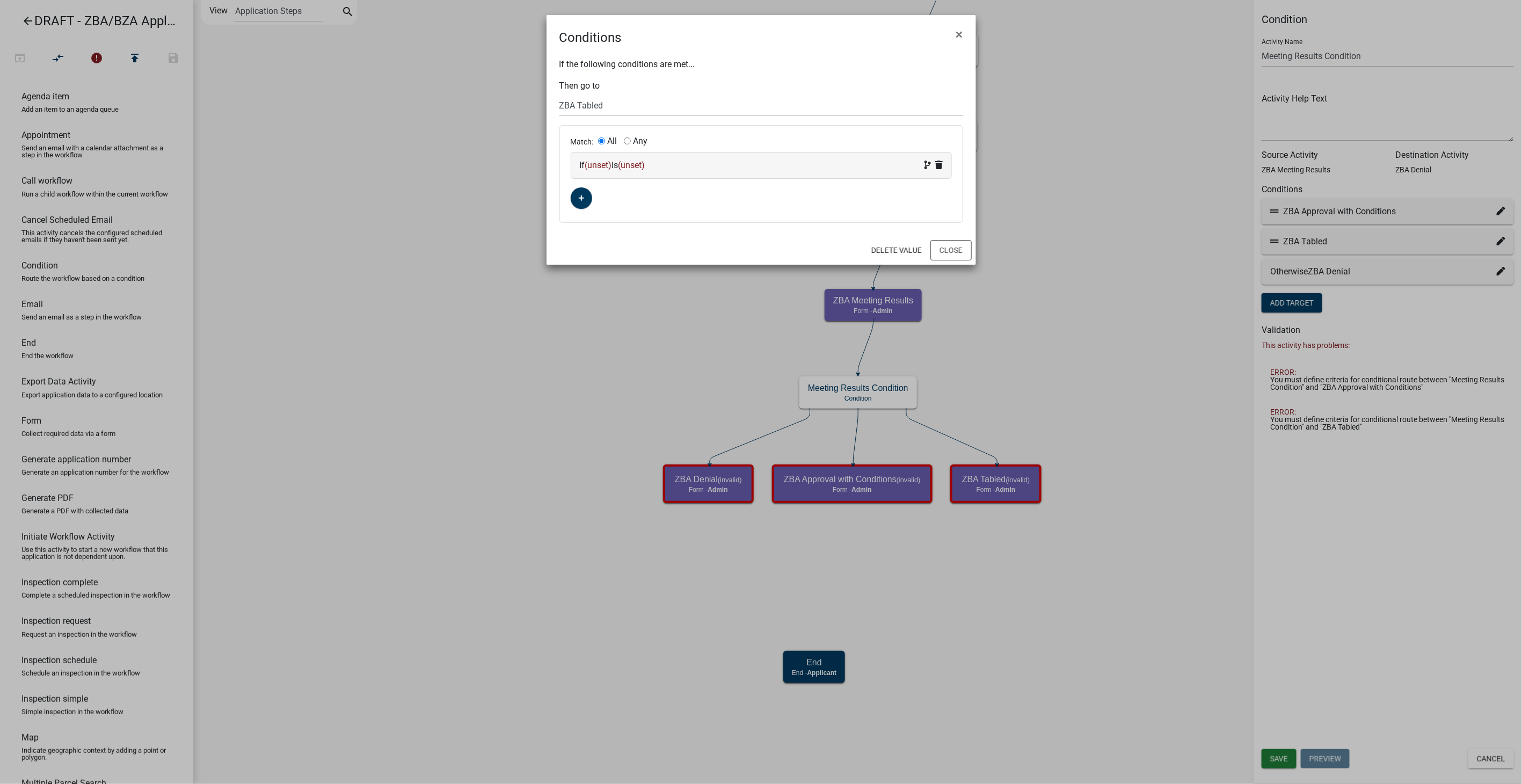
click at [696, 167] on div "If (unset) is (unset)" at bounding box center [761, 166] width 363 height 13
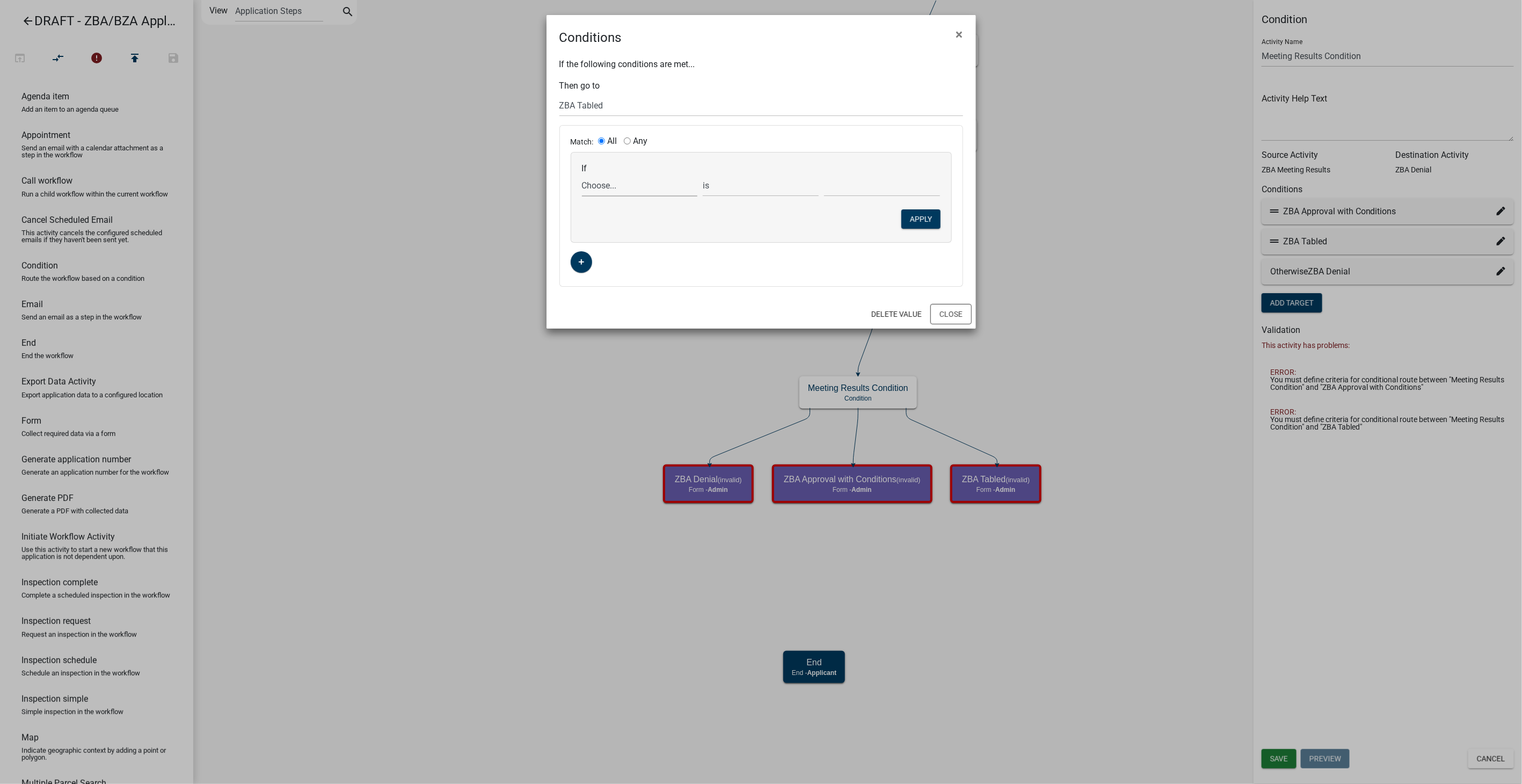
click at [623, 191] on select "Choose... AAHeader AARequest AAUpload Acres AddInfoNeeded AdditionalParcelsYN A…" at bounding box center [640, 185] width 116 height 22
select select "56: MeetingResults"
click at [582, 174] on select "Choose... AAHeader AARequest AAUpload Acres AddInfoNeeded AdditionalParcelsYN A…" at bounding box center [640, 185] width 116 height 22
click at [839, 187] on select "Choose... Approved Approved with Conditions Denied Tabled" at bounding box center [882, 185] width 116 height 22
select select "4: Tabled"
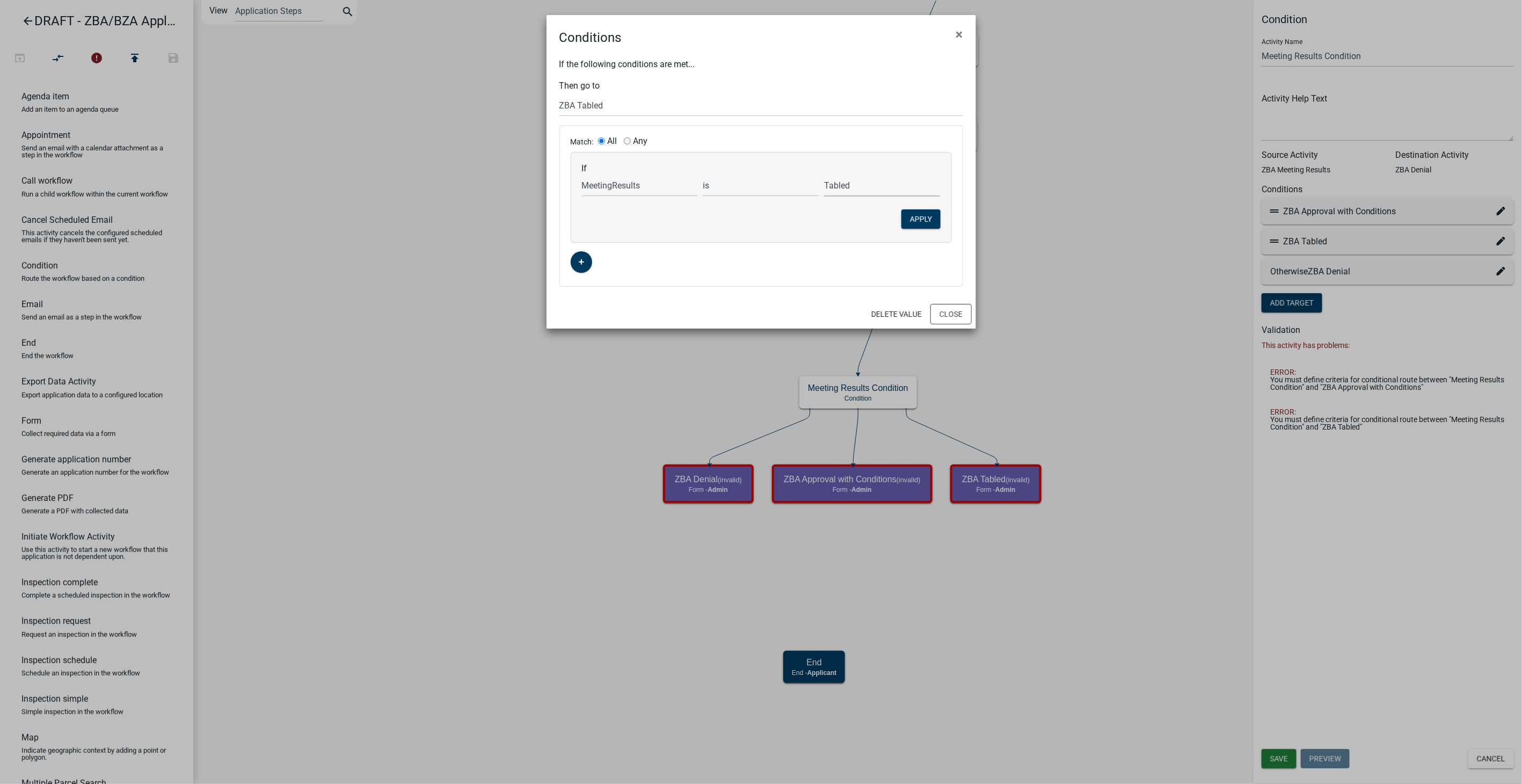
click at [824, 174] on select "Choose... Approved Approved with Conditions Denied Tabled" at bounding box center [882, 185] width 116 height 22
click at [913, 212] on button "Apply" at bounding box center [921, 219] width 39 height 19
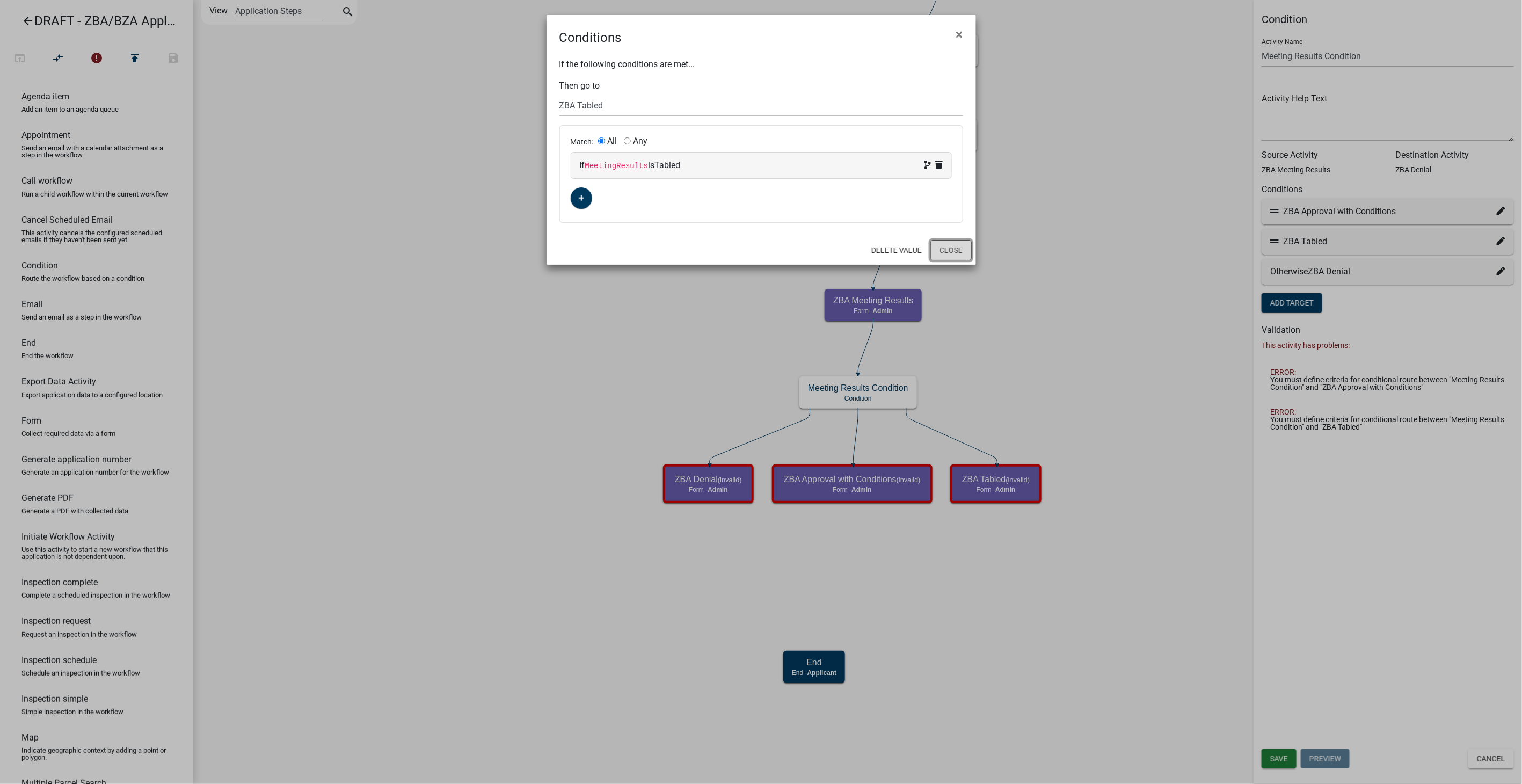
click at [949, 248] on button "Close" at bounding box center [951, 250] width 42 height 21
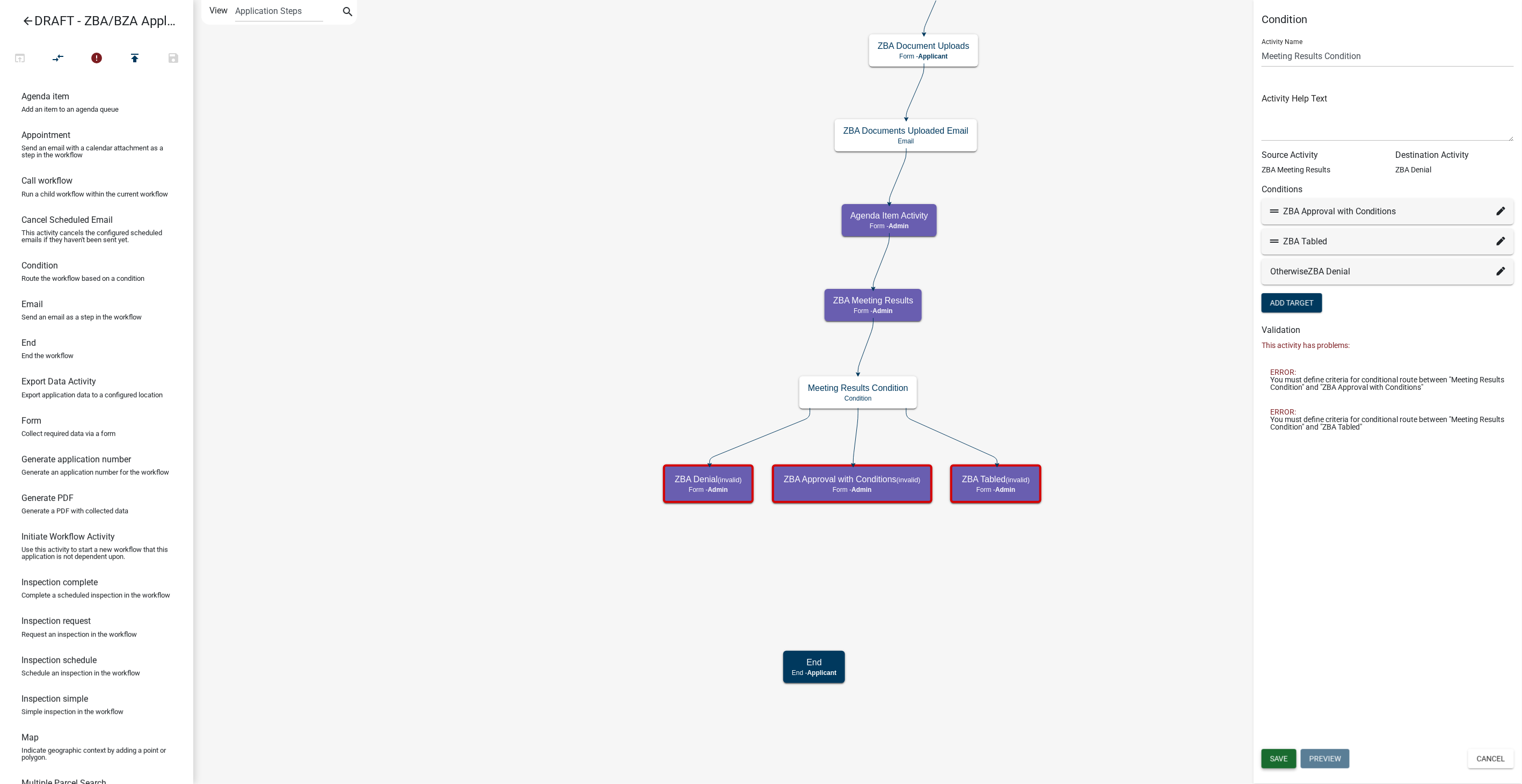
click at [1285, 756] on span "Save" at bounding box center [1279, 757] width 18 height 9
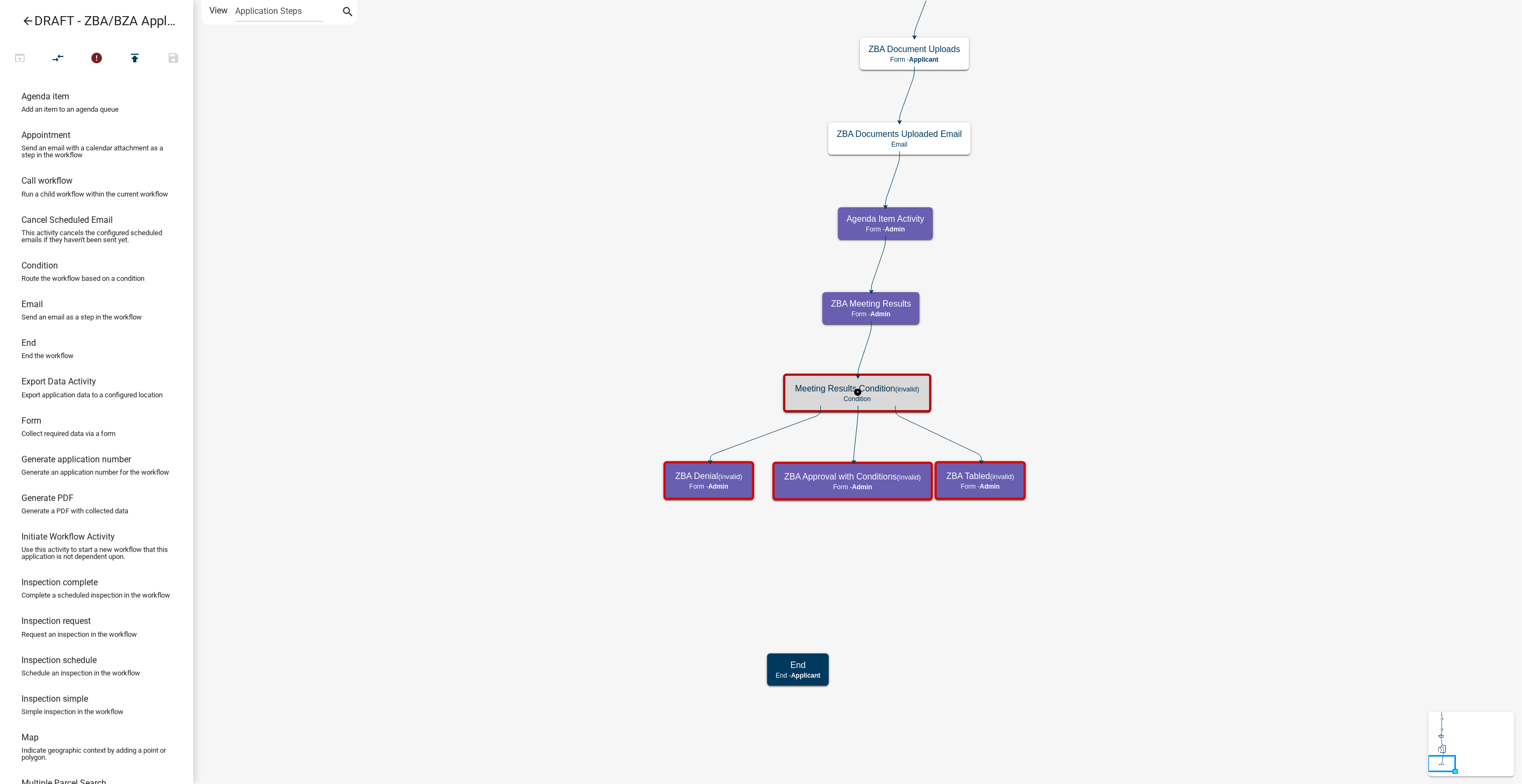
click at [905, 382] on div "Meeting Results Condition (invalid) Condition" at bounding box center [857, 393] width 142 height 32
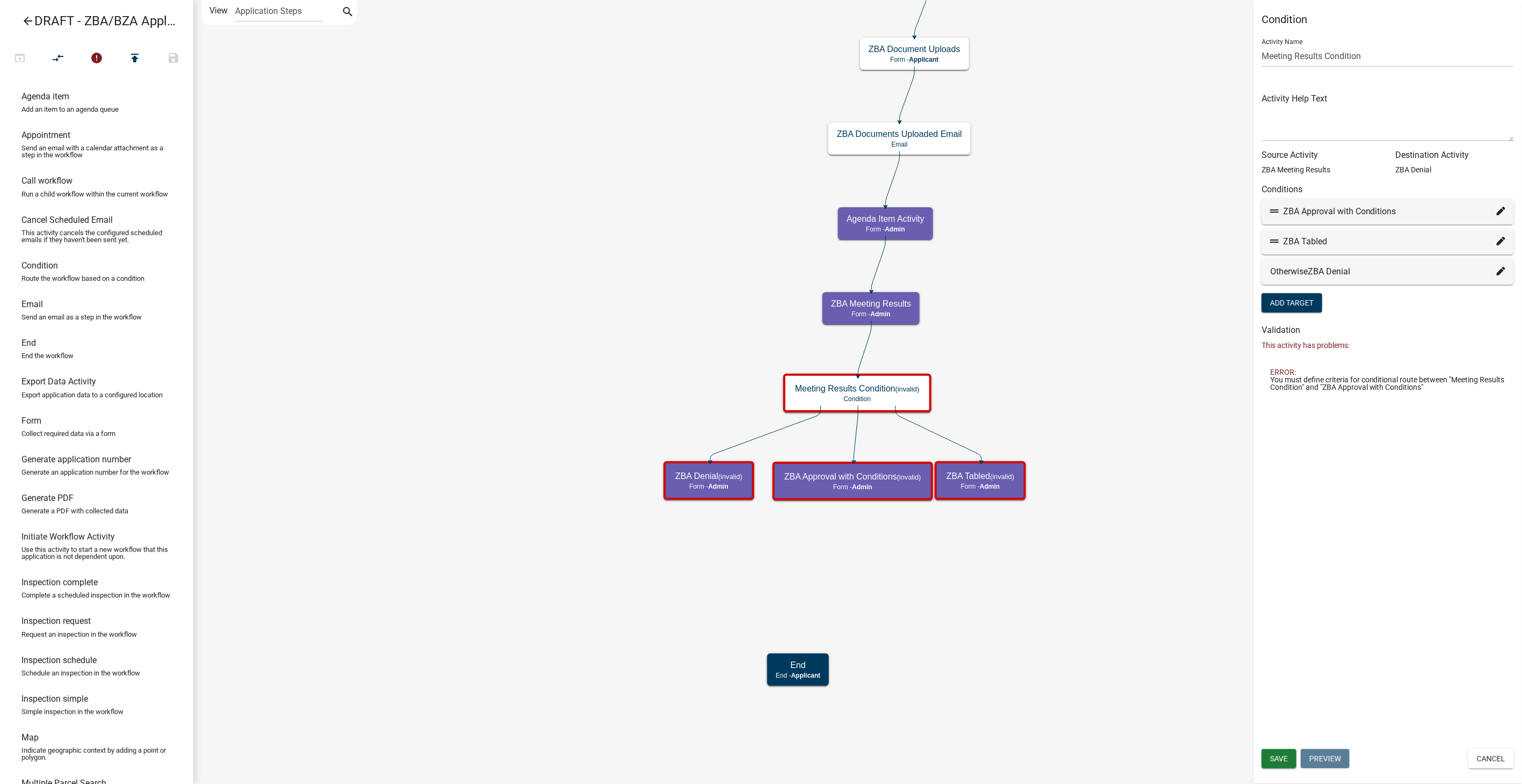
click at [1504, 210] on icon at bounding box center [1500, 210] width 9 height 9
select select "41: 7501544c-6905-4cda-9ef3-213ea5ff802f"
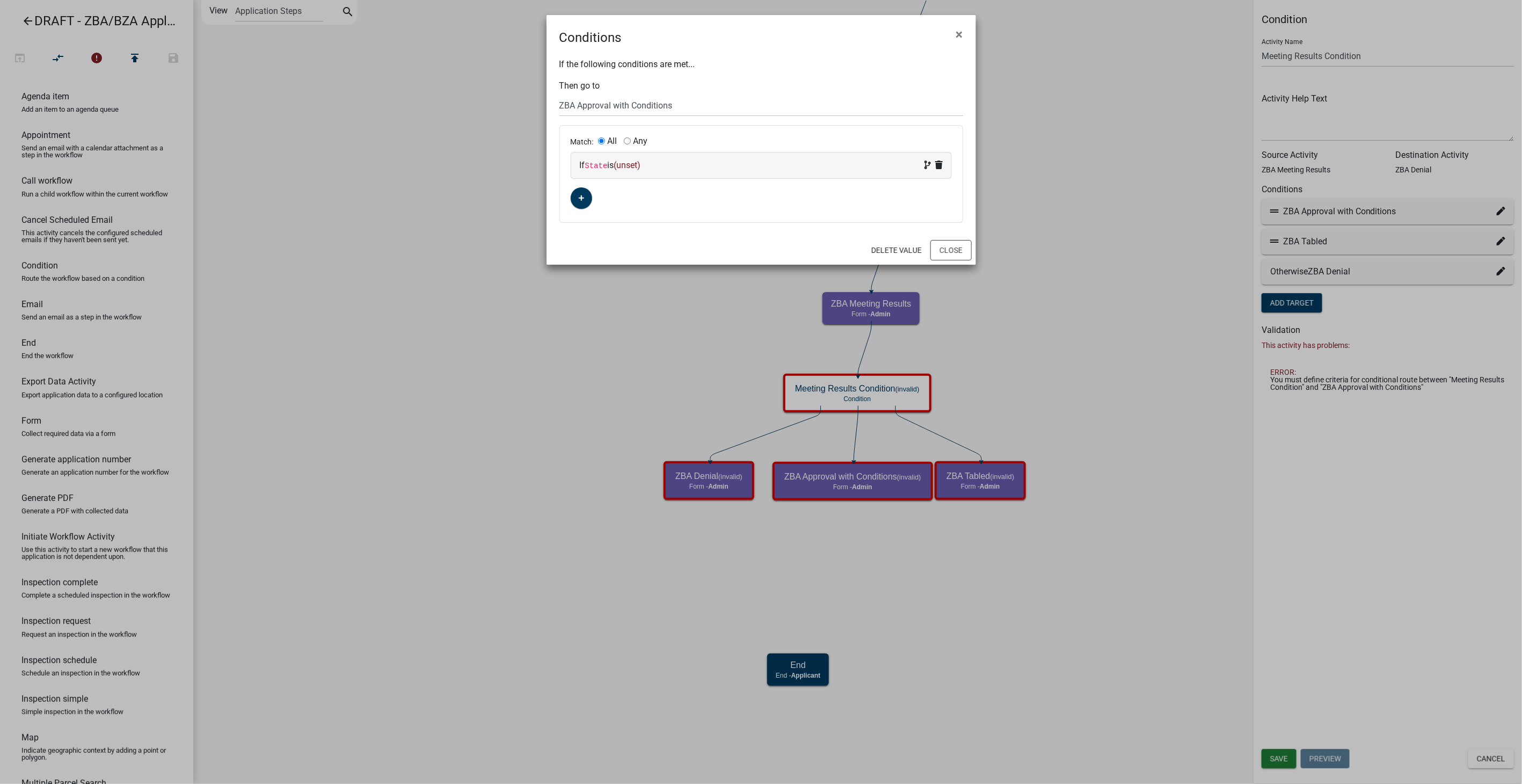
click at [739, 167] on div "If State is (unset)" at bounding box center [761, 166] width 363 height 13
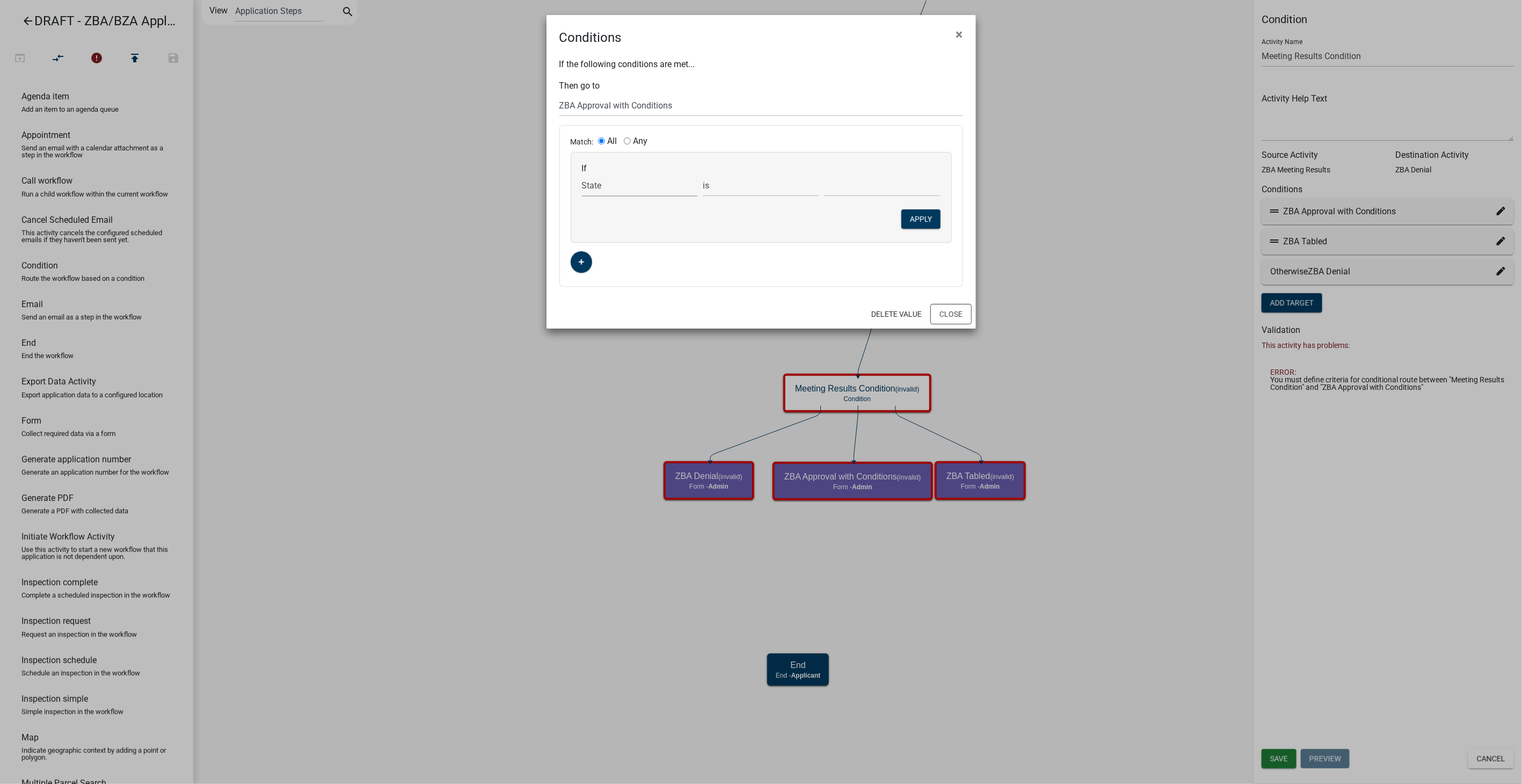
click at [606, 186] on select "Choose... AAHeader AARequest AAUpload Acres AddInfoNeeded AdditionalParcelsYN A…" at bounding box center [640, 185] width 116 height 22
click at [604, 186] on select "Choose... AAHeader AARequest AAUpload Acres AddInfoNeeded AdditionalParcelsYN A…" at bounding box center [640, 185] width 116 height 22
select select "56: MeetingResults"
click at [582, 174] on select "Choose... AAHeader AARequest AAUpload Acres AddInfoNeeded AdditionalParcelsYN A…" at bounding box center [640, 185] width 116 height 22
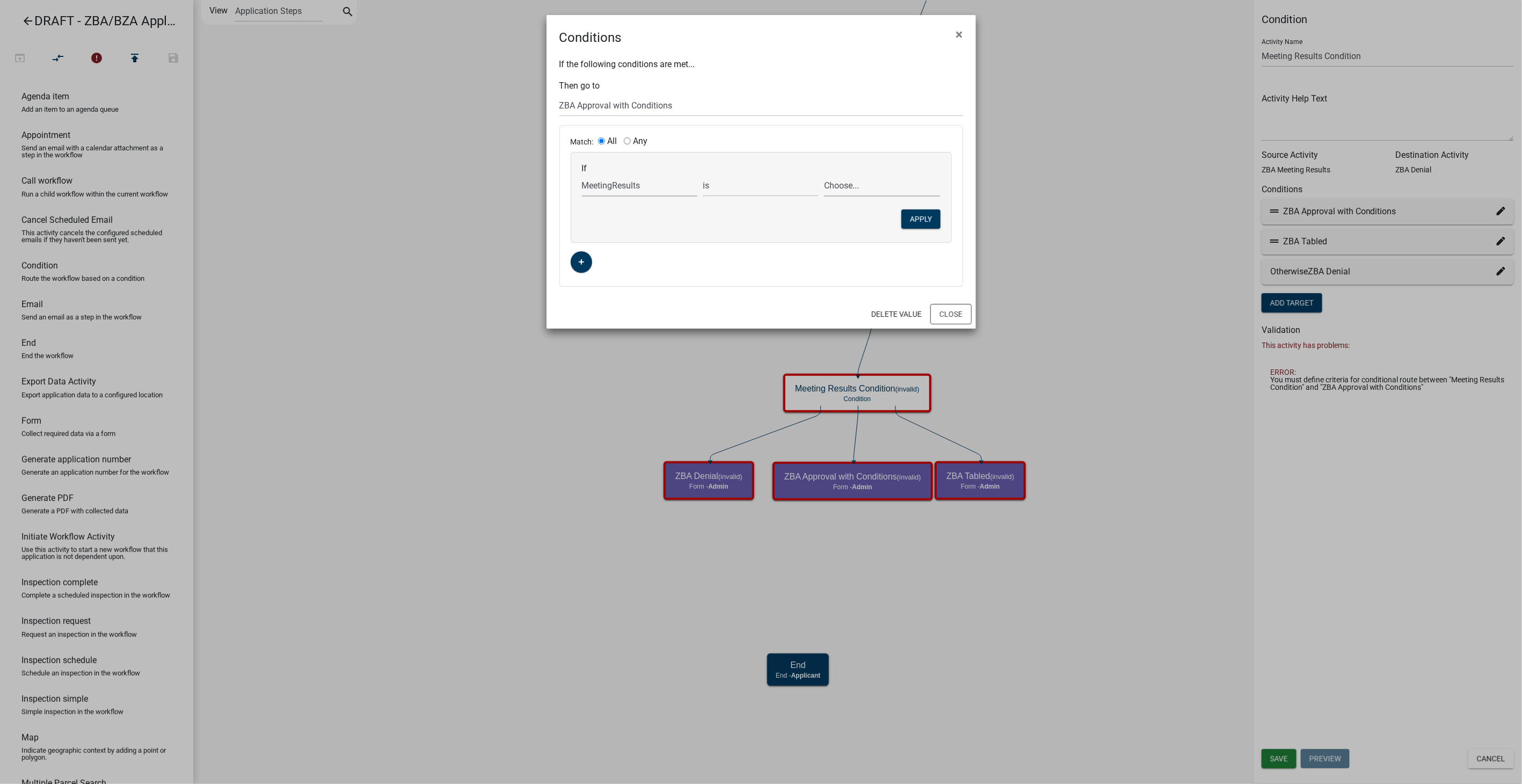
click at [856, 182] on select "Choose... Approved Approved with Conditions Denied Tabled" at bounding box center [882, 185] width 116 height 22
select select "1: Approved"
click at [824, 174] on select "Choose... Approved Approved with Conditions Denied Tabled" at bounding box center [882, 185] width 116 height 22
click at [933, 220] on button "Apply" at bounding box center [921, 219] width 39 height 19
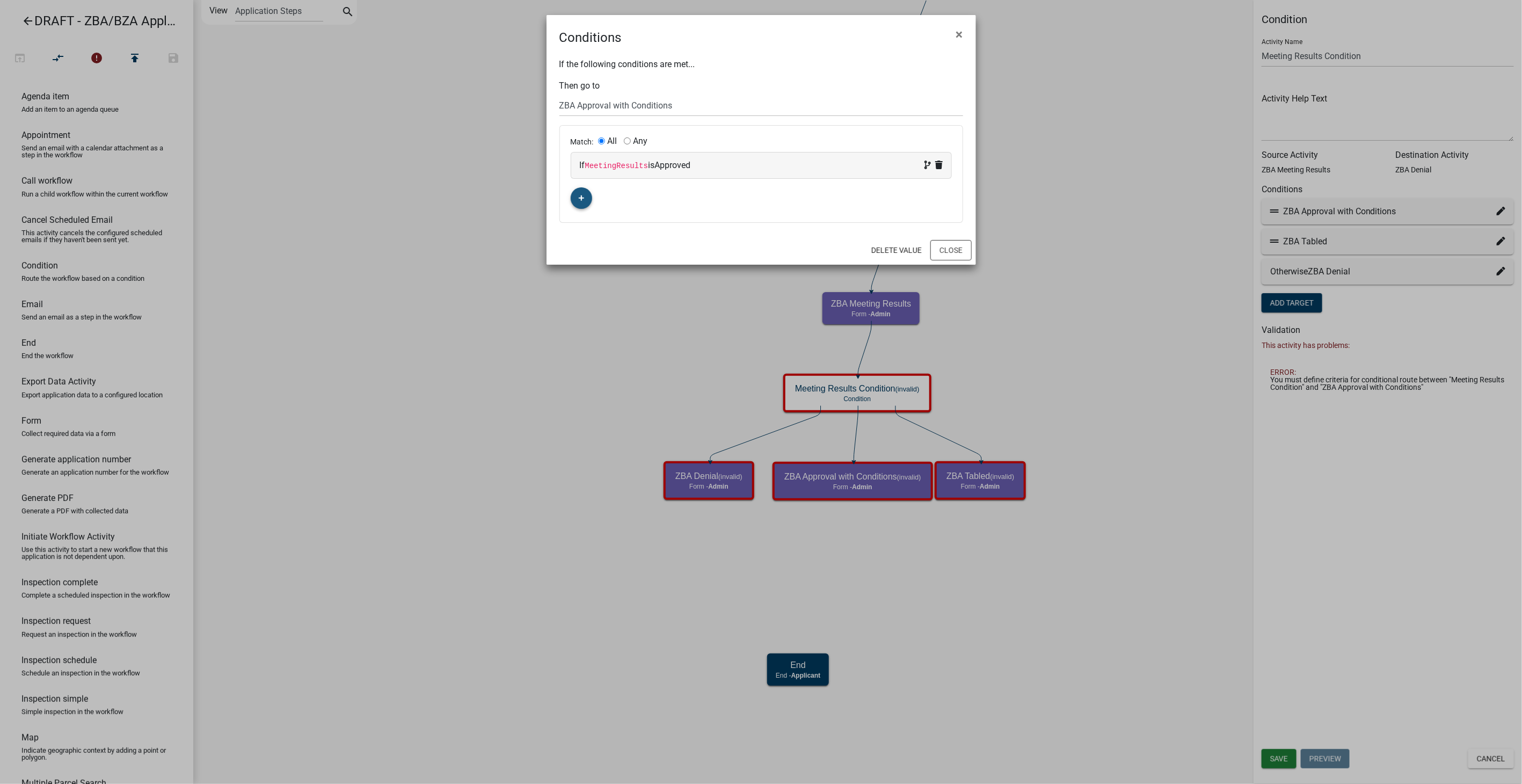
click at [584, 198] on button "button" at bounding box center [582, 198] width 22 height 22
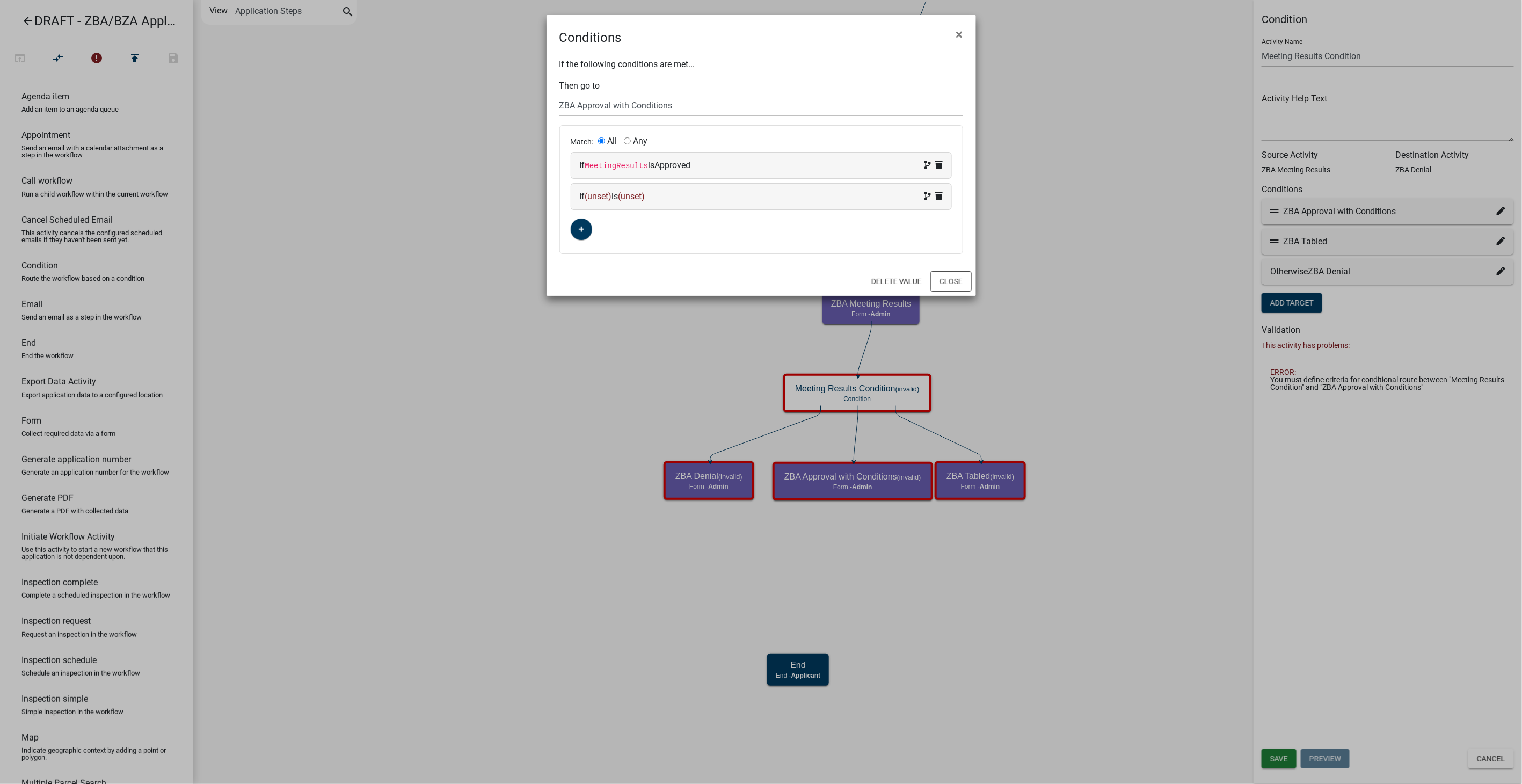
click at [686, 196] on div "If (unset) is (unset)" at bounding box center [761, 197] width 363 height 13
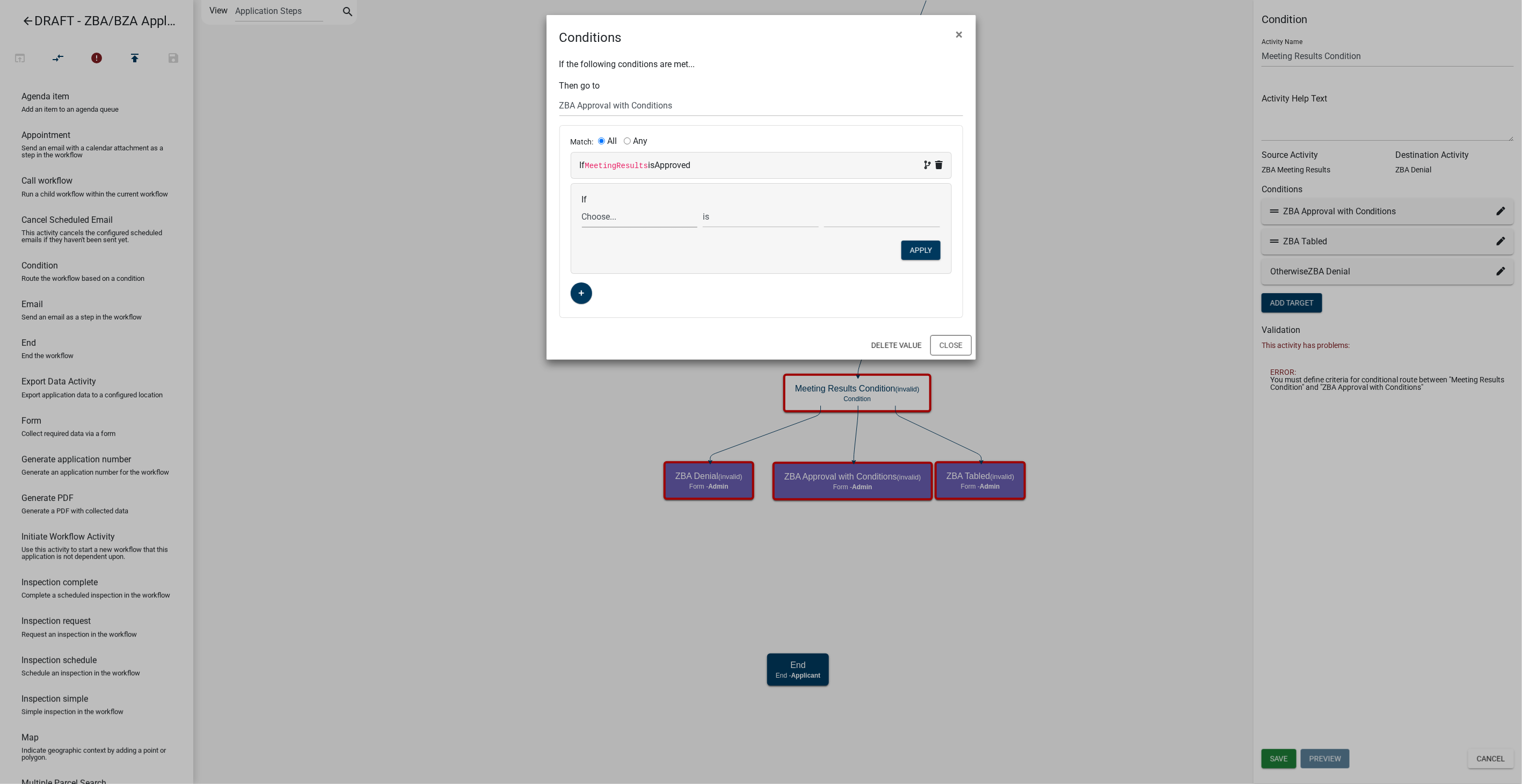
click at [607, 220] on select "Choose... AAHeader AARequest AAUpload Acres AddInfoNeeded AdditionalParcelsYN A…" at bounding box center [640, 216] width 116 height 22
select select "56: MeetingResults"
click at [582, 205] on select "Choose... AAHeader AARequest AAUpload Acres AddInfoNeeded AdditionalParcelsYN A…" at bounding box center [640, 216] width 116 height 22
click at [851, 219] on select "Choose... Approved Approved with Conditions Denied Tabled" at bounding box center [882, 216] width 116 height 22
select select "2: Approved with Conditions"
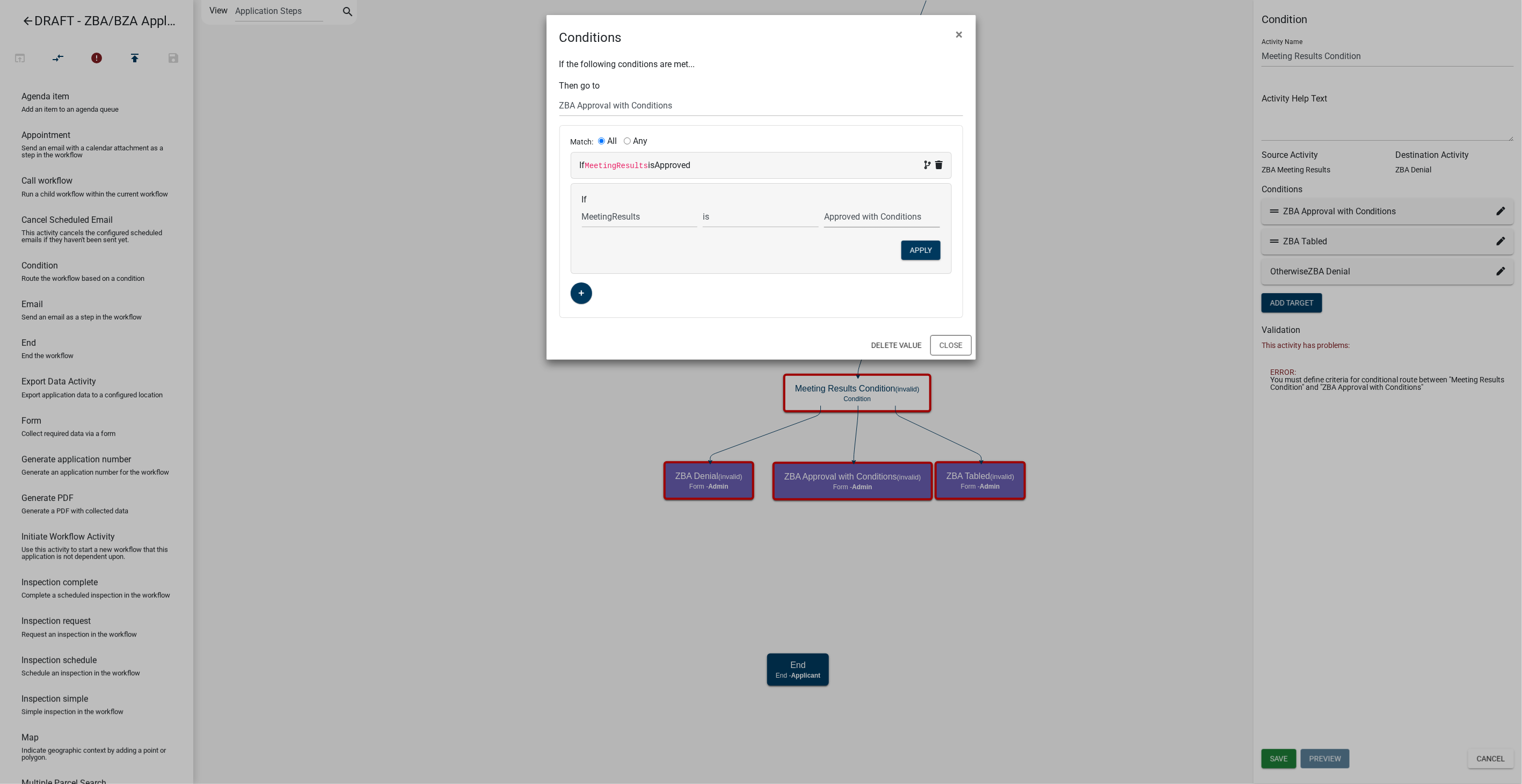
click at [824, 205] on select "Choose... Approved Approved with Conditions Denied Tabled" at bounding box center [882, 216] width 116 height 22
click at [629, 139] on input "Any" at bounding box center [627, 140] width 7 height 7
radio input "true"
radio input "false"
click at [933, 251] on button "Apply" at bounding box center [921, 250] width 39 height 19
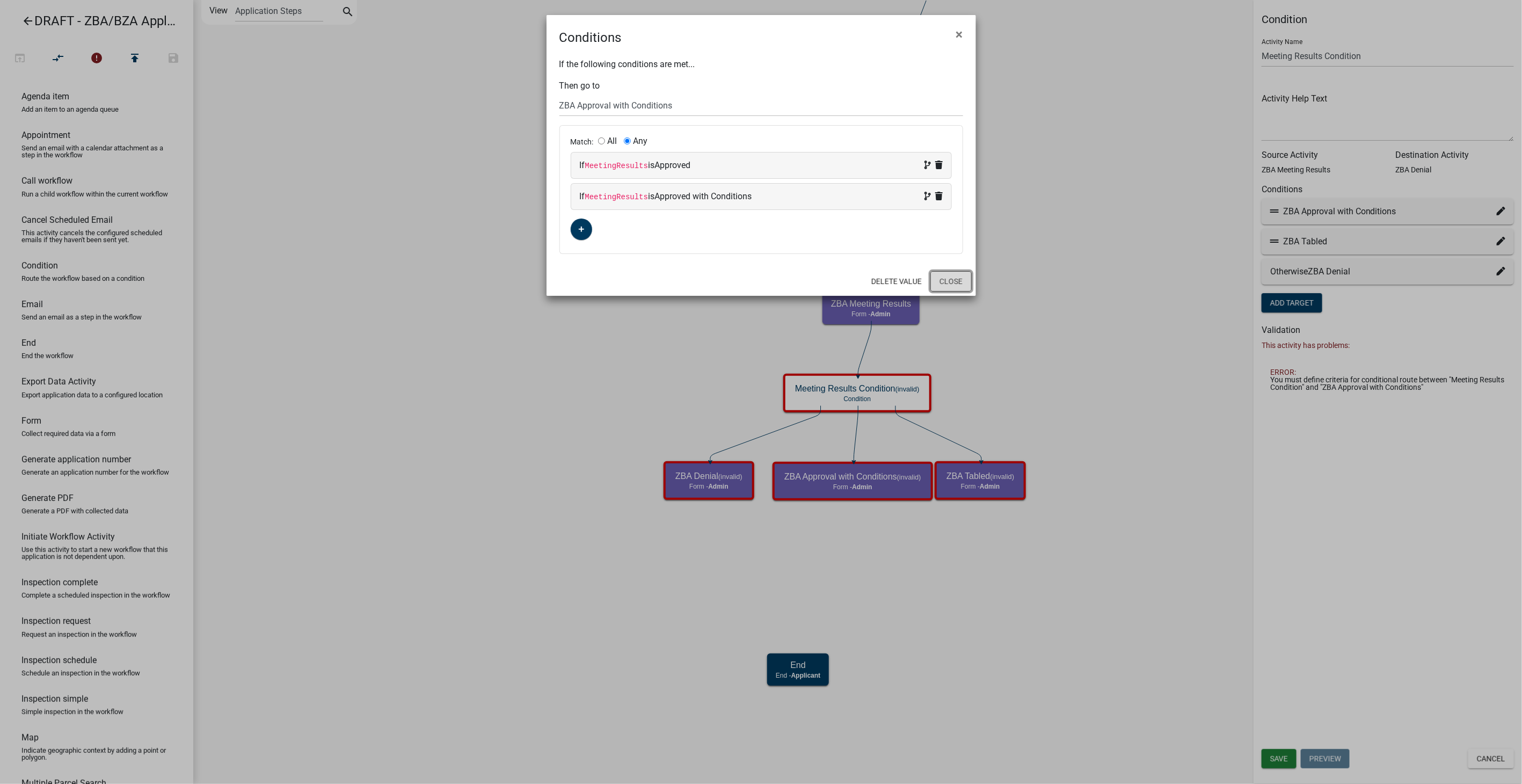
click at [949, 281] on button "Close" at bounding box center [951, 281] width 42 height 21
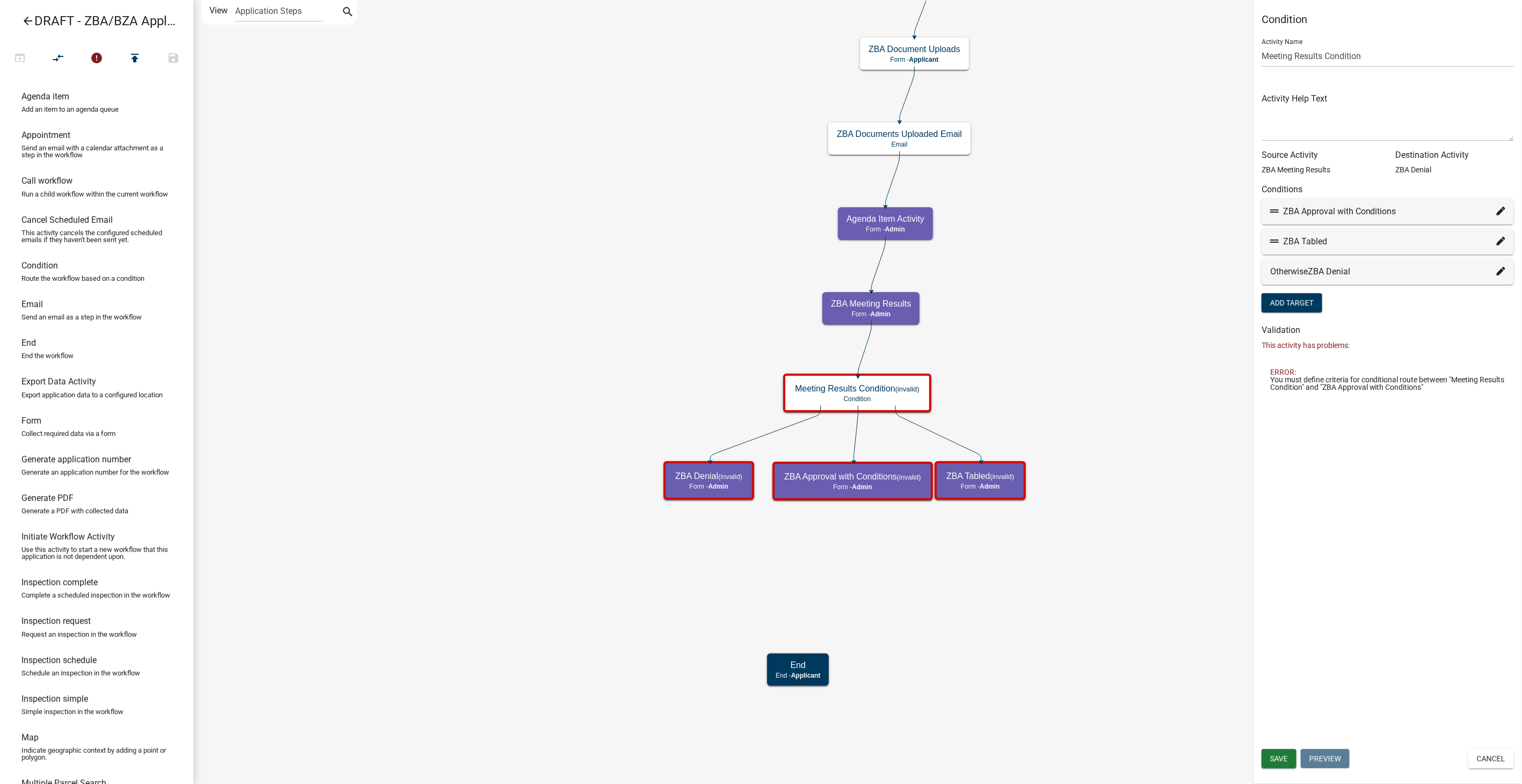
click at [1497, 241] on icon at bounding box center [1500, 241] width 9 height 9
select select "42: 15f71a4e-f339-4ad4-9653-f1e87f1a83e9"
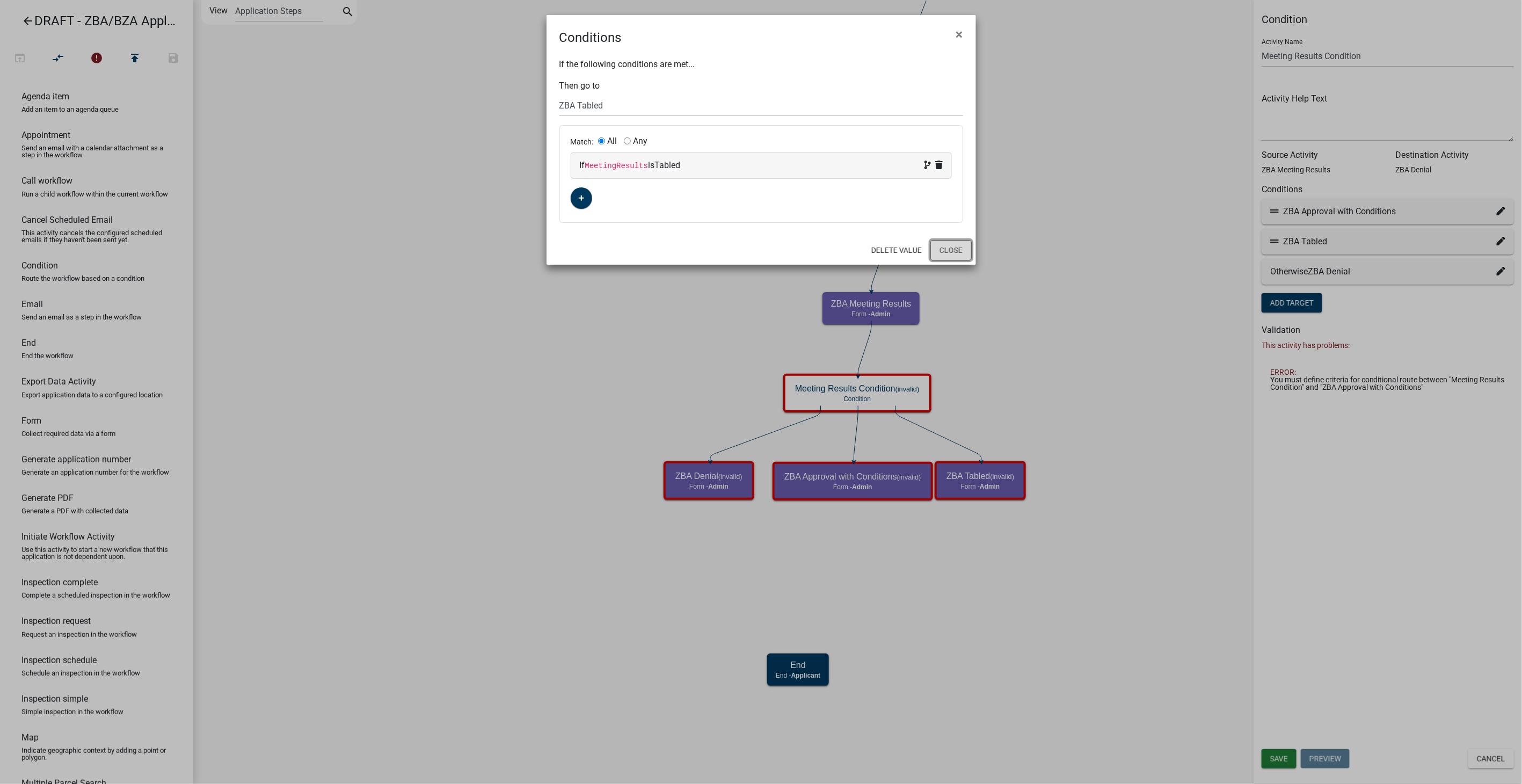
click at [954, 250] on button "Close" at bounding box center [951, 250] width 42 height 21
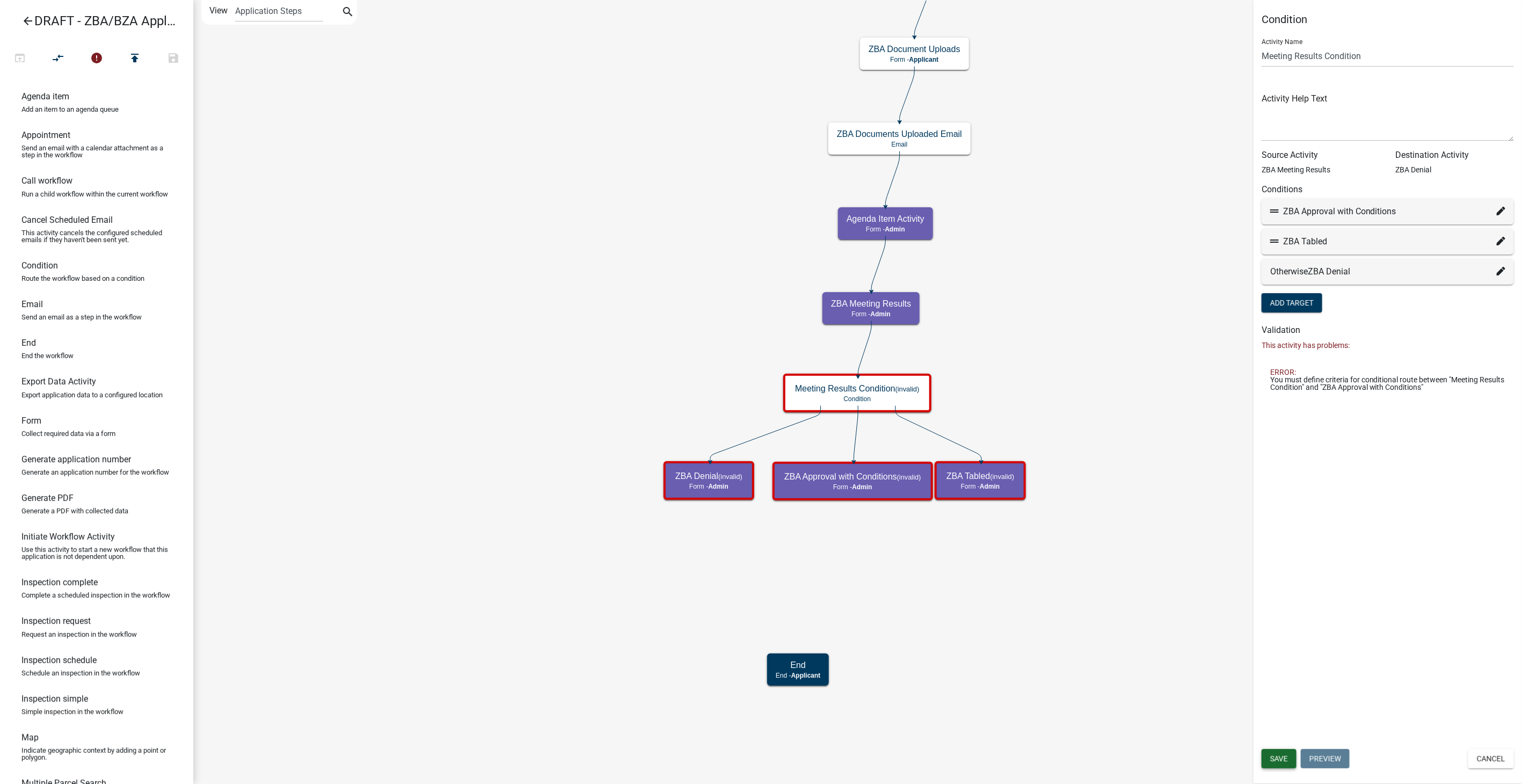
click at [1283, 756] on span "Save" at bounding box center [1279, 757] width 18 height 9
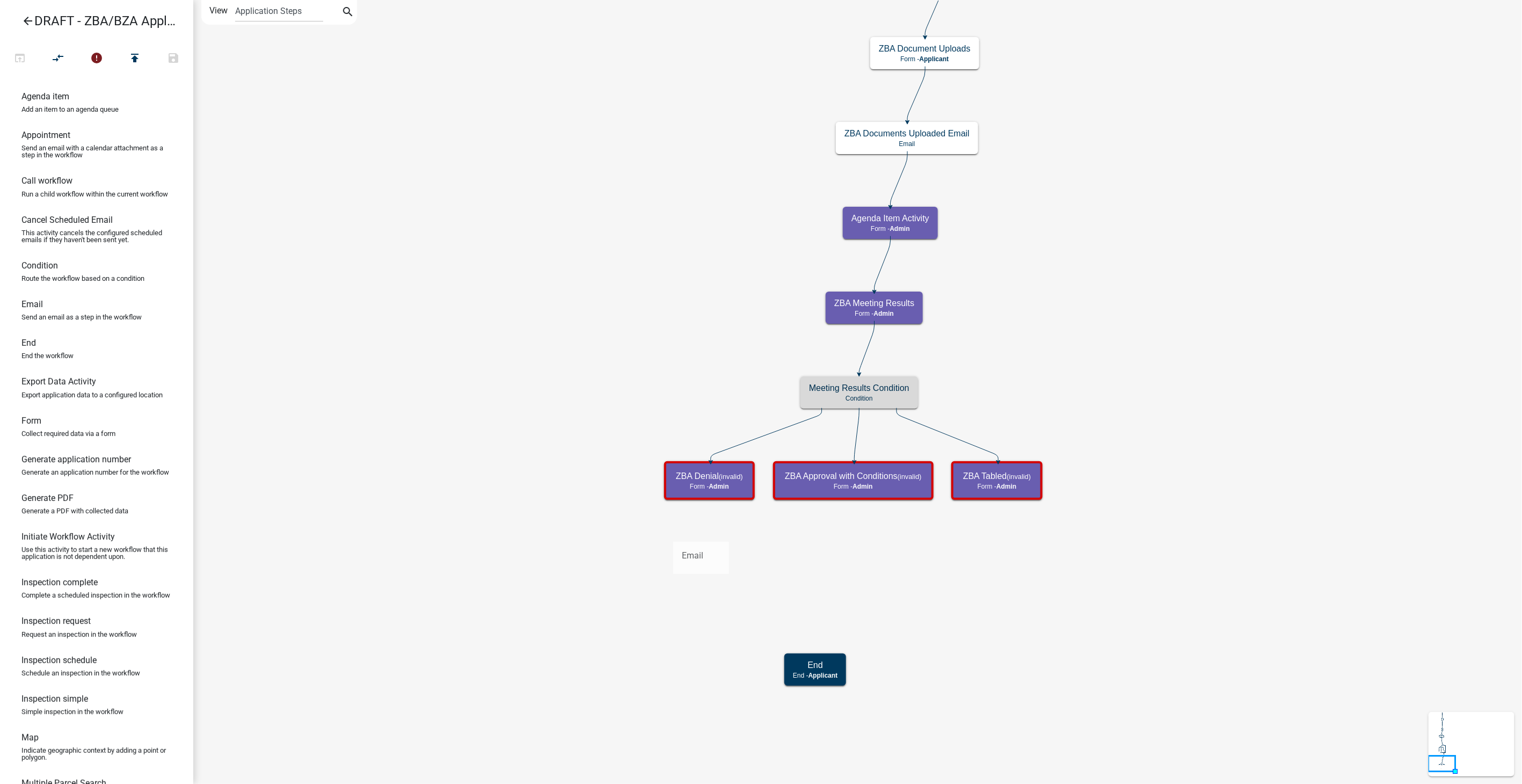
drag, startPoint x: 35, startPoint y: 315, endPoint x: 673, endPoint y: 533, distance: 674.2
click at [673, 533] on div "arrow_back DRAFT - ZBA/BZA Application open_in_browser compare_arrows error pub…" at bounding box center [761, 392] width 1522 height 784
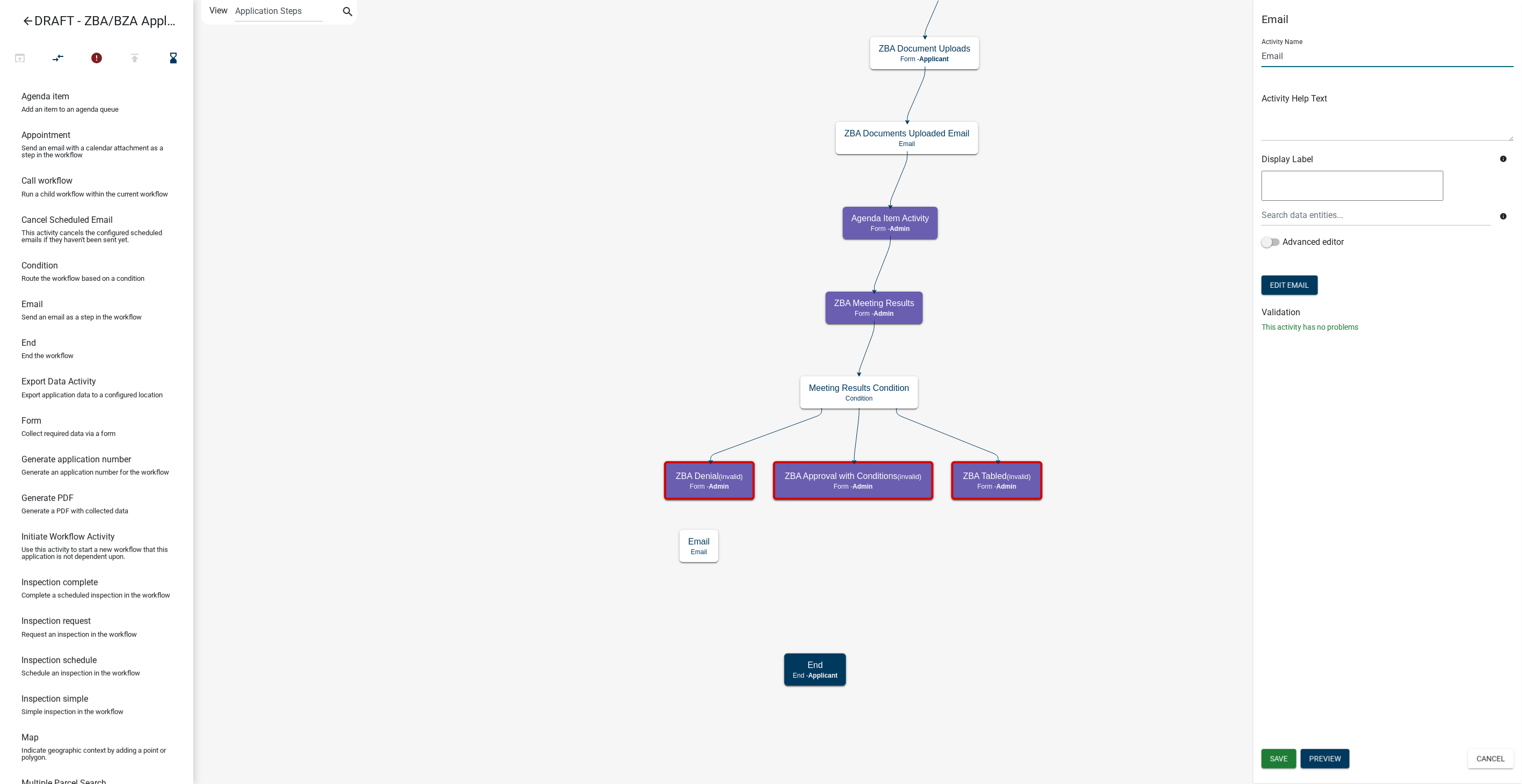
click at [1262, 55] on input "Email" at bounding box center [1388, 56] width 252 height 22
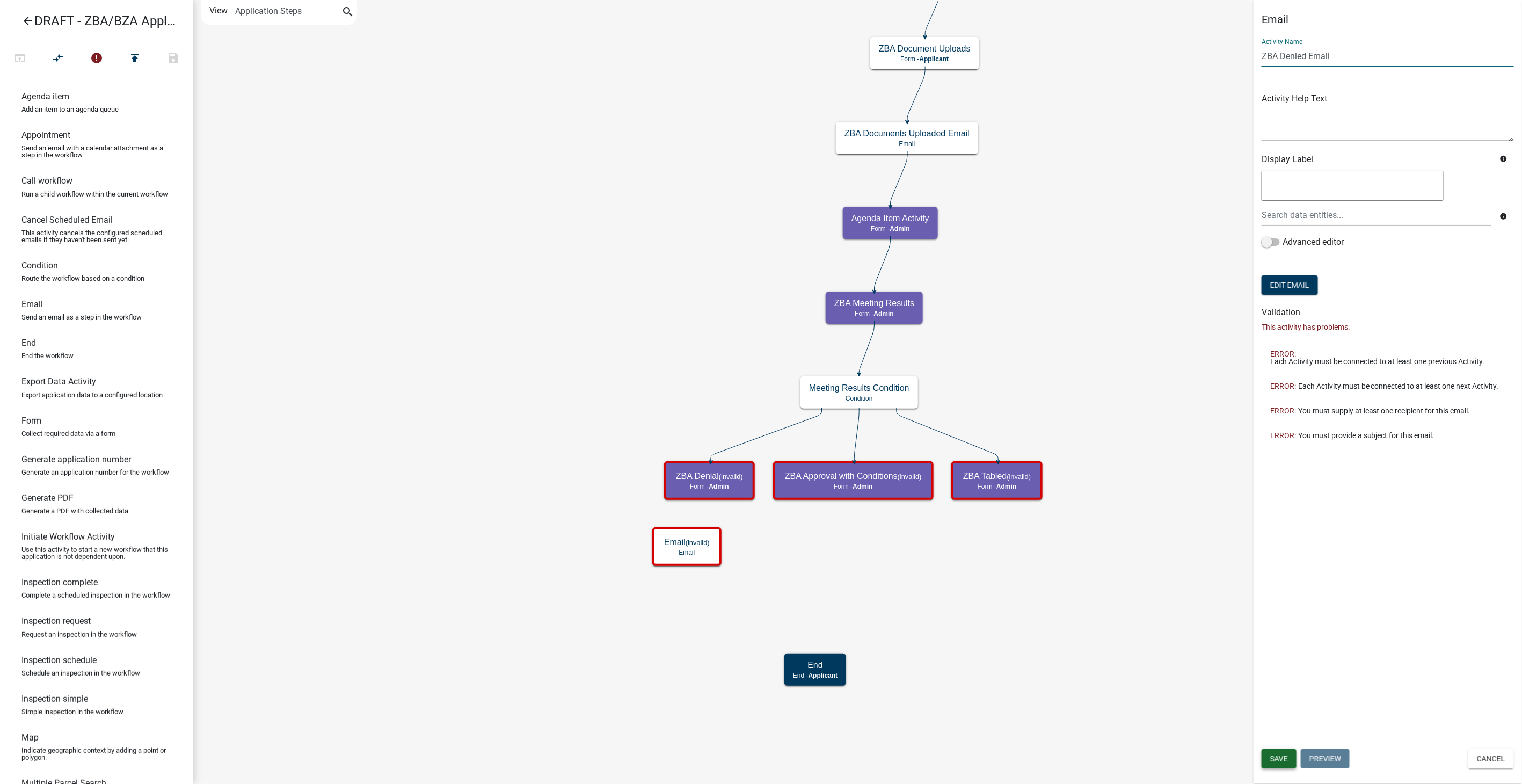
type input "ZBA Denied Email"
click at [1282, 757] on span "Save" at bounding box center [1279, 757] width 18 height 9
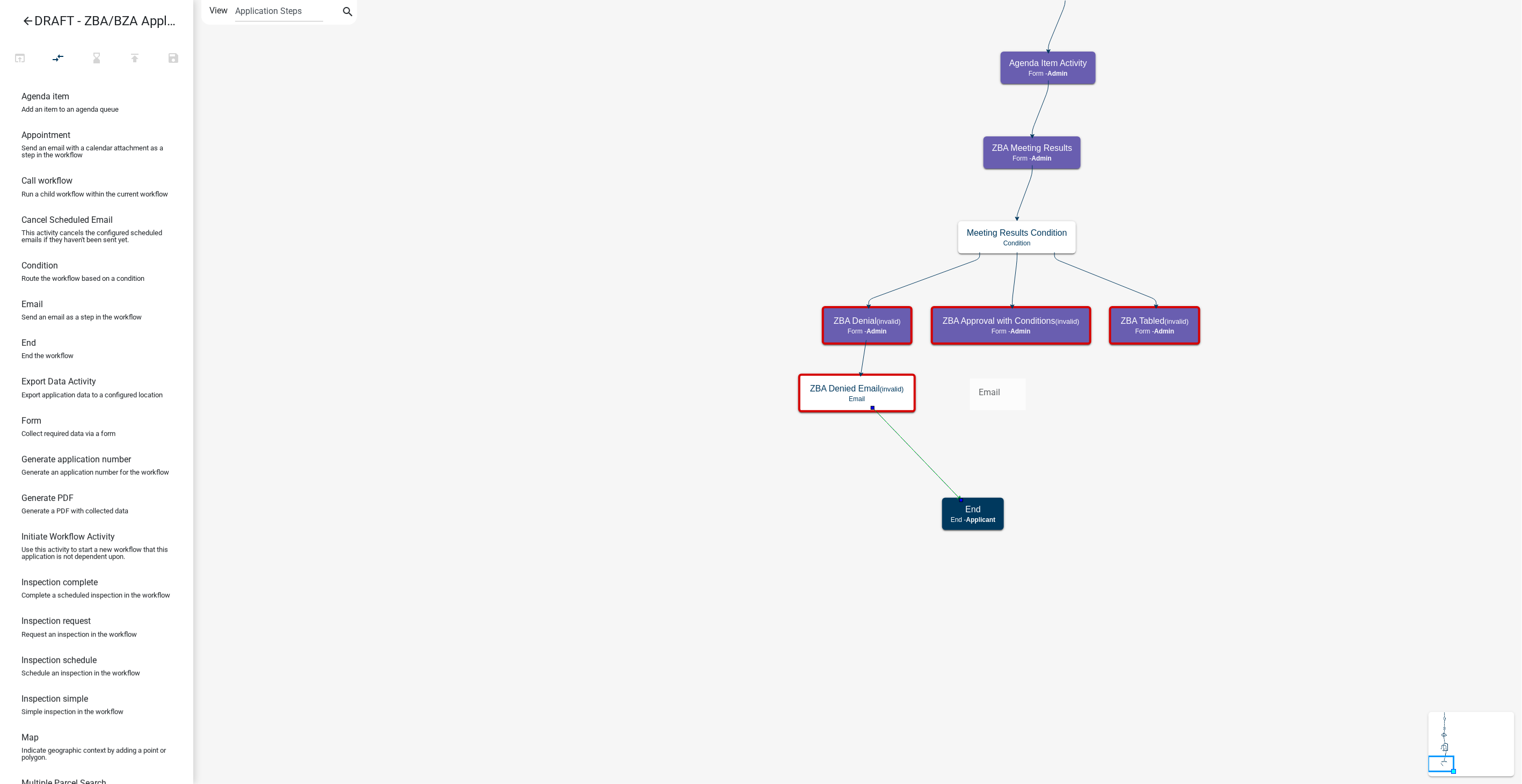
drag, startPoint x: 31, startPoint y: 315, endPoint x: 970, endPoint y: 369, distance: 940.6
click at [970, 369] on div "arrow_back DRAFT - ZBA/BZA Application open_in_browser compare_arrows hourglass…" at bounding box center [761, 392] width 1522 height 784
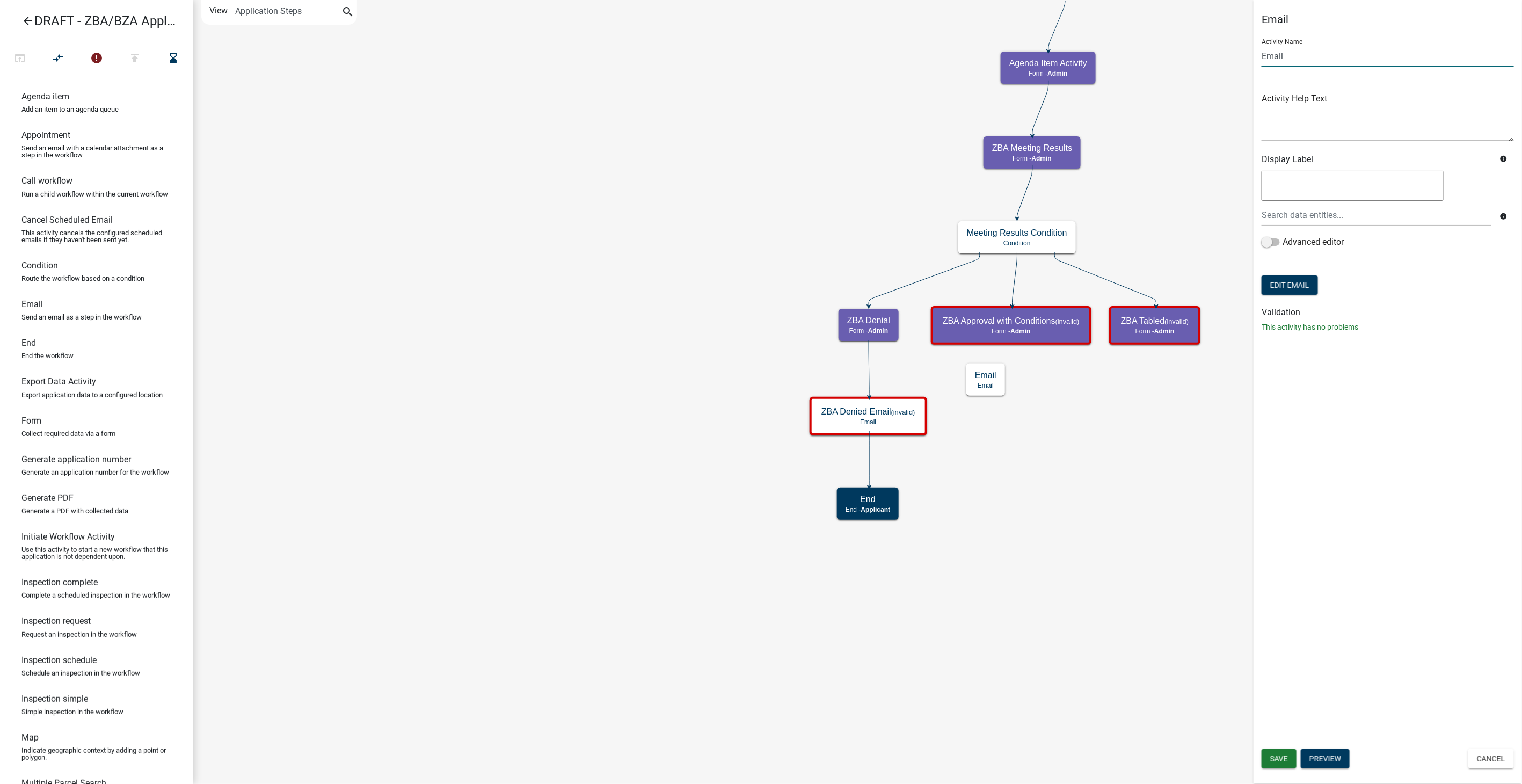
click at [1264, 57] on input "Email" at bounding box center [1388, 56] width 252 height 22
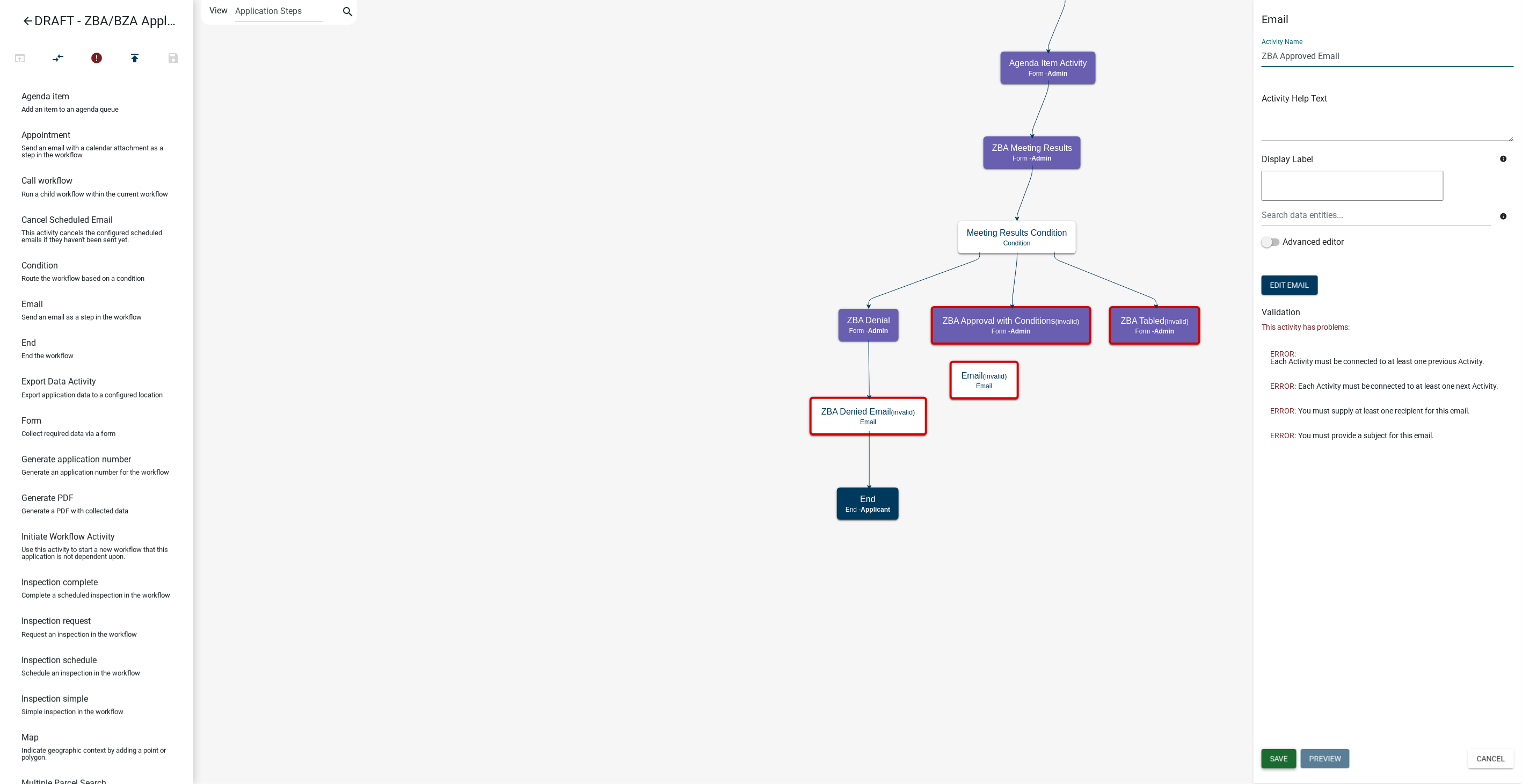
type input "ZBA Approved Email"
click at [1280, 756] on span "Save" at bounding box center [1279, 757] width 18 height 9
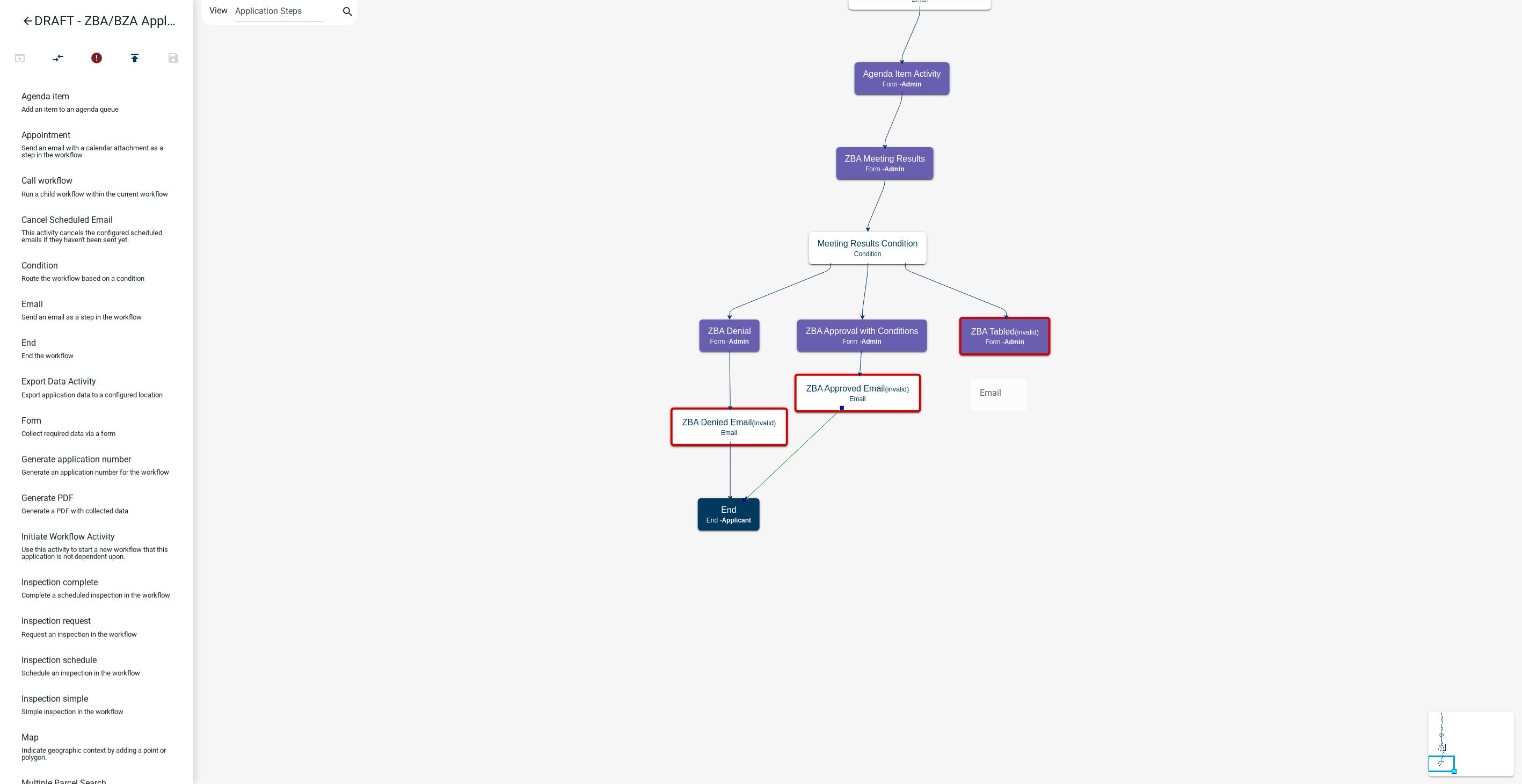
drag, startPoint x: 37, startPoint y: 316, endPoint x: 971, endPoint y: 370, distance: 935.6
click at [971, 370] on div "arrow_back DRAFT - ZBA/BZA Application open_in_browser compare_arrows error pub…" at bounding box center [761, 392] width 1522 height 784
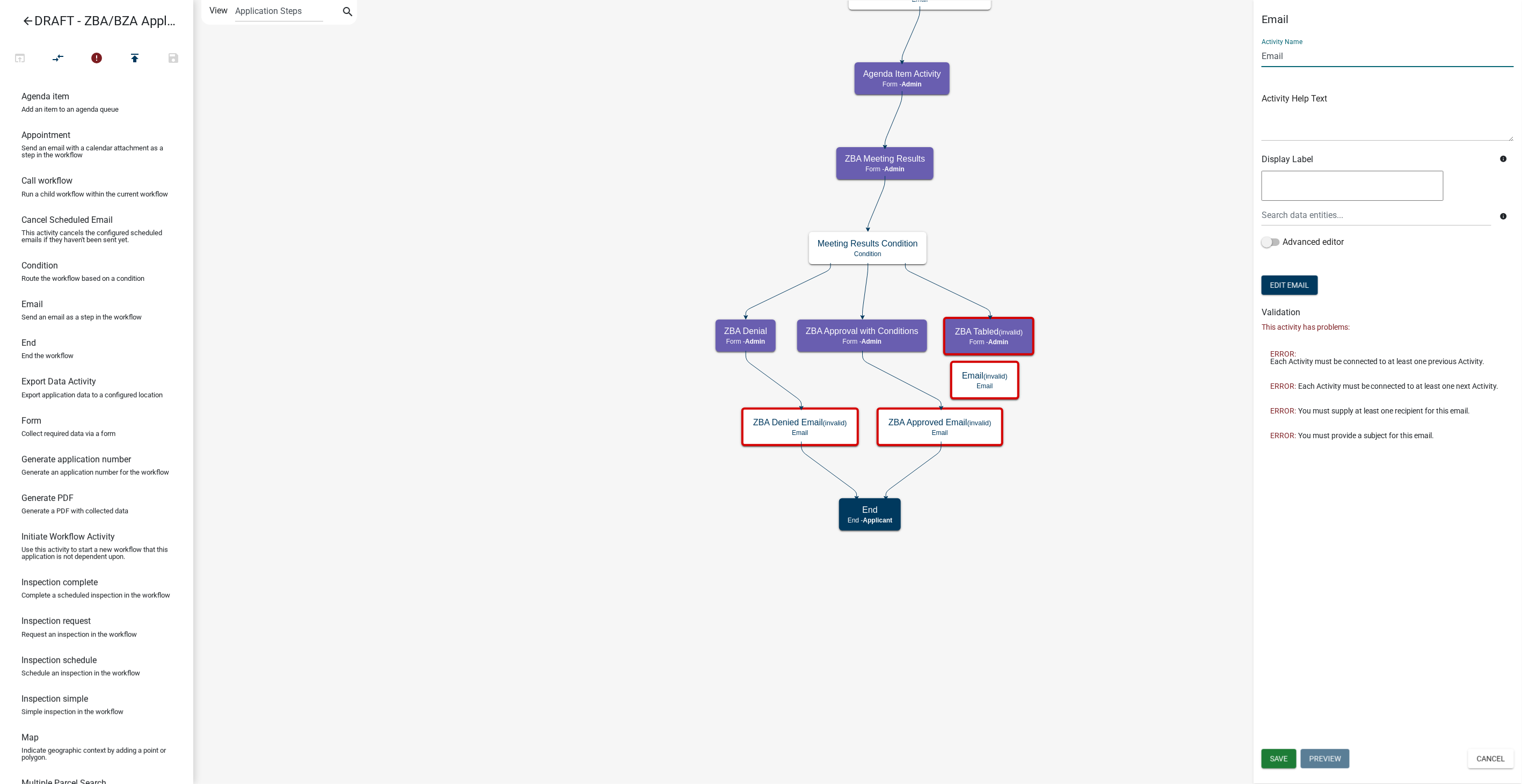
click at [1262, 58] on input "Email" at bounding box center [1388, 56] width 252 height 22
type input "ZBA Tabled Email"
click at [1269, 756] on button "Save" at bounding box center [1279, 758] width 35 height 19
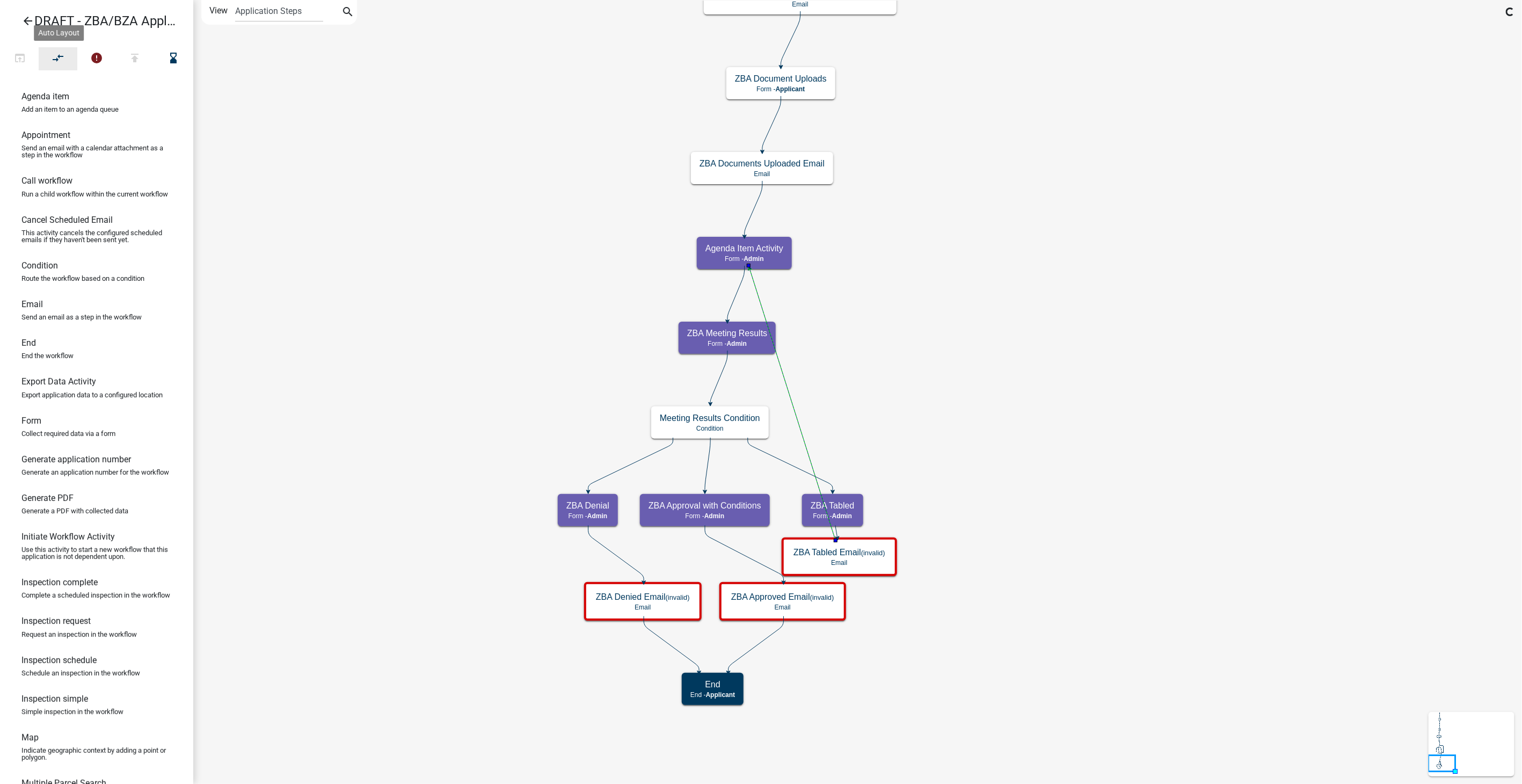
click at [57, 57] on icon "compare_arrows" at bounding box center [59, 59] width 13 height 15
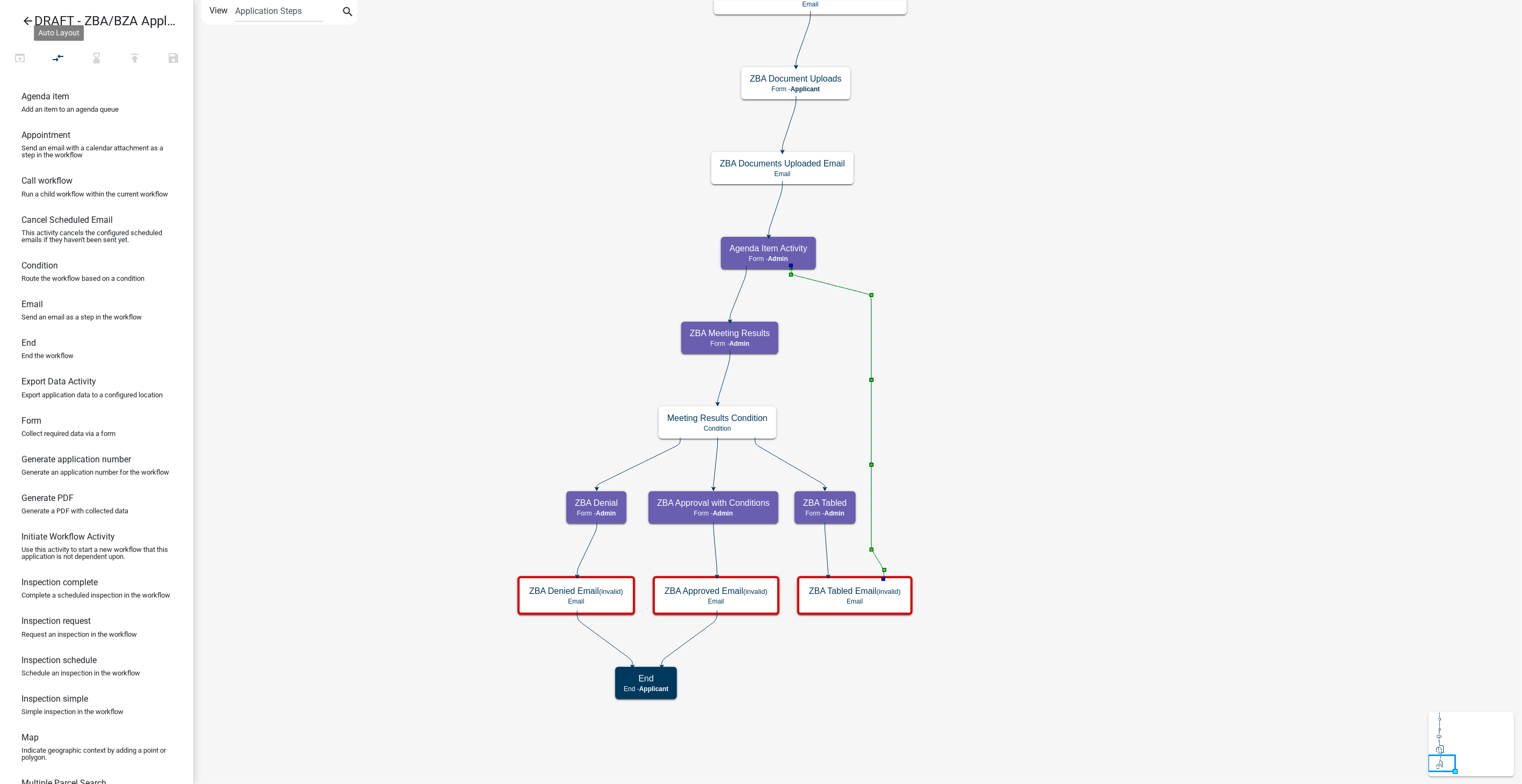
click at [1100, 399] on icon "Start Start - Applicant Owner Information Form - Applicant Parcel search Parcel…" at bounding box center [858, 392] width 1328 height 783
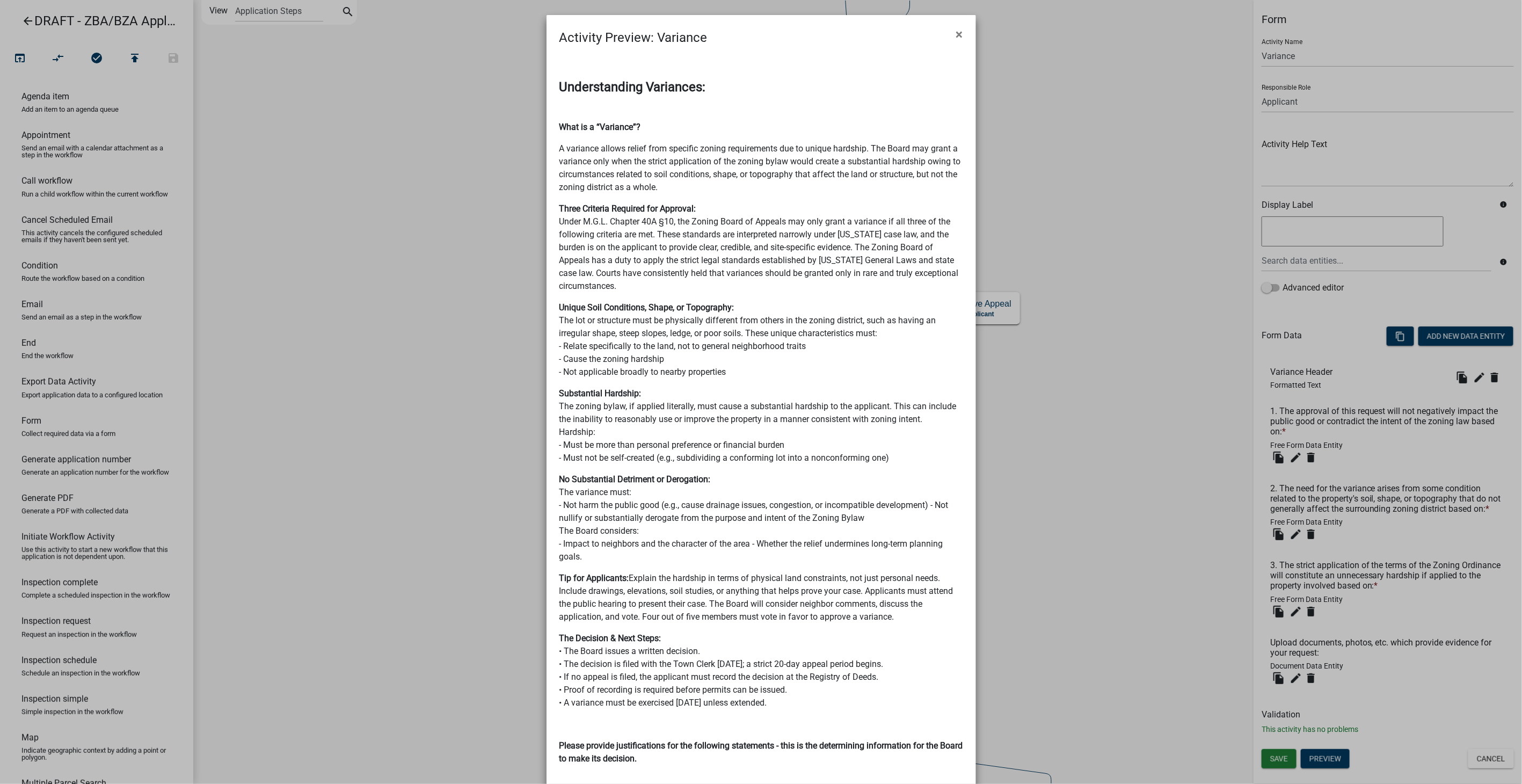
scroll to position [455, 0]
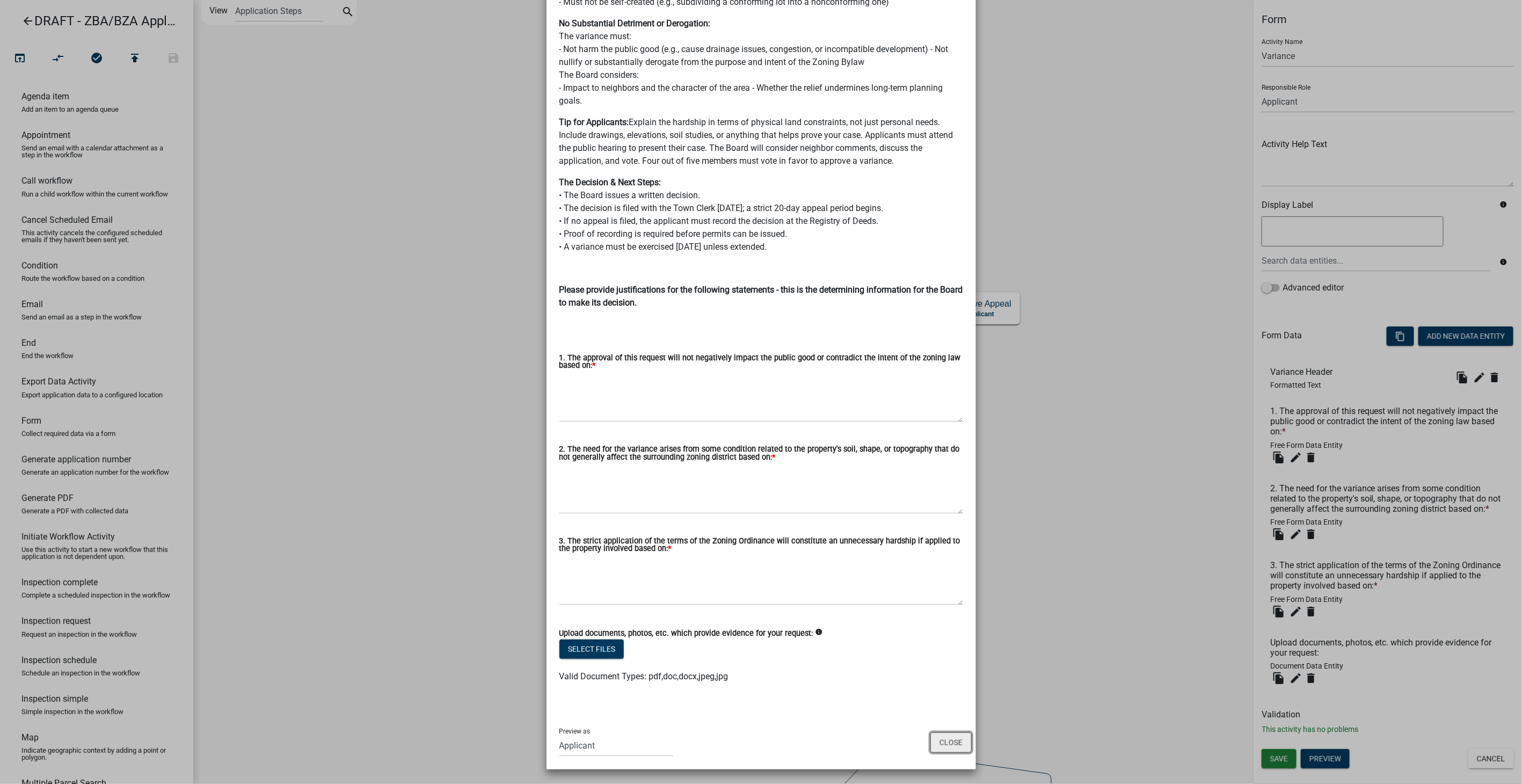
click at [933, 735] on button "Close" at bounding box center [951, 742] width 42 height 21
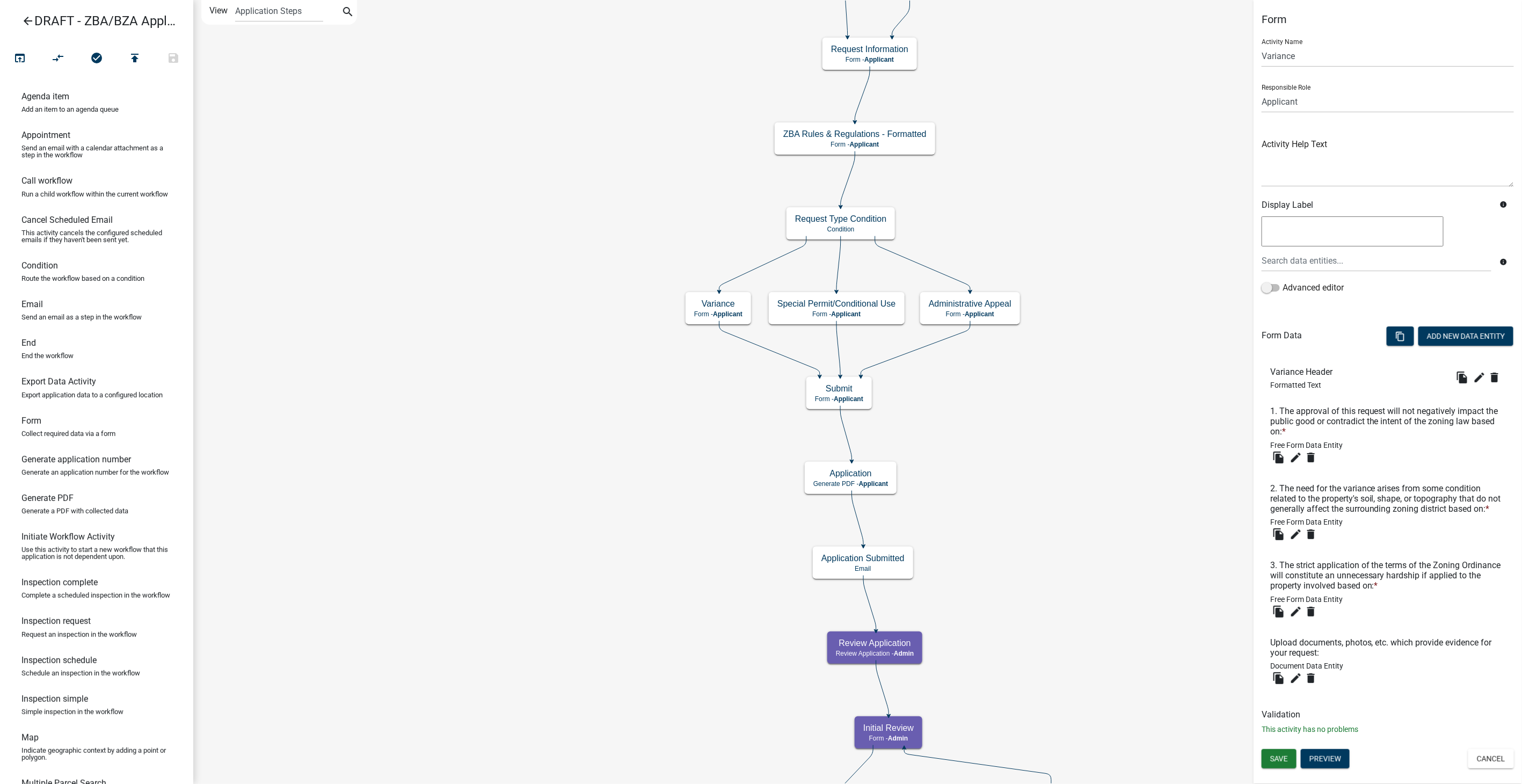
click at [27, 25] on icon "arrow_back" at bounding box center [28, 22] width 13 height 15
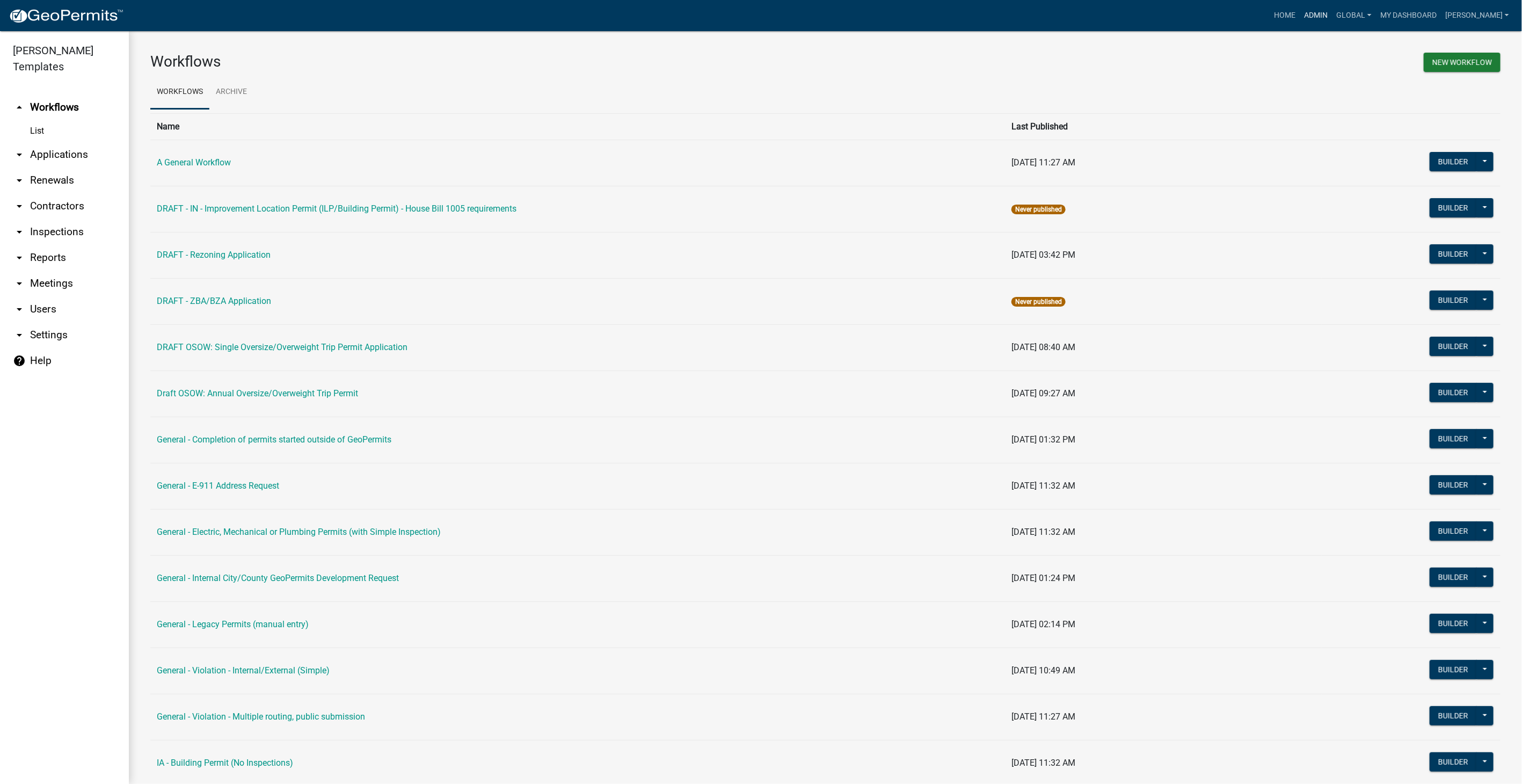
click at [1326, 9] on link "Admin" at bounding box center [1316, 16] width 32 height 21
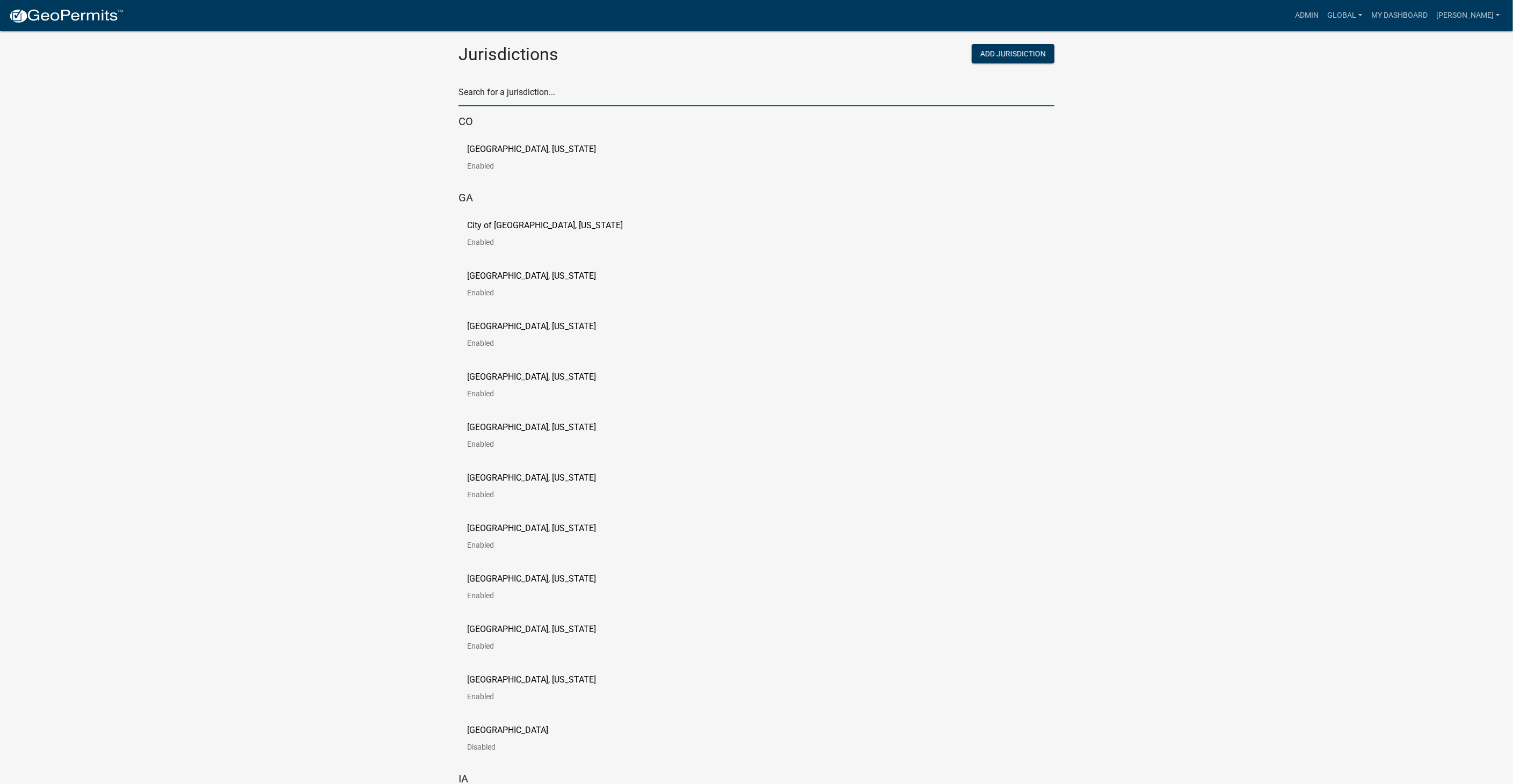
click at [507, 100] on input "text" at bounding box center [756, 95] width 596 height 22
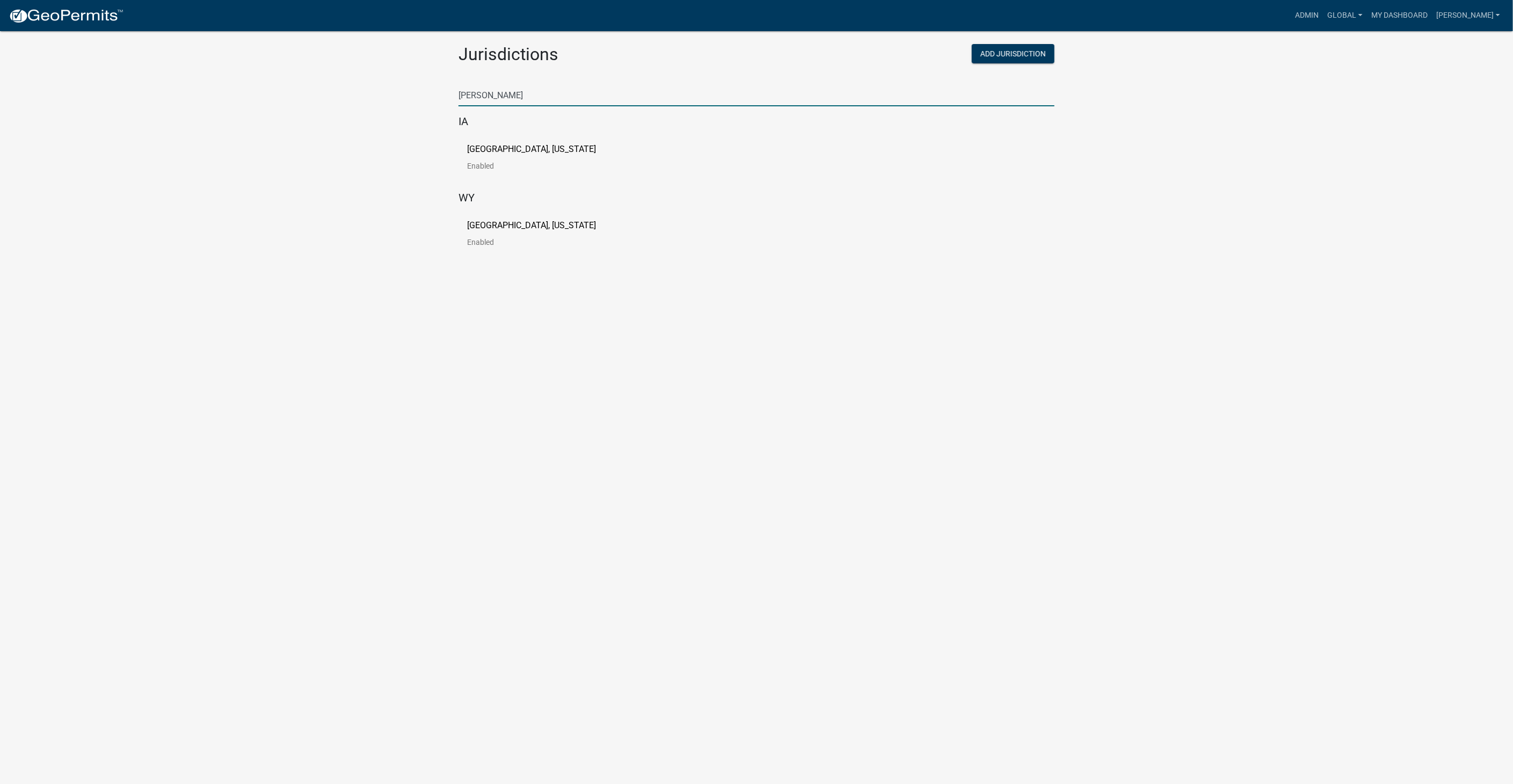
type input "[PERSON_NAME]"
click at [464, 147] on div "[GEOGRAPHIC_DATA], [US_STATE] Enabled" at bounding box center [756, 161] width 596 height 50
click at [476, 146] on p "[GEOGRAPHIC_DATA], [US_STATE]" at bounding box center [531, 149] width 129 height 9
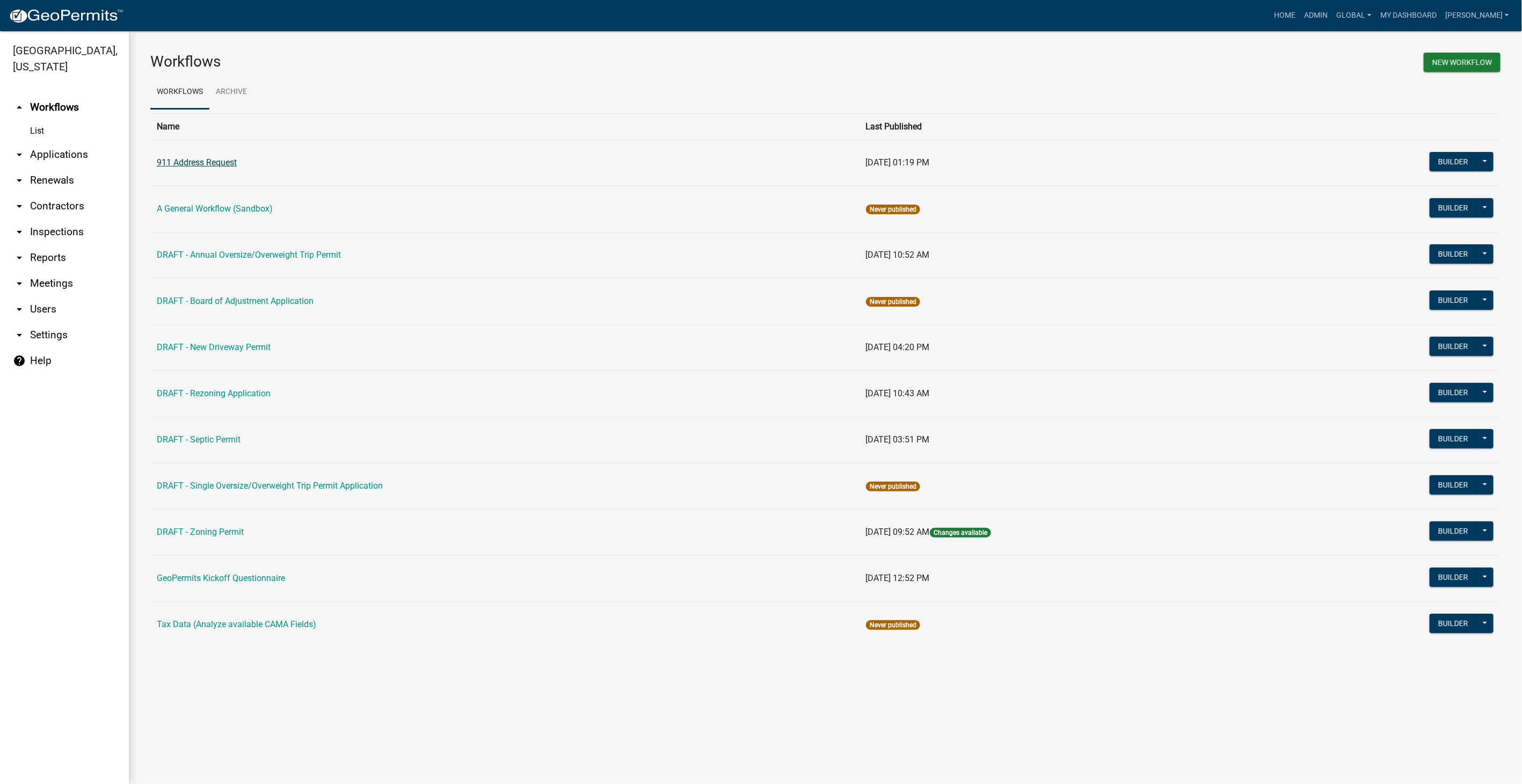
click at [195, 158] on link "911 Address Request" at bounding box center [197, 162] width 80 height 10
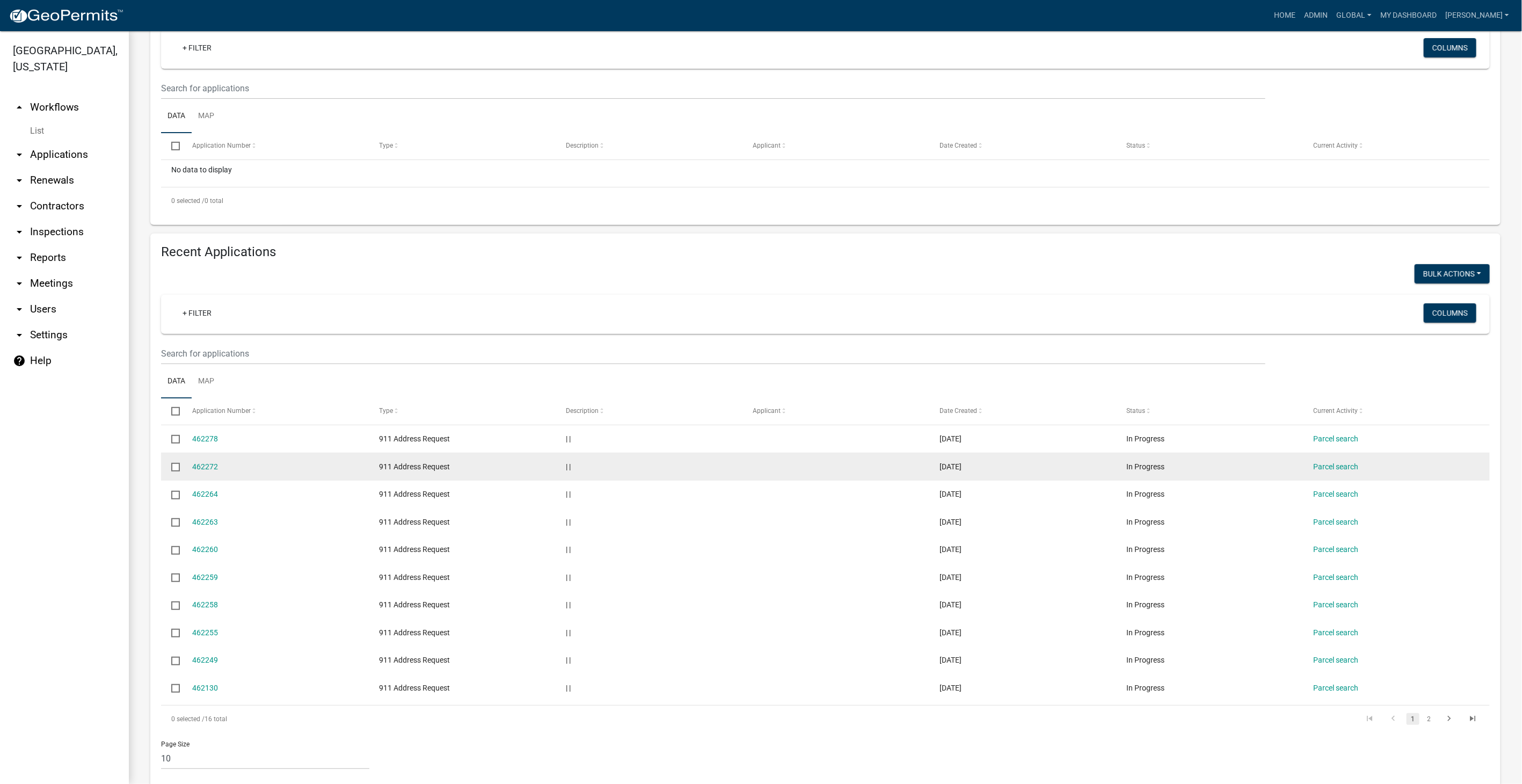
scroll to position [179, 0]
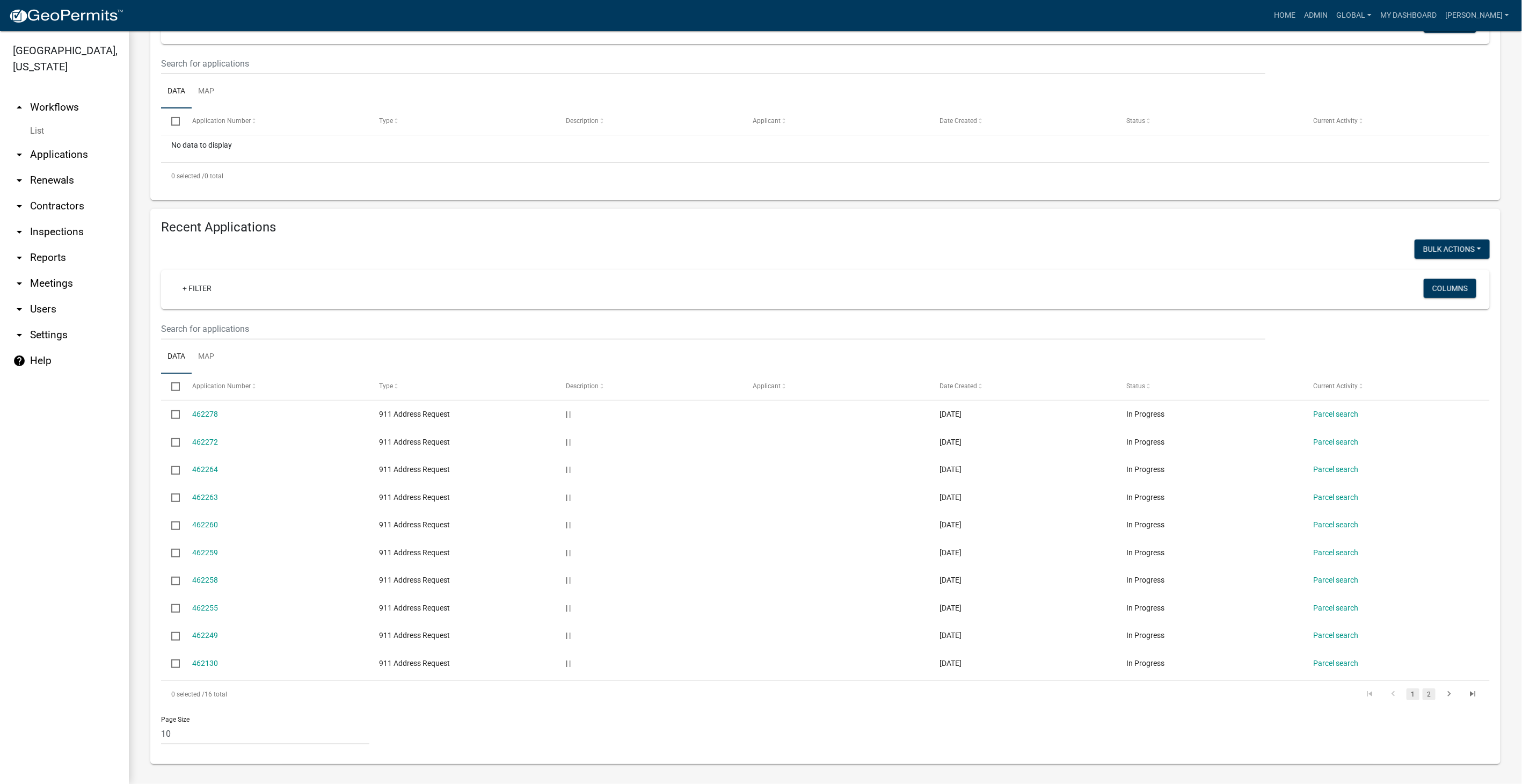
click at [1423, 691] on link "2" at bounding box center [1429, 694] width 13 height 11
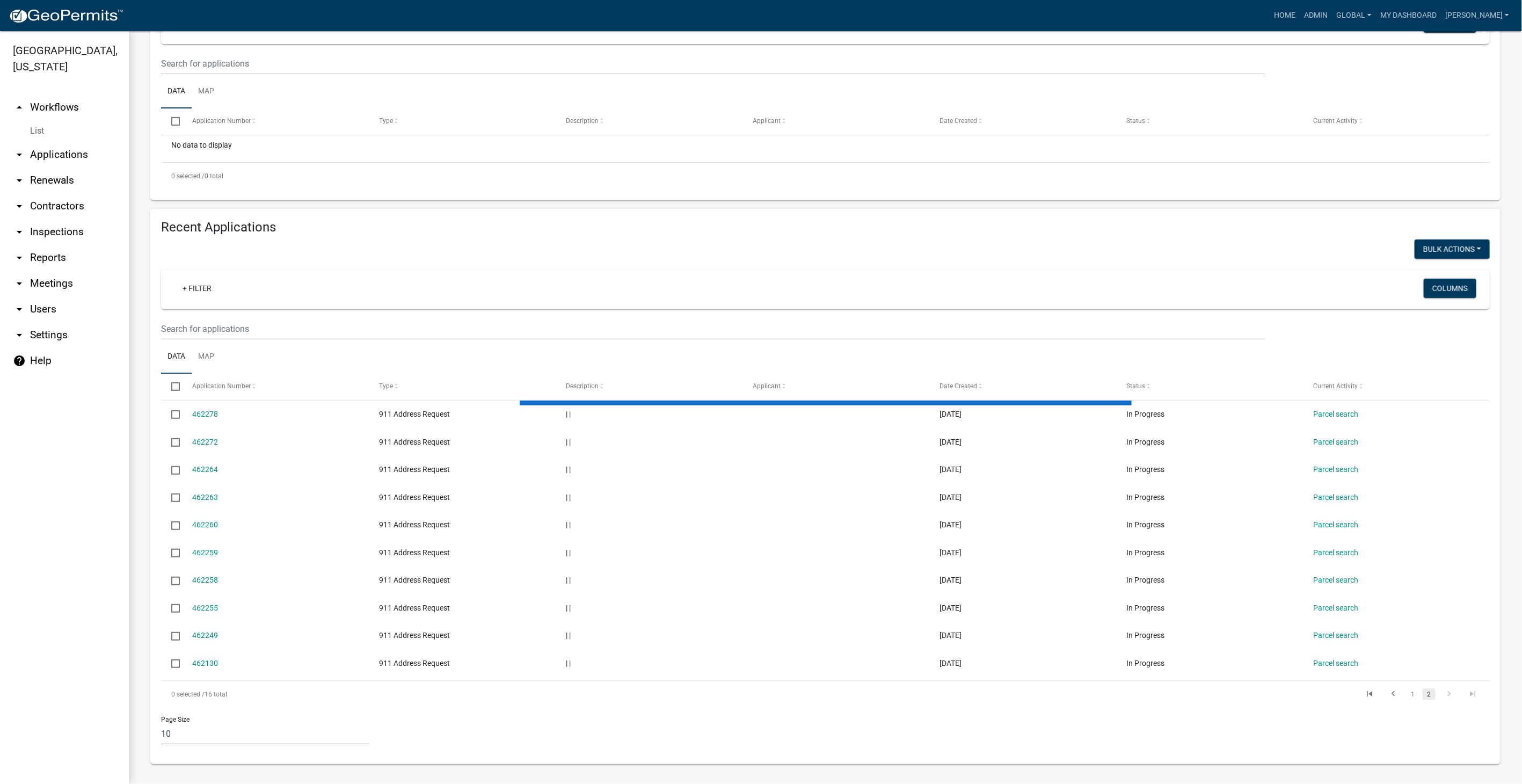
scroll to position [69, 0]
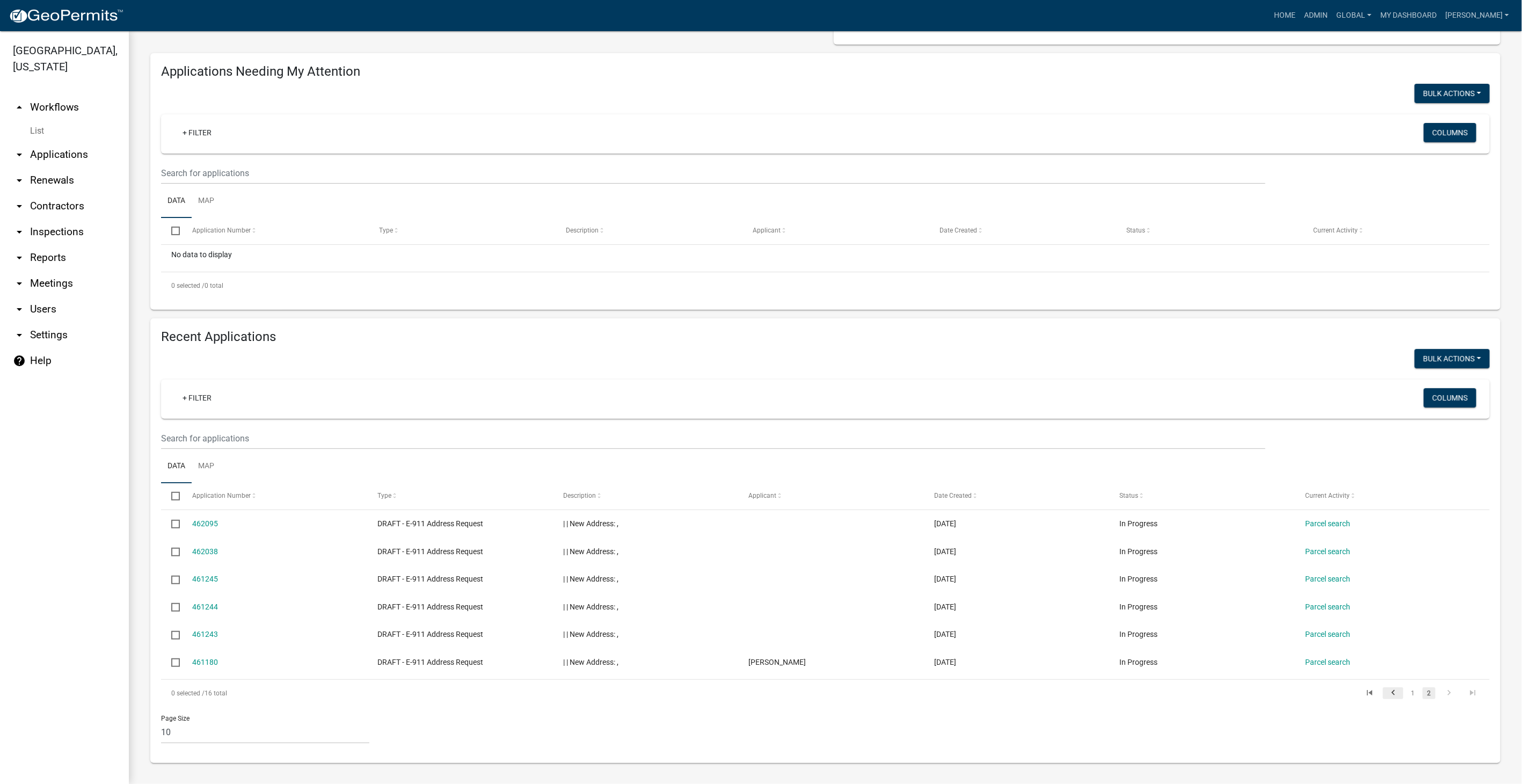
click at [1384, 691] on link "go to previous page" at bounding box center [1393, 693] width 21 height 11
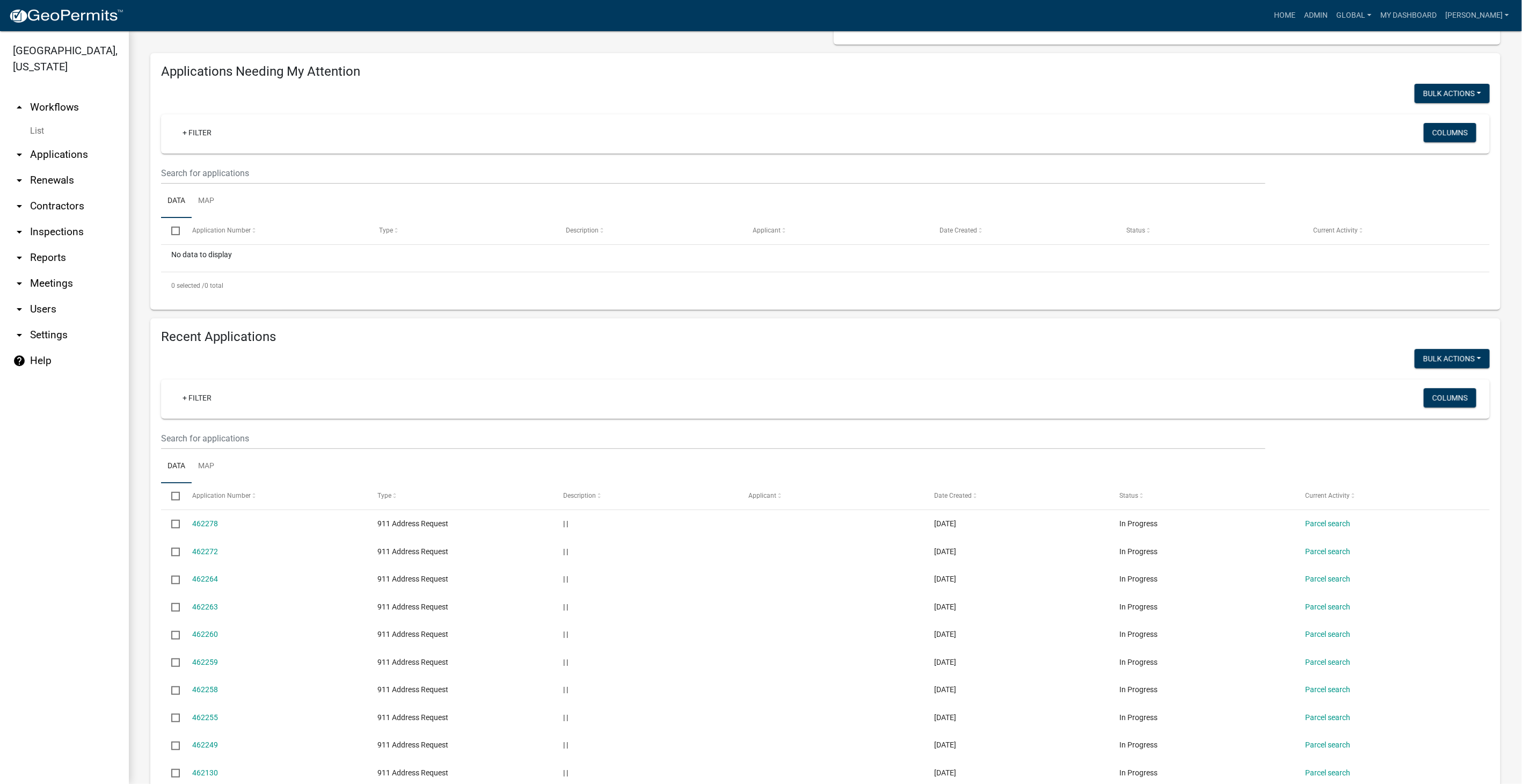
click at [173, 494] on input "checkbox" at bounding box center [174, 494] width 7 height 7
checkbox input "true"
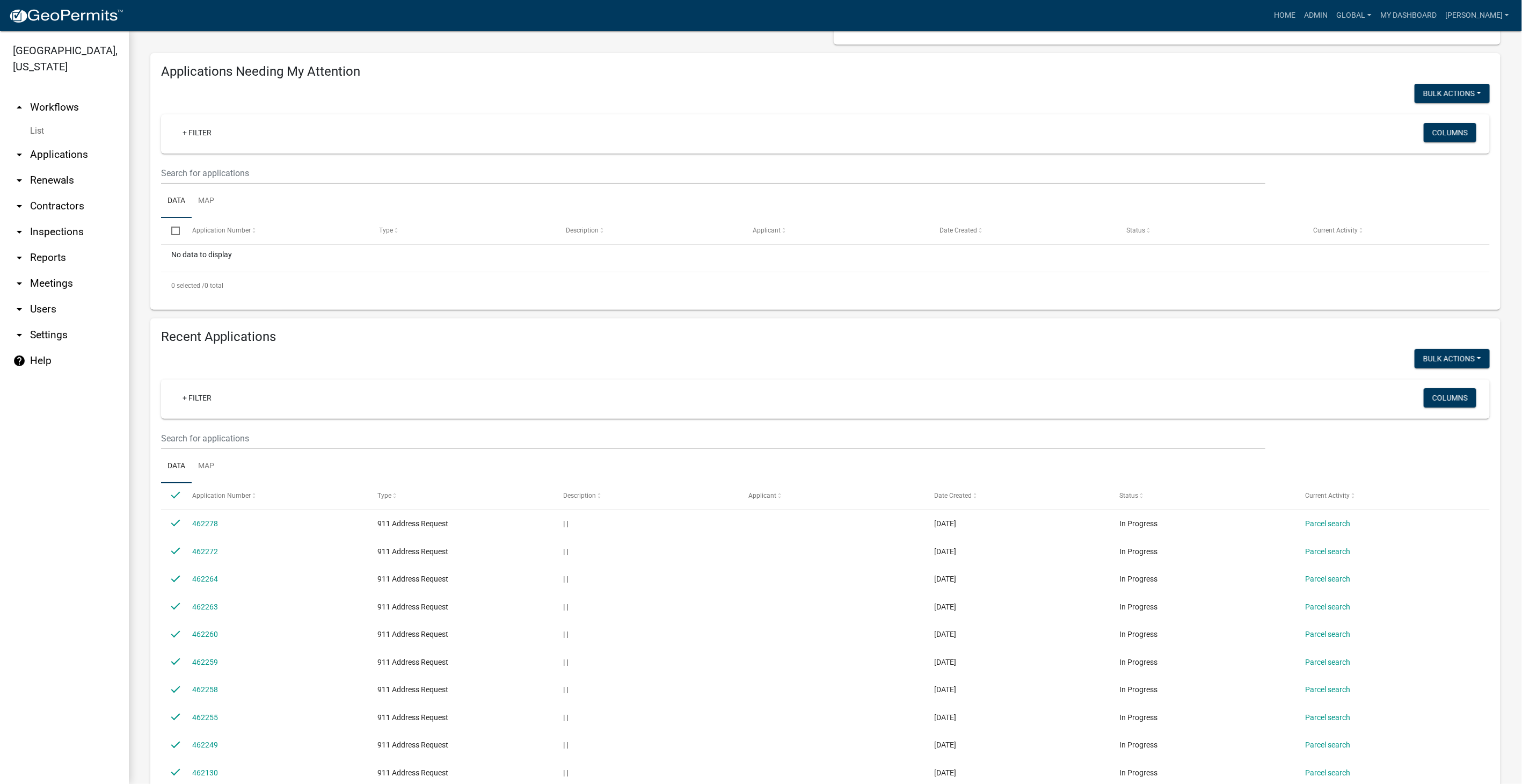
checkbox input "true"
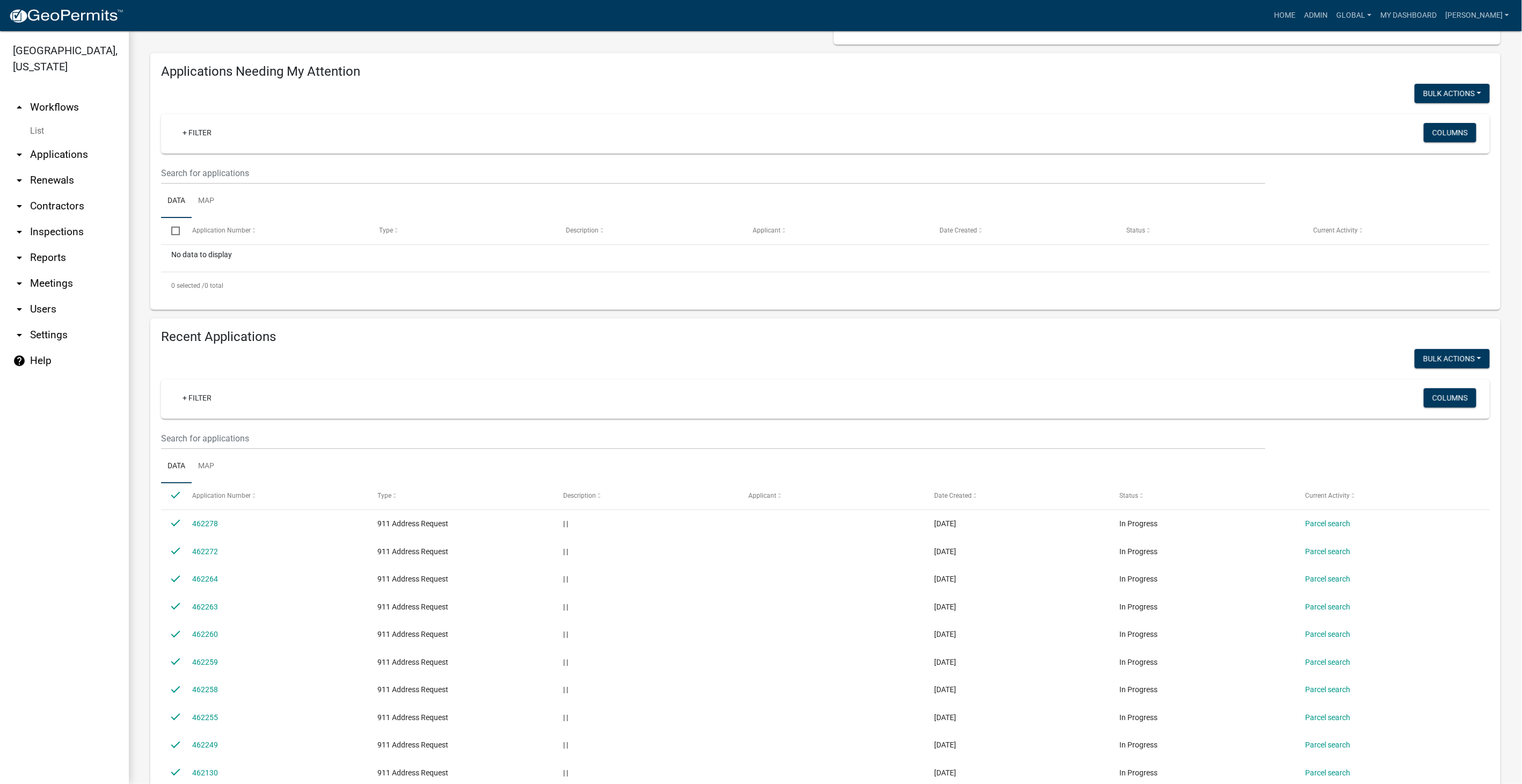
checkbox input "true"
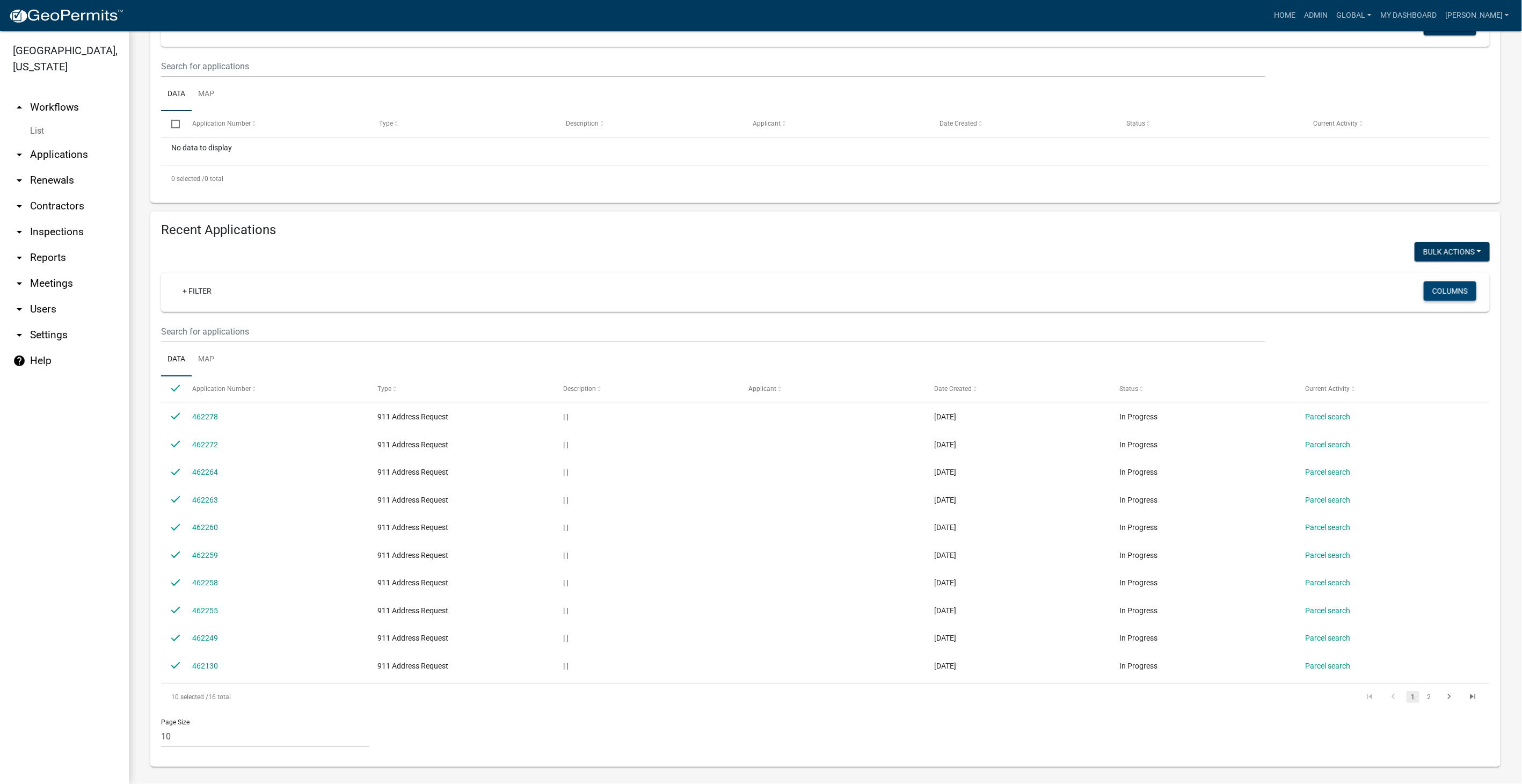
scroll to position [180, 0]
click at [1423, 274] on button "Void" at bounding box center [1446, 276] width 86 height 26
checkbox input "false"
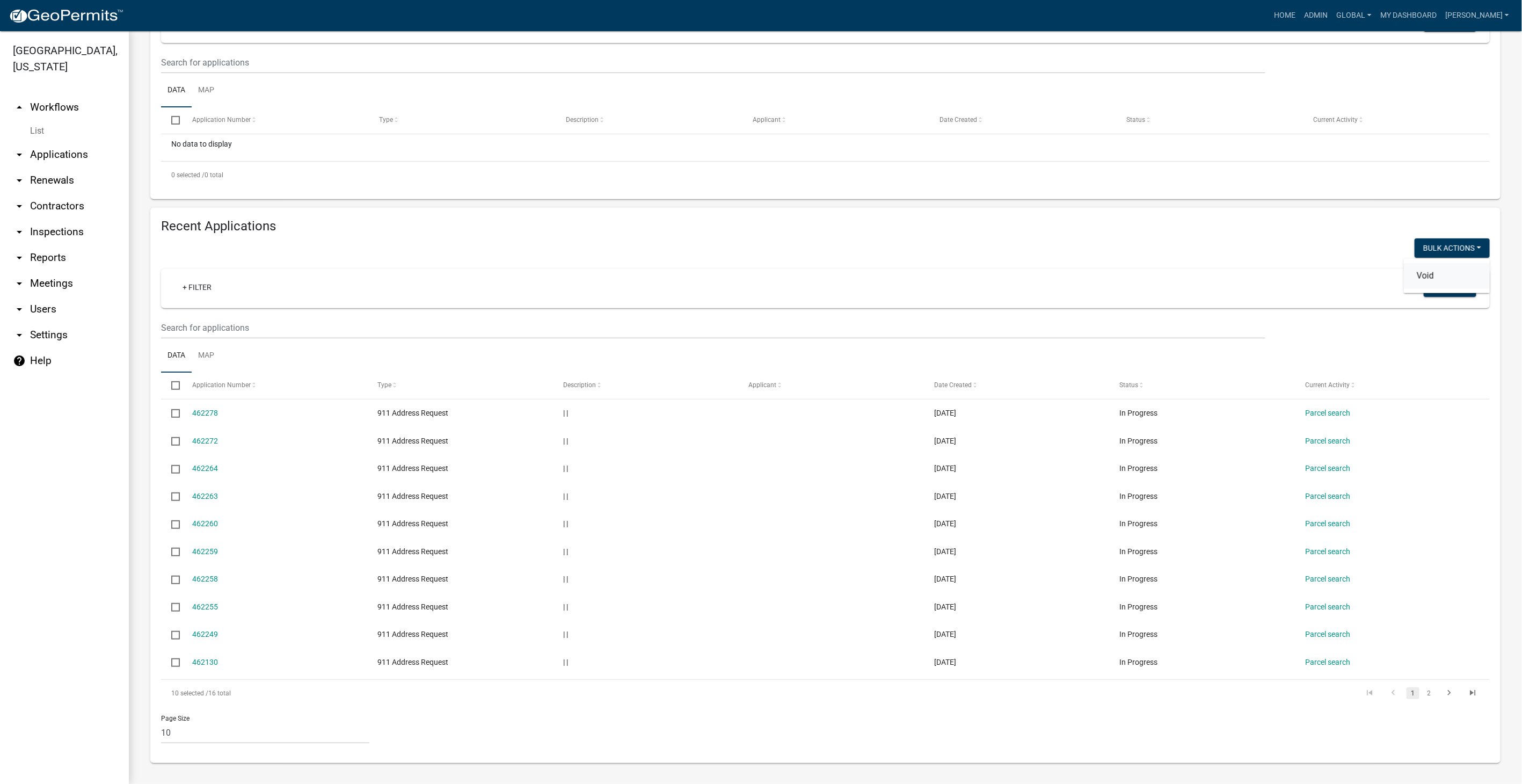
checkbox input "false"
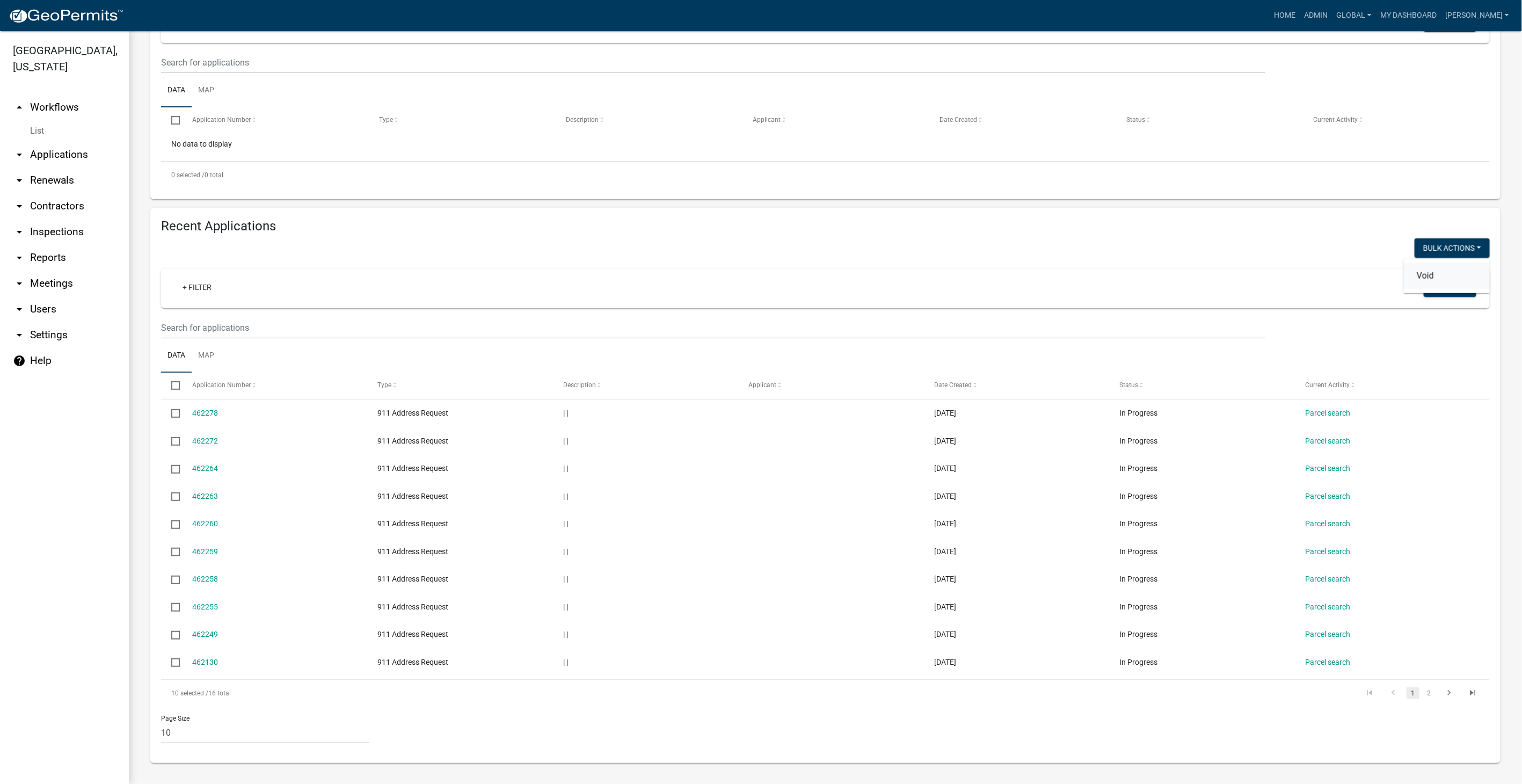
checkbox input "false"
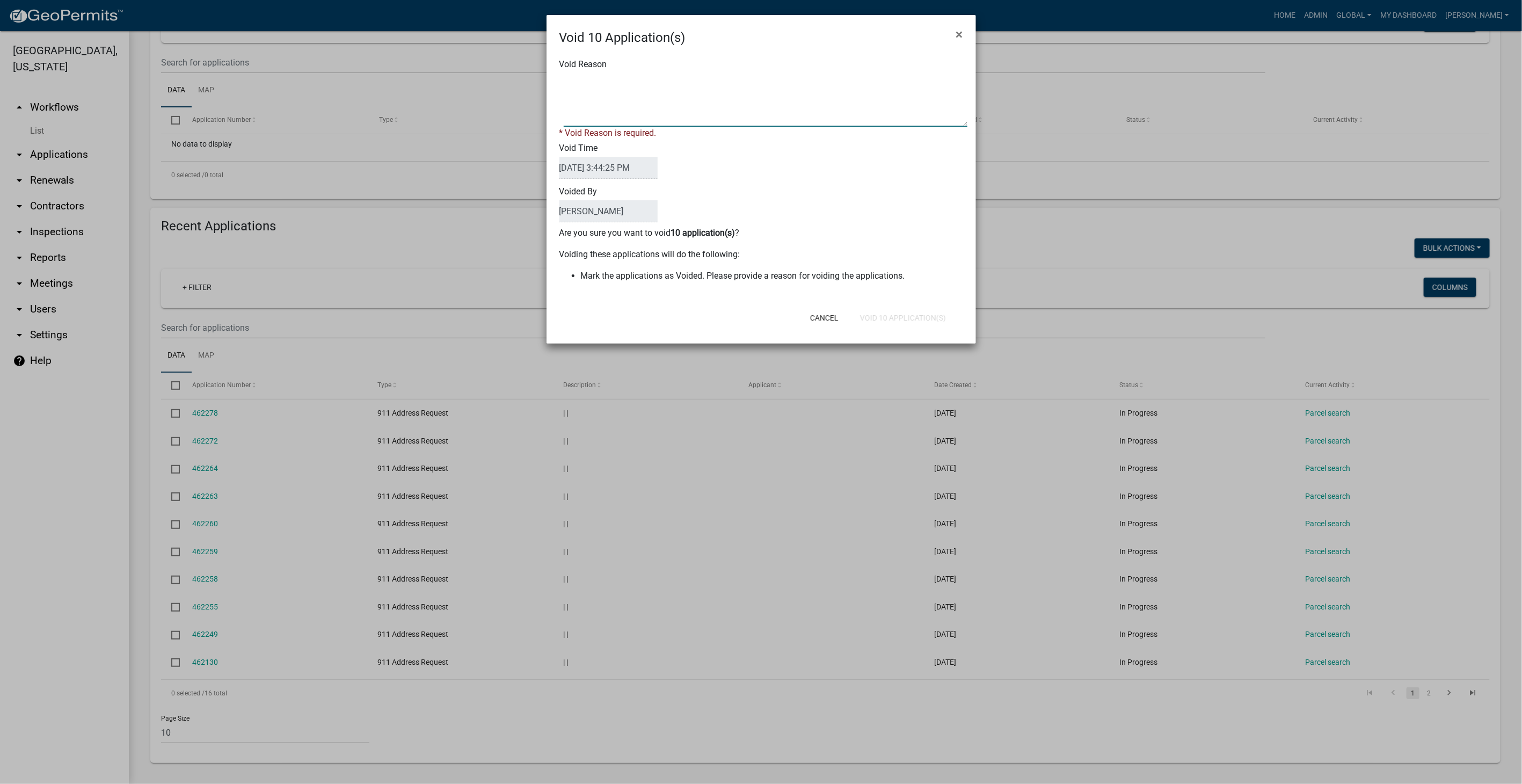
click at [597, 97] on textarea "Void Reason" at bounding box center [765, 99] width 403 height 54
type textarea "Testing Application by client"
click at [881, 314] on button "Void 10 Application(s)" at bounding box center [903, 317] width 103 height 19
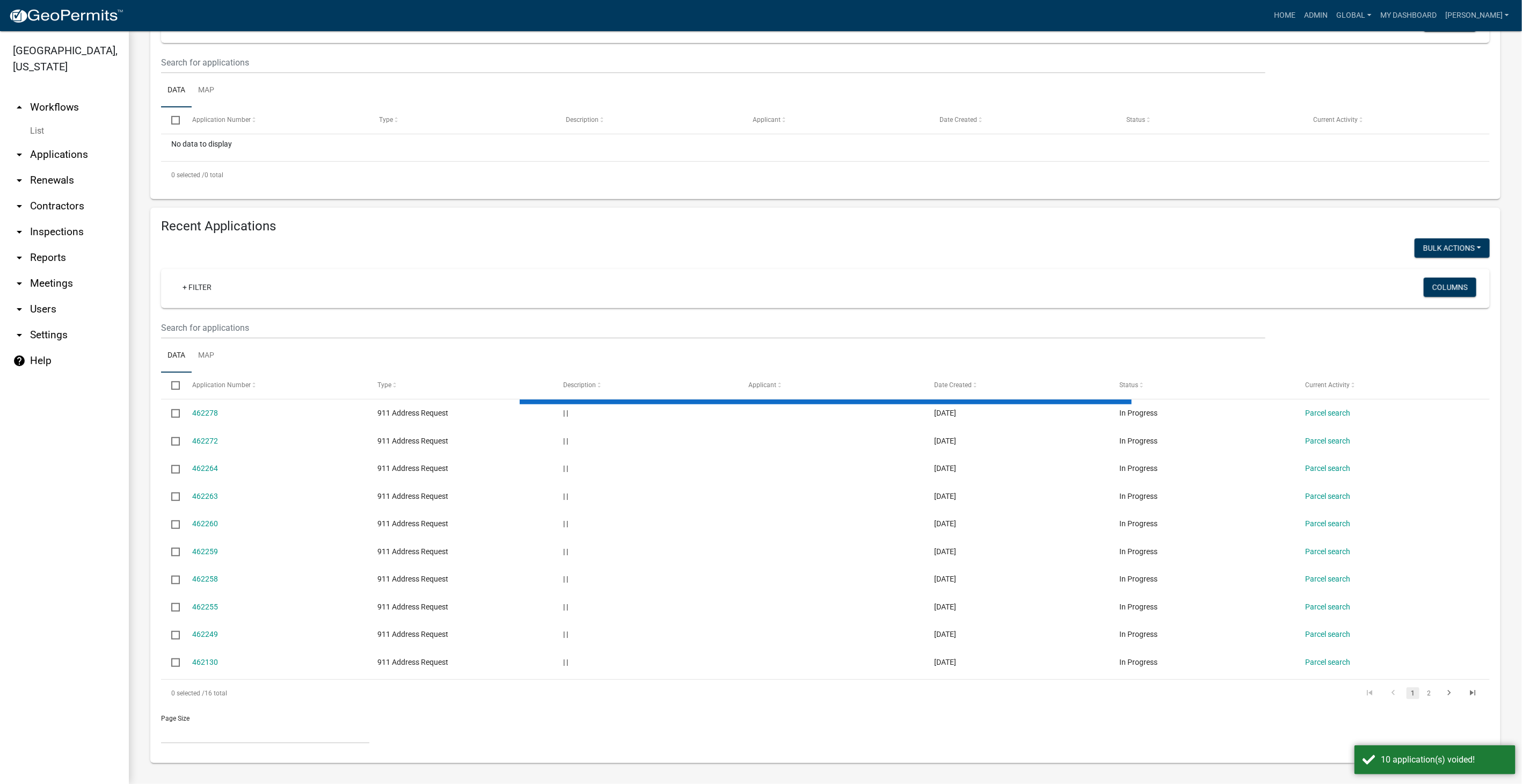
scroll to position [24, 0]
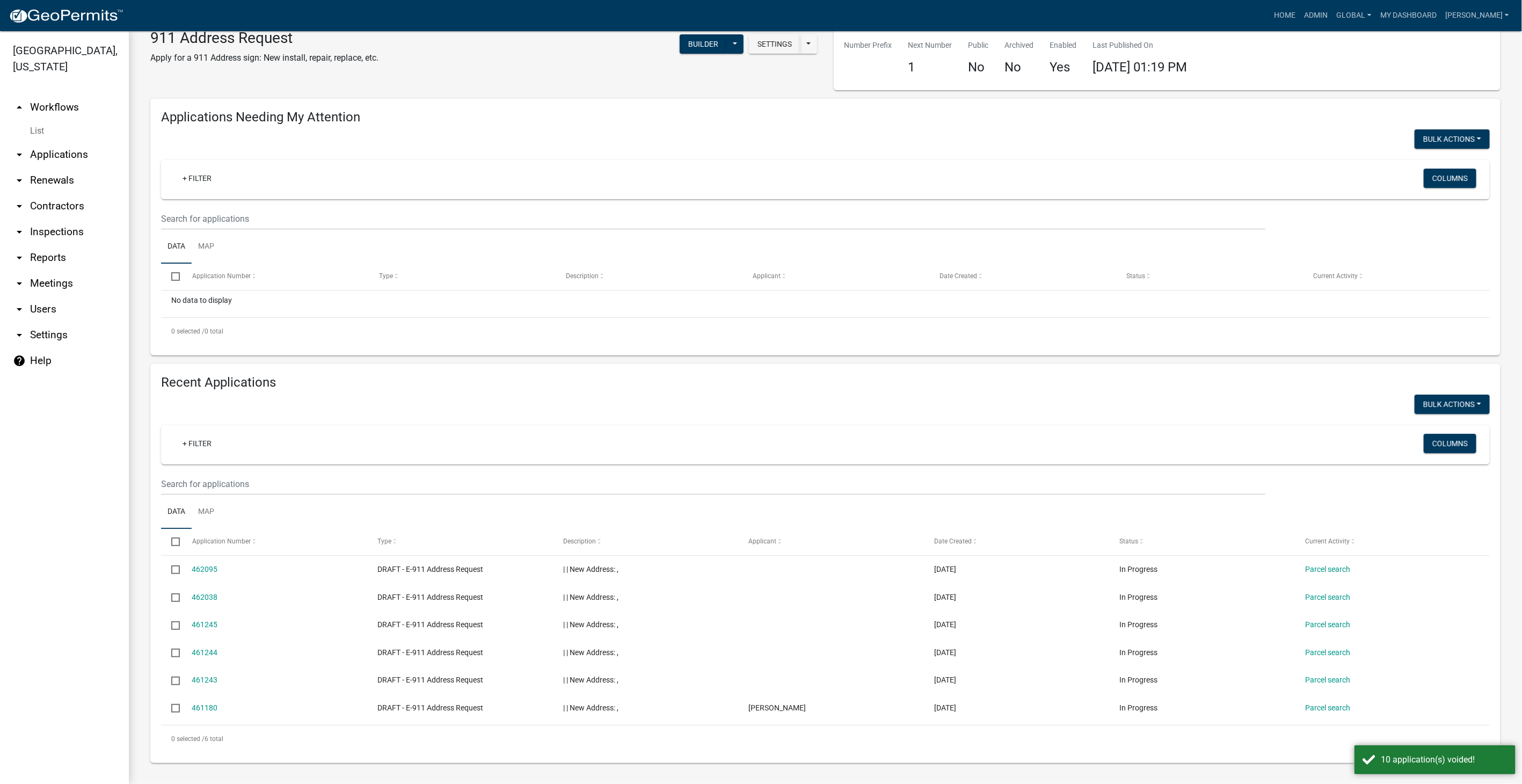
click at [180, 541] on span at bounding box center [179, 541] width 5 height 26
click at [176, 540] on input "checkbox" at bounding box center [174, 540] width 7 height 7
checkbox input "true"
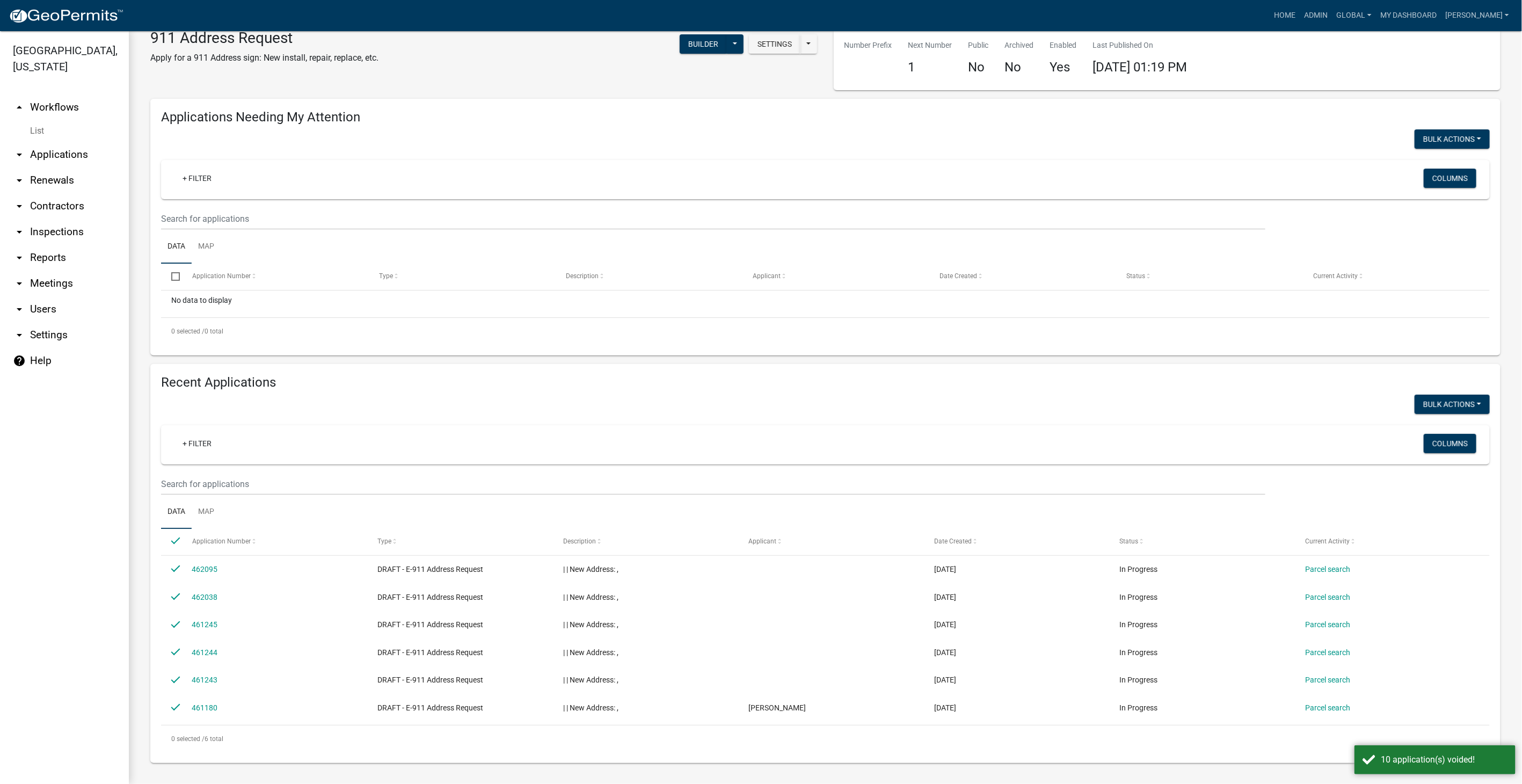
checkbox input "true"
click at [1431, 149] on button "Bulk Actions" at bounding box center [1452, 139] width 75 height 19
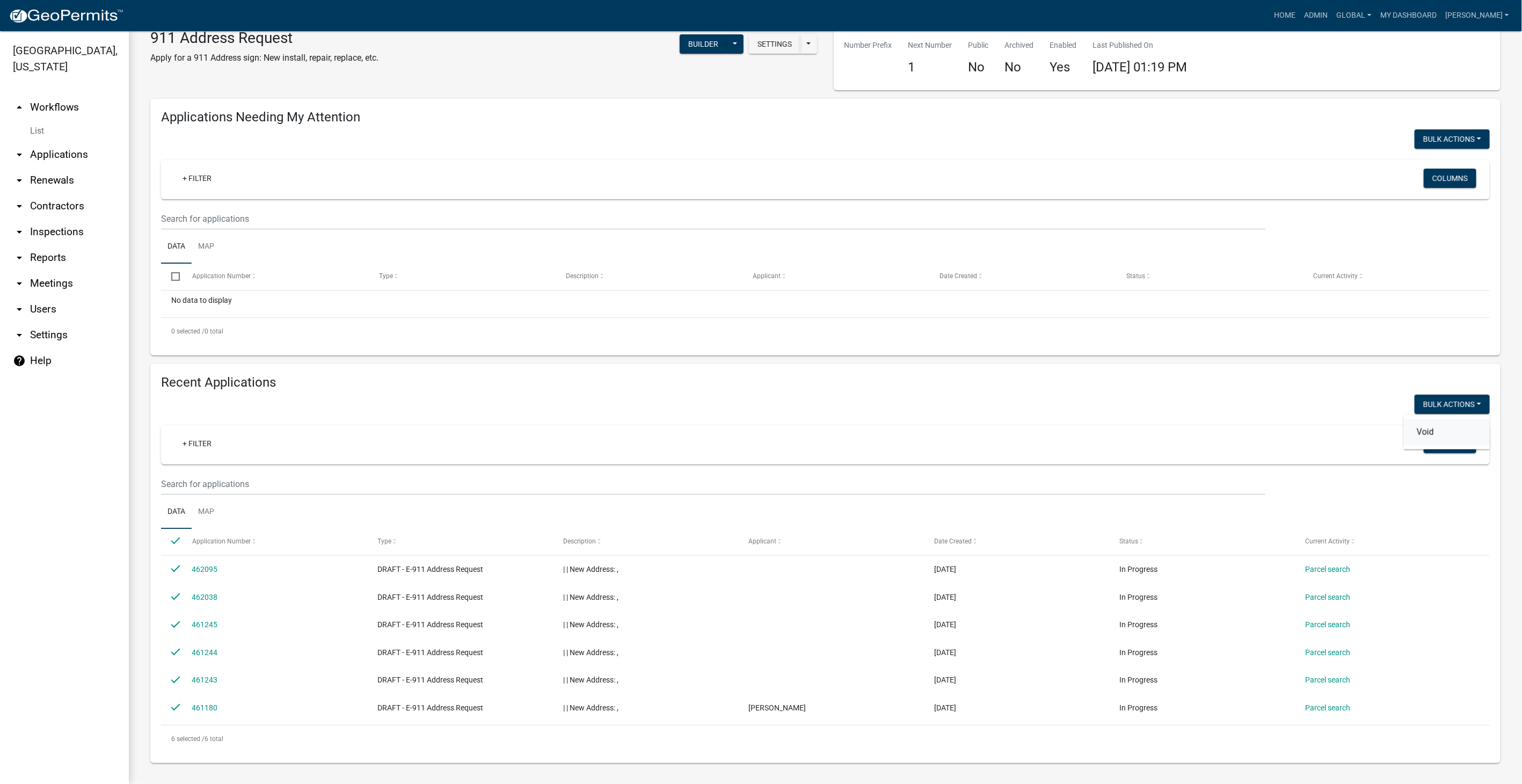
click at [1423, 433] on button "Void" at bounding box center [1446, 432] width 86 height 26
checkbox input "false"
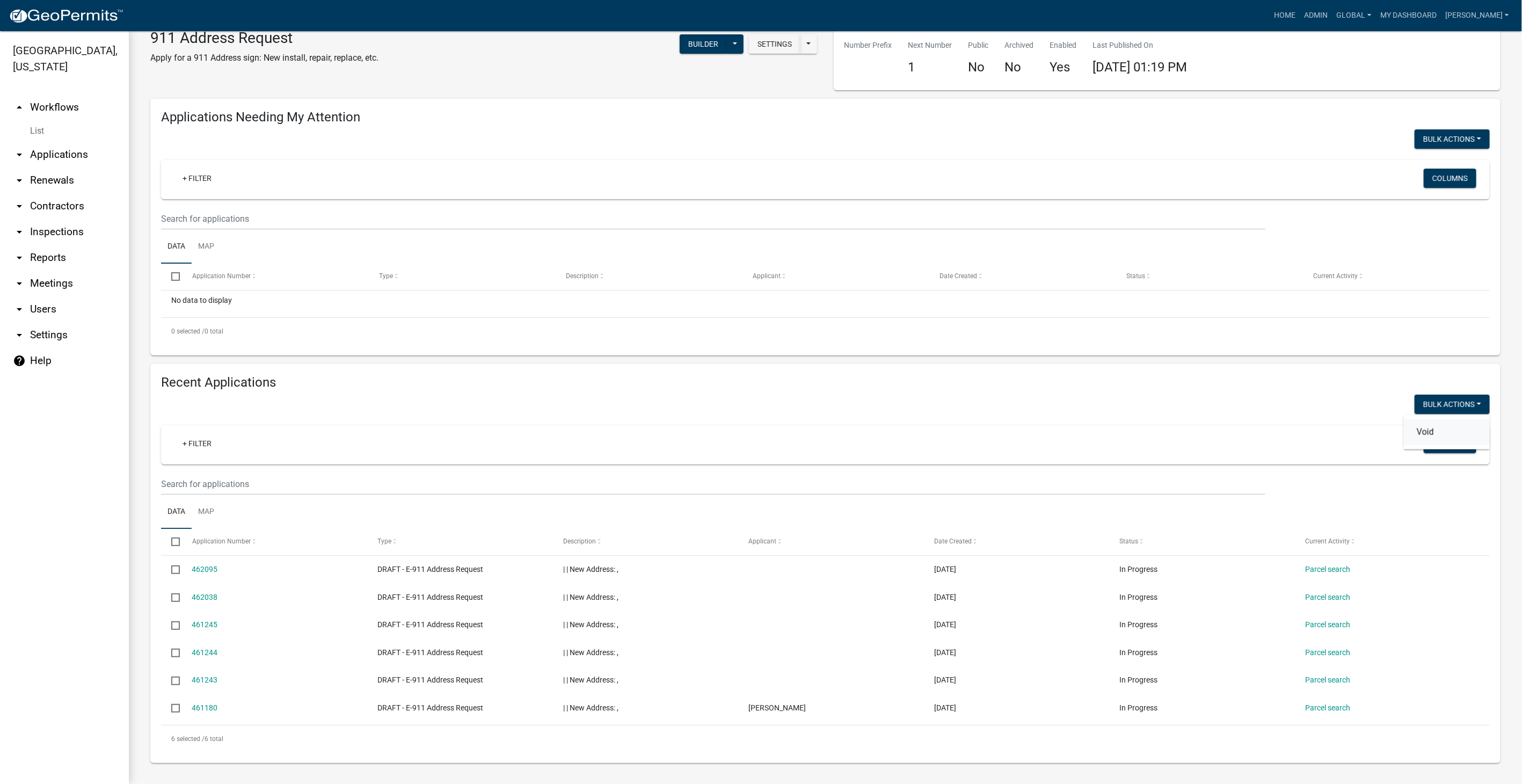
checkbox input "false"
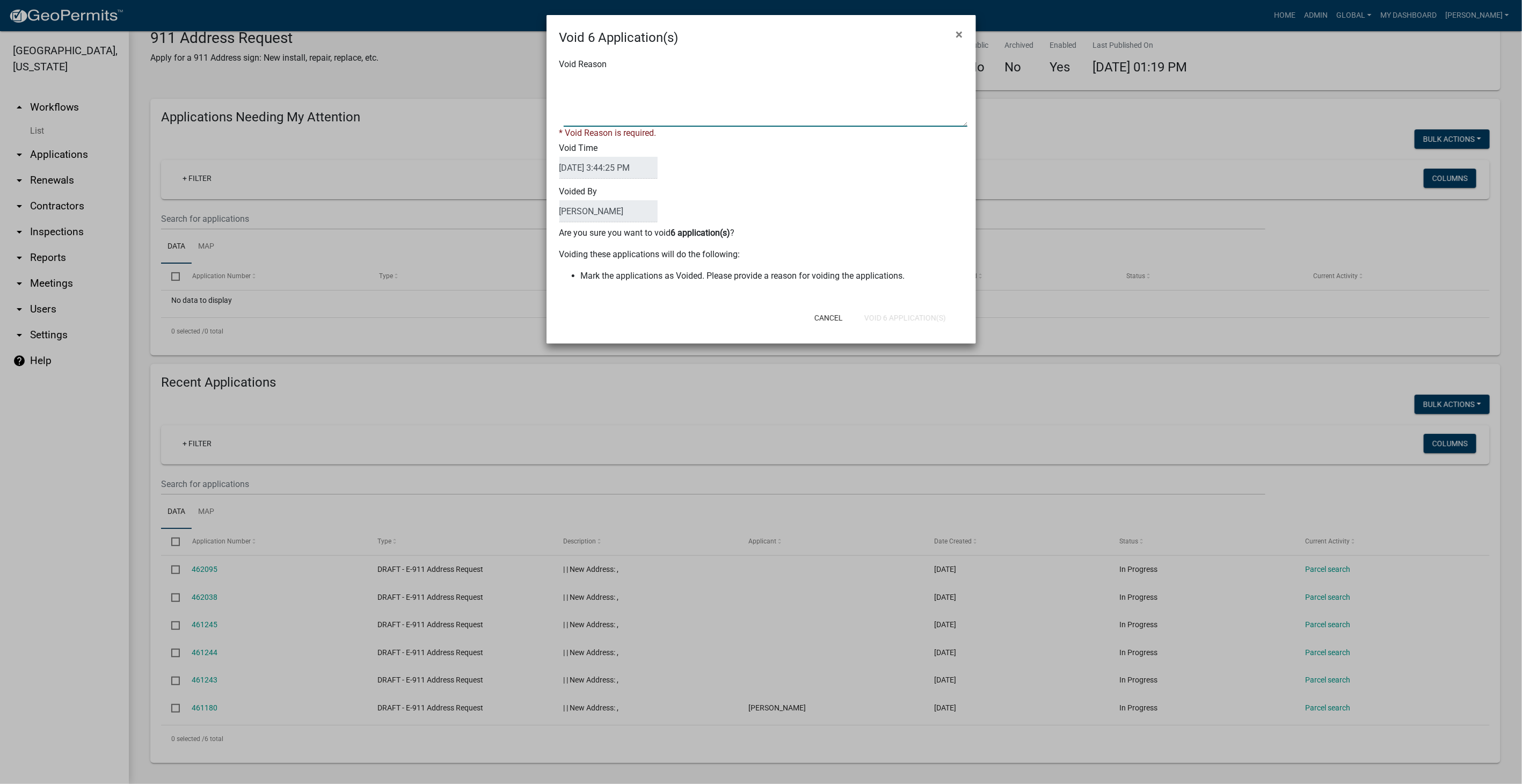
click at [589, 94] on textarea "Void Reason" at bounding box center [765, 99] width 403 height 54
type textarea "R"
type textarea "Testing Applications by Client"
click at [898, 315] on div "Cancel Void 6 Application(s)" at bounding box center [831, 317] width 264 height 27
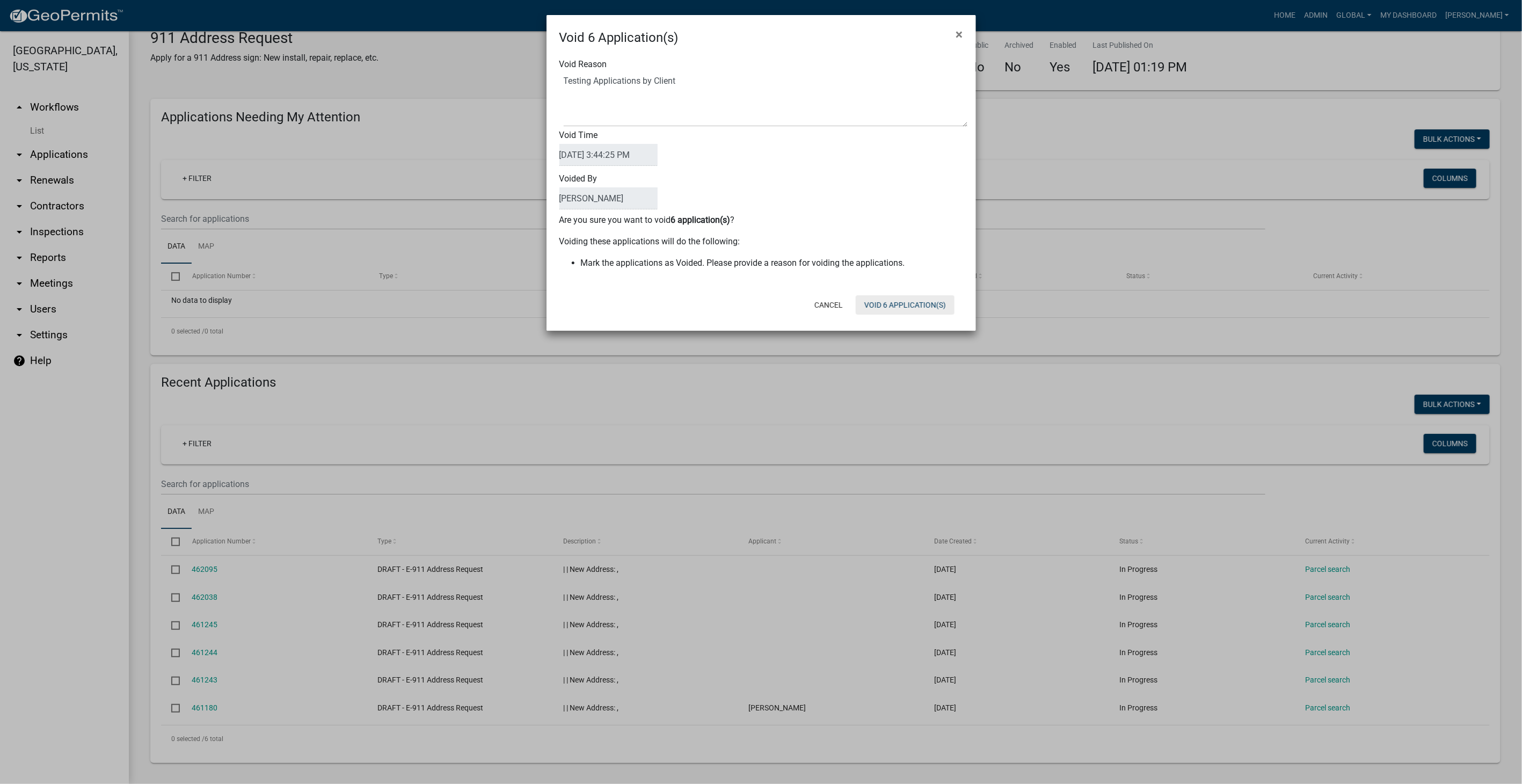
click at [898, 307] on button "Void 6 Application(s)" at bounding box center [905, 305] width 98 height 19
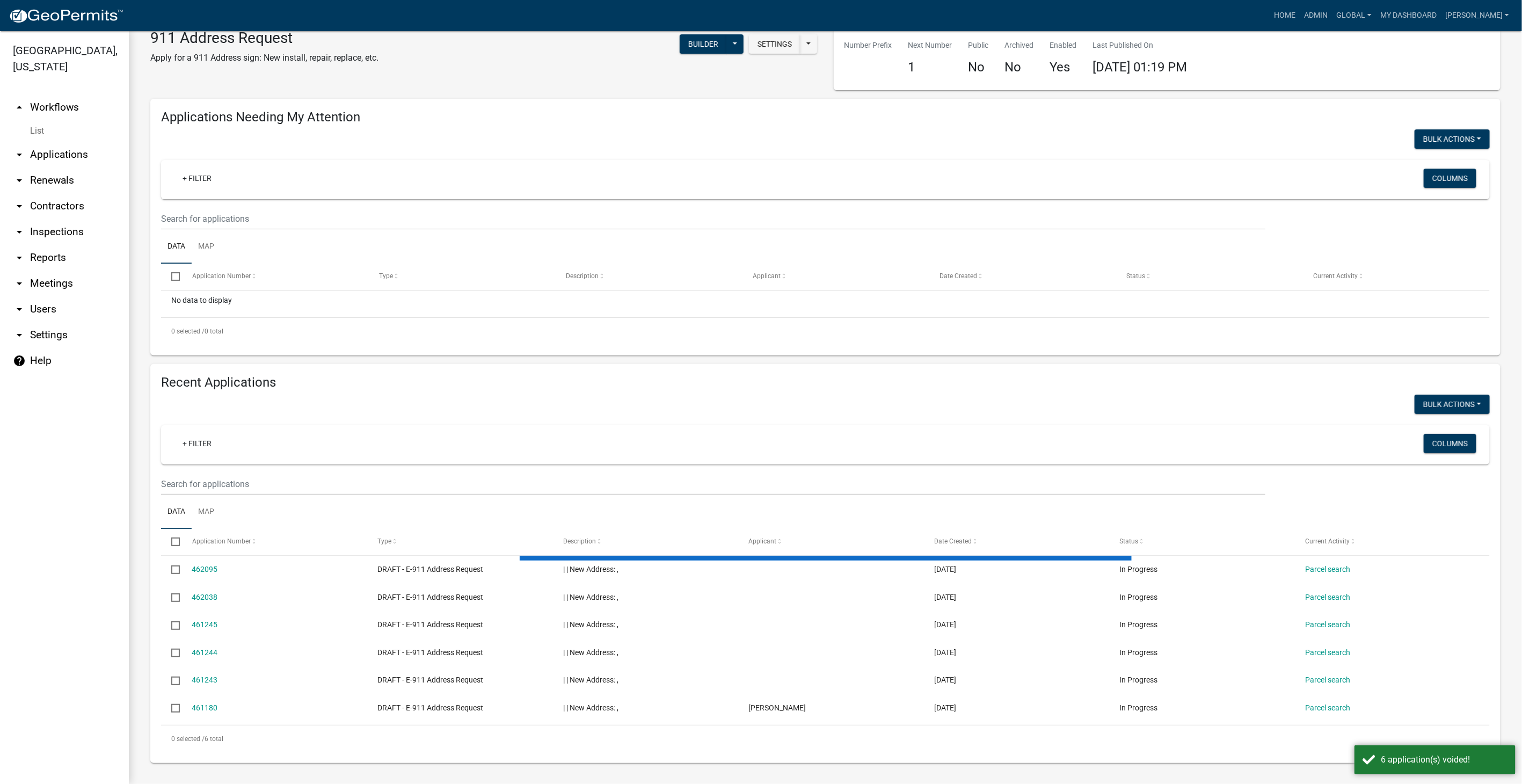
scroll to position [0, 0]
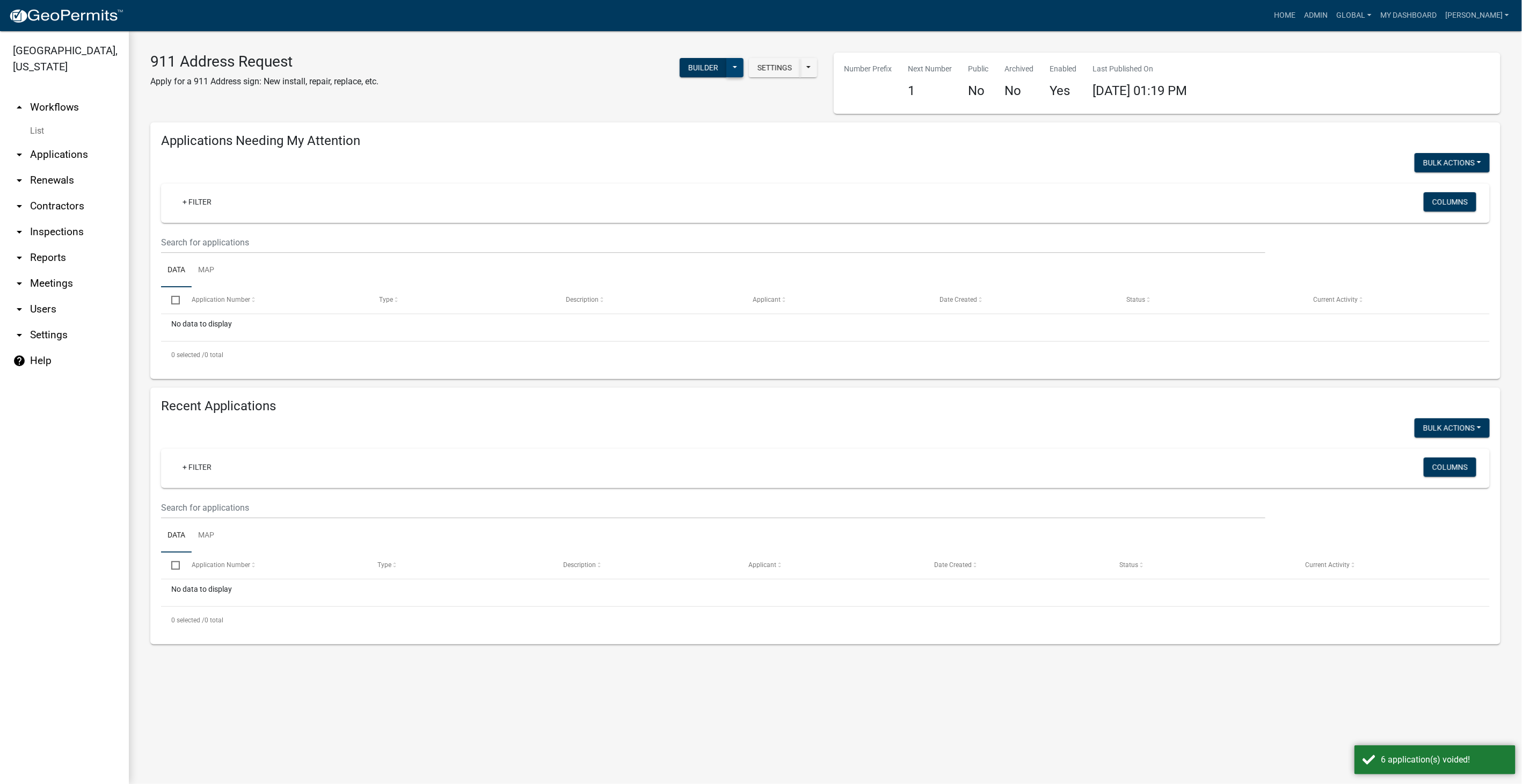
click at [740, 62] on button at bounding box center [735, 67] width 17 height 19
click at [702, 223] on button "Make Public" at bounding box center [699, 223] width 89 height 26
click at [43, 125] on link "List" at bounding box center [64, 131] width 129 height 22
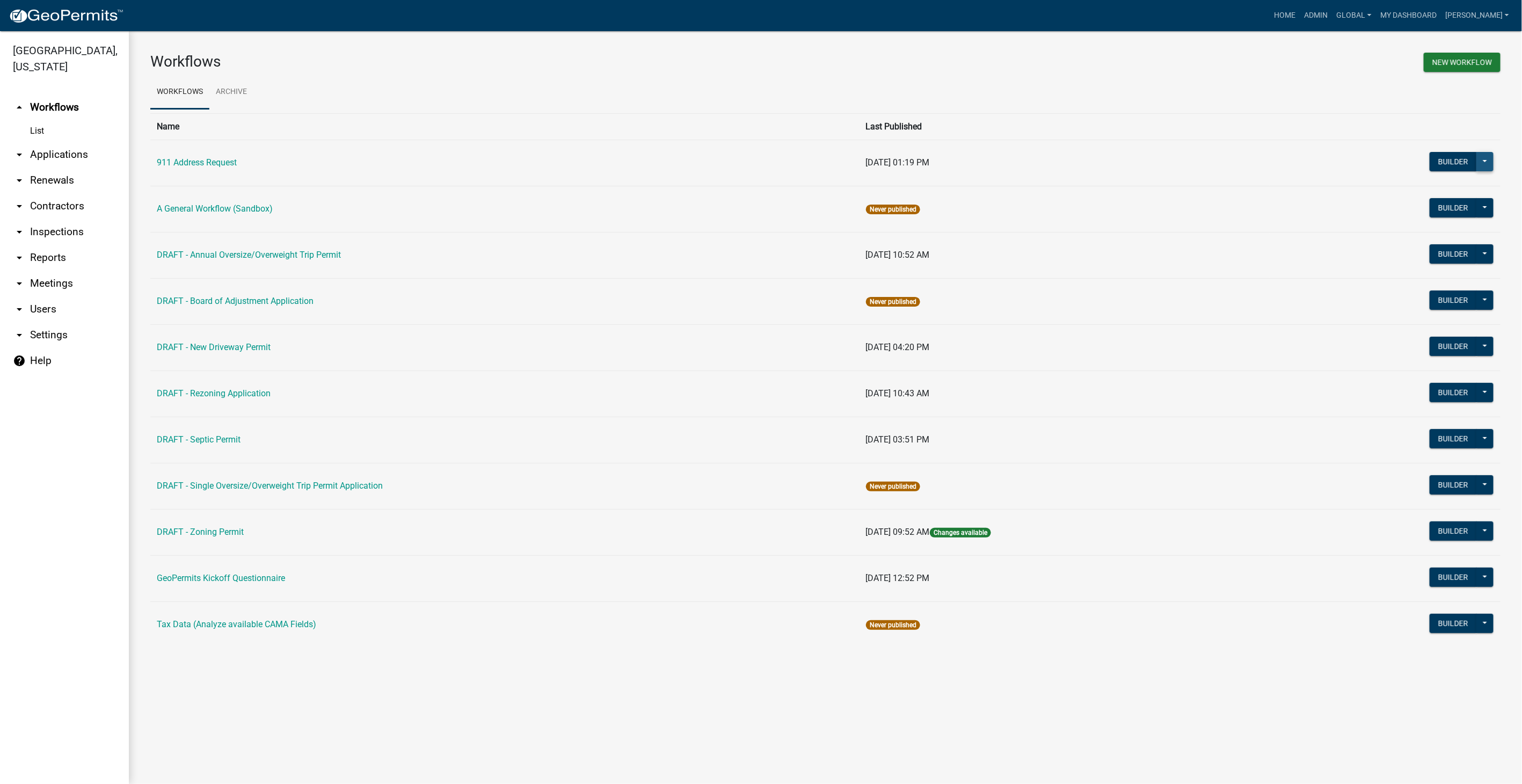
click at [1489, 169] on button at bounding box center [1485, 161] width 17 height 19
click at [1388, 166] on td "Builder Published Disable Archive History Copy Hide from Public Start Applicati…" at bounding box center [1386, 162] width 231 height 46
